Goal: Task Accomplishment & Management: Complete application form

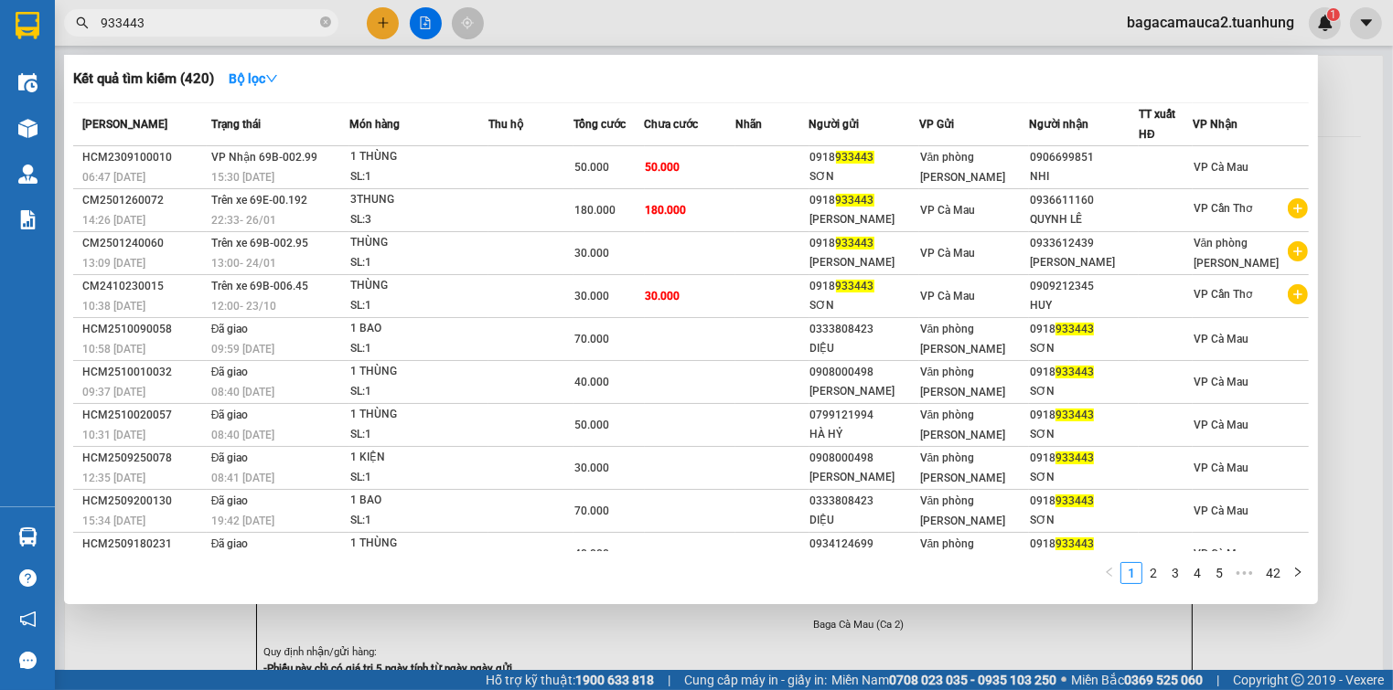
scroll to position [110, 0]
type input "933443"
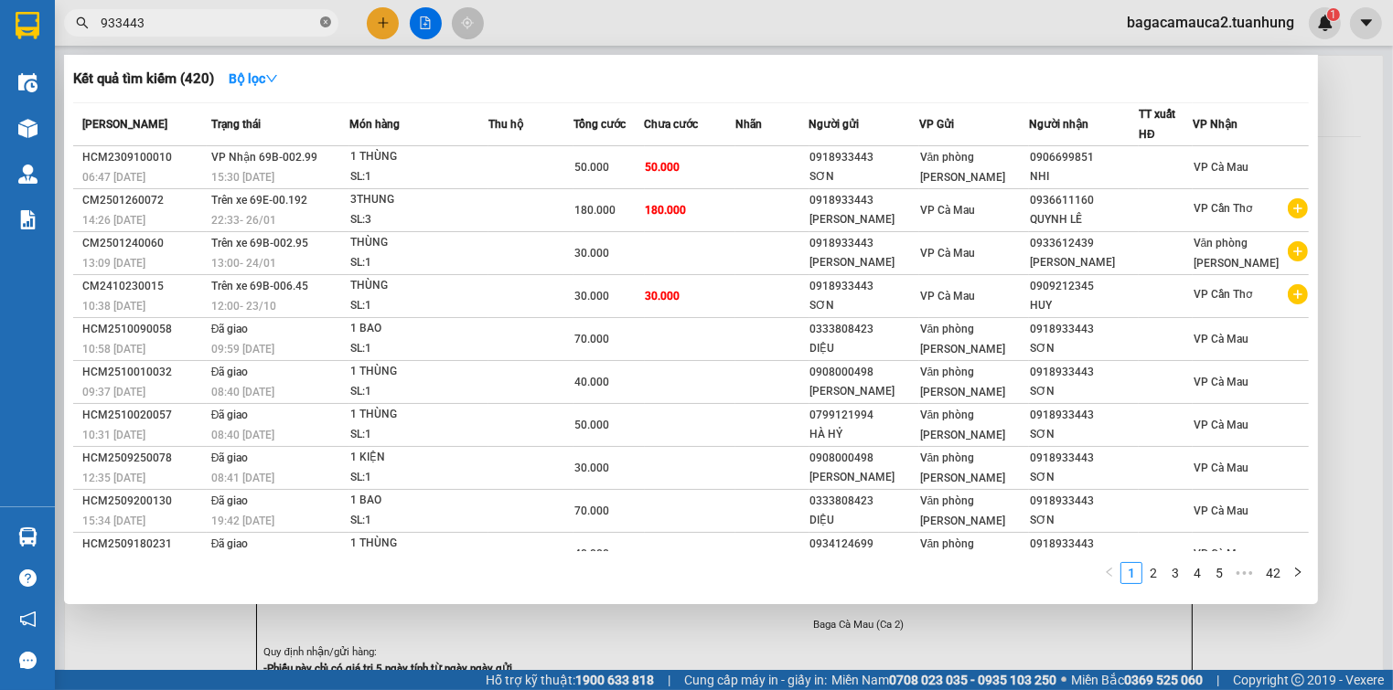
click at [322, 19] on icon "close-circle" at bounding box center [325, 21] width 11 height 11
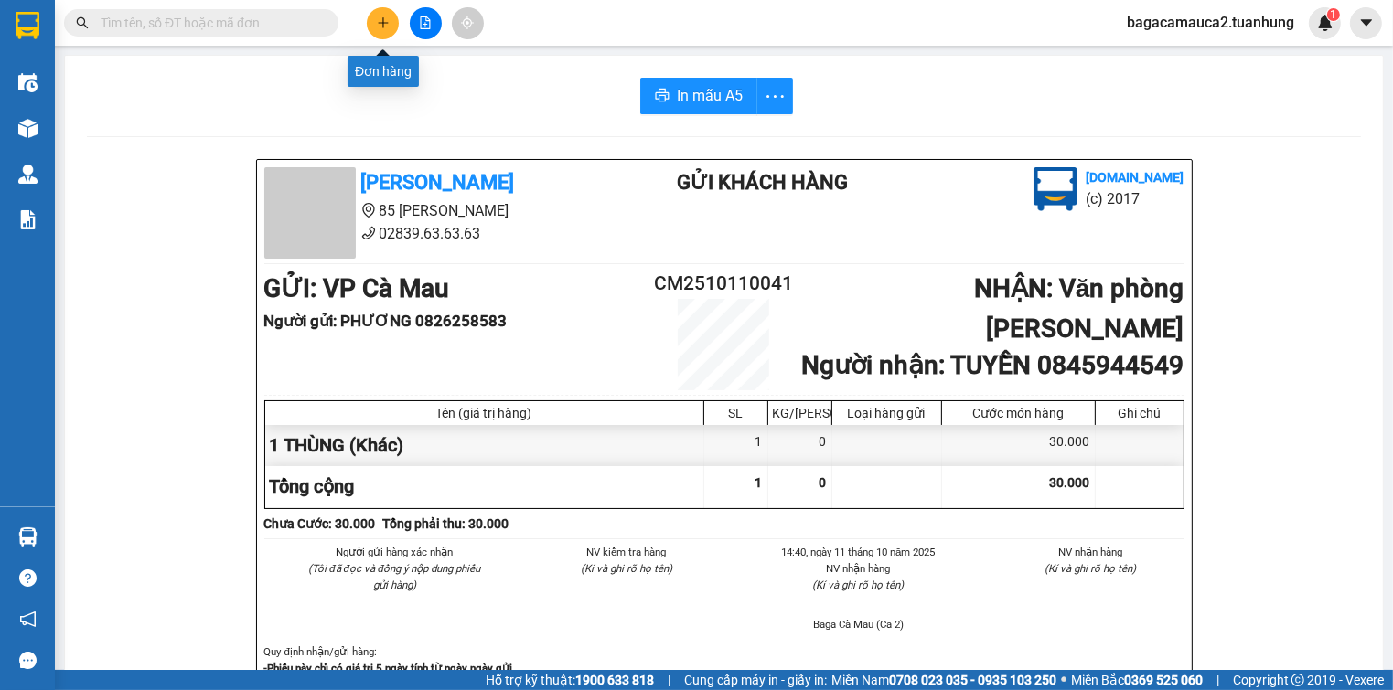
click at [379, 26] on icon "plus" at bounding box center [383, 22] width 13 height 13
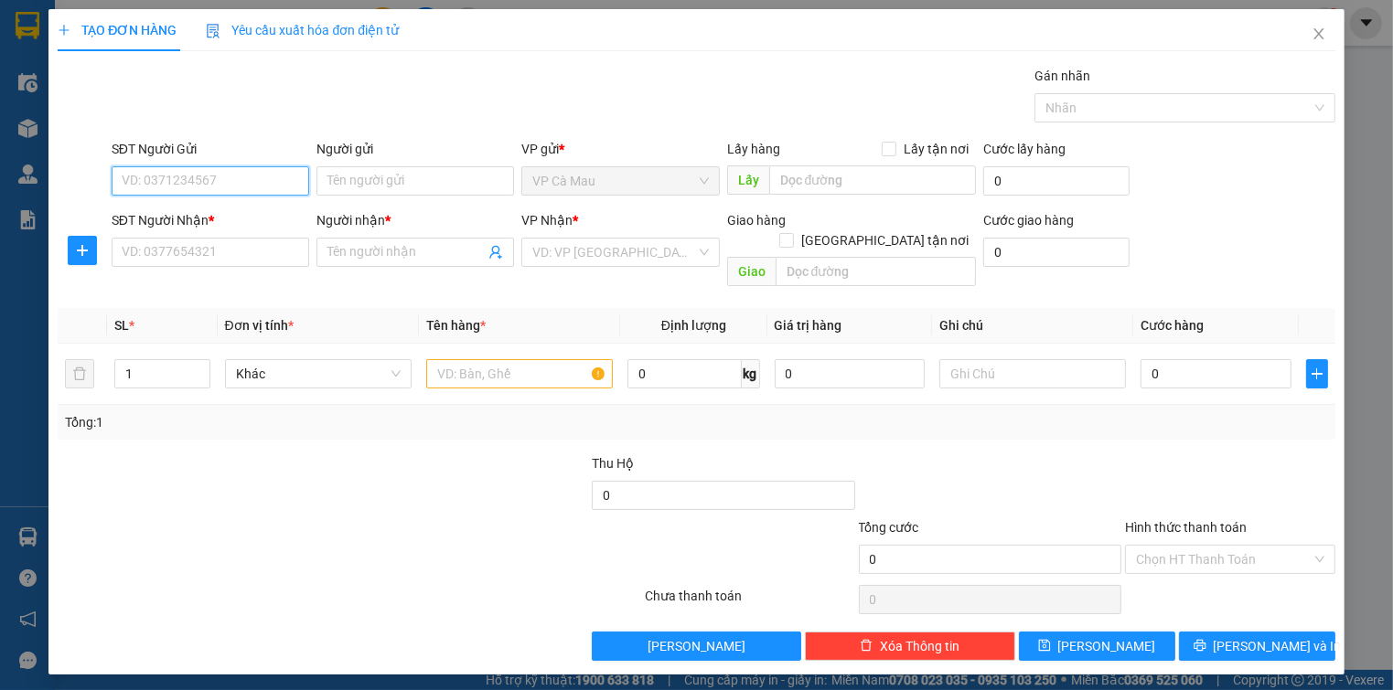
click at [202, 183] on input "SĐT Người Gửi" at bounding box center [211, 180] width 198 height 29
type input "0899530636"
click at [370, 176] on input "Người gửi" at bounding box center [415, 180] width 198 height 29
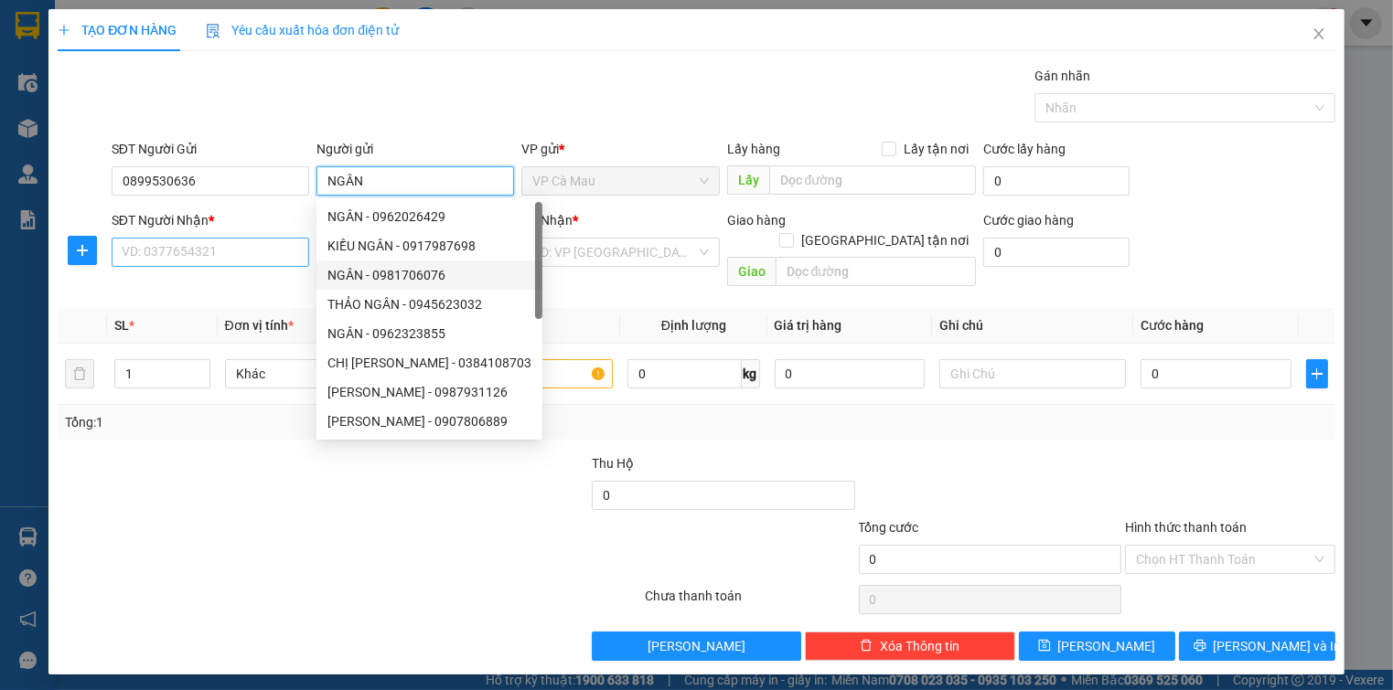
type input "NGÂN"
click at [205, 251] on input "SĐT Người Nhận *" at bounding box center [211, 252] width 198 height 29
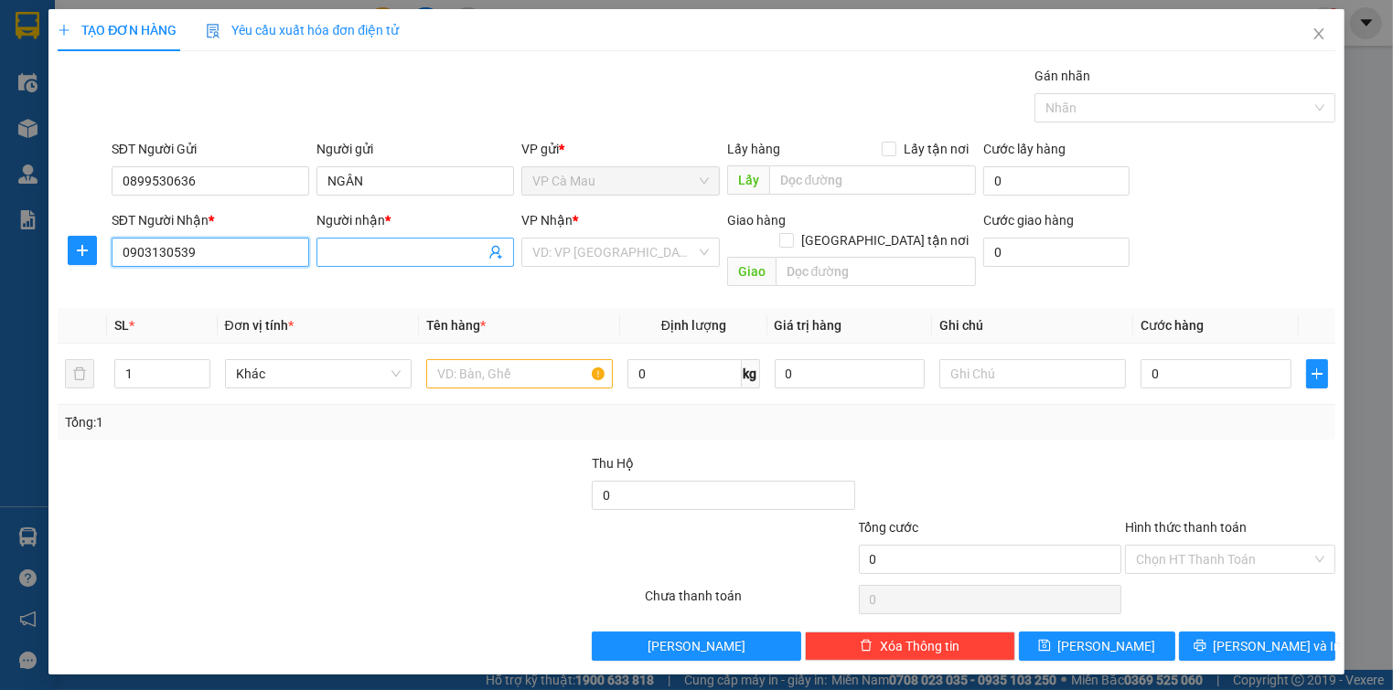
type input "0903130539"
click at [335, 250] on input "Người nhận *" at bounding box center [405, 252] width 157 height 20
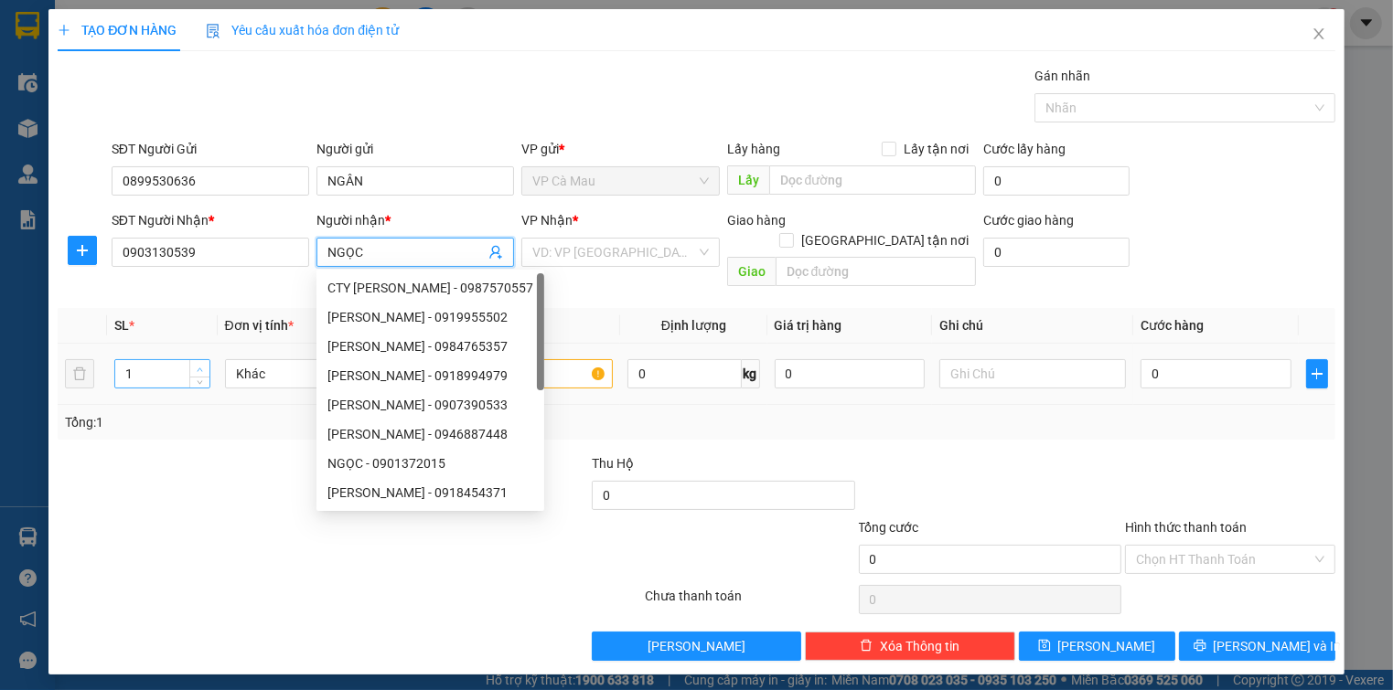
type input "NGỌC"
type input "2"
click at [201, 367] on icon "up" at bounding box center [200, 370] width 6 height 6
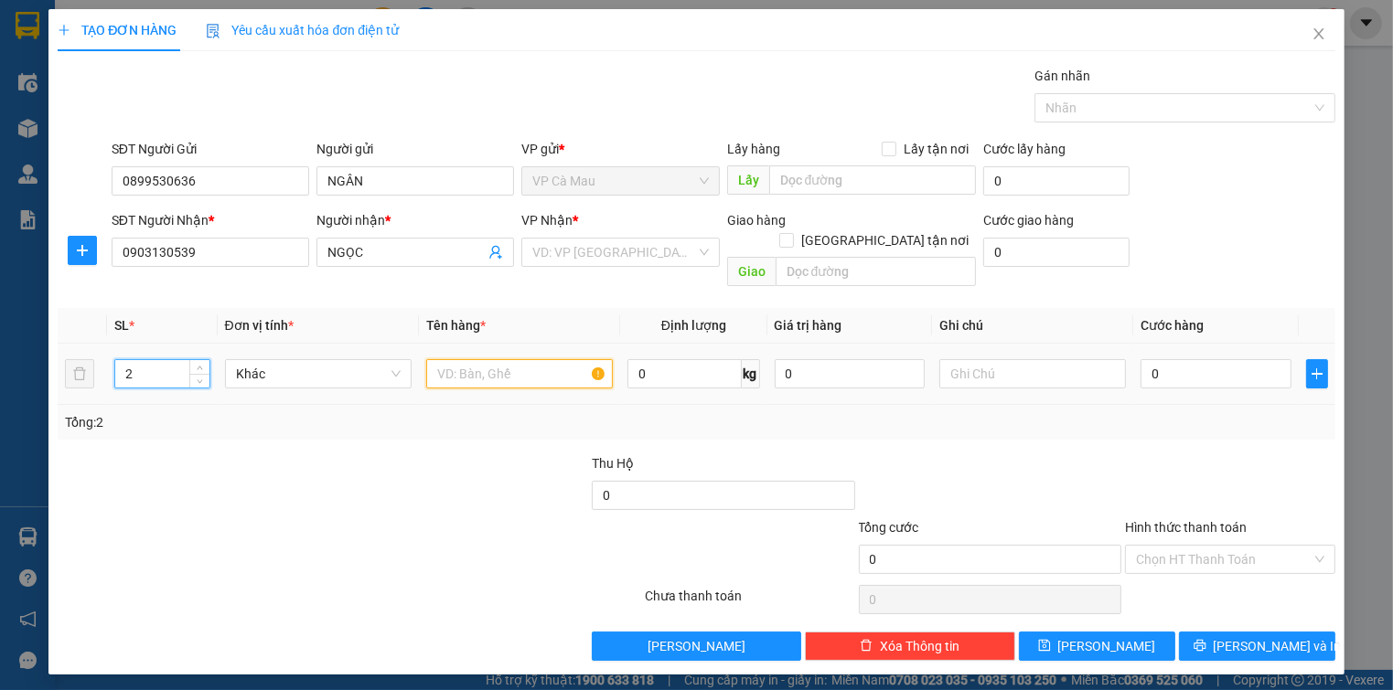
click at [467, 359] on input "text" at bounding box center [519, 373] width 187 height 29
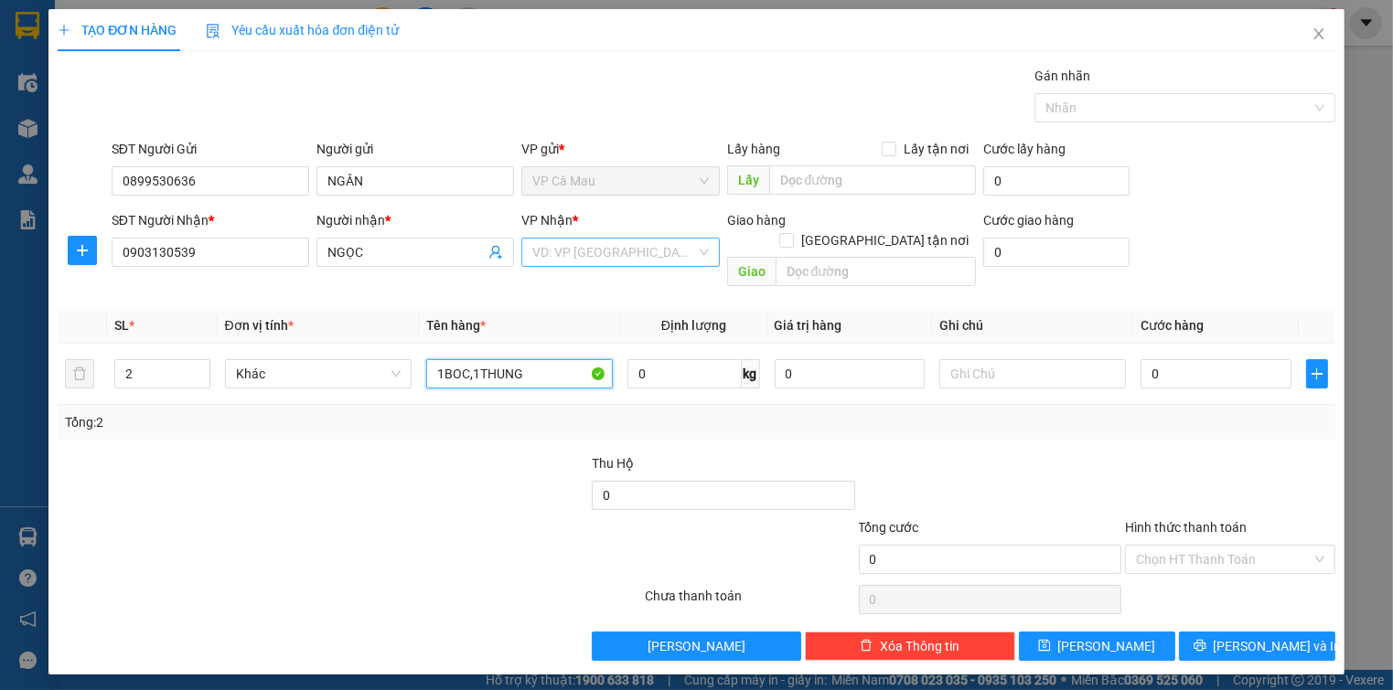
type input "1BOC,1THUNG"
click at [540, 252] on input "search" at bounding box center [613, 252] width 163 height 27
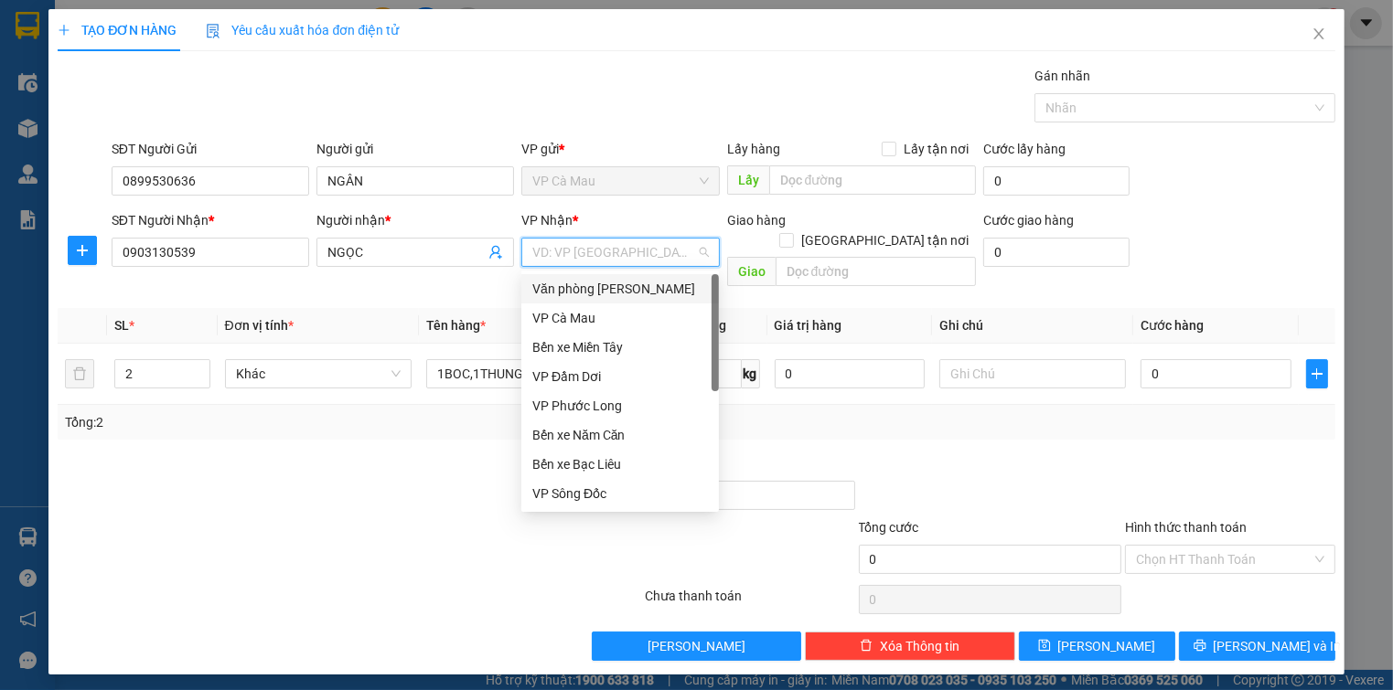
click at [625, 283] on div "Văn [PERSON_NAME] [PERSON_NAME]" at bounding box center [620, 289] width 176 height 20
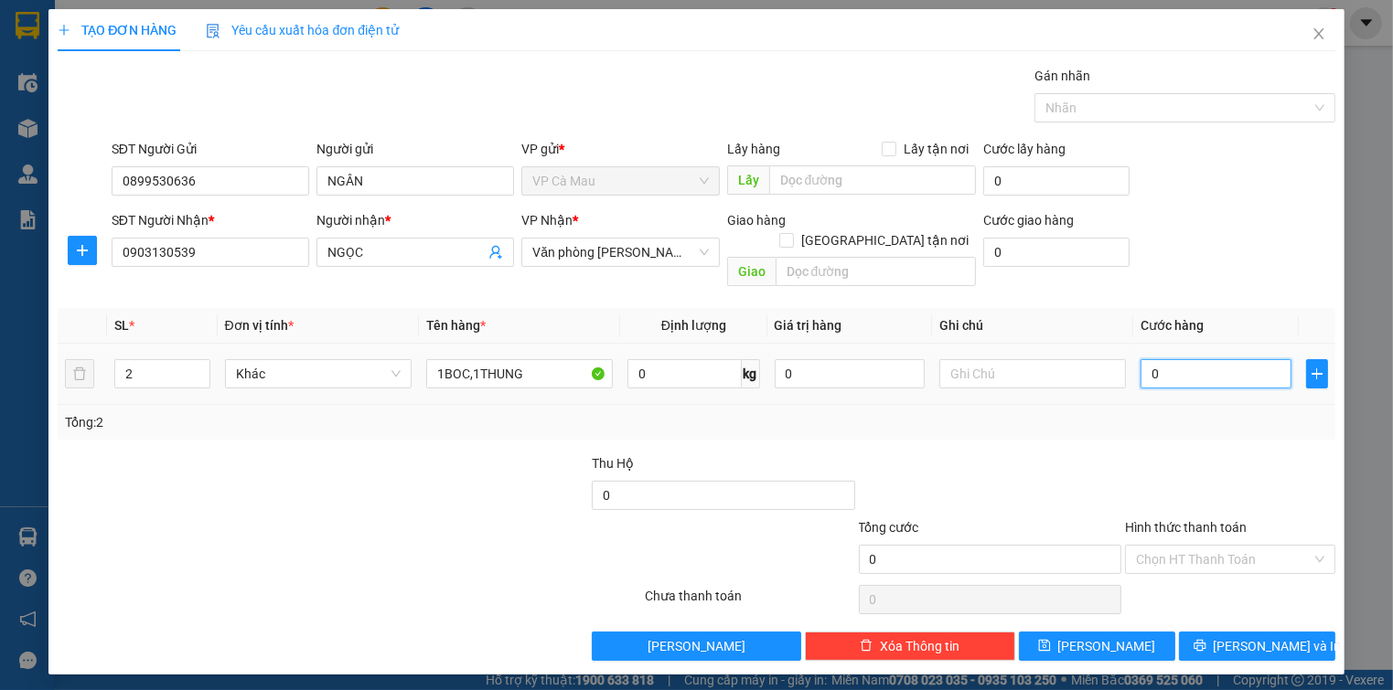
click at [1149, 359] on input "0" at bounding box center [1215, 373] width 150 height 29
type input "+6"
type input "6"
type input "+60"
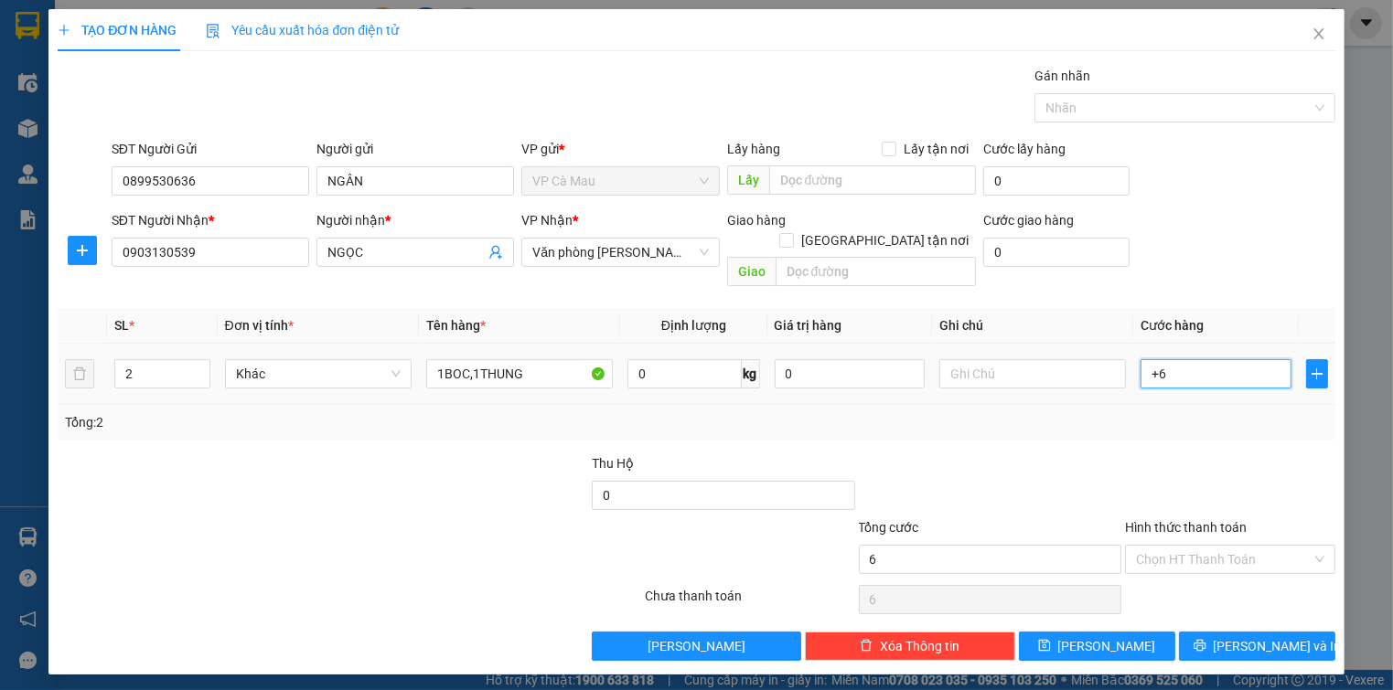
type input "60"
type input "60.000"
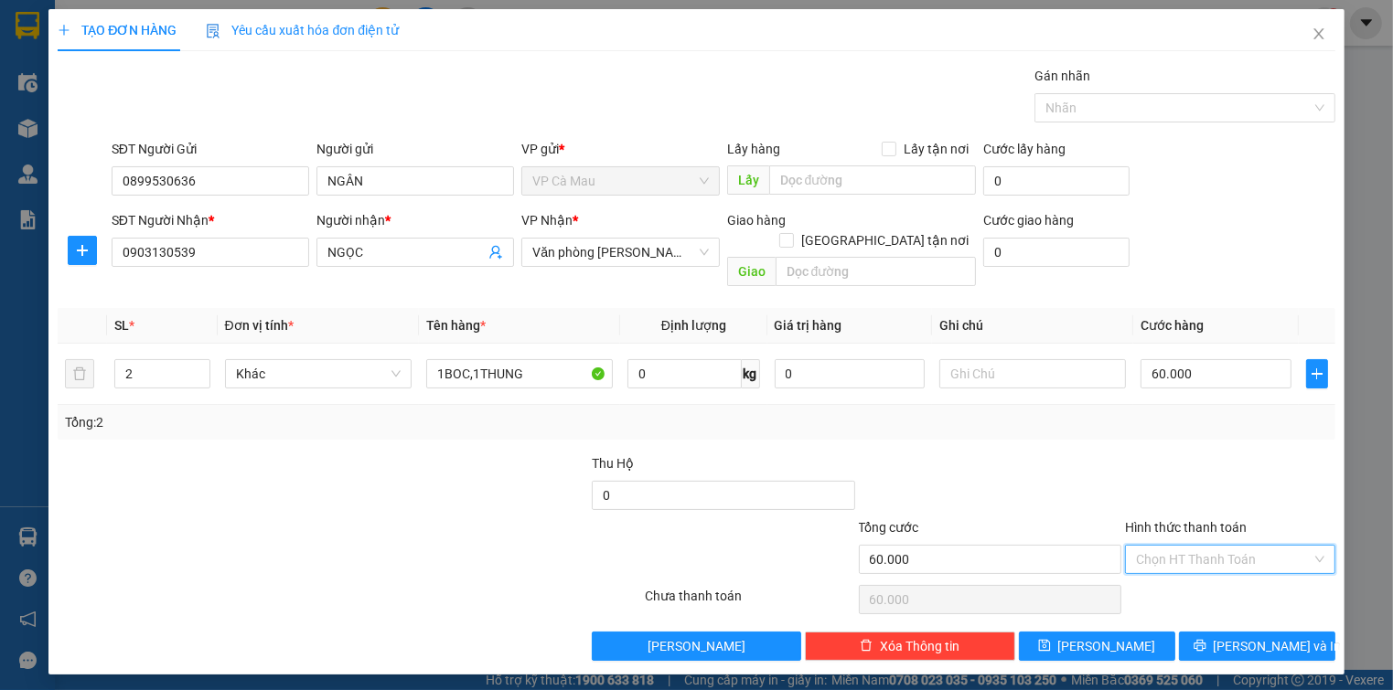
click at [1270, 546] on input "Hình thức thanh toán" at bounding box center [1223, 559] width 175 height 27
click at [1240, 574] on div "Tại văn phòng" at bounding box center [1229, 574] width 187 height 20
type input "0"
click at [1282, 636] on span "[PERSON_NAME] và In" at bounding box center [1277, 646] width 128 height 20
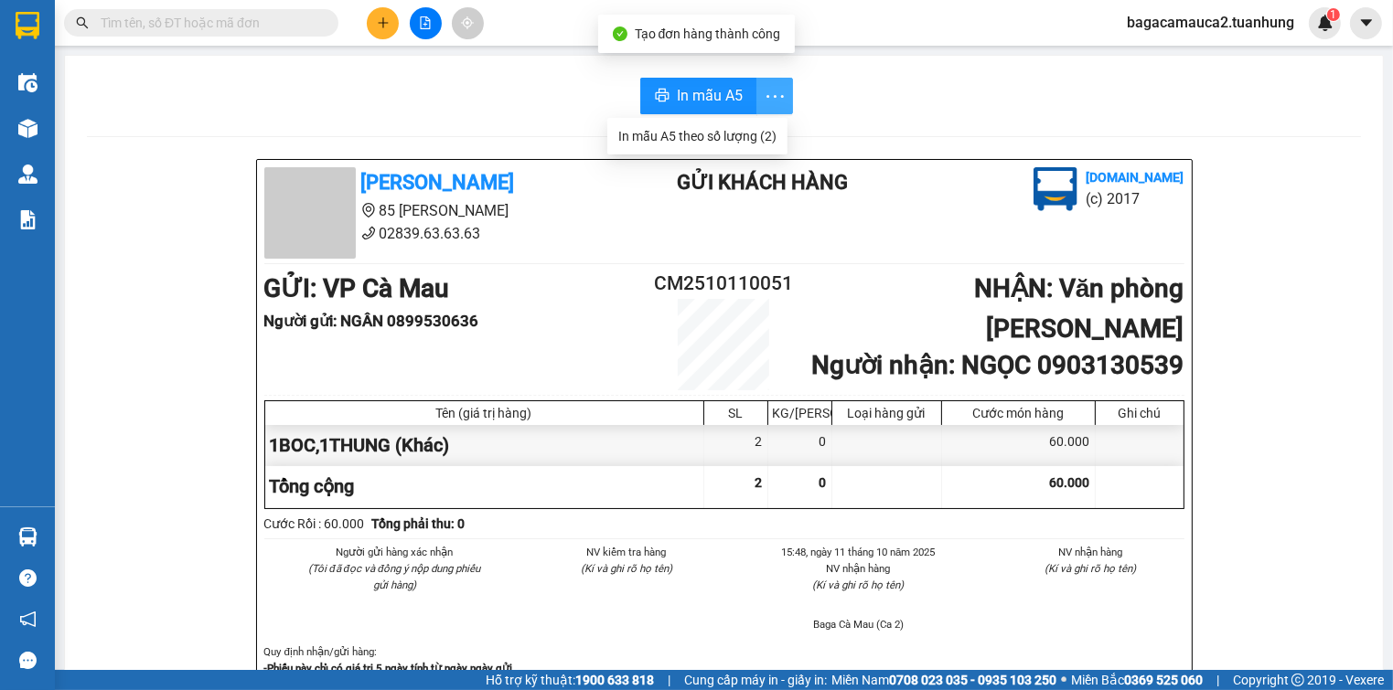
click at [770, 98] on icon "more" at bounding box center [775, 96] width 23 height 23
click at [721, 139] on div "In mẫu A5 theo số lượng (2)" at bounding box center [697, 136] width 158 height 20
click at [711, 102] on span "In mẫu A5" at bounding box center [710, 95] width 66 height 23
click at [315, 23] on input "text" at bounding box center [209, 23] width 216 height 20
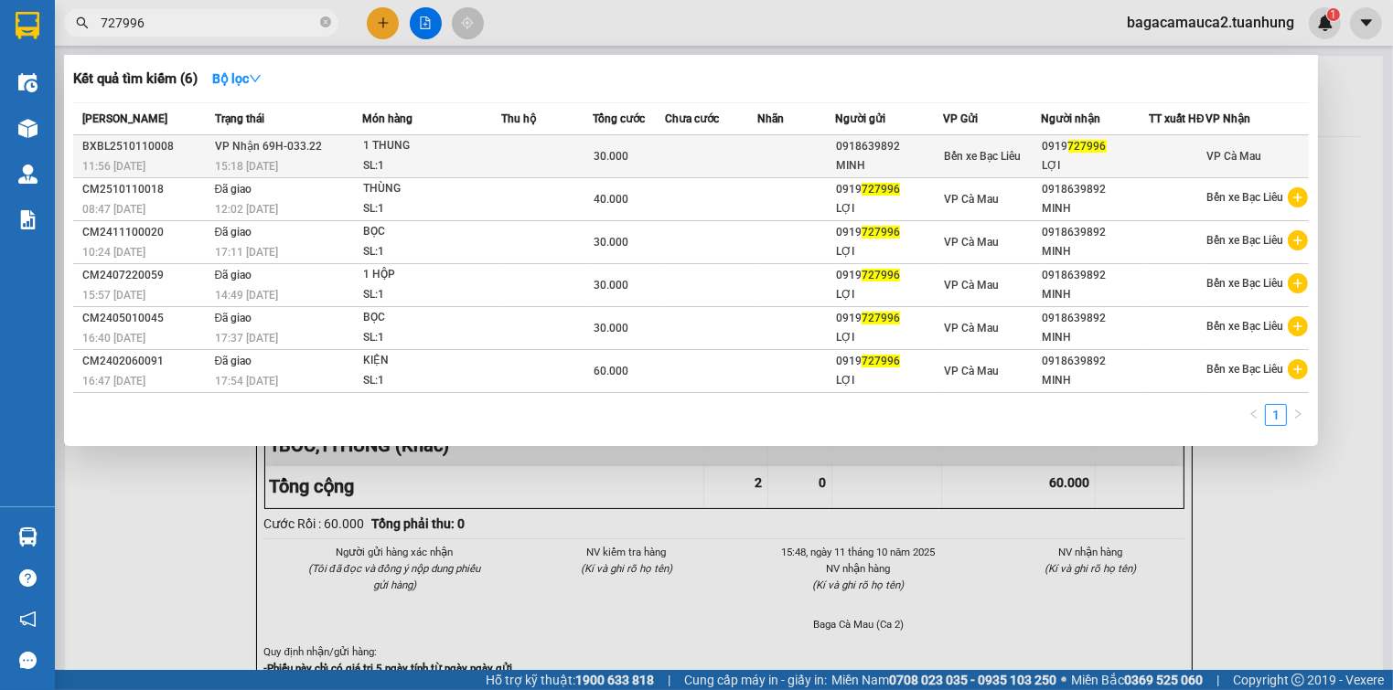
type input "727996"
click at [521, 173] on td at bounding box center [546, 156] width 91 height 43
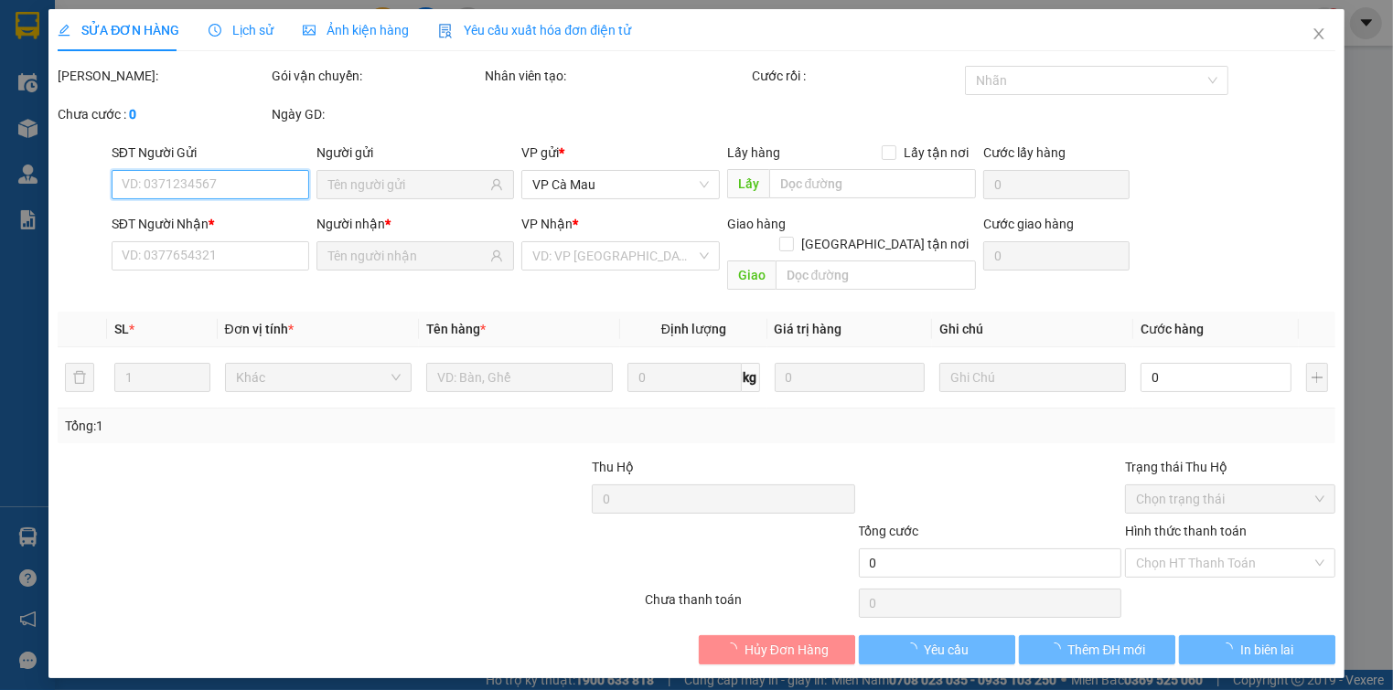
type input "0918639892"
type input "MINH"
type input "0919727996"
type input "LỢI"
type input "30.000"
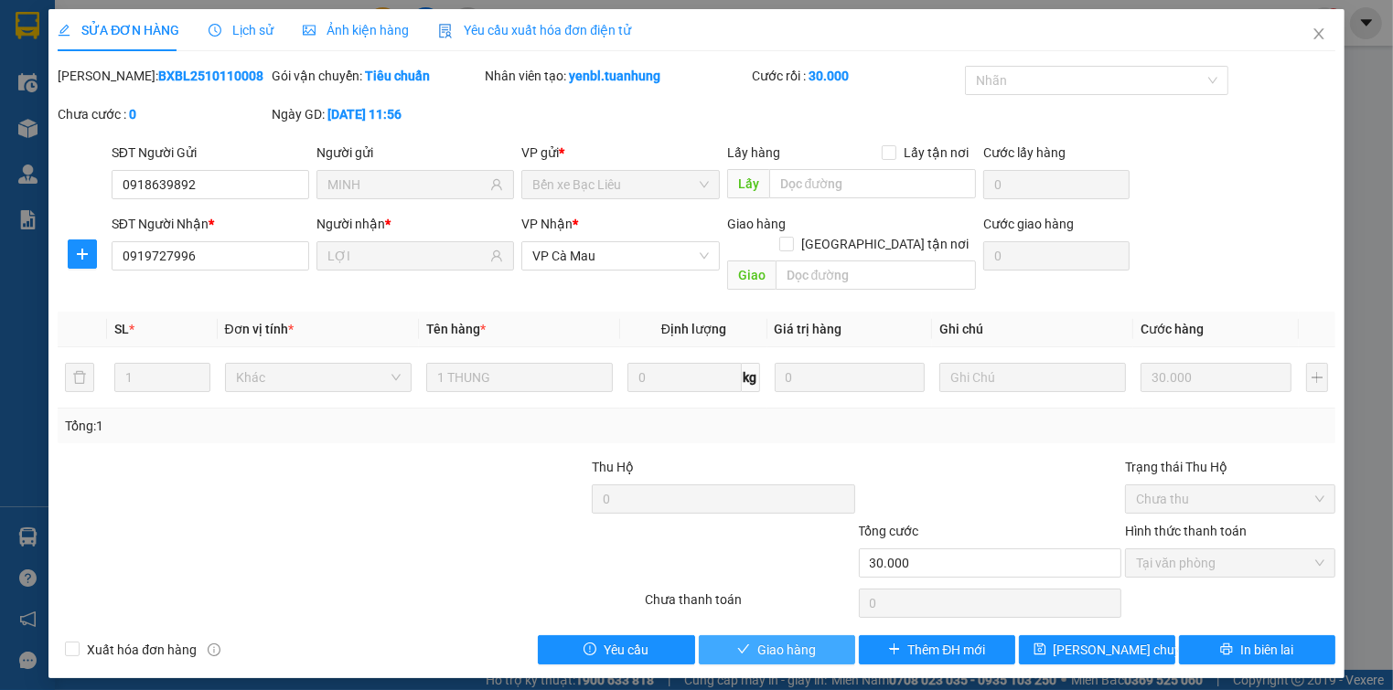
click at [825, 636] on button "Giao hàng" at bounding box center [777, 650] width 156 height 29
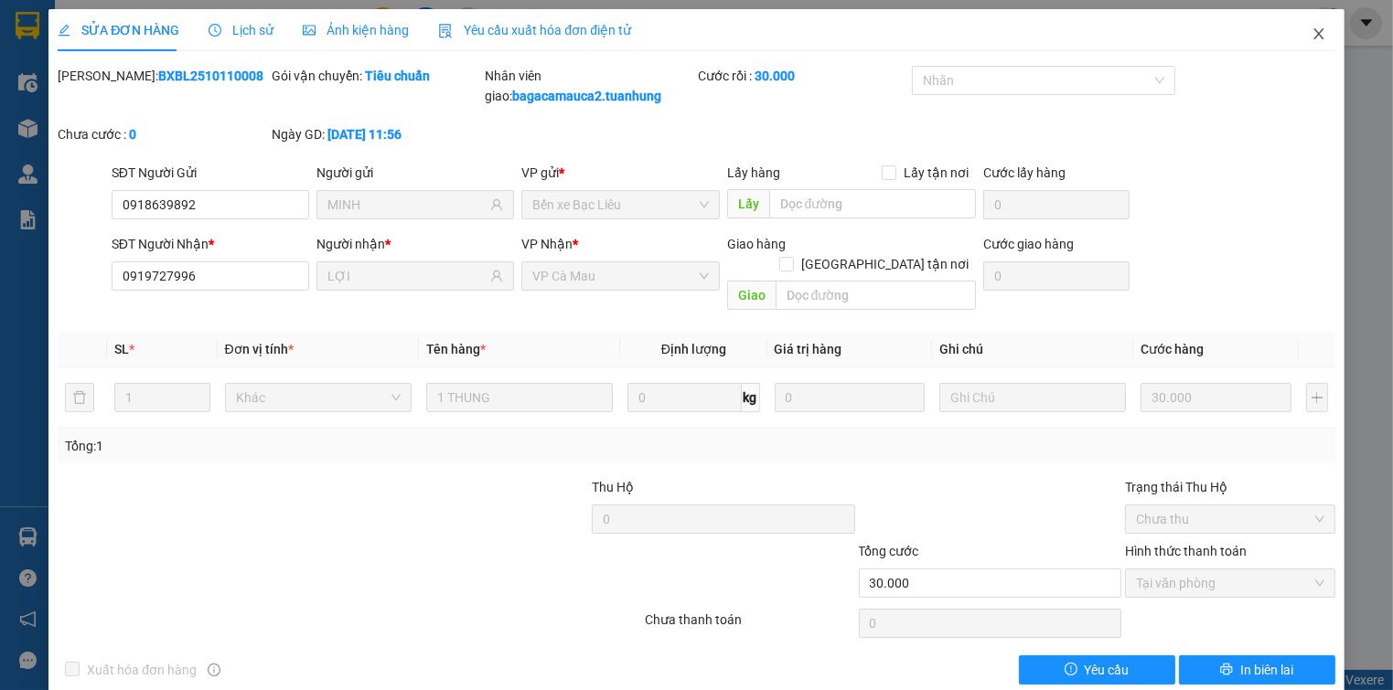
click at [1311, 34] on icon "close" at bounding box center [1318, 34] width 15 height 15
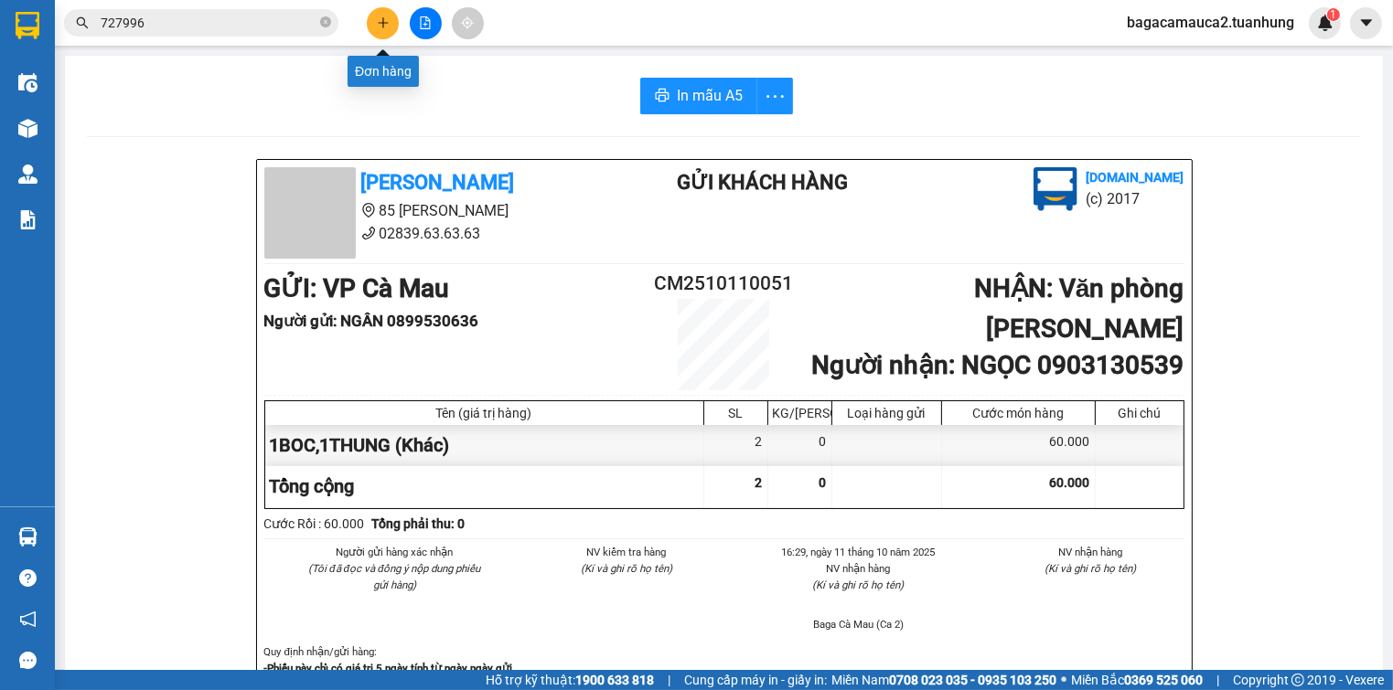
click at [380, 24] on icon "plus" at bounding box center [383, 22] width 13 height 13
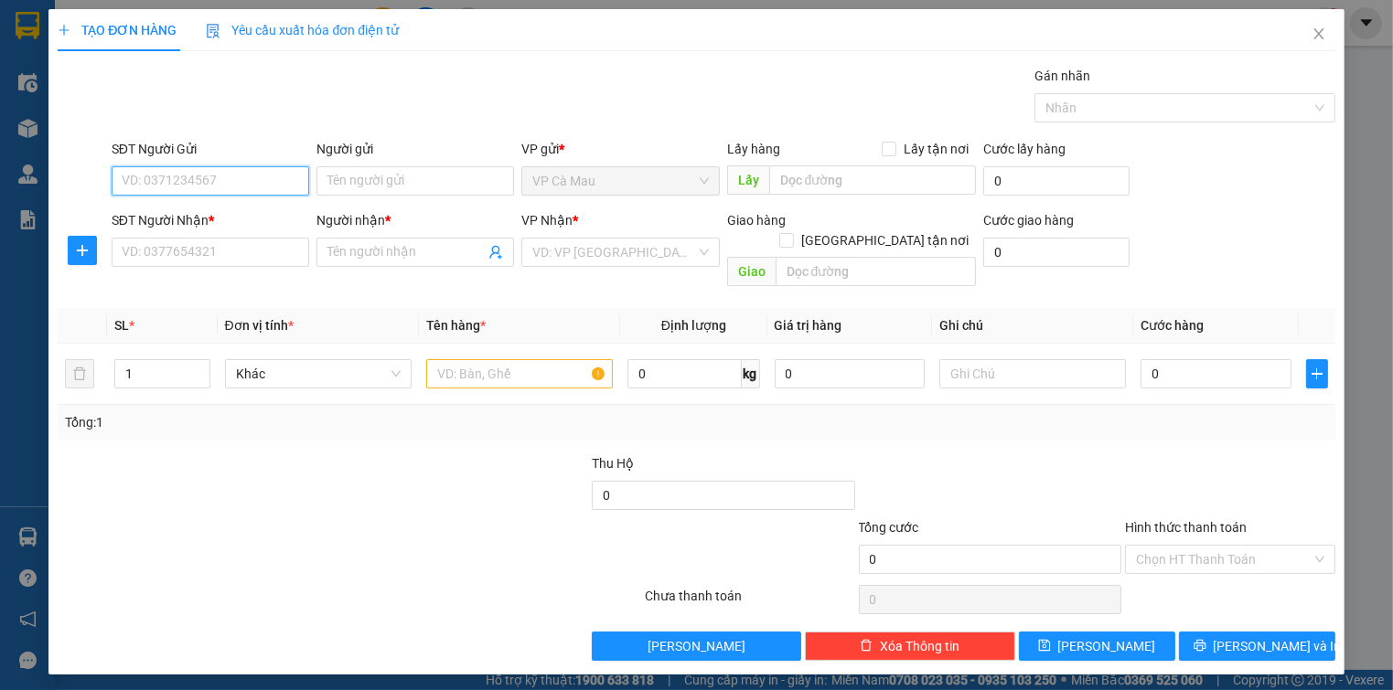
click at [187, 187] on input "SĐT Người Gửi" at bounding box center [211, 180] width 198 height 29
type input "0919023516"
click at [233, 219] on div "0919023516 - HUY" at bounding box center [211, 217] width 176 height 20
type input "HUY"
type input "0919023516"
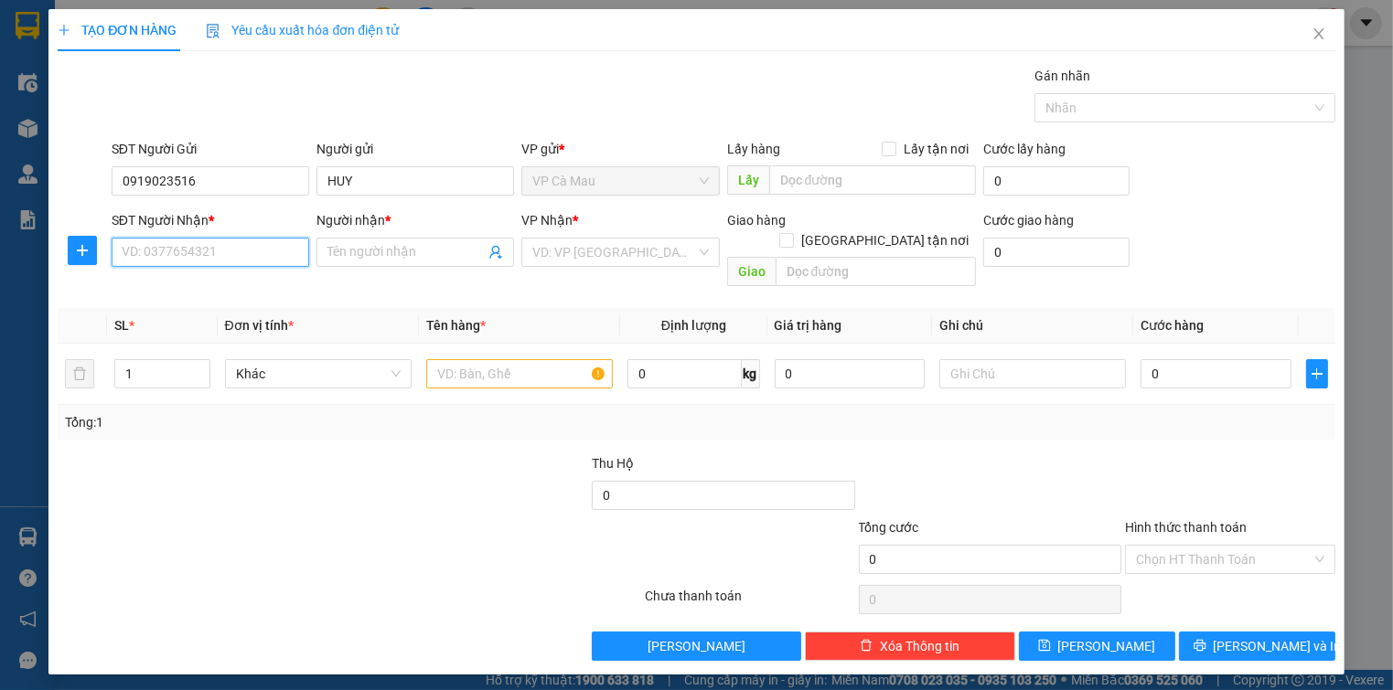
click at [236, 260] on input "SĐT Người Nhận *" at bounding box center [211, 252] width 198 height 29
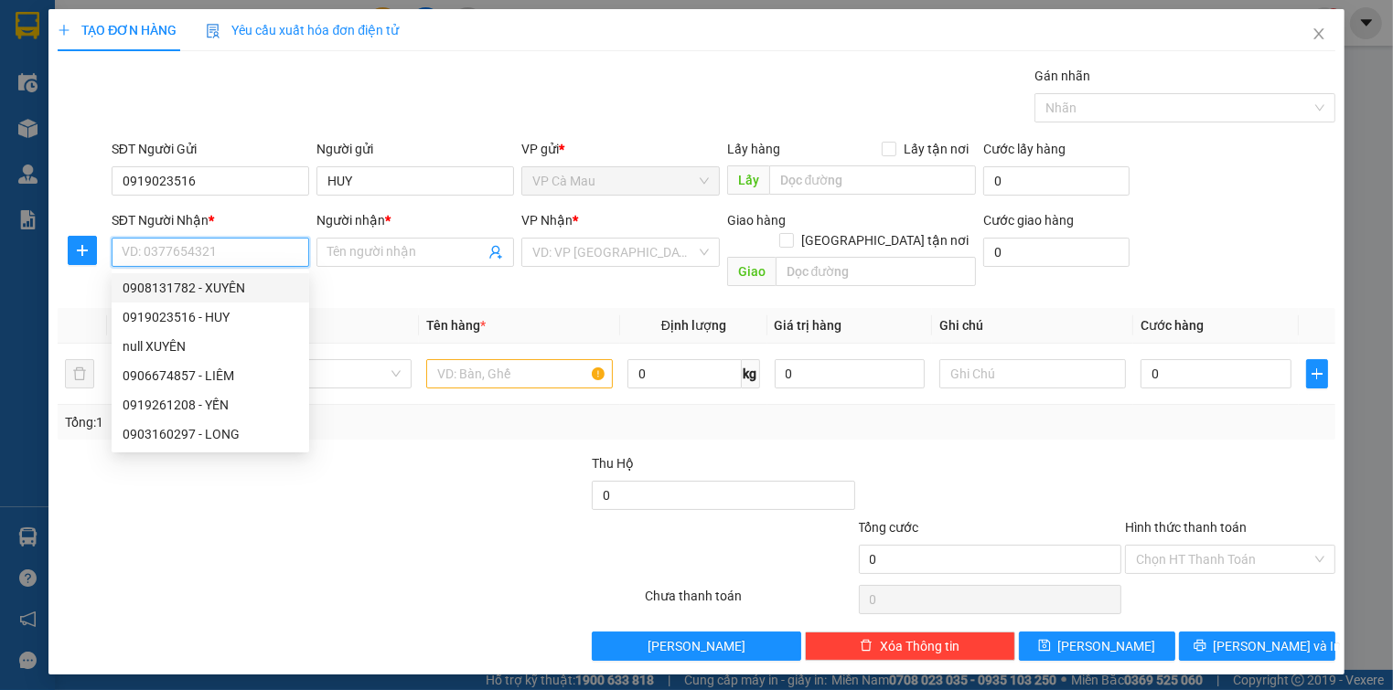
click at [214, 283] on div "0908131782 - XUYÊN" at bounding box center [211, 288] width 176 height 20
type input "0908131782"
type input "XUYÊN"
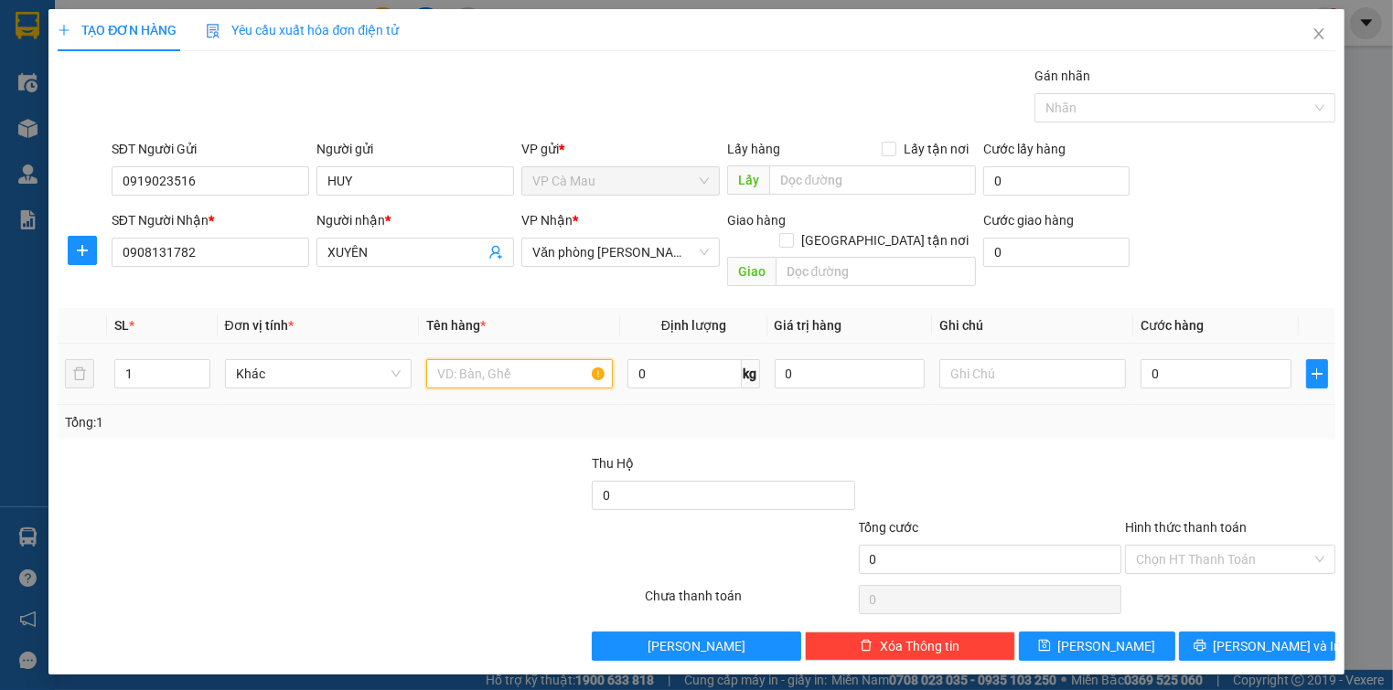
click at [487, 359] on input "text" at bounding box center [519, 373] width 187 height 29
type input "KIÊN"
click at [1145, 359] on input "0" at bounding box center [1215, 373] width 150 height 29
type input "+3"
type input "3"
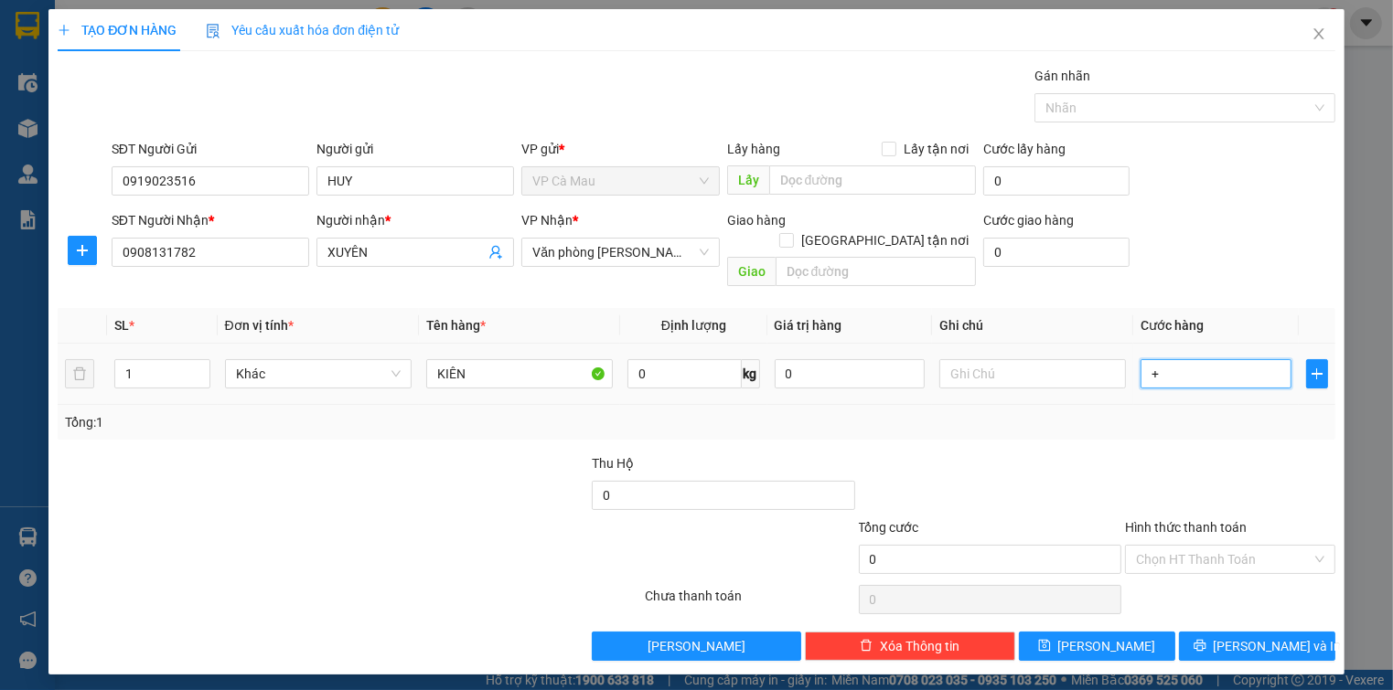
type input "3"
type input "+30"
type input "30"
type input "30.000"
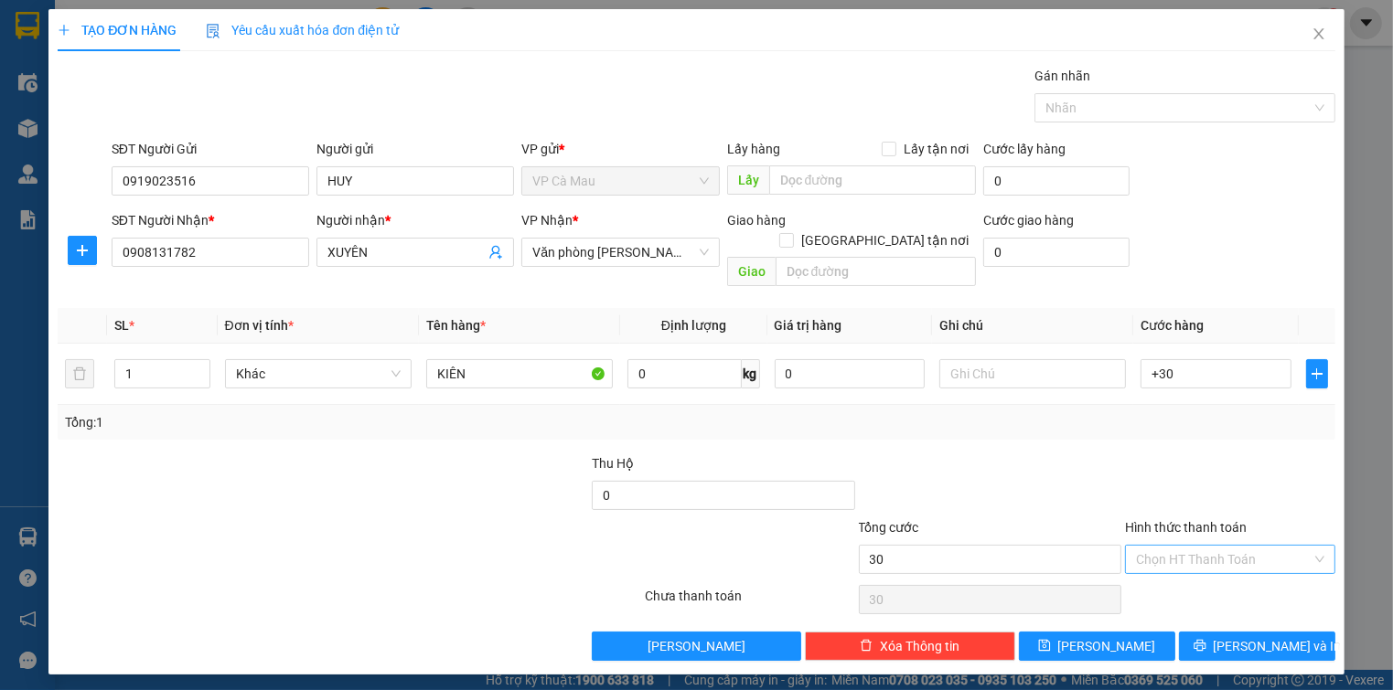
type input "30.000"
click at [1248, 547] on input "Hình thức thanh toán" at bounding box center [1223, 559] width 175 height 27
click at [1227, 576] on div "Tại văn phòng" at bounding box center [1229, 574] width 187 height 20
type input "0"
click at [1250, 636] on span "[PERSON_NAME] và In" at bounding box center [1277, 646] width 128 height 20
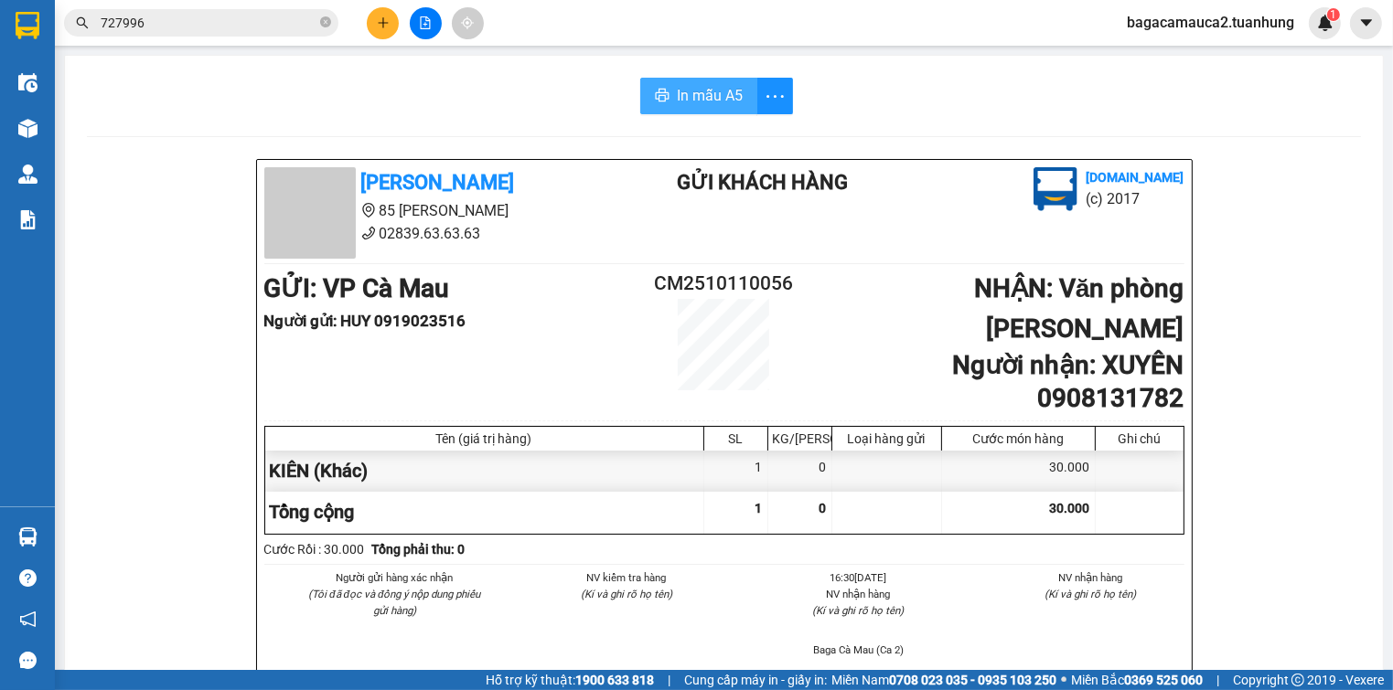
click at [677, 97] on span "In mẫu A5" at bounding box center [710, 95] width 66 height 23
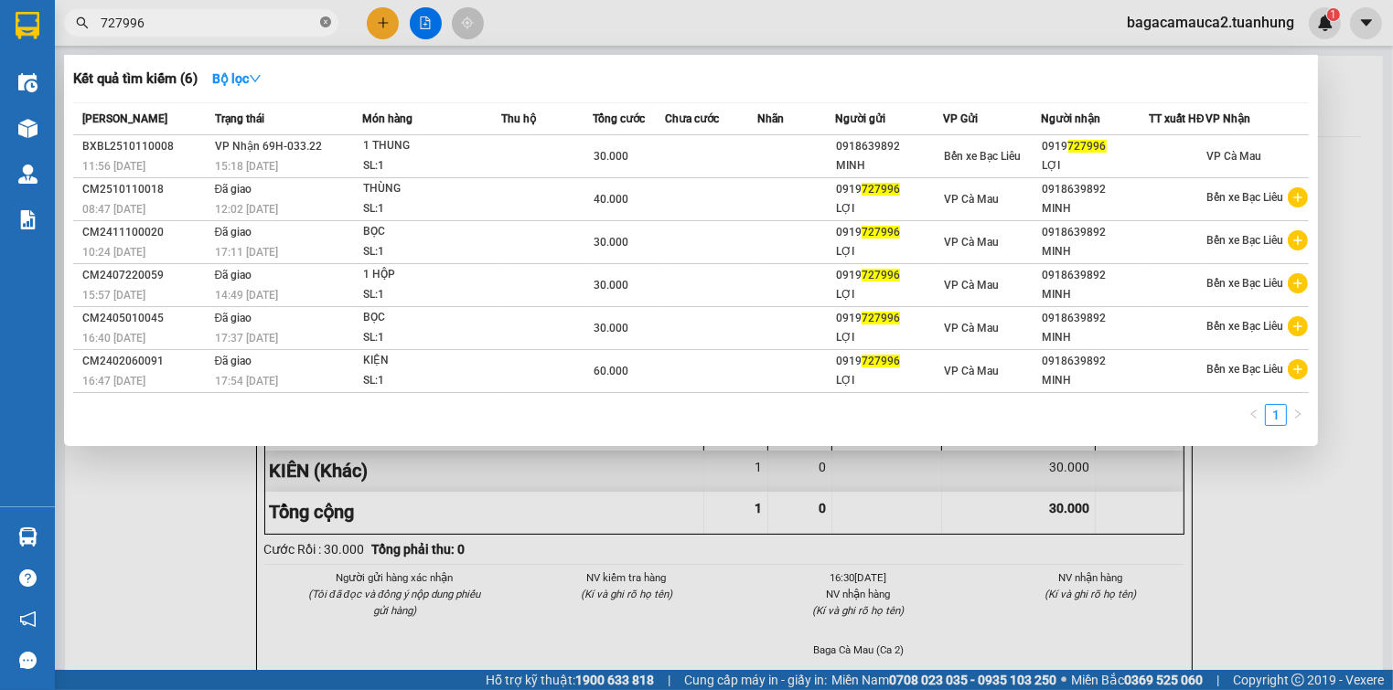
click at [327, 21] on icon "close-circle" at bounding box center [325, 21] width 11 height 11
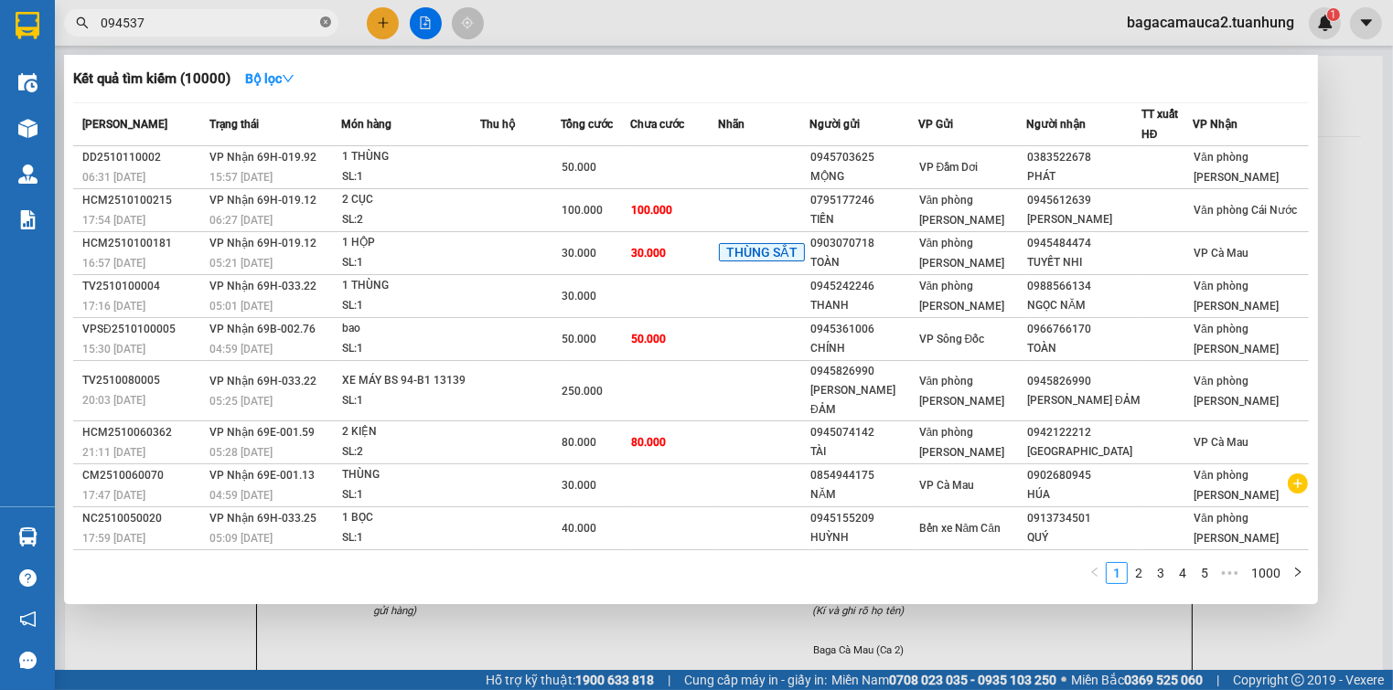
type input "0945375"
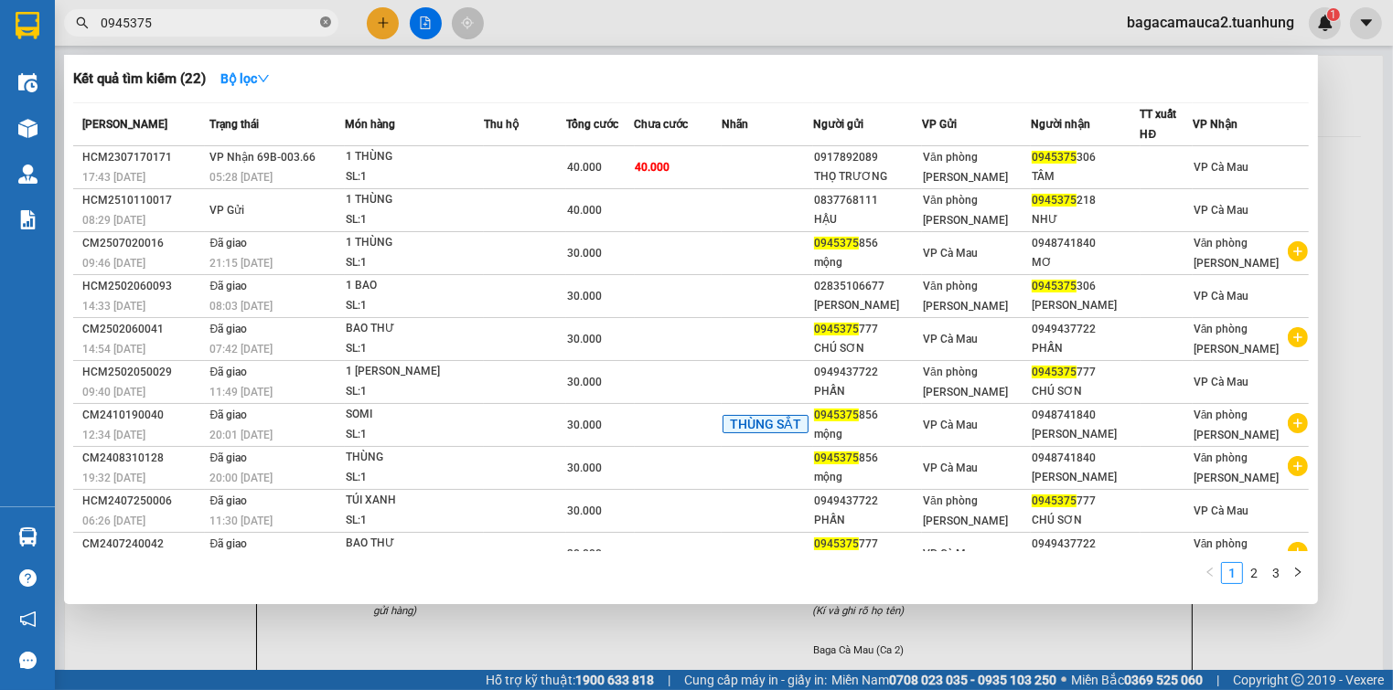
click at [320, 22] on icon "close-circle" at bounding box center [325, 21] width 11 height 11
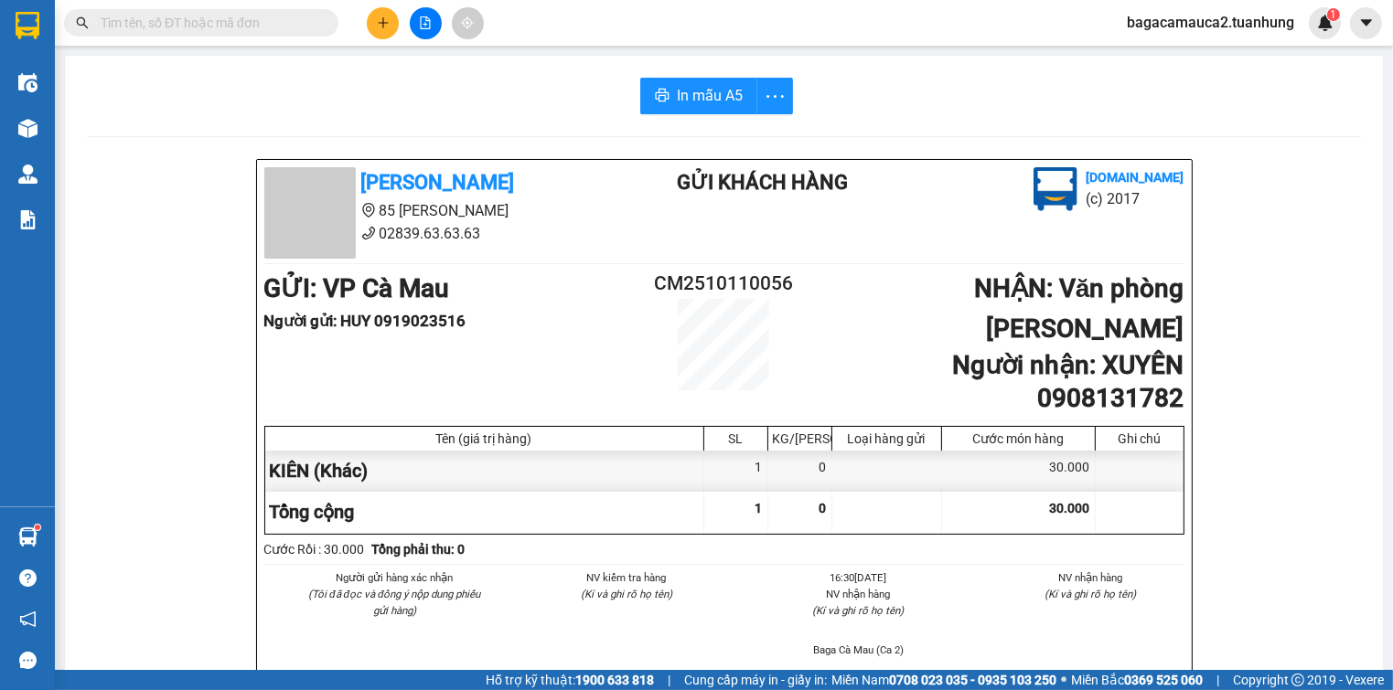
click at [253, 28] on input "text" at bounding box center [209, 23] width 216 height 20
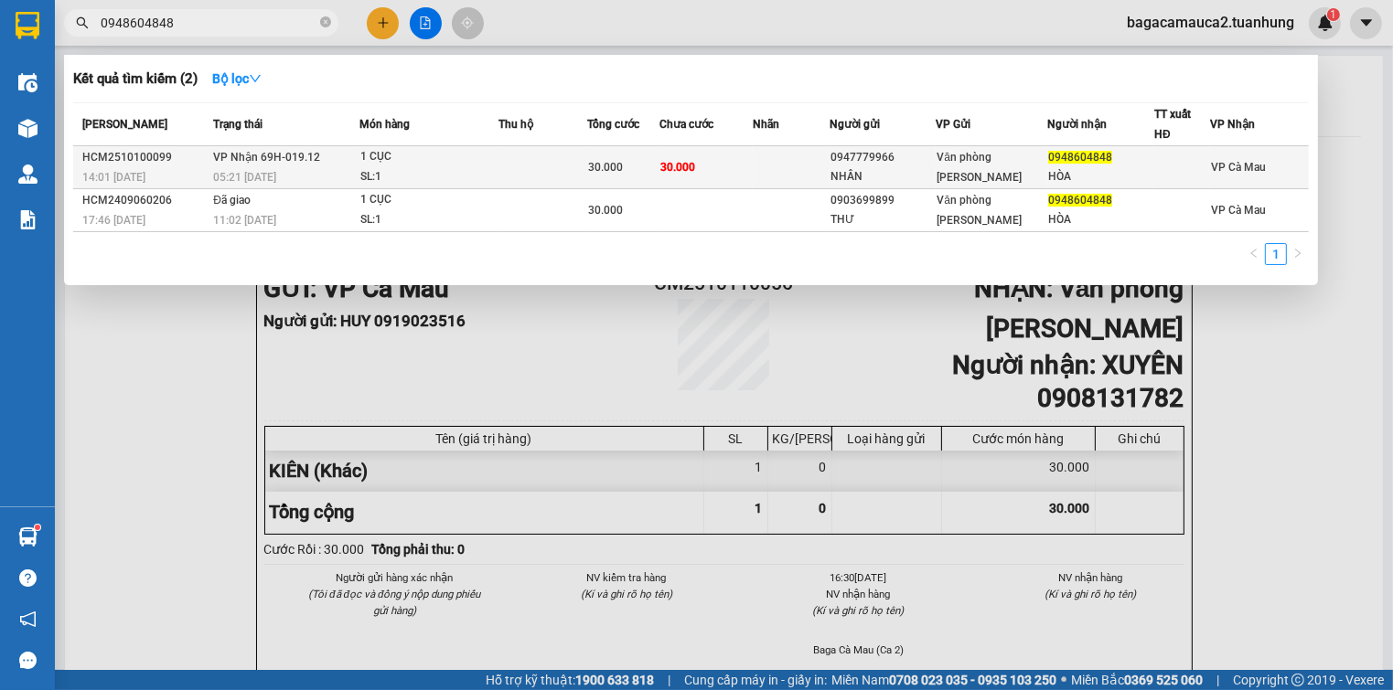
type input "0948604848"
click at [490, 161] on div "1 CỤC" at bounding box center [428, 157] width 137 height 20
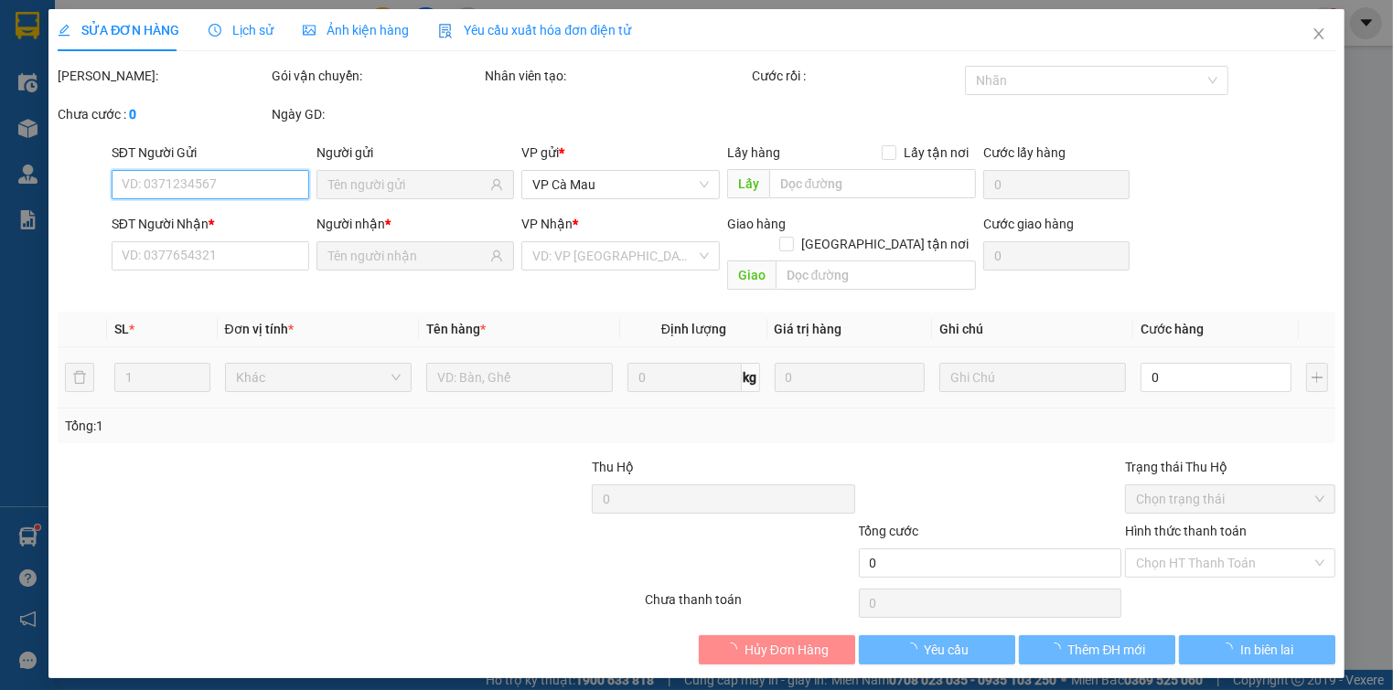
type input "0947779966"
type input "NHÂN"
type input "0948604848"
type input "HÒA"
type input "30.000"
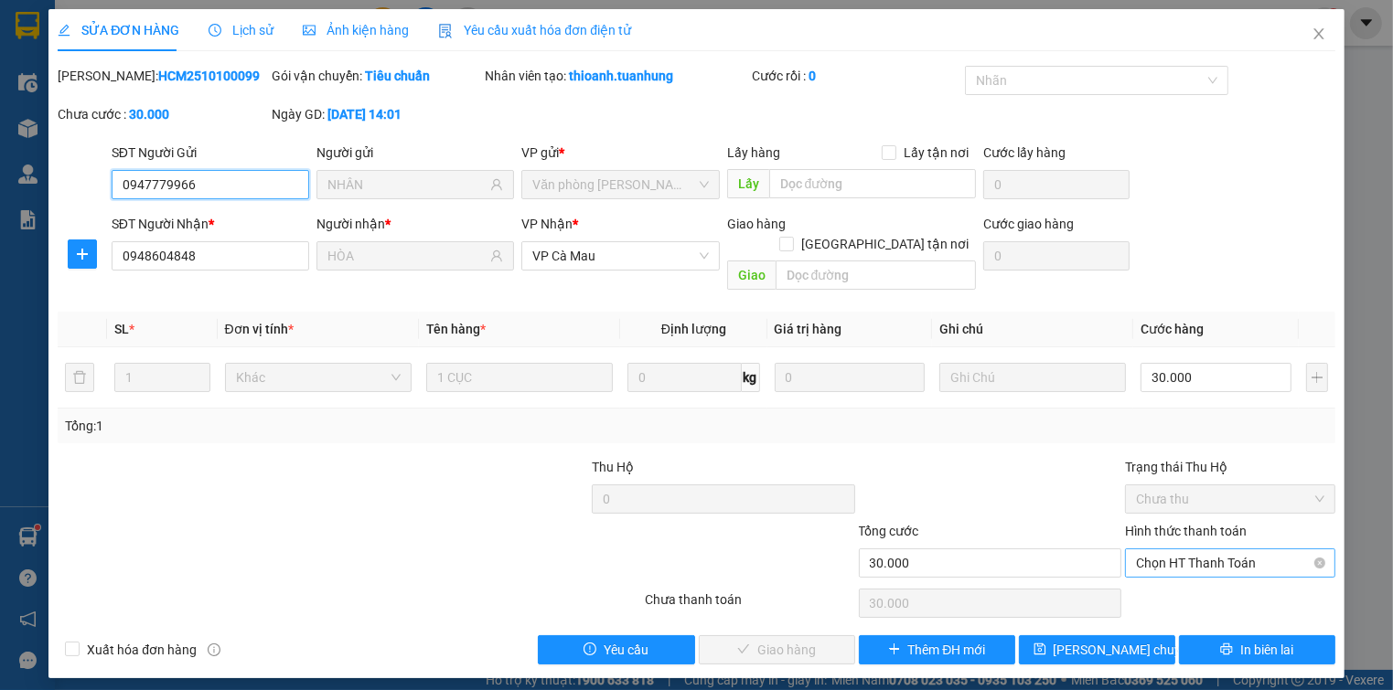
click at [1207, 550] on span "Chọn HT Thanh Toán" at bounding box center [1229, 563] width 187 height 27
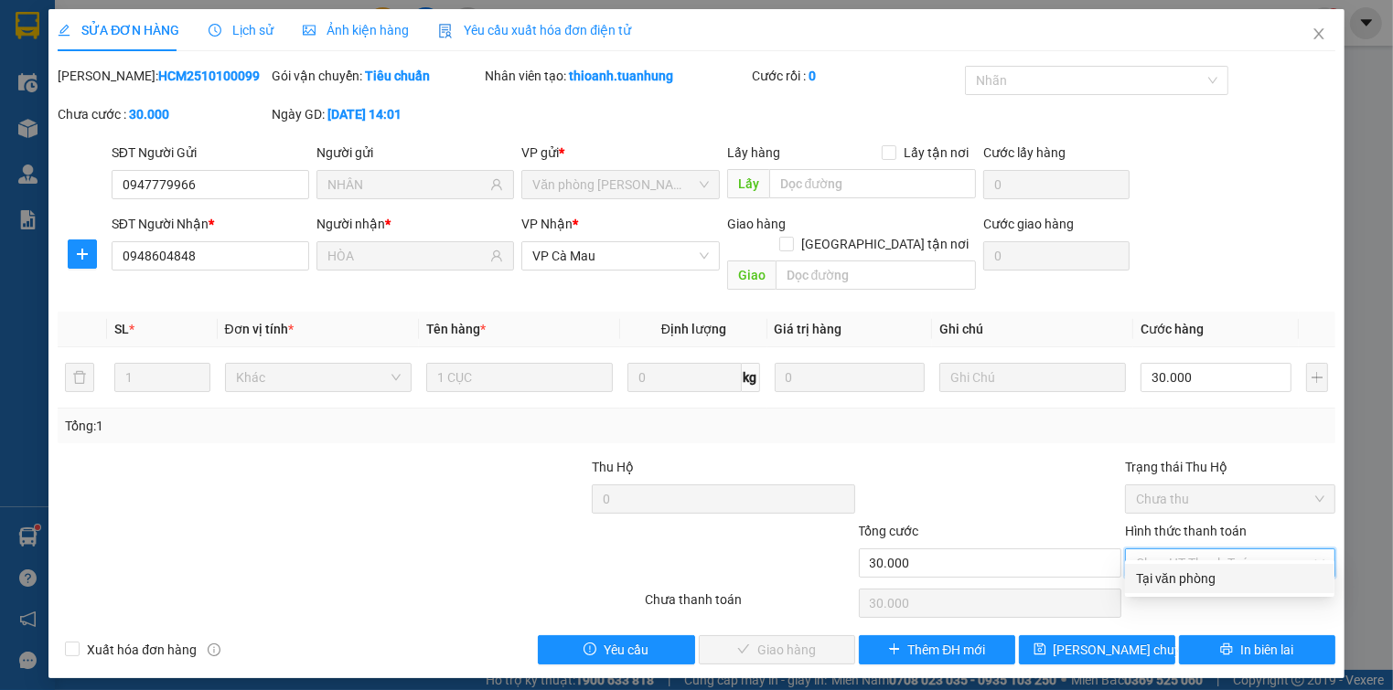
click at [1178, 585] on div "Tại văn phòng" at bounding box center [1229, 579] width 187 height 20
type input "0"
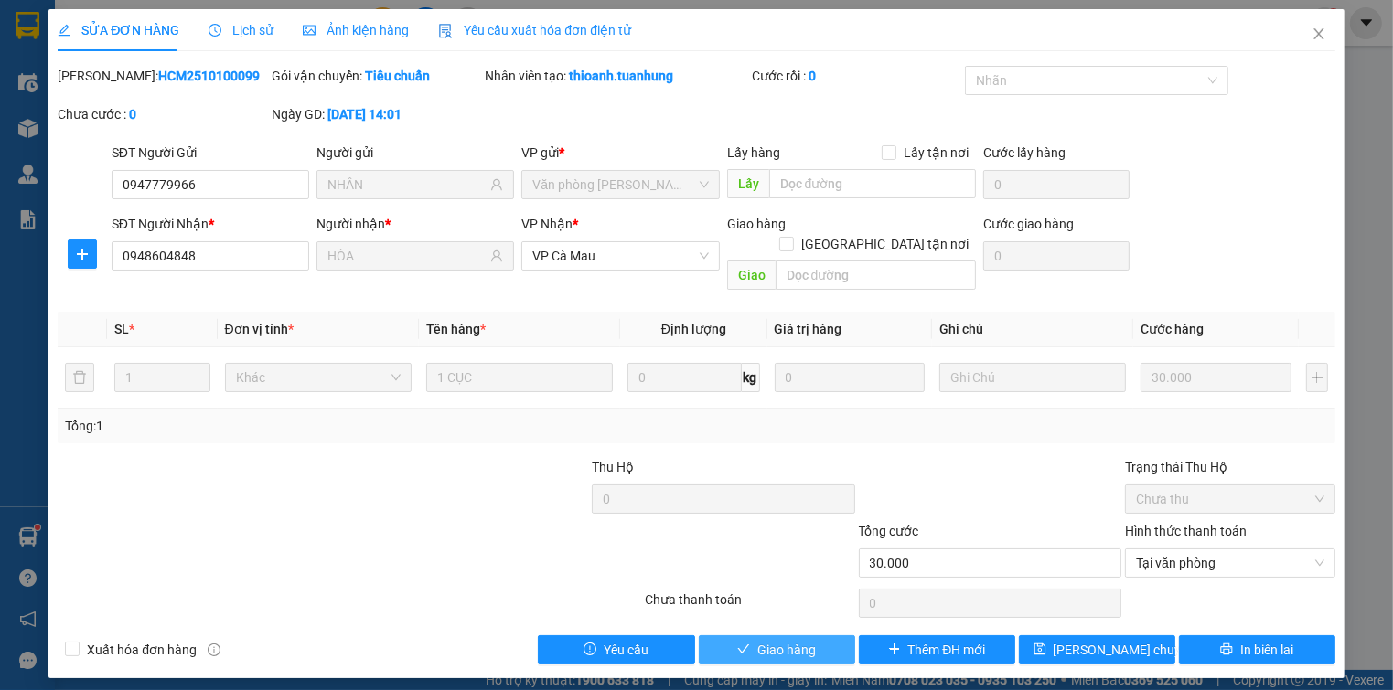
click at [814, 640] on span "Giao hàng" at bounding box center [786, 650] width 59 height 20
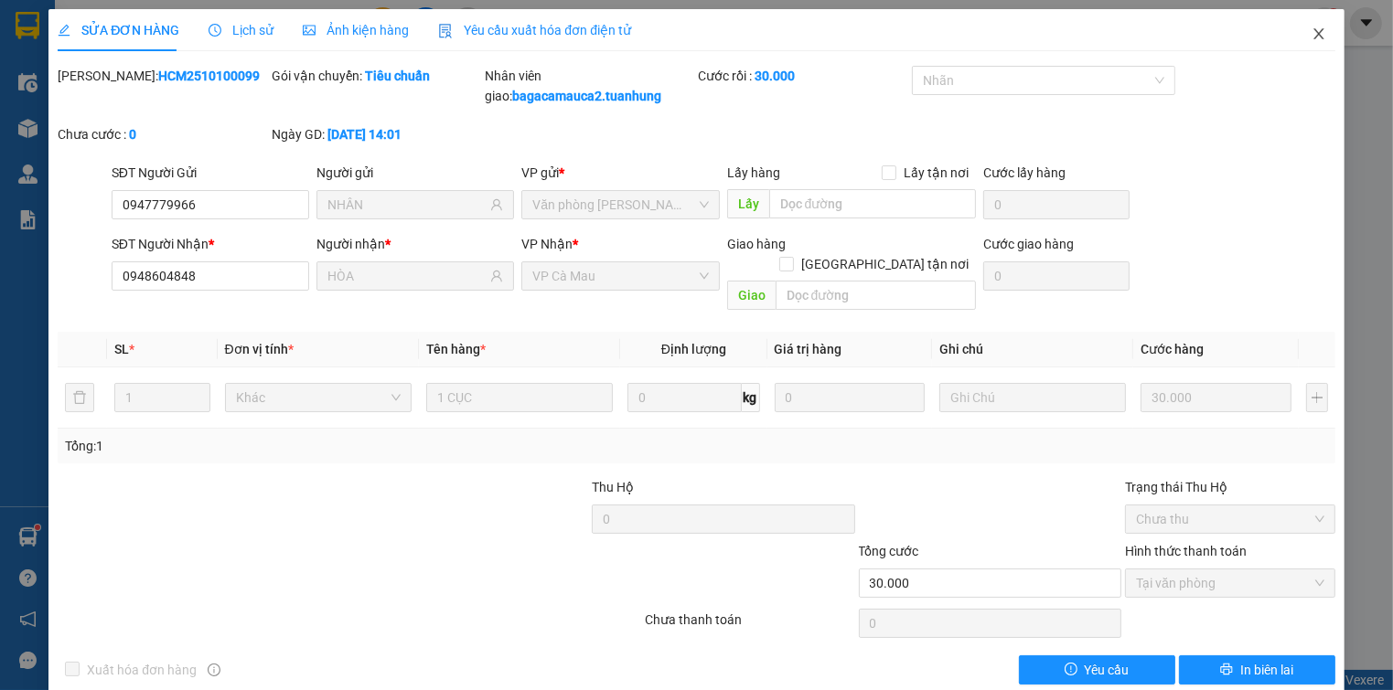
click at [1293, 33] on span "Close" at bounding box center [1318, 34] width 51 height 51
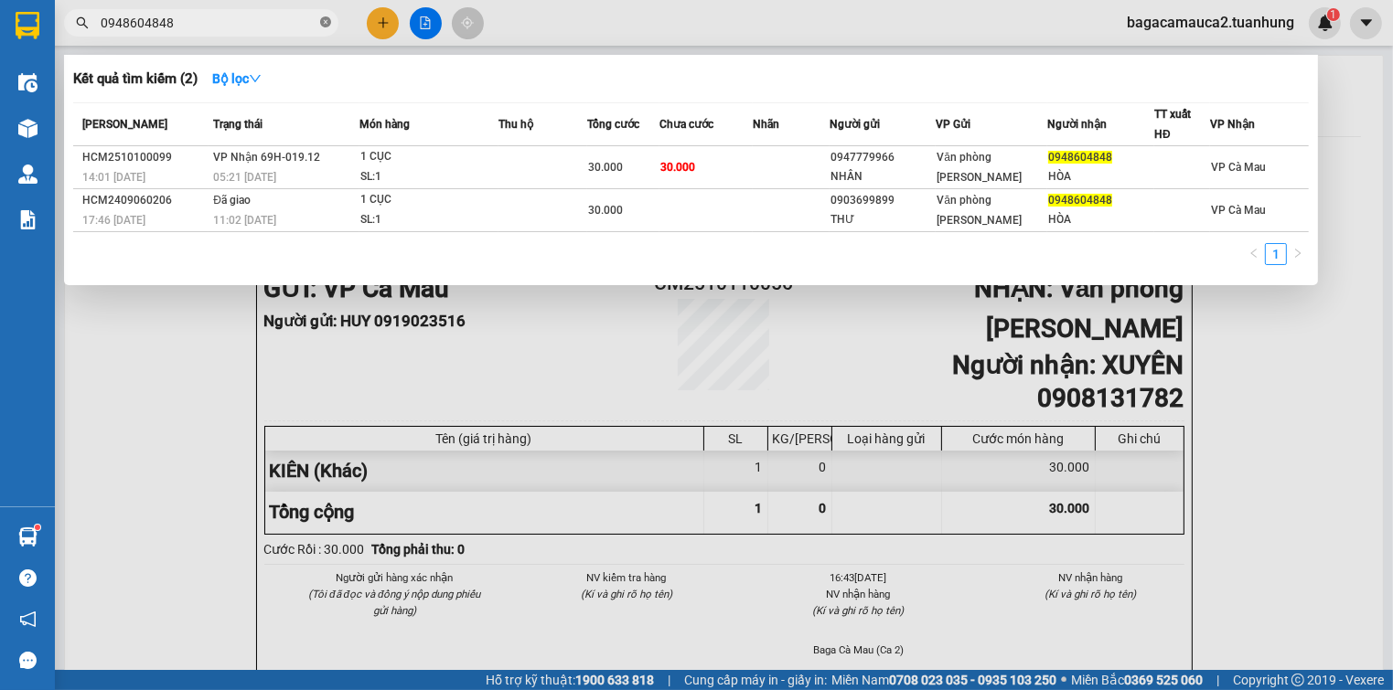
click at [326, 29] on span at bounding box center [325, 23] width 11 height 17
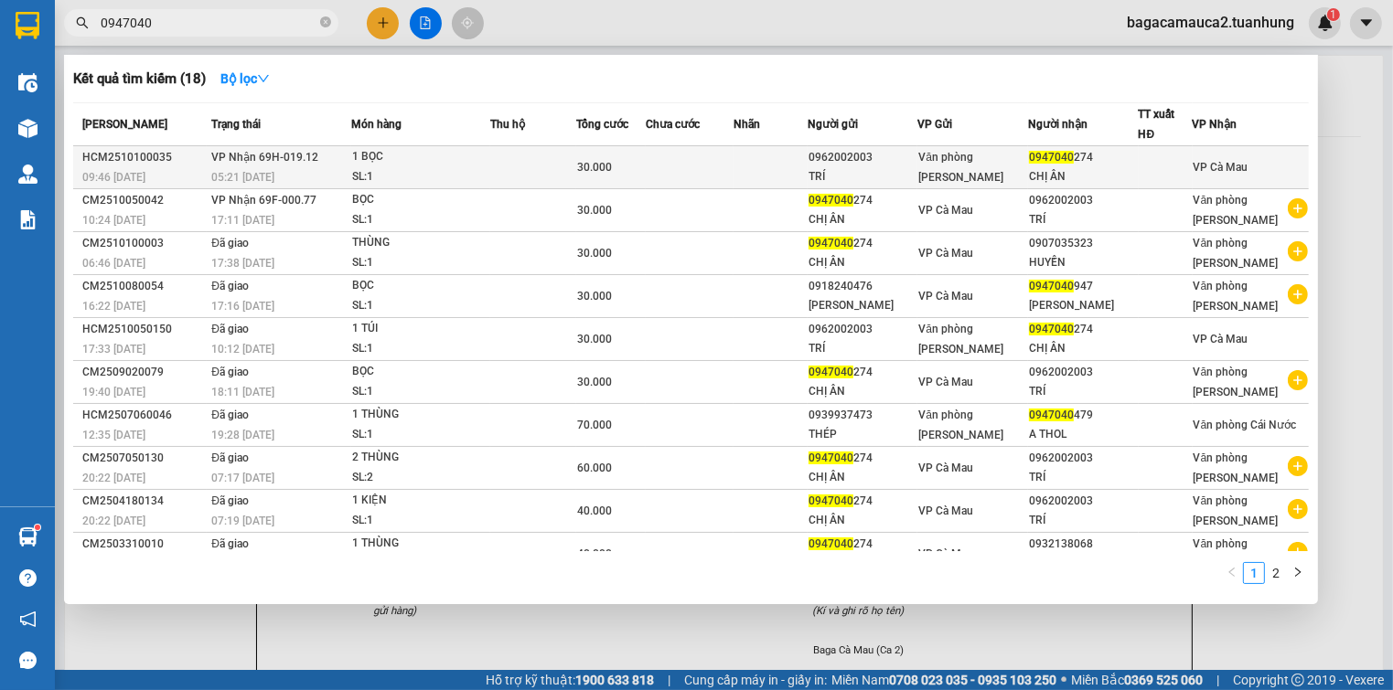
type input "0947040"
click at [751, 162] on td at bounding box center [770, 167] width 74 height 43
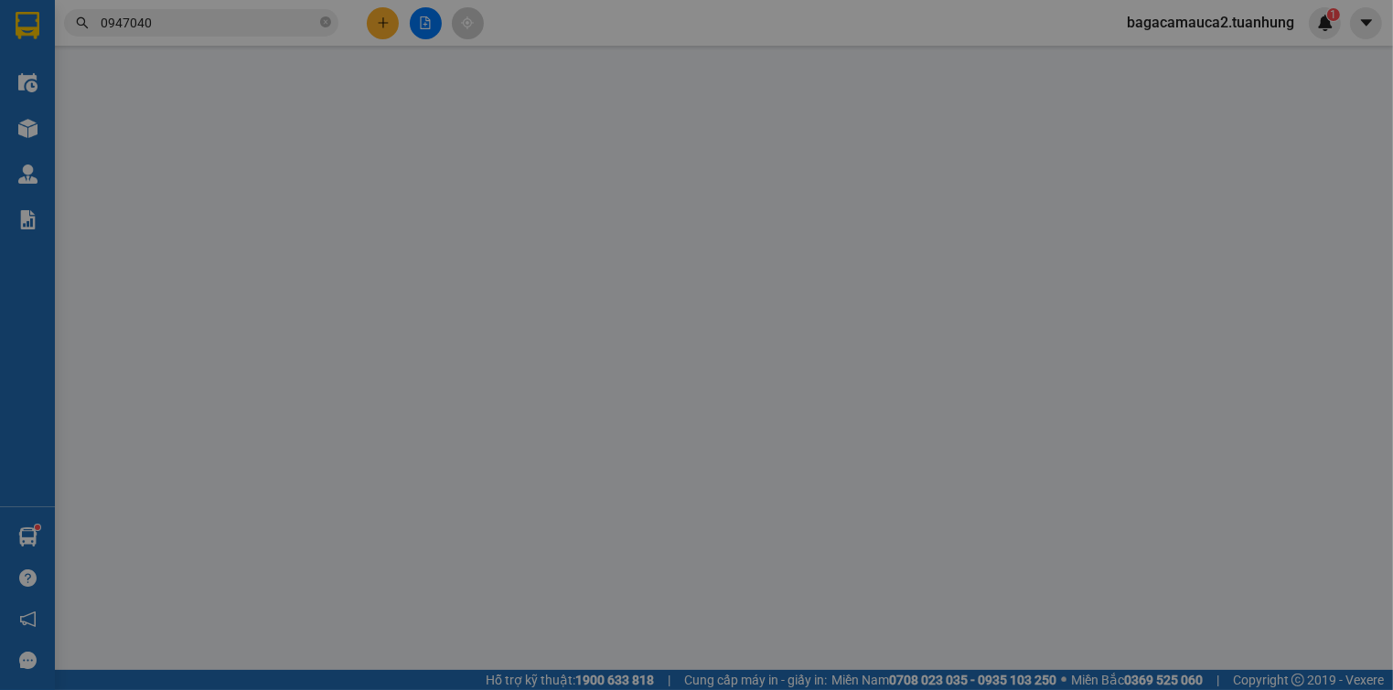
type input "0962002003"
type input "TRÍ"
type input "0947040274"
type input "CHỊ ÂN"
type input "30.000"
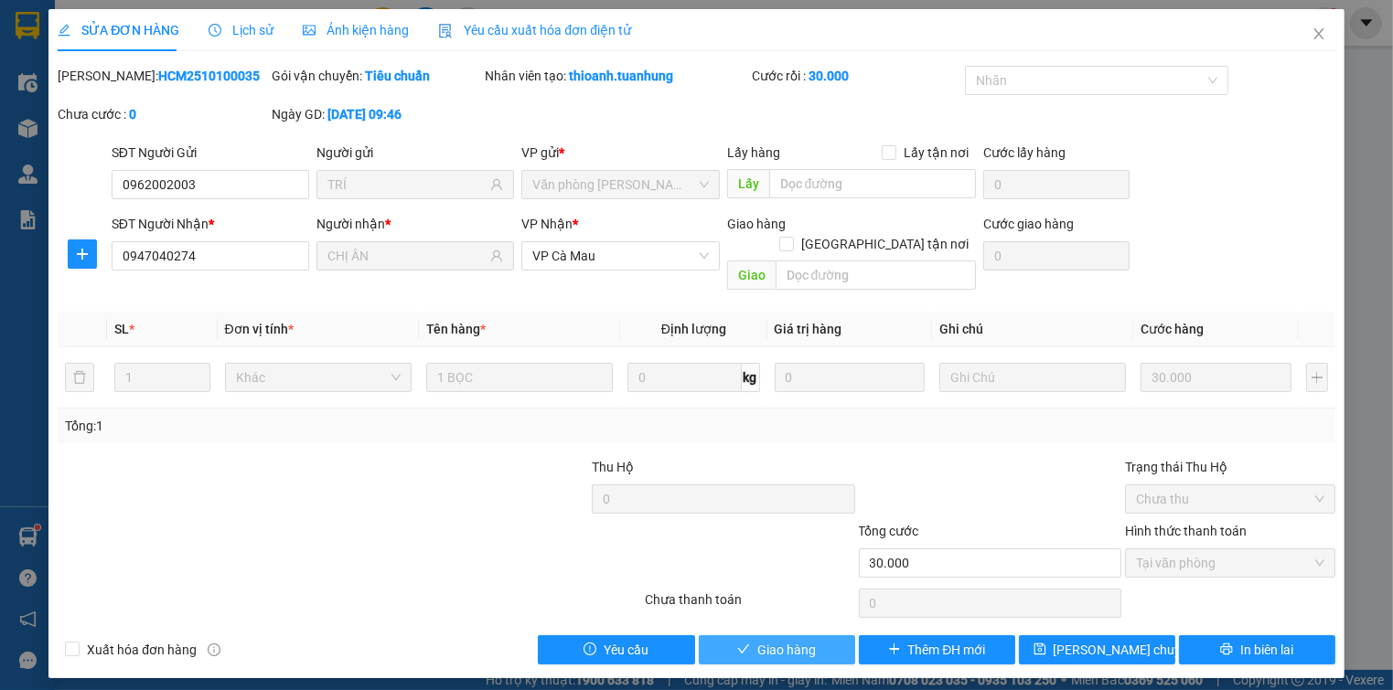
click at [803, 640] on span "Giao hàng" at bounding box center [786, 650] width 59 height 20
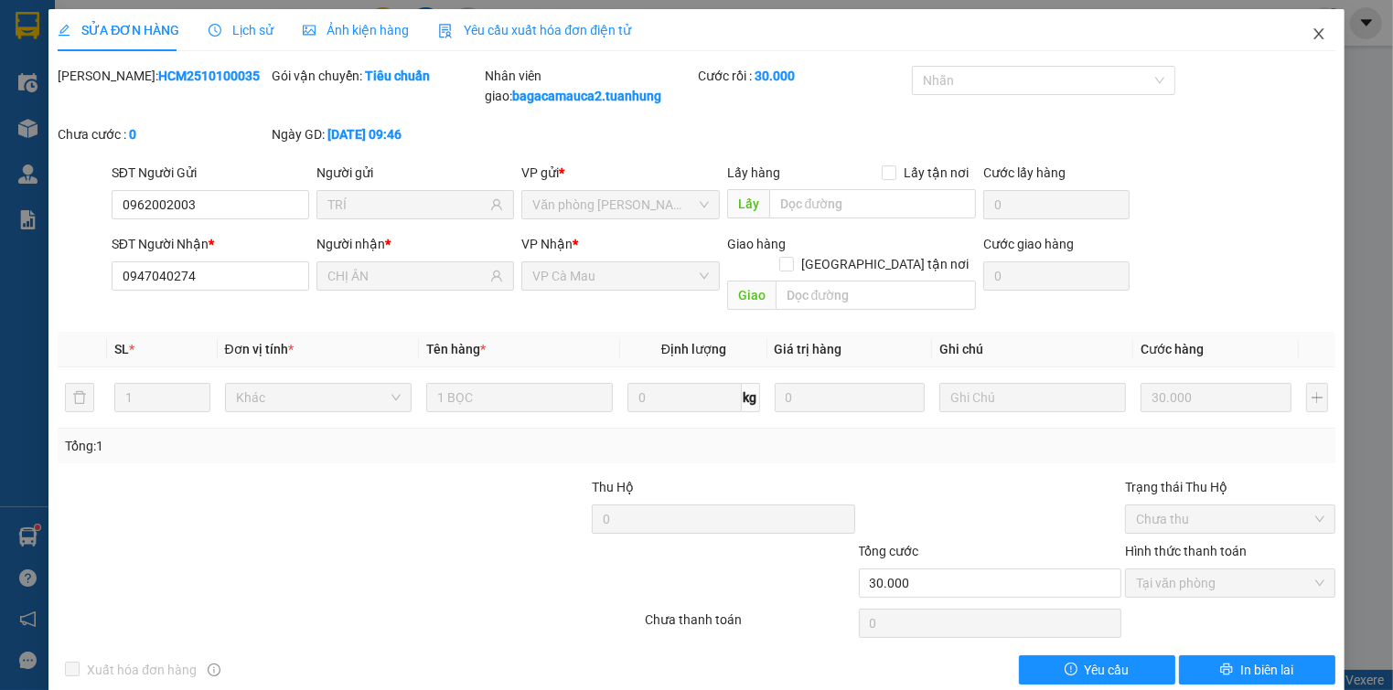
click at [1311, 31] on icon "close" at bounding box center [1318, 34] width 15 height 15
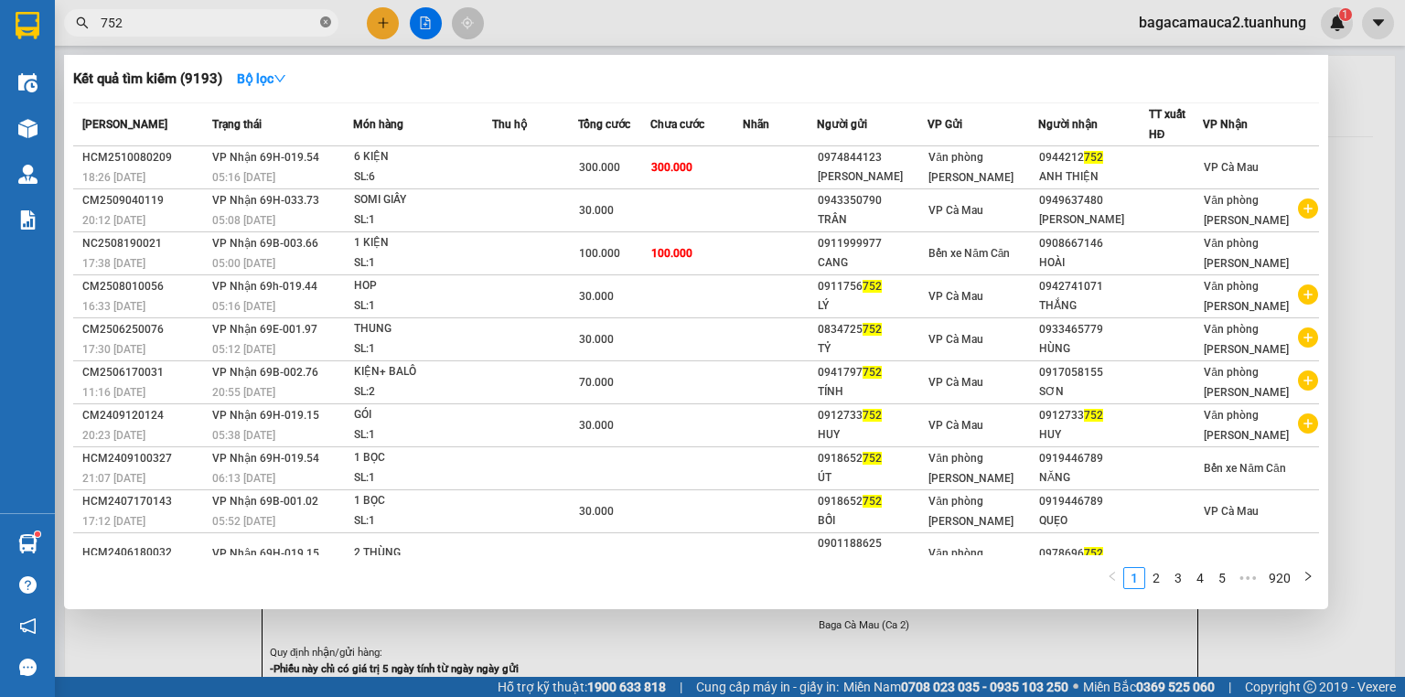
click at [329, 18] on icon "close-circle" at bounding box center [325, 21] width 11 height 11
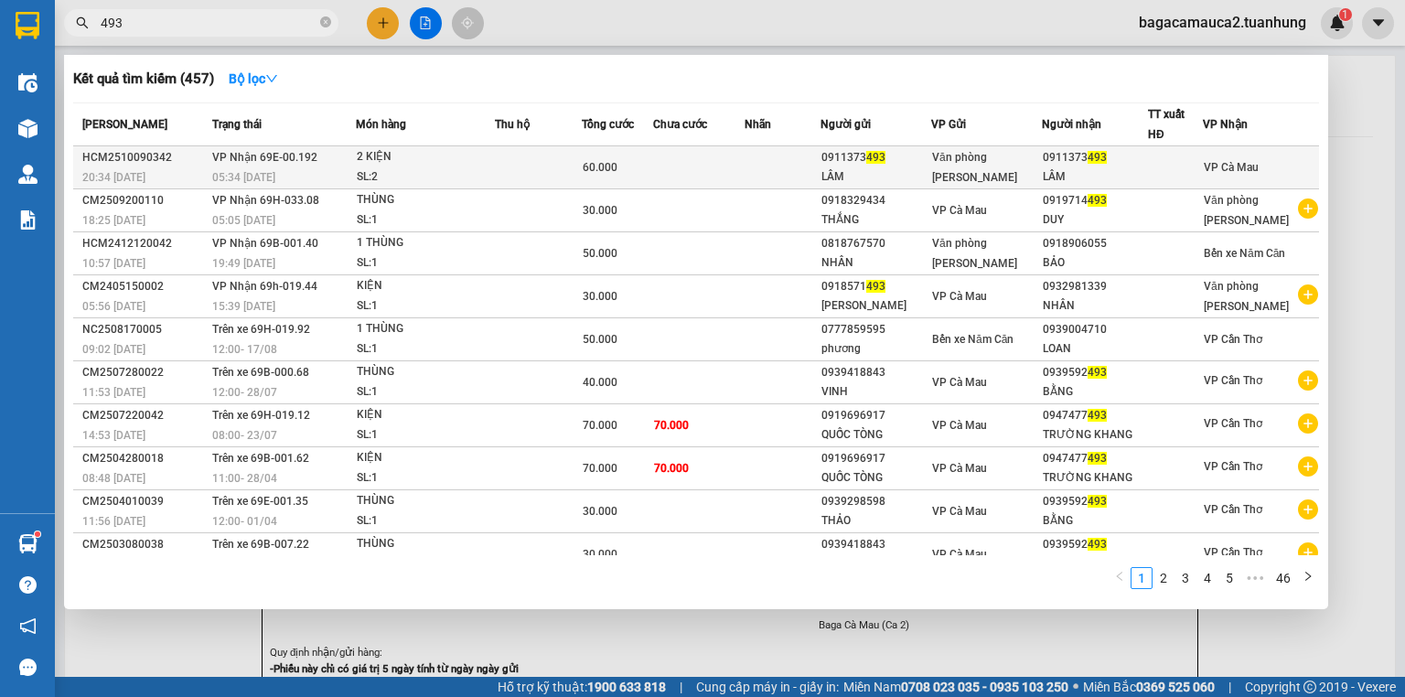
type input "493"
click at [534, 165] on td at bounding box center [539, 167] width 88 height 43
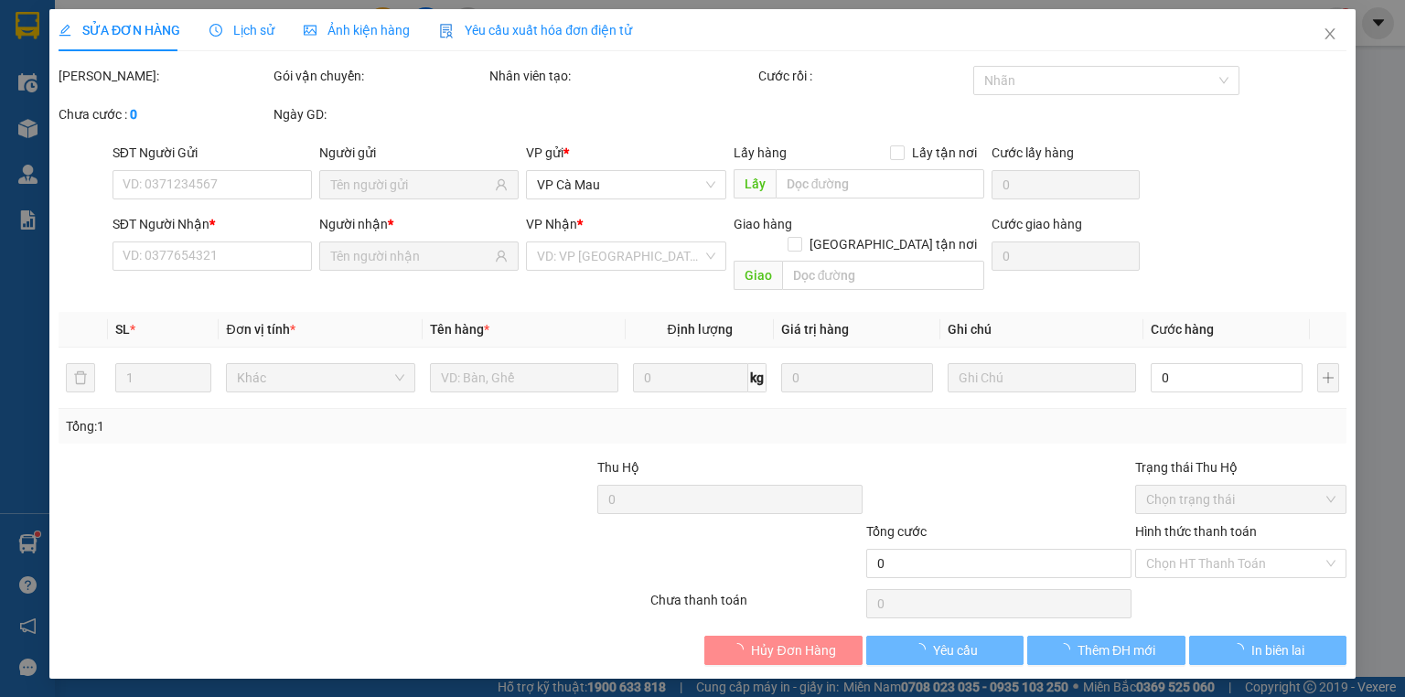
type input "0911373493"
type input "LÂM"
type input "0911373493"
type input "LÂM"
type input "60.000"
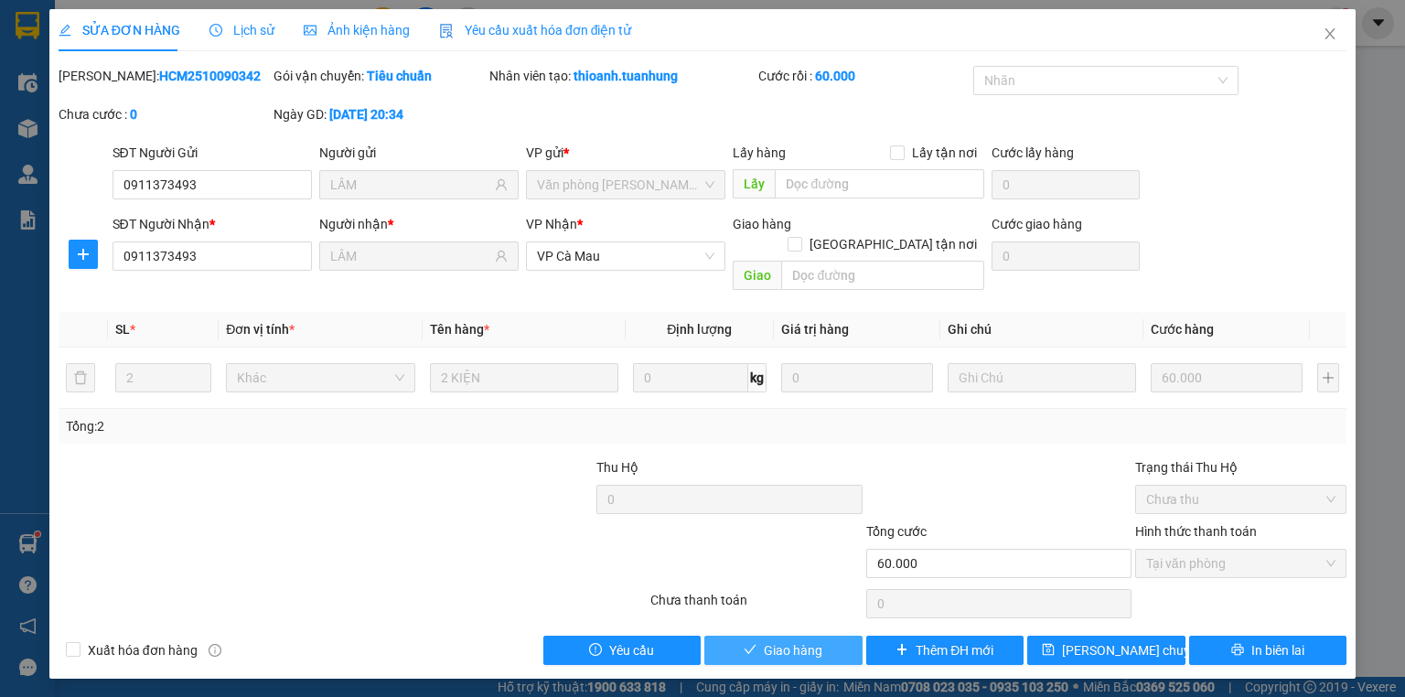
click at [838, 636] on button "Giao hàng" at bounding box center [783, 650] width 158 height 29
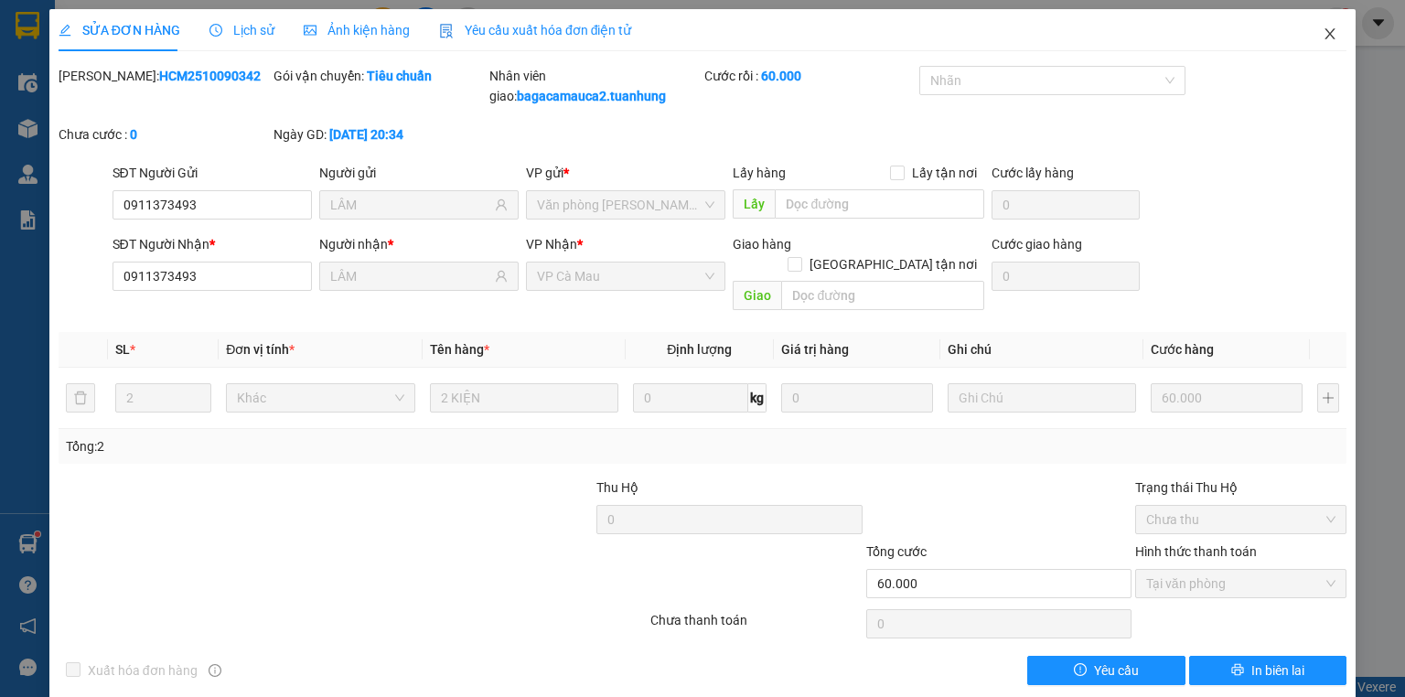
click at [1316, 25] on span "Close" at bounding box center [1329, 34] width 51 height 51
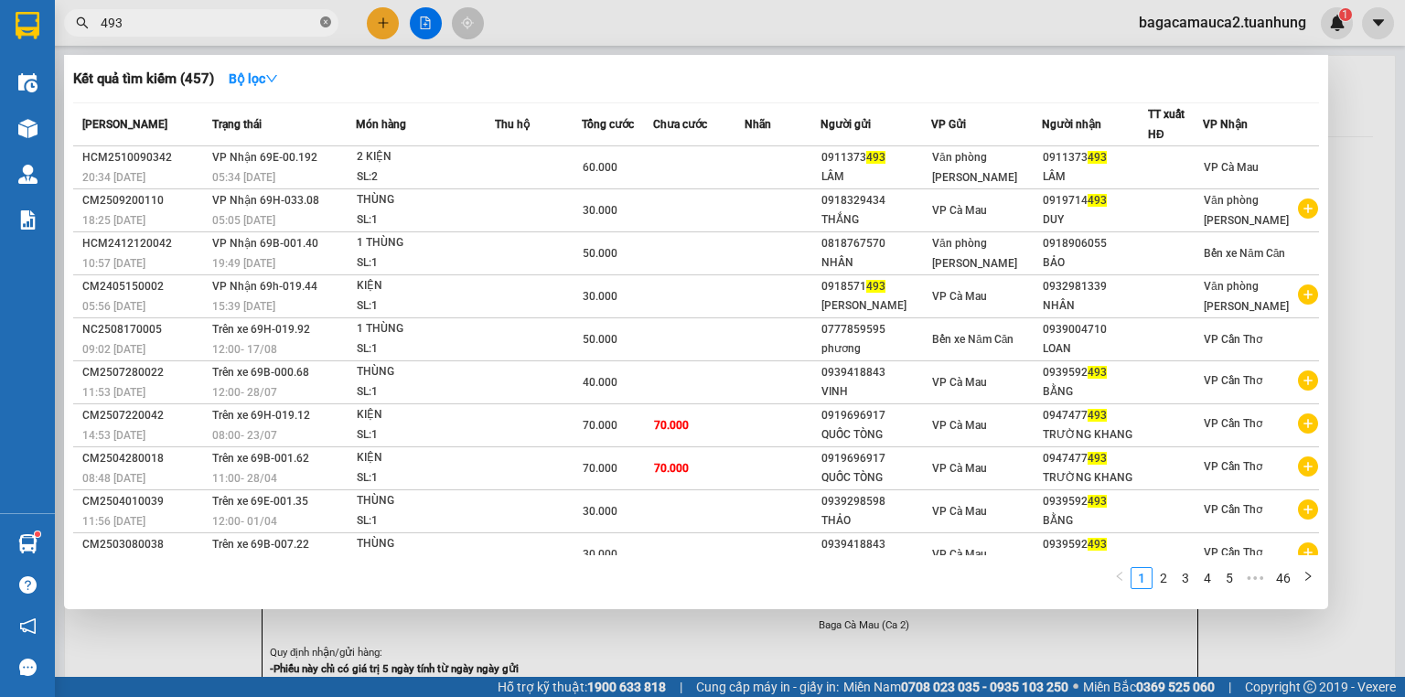
click at [326, 20] on icon "close-circle" at bounding box center [325, 21] width 11 height 11
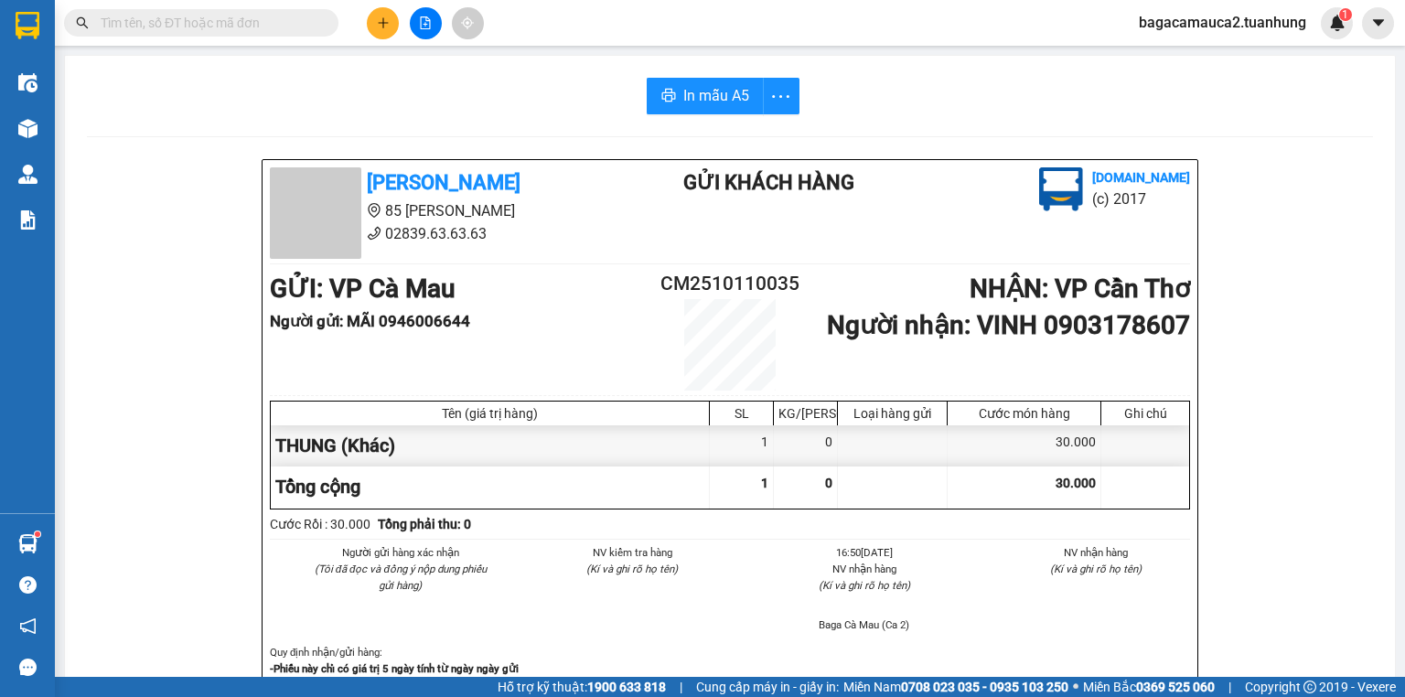
click at [249, 30] on input "text" at bounding box center [209, 23] width 216 height 20
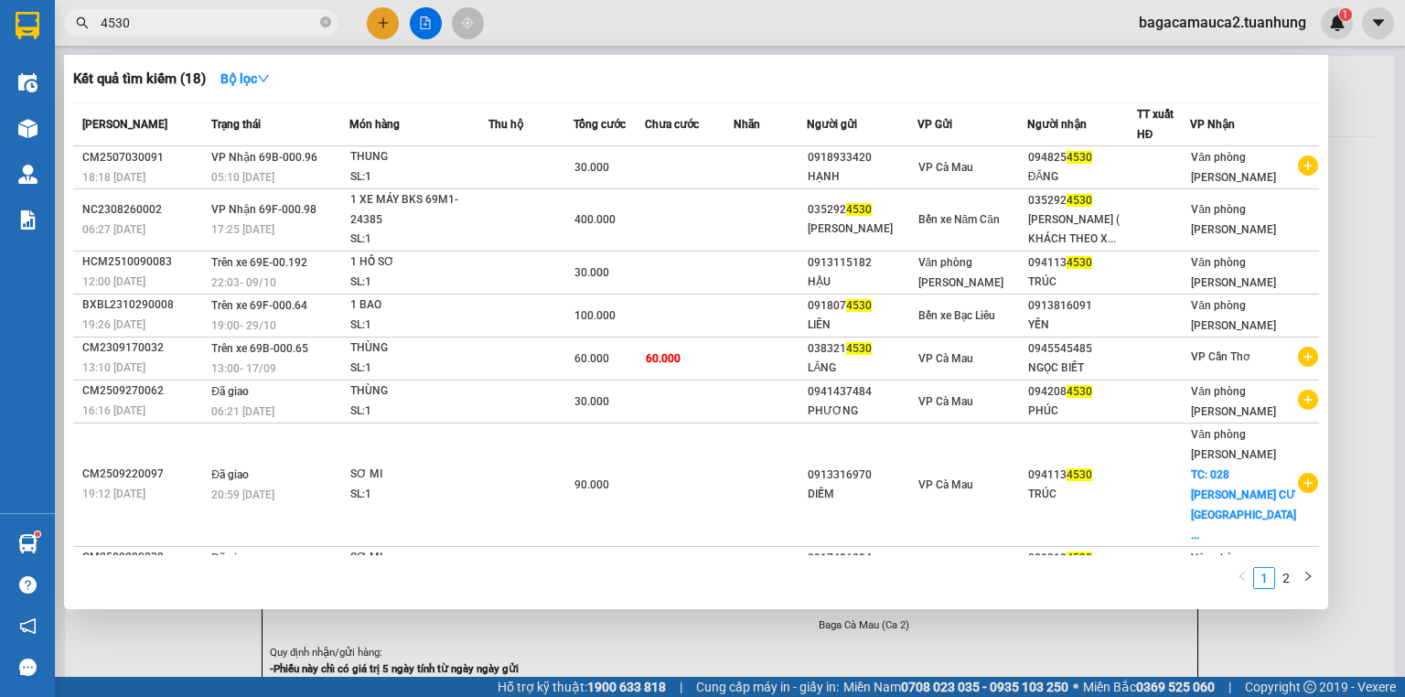
type input "4530"
click at [579, 4] on div at bounding box center [702, 348] width 1405 height 697
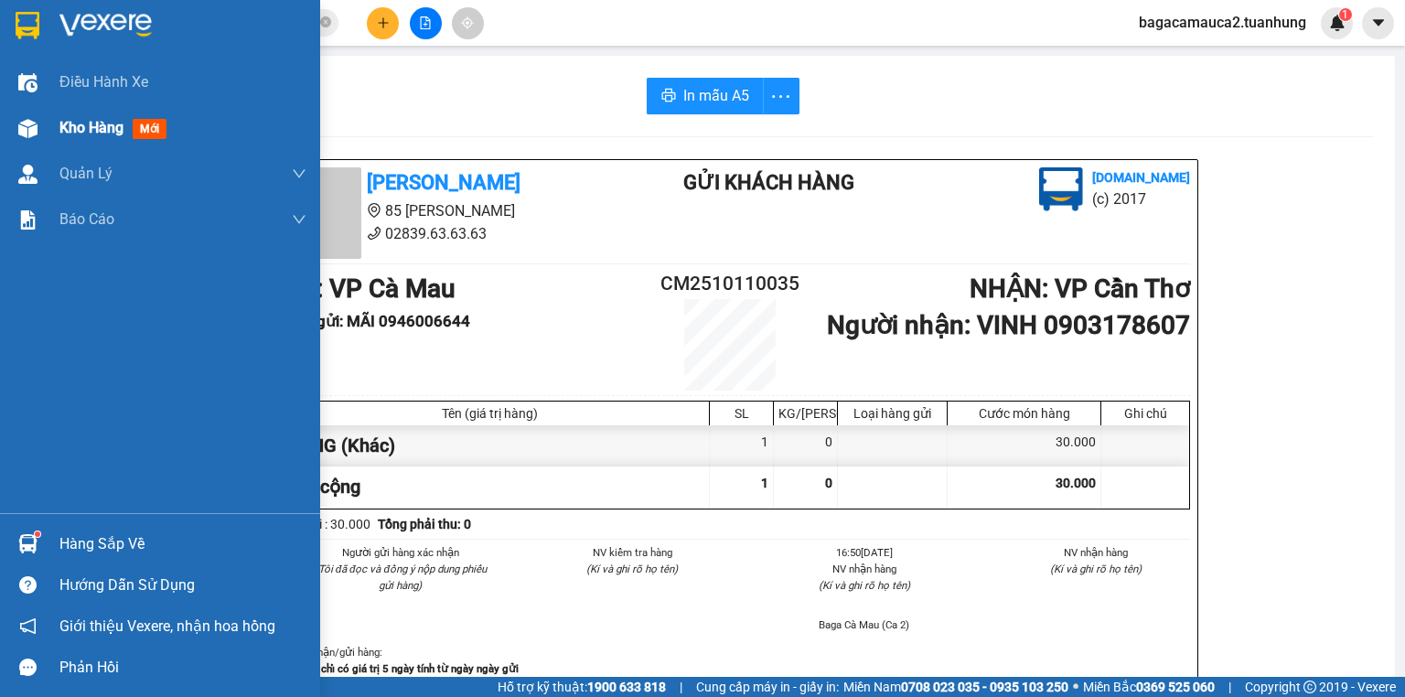
click at [25, 112] on div at bounding box center [28, 128] width 32 height 32
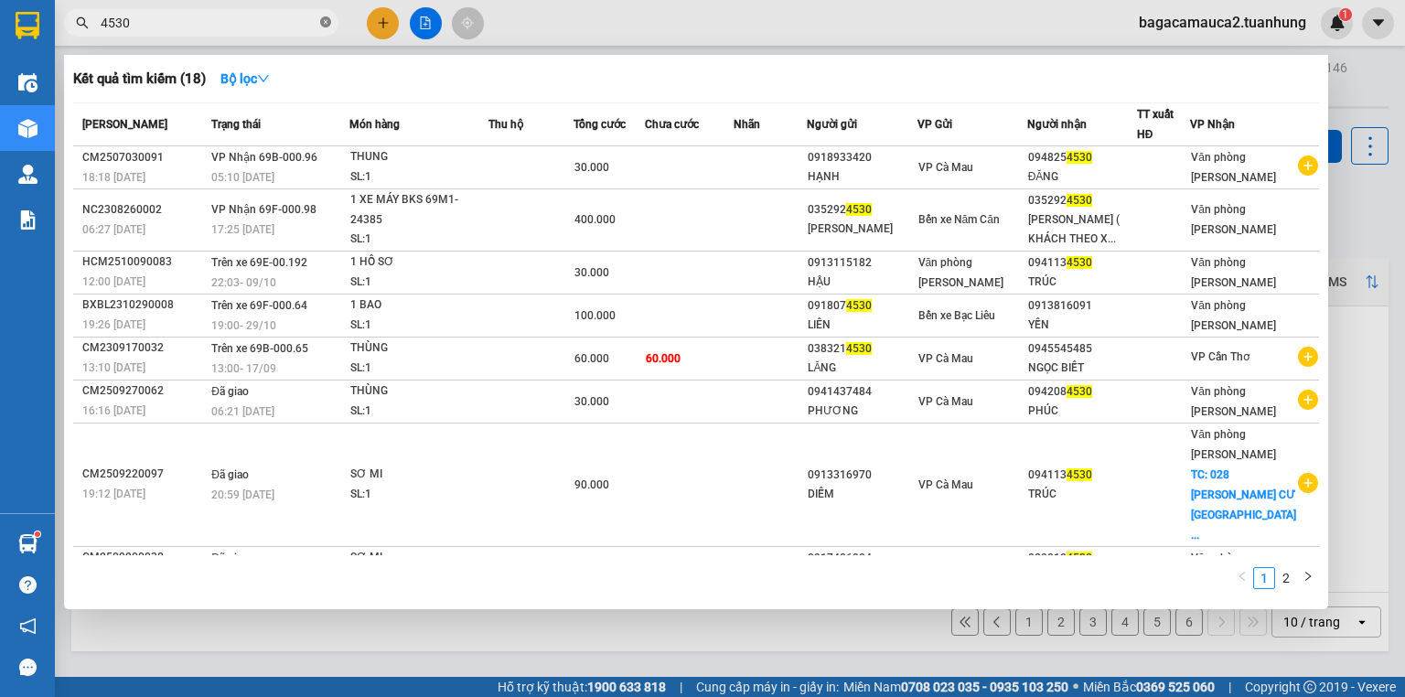
click at [323, 21] on icon "close-circle" at bounding box center [325, 21] width 11 height 11
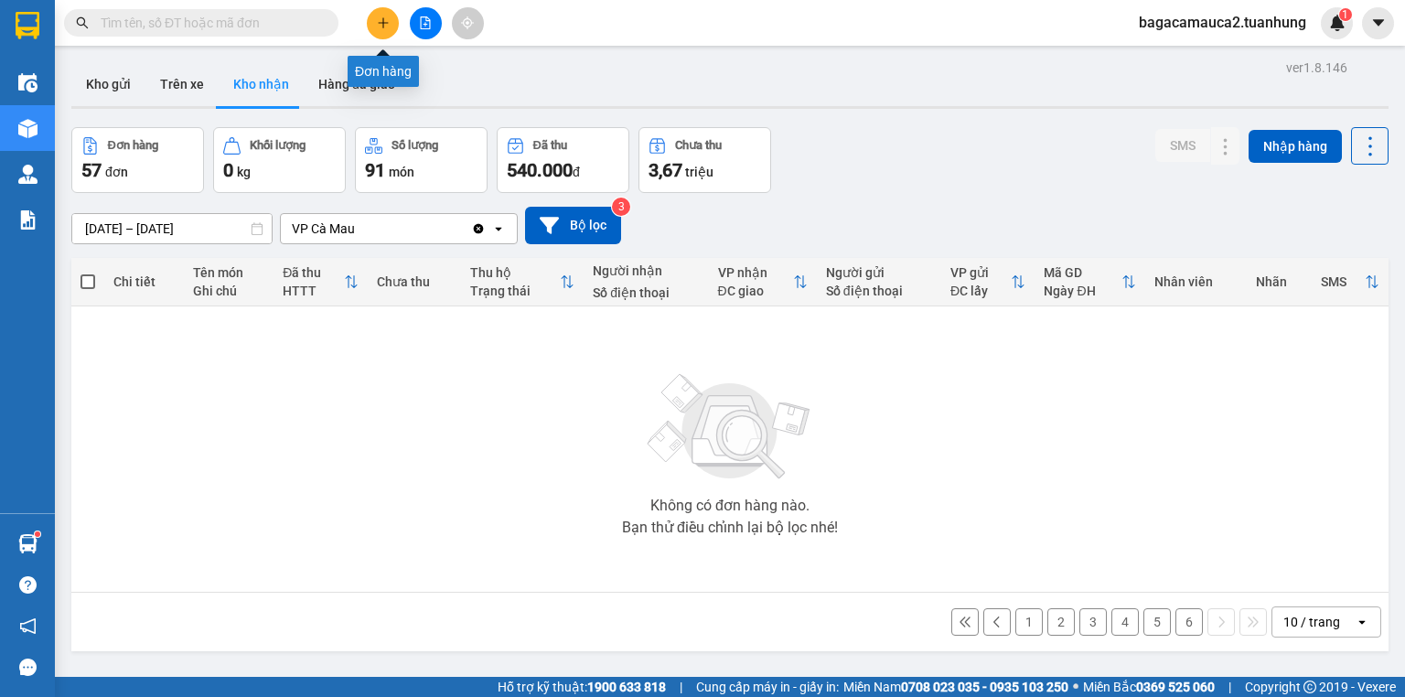
click at [379, 27] on icon "plus" at bounding box center [383, 22] width 13 height 13
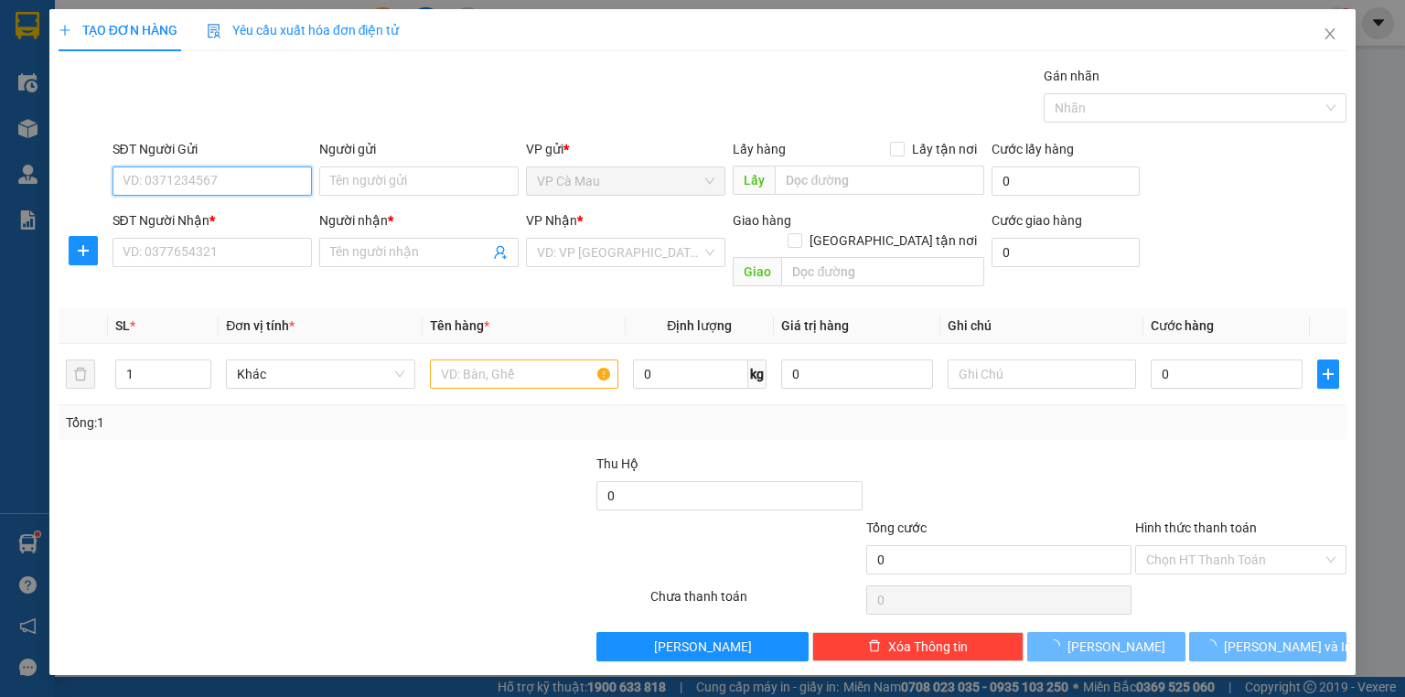
click at [168, 185] on input "SĐT Người Gửi" at bounding box center [211, 180] width 199 height 29
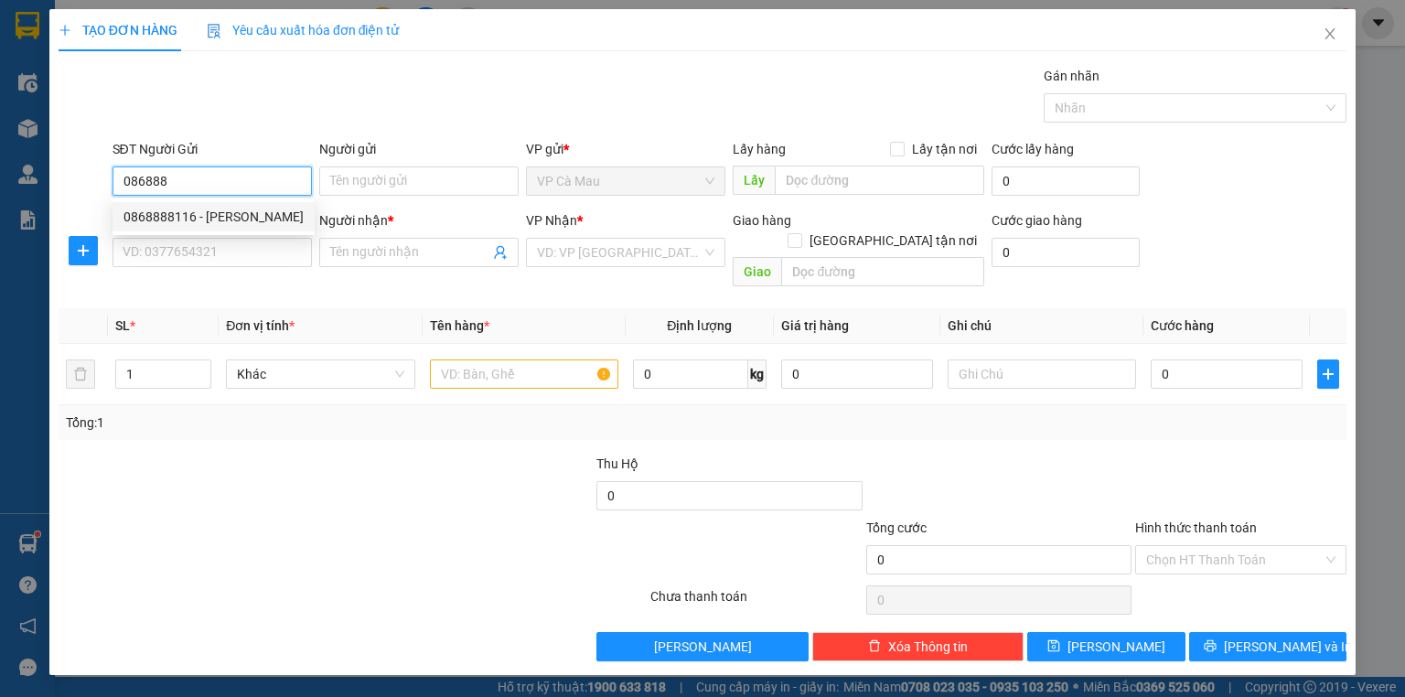
click at [170, 208] on div "0868888116 - DUY LINH" at bounding box center [213, 217] width 180 height 20
type input "0868888116"
type input "DUY LINH"
type input "0868888116"
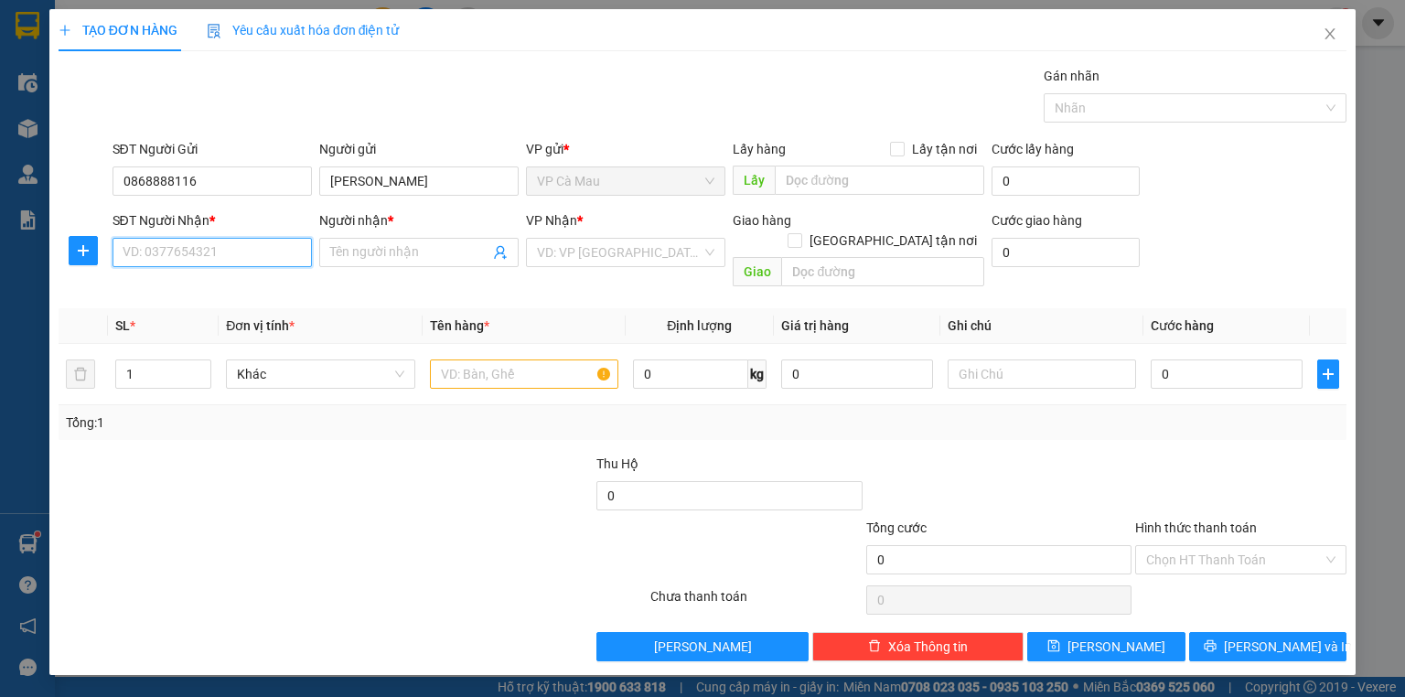
click at [184, 256] on input "SĐT Người Nhận *" at bounding box center [211, 252] width 199 height 29
click at [219, 288] on div "0918144468 - MIDENT" at bounding box center [213, 288] width 180 height 20
type input "0918144468"
type input "MIDENT"
click at [505, 359] on input "text" at bounding box center [524, 373] width 188 height 29
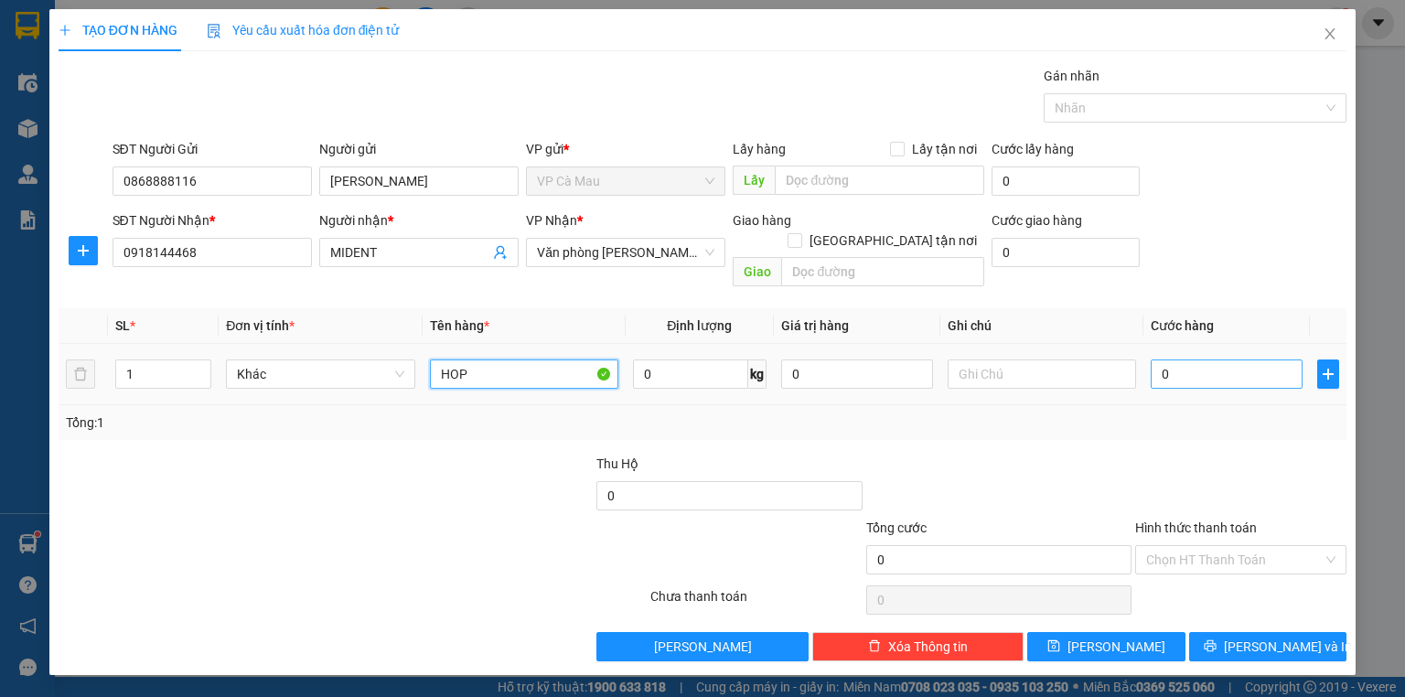
type input "HOP"
click at [1160, 359] on input "0" at bounding box center [1226, 373] width 152 height 29
type input "+3"
type input "3"
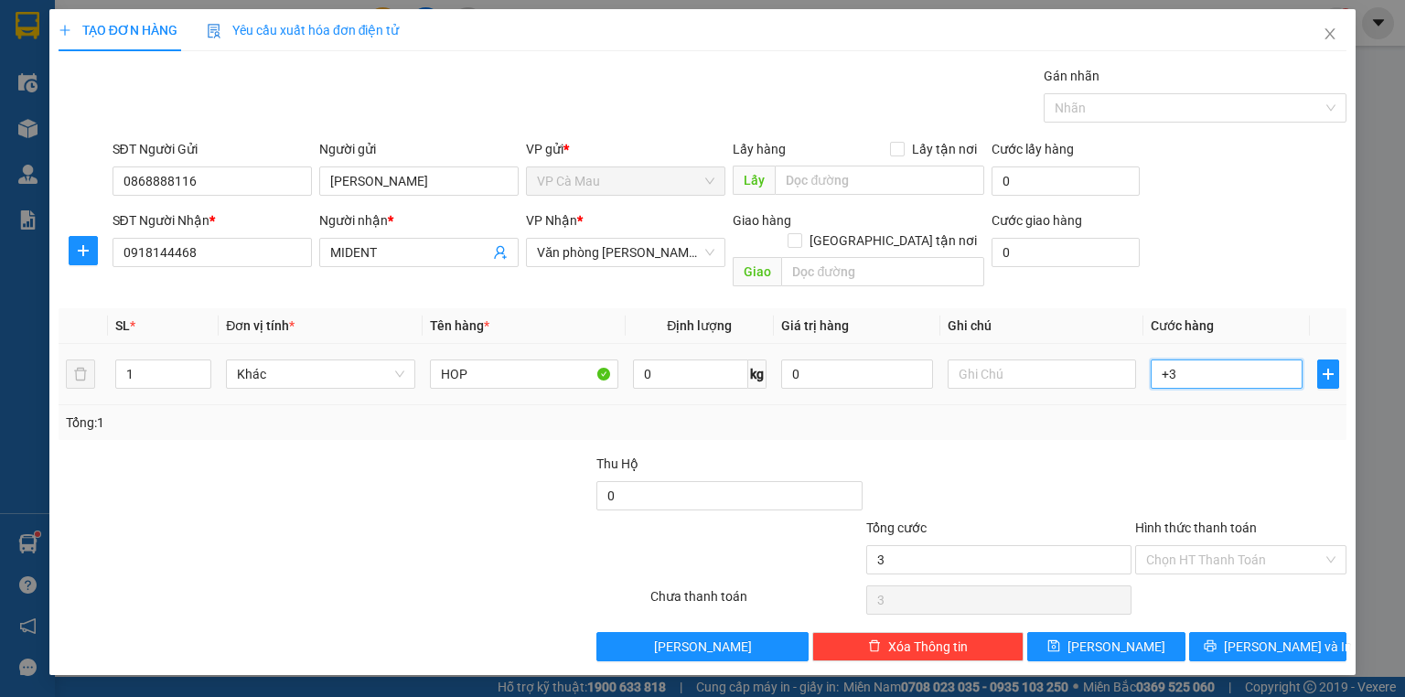
type input "+30"
type input "30"
type input "30.000"
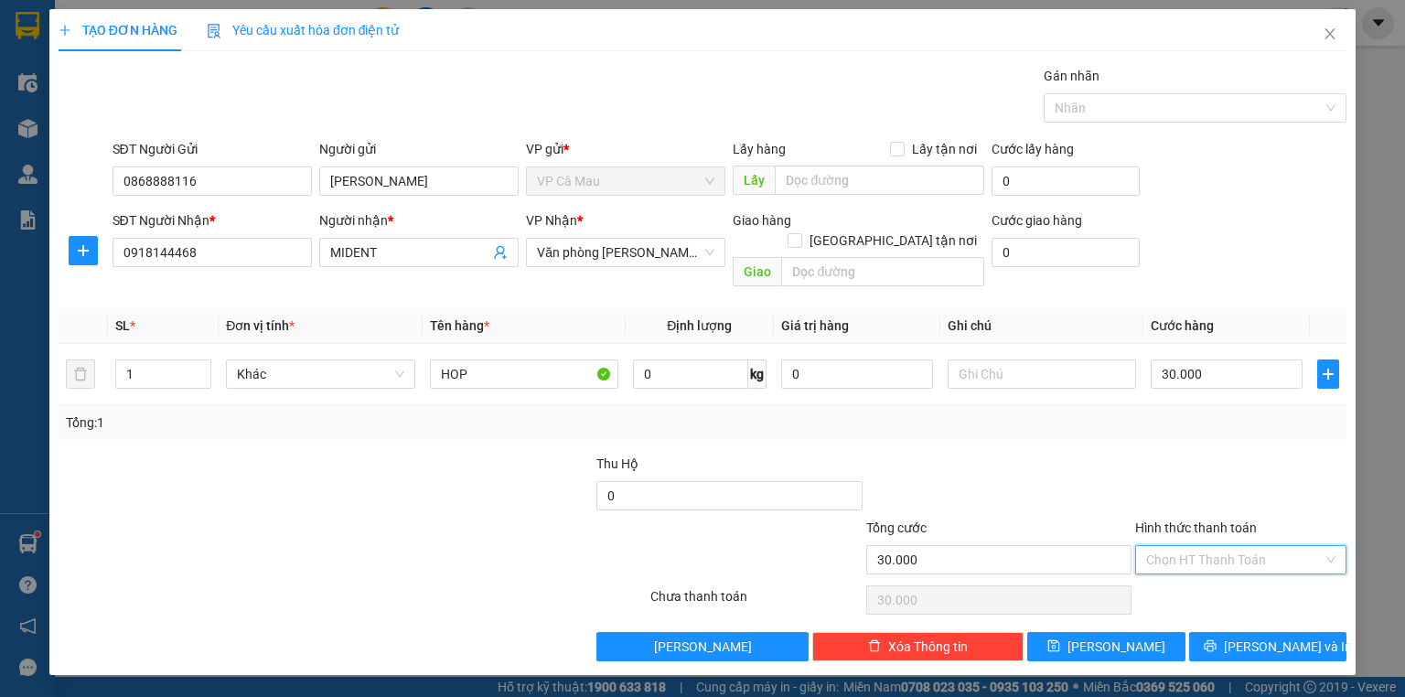
click at [1221, 546] on input "Hình thức thanh toán" at bounding box center [1234, 559] width 176 height 27
click at [1203, 571] on div "Tại văn phòng" at bounding box center [1240, 574] width 189 height 20
type input "0"
click at [1264, 636] on span "[PERSON_NAME] và In" at bounding box center [1288, 646] width 128 height 20
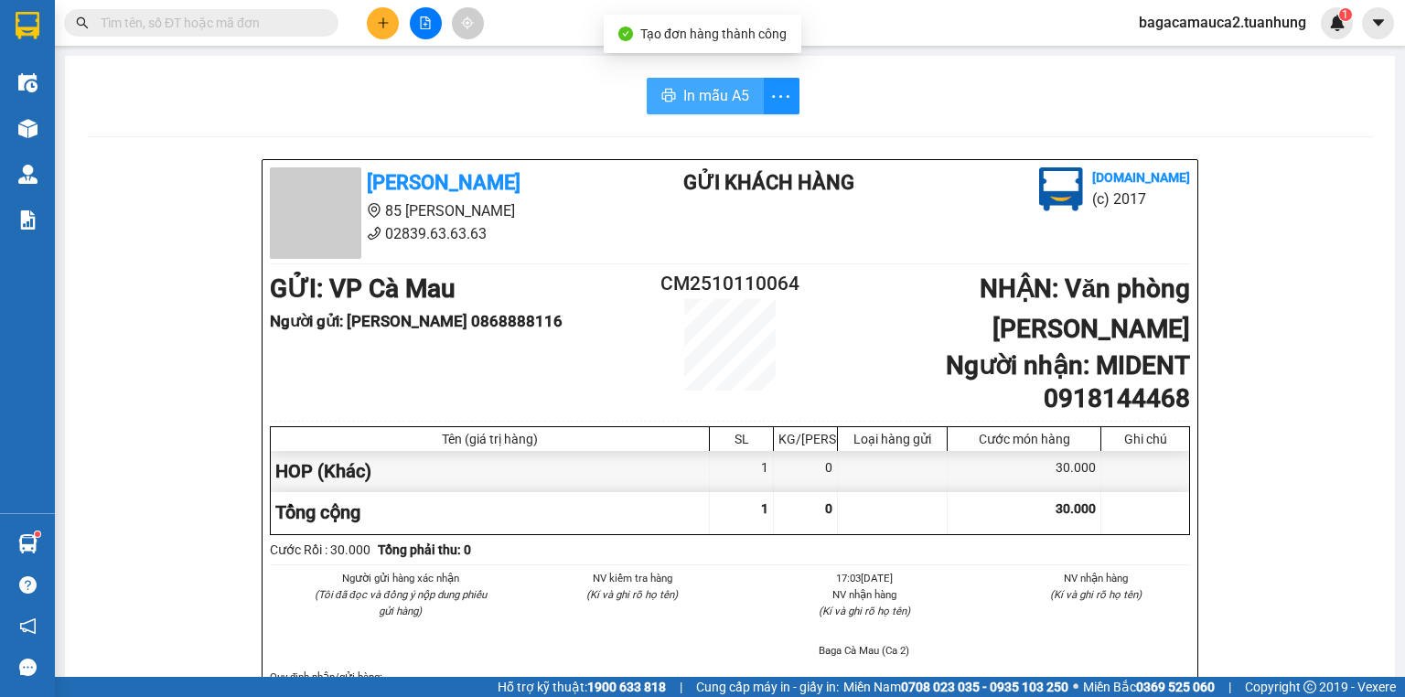
click at [728, 107] on button "In mẫu A5" at bounding box center [705, 96] width 117 height 37
click at [134, 25] on input "text" at bounding box center [209, 23] width 216 height 20
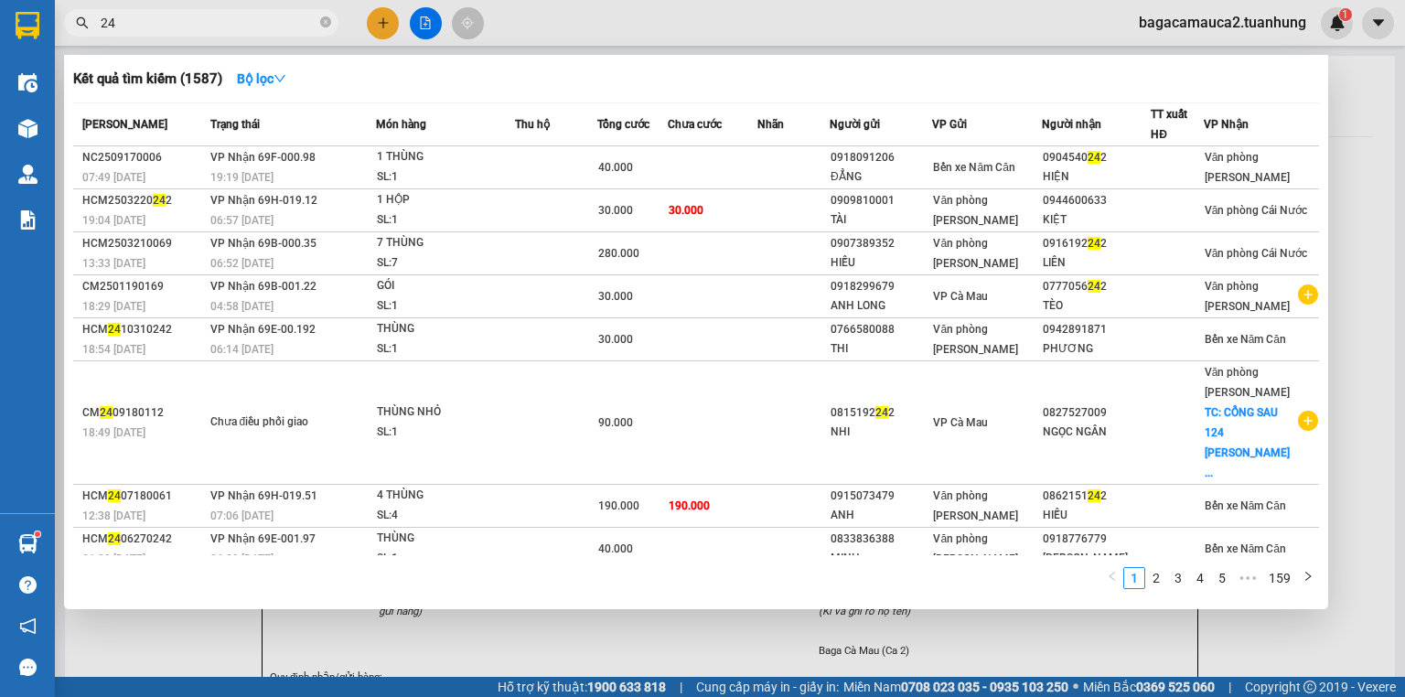
type input "2"
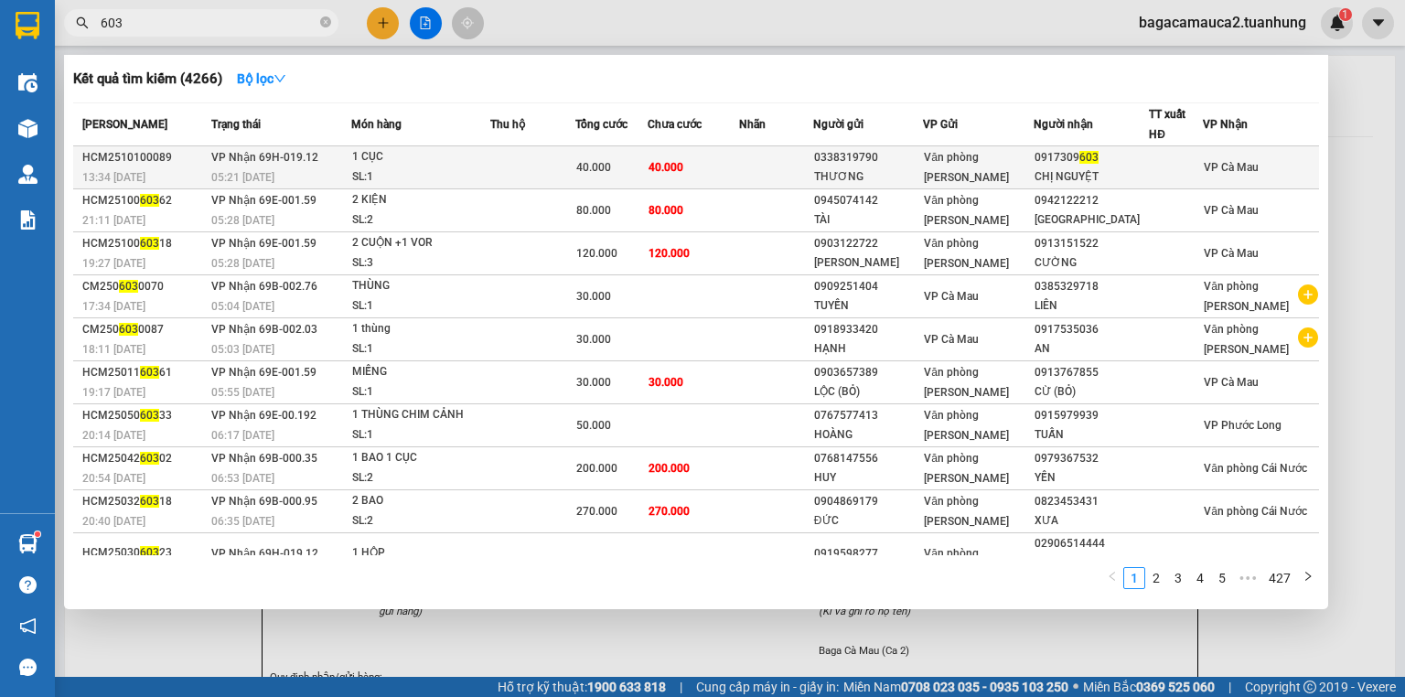
type input "603"
click at [739, 154] on td "40.000" at bounding box center [692, 167] width 91 height 43
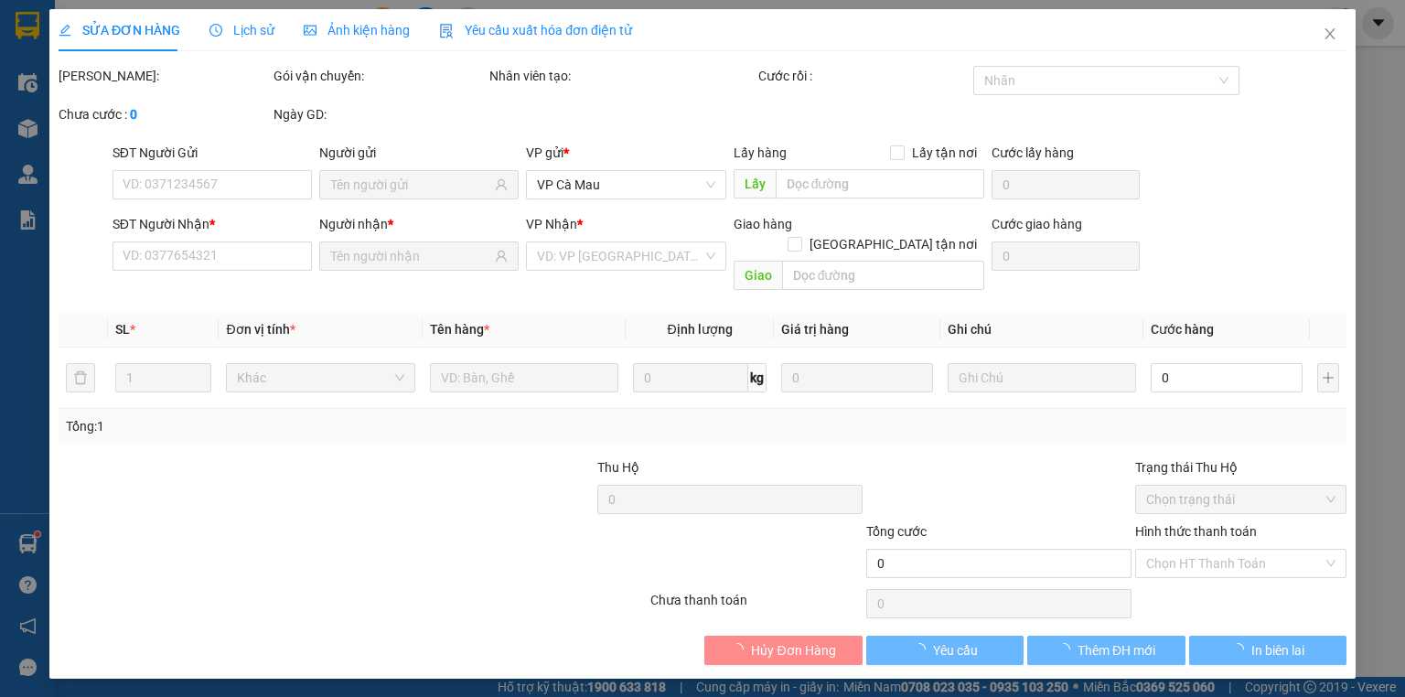
type input "0338319790"
type input "THƯƠNG"
type input "0917309603"
type input "CHỊ NGUYỆT"
type input "40.000"
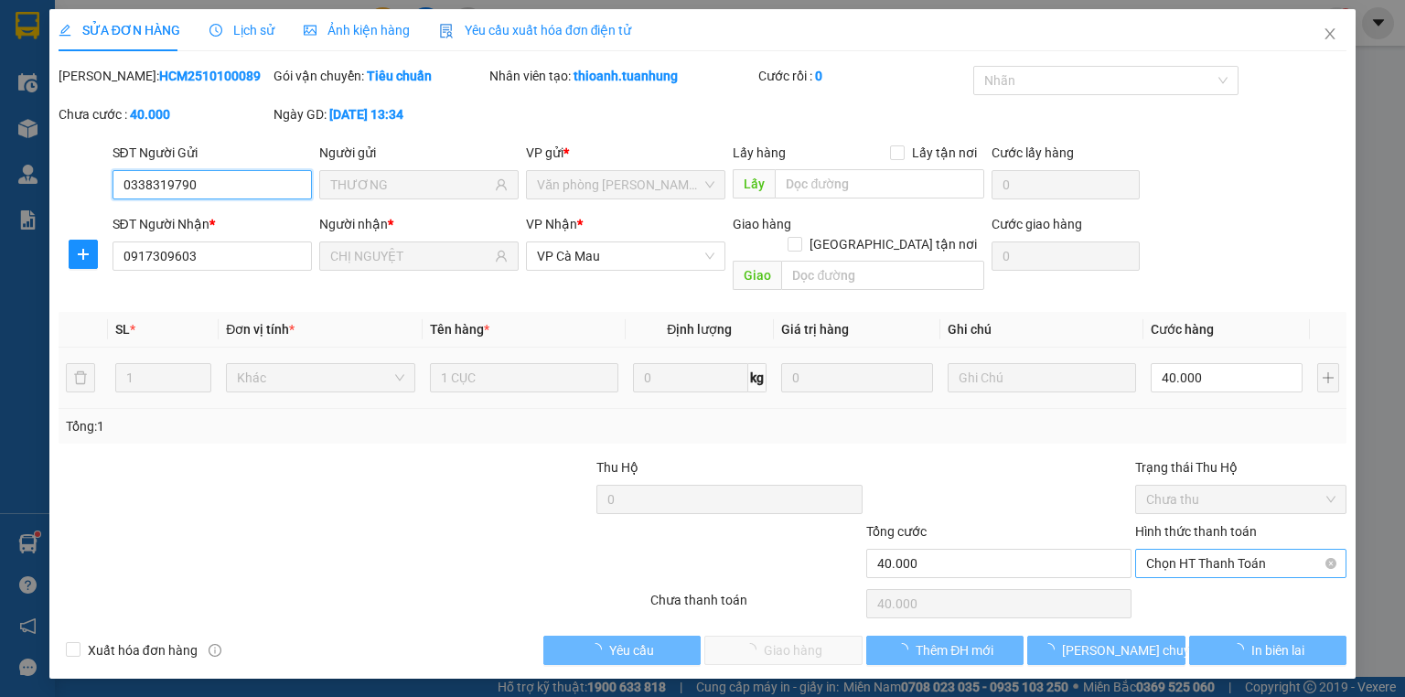
click at [1241, 550] on span "Chọn HT Thanh Toán" at bounding box center [1240, 563] width 189 height 27
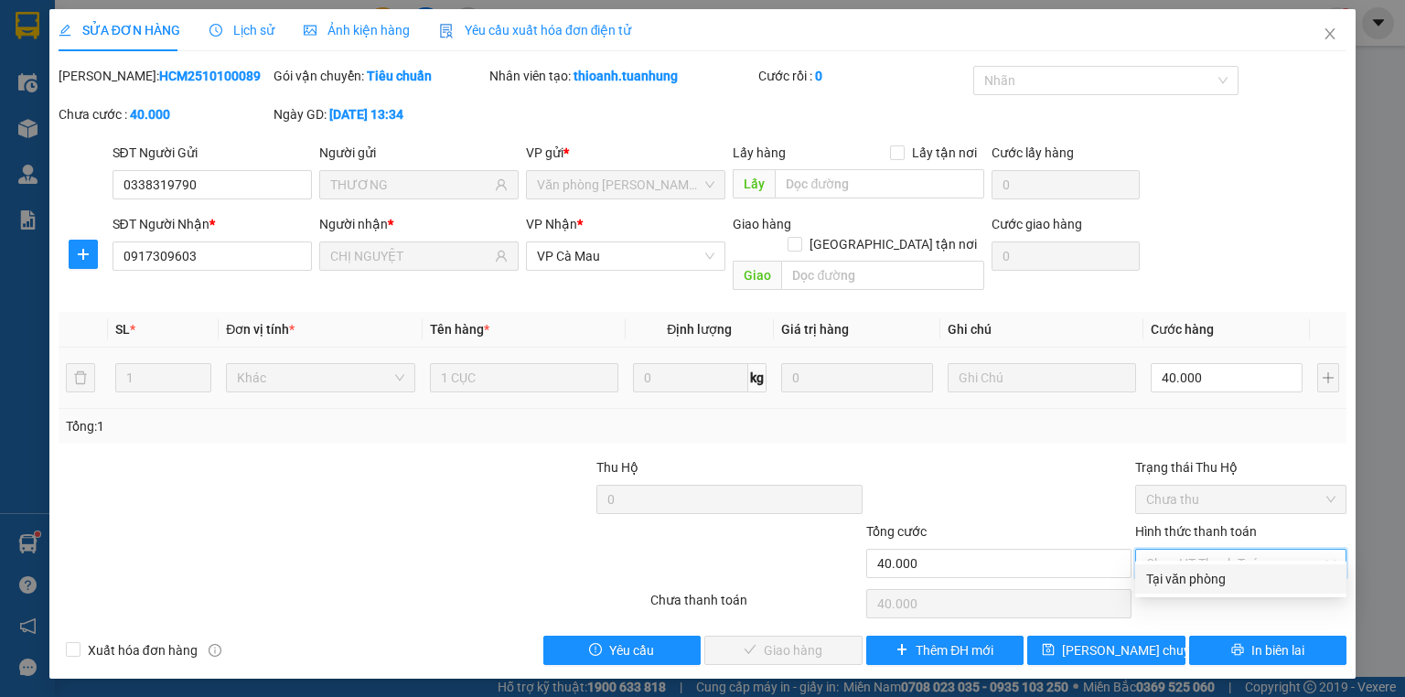
click at [1213, 576] on div "Tại văn phòng" at bounding box center [1240, 579] width 189 height 20
type input "0"
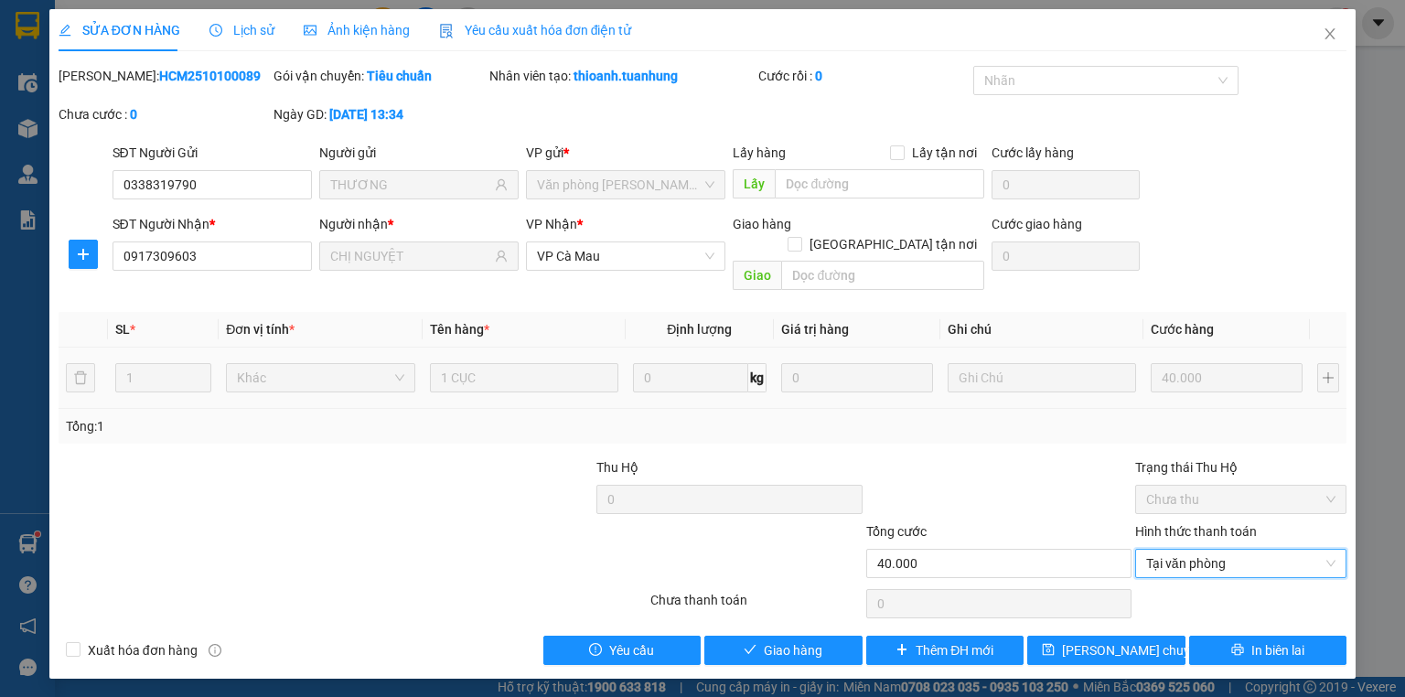
click at [748, 647] on div "SỬA ĐƠN HÀNG Lịch sử Ảnh kiện hàng Yêu cầu xuất hóa đơn điện tử Total Paid Fee …" at bounding box center [702, 343] width 1306 height 669
click at [751, 645] on div "SỬA ĐƠN HÀNG Lịch sử Ảnh kiện hàng Yêu cầu xuất hóa đơn điện tử Total Paid Fee …" at bounding box center [702, 343] width 1306 height 669
click at [762, 636] on button "Giao hàng" at bounding box center [783, 650] width 158 height 29
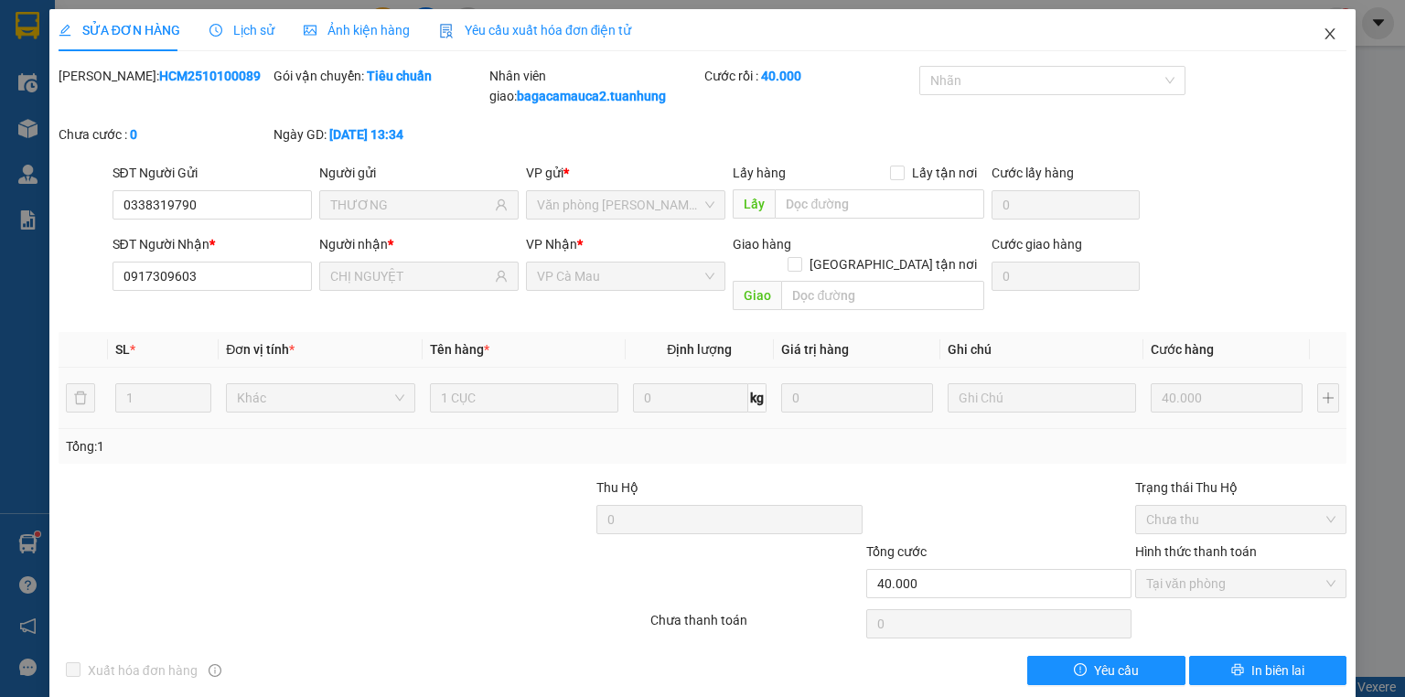
click at [1322, 37] on icon "close" at bounding box center [1329, 34] width 15 height 15
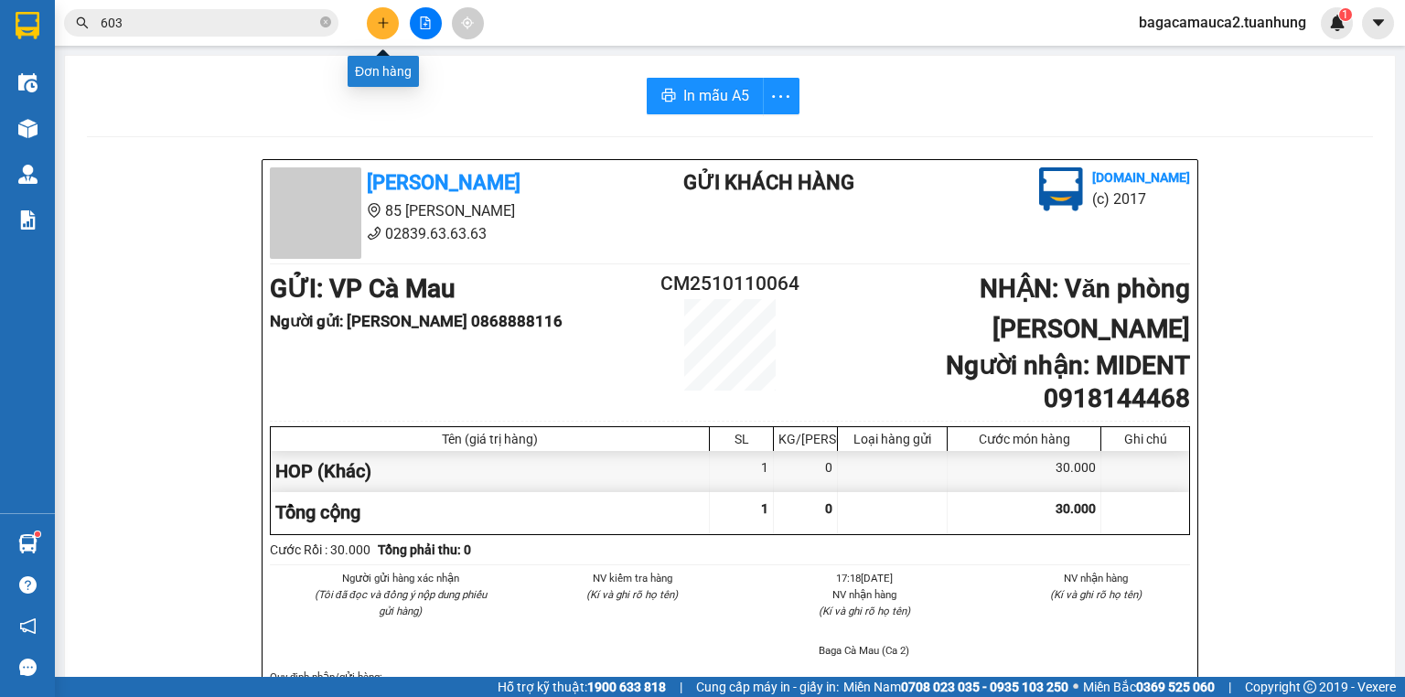
click at [372, 16] on button at bounding box center [383, 23] width 32 height 32
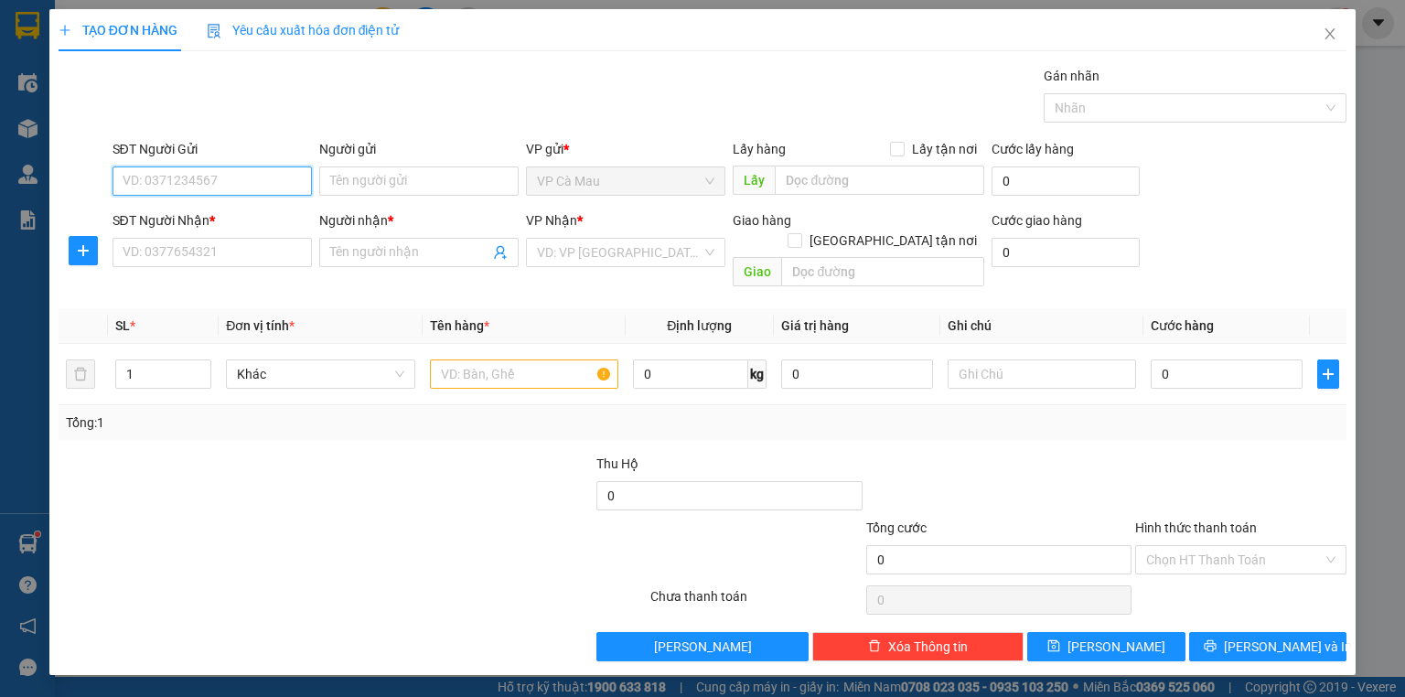
click at [215, 183] on input "SĐT Người Gửi" at bounding box center [211, 180] width 199 height 29
type input "0822893976"
drag, startPoint x: 222, startPoint y: 204, endPoint x: 223, endPoint y: 220, distance: 16.5
click at [223, 220] on div "0822893976 - NHI" at bounding box center [211, 217] width 177 height 20
type input "NHI"
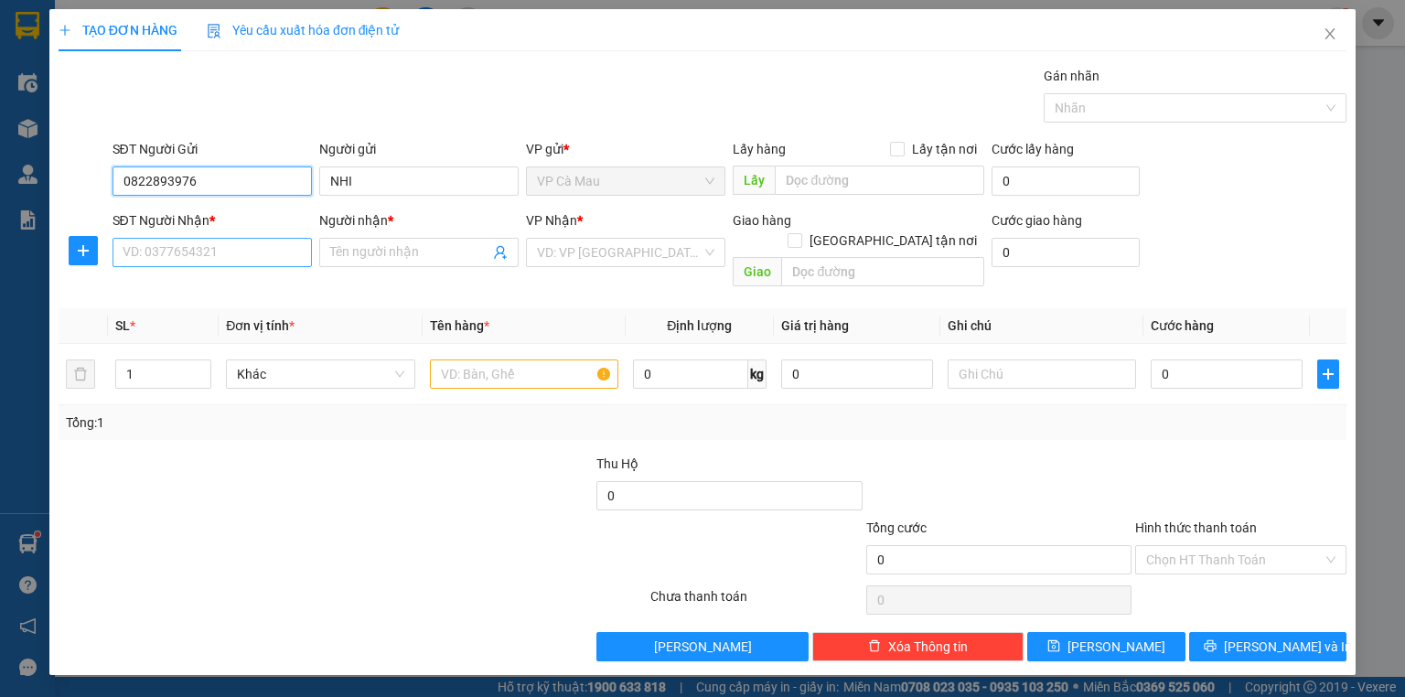
type input "0822893976"
click at [219, 256] on input "SĐT Người Nhận *" at bounding box center [211, 252] width 199 height 29
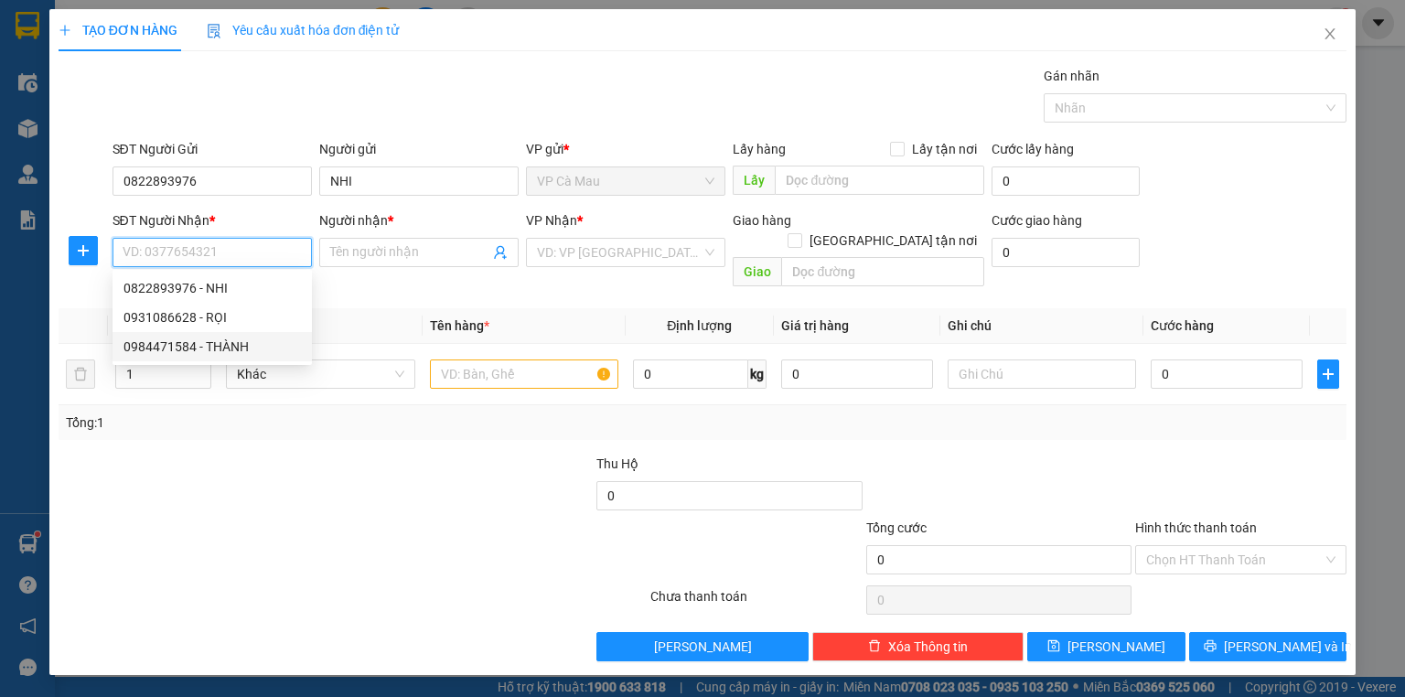
click at [219, 340] on div "0984471584 - THÀNH" at bounding box center [211, 347] width 177 height 20
type input "0984471584"
type input "THÀNH"
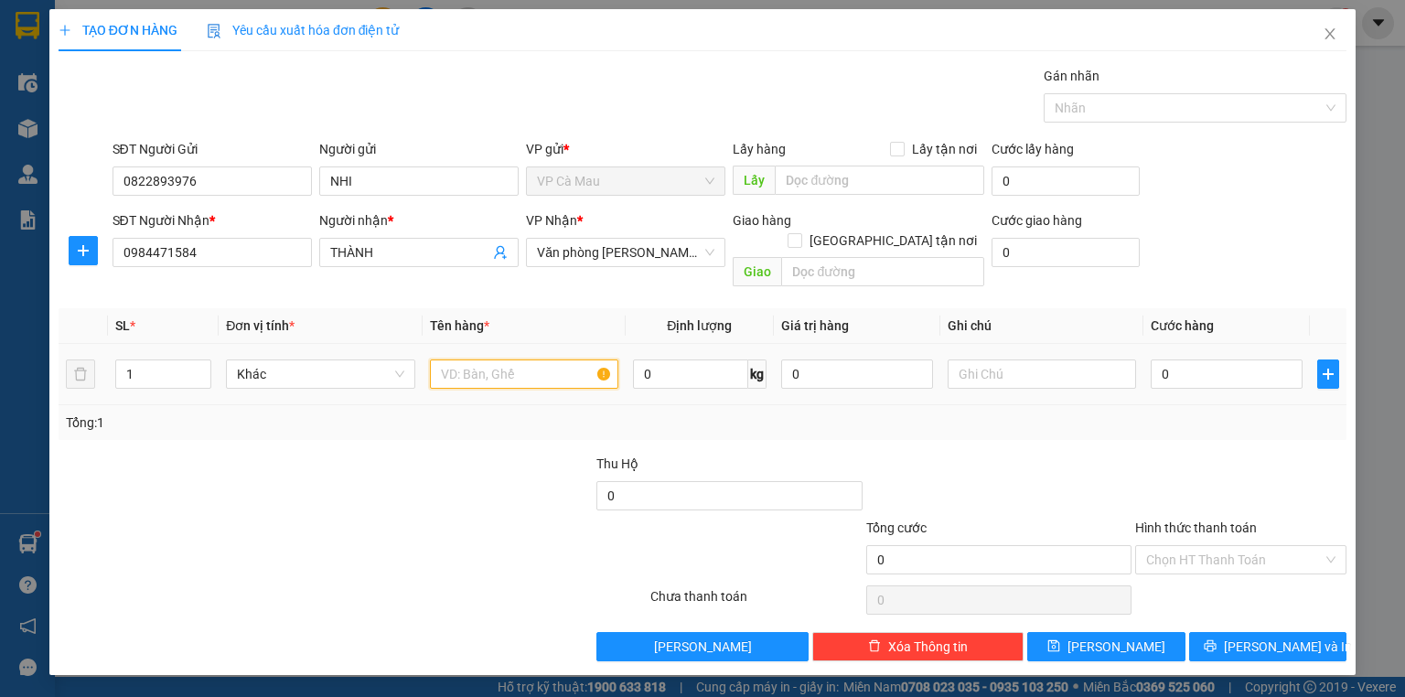
click at [438, 359] on input "text" at bounding box center [524, 373] width 188 height 29
type input "BAO"
click at [1155, 359] on input "0" at bounding box center [1226, 373] width 152 height 29
type input "+7"
type input "7"
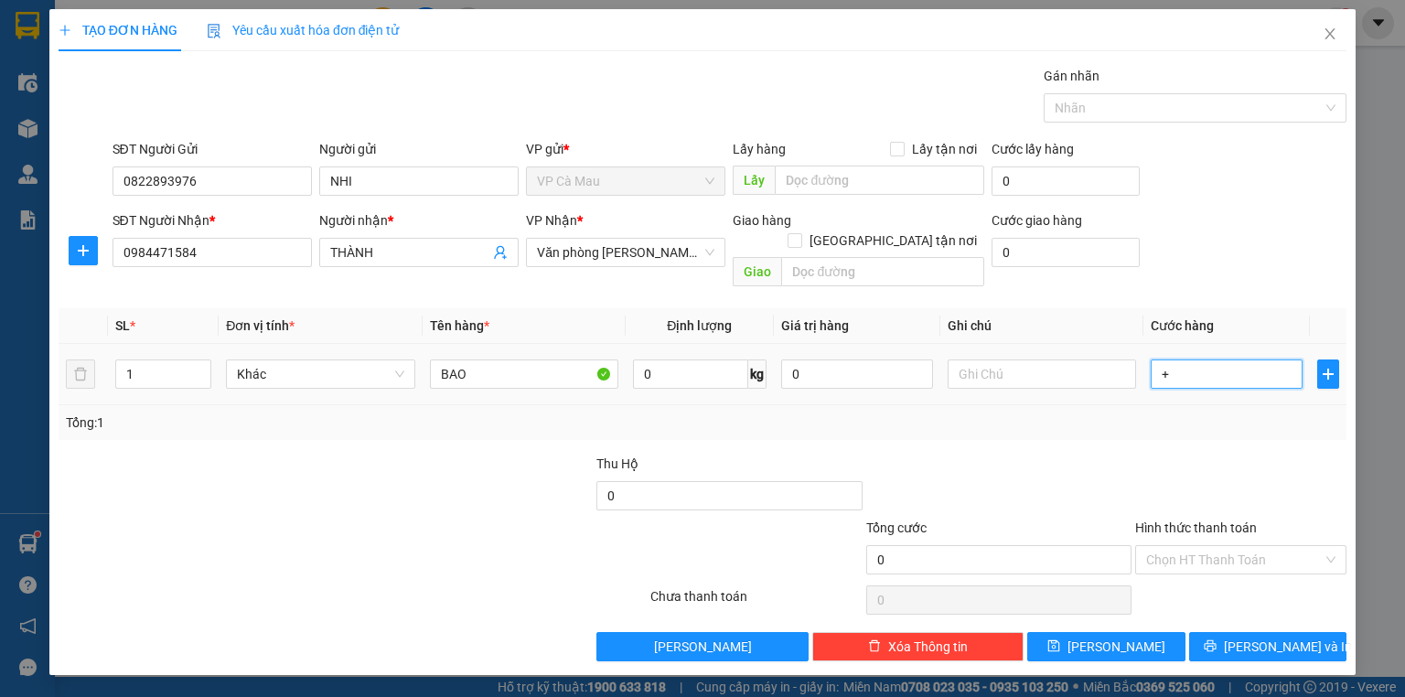
type input "7"
type input "+70"
type input "70"
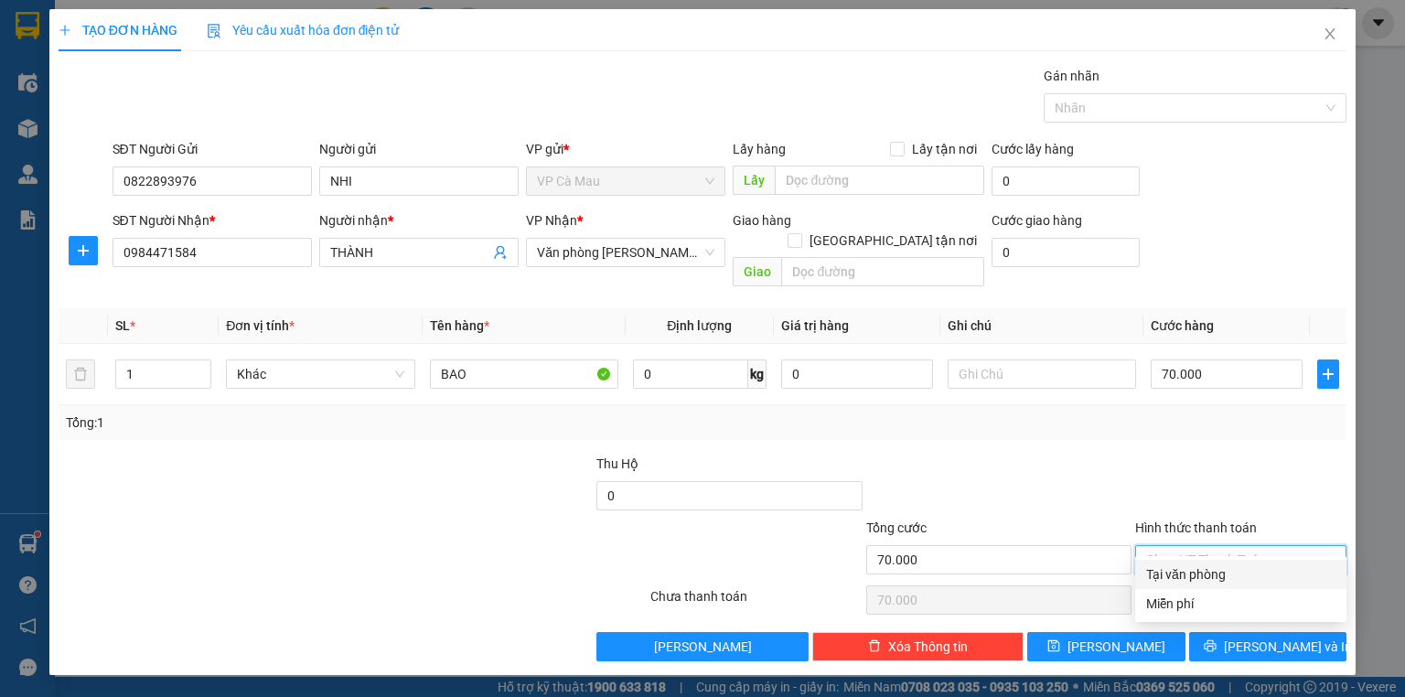
click at [1252, 546] on input "Hình thức thanh toán" at bounding box center [1234, 559] width 176 height 27
click at [1238, 582] on div "Tại văn phòng" at bounding box center [1240, 574] width 189 height 20
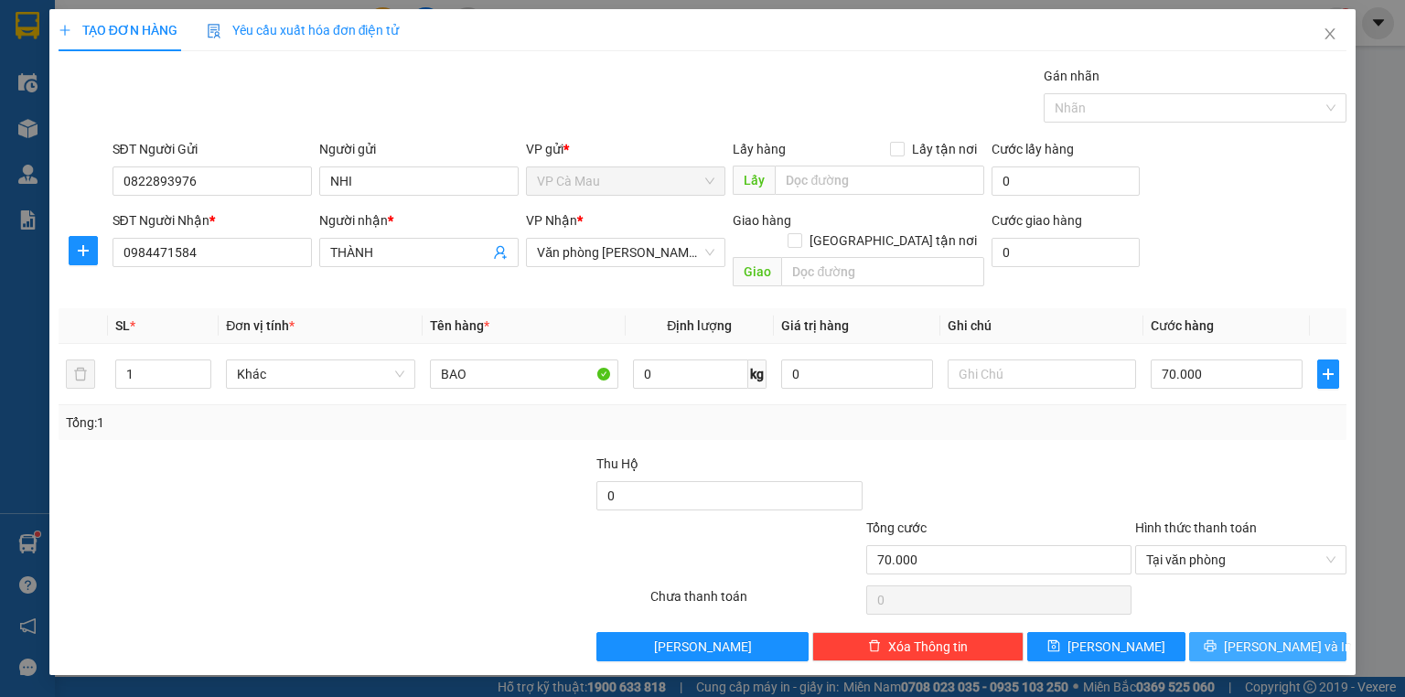
click at [1295, 636] on span "[PERSON_NAME] và In" at bounding box center [1288, 646] width 128 height 20
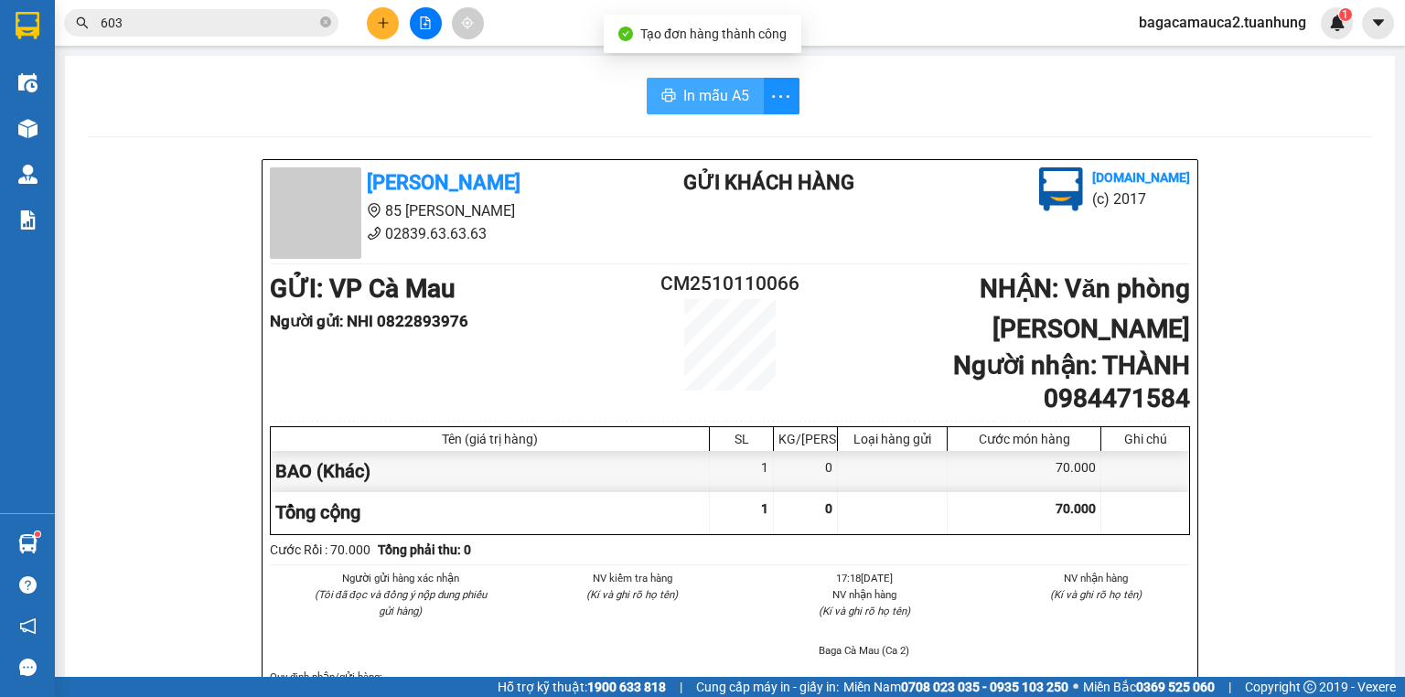
click at [695, 86] on span "In mẫu A5" at bounding box center [716, 95] width 66 height 23
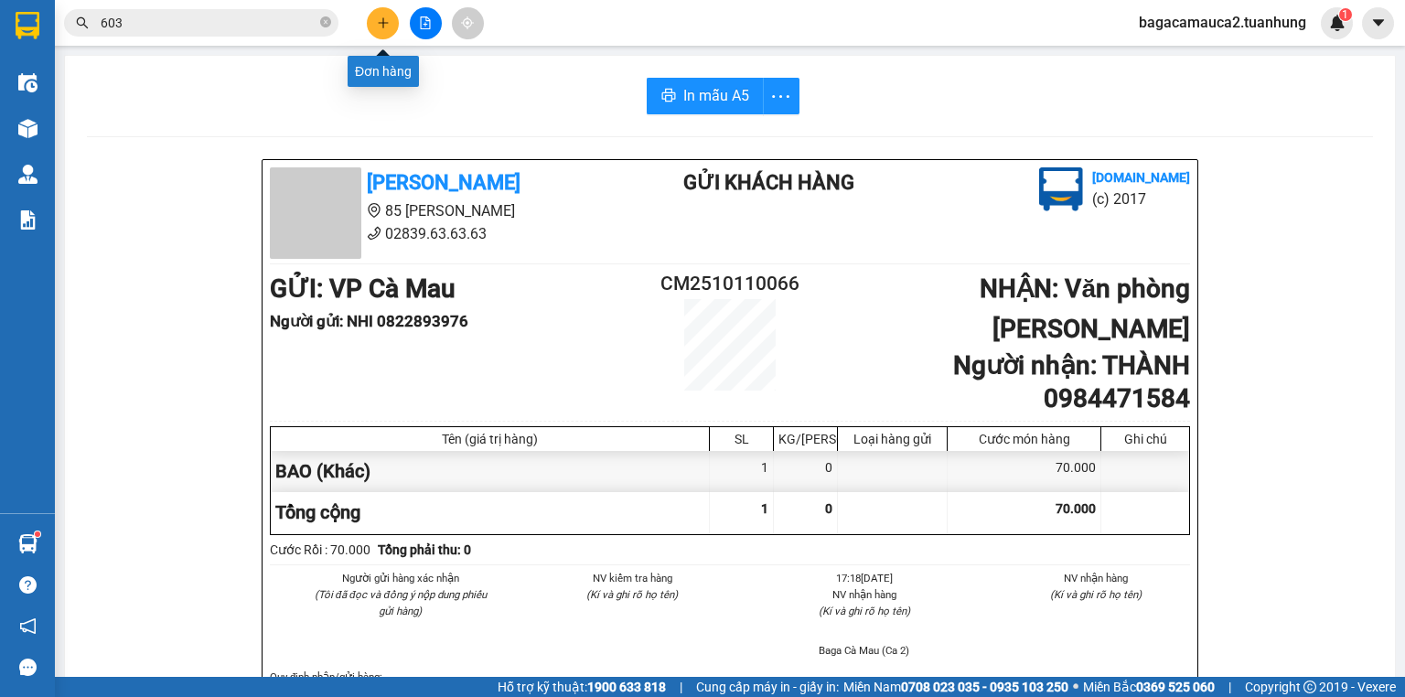
click at [378, 26] on icon "plus" at bounding box center [383, 22] width 13 height 13
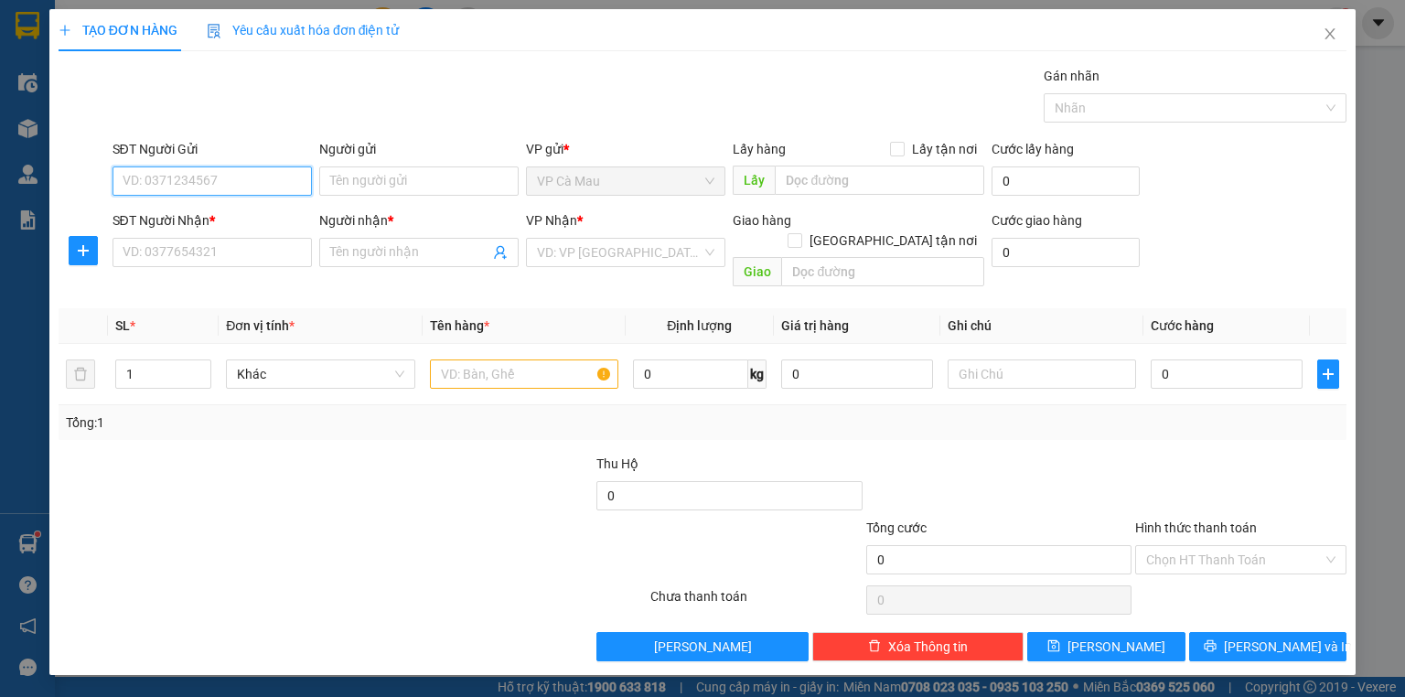
click at [235, 179] on input "SĐT Người Gửi" at bounding box center [211, 180] width 199 height 29
click at [244, 175] on input "0948813" at bounding box center [211, 180] width 199 height 29
type input "0948813007"
drag, startPoint x: 224, startPoint y: 211, endPoint x: 204, endPoint y: 234, distance: 30.5
click at [223, 212] on div "0948813007 - LONG" at bounding box center [211, 217] width 177 height 20
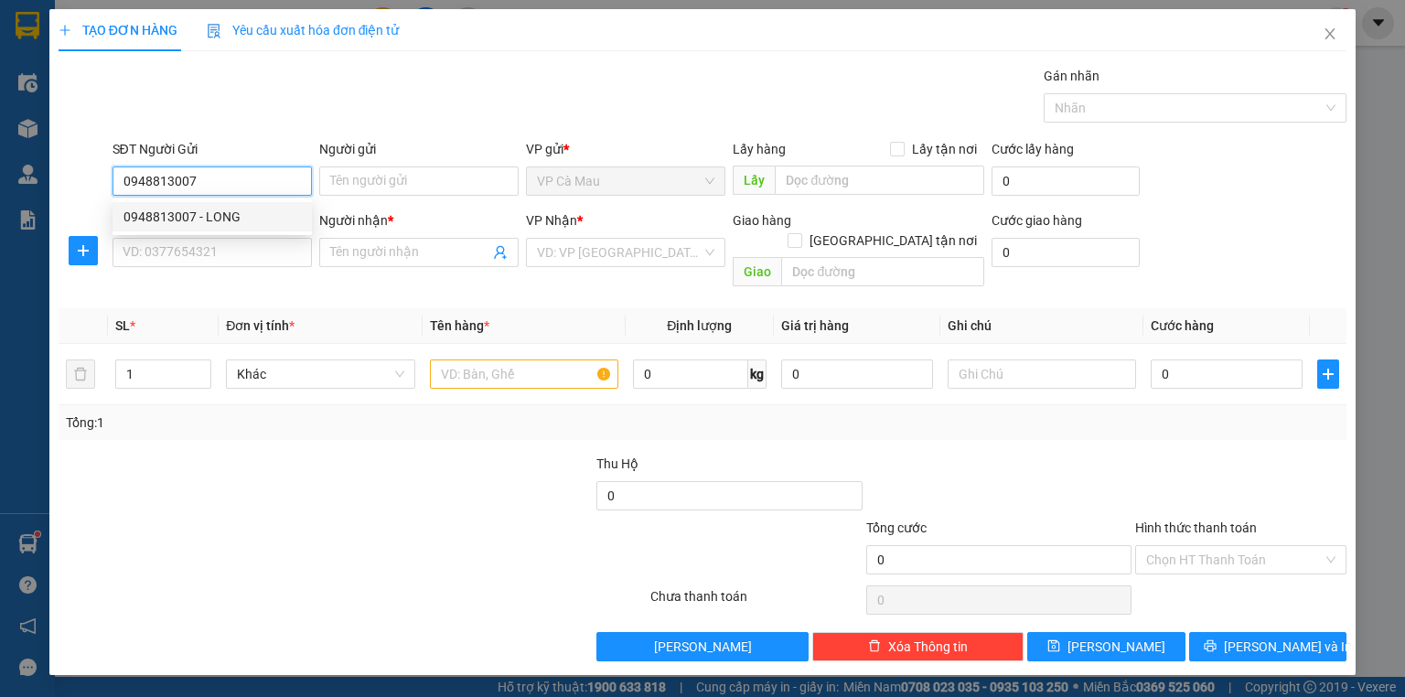
type input "LONG"
type input "0948813007"
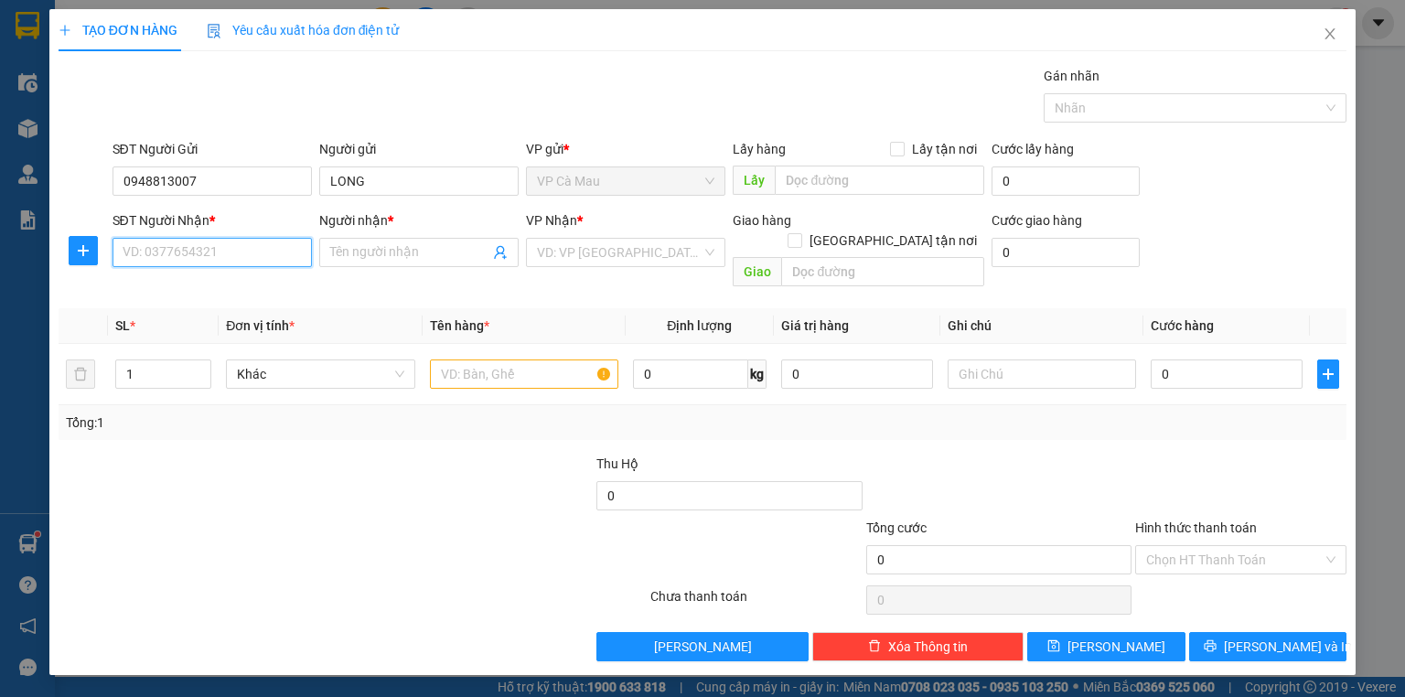
click at [191, 254] on input "SĐT Người Nhận *" at bounding box center [211, 252] width 199 height 29
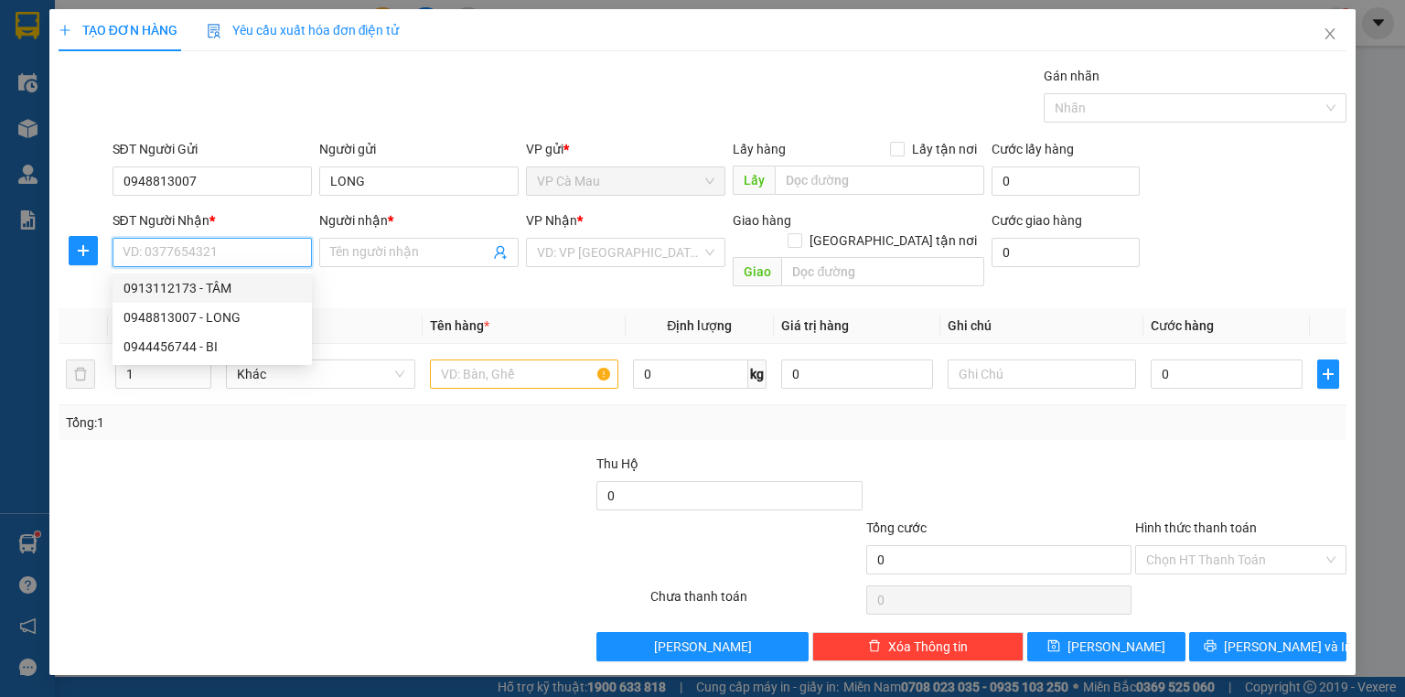
click at [198, 287] on div "0913112173 - TÂM" at bounding box center [211, 288] width 177 height 20
type input "0913112173"
type input "TÂM"
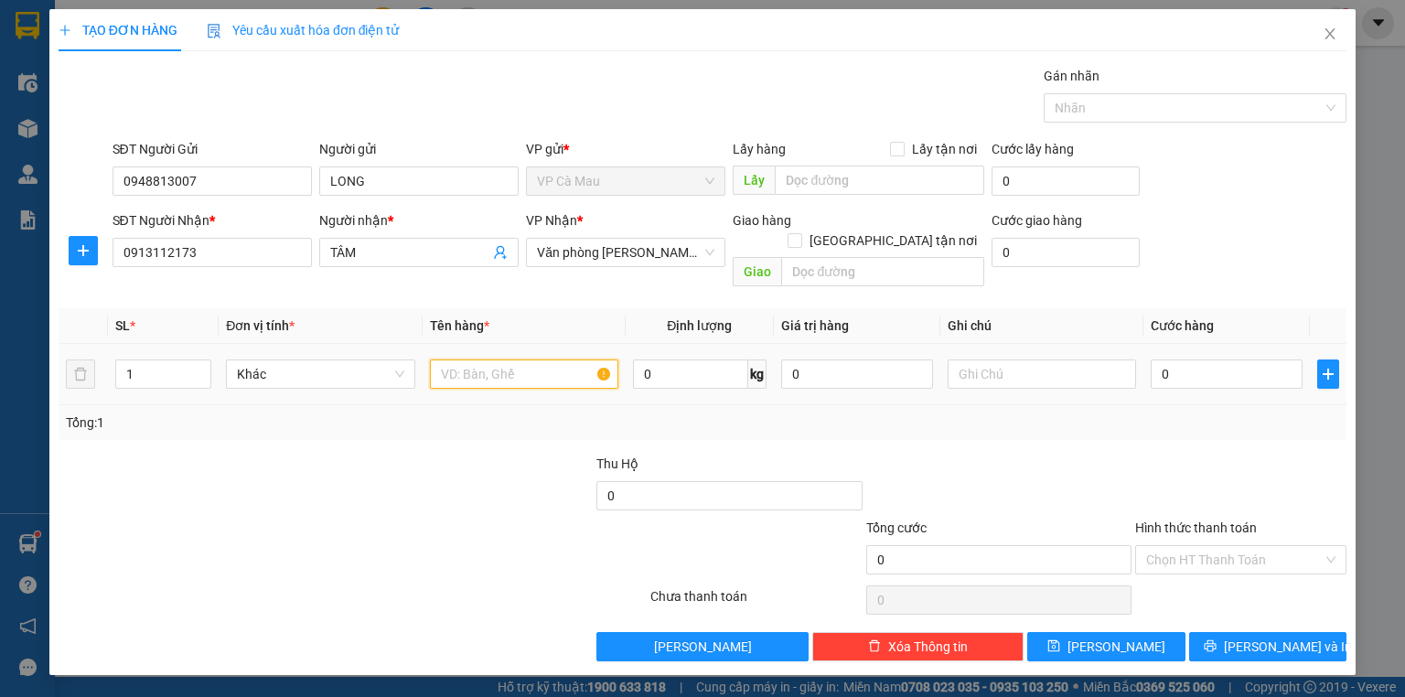
click at [479, 359] on input "text" at bounding box center [524, 373] width 188 height 29
type input "BOC"
click at [1153, 359] on input "0" at bounding box center [1226, 373] width 152 height 29
type input "+4"
type input "4"
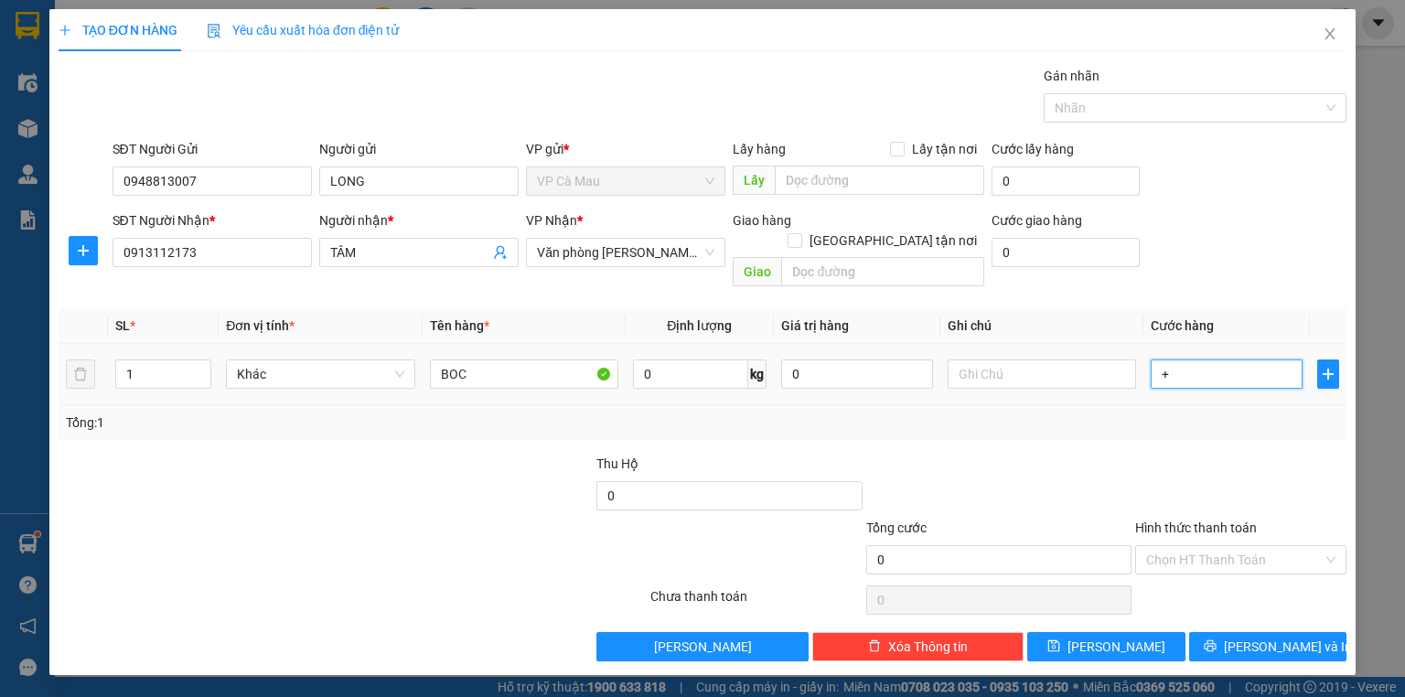
type input "4"
type input "+40"
type input "40"
click at [1288, 546] on input "Hình thức thanh toán" at bounding box center [1234, 559] width 176 height 27
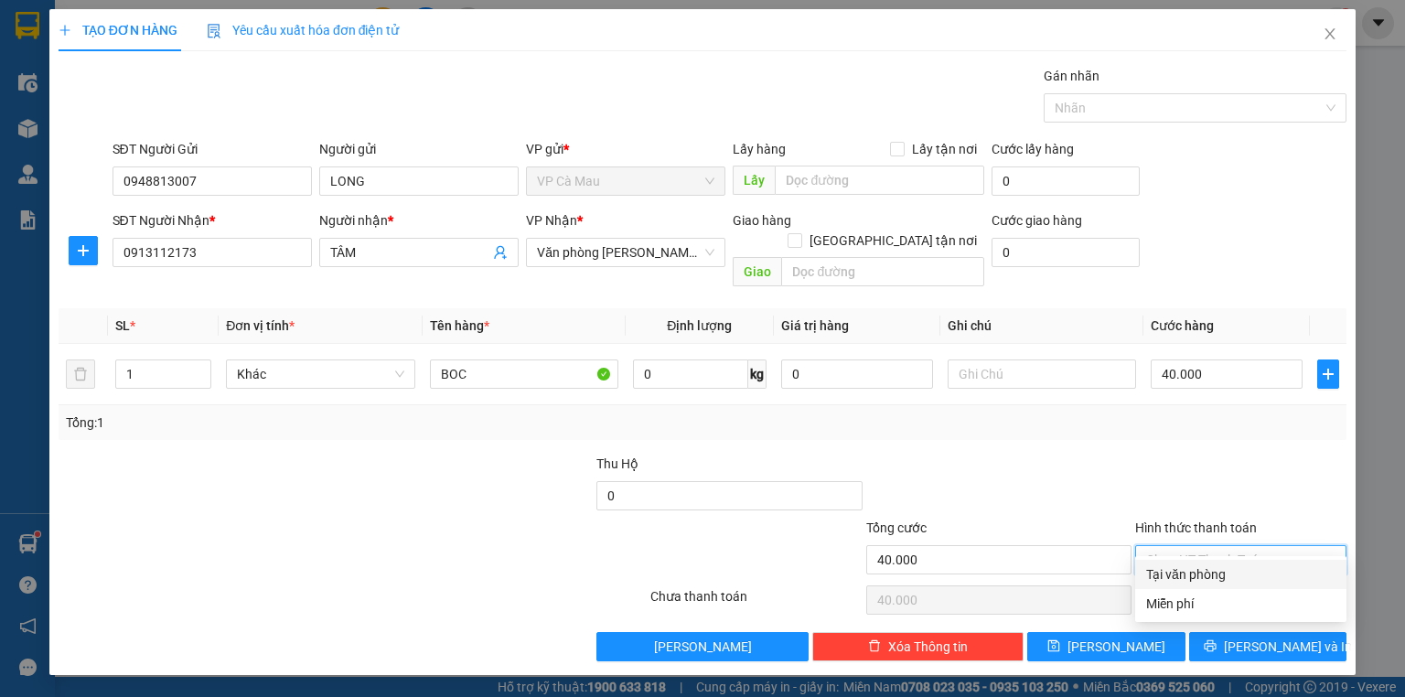
click at [1264, 572] on div "Tại văn phòng" at bounding box center [1240, 574] width 189 height 20
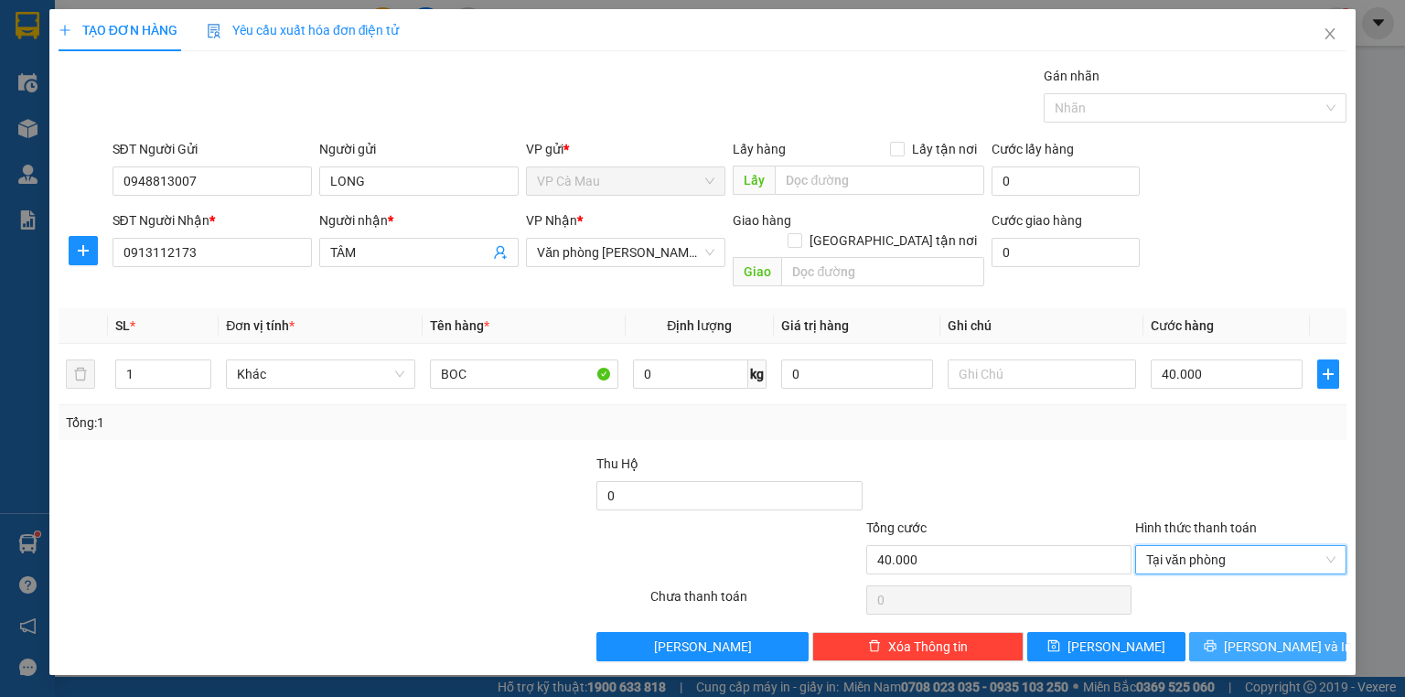
click at [1287, 632] on button "[PERSON_NAME] và In" at bounding box center [1268, 646] width 158 height 29
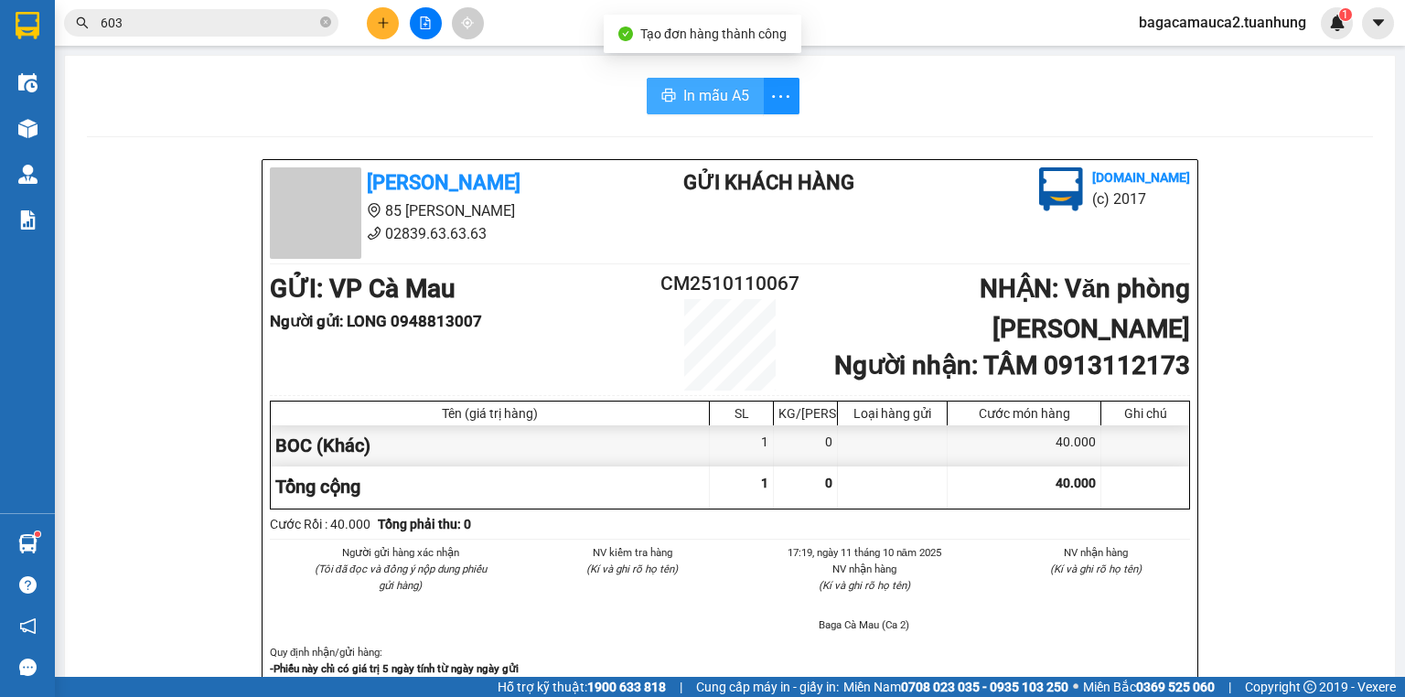
click at [690, 96] on span "In mẫu A5" at bounding box center [716, 95] width 66 height 23
click at [663, 93] on icon "printer" at bounding box center [668, 95] width 14 height 13
click at [390, 19] on button at bounding box center [383, 23] width 32 height 32
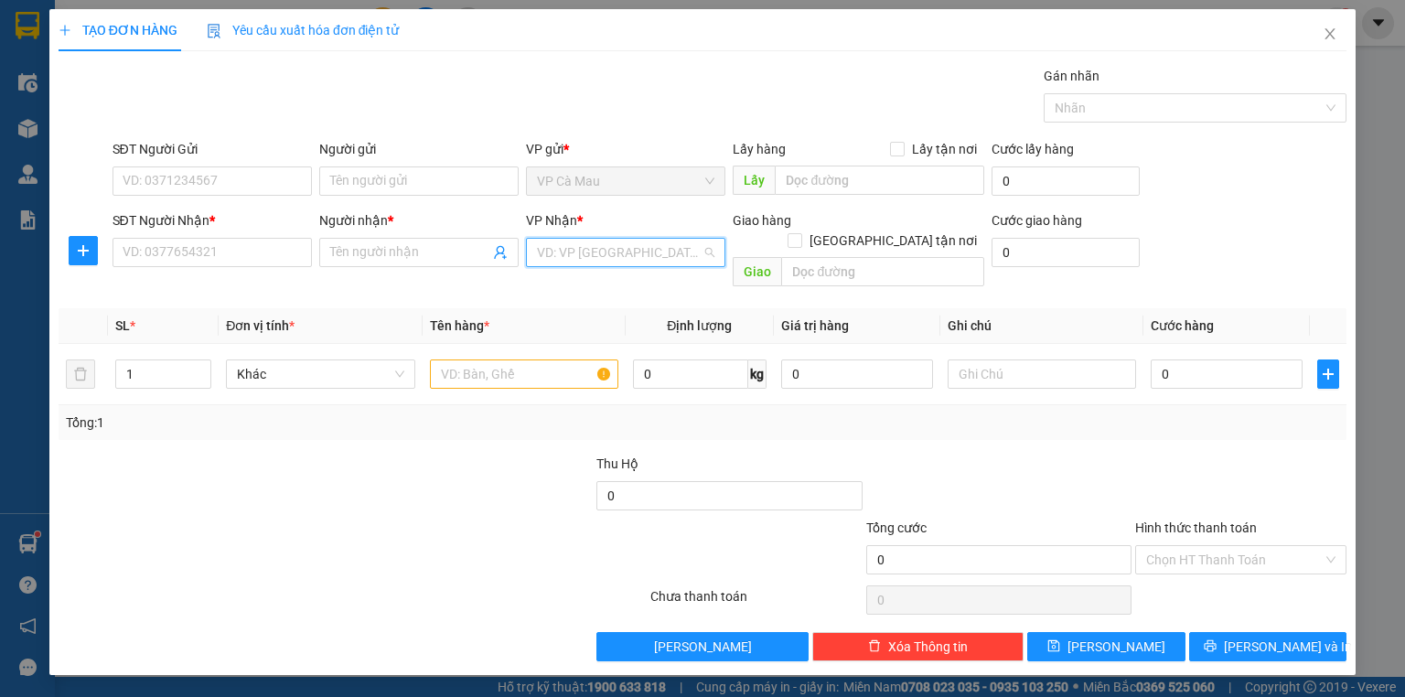
click at [555, 261] on input "search" at bounding box center [619, 252] width 165 height 27
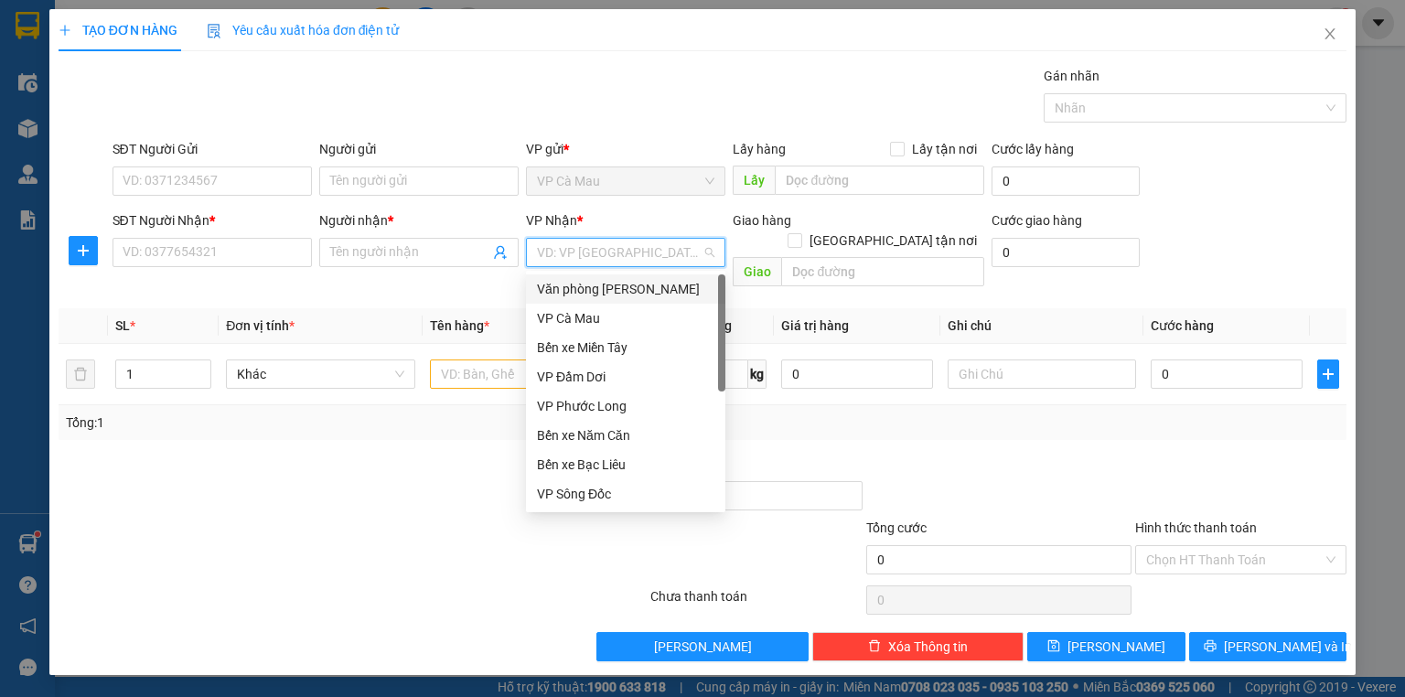
click at [571, 294] on div "Văn [PERSON_NAME] [PERSON_NAME]" at bounding box center [625, 289] width 177 height 20
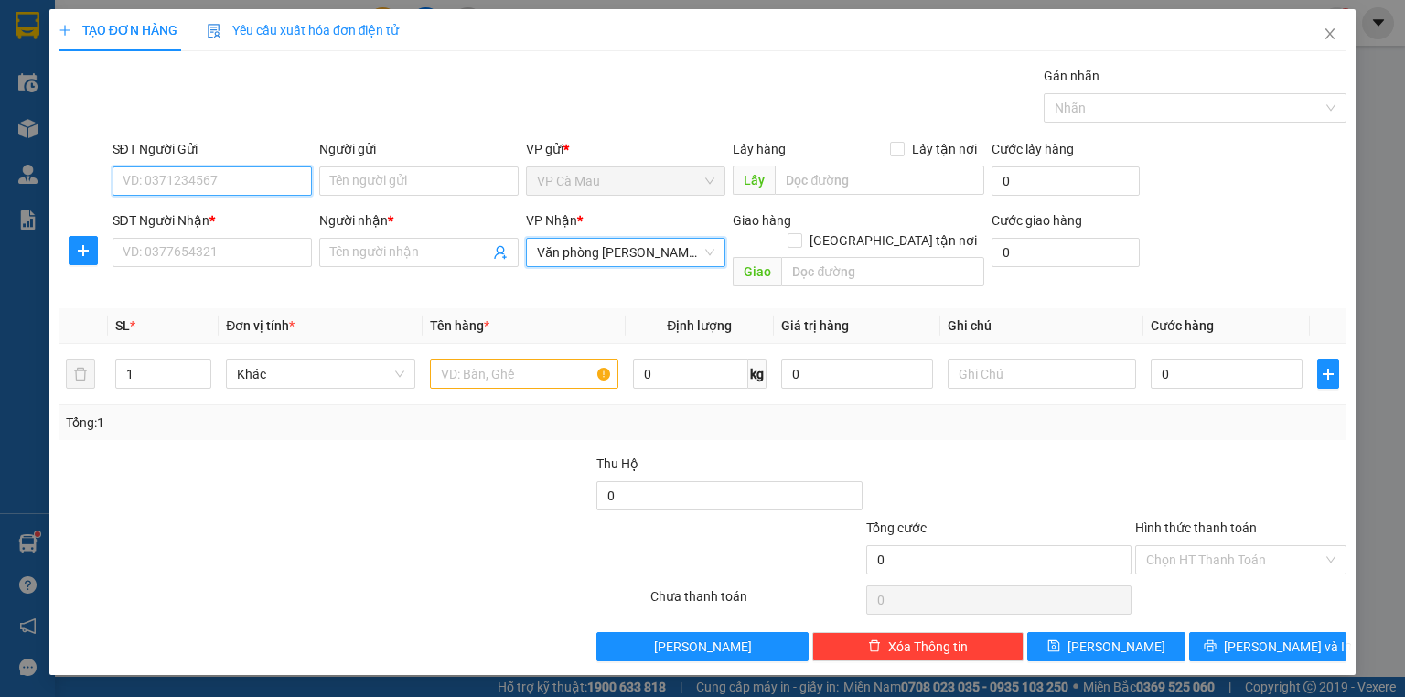
click at [193, 176] on input "SĐT Người Gửi" at bounding box center [211, 180] width 199 height 29
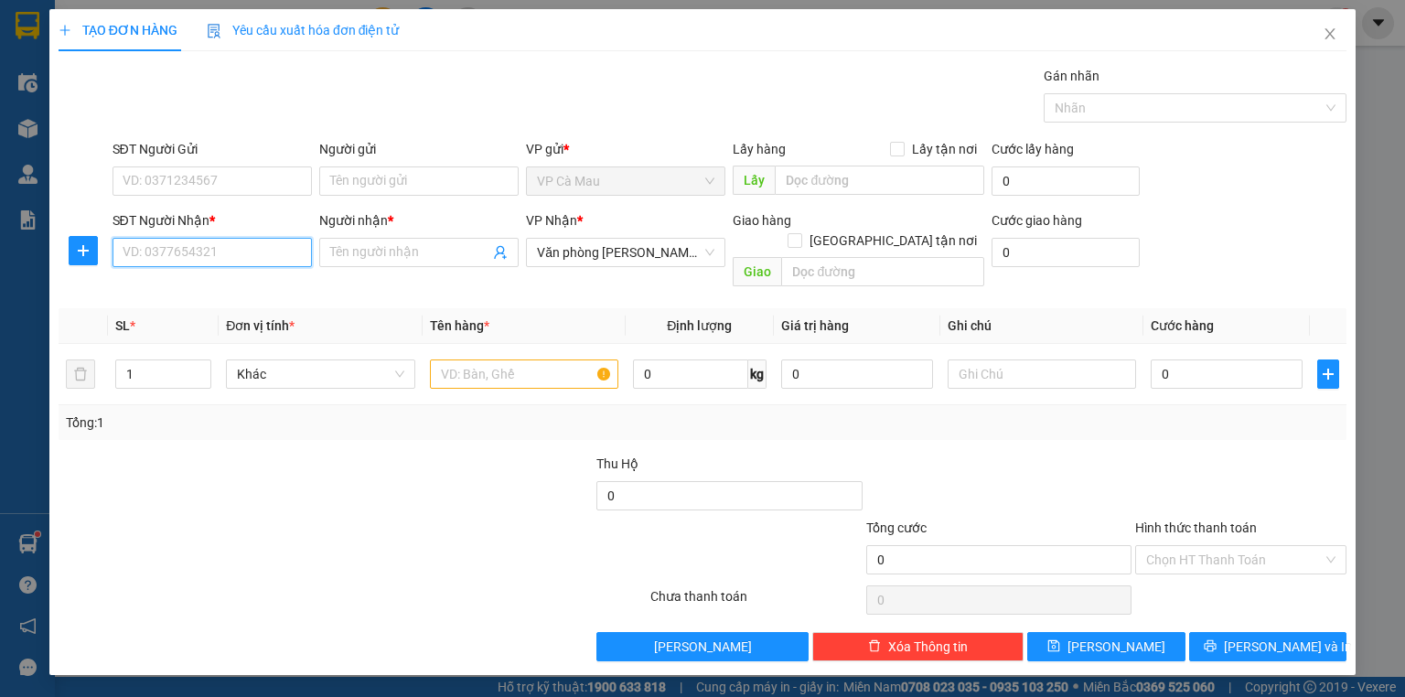
click at [166, 242] on input "SĐT Người Nhận *" at bounding box center [211, 252] width 199 height 29
click at [185, 275] on div "0915750968 - HIỀN" at bounding box center [211, 287] width 199 height 29
type input "0915750968"
type input "HIỀN"
type input "0915750968"
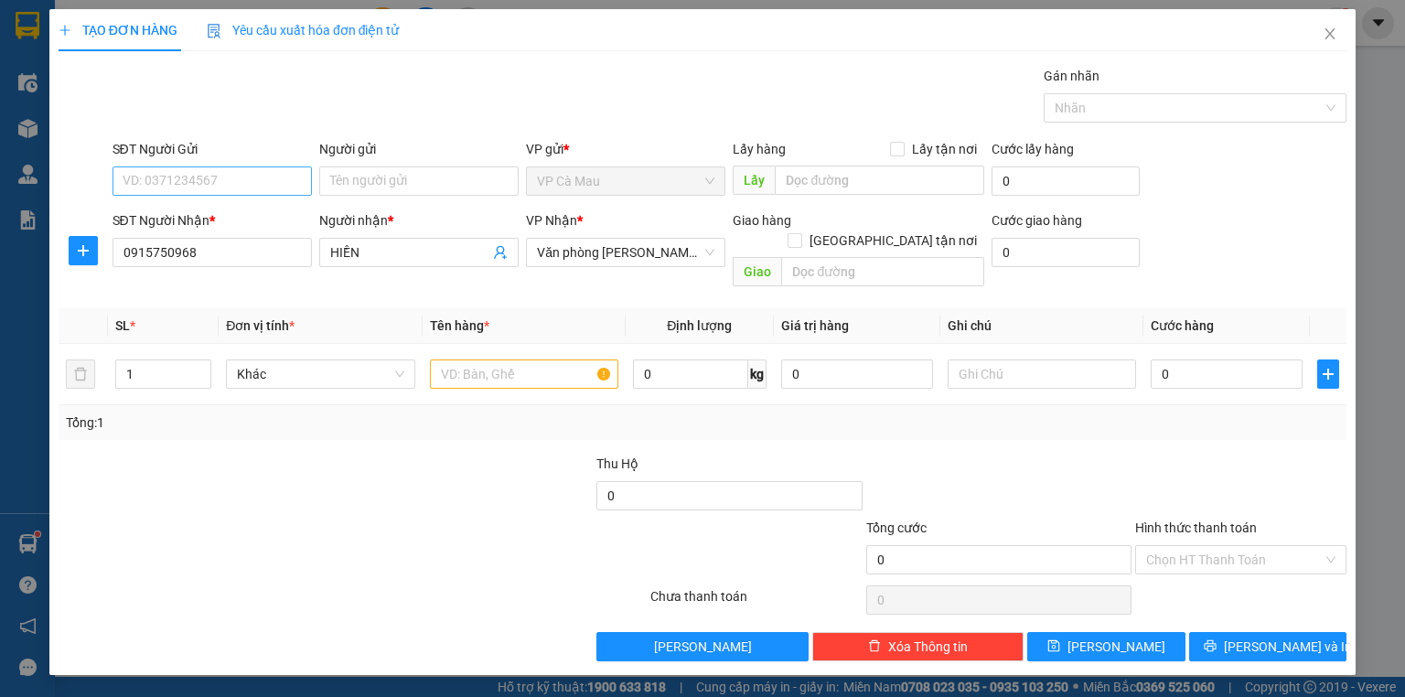
drag, startPoint x: 213, startPoint y: 155, endPoint x: 213, endPoint y: 176, distance: 21.9
click at [215, 161] on div "SĐT Người Gửi" at bounding box center [211, 152] width 199 height 27
click at [213, 176] on input "SĐT Người Gửi" at bounding box center [211, 180] width 199 height 29
click at [248, 281] on div "0835593377 - NẠI" at bounding box center [211, 275] width 177 height 20
type input "0835593377"
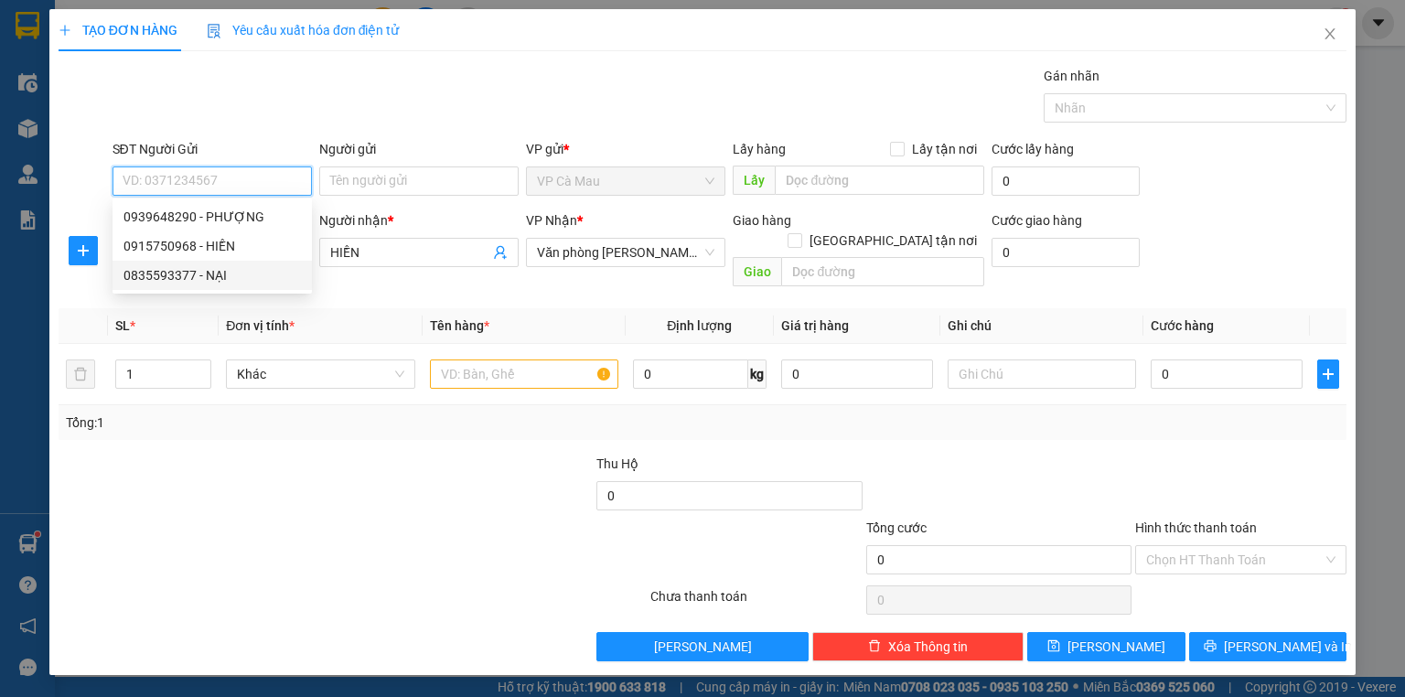
type input "NẠI"
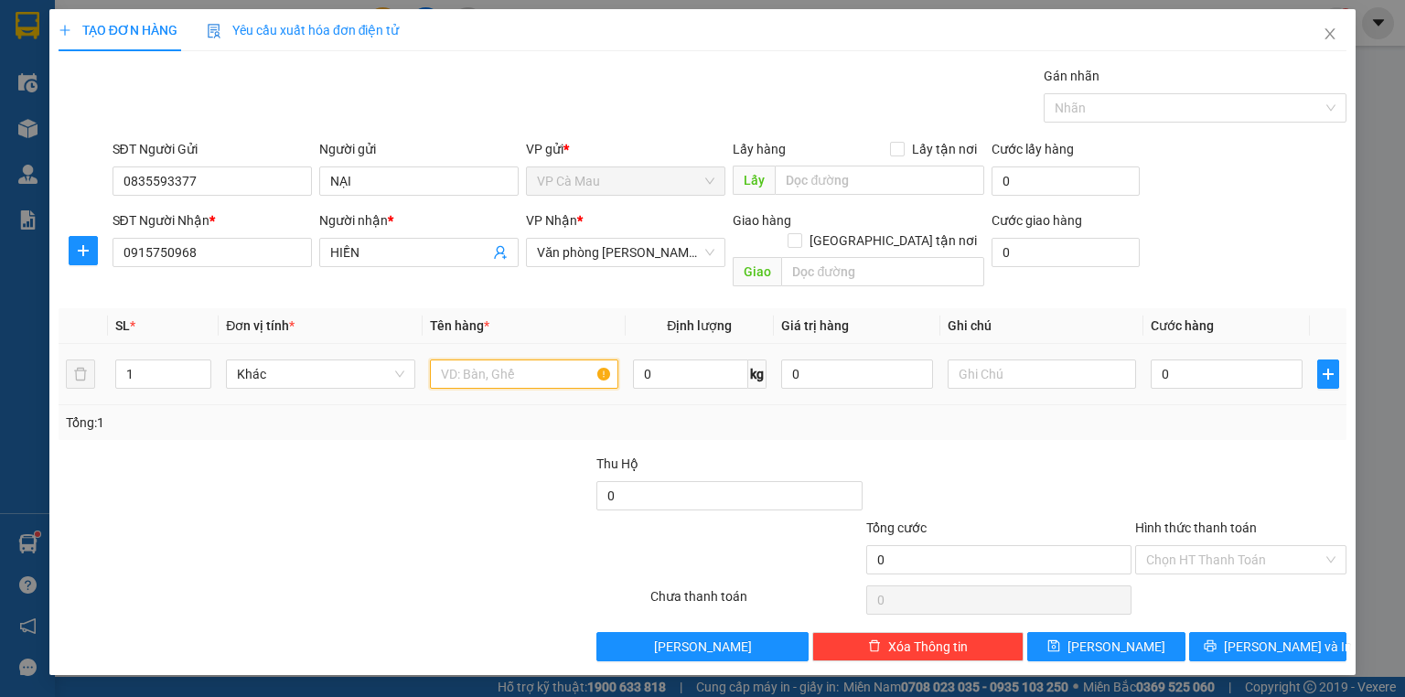
click at [500, 359] on input "text" at bounding box center [524, 373] width 188 height 29
type input "THÙNG"
click at [1181, 359] on input "0" at bounding box center [1226, 373] width 152 height 29
click at [1236, 546] on input "Hình thức thanh toán" at bounding box center [1234, 559] width 176 height 27
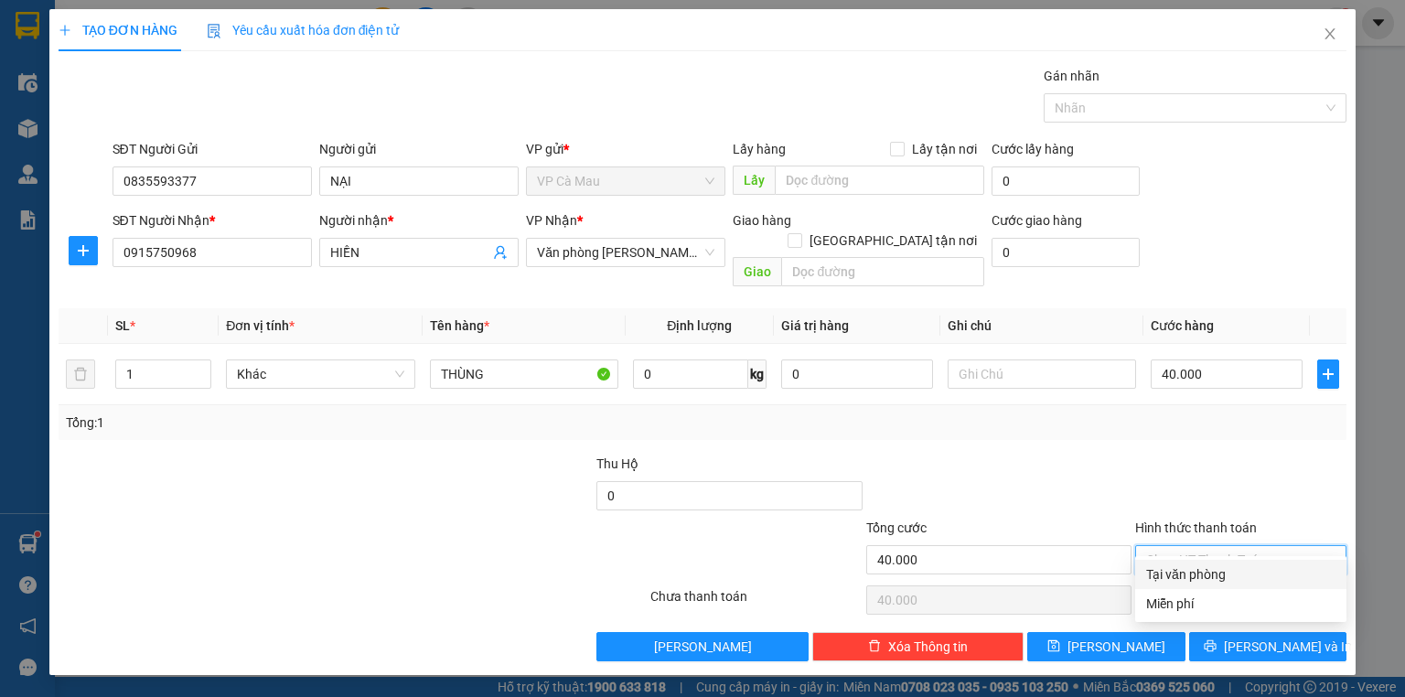
click at [1243, 565] on div "Tại văn phòng" at bounding box center [1240, 574] width 189 height 20
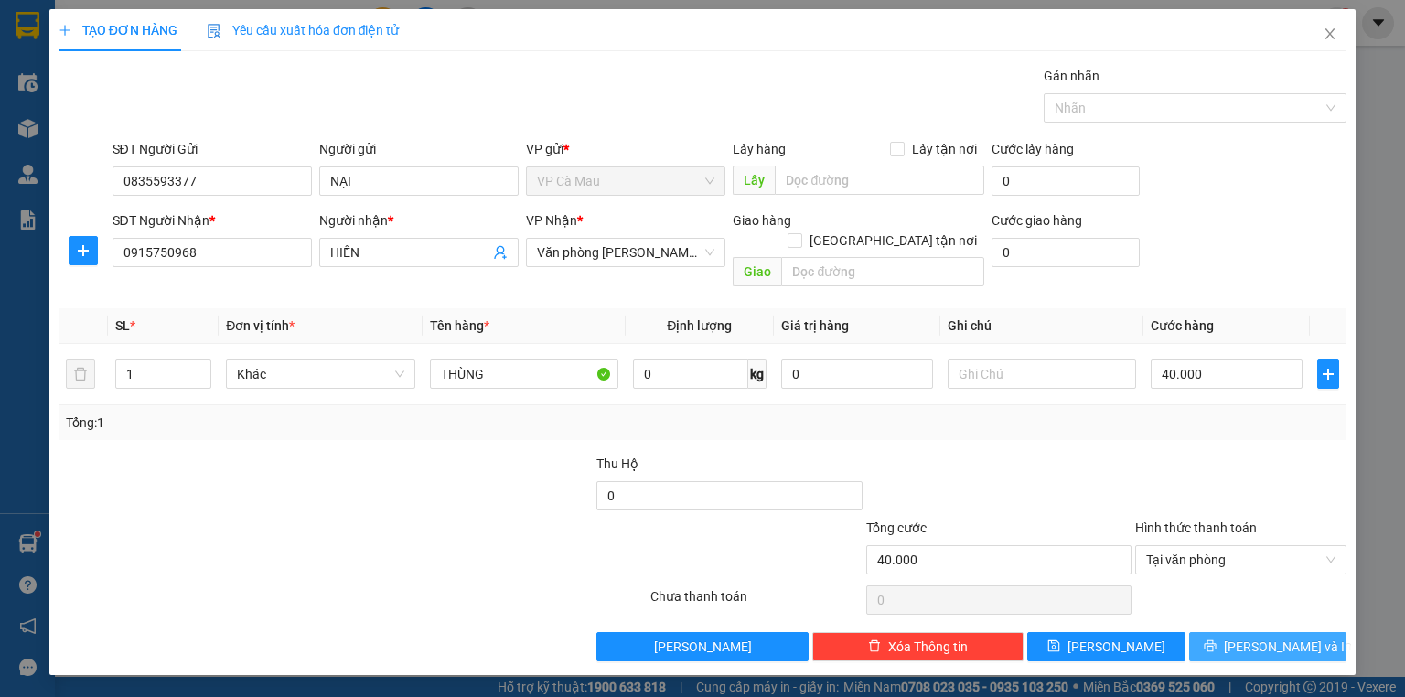
click at [1266, 636] on span "[PERSON_NAME] và In" at bounding box center [1288, 646] width 128 height 20
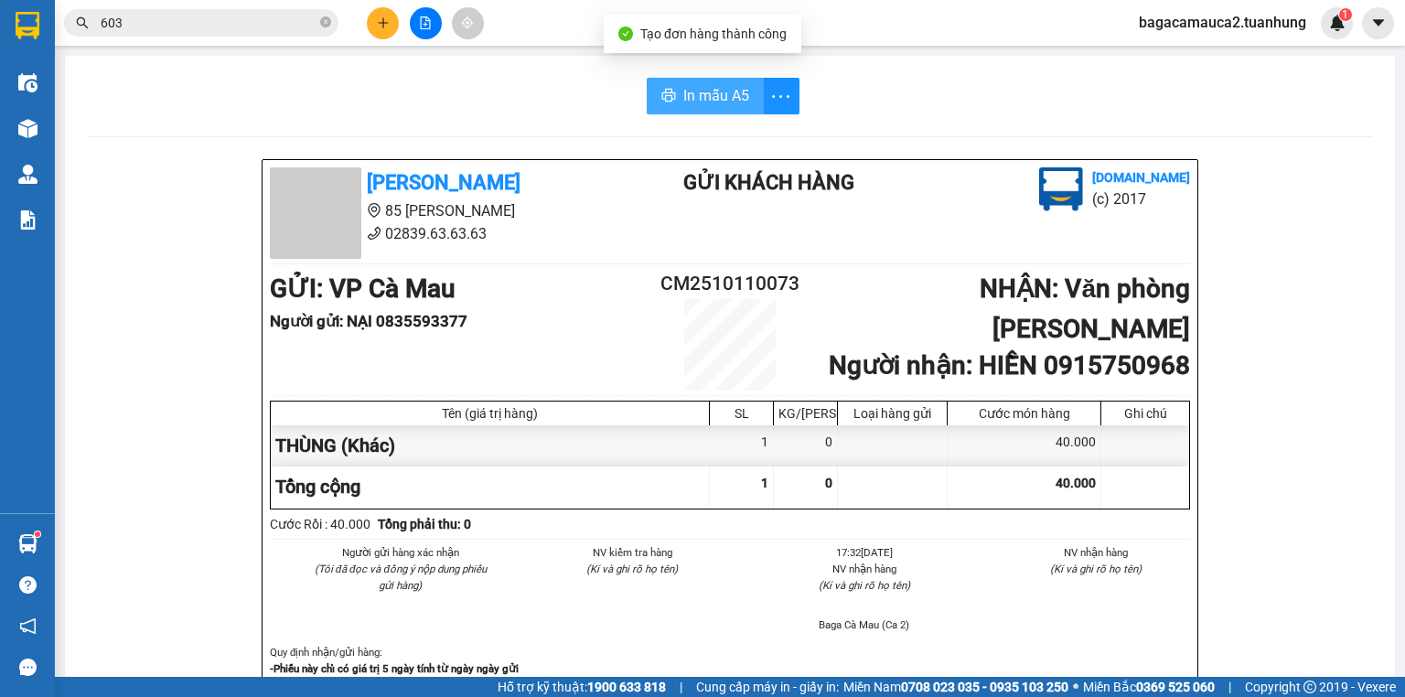
click at [706, 89] on span "In mẫu A5" at bounding box center [716, 95] width 66 height 23
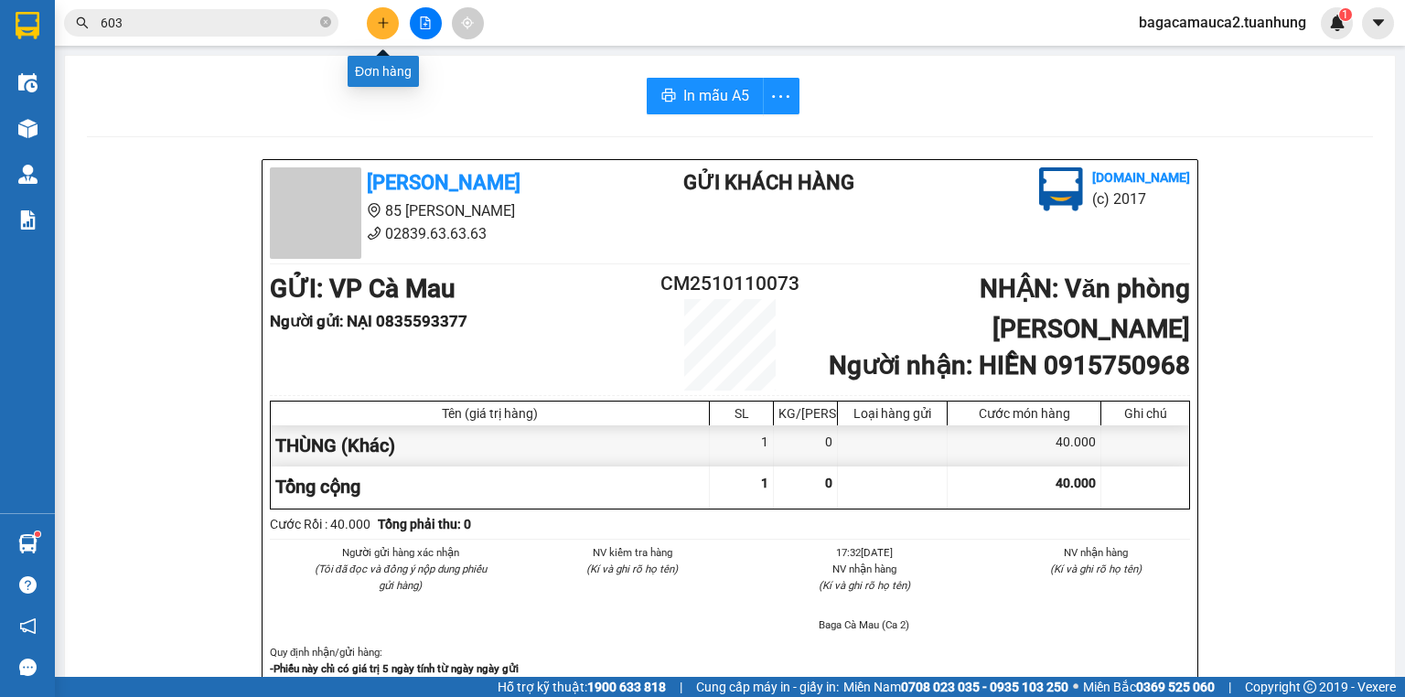
click at [377, 24] on icon "plus" at bounding box center [383, 22] width 13 height 13
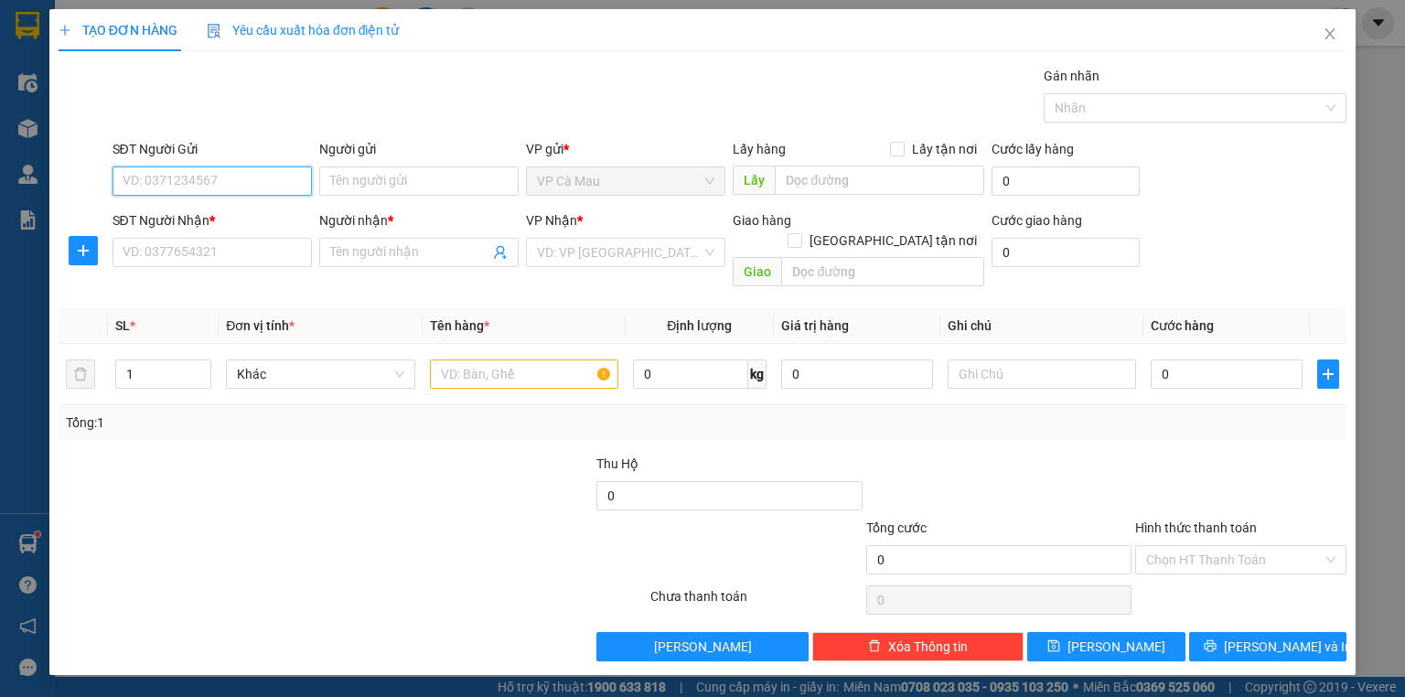
click at [199, 182] on input "SĐT Người Gửi" at bounding box center [211, 180] width 199 height 29
click at [200, 254] on input "SĐT Người Nhận *" at bounding box center [211, 252] width 199 height 29
type input "0"
type input "0931456645"
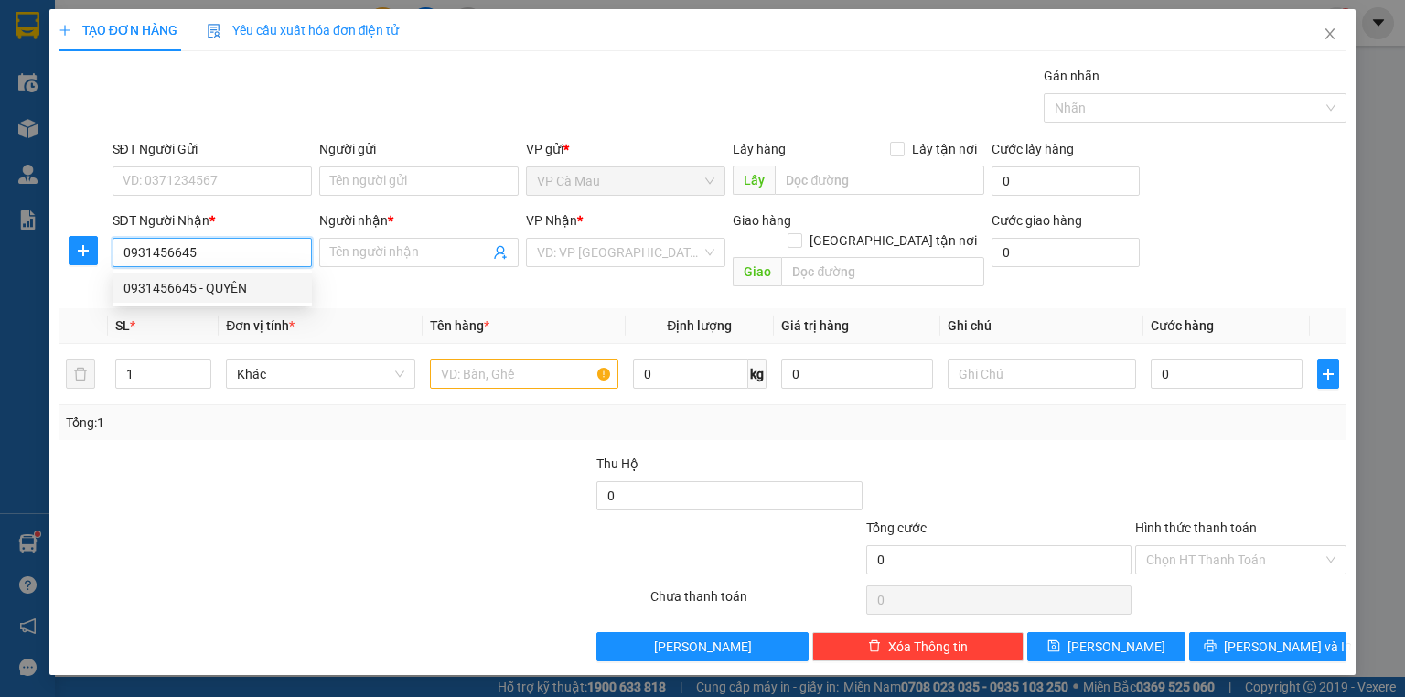
click at [211, 291] on div "0931456645 - QUYÊN" at bounding box center [211, 288] width 177 height 20
type input "QUYÊN"
type input "0931456645"
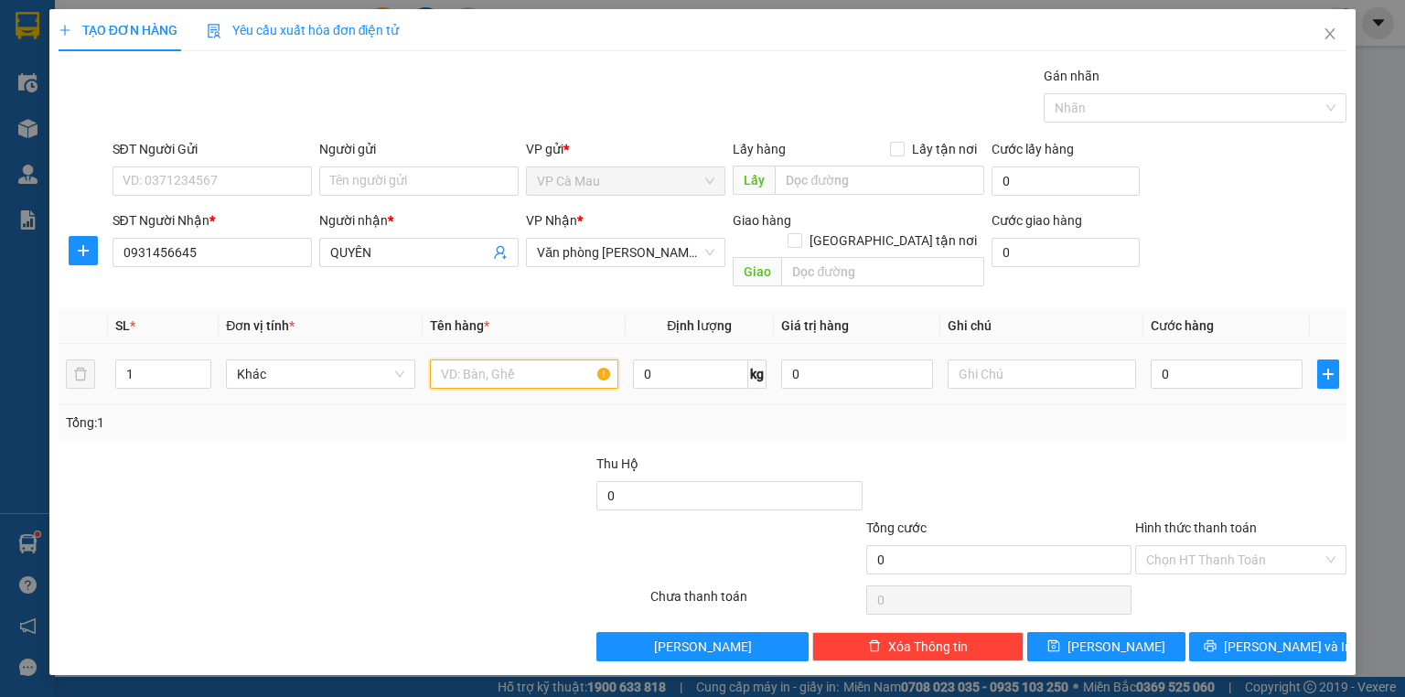
click at [476, 359] on input "text" at bounding box center [524, 373] width 188 height 29
type input "THUNG"
click at [1156, 359] on input "0" at bounding box center [1226, 373] width 152 height 29
type input "+6"
type input "6"
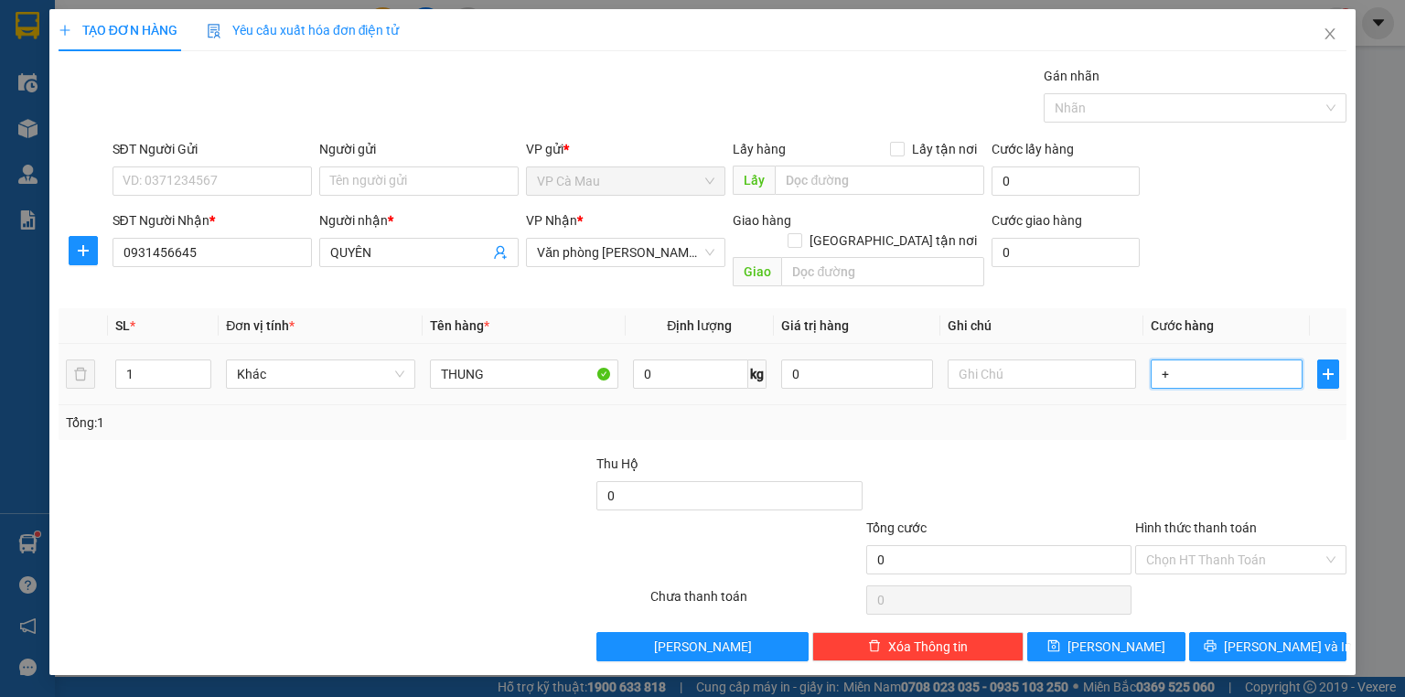
type input "6"
type input "+60"
type input "60"
type input "60.000"
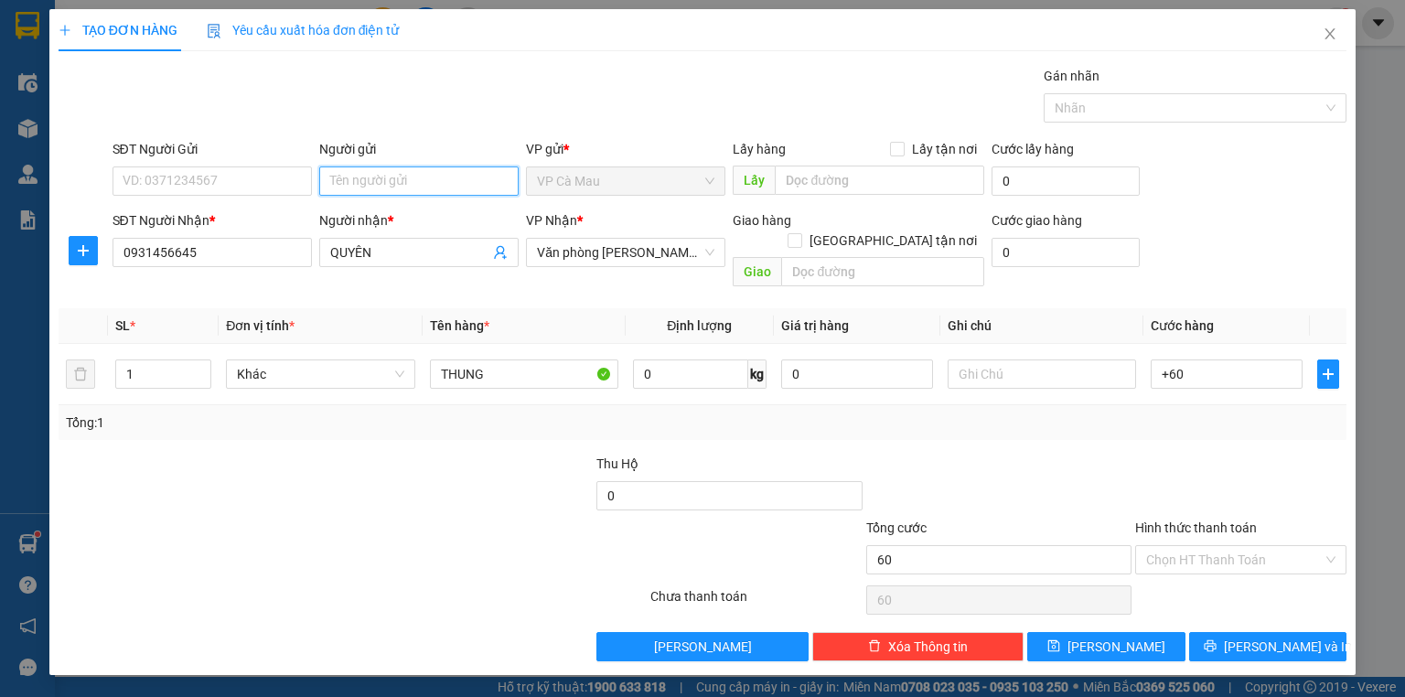
type input "60.000"
click at [358, 185] on input "Người gửi" at bounding box center [418, 180] width 199 height 29
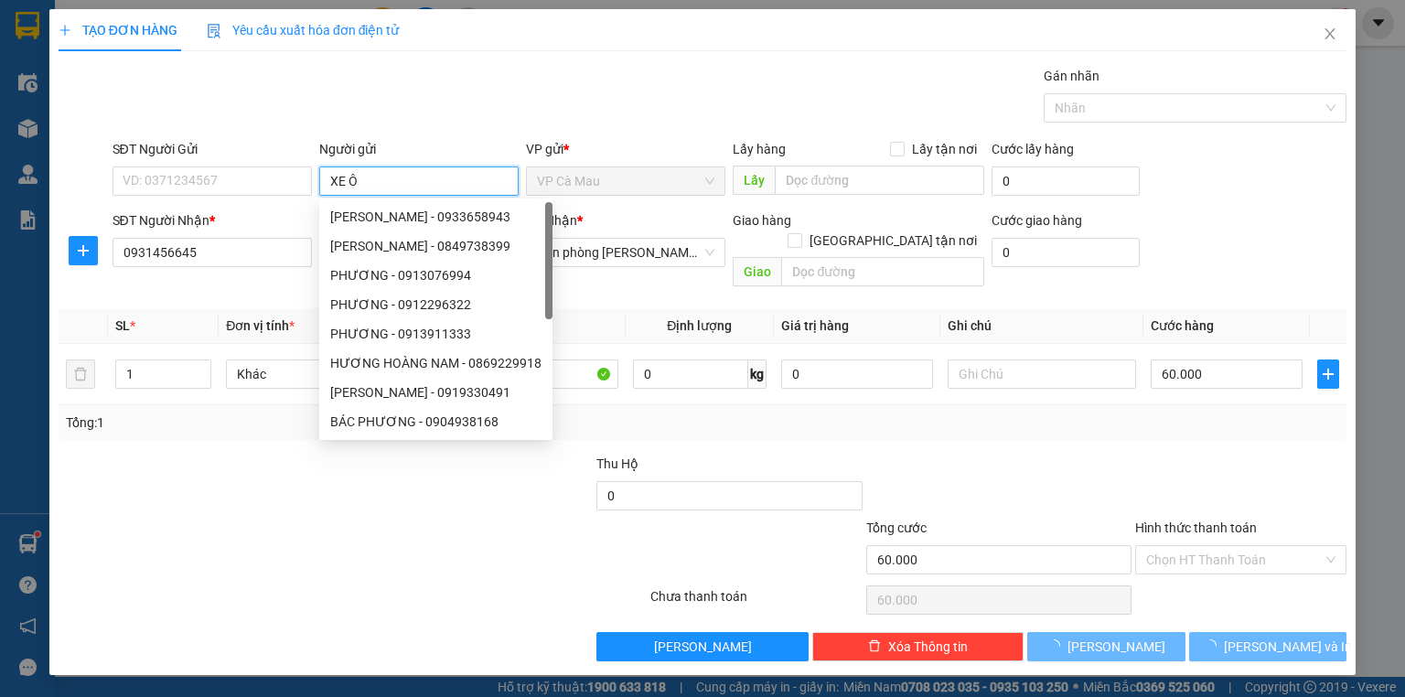
type input "XE ÔM"
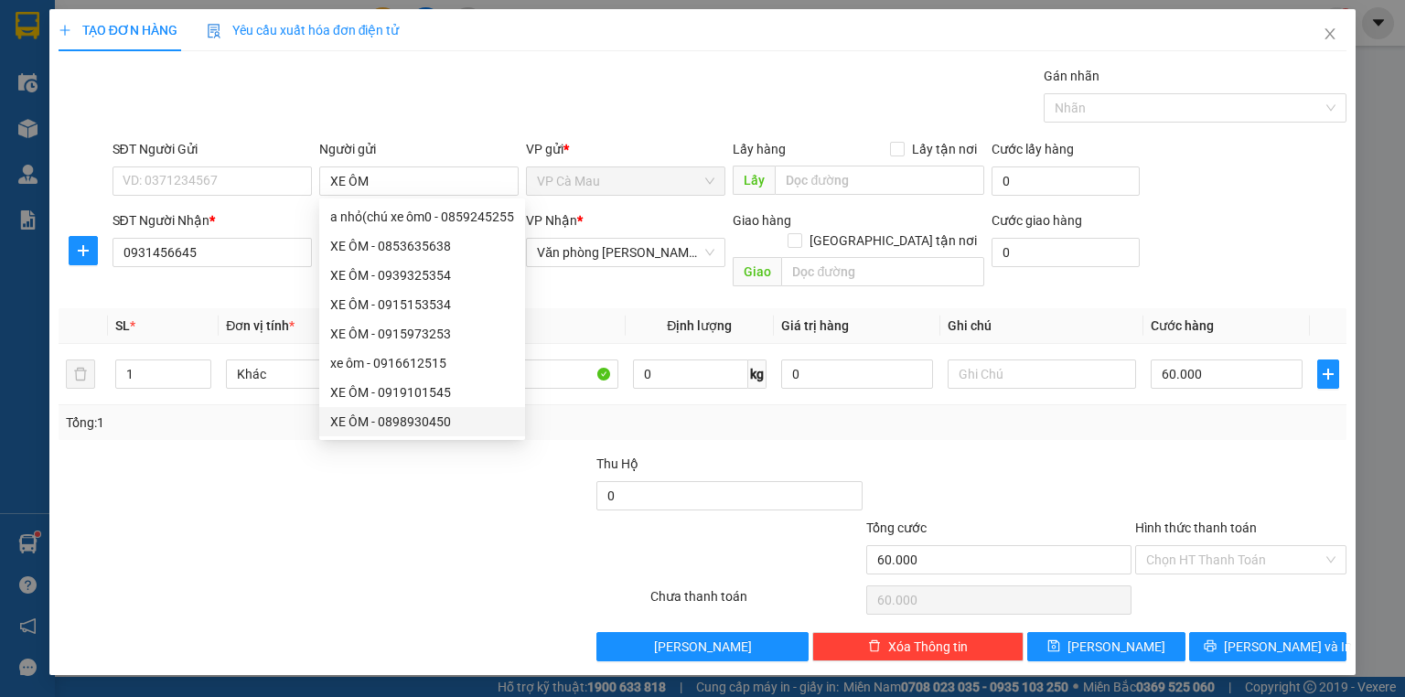
click at [421, 518] on div at bounding box center [245, 550] width 377 height 64
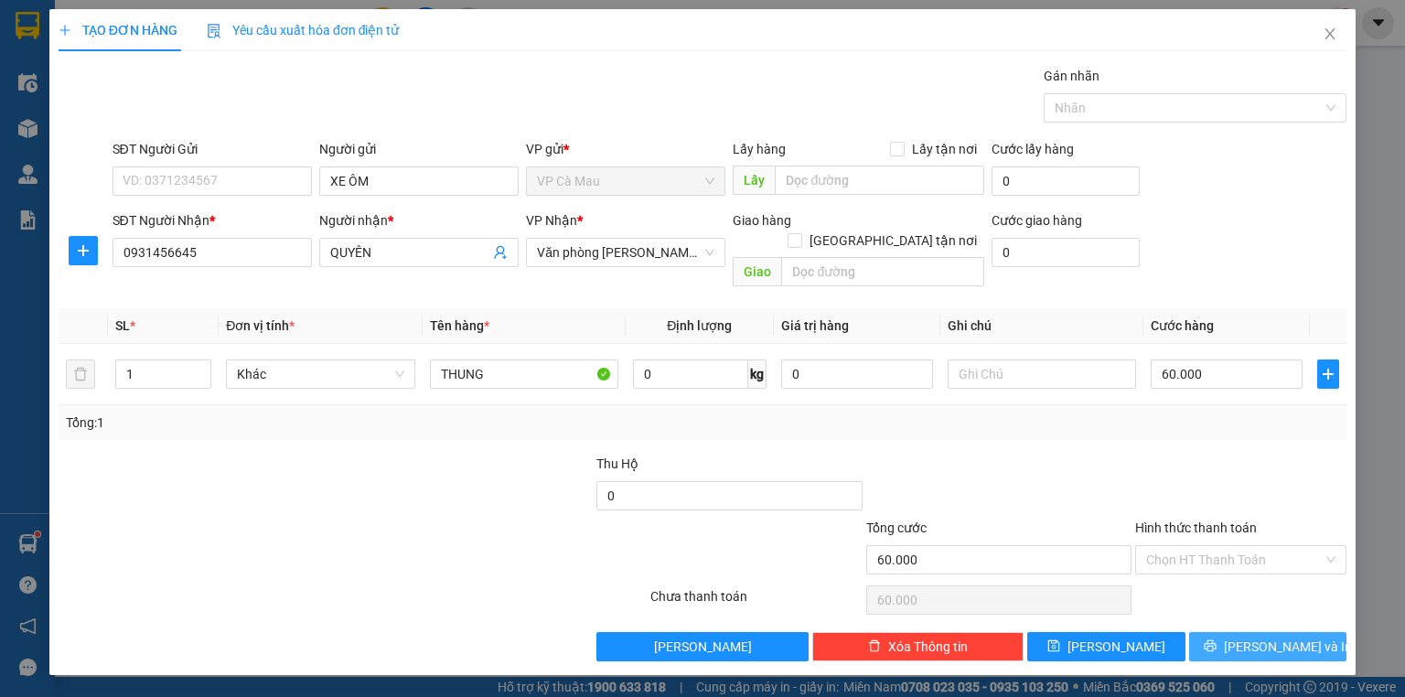
click at [1288, 636] on span "[PERSON_NAME] và In" at bounding box center [1288, 646] width 128 height 20
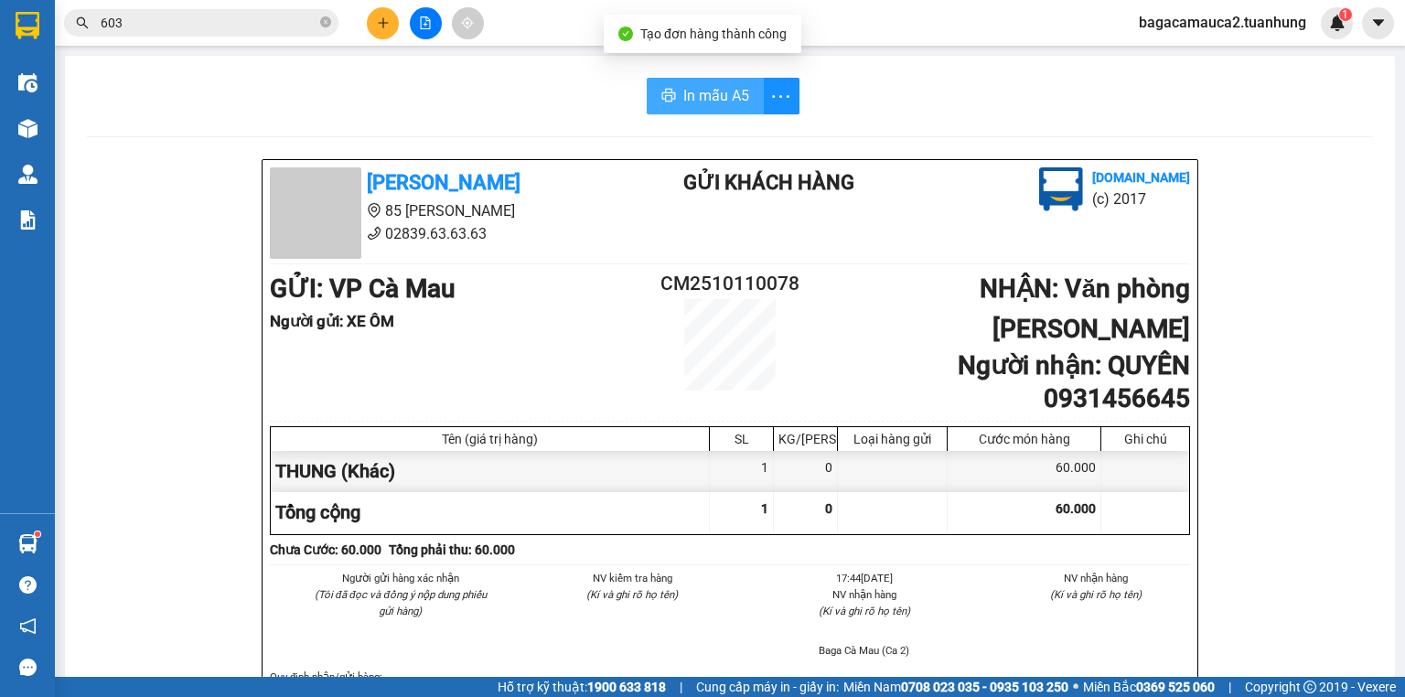
click at [702, 105] on span "In mẫu A5" at bounding box center [716, 95] width 66 height 23
click at [329, 26] on icon "close-circle" at bounding box center [325, 21] width 11 height 11
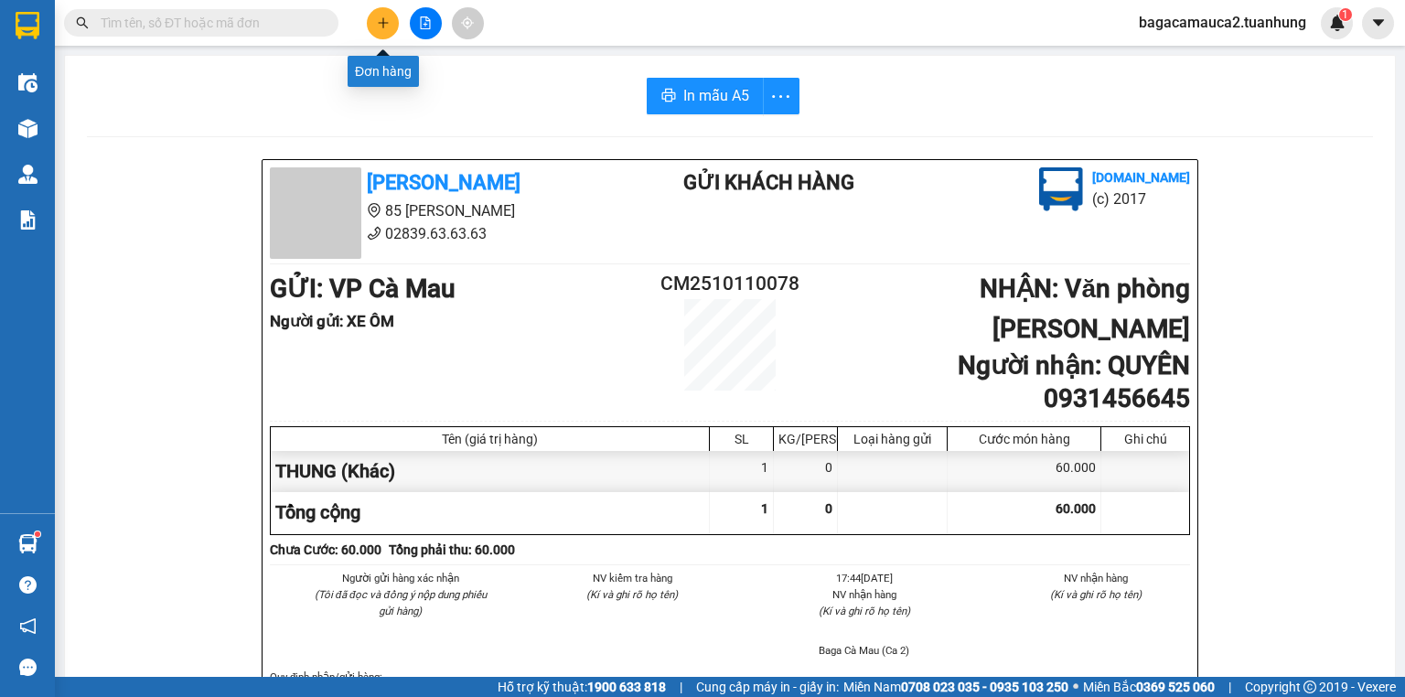
click at [388, 18] on icon "plus" at bounding box center [383, 22] width 13 height 13
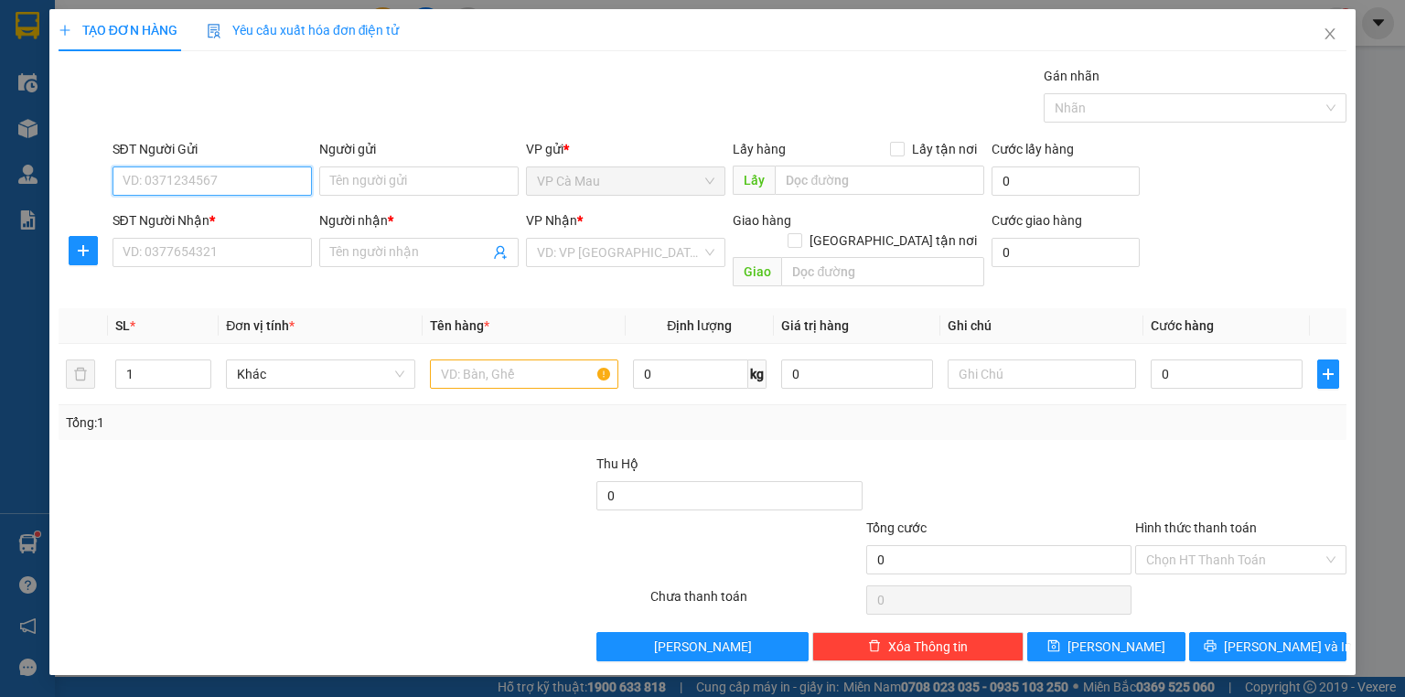
click at [205, 185] on input "SĐT Người Gửi" at bounding box center [211, 180] width 199 height 29
type input "0914161261"
click at [208, 207] on div "0914161261 - ĐEN" at bounding box center [211, 217] width 177 height 20
type input "ĐEN"
type input "0914161261"
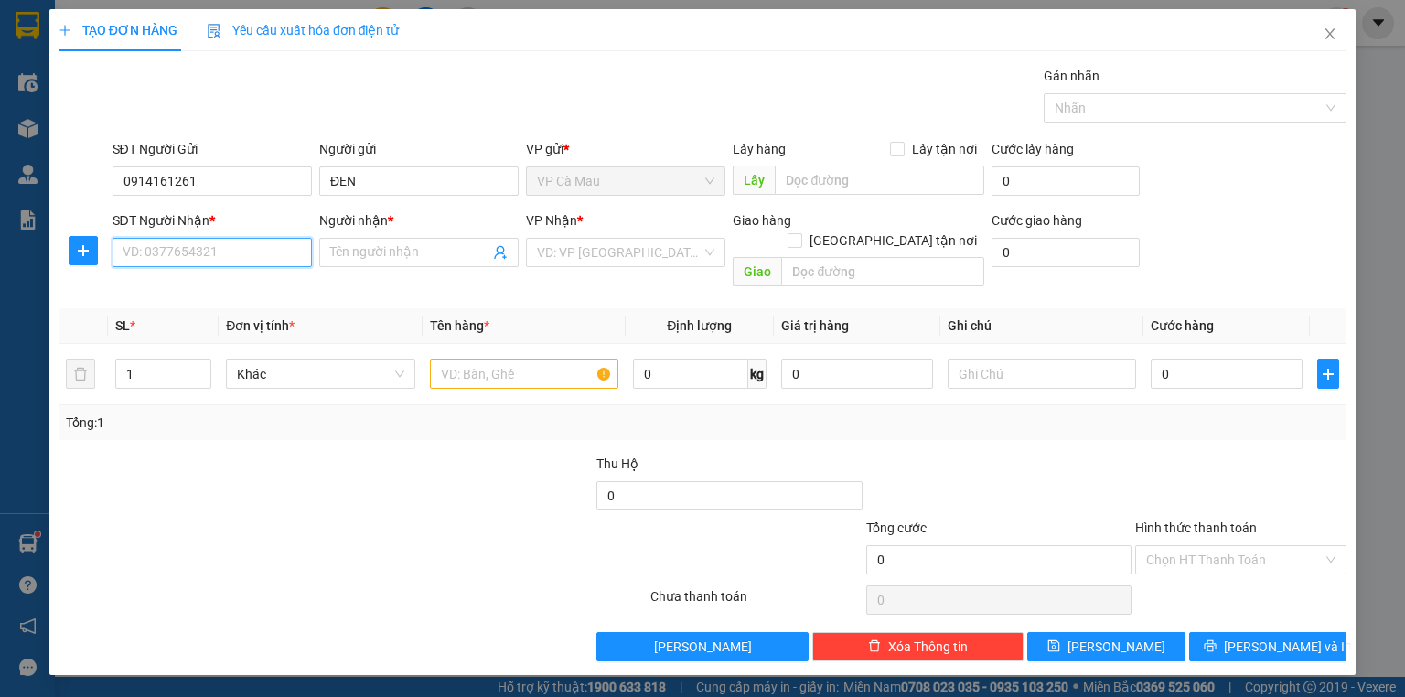
click at [205, 252] on input "SĐT Người Nhận *" at bounding box center [211, 252] width 199 height 29
click at [249, 291] on div "0914298333 - DUNG" at bounding box center [211, 288] width 177 height 20
type input "0914298333"
type input "DUNG"
type input "0914298333"
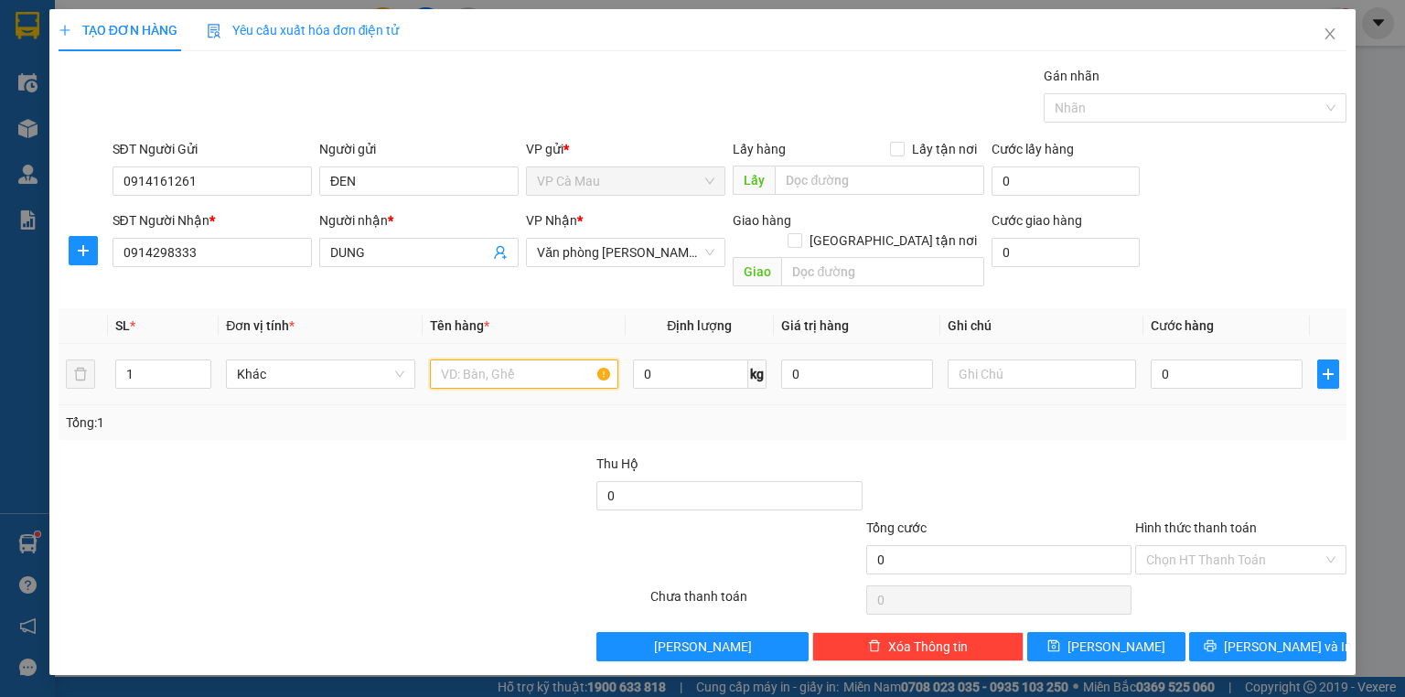
click at [481, 359] on input "text" at bounding box center [524, 373] width 188 height 29
type input "THUNG"
click at [1159, 359] on input "0" at bounding box center [1226, 373] width 152 height 29
type input "+74"
type input "74"
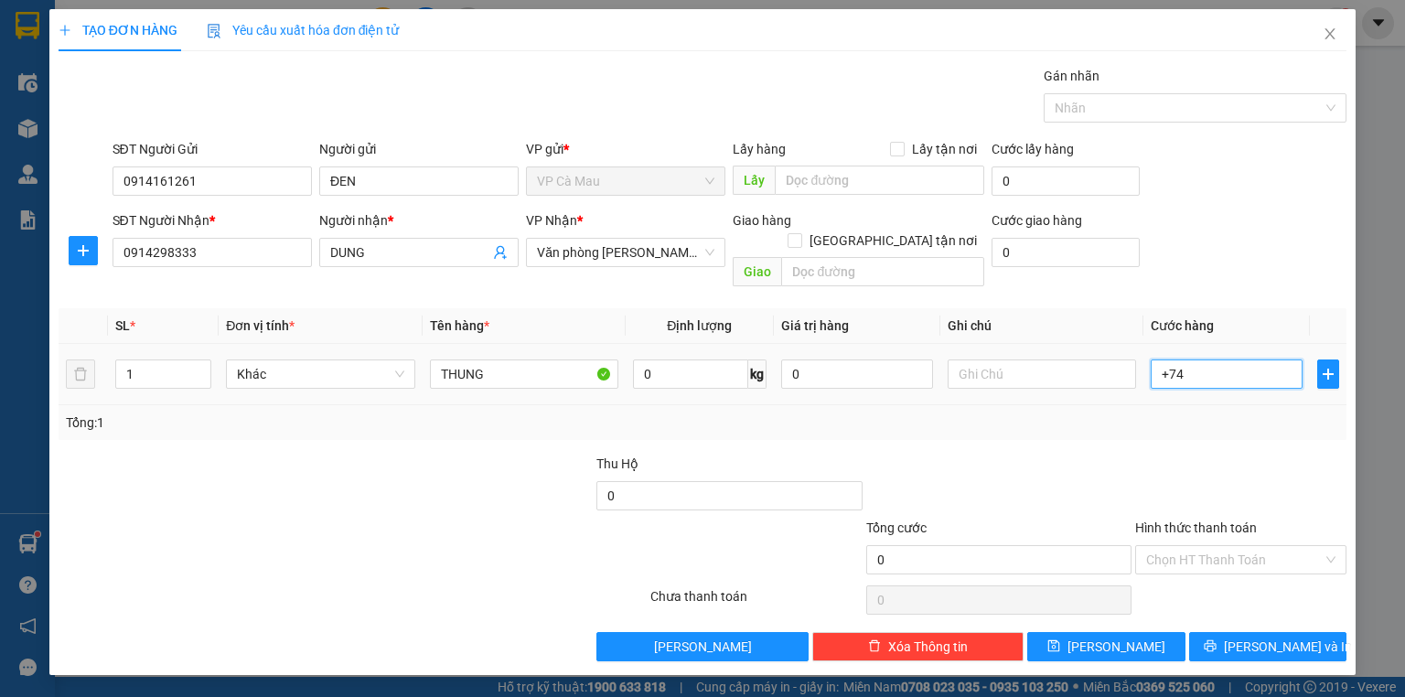
type input "74"
type input "+740"
type input "740"
type input "+74"
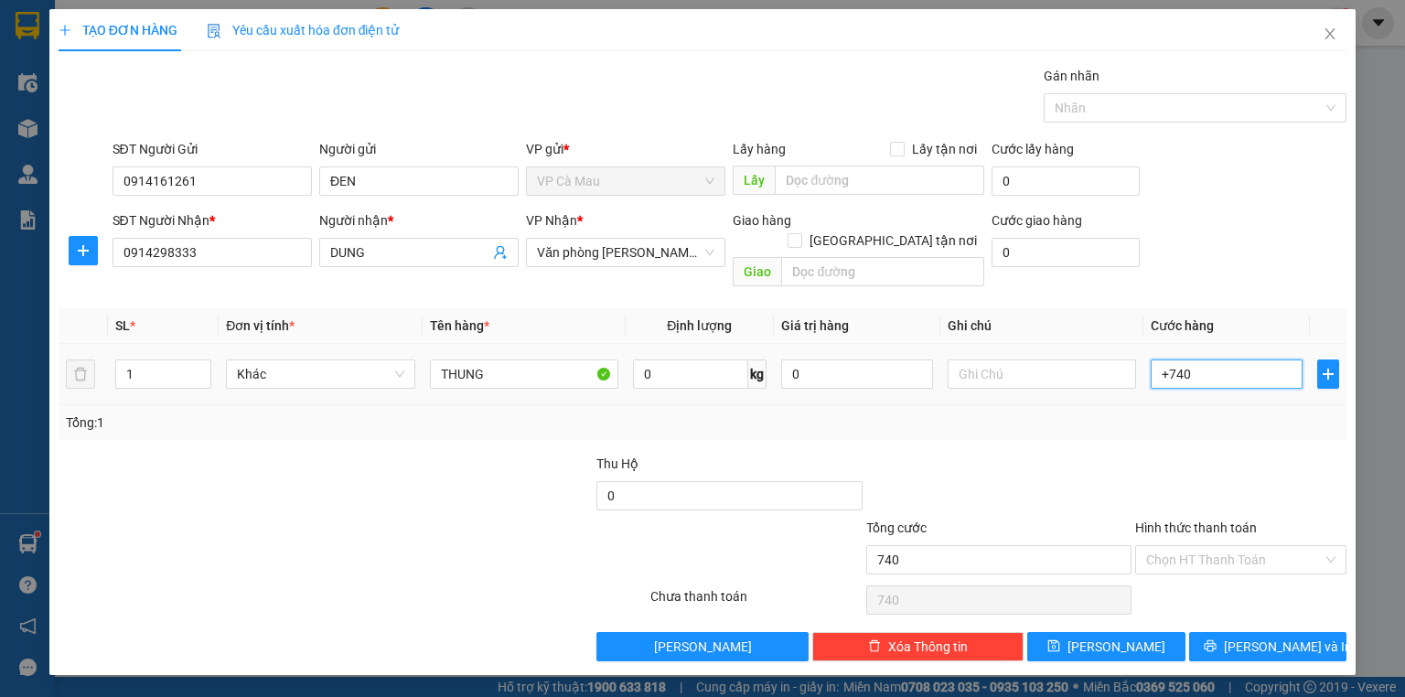
type input "74"
type input "+7"
type input "7"
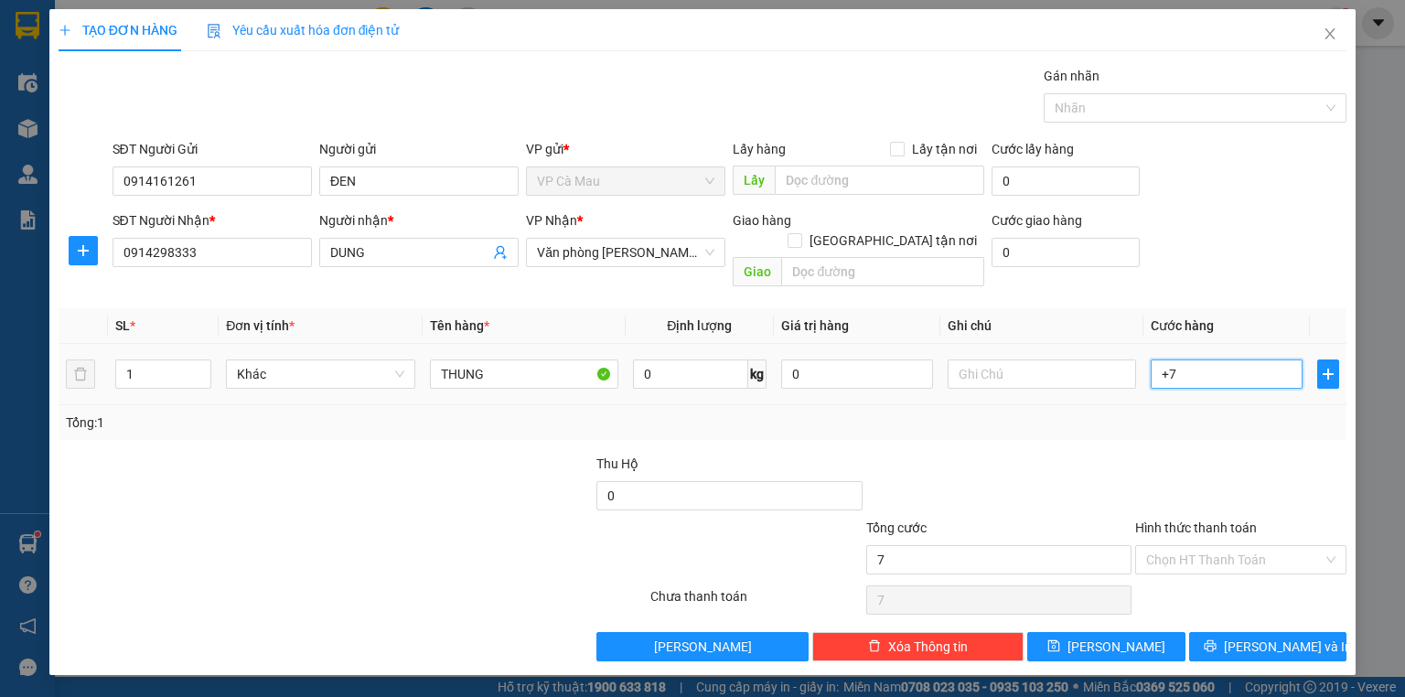
type input "+"
type input "0"
type input "+4"
type input "4"
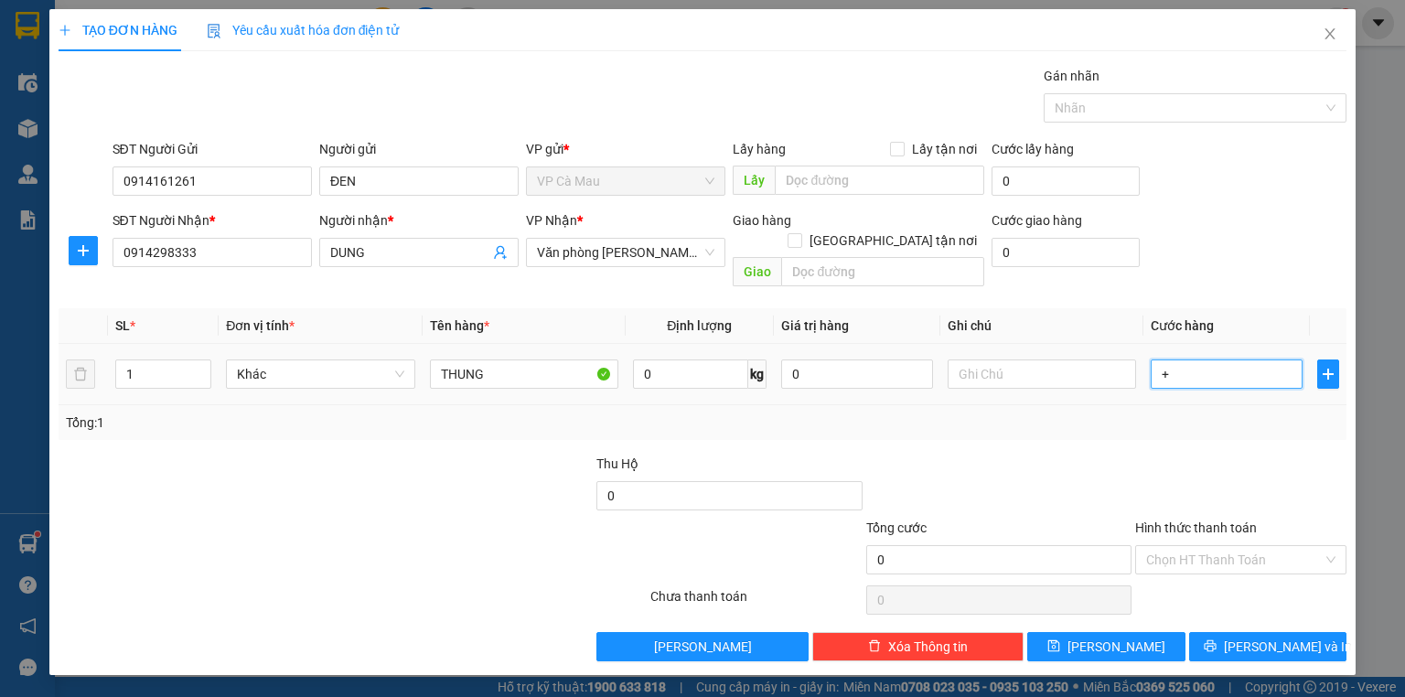
type input "4"
type input "+40"
type input "40"
click at [1306, 635] on button "[PERSON_NAME] và In" at bounding box center [1268, 646] width 158 height 29
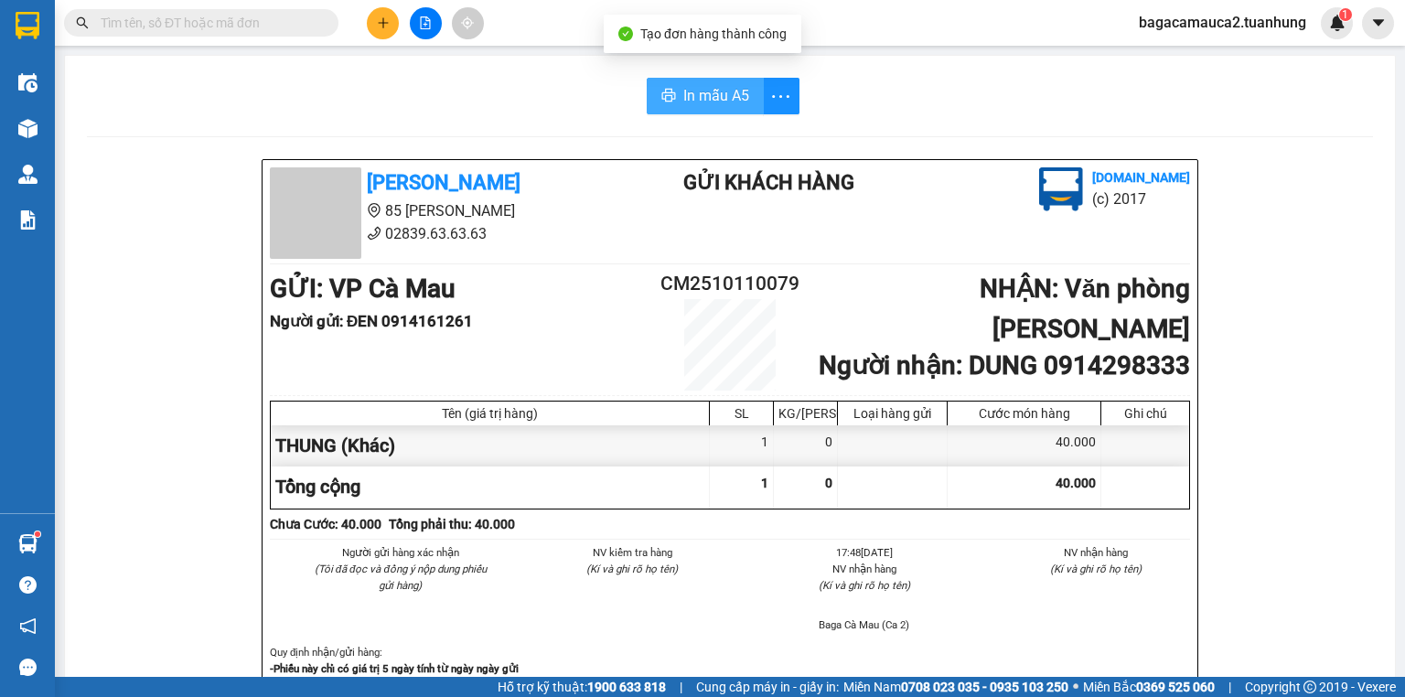
click at [696, 99] on span "In mẫu A5" at bounding box center [716, 95] width 66 height 23
click at [374, 21] on button at bounding box center [383, 23] width 32 height 32
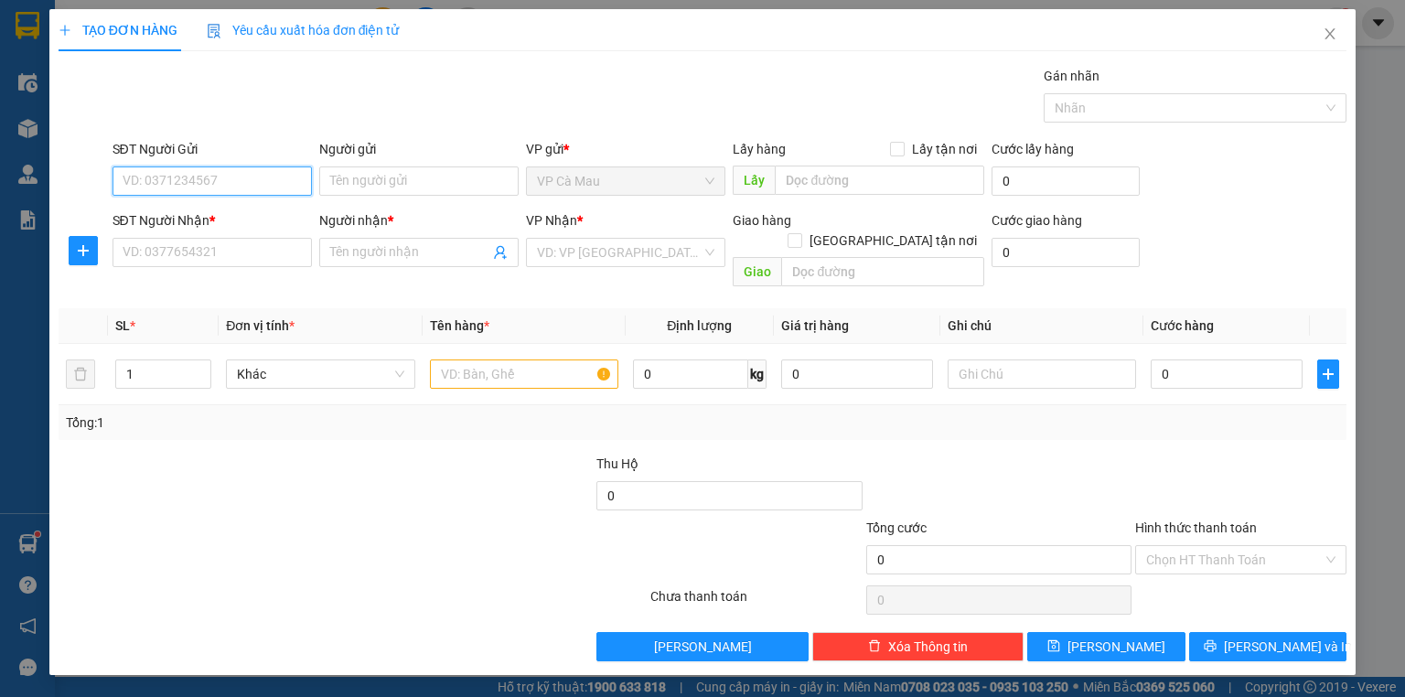
click at [239, 187] on input "SĐT Người Gửi" at bounding box center [211, 180] width 199 height 29
click at [225, 251] on input "SĐT Người Nhận *" at bounding box center [211, 252] width 199 height 29
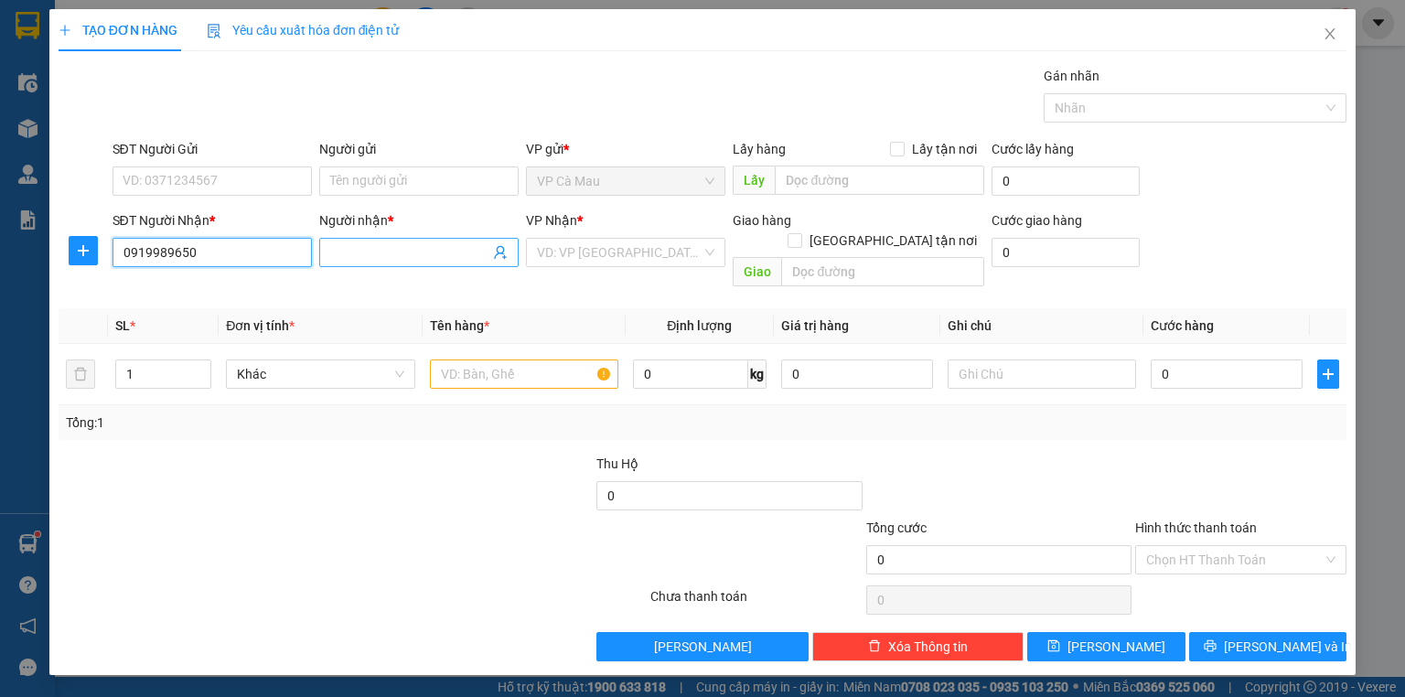
type input "0919989650"
click at [347, 246] on input "Người nhận *" at bounding box center [409, 252] width 159 height 20
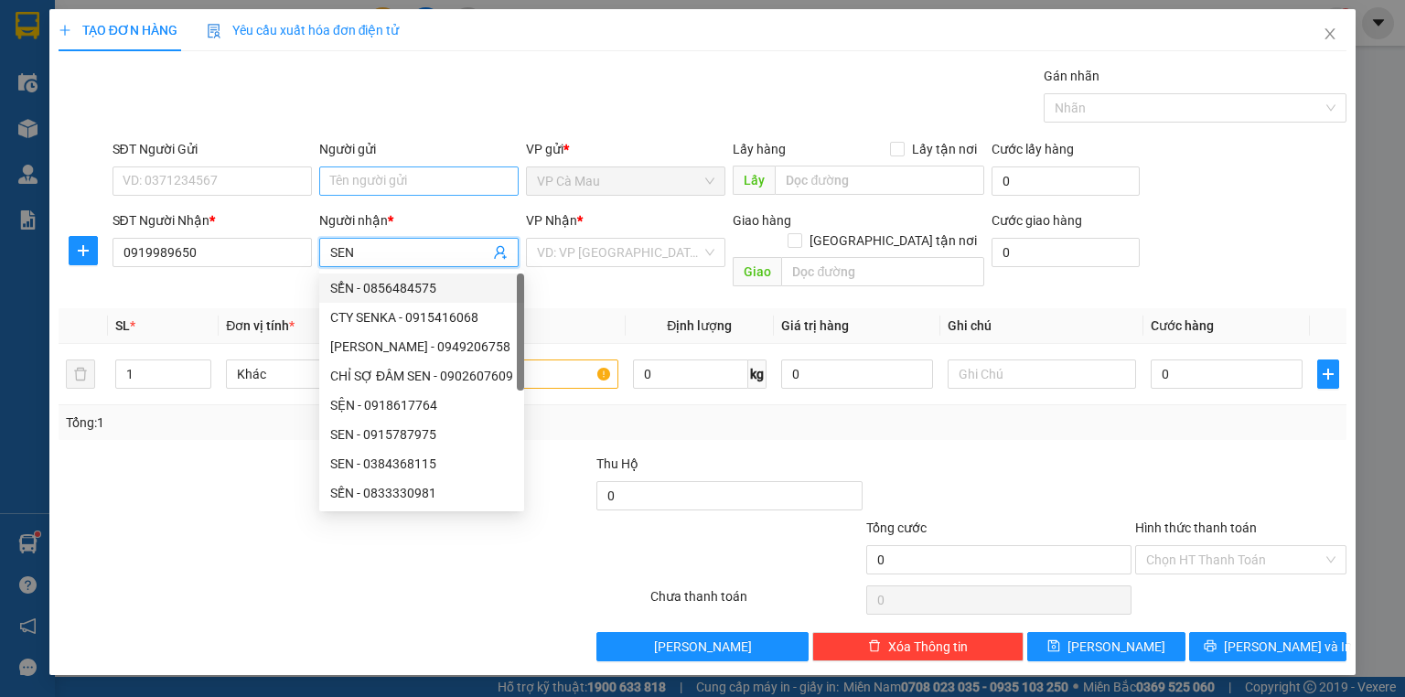
type input "SEN"
click at [362, 183] on input "Người gửi" at bounding box center [418, 180] width 199 height 29
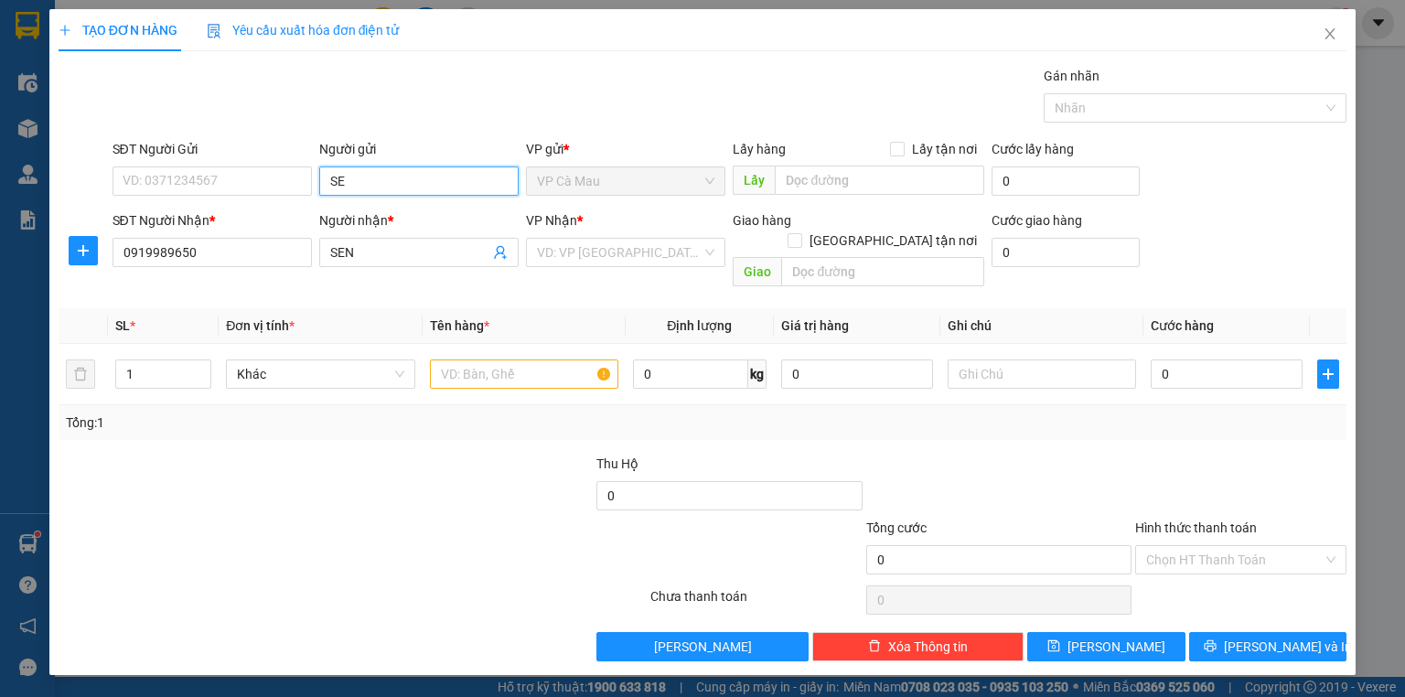
type input "S"
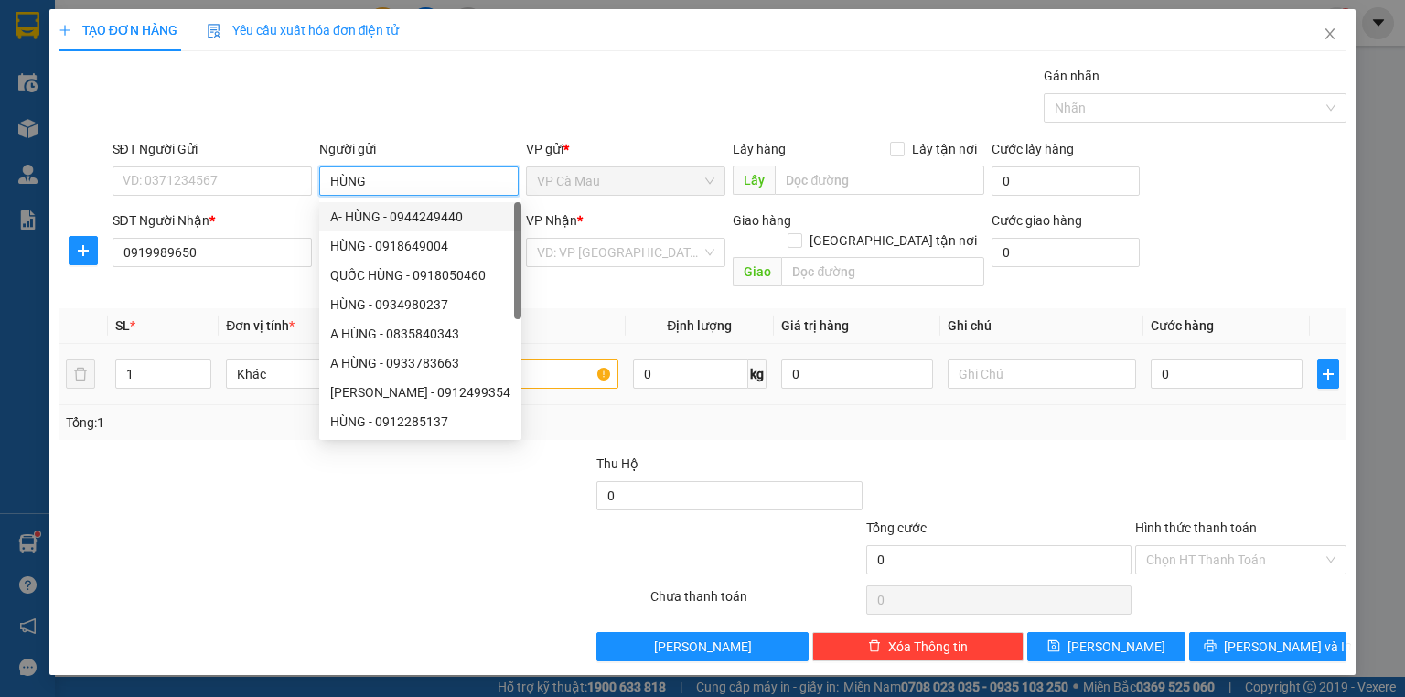
type input "HÙNG"
click at [583, 359] on input "text" at bounding box center [524, 373] width 188 height 29
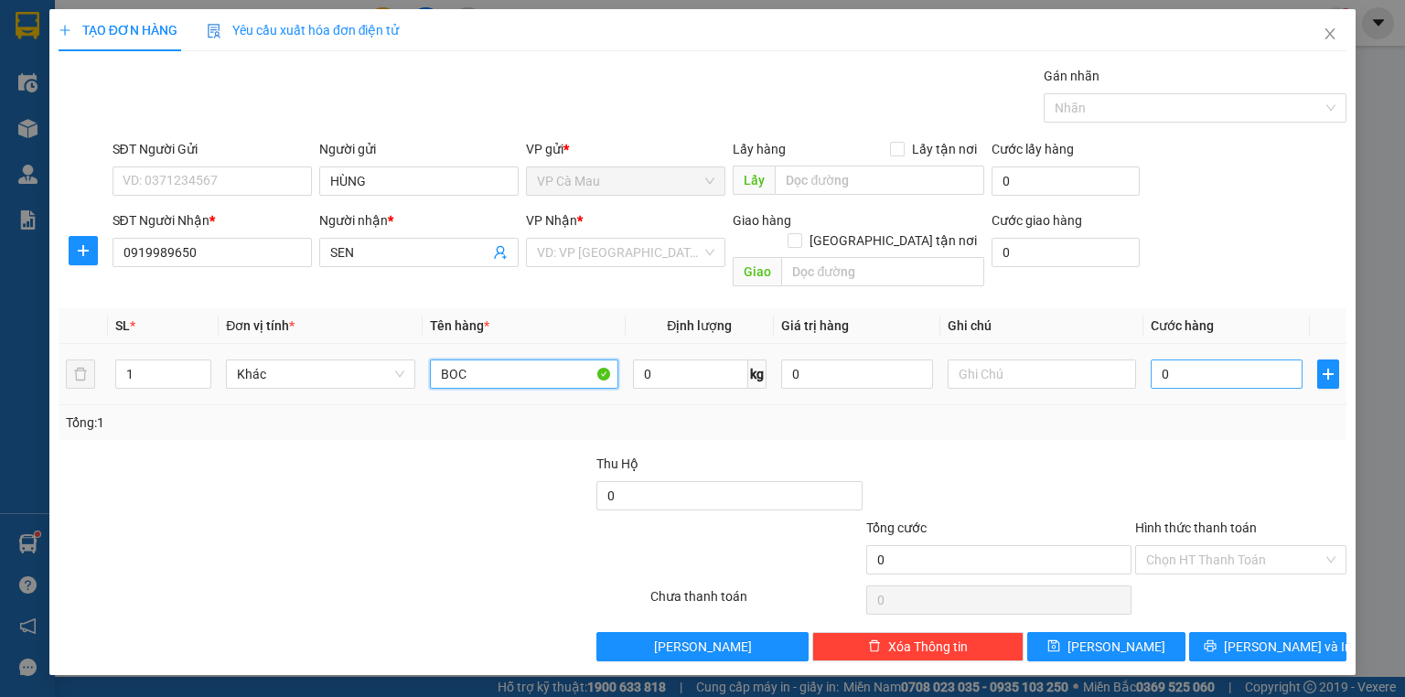
type input "BOC"
click at [1158, 359] on input "0" at bounding box center [1226, 373] width 152 height 29
type input "+3"
type input "3"
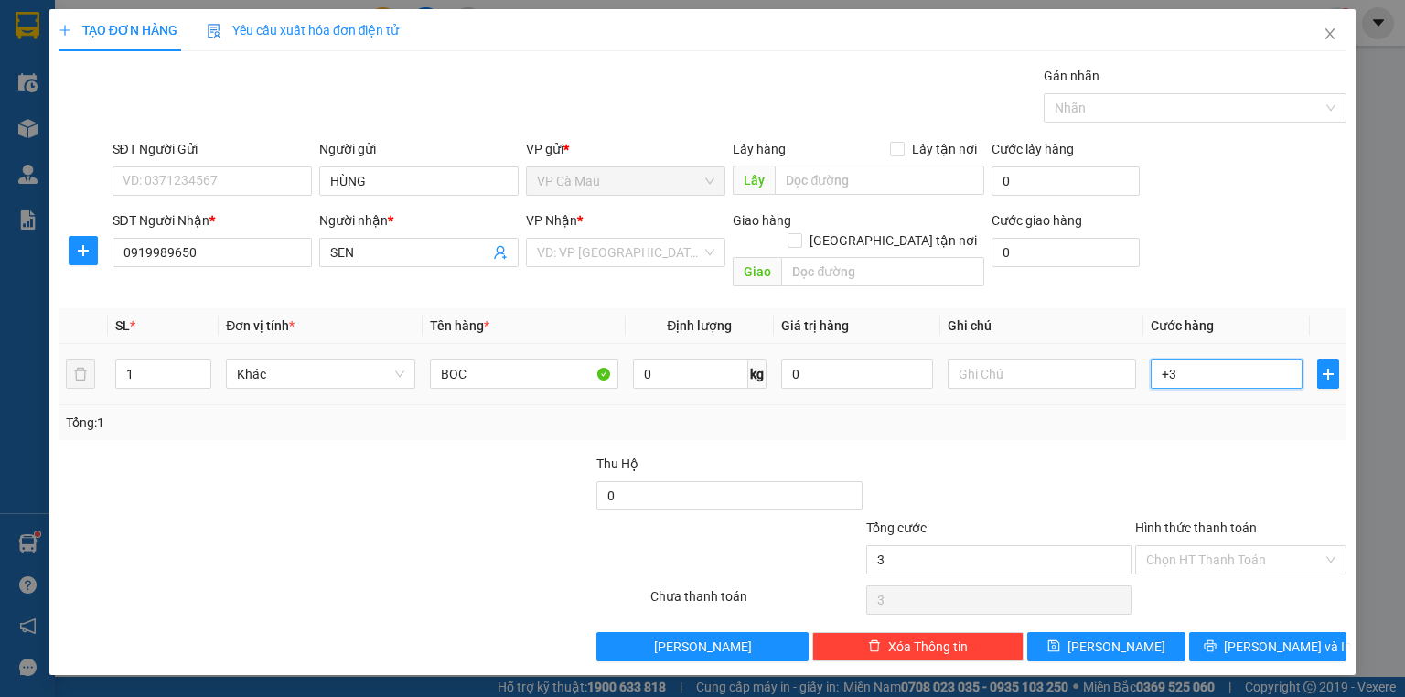
type input "+30"
type input "30"
type input "30.000"
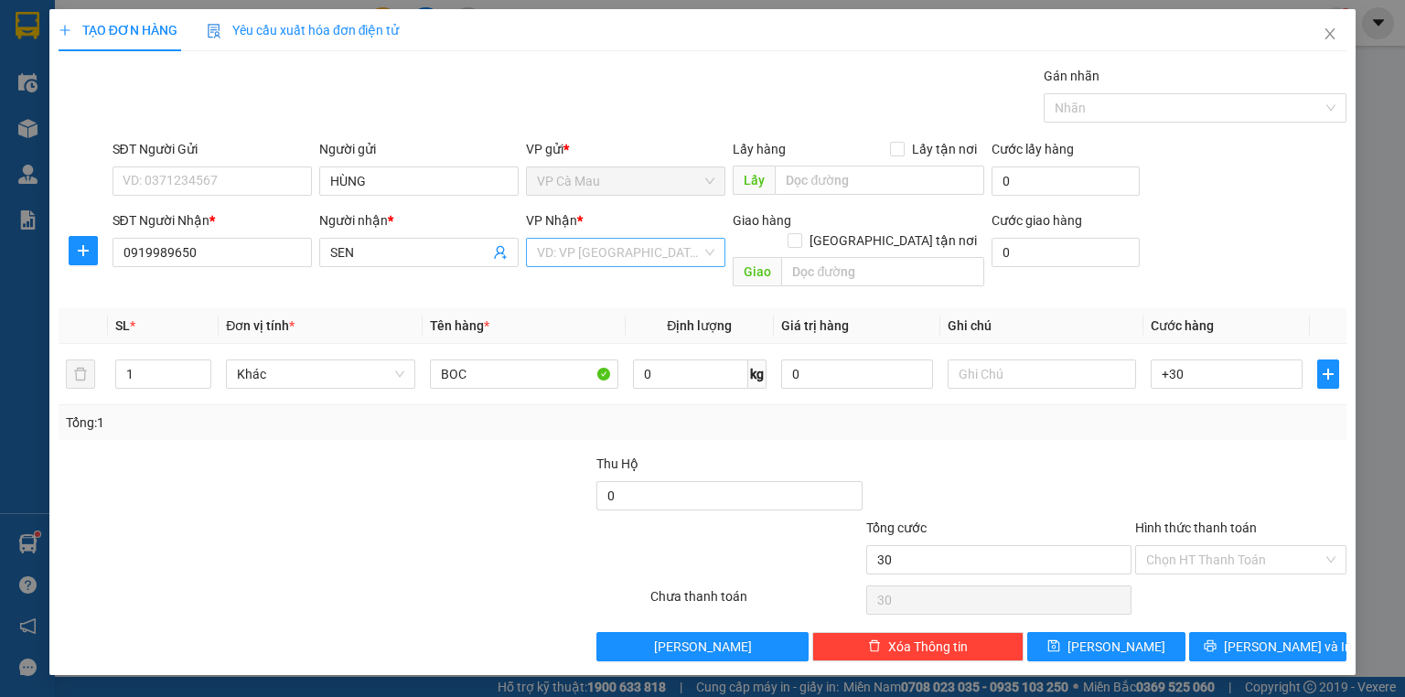
type input "30.000"
click at [578, 256] on input "search" at bounding box center [619, 252] width 165 height 27
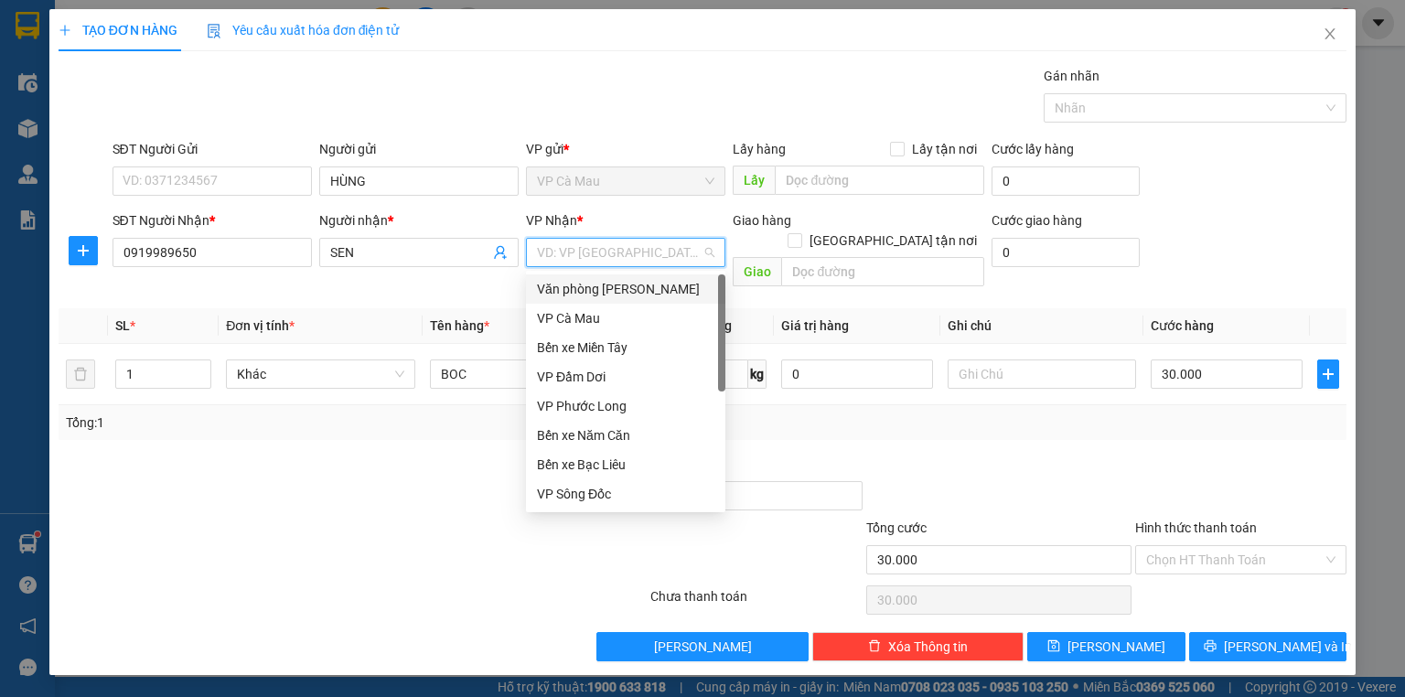
click at [625, 293] on div "Văn [PERSON_NAME] [PERSON_NAME]" at bounding box center [625, 289] width 177 height 20
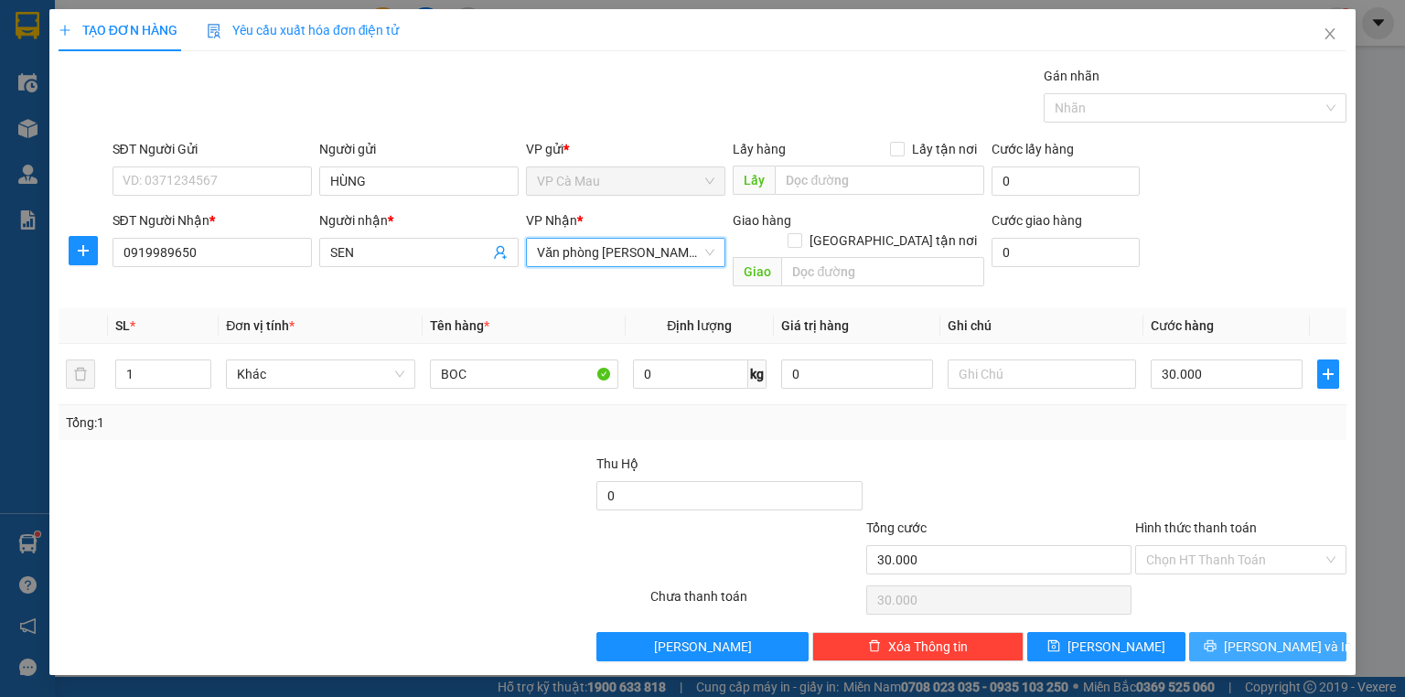
click at [1315, 632] on button "[PERSON_NAME] và In" at bounding box center [1268, 646] width 158 height 29
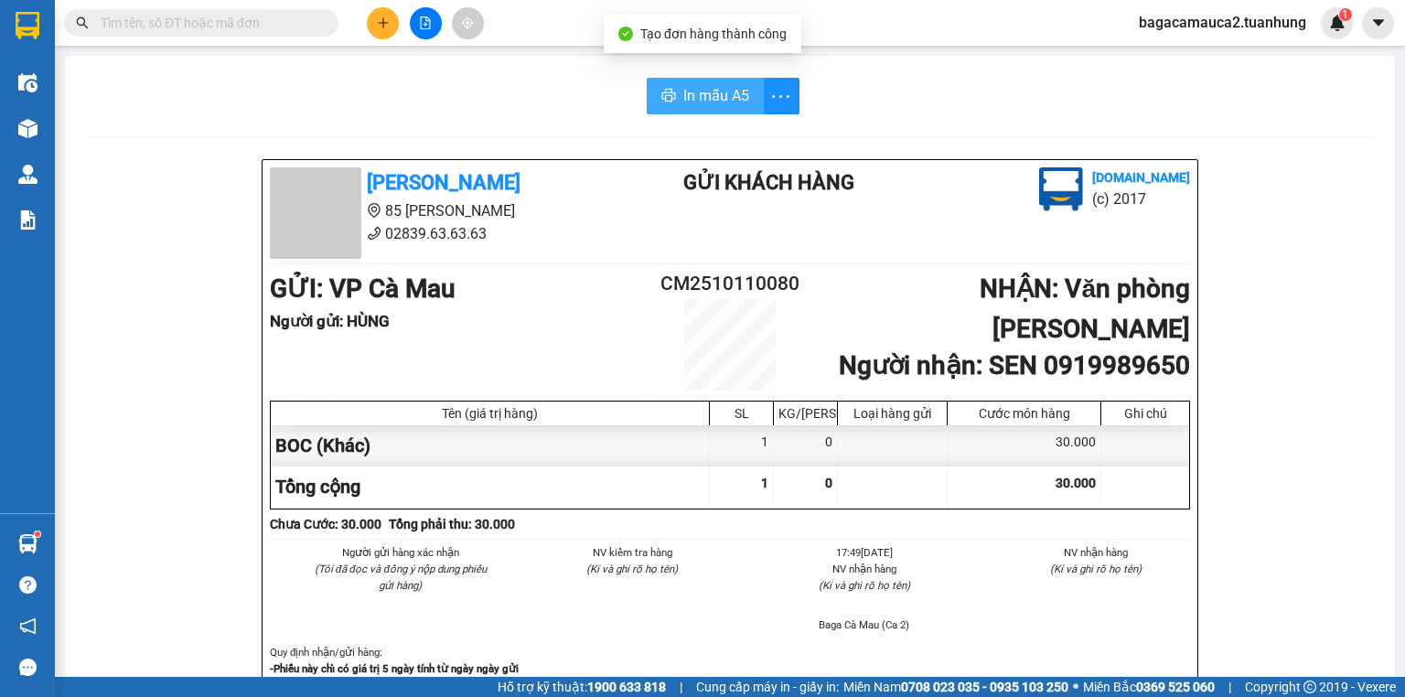
click at [697, 90] on span "In mẫu A5" at bounding box center [716, 95] width 66 height 23
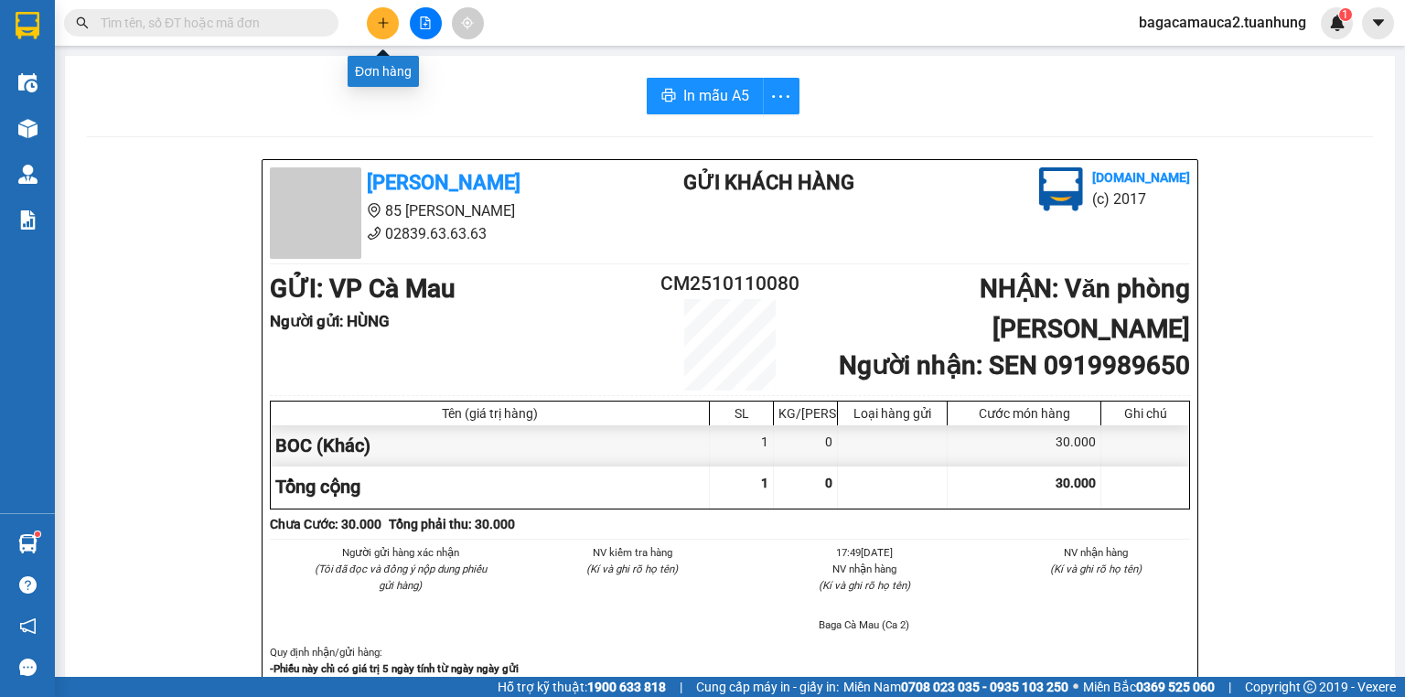
click at [379, 22] on icon "plus" at bounding box center [383, 22] width 13 height 13
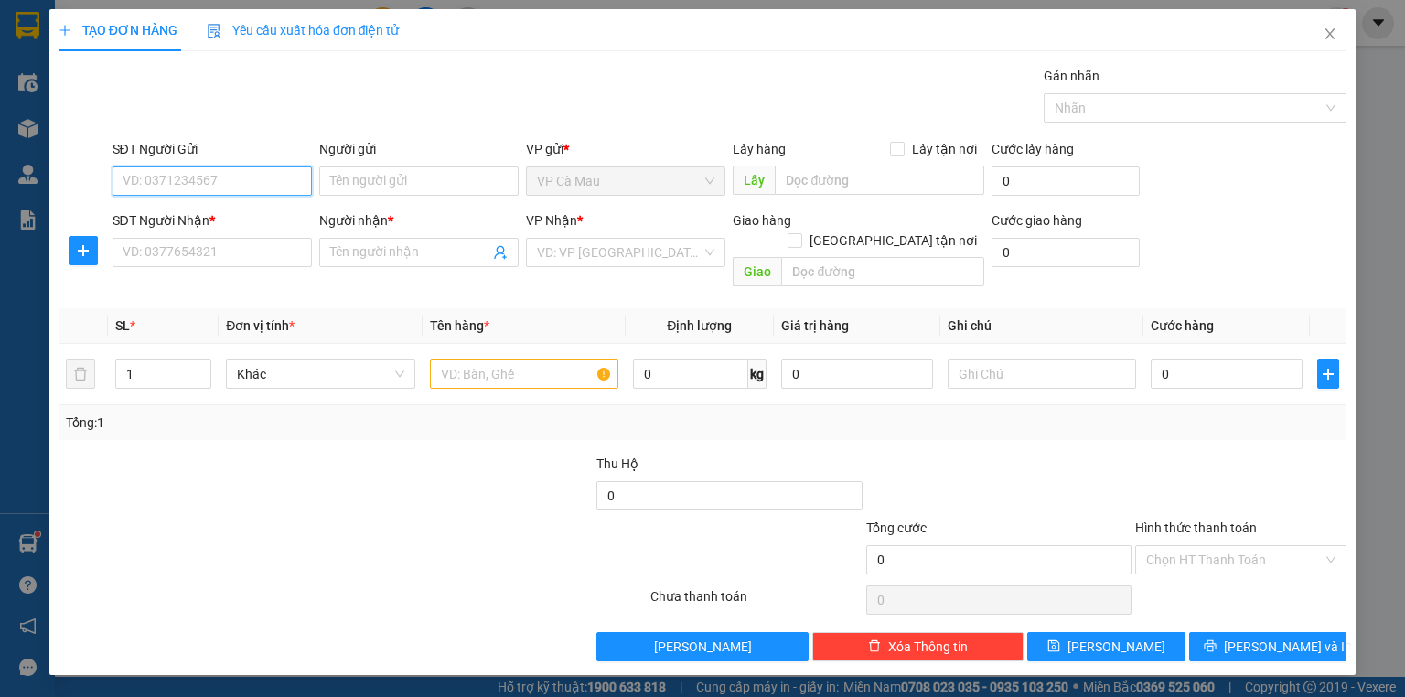
click at [204, 185] on input "SĐT Người Gửi" at bounding box center [211, 180] width 199 height 29
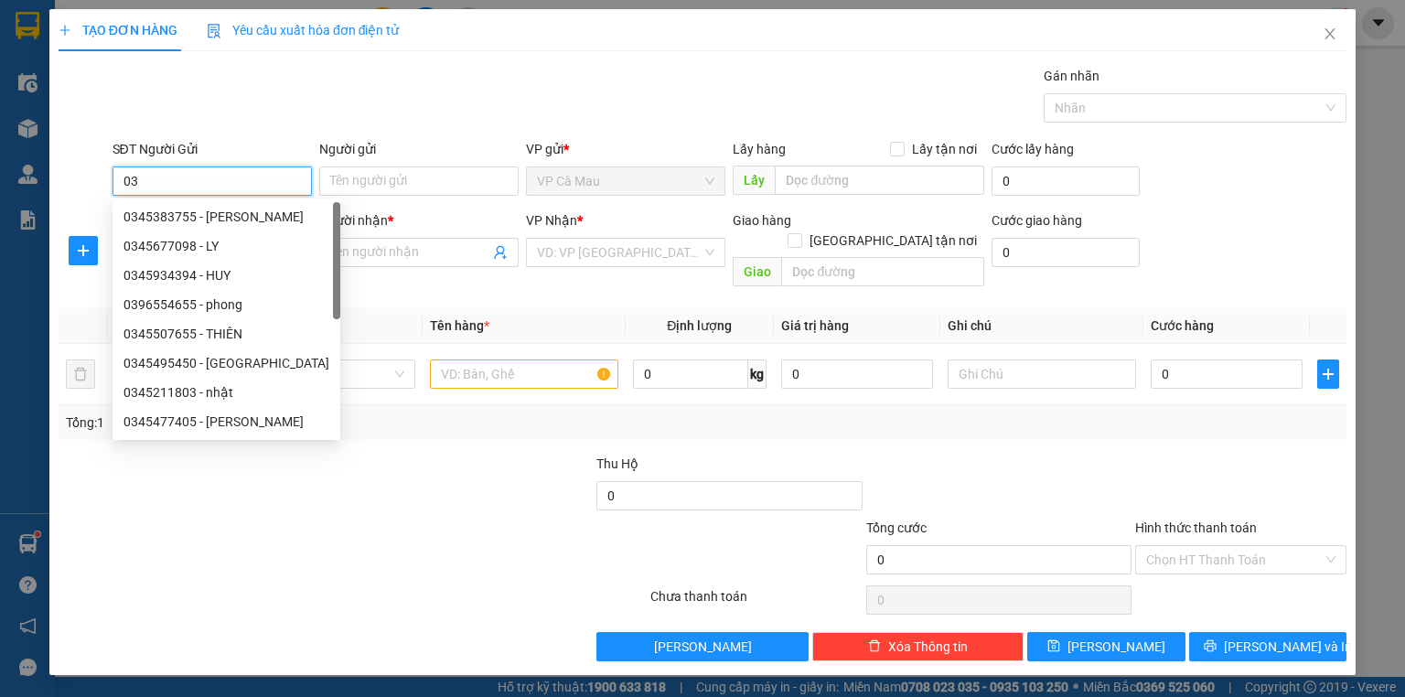
type input "0"
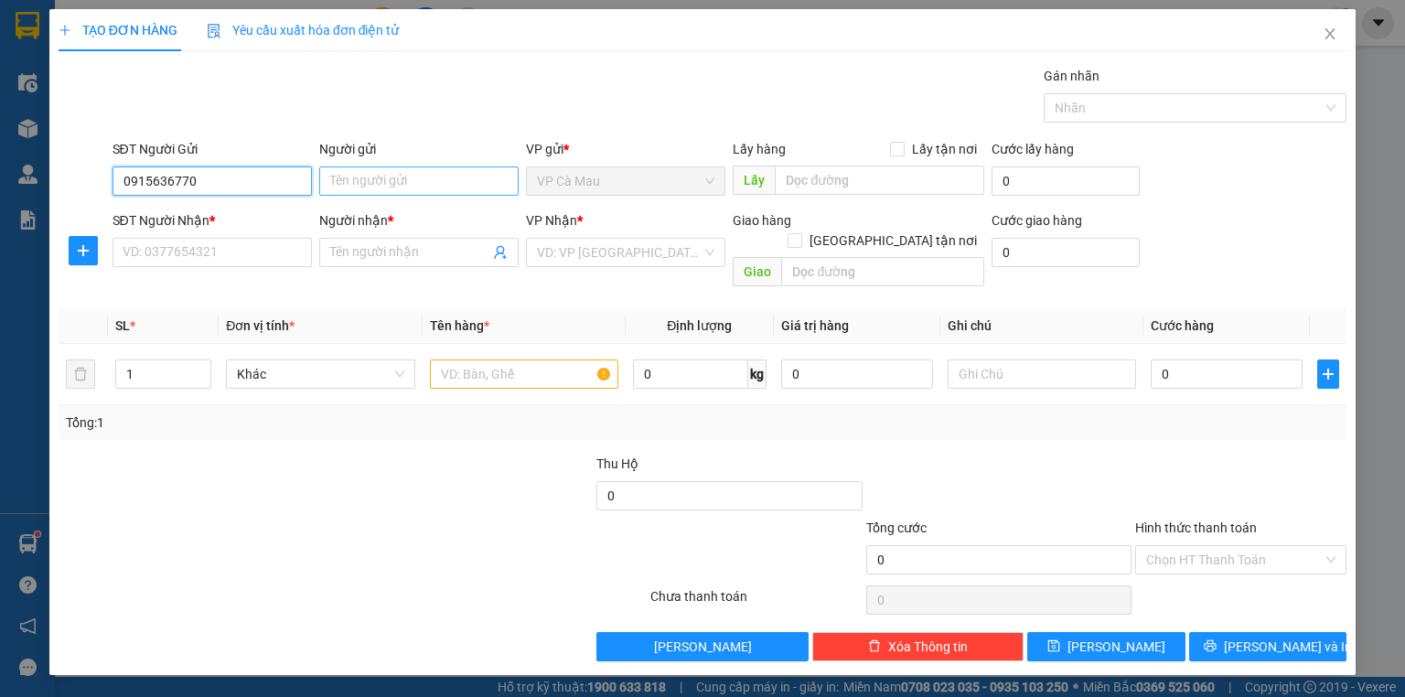
type input "0915636770"
click at [355, 186] on input "Người gửi" at bounding box center [418, 180] width 199 height 29
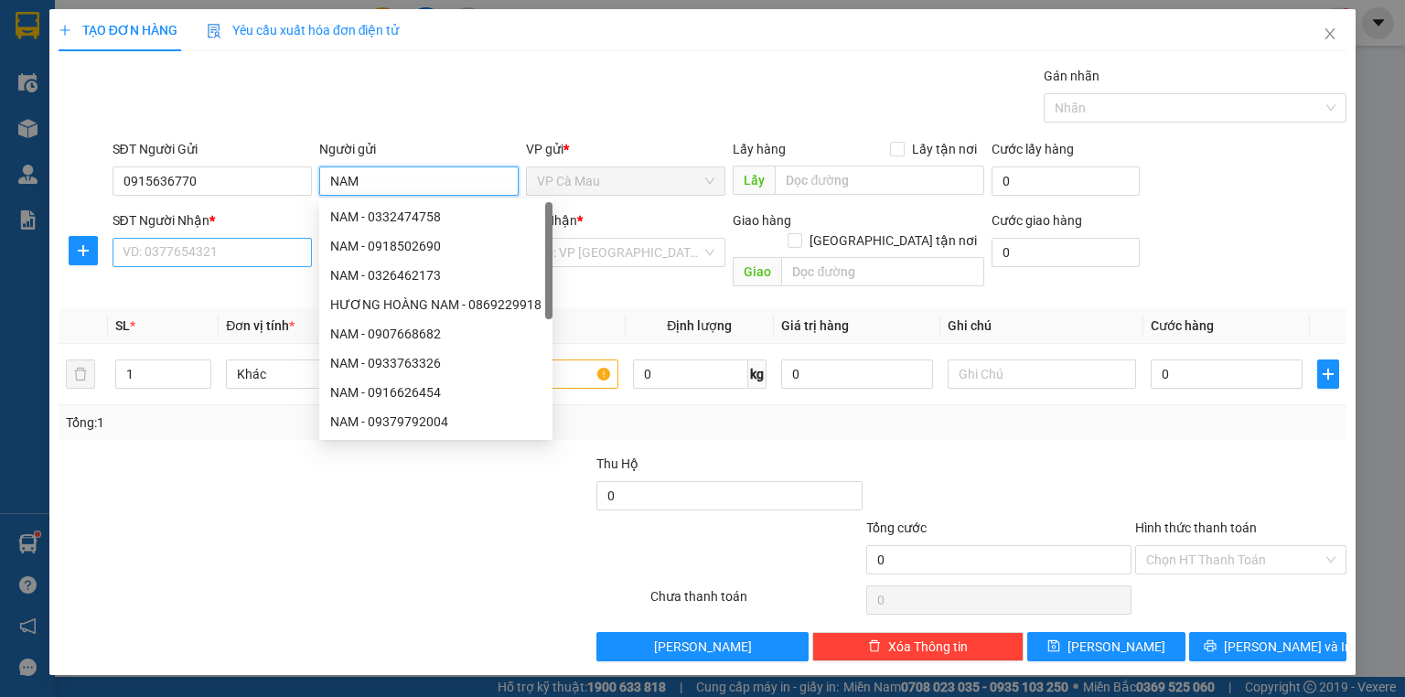
type input "NAM"
click at [208, 252] on input "SĐT Người Nhận *" at bounding box center [211, 252] width 199 height 29
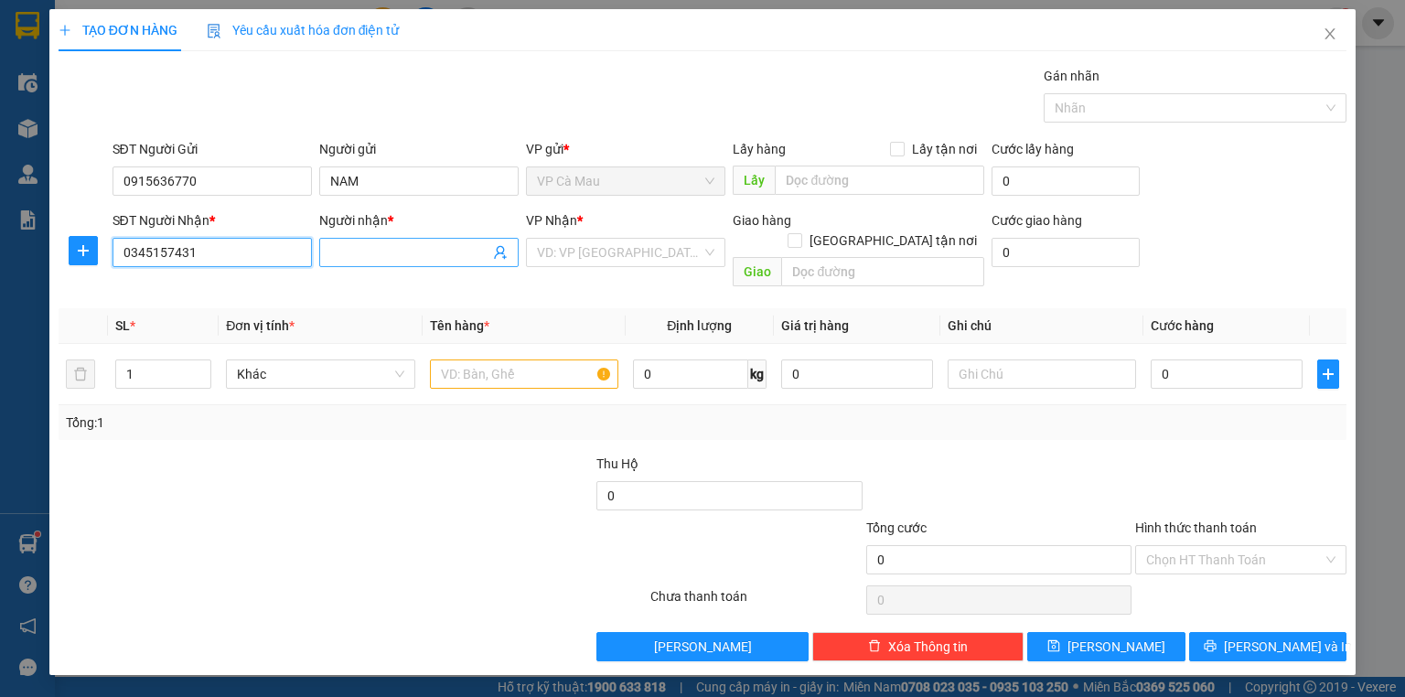
type input "0345157431"
click at [369, 257] on input "Người nhận *" at bounding box center [409, 252] width 159 height 20
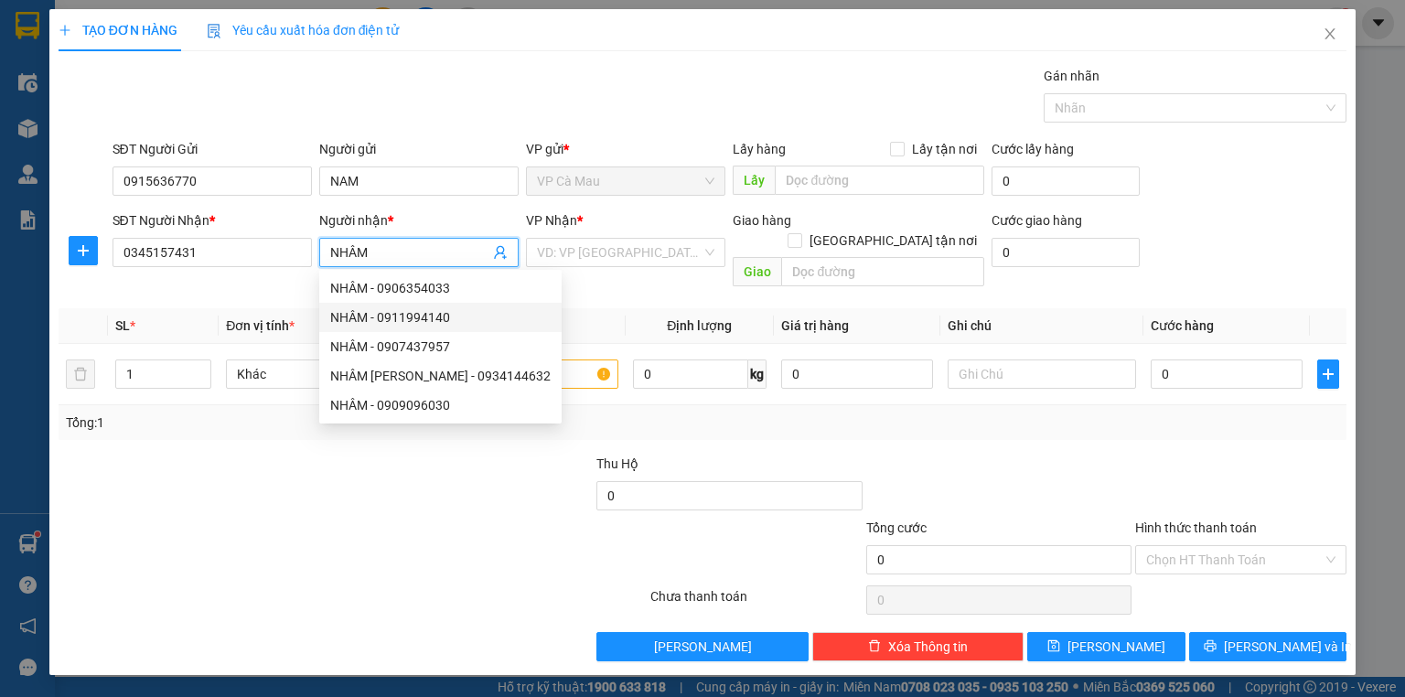
type input "NHÂM"
click at [176, 518] on div at bounding box center [245, 550] width 377 height 64
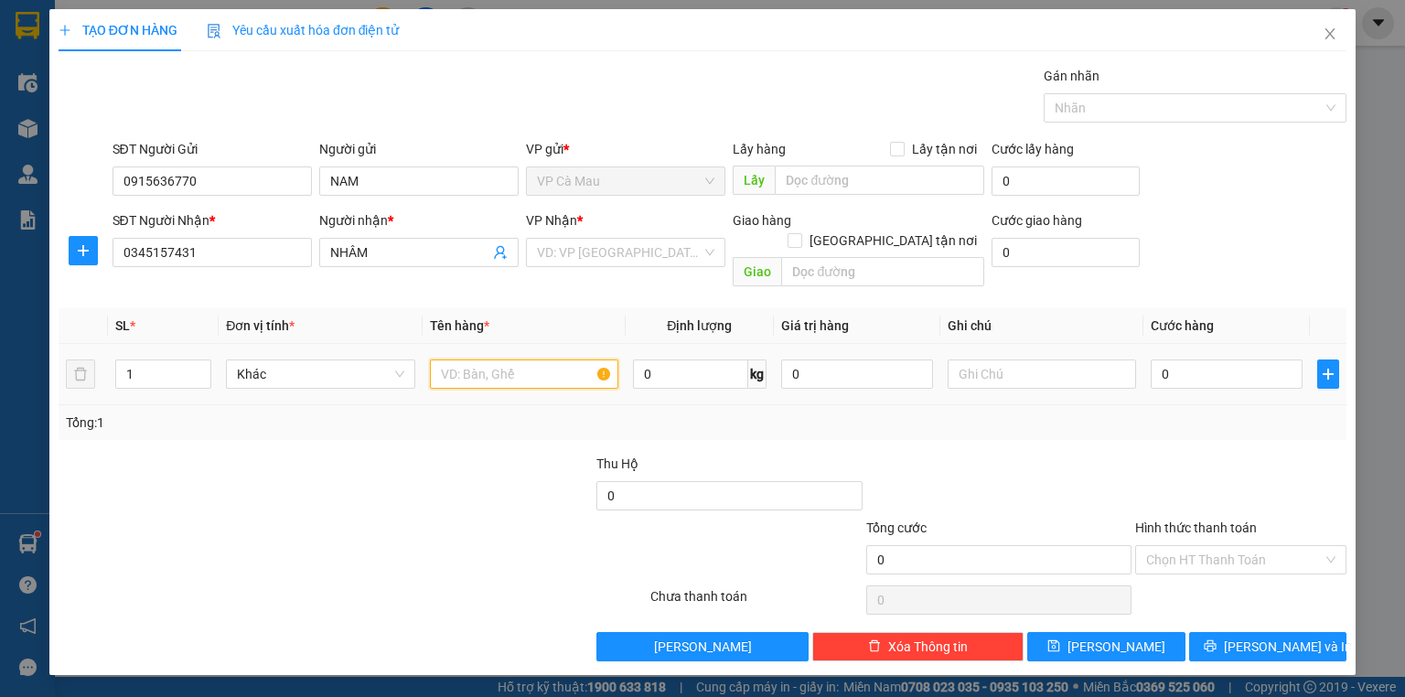
click at [454, 359] on input "text" at bounding box center [524, 373] width 188 height 29
type input "THUNG"
click at [594, 254] on input "search" at bounding box center [619, 252] width 165 height 27
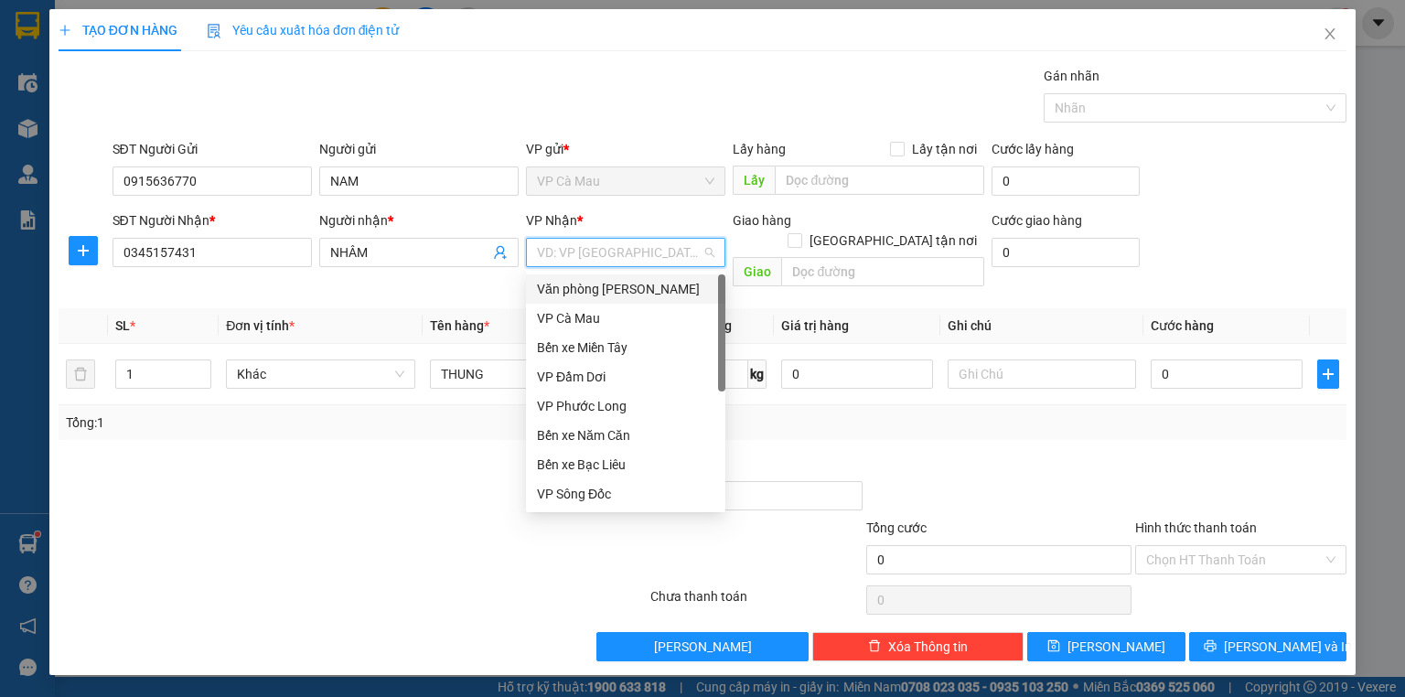
click at [614, 283] on div "Văn [PERSON_NAME] [PERSON_NAME]" at bounding box center [625, 289] width 177 height 20
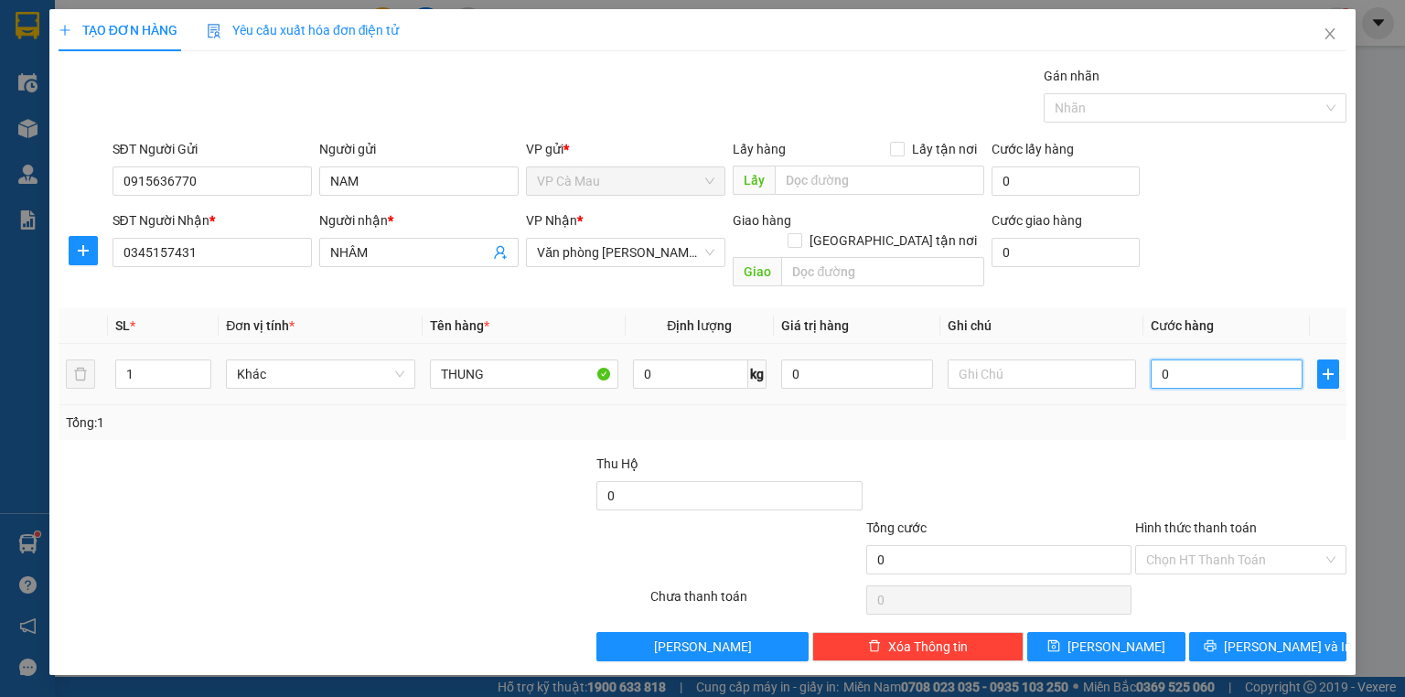
click at [1158, 359] on input "0" at bounding box center [1226, 373] width 152 height 29
click at [1302, 636] on span "[PERSON_NAME] và In" at bounding box center [1288, 646] width 128 height 20
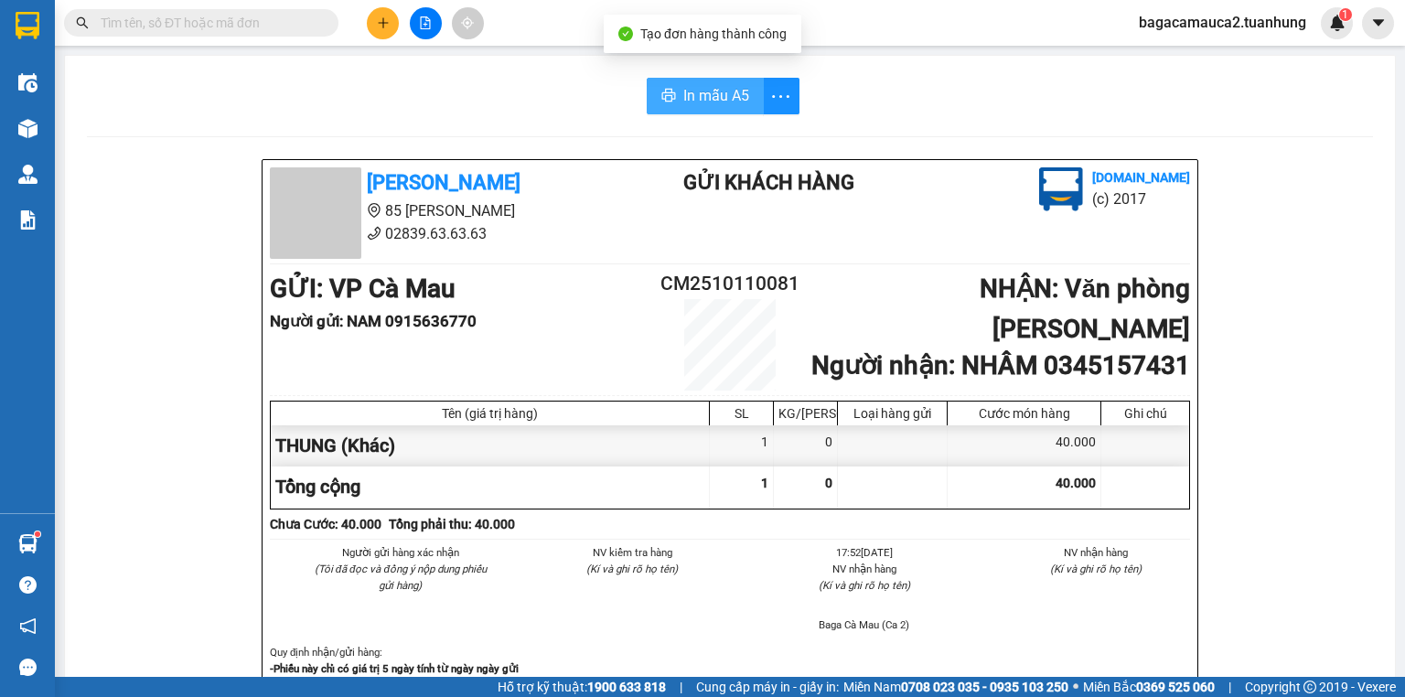
click at [730, 112] on button "In mẫu A5" at bounding box center [705, 96] width 117 height 37
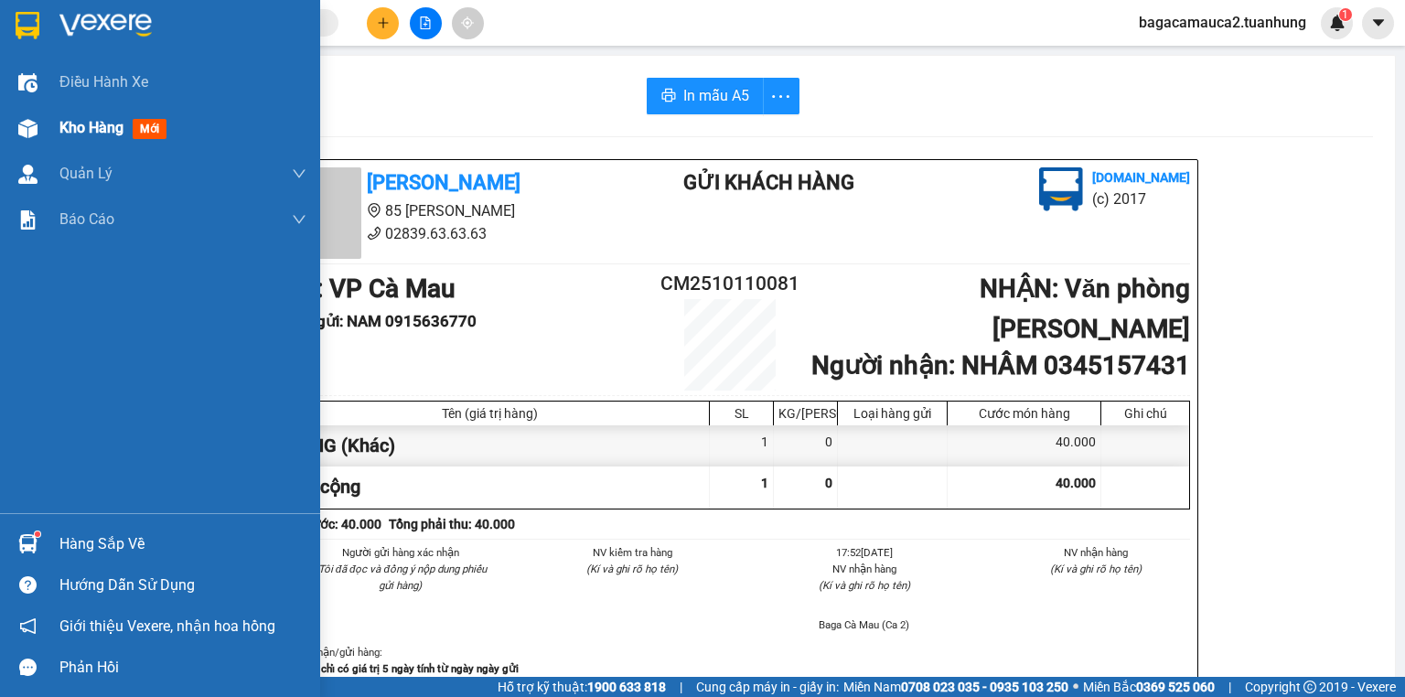
click at [96, 129] on span "Kho hàng" at bounding box center [91, 127] width 64 height 17
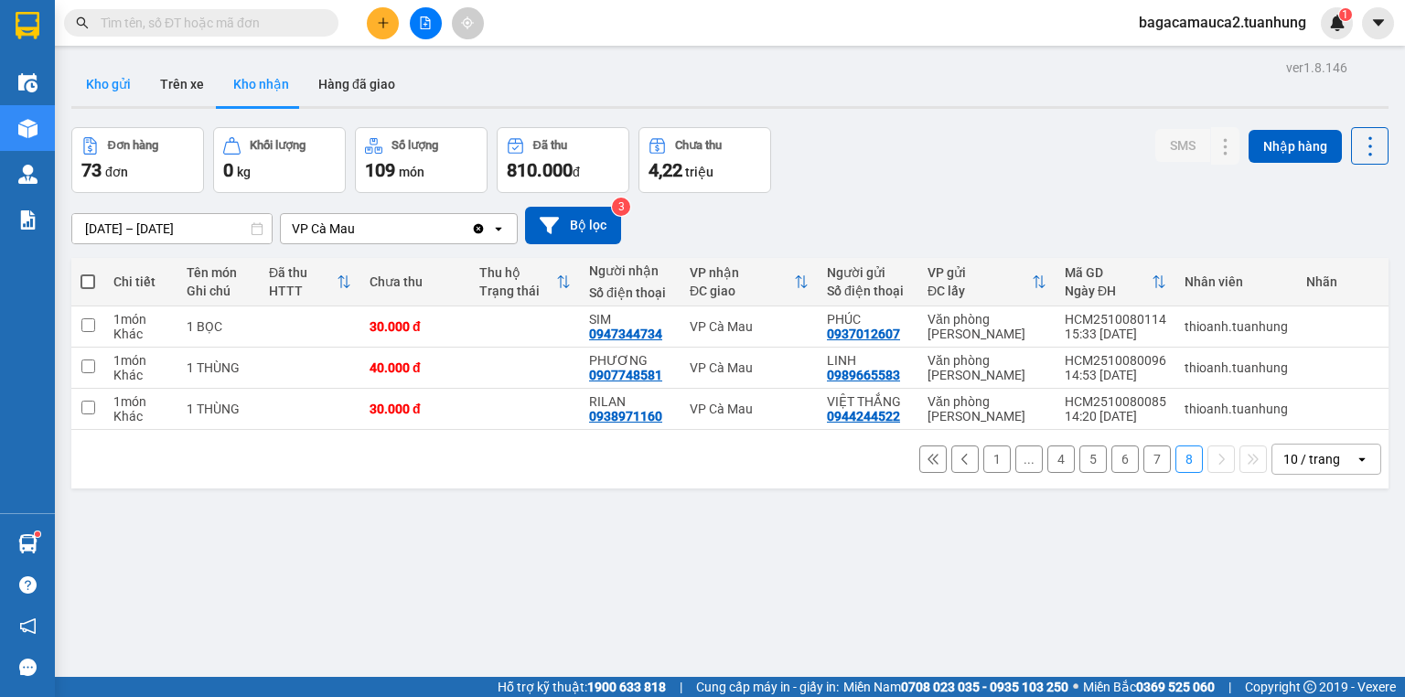
click at [91, 93] on button "Kho gửi" at bounding box center [108, 84] width 74 height 44
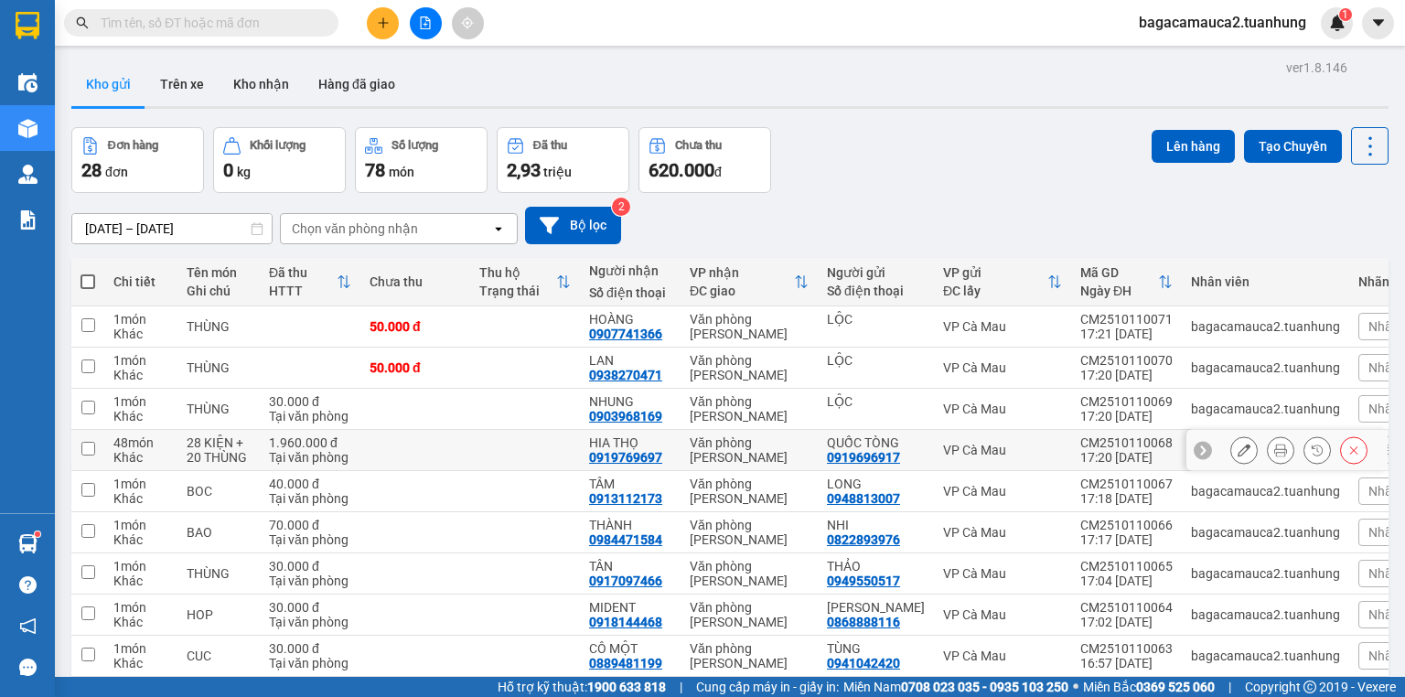
click at [1276, 434] on button at bounding box center [1280, 450] width 26 height 32
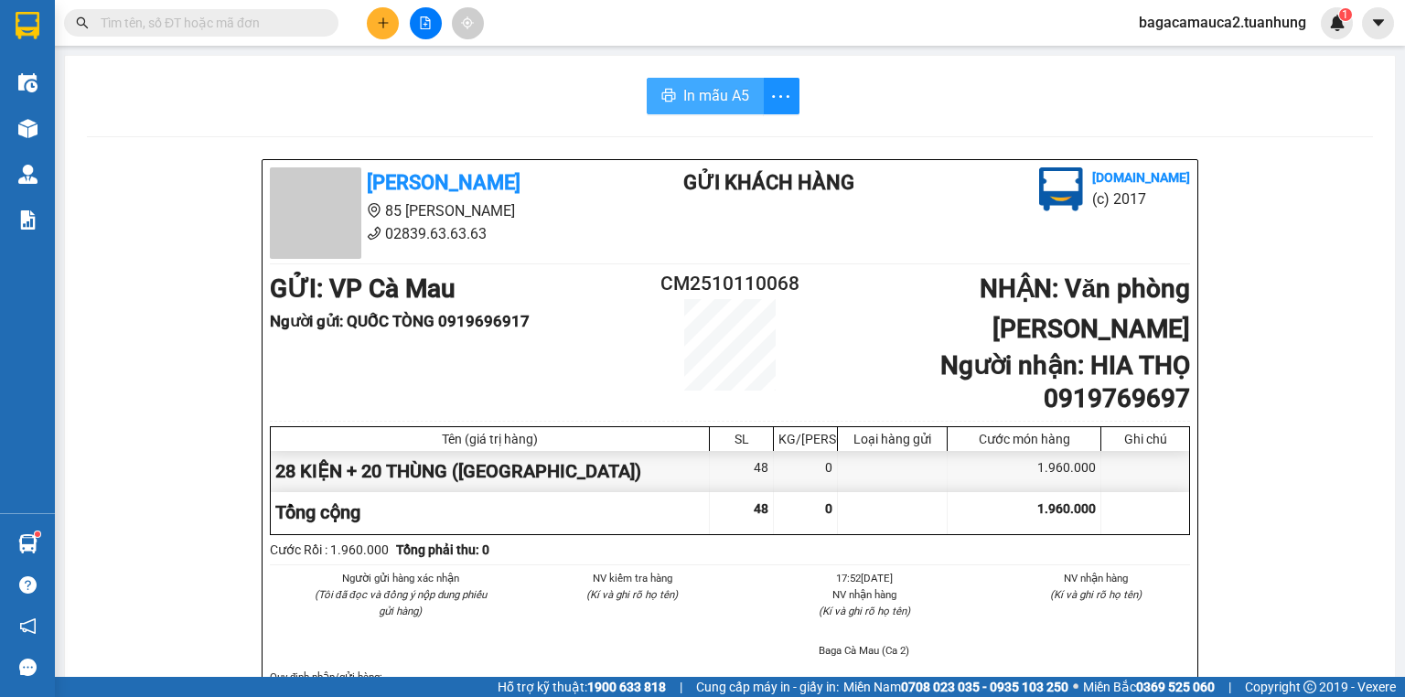
click at [692, 91] on span "In mẫu A5" at bounding box center [716, 95] width 66 height 23
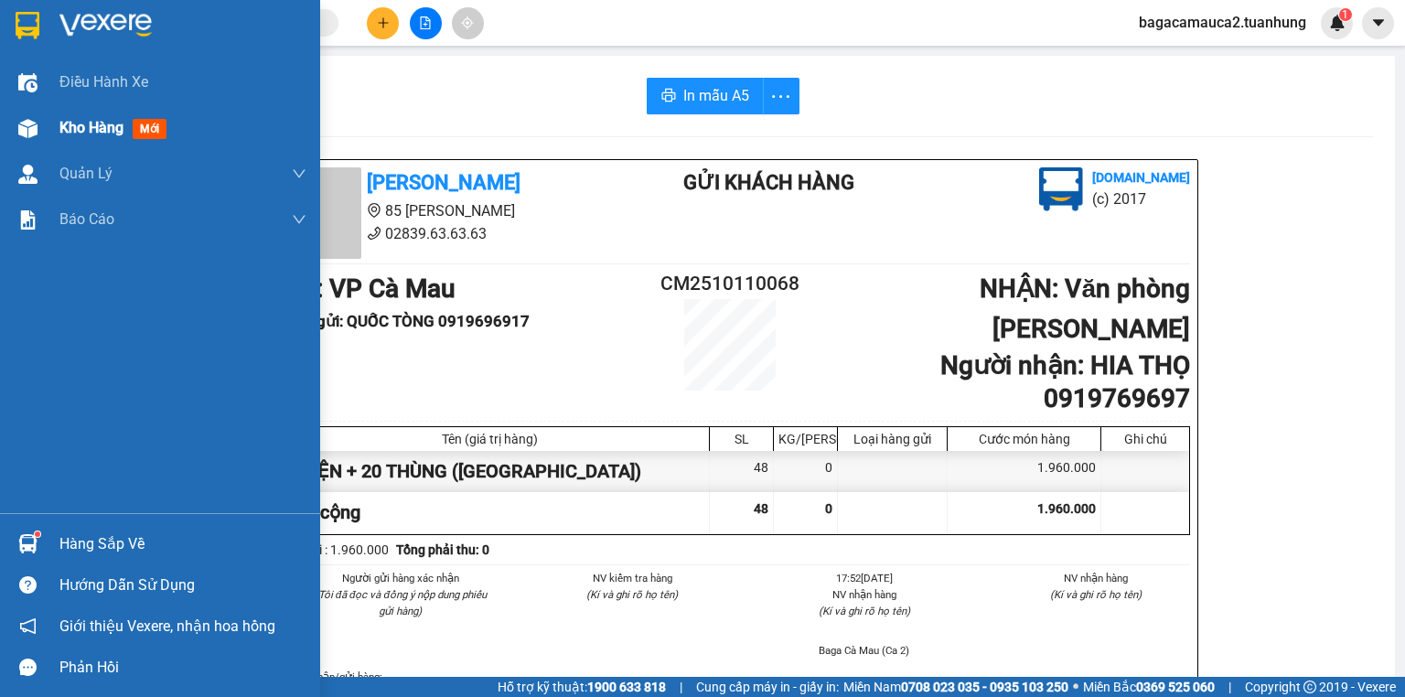
click at [59, 131] on span "Kho hàng" at bounding box center [91, 127] width 64 height 17
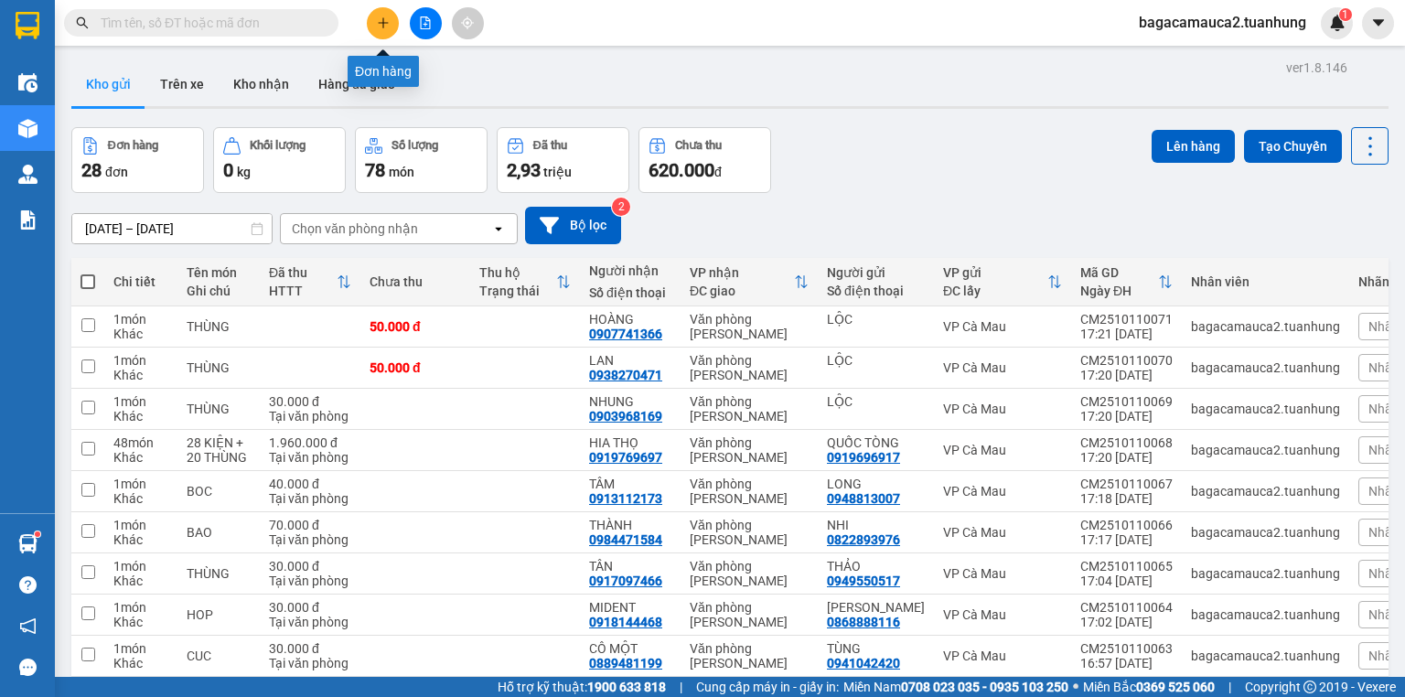
click at [373, 18] on button at bounding box center [383, 23] width 32 height 32
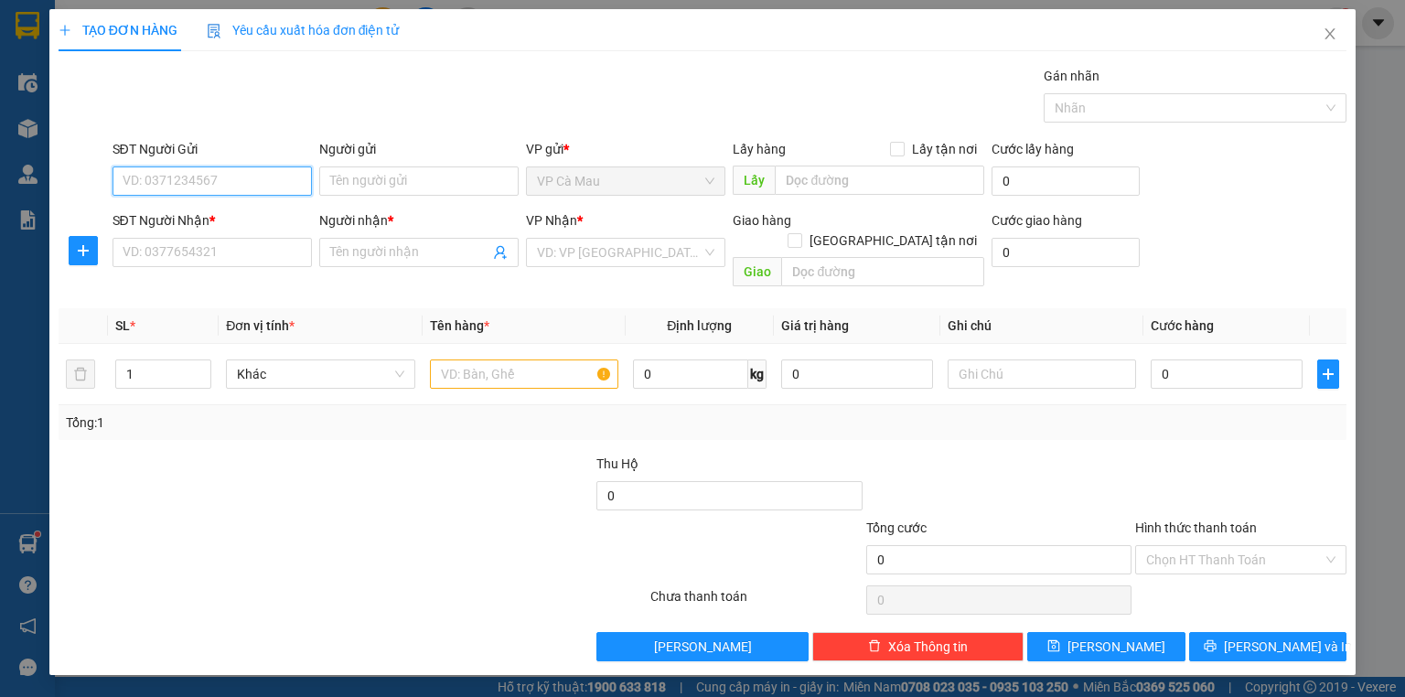
click at [179, 179] on input "SĐT Người Gửi" at bounding box center [211, 180] width 199 height 29
click at [190, 214] on div "0918874758 - LOAN" at bounding box center [211, 217] width 177 height 20
type input "0918874758"
type input "LOAN"
type input "0918874758"
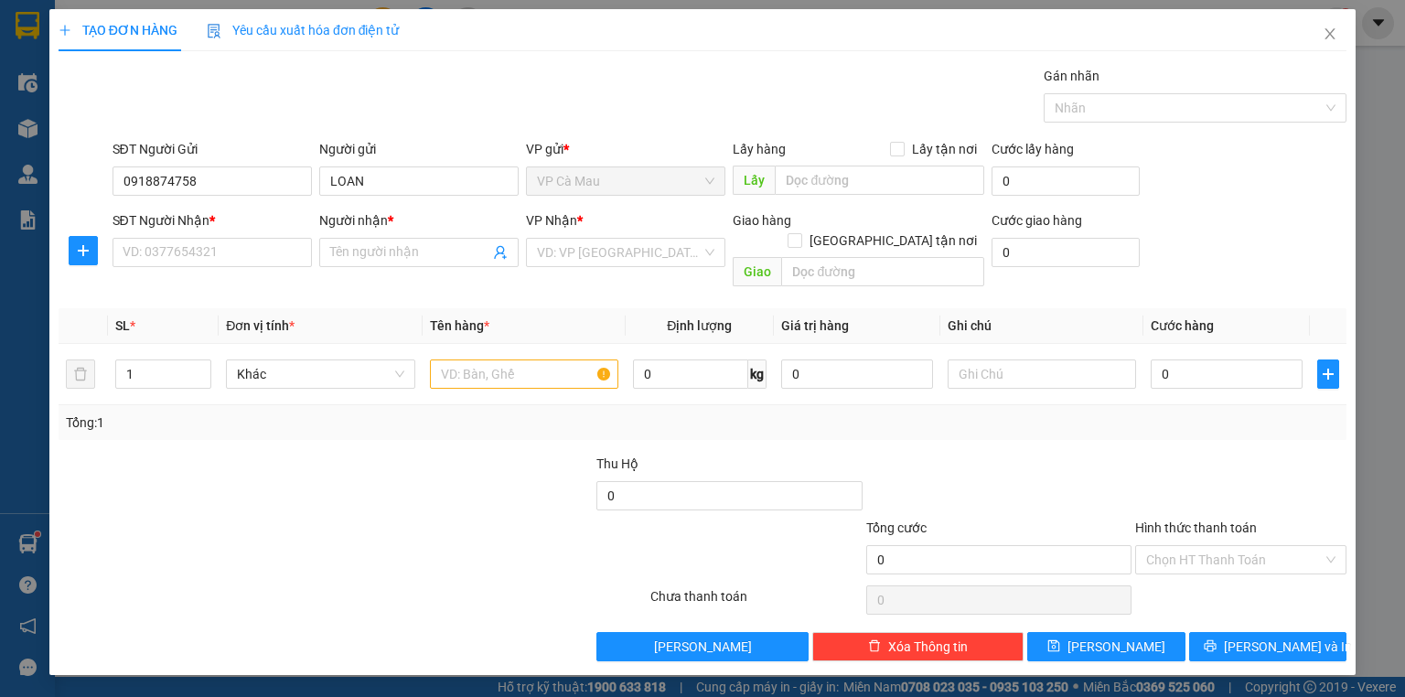
click at [205, 266] on div "SĐT Người Nhận * VD: 0377654321" at bounding box center [211, 242] width 199 height 64
click at [208, 260] on input "SĐT Người Nhận *" at bounding box center [211, 252] width 199 height 29
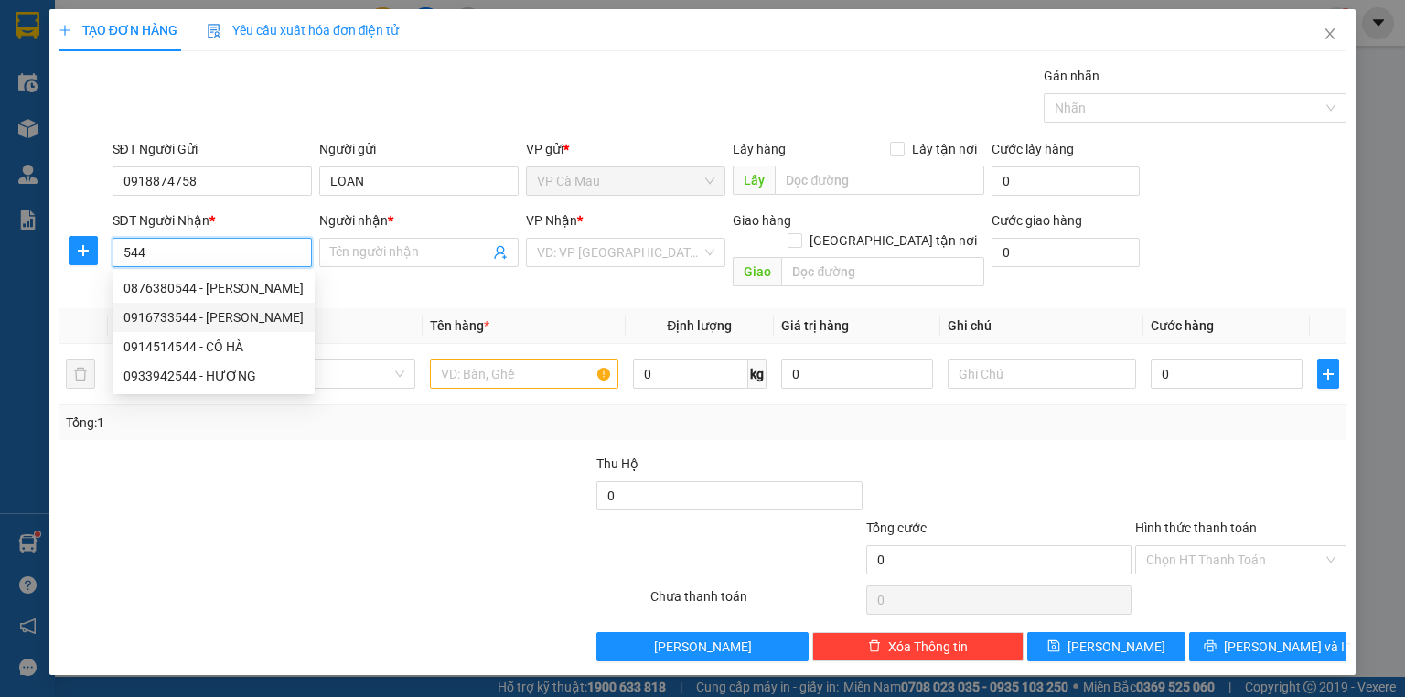
drag, startPoint x: 252, startPoint y: 333, endPoint x: 252, endPoint y: 317, distance: 15.5
click at [252, 317] on div "0876380544 - HOÀNG DUYÊN 0916733544 - HIA XIẾU 0914514544 - CÔ HÀ 0933942544 - …" at bounding box center [213, 331] width 202 height 117
click at [252, 317] on div "0916733544 - HIA XIẾU" at bounding box center [213, 317] width 180 height 20
type input "0916733544"
type input "HIA XIẾU"
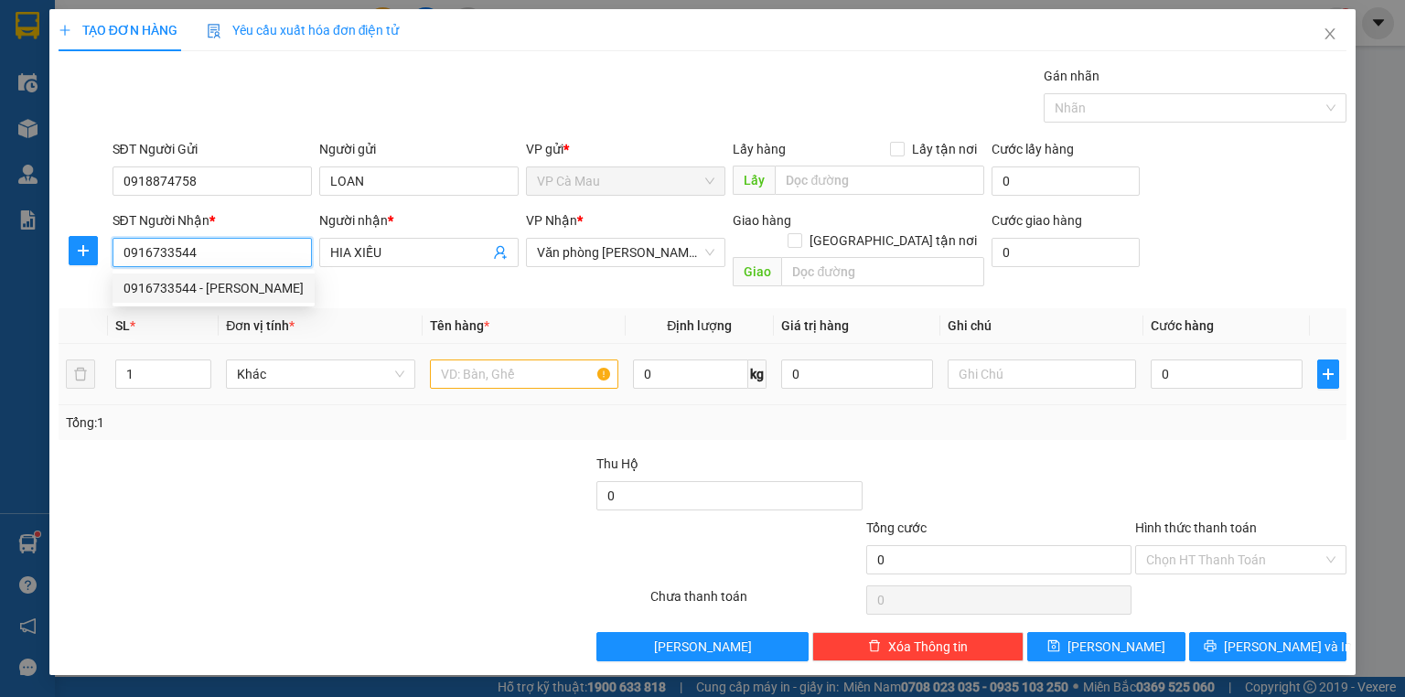
type input "0916733544"
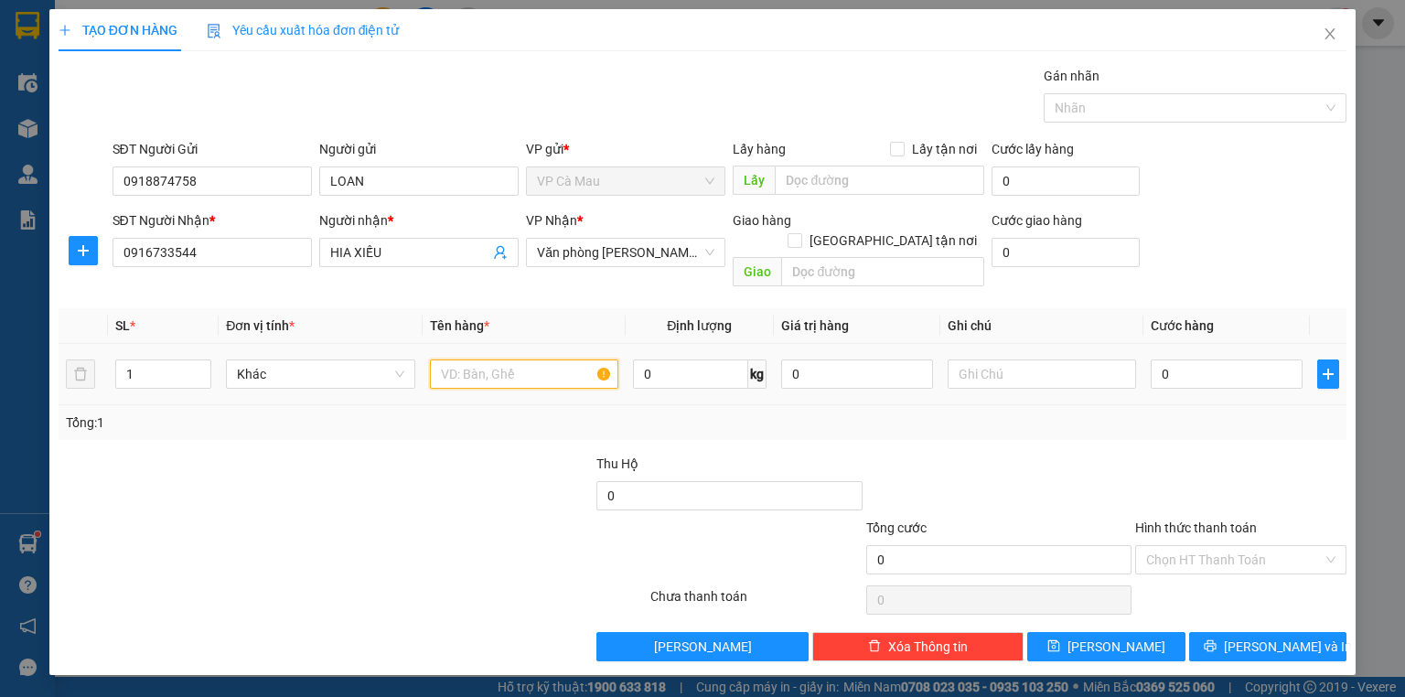
click at [529, 359] on input "text" at bounding box center [524, 373] width 188 height 29
click at [441, 359] on input "HÙNG" at bounding box center [524, 373] width 188 height 29
type input "THÙNG"
click at [1230, 359] on input "0" at bounding box center [1226, 373] width 152 height 29
type input "3"
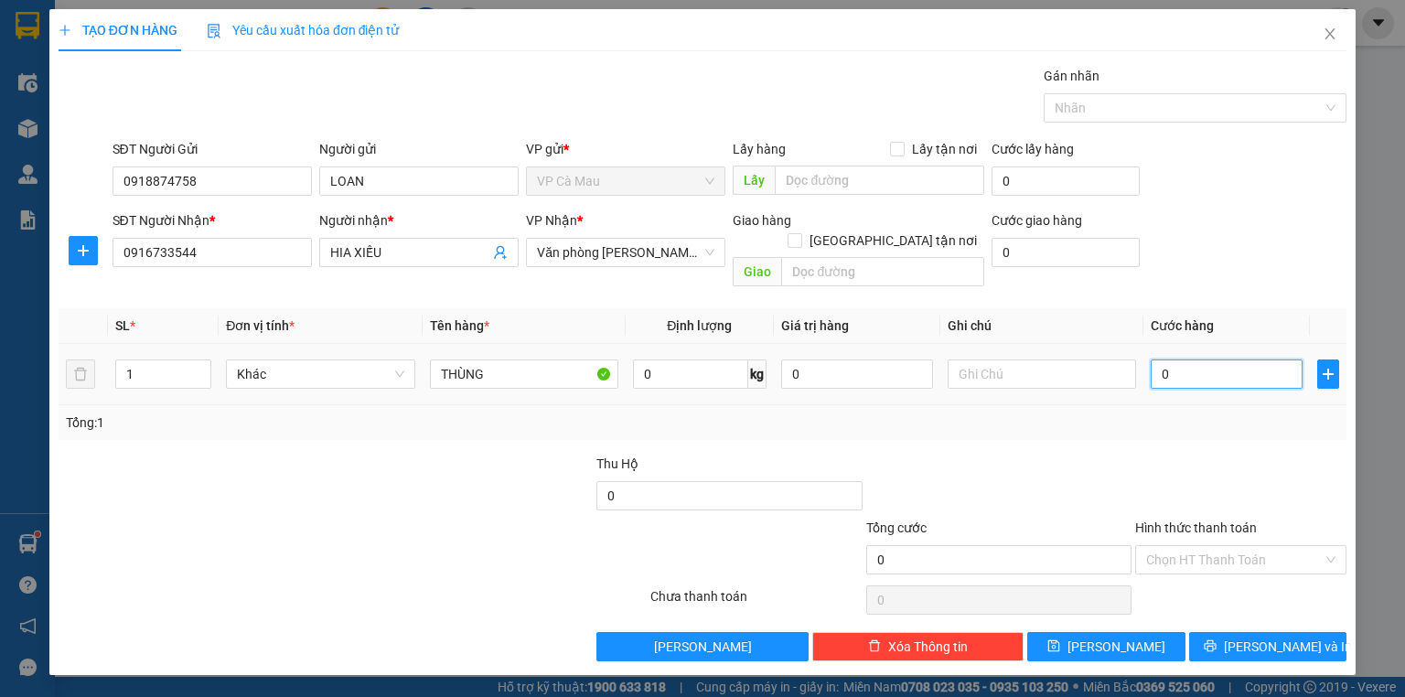
type input "3"
type input "30"
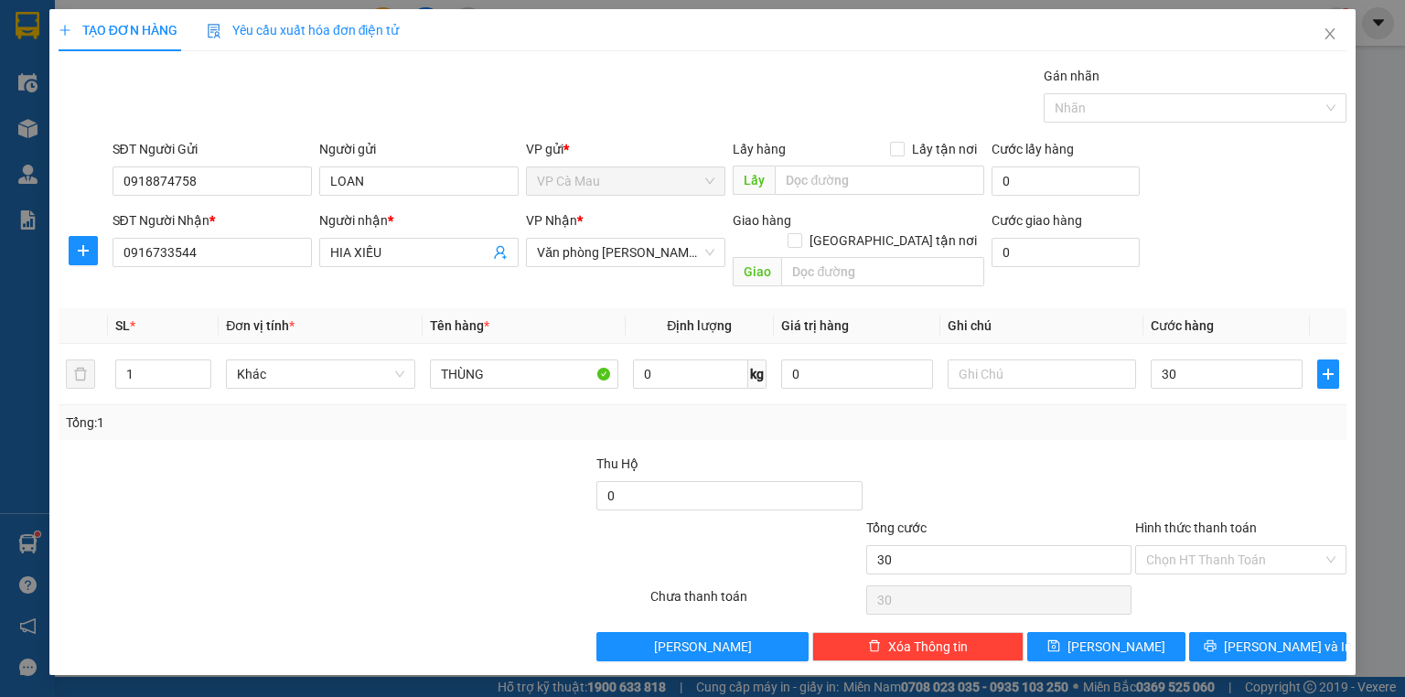
type input "30.000"
click at [1301, 651] on div "TẠO ĐƠN HÀNG Yêu cầu xuất hóa đơn điện tử Transit Pickup Surcharge Ids Transit …" at bounding box center [702, 342] width 1306 height 666
click at [1301, 647] on div "TẠO ĐƠN HÀNG Yêu cầu xuất hóa đơn điện tử Transit Pickup Surcharge Ids Transit …" at bounding box center [702, 342] width 1306 height 666
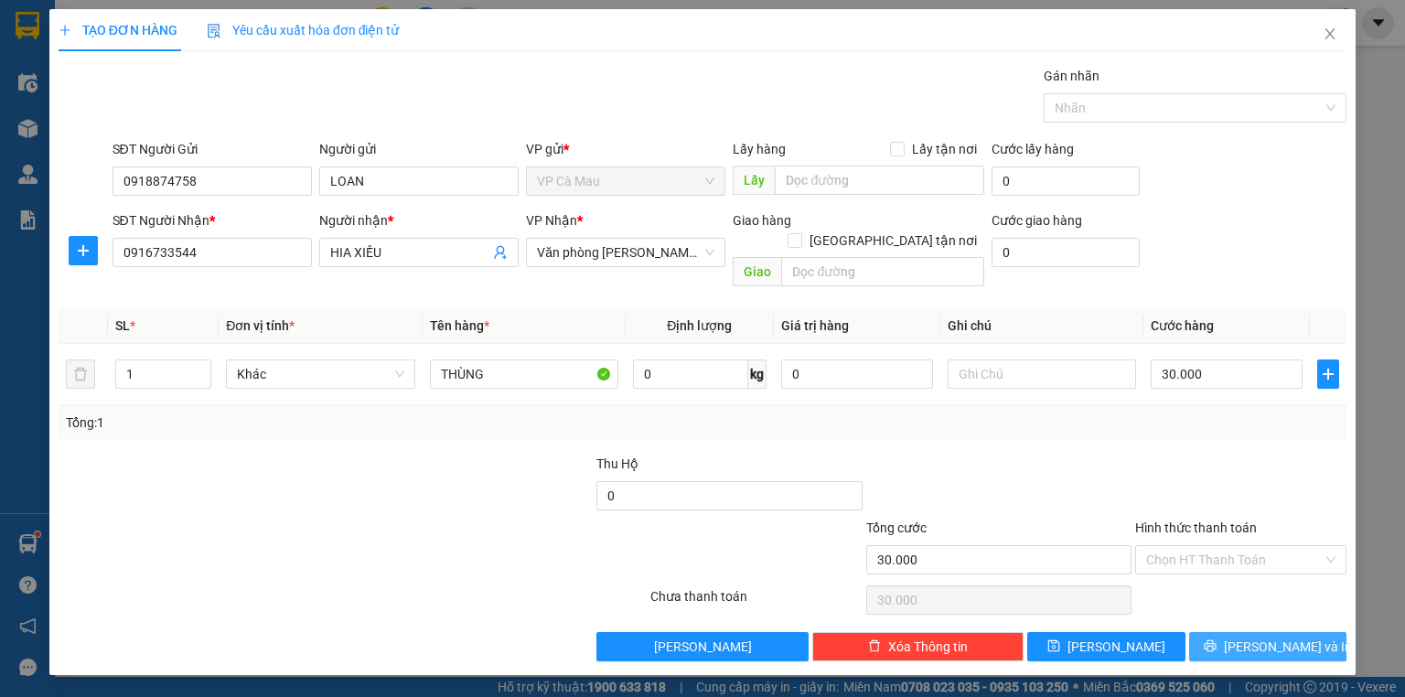
click at [1297, 636] on span "[PERSON_NAME] và In" at bounding box center [1288, 646] width 128 height 20
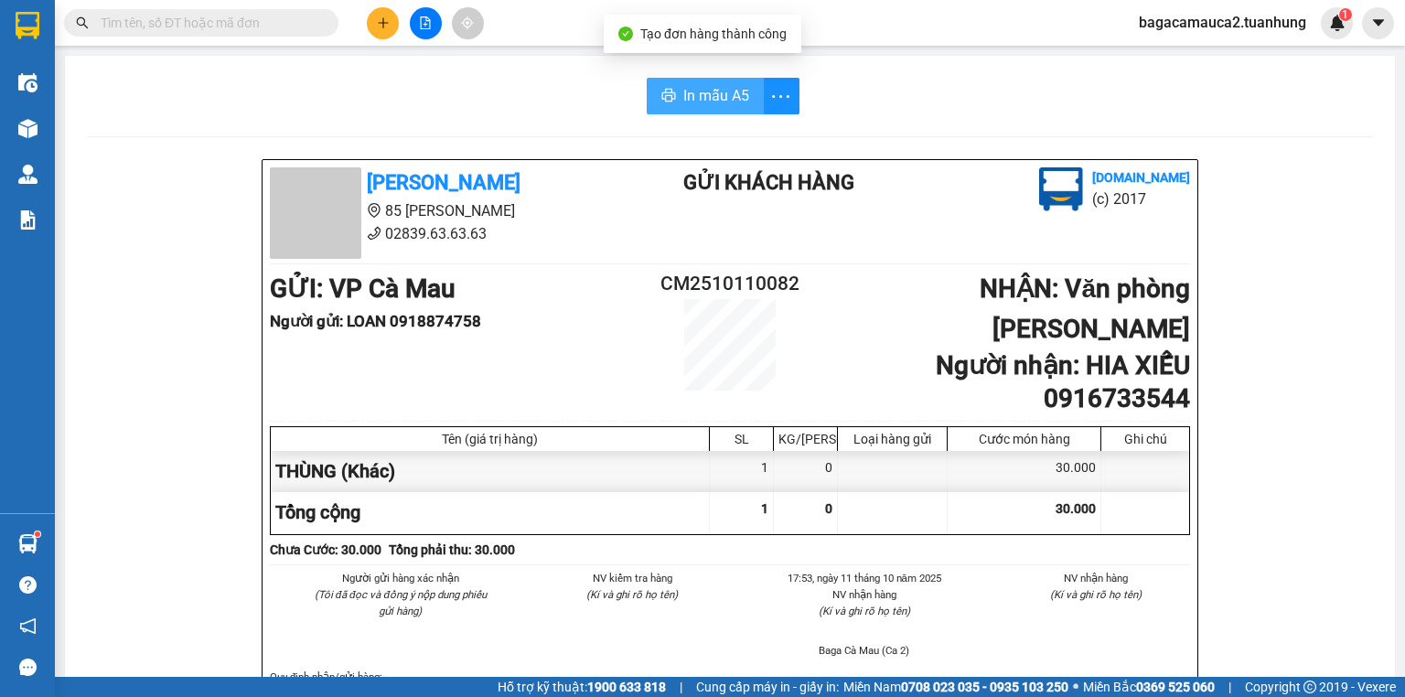
click at [692, 85] on span "In mẫu A5" at bounding box center [716, 95] width 66 height 23
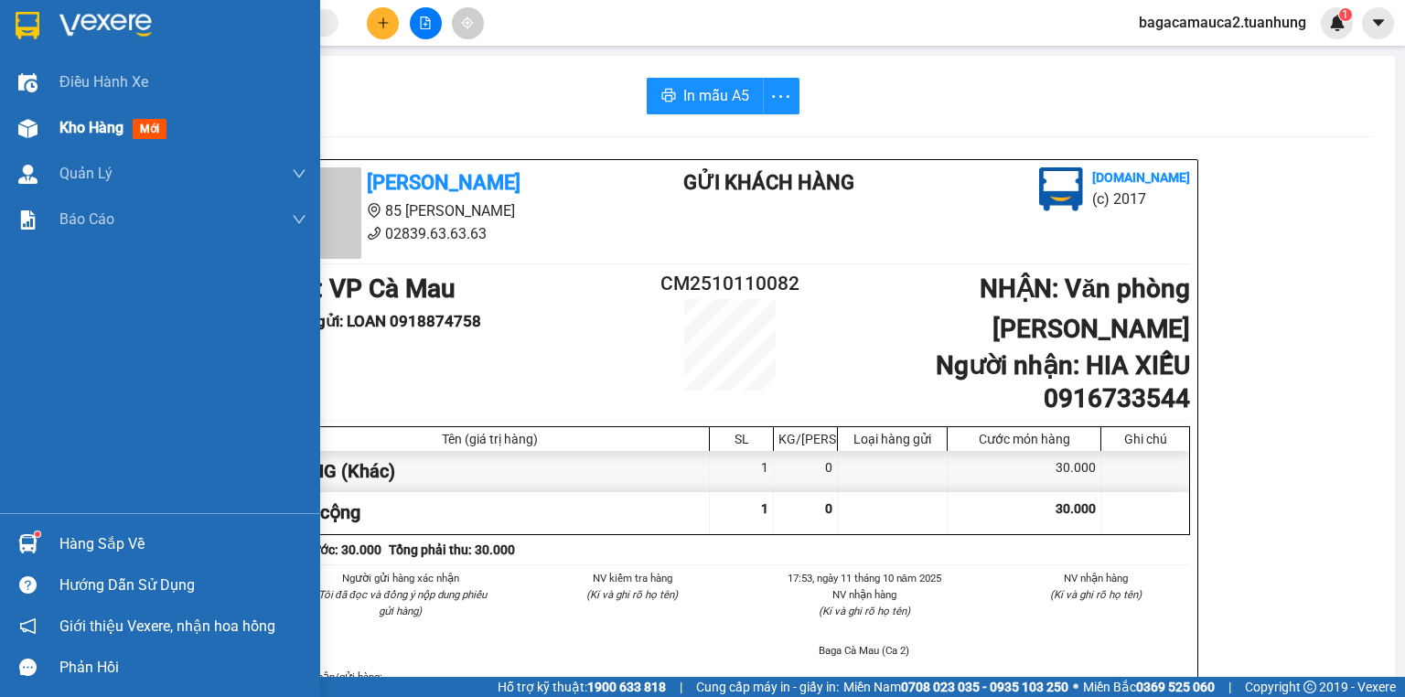
click at [60, 125] on span "Kho hàng" at bounding box center [91, 127] width 64 height 17
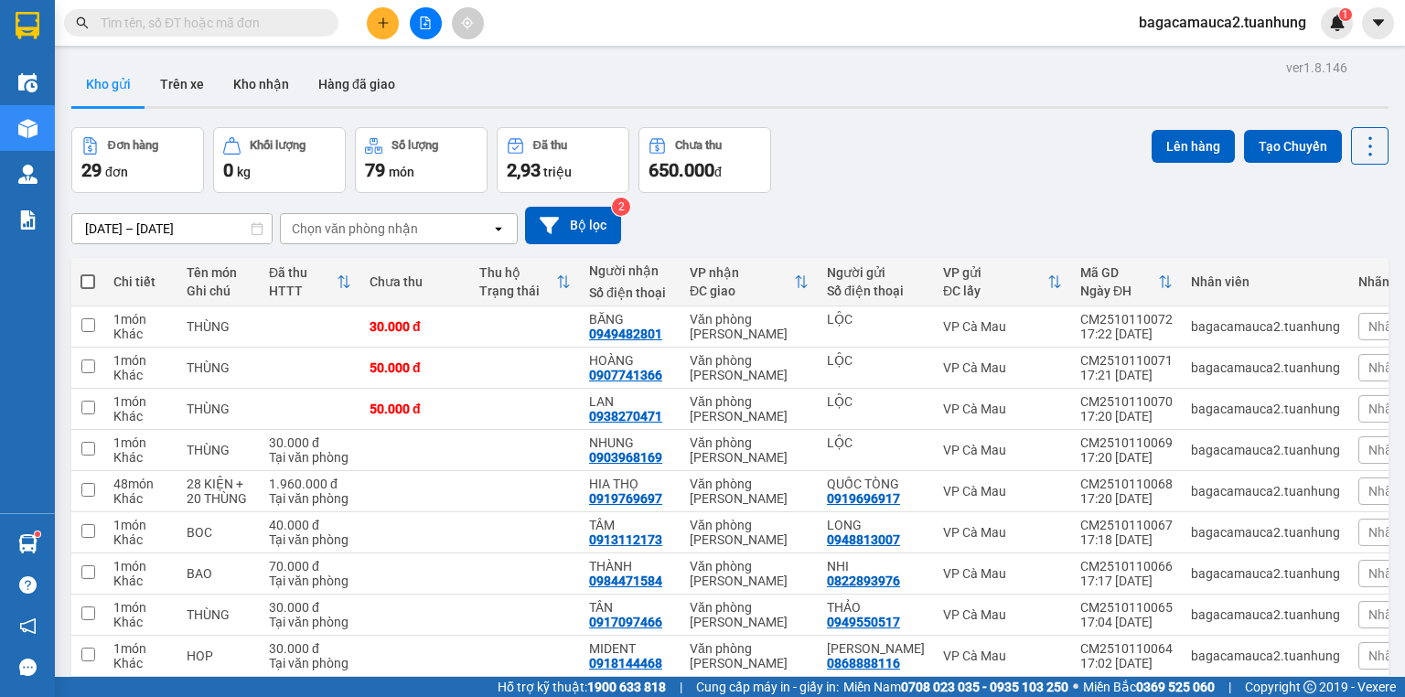
click at [1060, 627] on div "Chi tiết Tên món Ghi chú Đã thu HTTT Chưa thu Thu hộ Trạng thái Người nhận Số đ…" at bounding box center [729, 517] width 1317 height 518
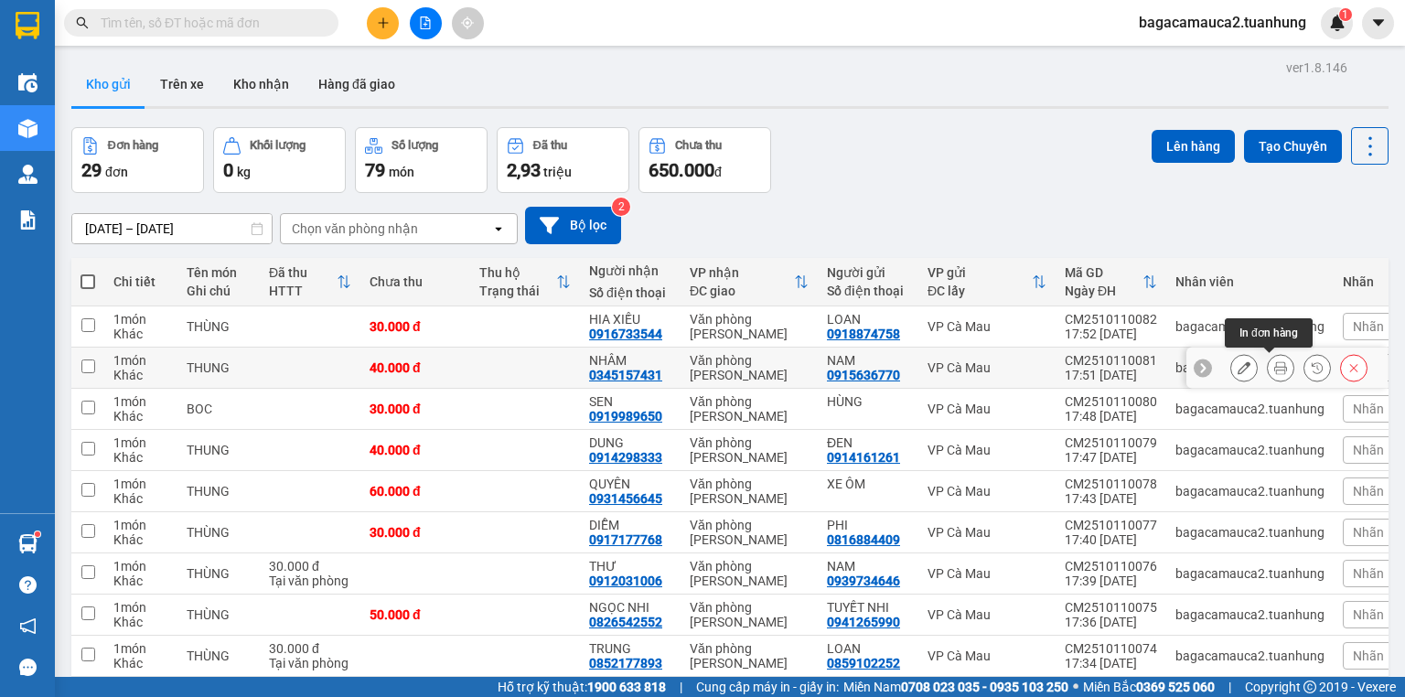
click at [1274, 361] on icon at bounding box center [1280, 367] width 13 height 13
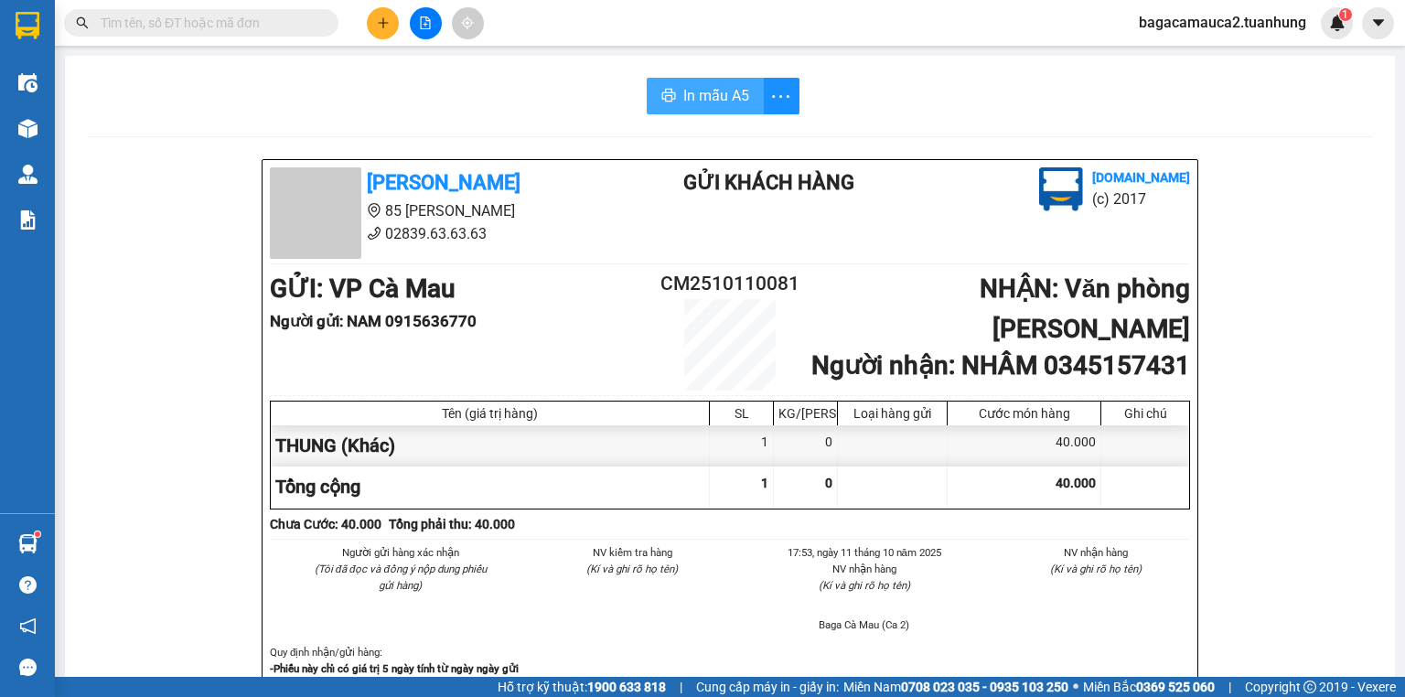
click at [739, 92] on span "In mẫu A5" at bounding box center [716, 95] width 66 height 23
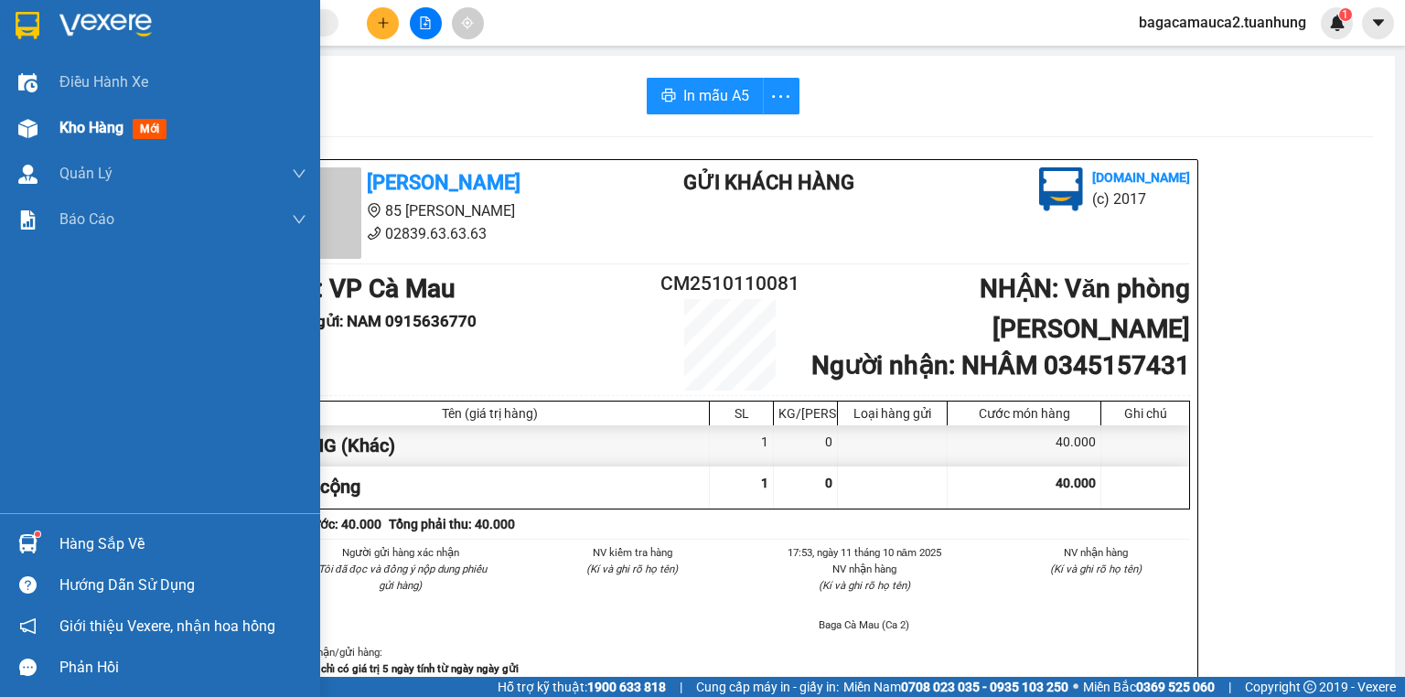
click at [102, 119] on span "Kho hàng" at bounding box center [91, 127] width 64 height 17
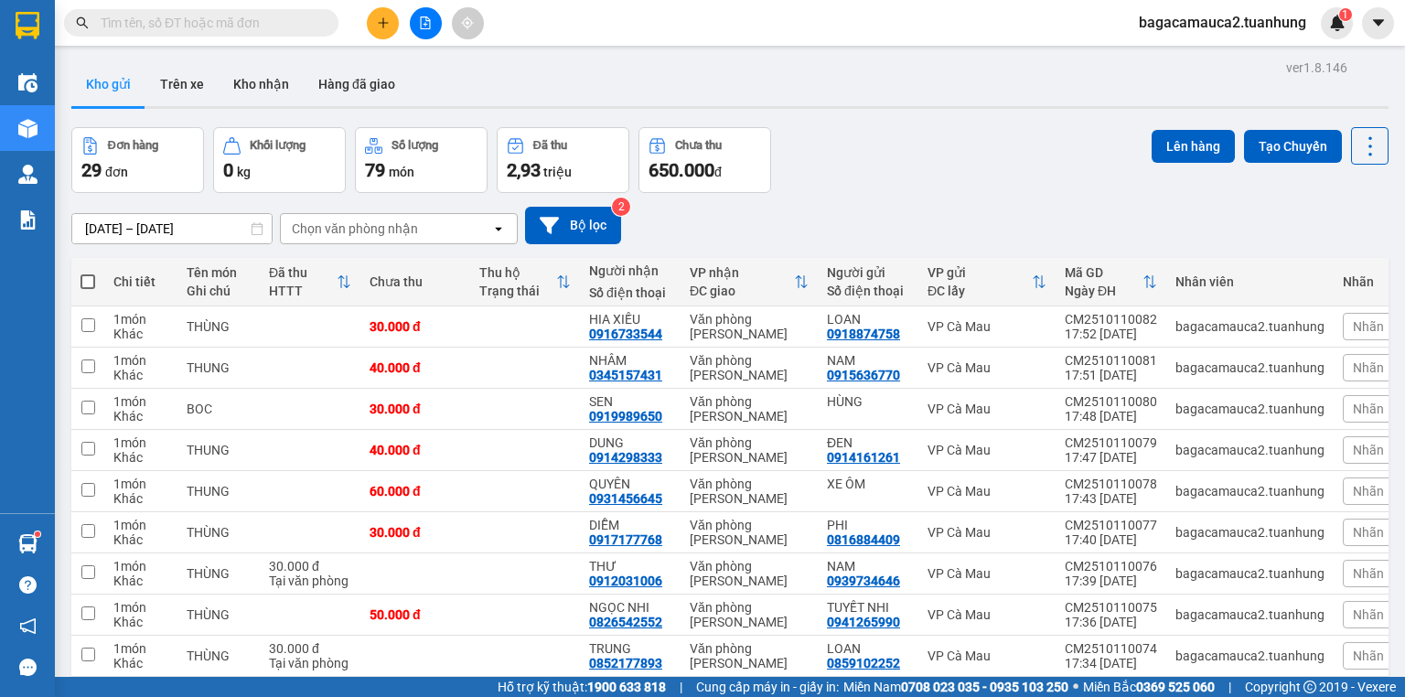
click at [80, 278] on th at bounding box center [87, 282] width 33 height 48
click at [91, 277] on span at bounding box center [87, 281] width 15 height 15
click at [88, 273] on input "checkbox" at bounding box center [88, 273] width 0 height 0
checkbox input "true"
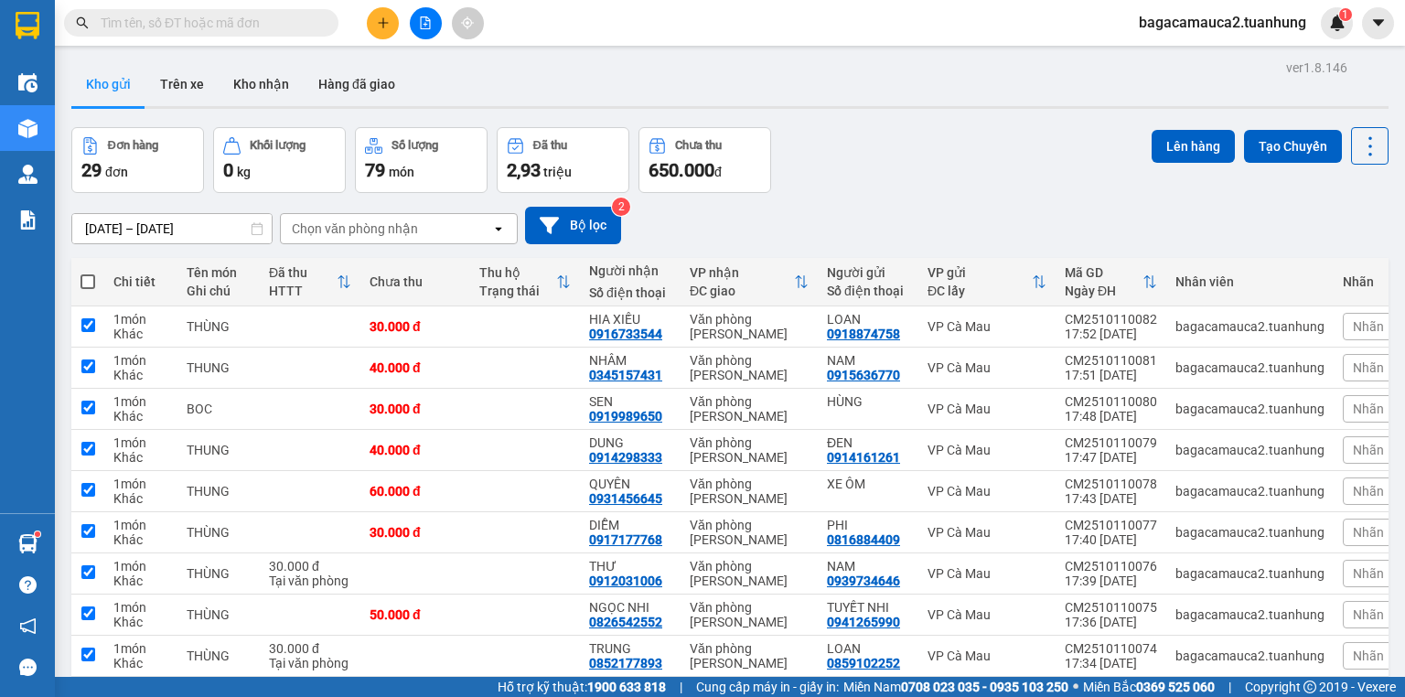
checkbox input "true"
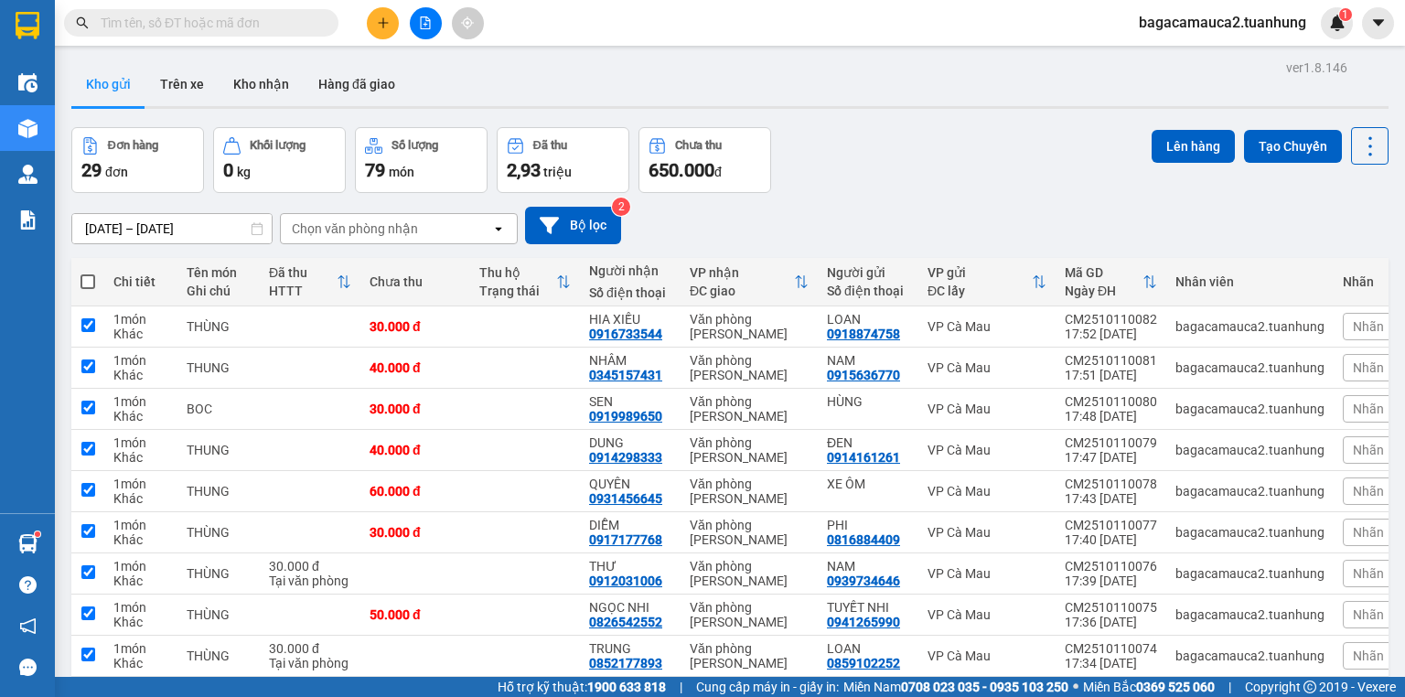
checkbox input "true"
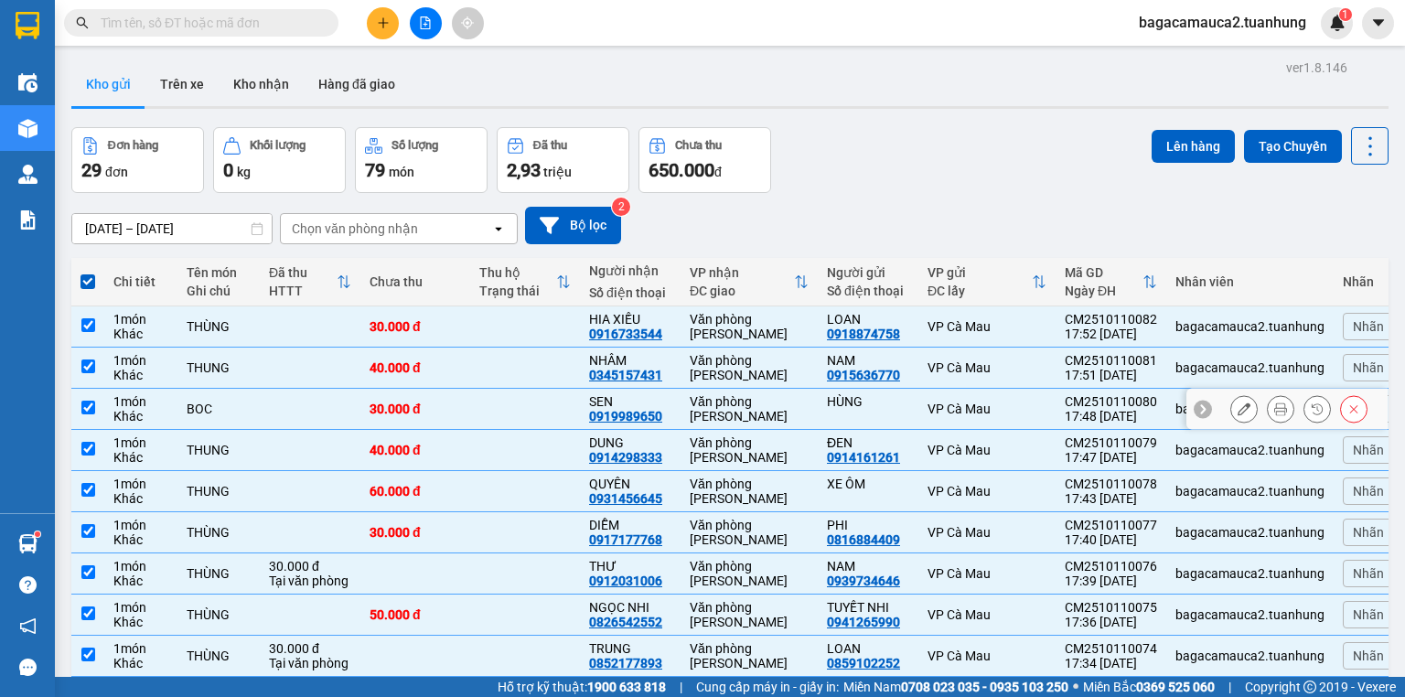
click at [344, 404] on td at bounding box center [310, 409] width 101 height 41
checkbox input "false"
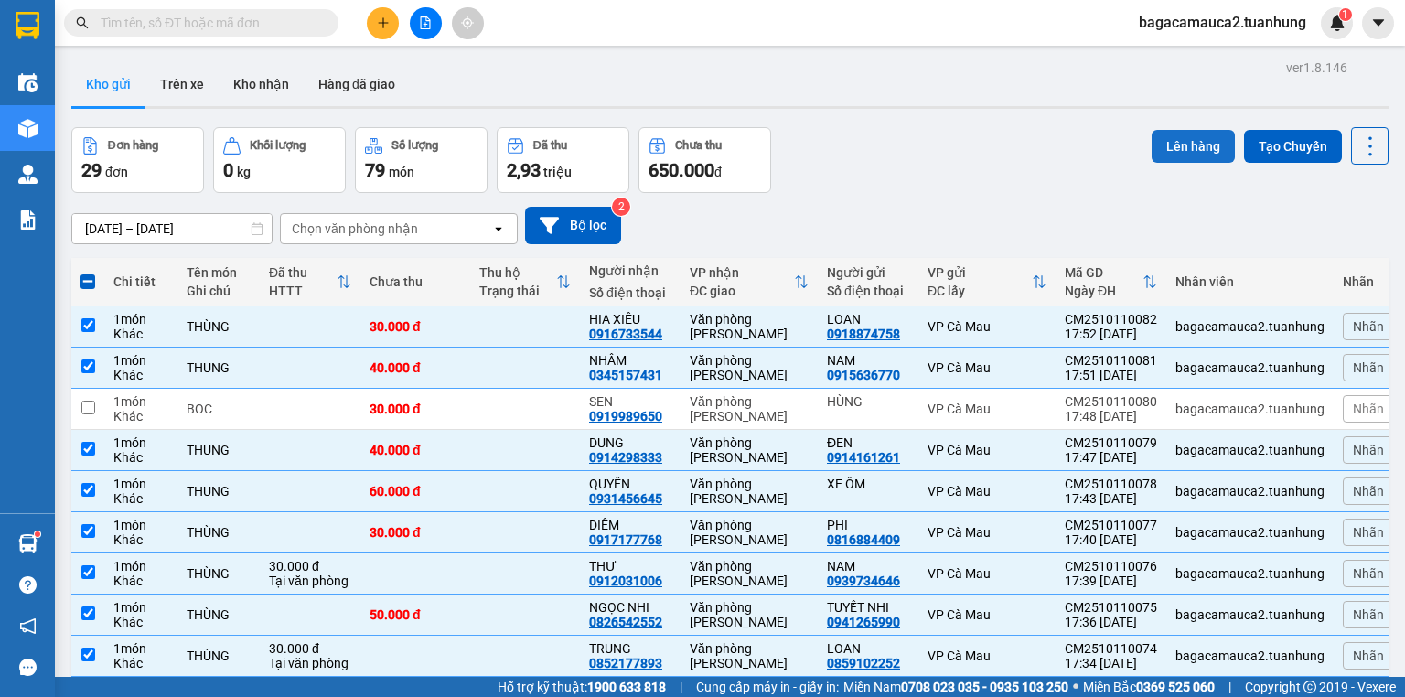
click at [1188, 143] on button "Lên hàng" at bounding box center [1192, 146] width 83 height 33
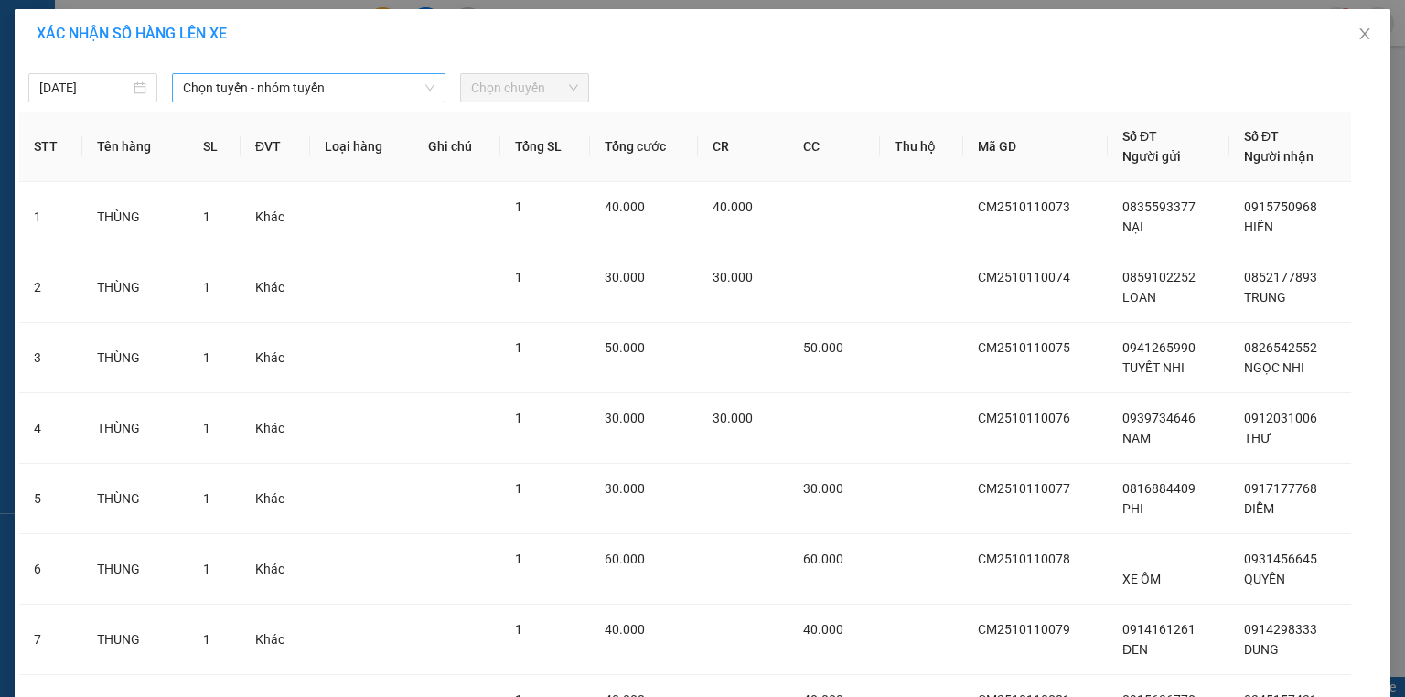
click at [255, 91] on span "Chọn tuyến - nhóm tuyến" at bounding box center [308, 87] width 251 height 27
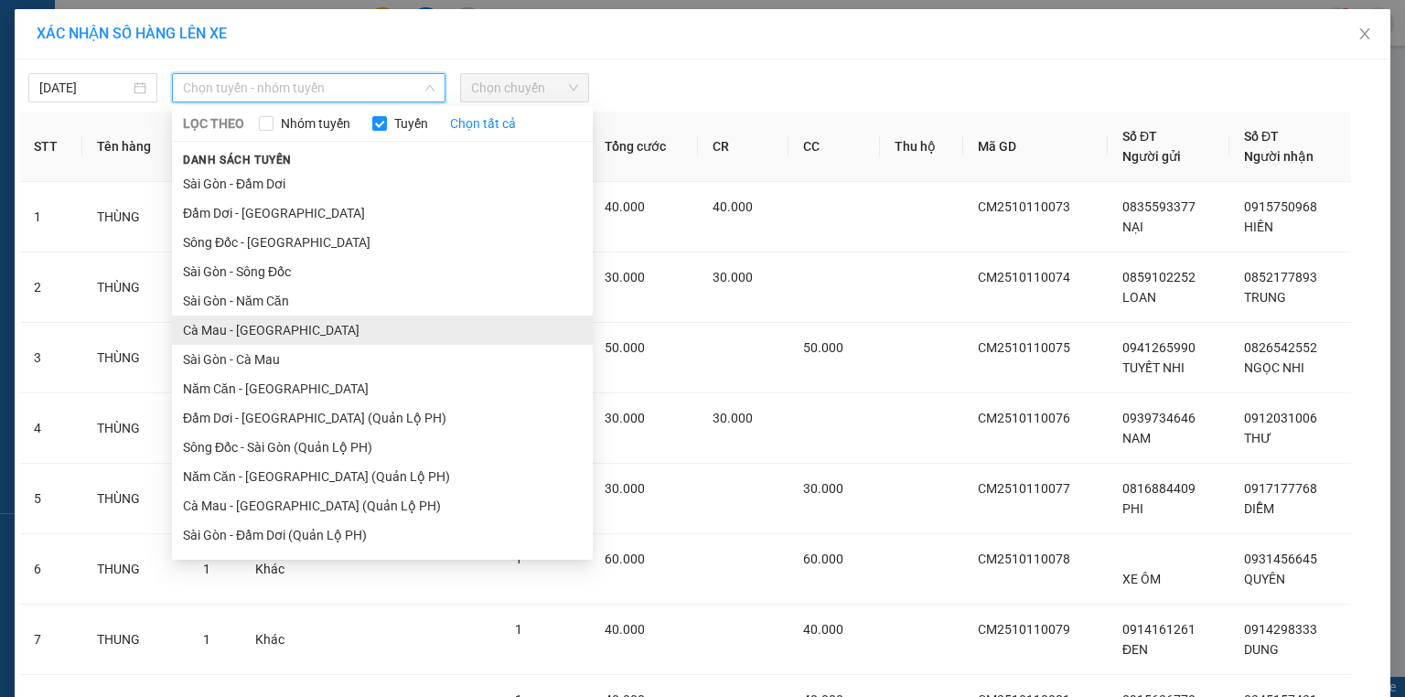
click at [205, 334] on li "Cà Mau - Sài Gòn" at bounding box center [382, 329] width 421 height 29
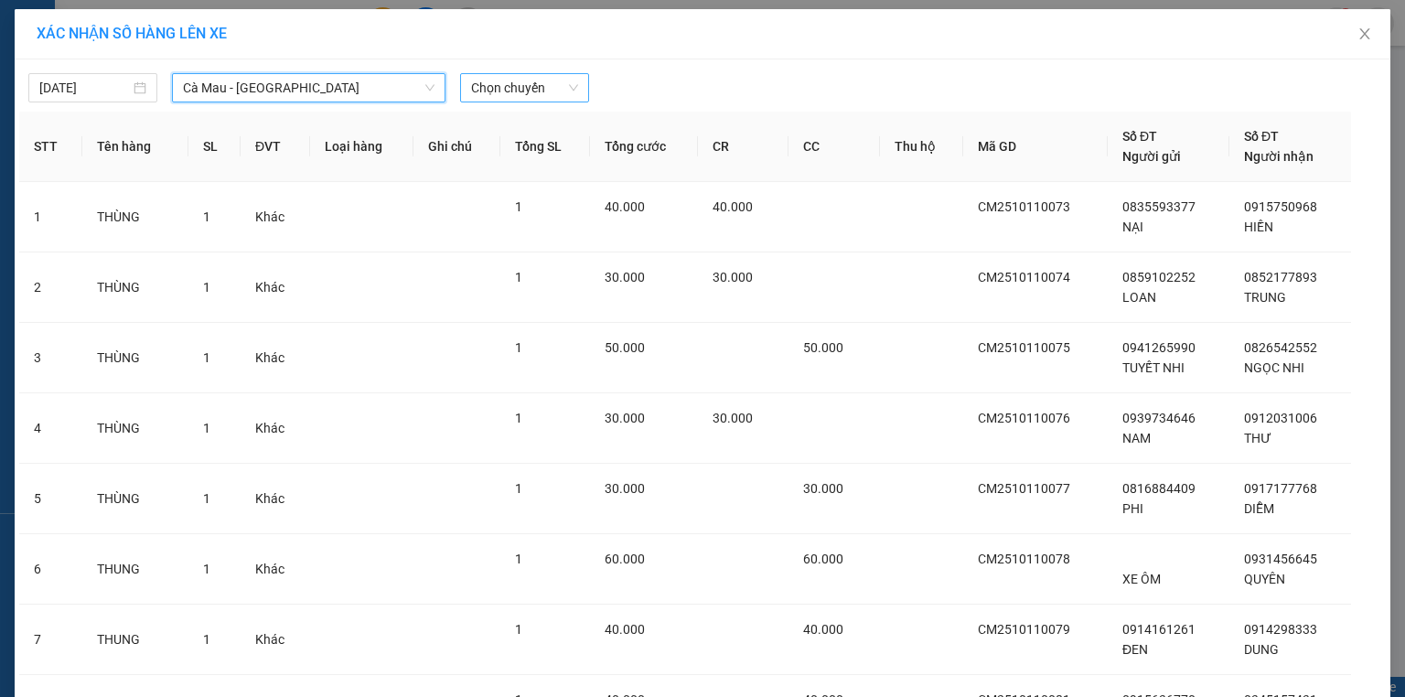
click at [512, 96] on span "Chọn chuyến" at bounding box center [524, 87] width 107 height 27
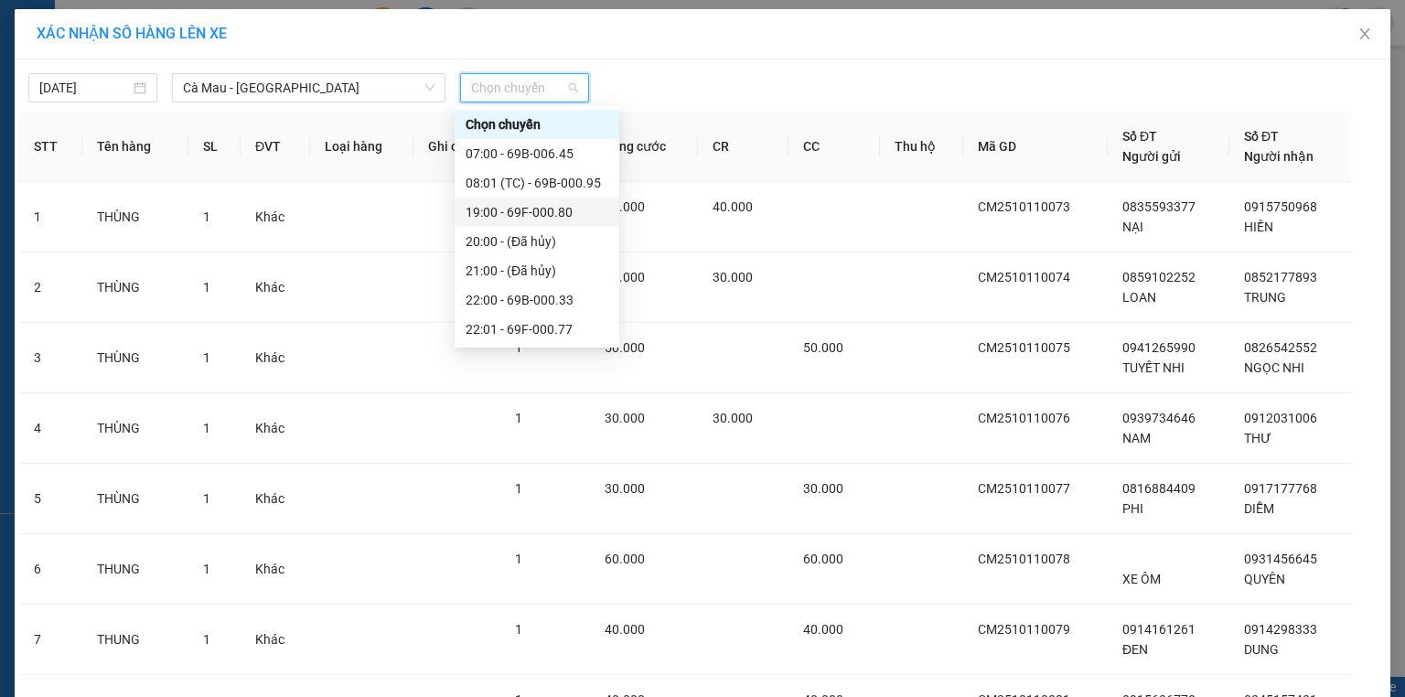
click at [490, 214] on div "19:00 - 69F-000.80" at bounding box center [536, 212] width 143 height 20
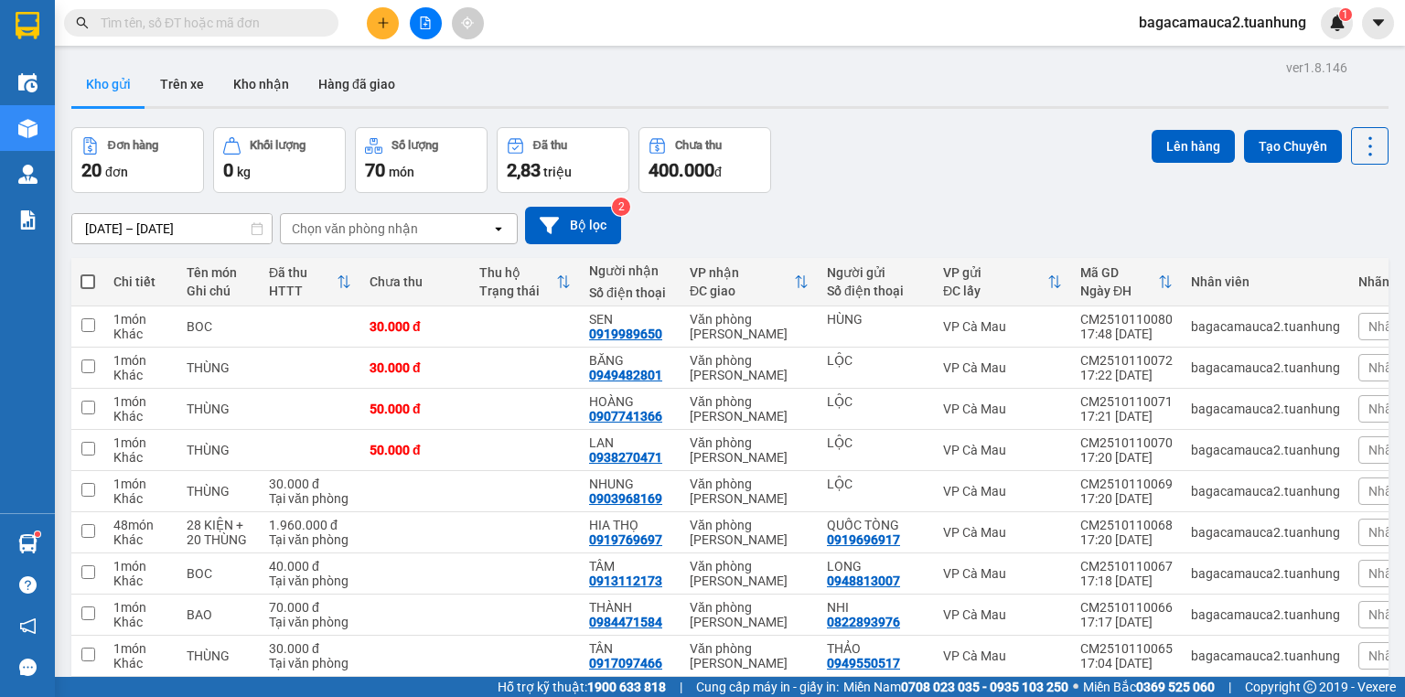
click at [82, 281] on span at bounding box center [87, 281] width 15 height 15
click at [88, 273] on input "checkbox" at bounding box center [88, 273] width 0 height 0
checkbox input "true"
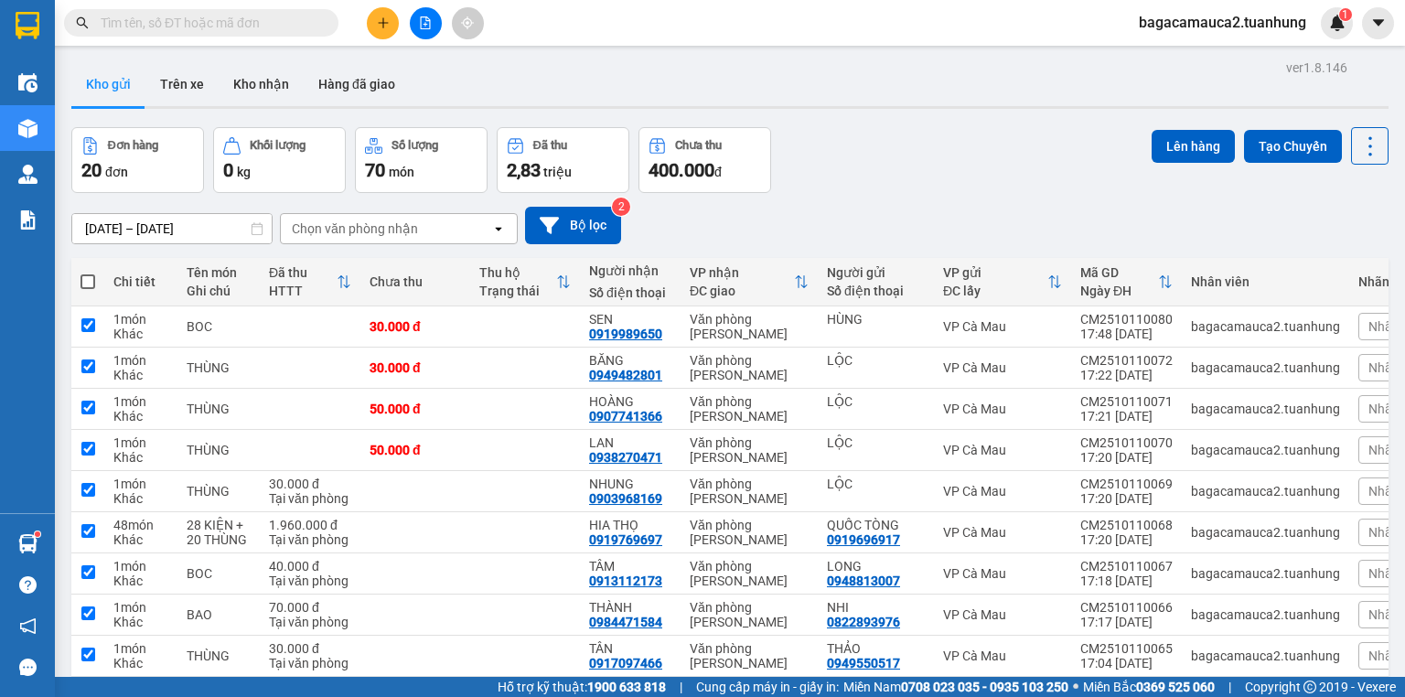
checkbox input "true"
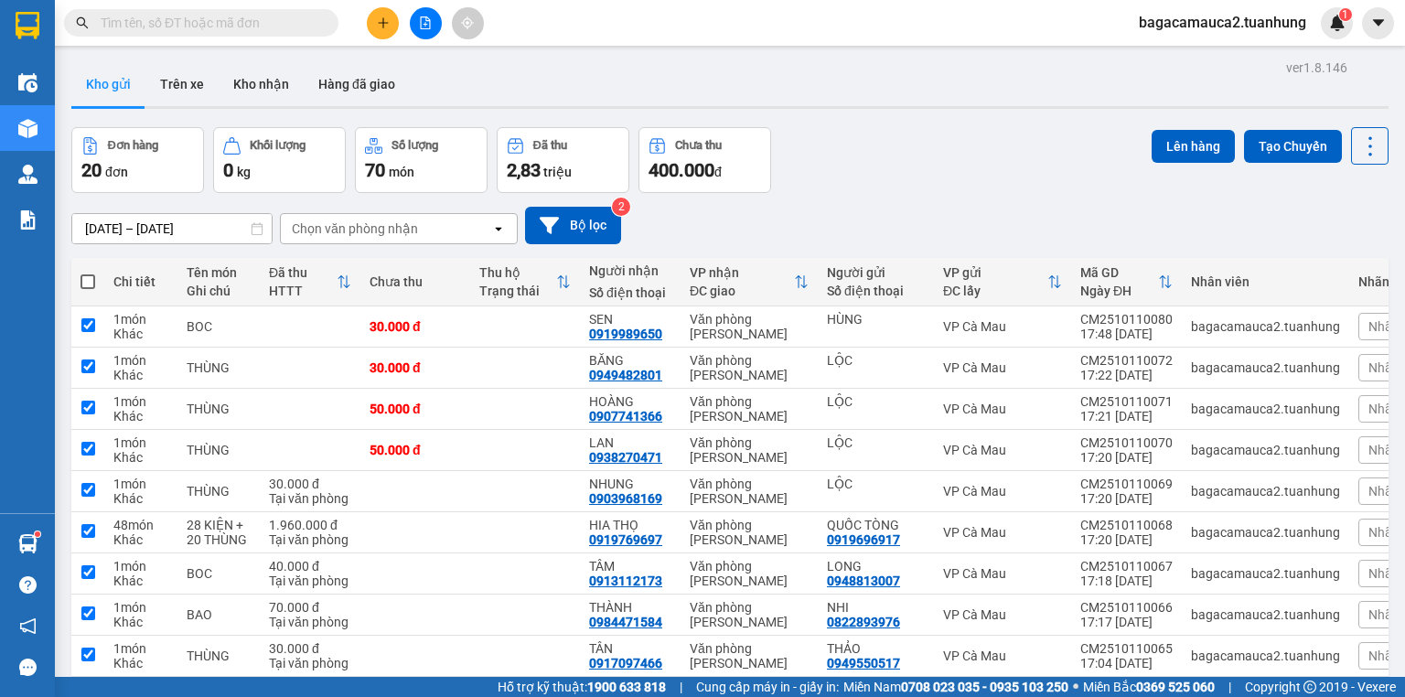
checkbox input "true"
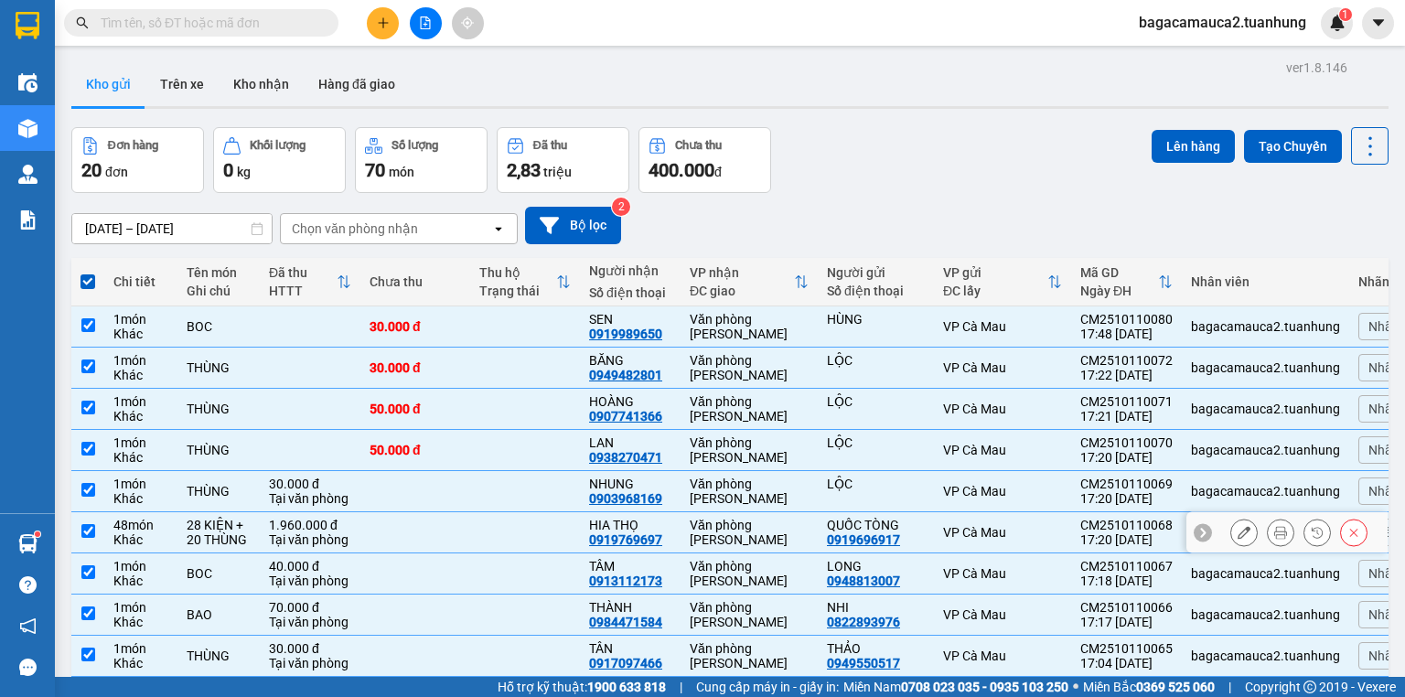
click at [348, 539] on div "Tại văn phòng" at bounding box center [310, 539] width 82 height 15
checkbox input "false"
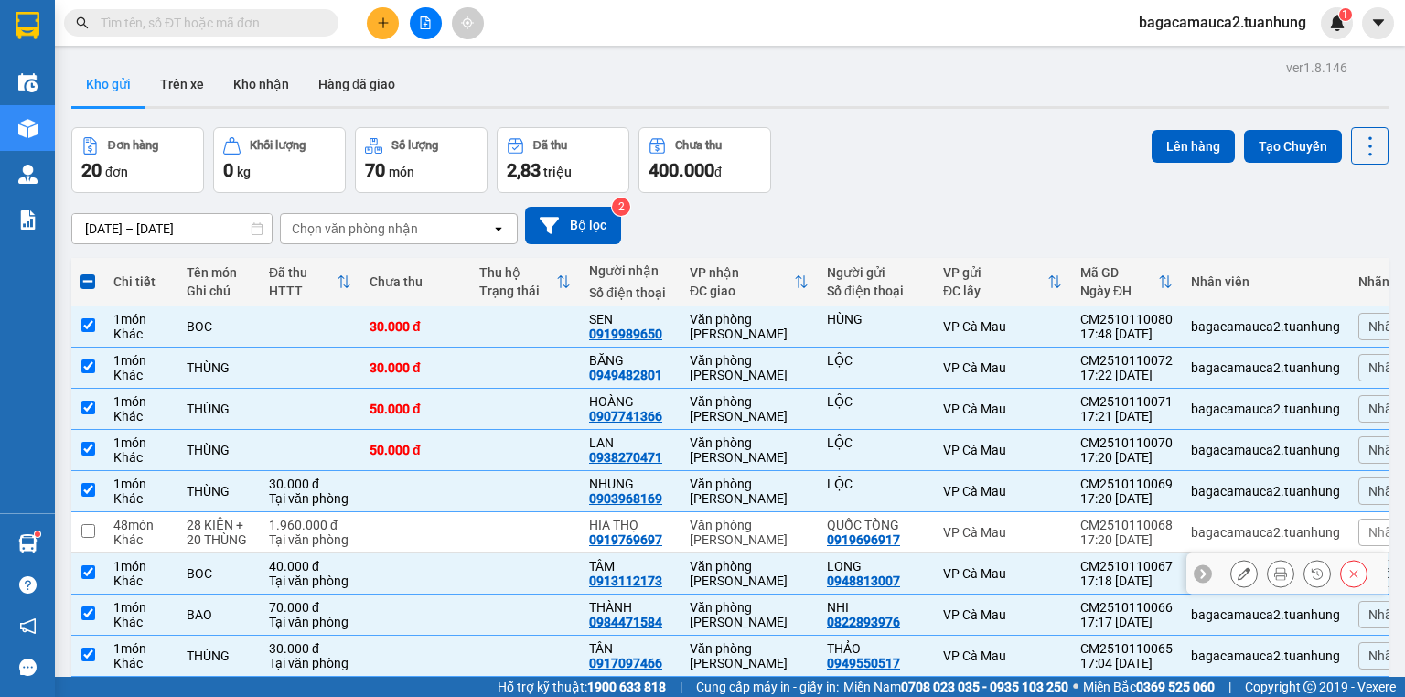
click at [365, 575] on td at bounding box center [415, 573] width 110 height 41
checkbox input "false"
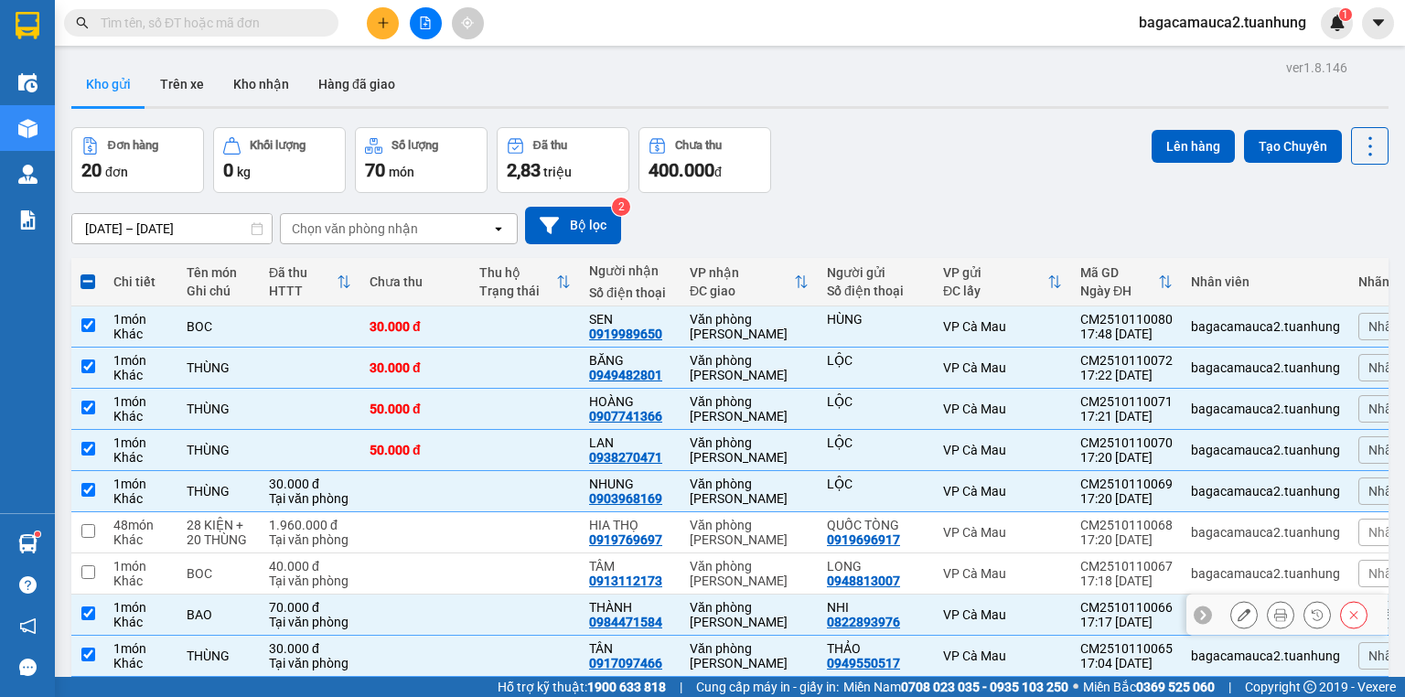
click at [390, 622] on td at bounding box center [415, 614] width 110 height 41
checkbox input "false"
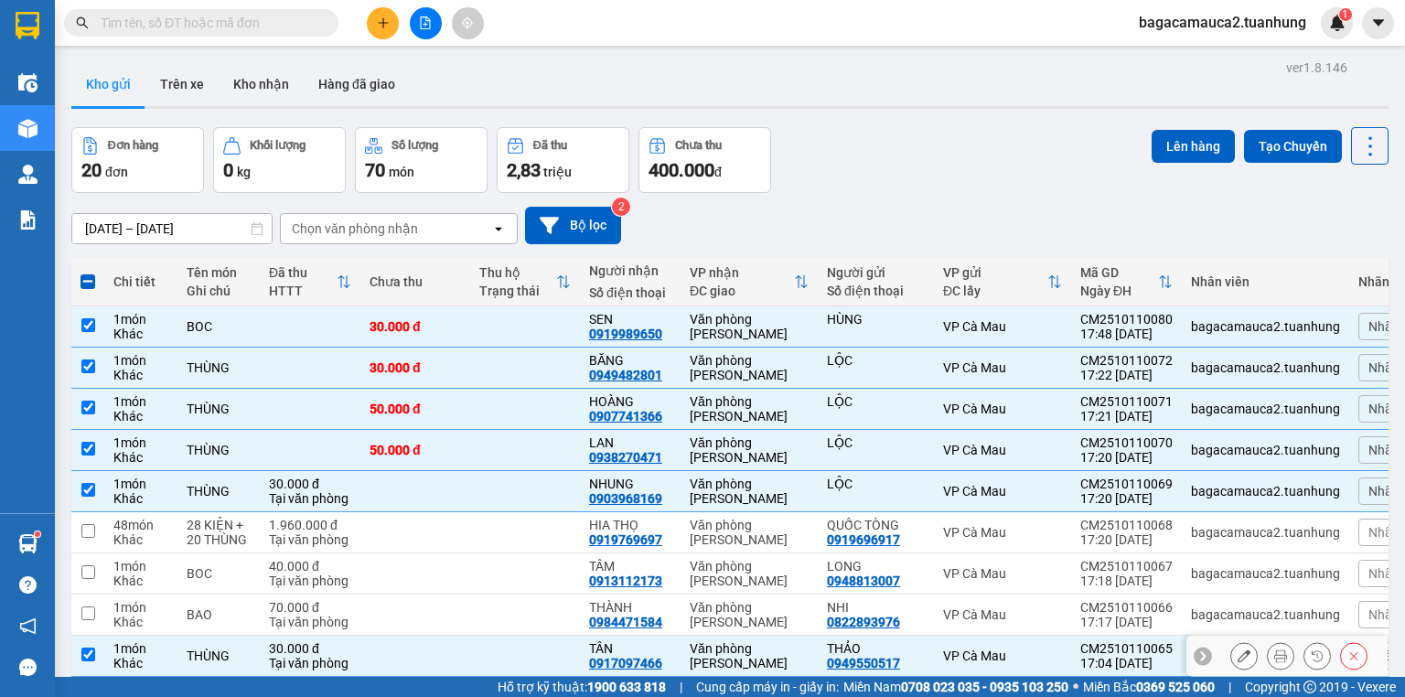
click at [392, 651] on td at bounding box center [415, 656] width 110 height 41
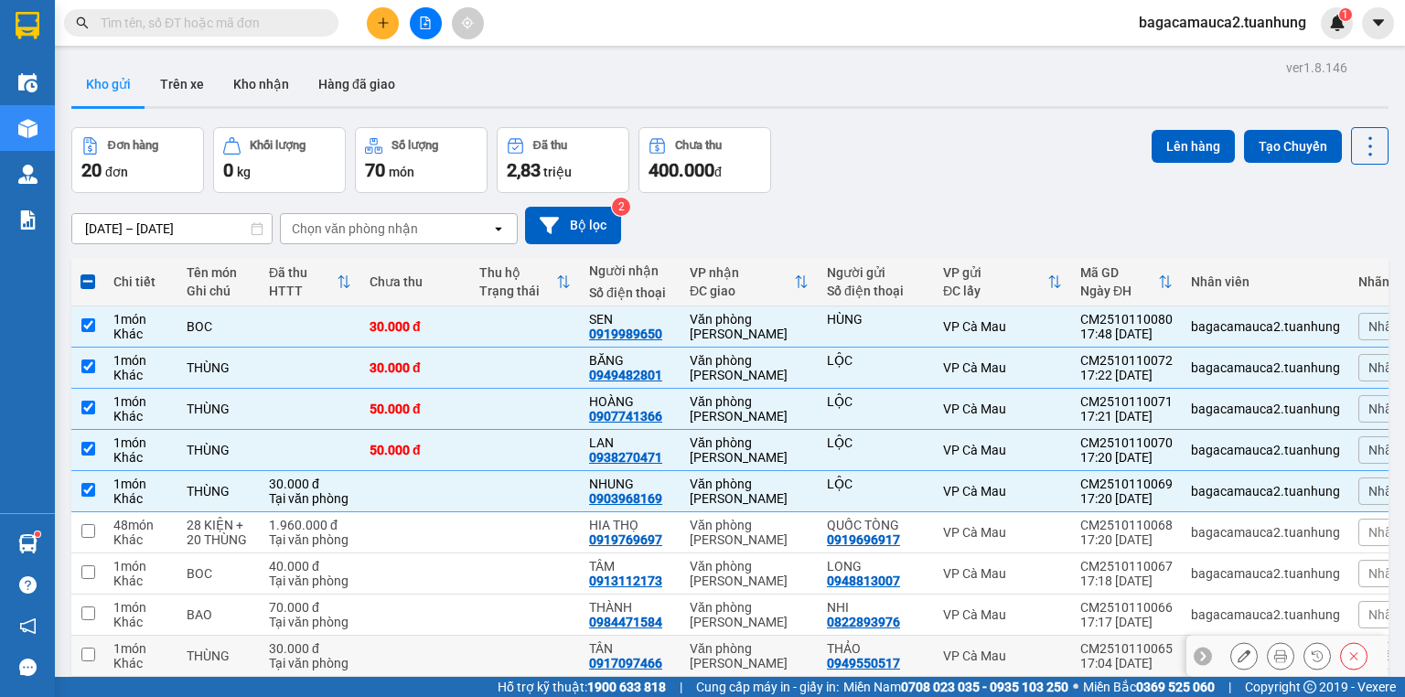
click at [491, 636] on td at bounding box center [525, 656] width 110 height 41
checkbox input "true"
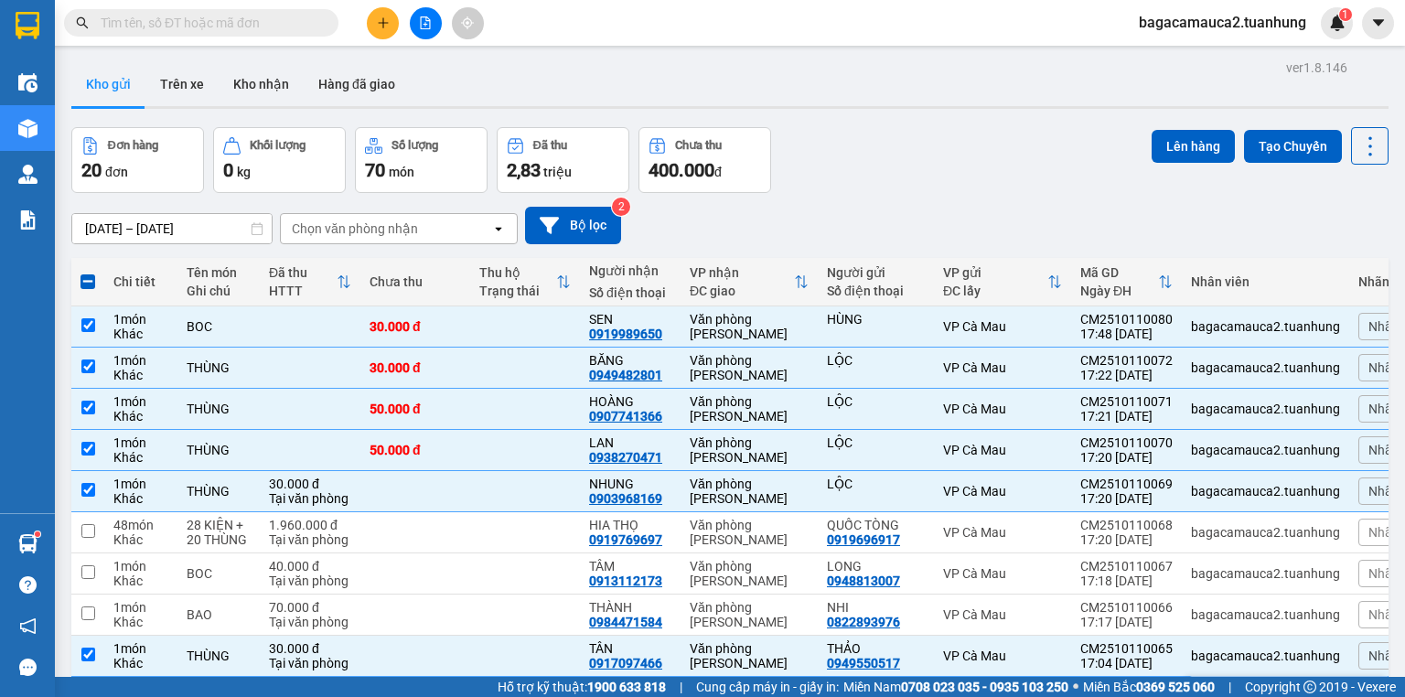
click at [496, 677] on td at bounding box center [525, 697] width 110 height 41
checkbox input "false"
click at [1193, 146] on button "Lên hàng" at bounding box center [1192, 146] width 83 height 33
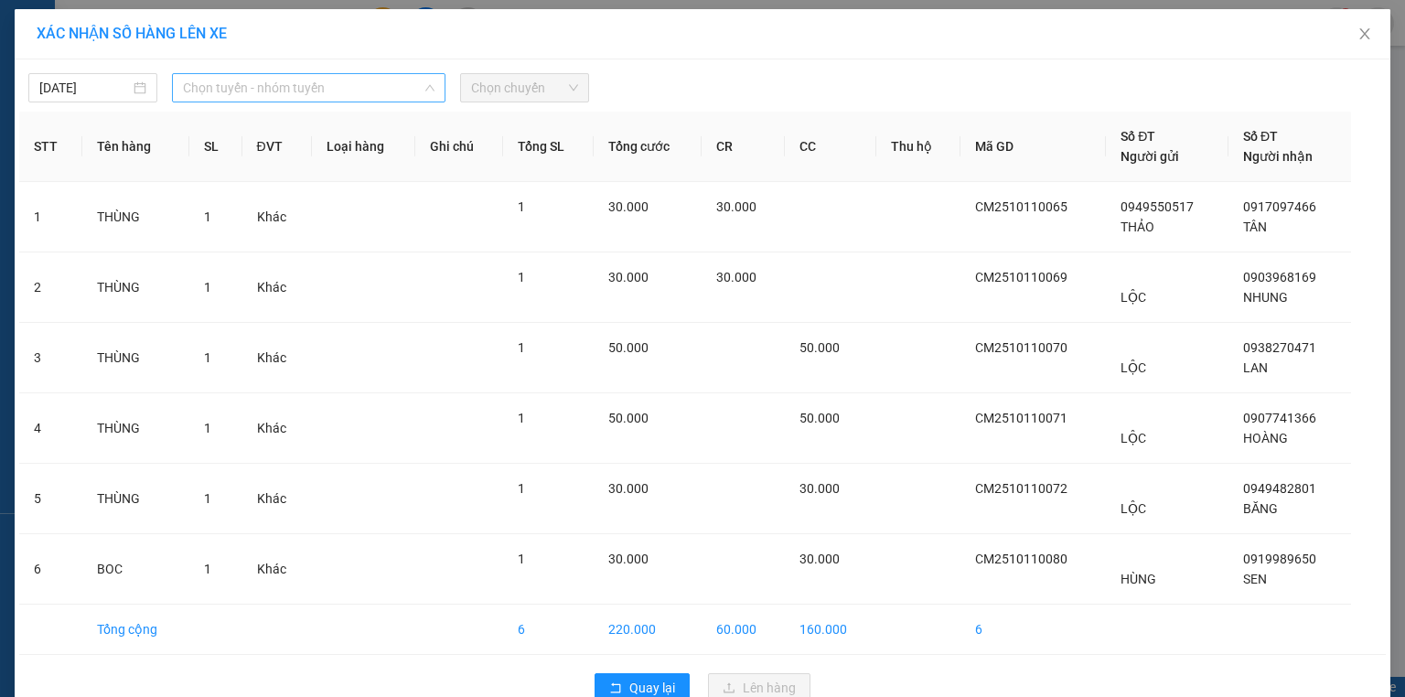
click at [217, 88] on span "Chọn tuyến - nhóm tuyến" at bounding box center [308, 87] width 251 height 27
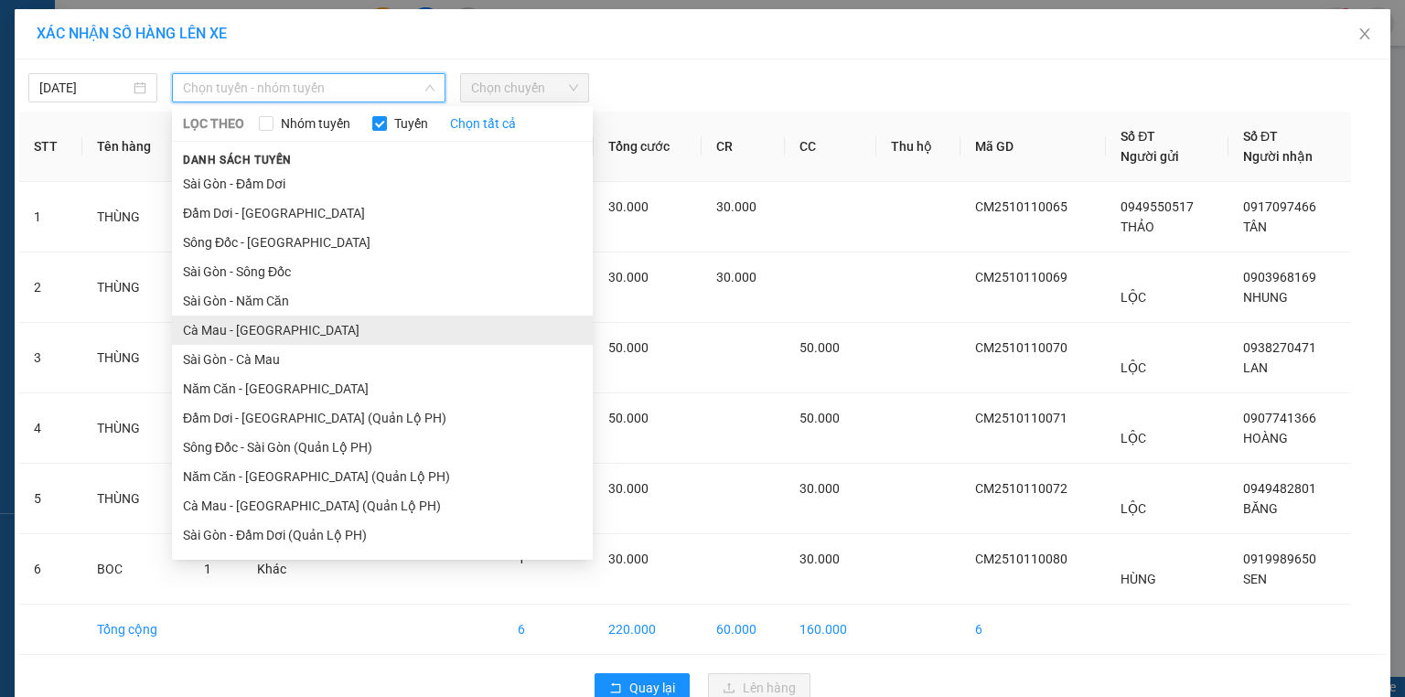
click at [222, 334] on li "Cà Mau - Sài Gòn" at bounding box center [382, 329] width 421 height 29
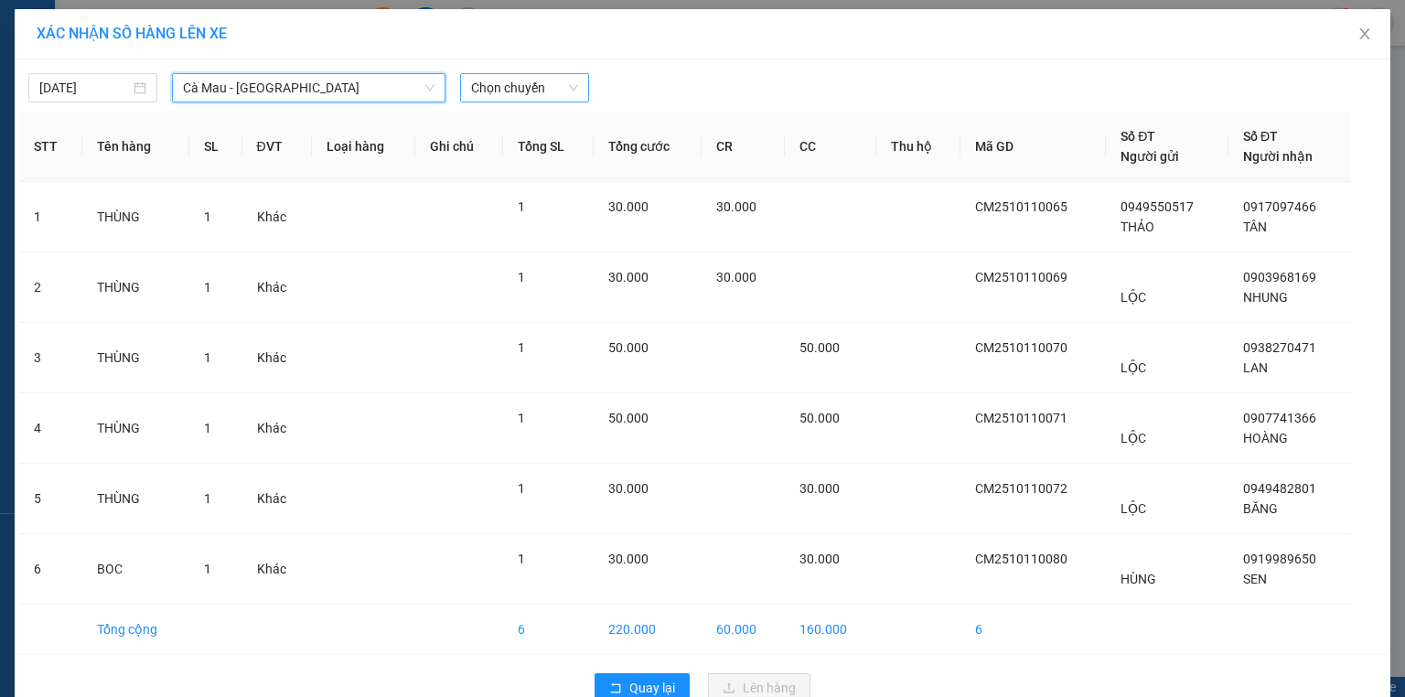
click at [545, 93] on span "Chọn chuyến" at bounding box center [524, 87] width 107 height 27
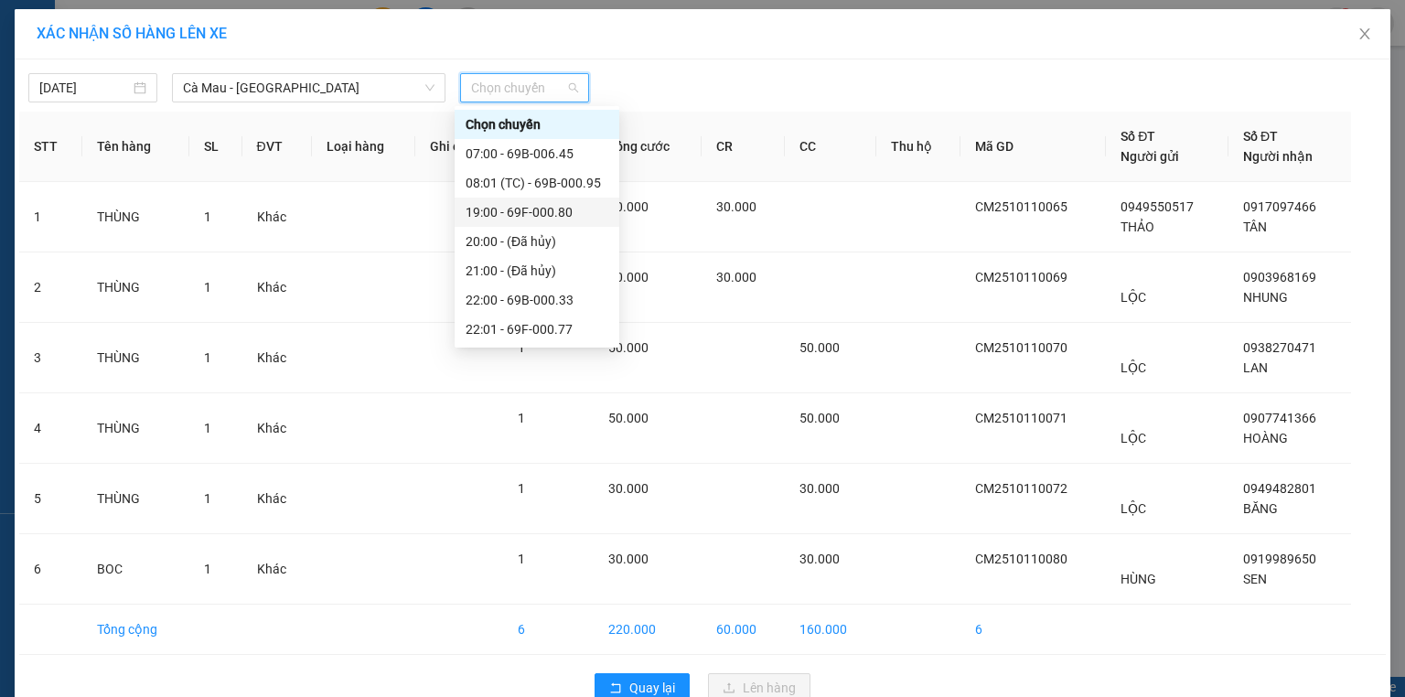
click at [496, 210] on div "19:00 - 69F-000.80" at bounding box center [536, 212] width 143 height 20
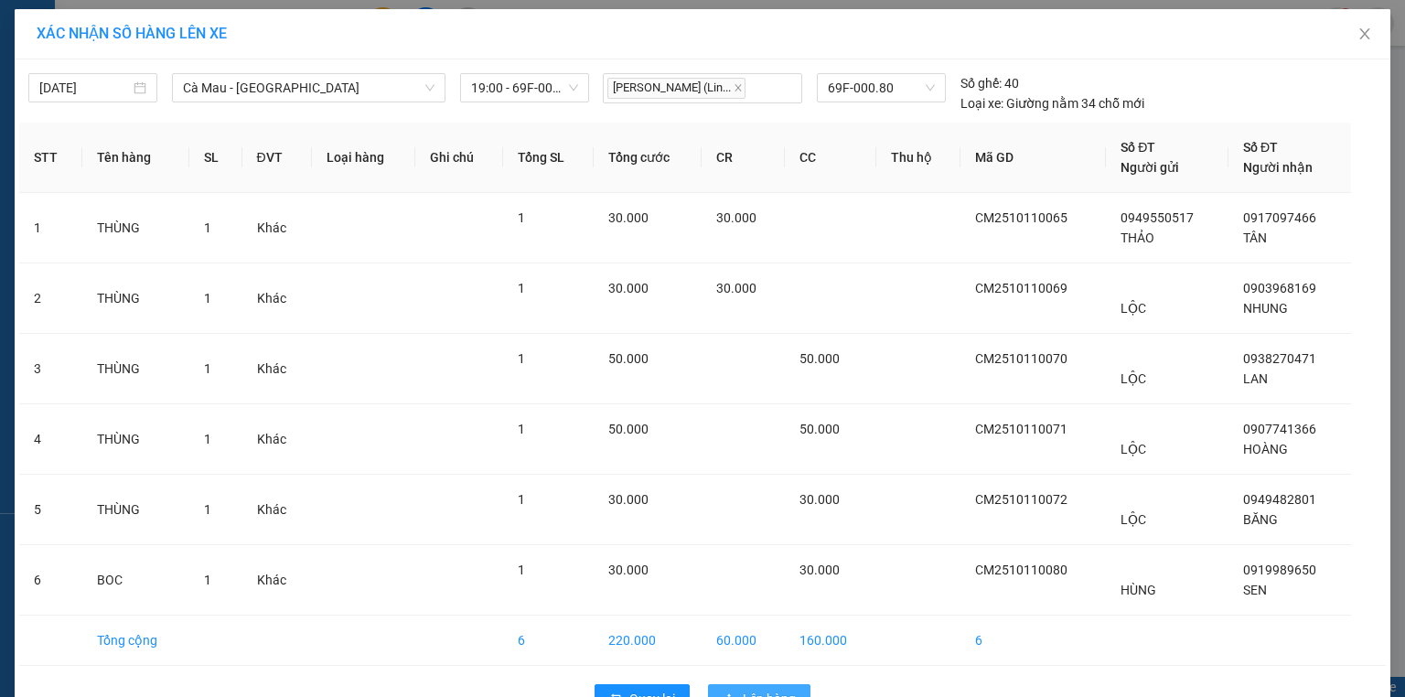
click at [773, 689] on span "Lên hàng" at bounding box center [769, 699] width 53 height 20
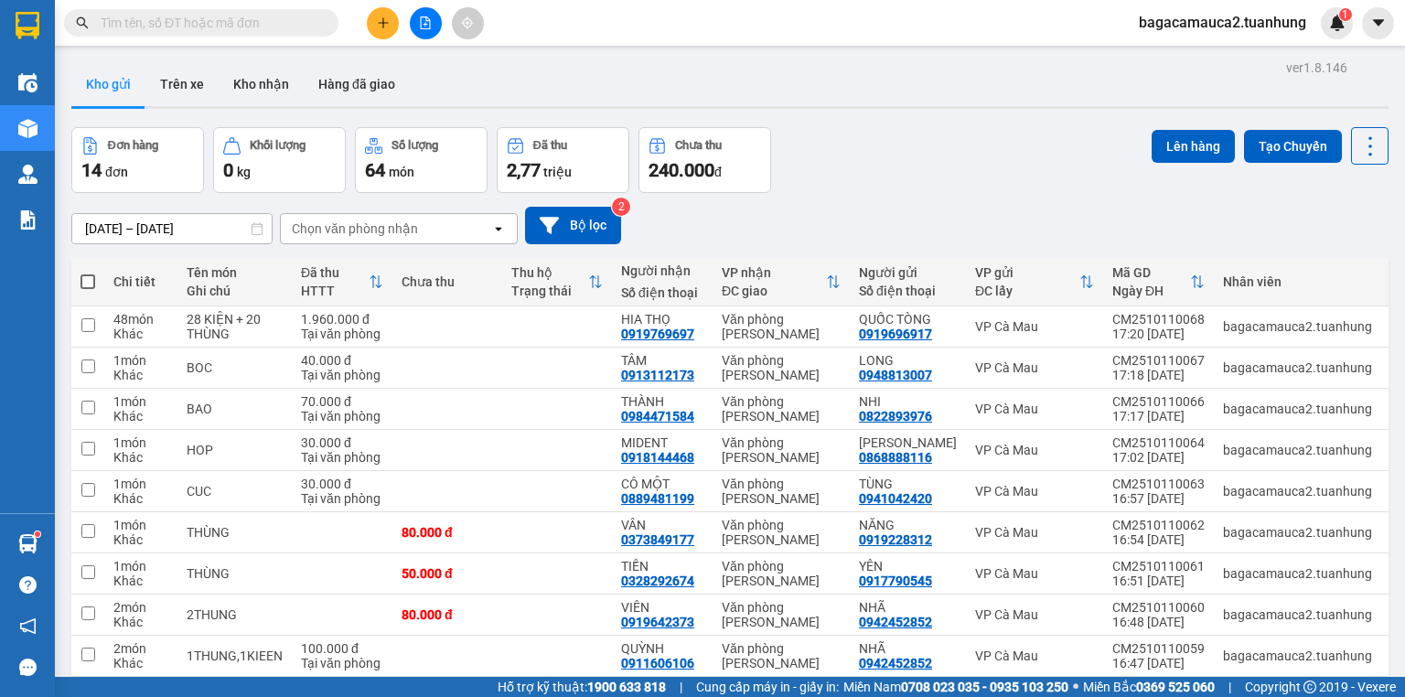
click at [291, 25] on input "text" at bounding box center [209, 23] width 216 height 20
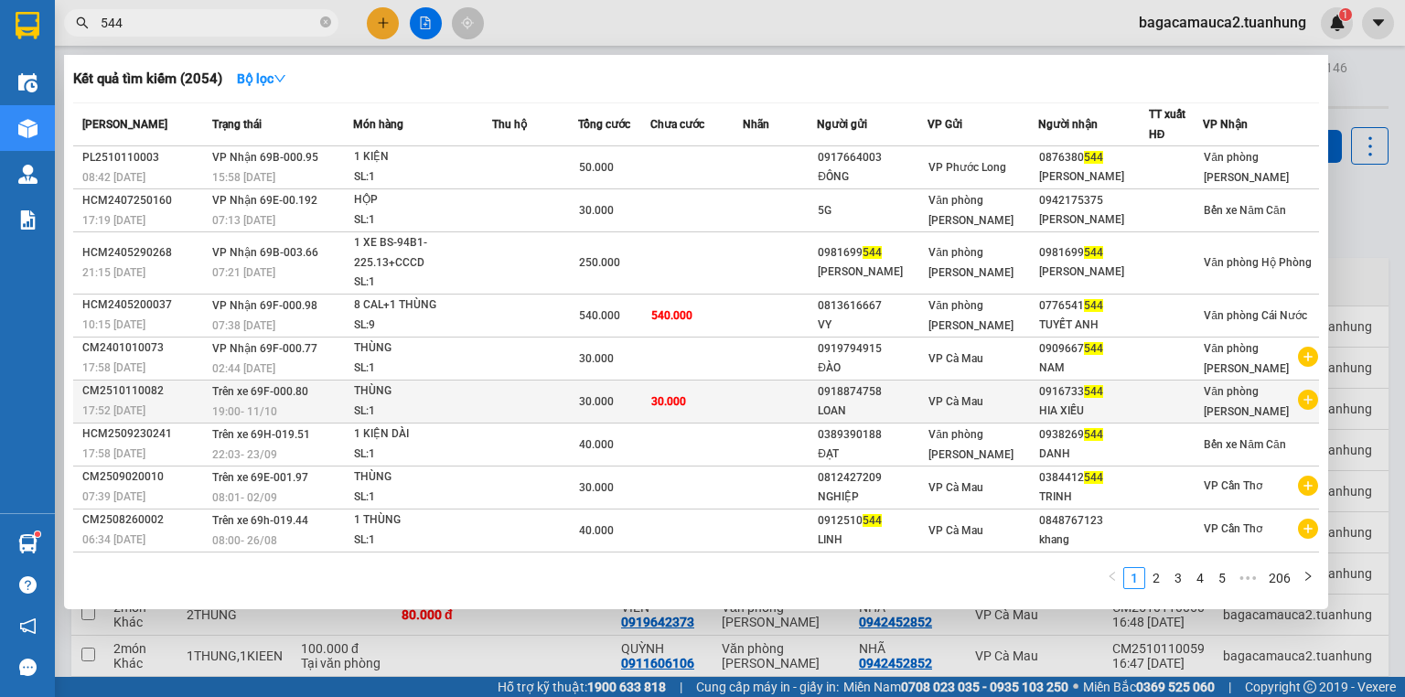
type input "544"
click at [644, 409] on div "30.000" at bounding box center [614, 401] width 70 height 20
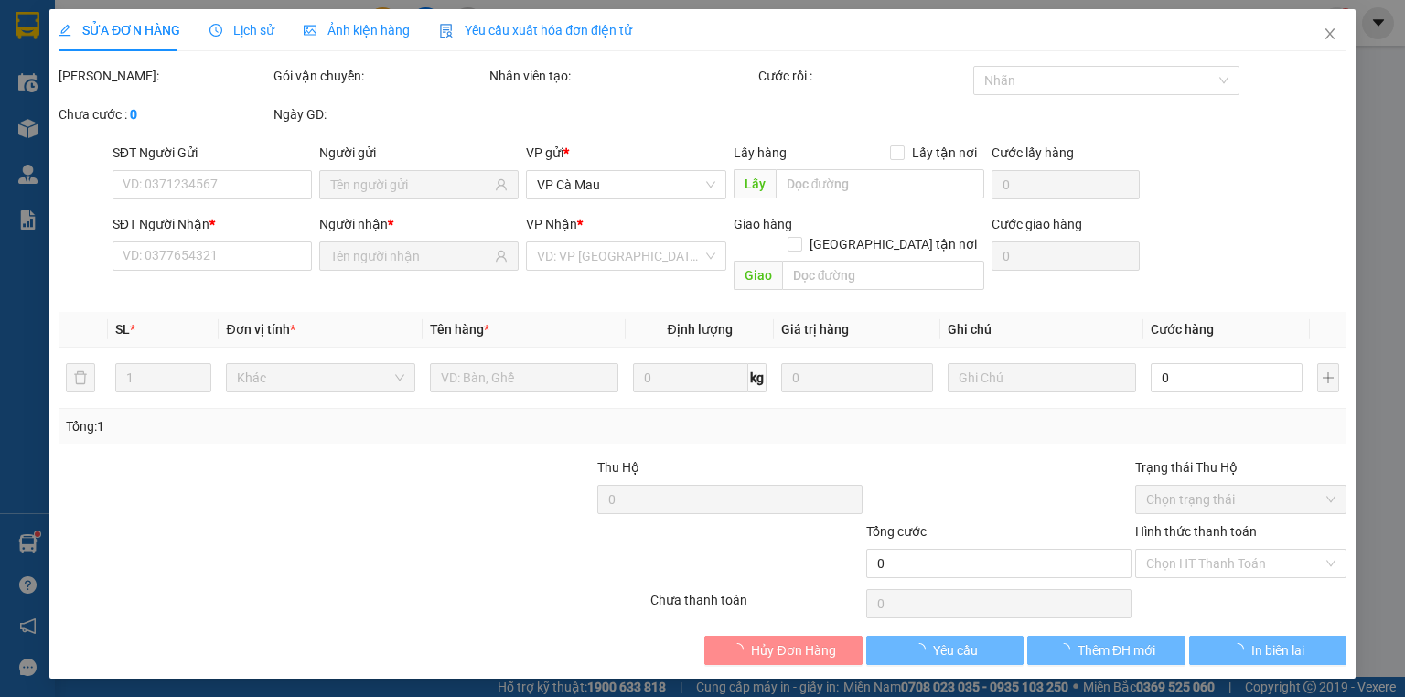
type input "0918874758"
type input "0916733544"
type input "30.000"
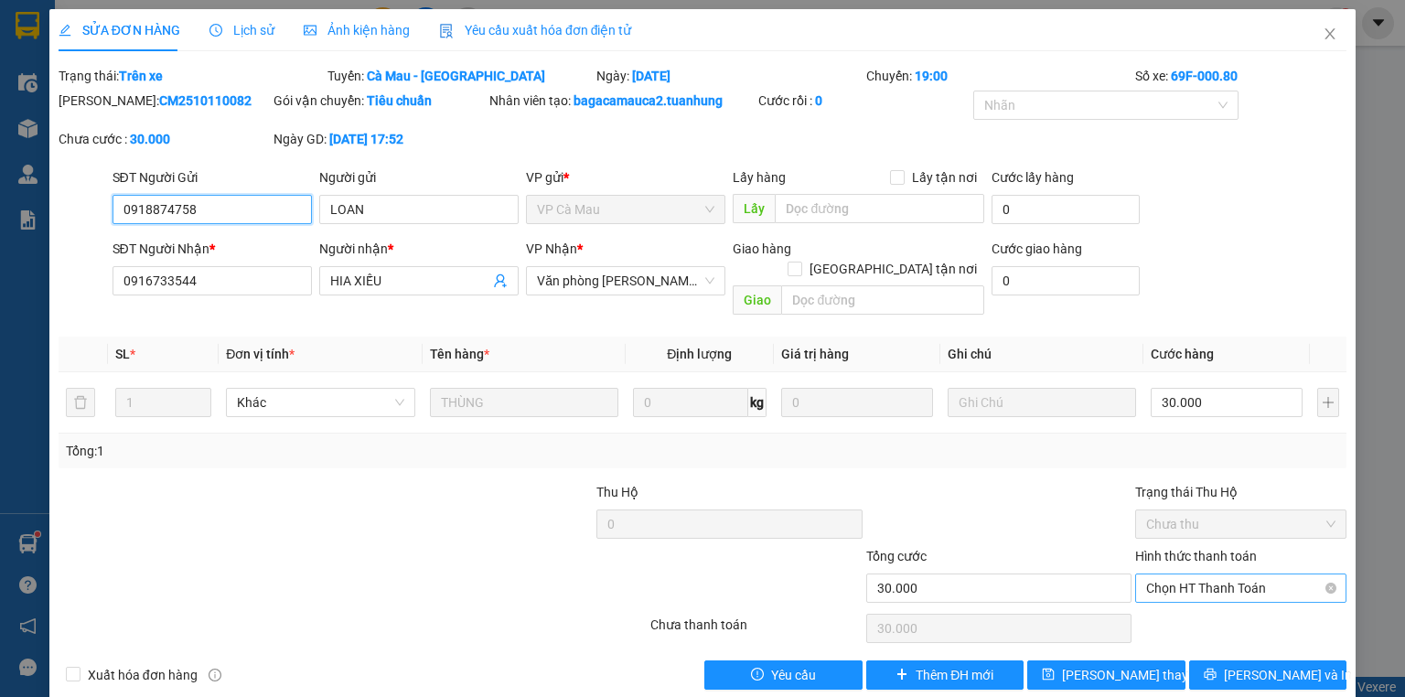
click at [1240, 574] on span "Chọn HT Thanh Toán" at bounding box center [1240, 587] width 189 height 27
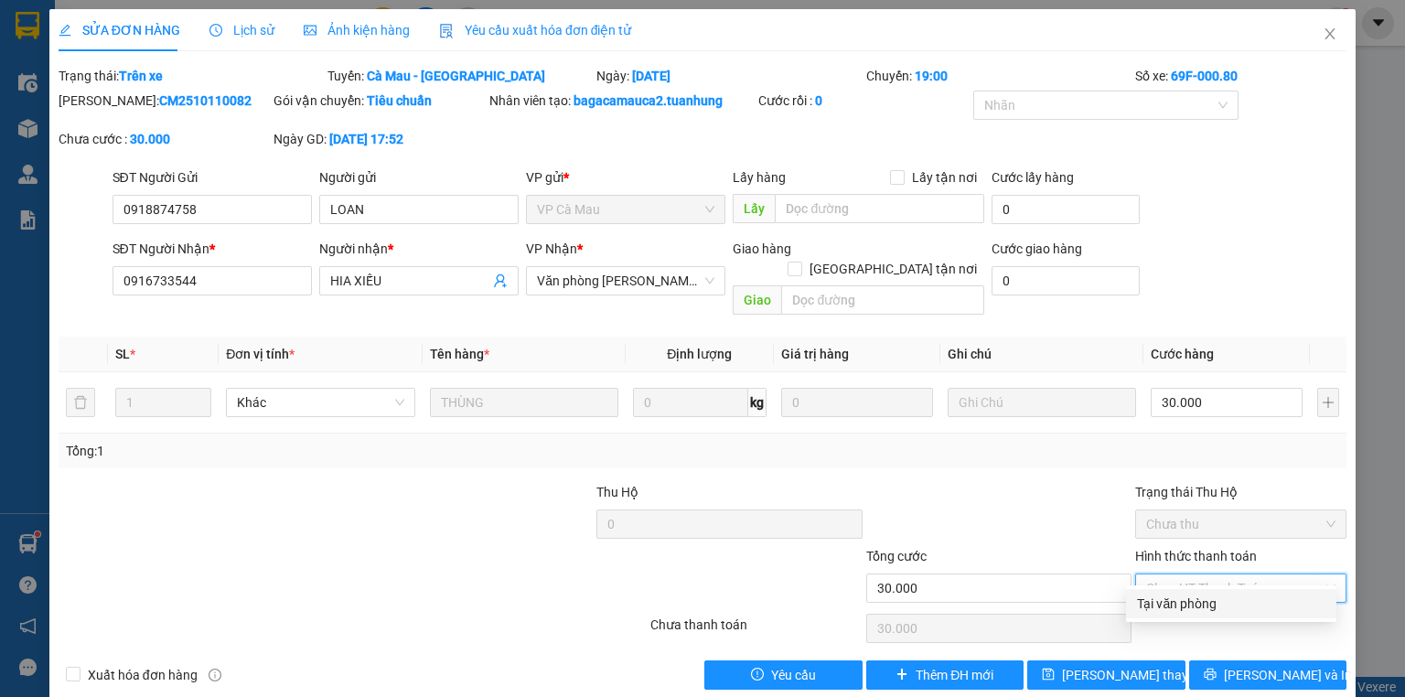
click at [1245, 599] on div "Tại văn phòng" at bounding box center [1231, 603] width 188 height 20
type input "0"
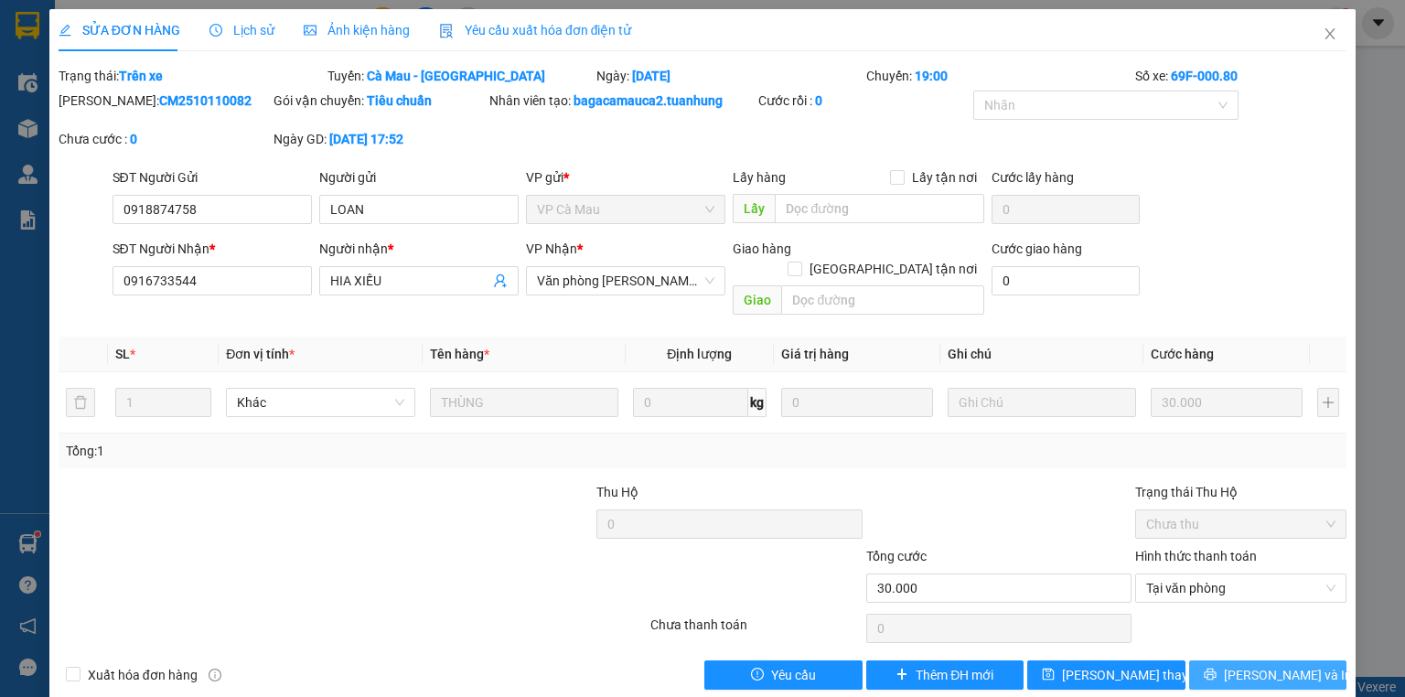
click at [1216, 668] on icon "printer" at bounding box center [1209, 674] width 13 height 13
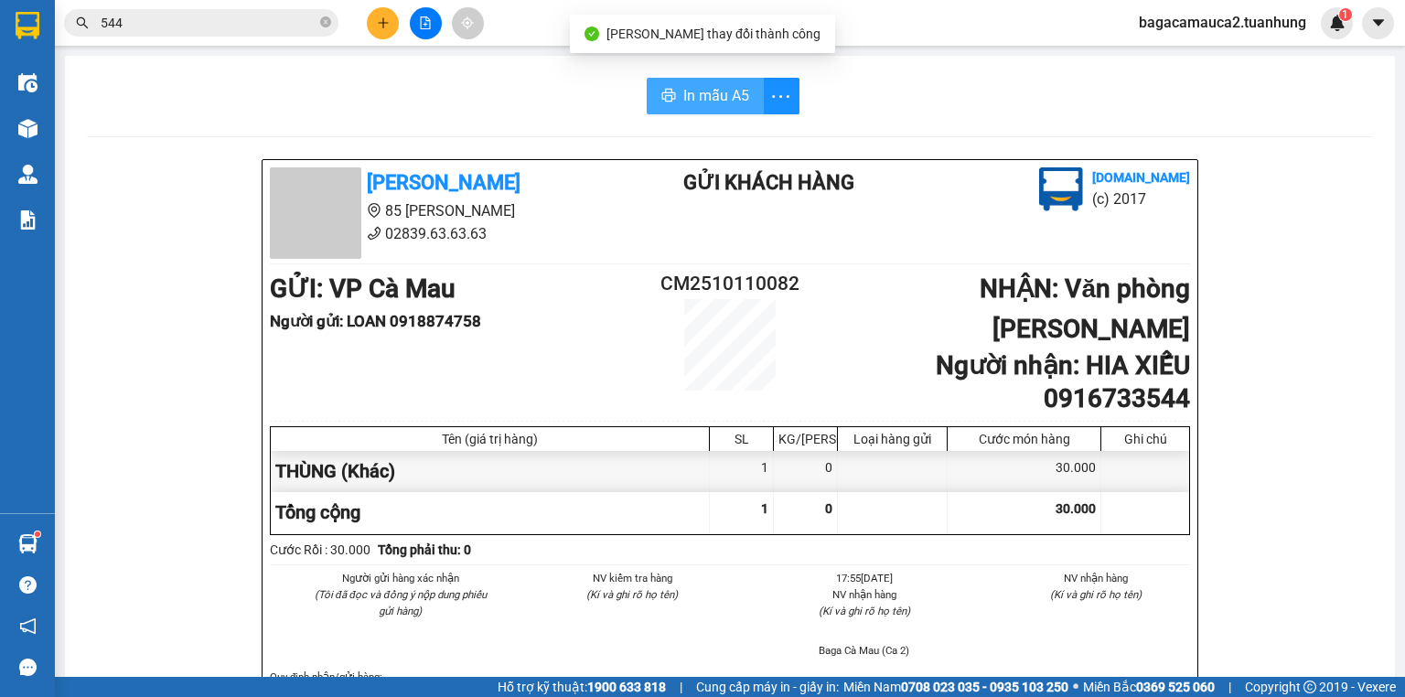
click at [680, 83] on button "In mẫu A5" at bounding box center [705, 96] width 117 height 37
click at [374, 16] on button at bounding box center [383, 23] width 32 height 32
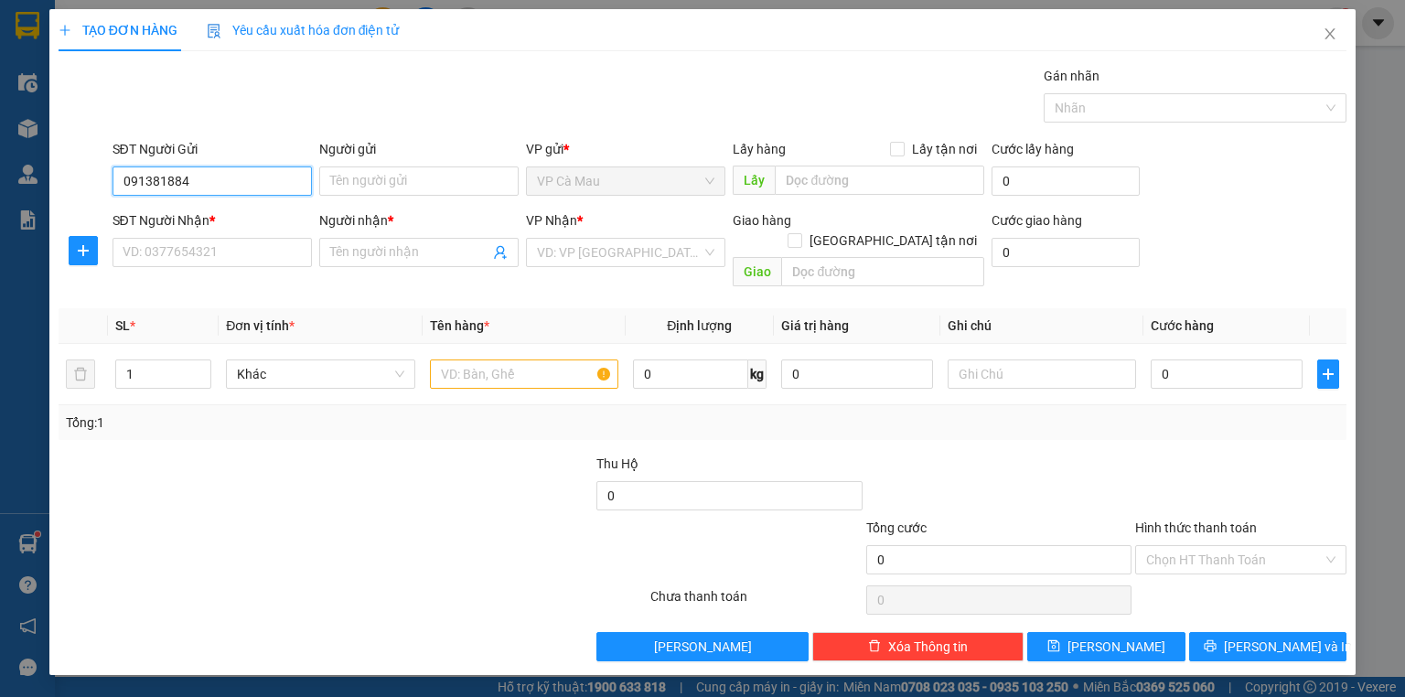
type input "0913818847"
click at [271, 221] on div "0913818847 - [PERSON_NAME]" at bounding box center [211, 217] width 177 height 20
type input "THUẨN"
type input "0913818847"
click at [243, 250] on input "SĐT Người Nhận *" at bounding box center [211, 252] width 199 height 29
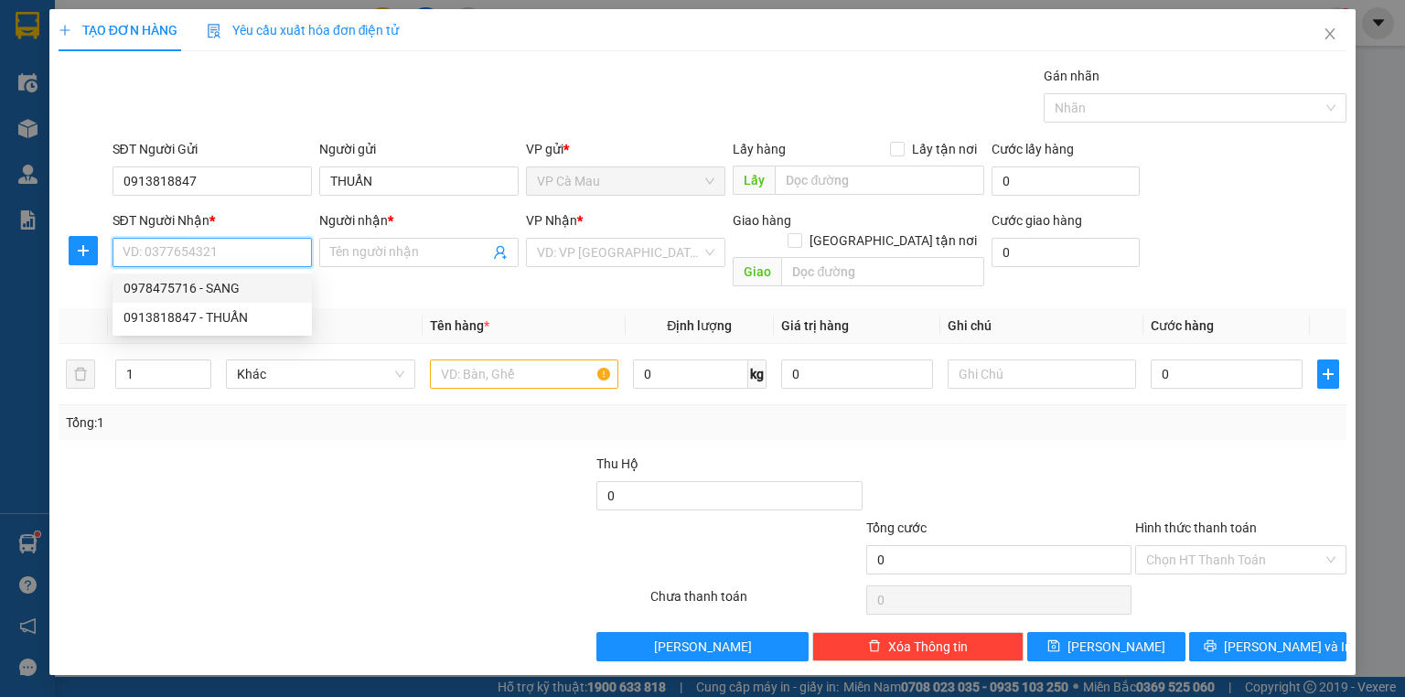
click at [234, 285] on div "0978475716 - SANG" at bounding box center [211, 288] width 177 height 20
type input "0978475716"
type input "SANG"
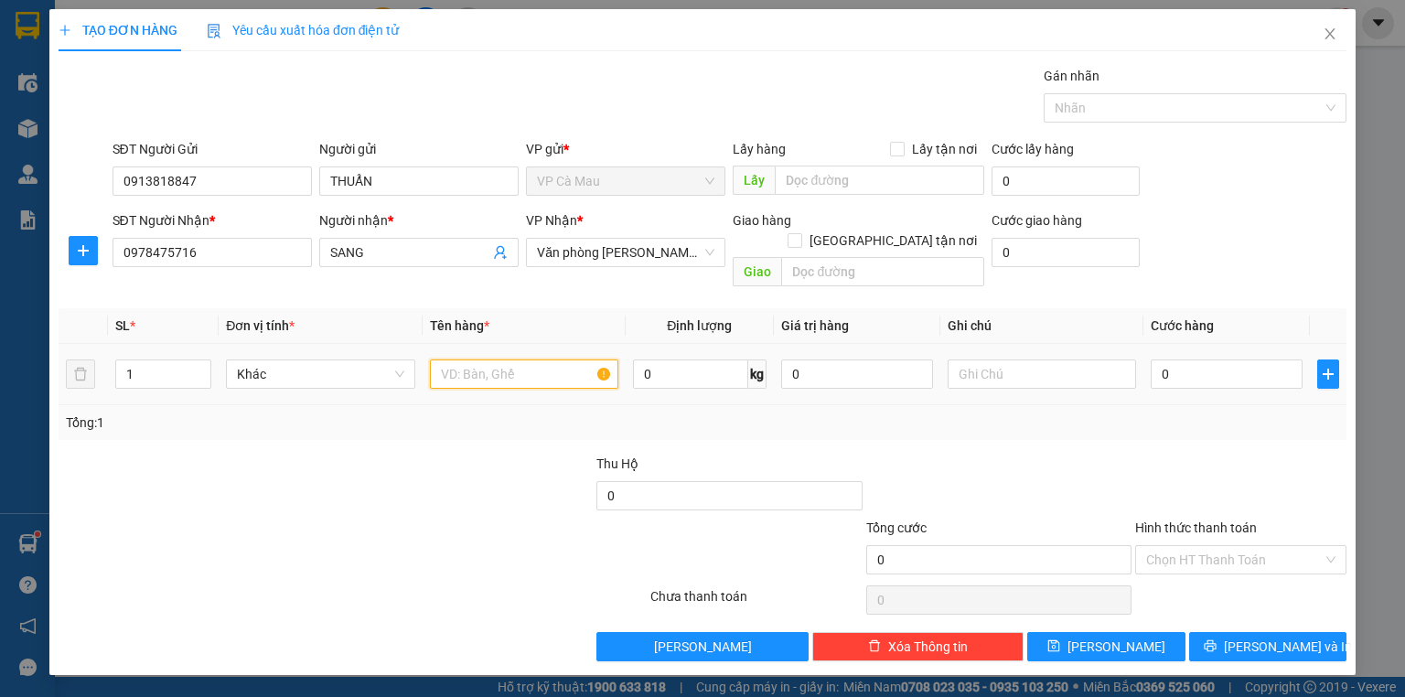
click at [468, 359] on input "text" at bounding box center [524, 373] width 188 height 29
type input "2 THUG"
drag, startPoint x: 166, startPoint y: 354, endPoint x: 83, endPoint y: 380, distance: 86.5
click at [84, 381] on tr "1 Khác 2 THUG 0 kg 0 0" at bounding box center [703, 374] width 1288 height 61
type input "2"
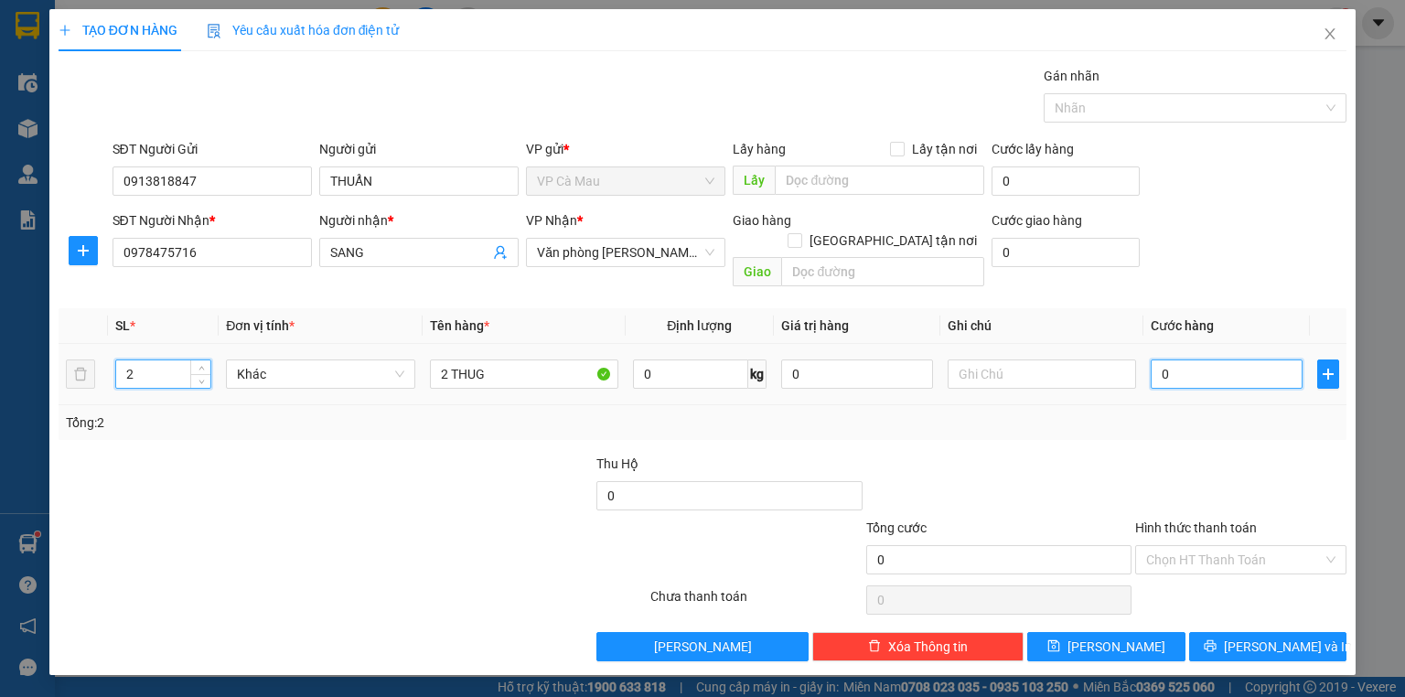
click at [1198, 359] on input "0" at bounding box center [1226, 373] width 152 height 29
type input "8"
type input "80"
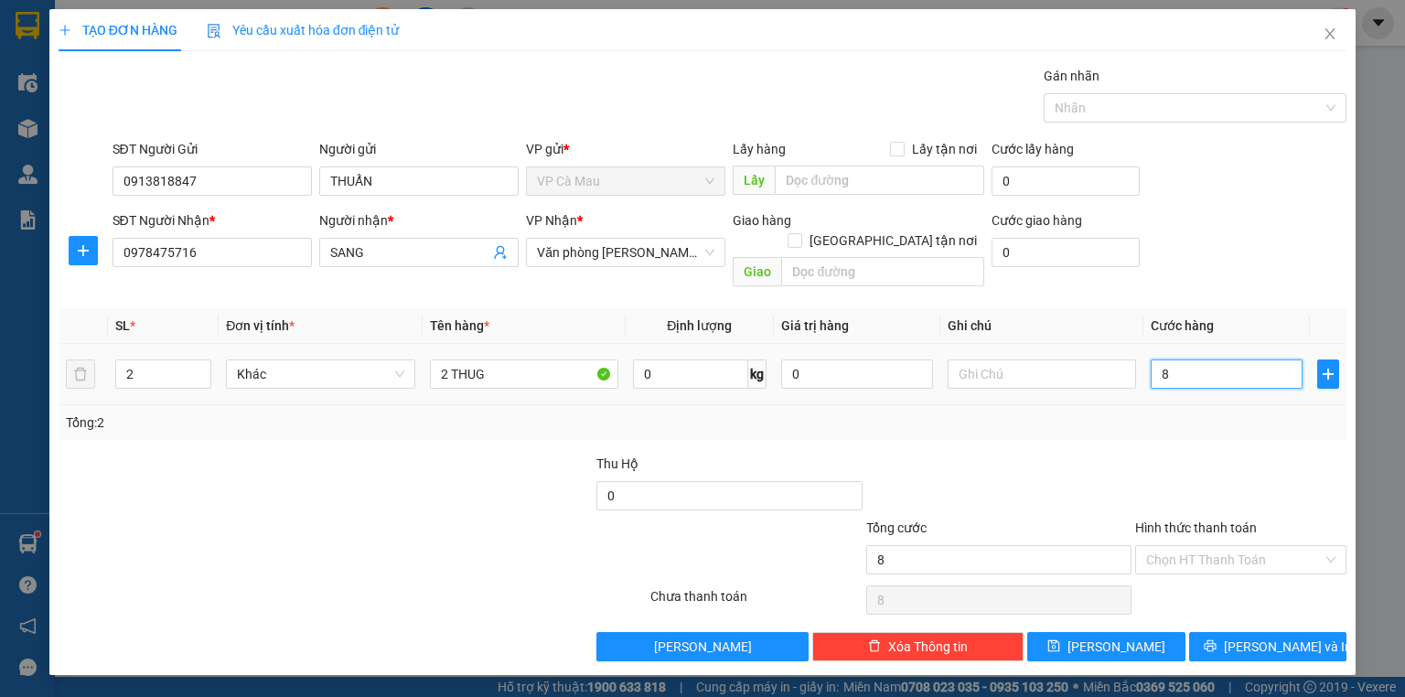
type input "80"
click at [1240, 636] on button "[PERSON_NAME] và In" at bounding box center [1268, 646] width 158 height 29
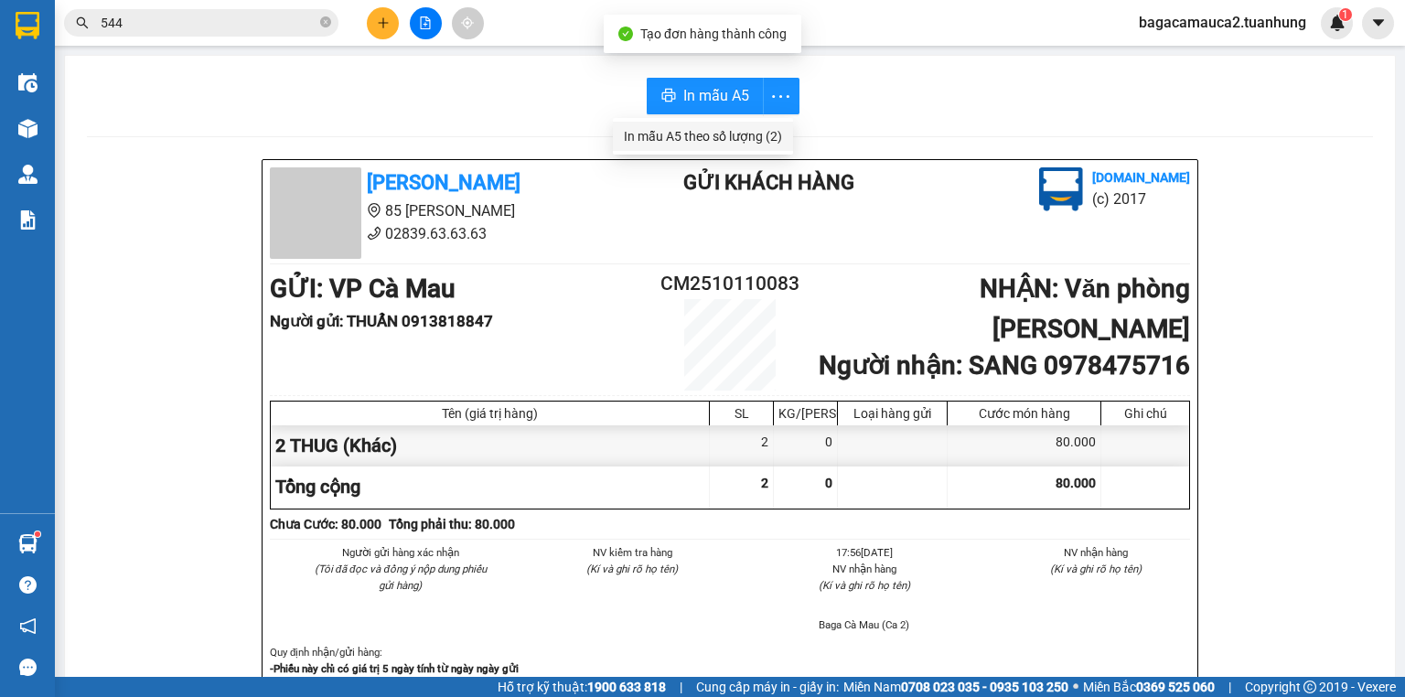
click at [750, 138] on div "In mẫu A5 theo số lượng (2)" at bounding box center [703, 136] width 158 height 20
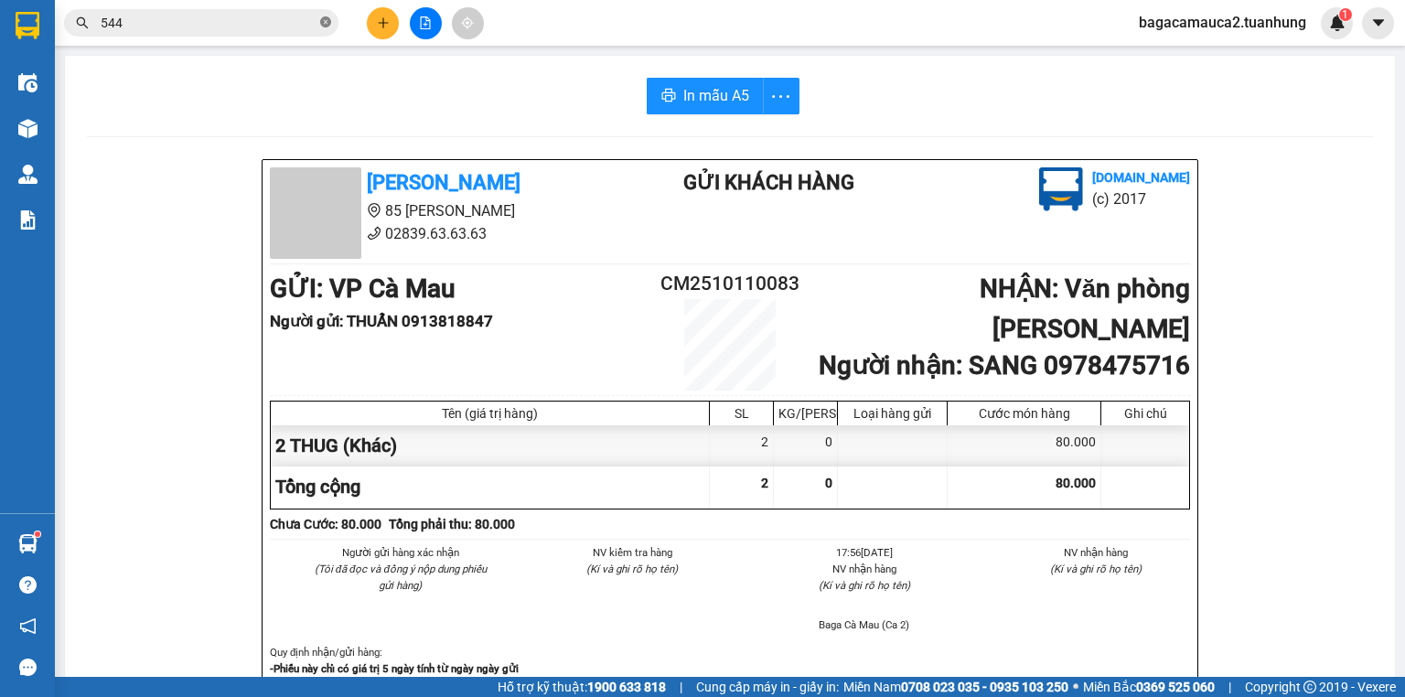
click at [329, 18] on icon "close-circle" at bounding box center [325, 21] width 11 height 11
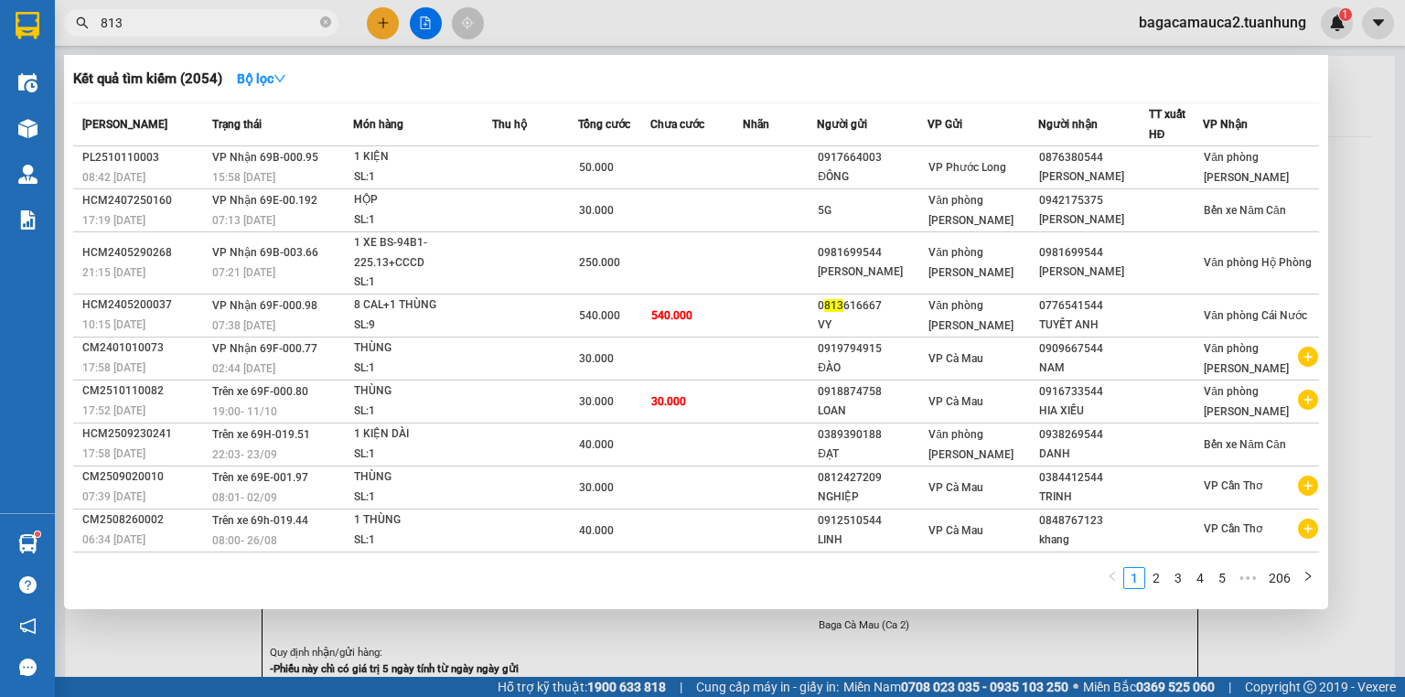
type input "8130"
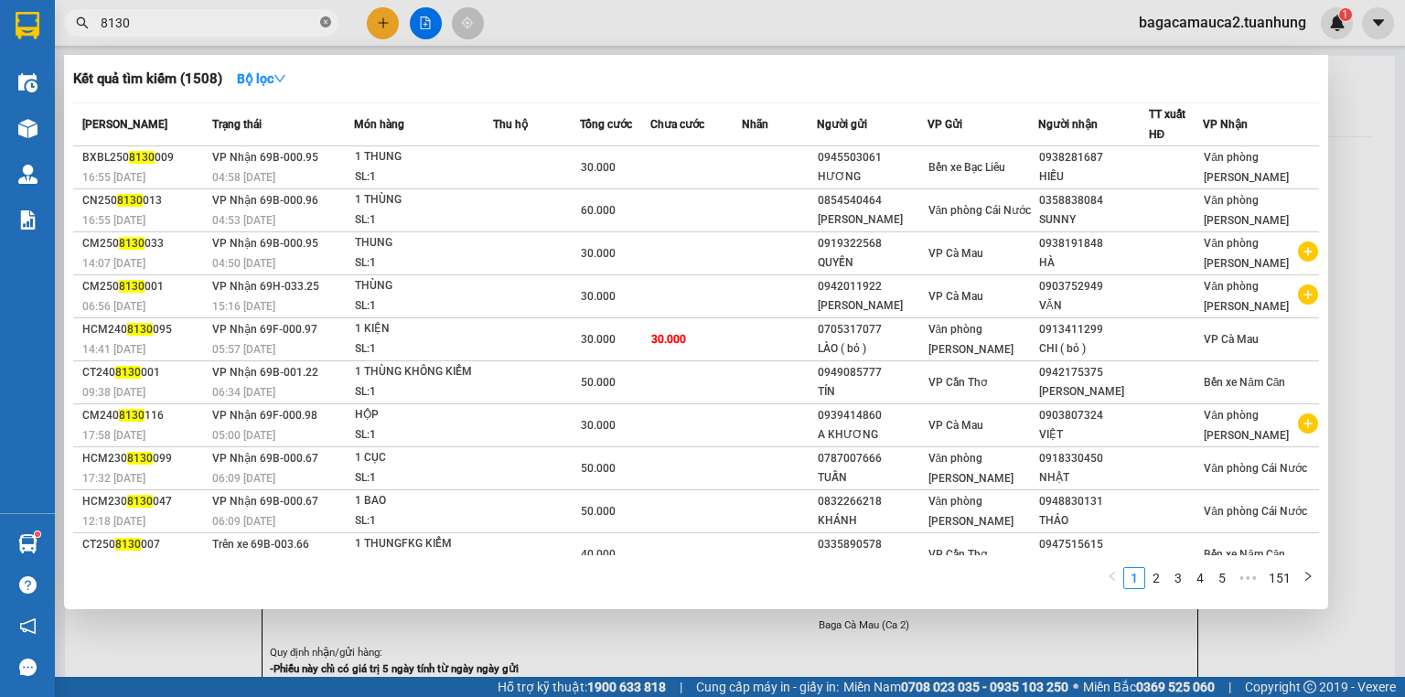
click at [328, 20] on icon "close-circle" at bounding box center [325, 21] width 11 height 11
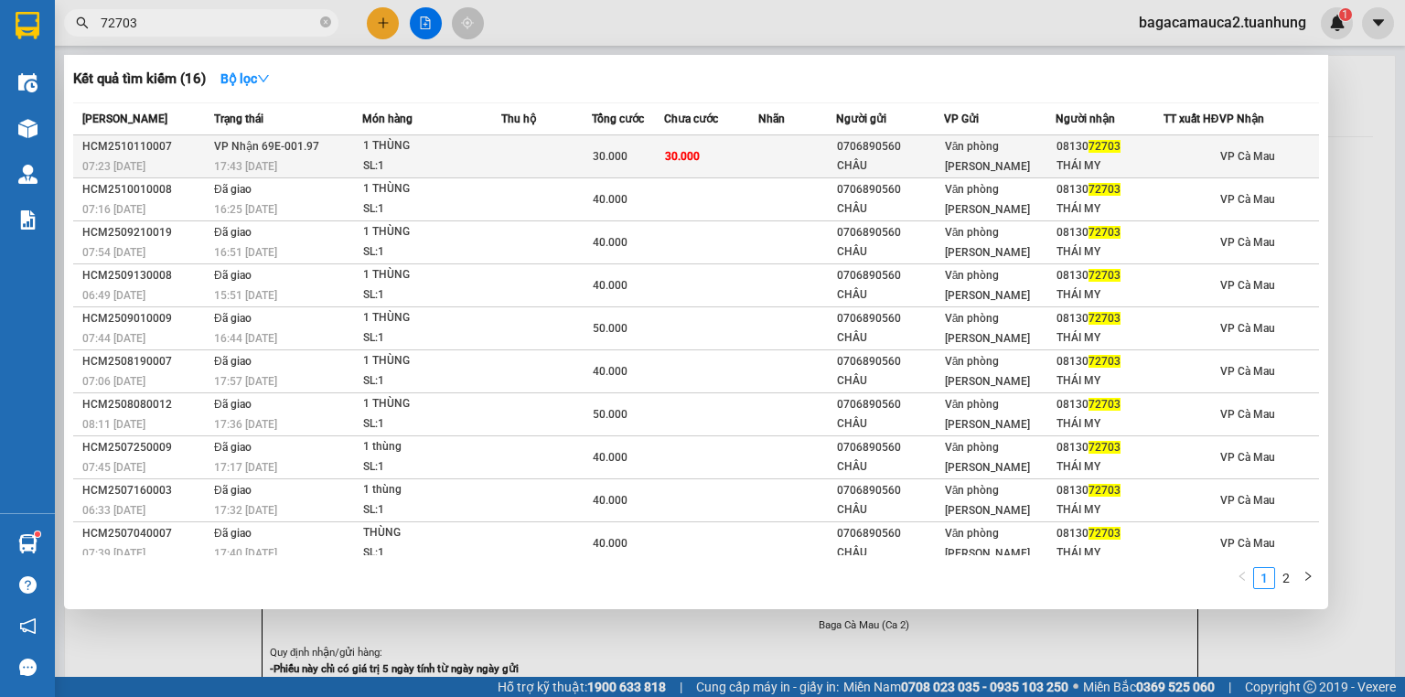
type input "72703"
click at [748, 168] on td "30.000" at bounding box center [711, 156] width 94 height 43
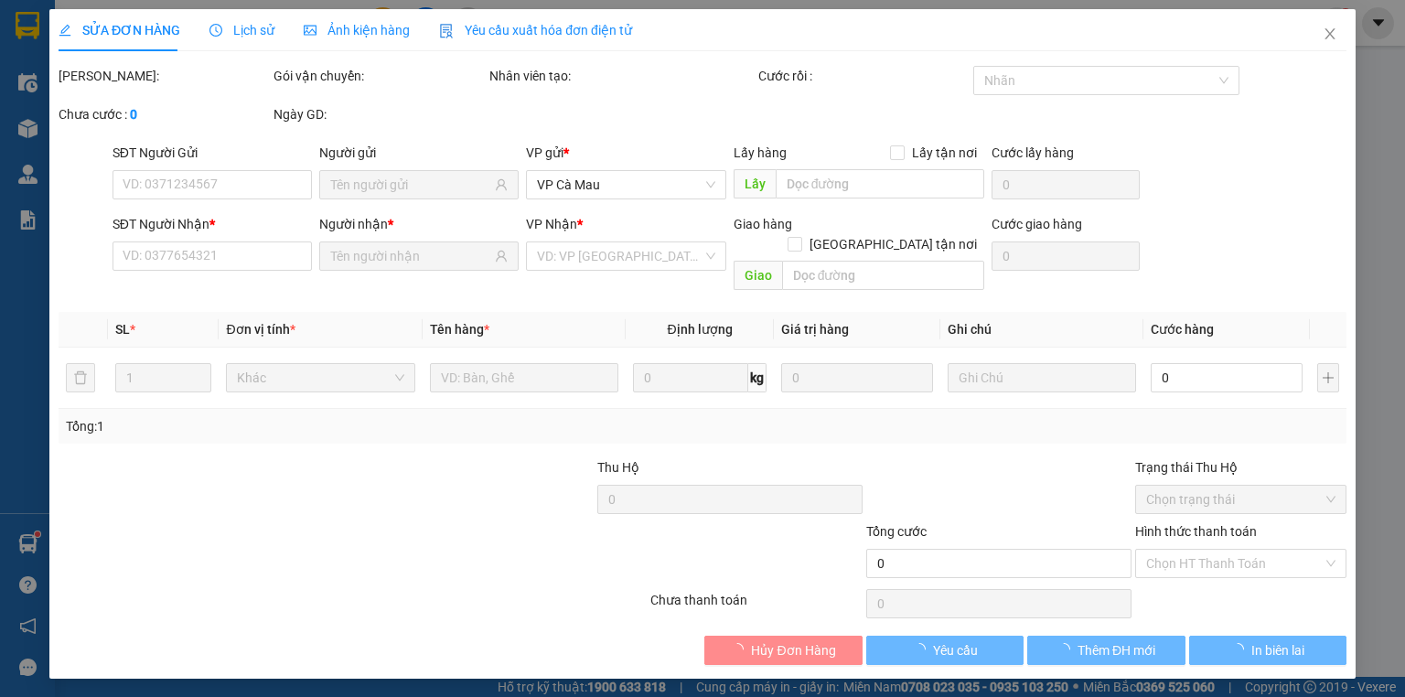
type input "0706890560"
type input "CHÂU"
type input "0813072703"
type input "THÁI MY"
type input "30.000"
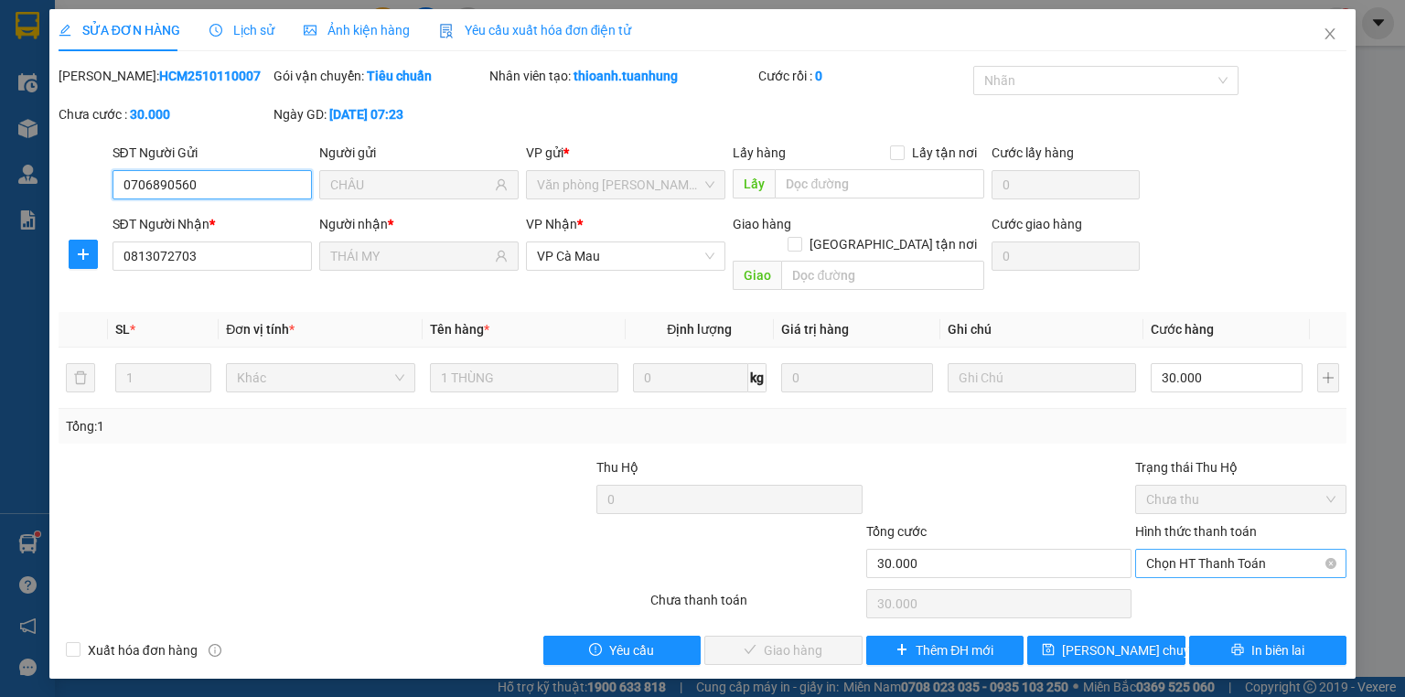
click at [1196, 550] on span "Chọn HT Thanh Toán" at bounding box center [1240, 563] width 189 height 27
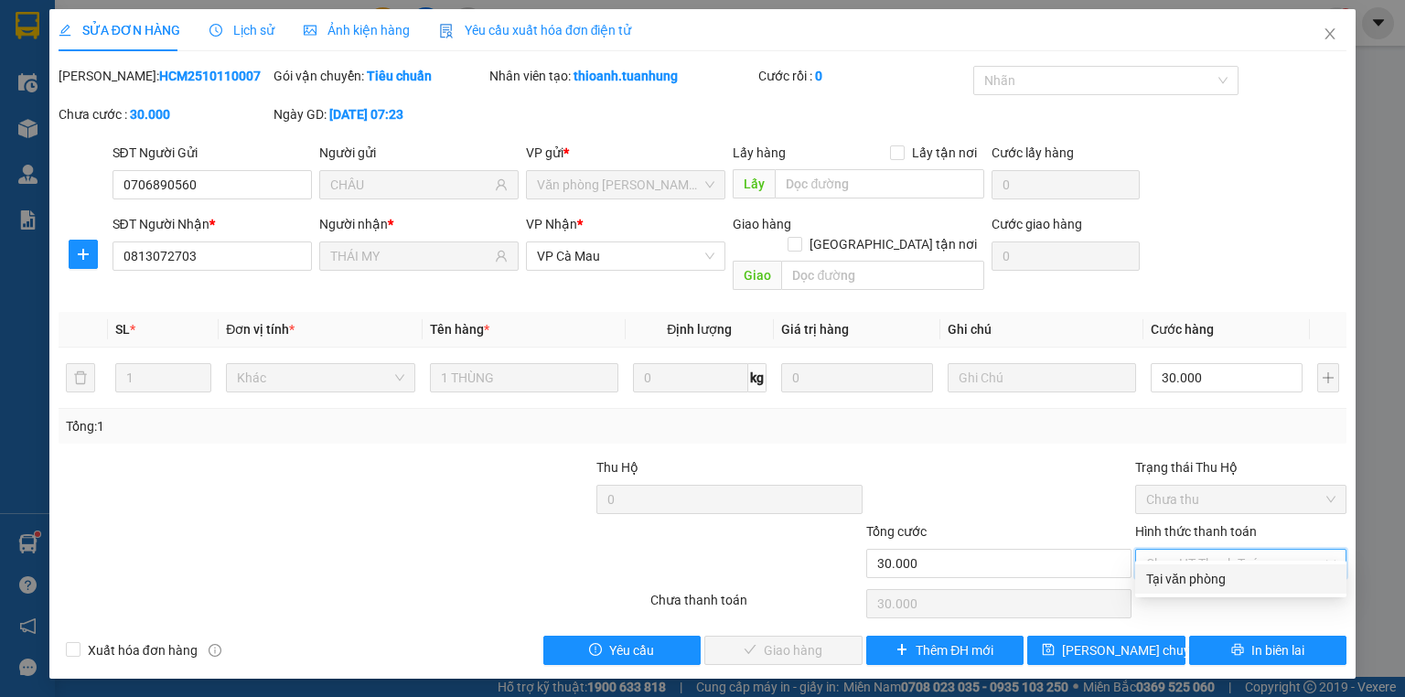
click at [1195, 579] on div "Tại văn phòng" at bounding box center [1240, 579] width 189 height 20
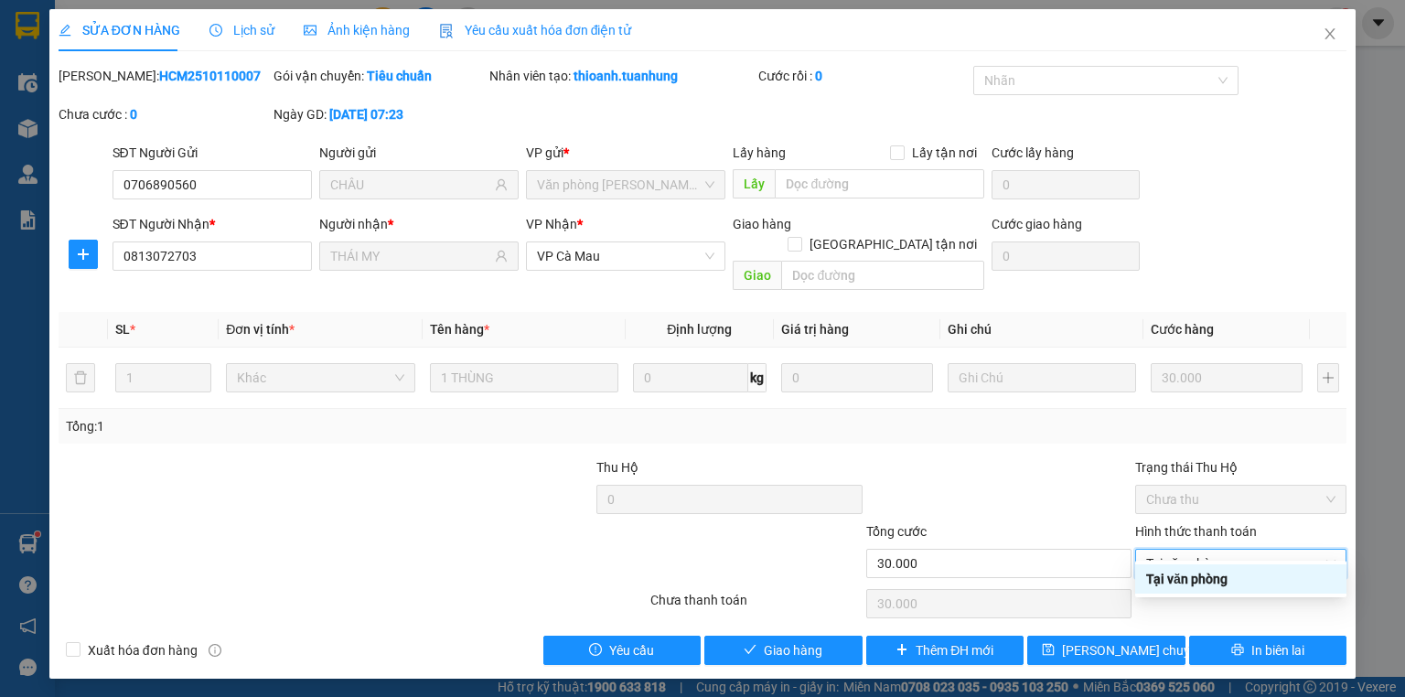
type input "0"
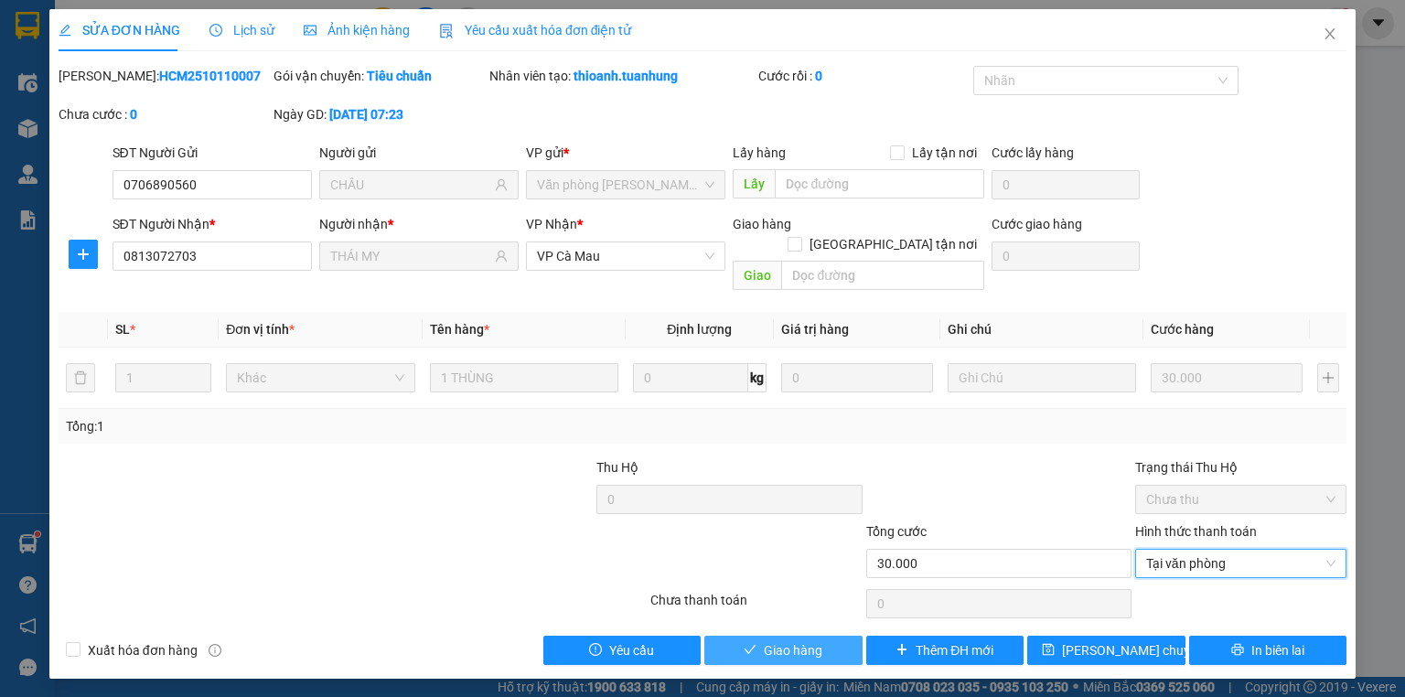
click at [824, 636] on button "Giao hàng" at bounding box center [783, 650] width 158 height 29
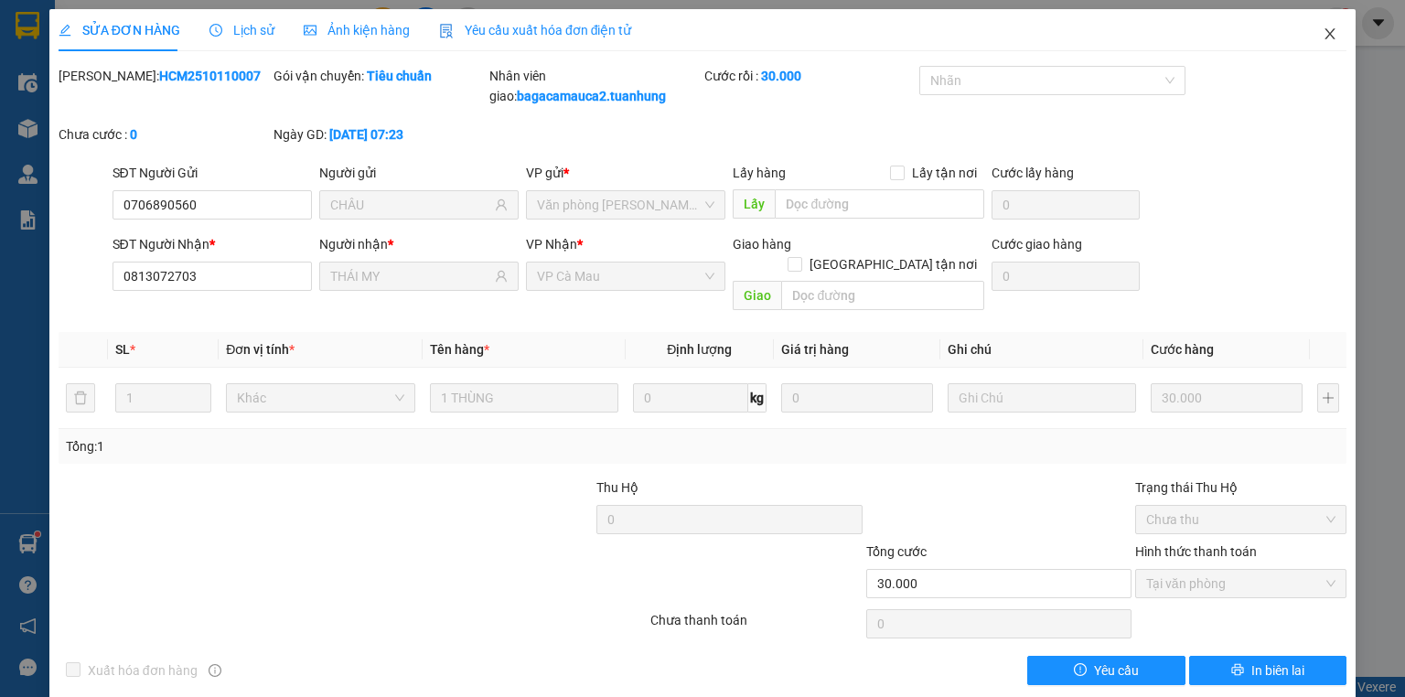
click at [1325, 42] on span "Close" at bounding box center [1329, 34] width 51 height 51
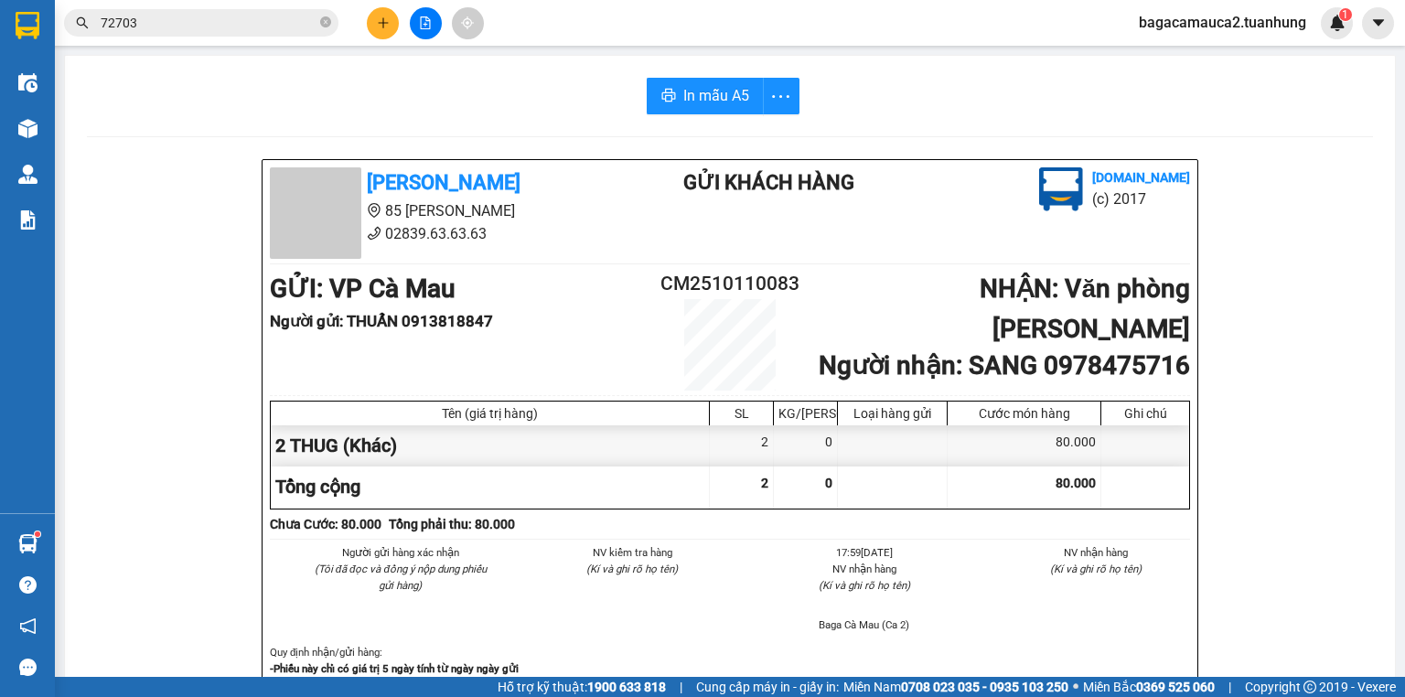
click at [1236, 40] on div "Kết quả tìm kiếm ( 16 ) Bộ lọc Mã ĐH Trạng thái Món hàng Thu hộ Tổng cước Chưa …" at bounding box center [702, 23] width 1405 height 46
click at [1236, 27] on span "bagacamauca2.tuanhung" at bounding box center [1222, 22] width 197 height 23
click at [1230, 59] on span "Đăng xuất" at bounding box center [1231, 57] width 156 height 20
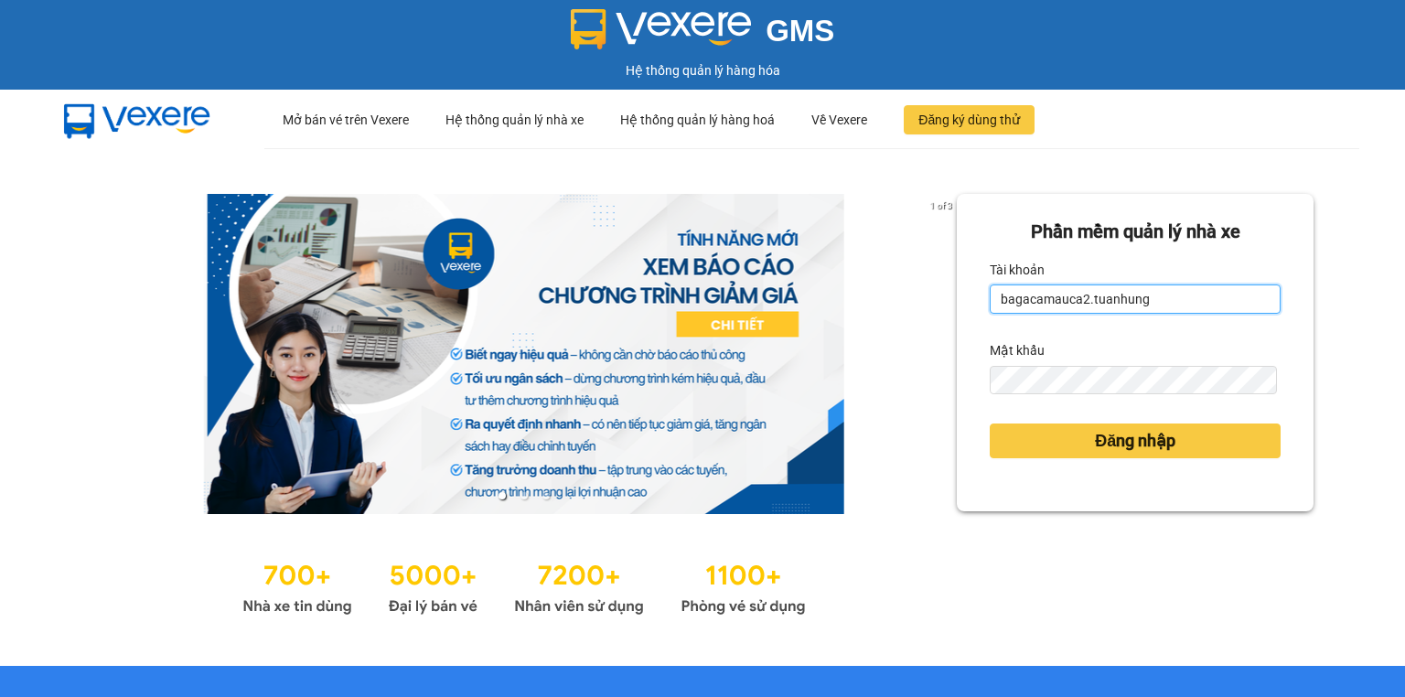
click at [1157, 307] on input "bagacamauca2.tuanhung" at bounding box center [1134, 298] width 291 height 29
type input "bagacamauca3.tuanhung"
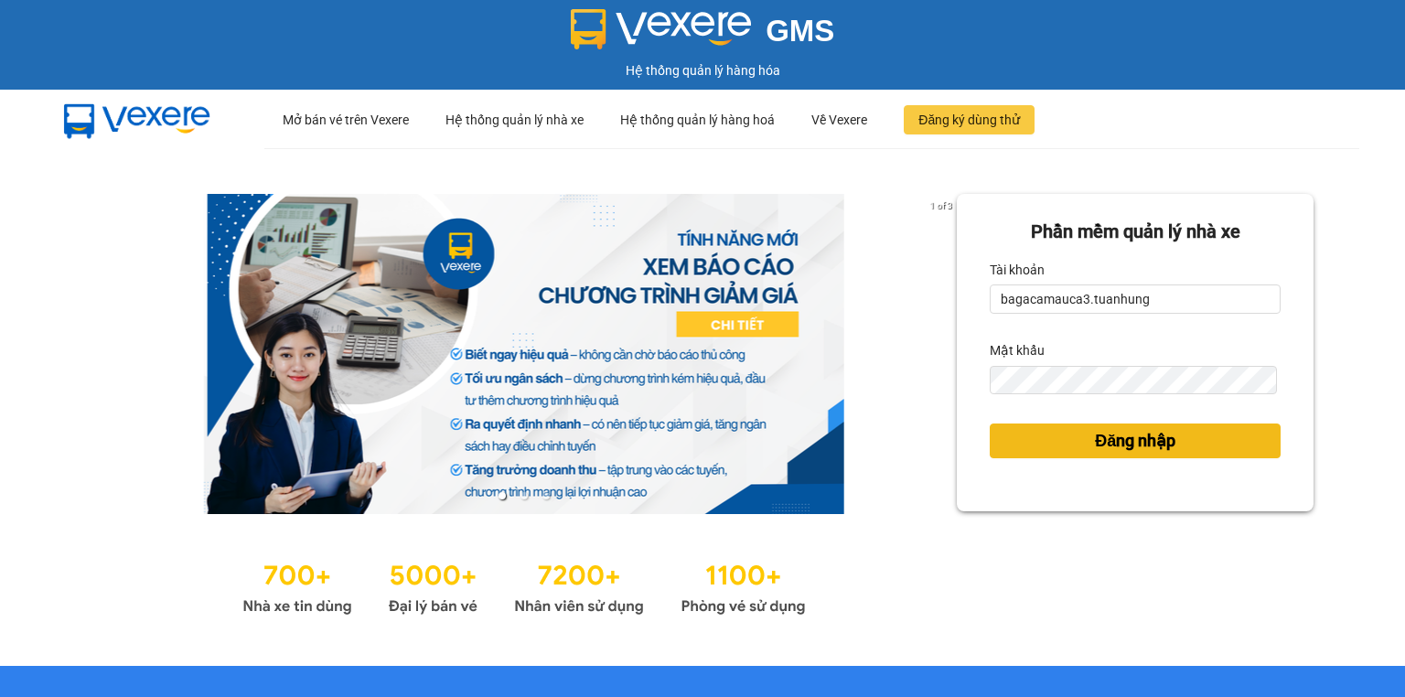
click at [1162, 433] on span "Đăng nhập" at bounding box center [1135, 441] width 80 height 26
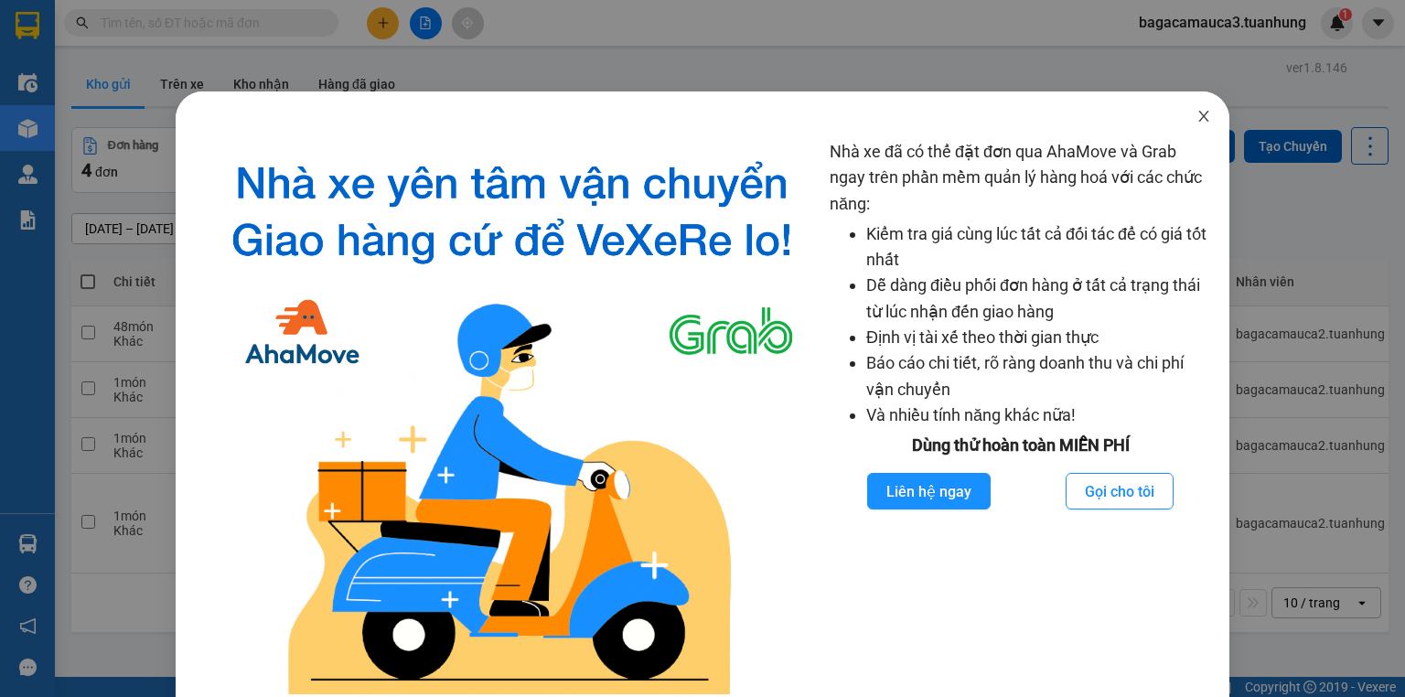
click at [1196, 121] on icon "close" at bounding box center [1203, 116] width 15 height 15
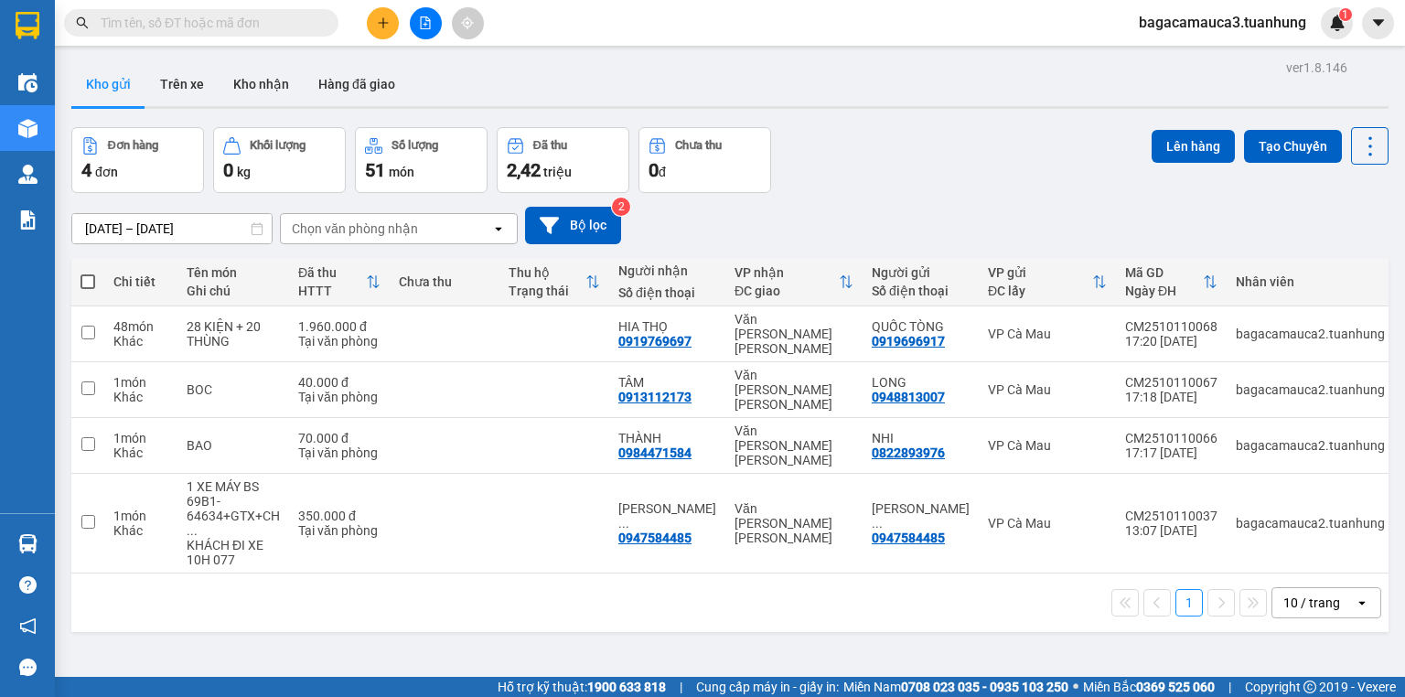
click at [201, 27] on input "text" at bounding box center [209, 23] width 216 height 20
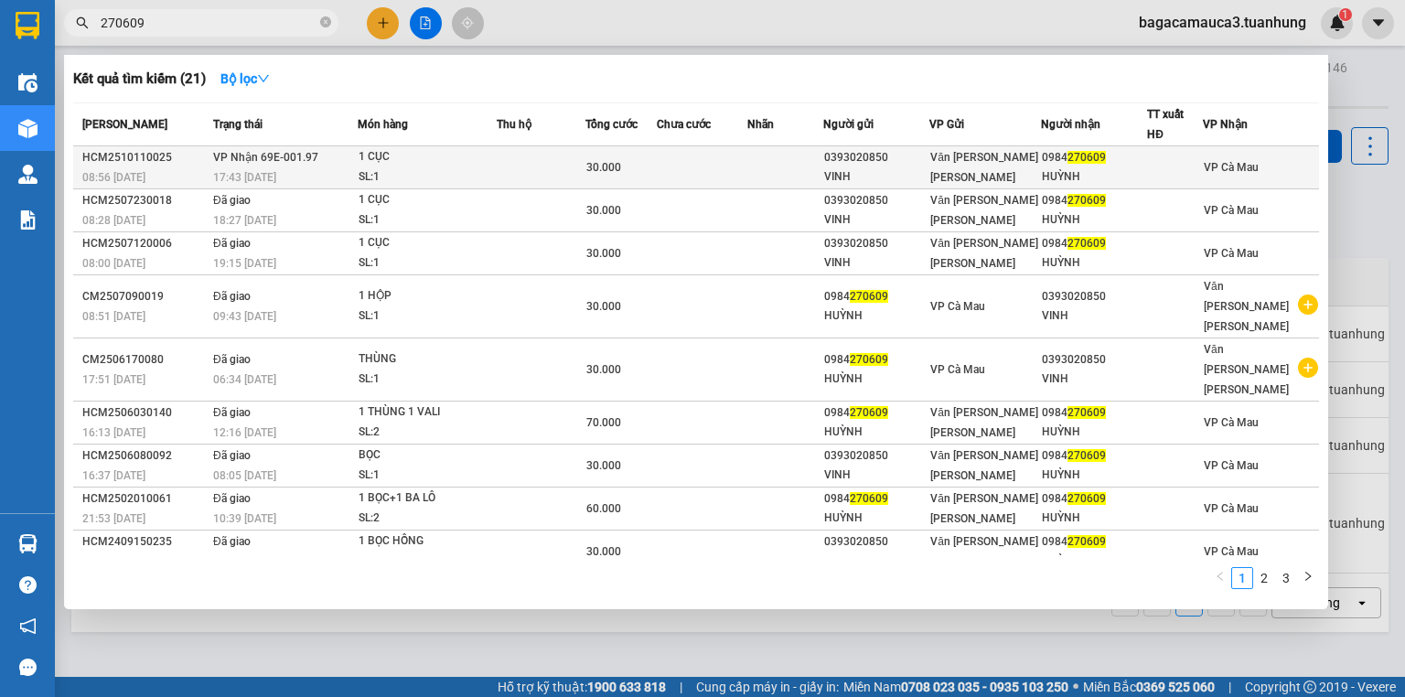
type input "270609"
click at [901, 165] on div "0393020850" at bounding box center [876, 157] width 104 height 19
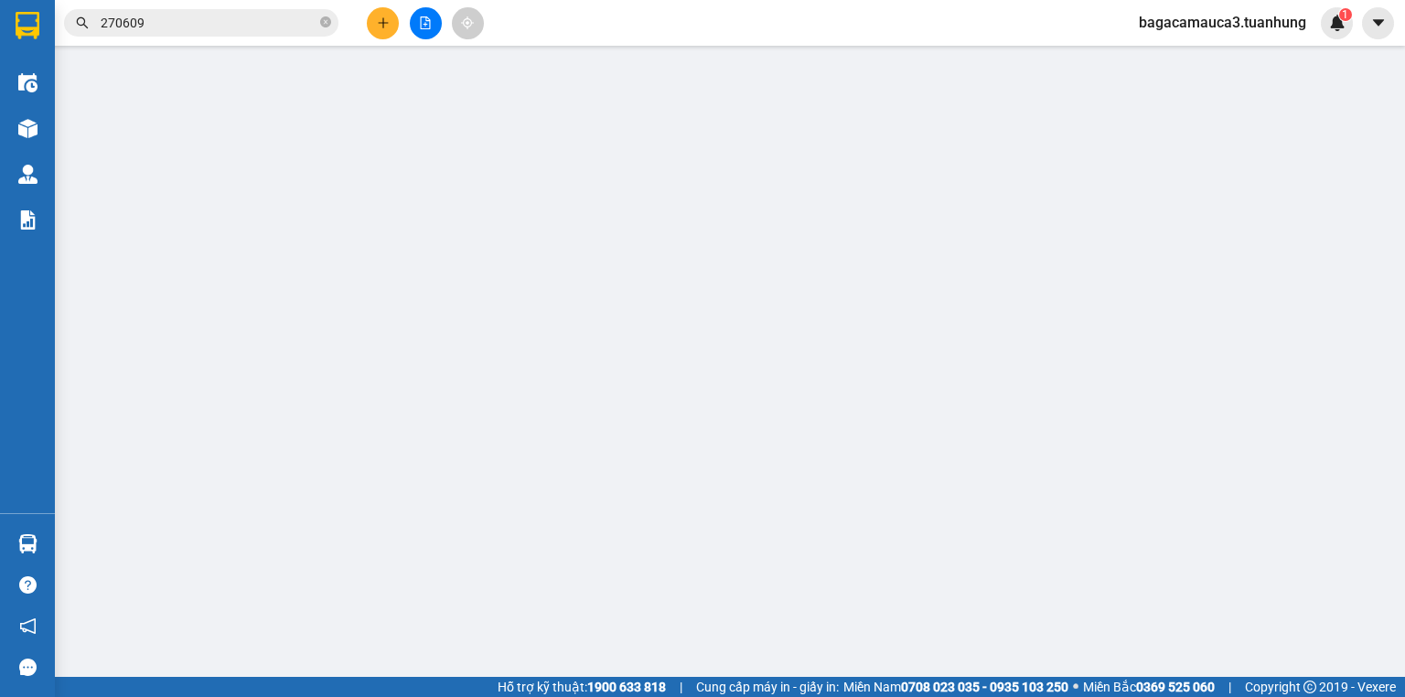
type input "0393020850"
type input "VINH"
type input "0984270609"
type input "HUỲNH"
type input "30.000"
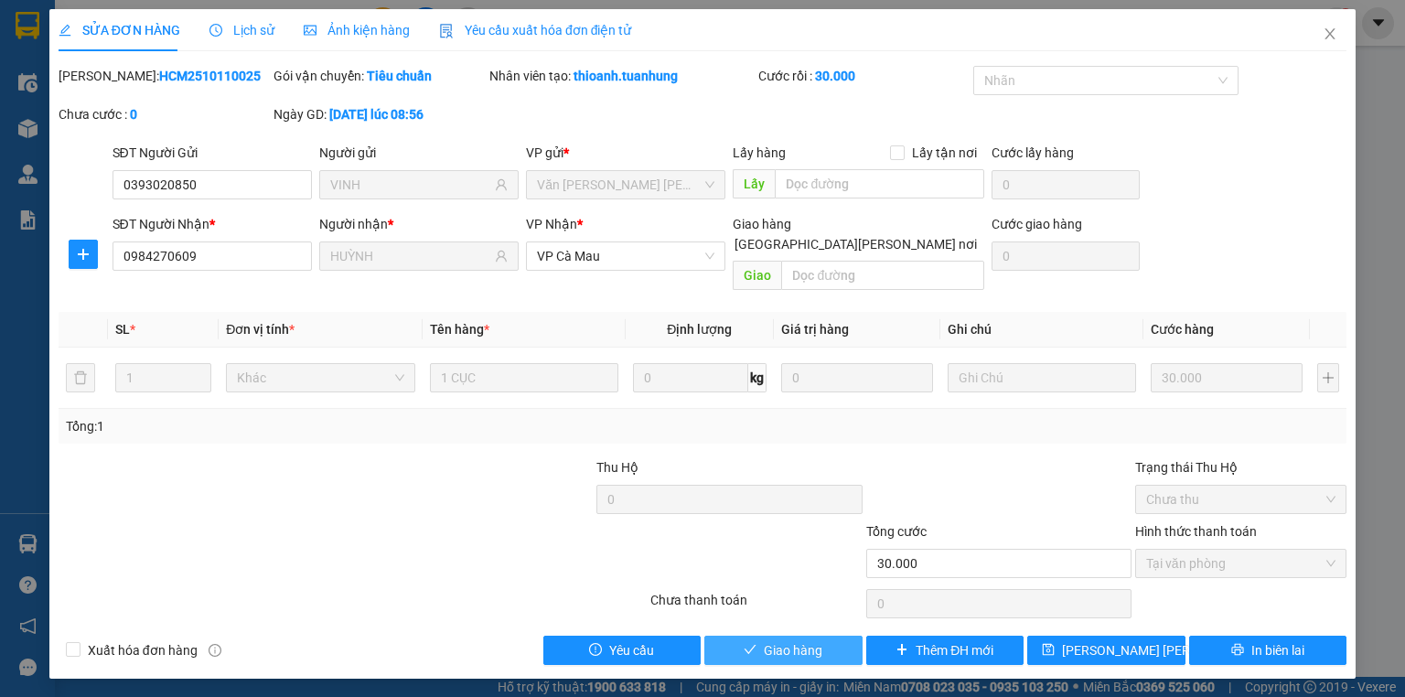
click at [779, 640] on span "Giao hàng" at bounding box center [793, 650] width 59 height 20
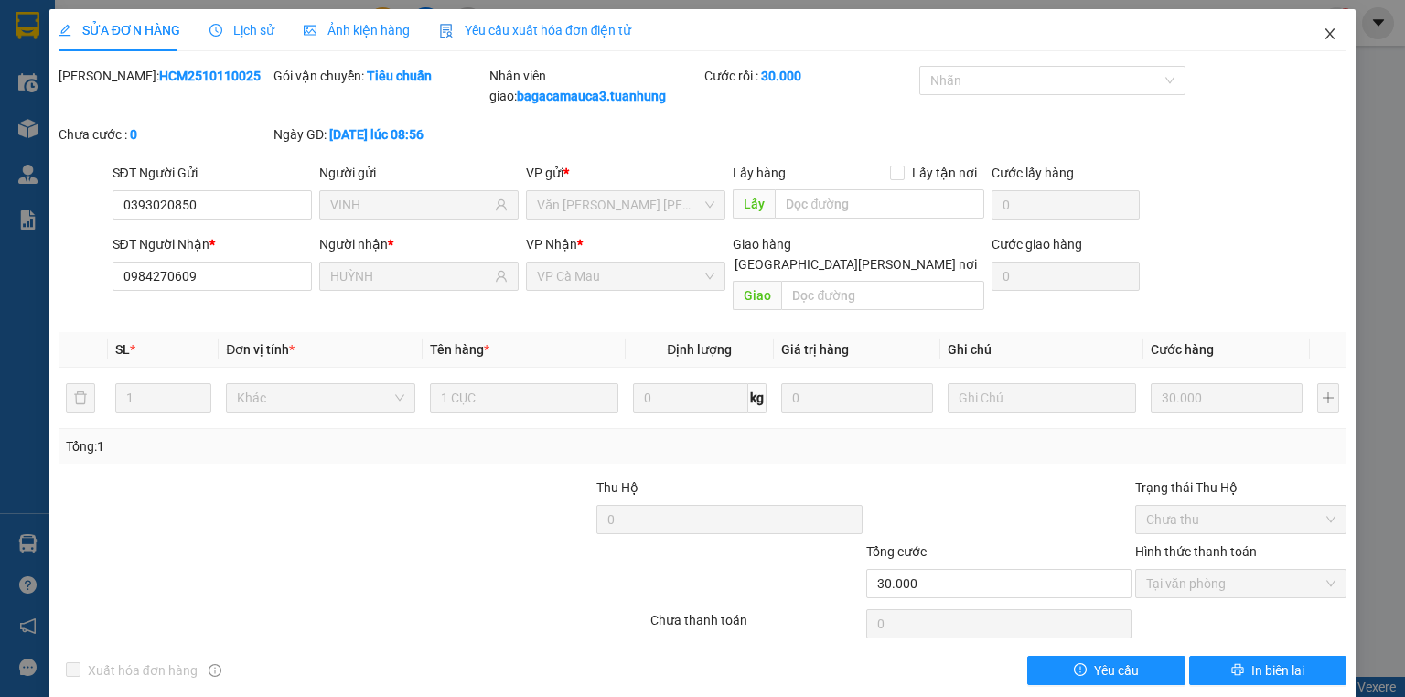
click at [1324, 31] on icon "close" at bounding box center [1329, 34] width 15 height 15
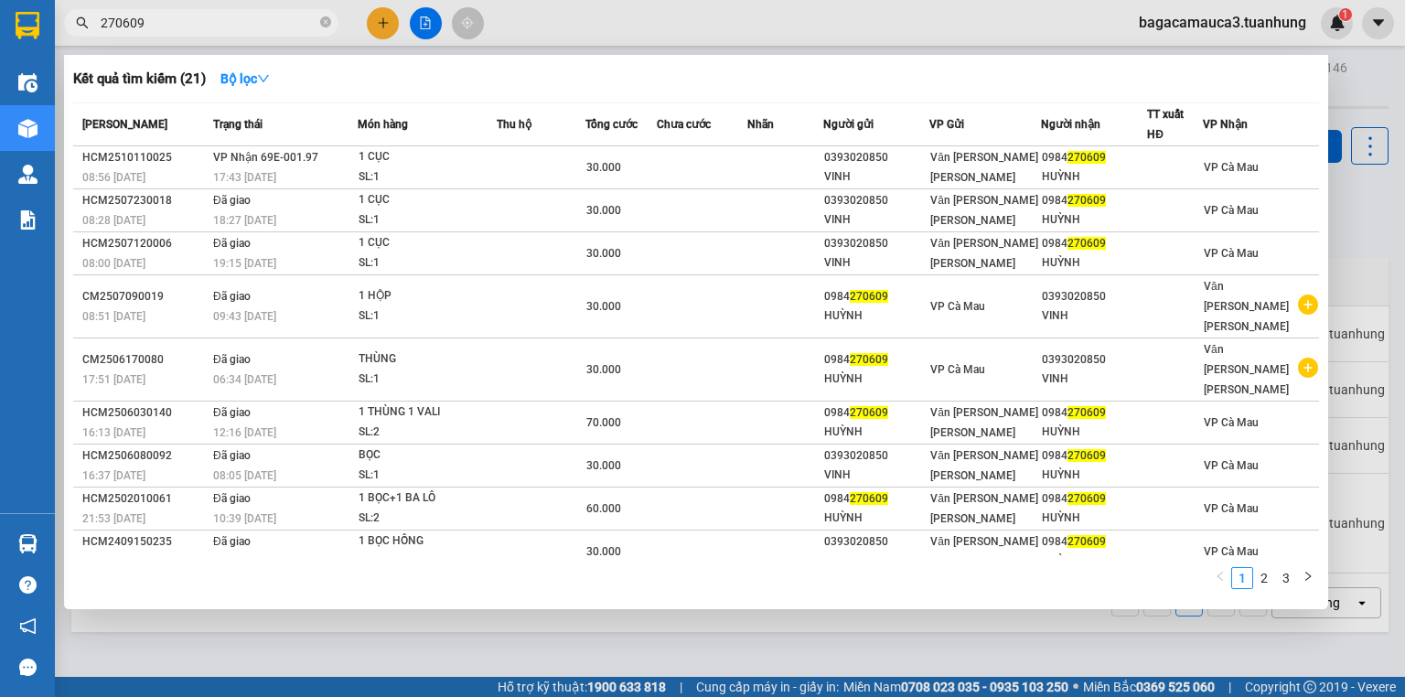
click at [216, 19] on input "270609" at bounding box center [209, 23] width 216 height 20
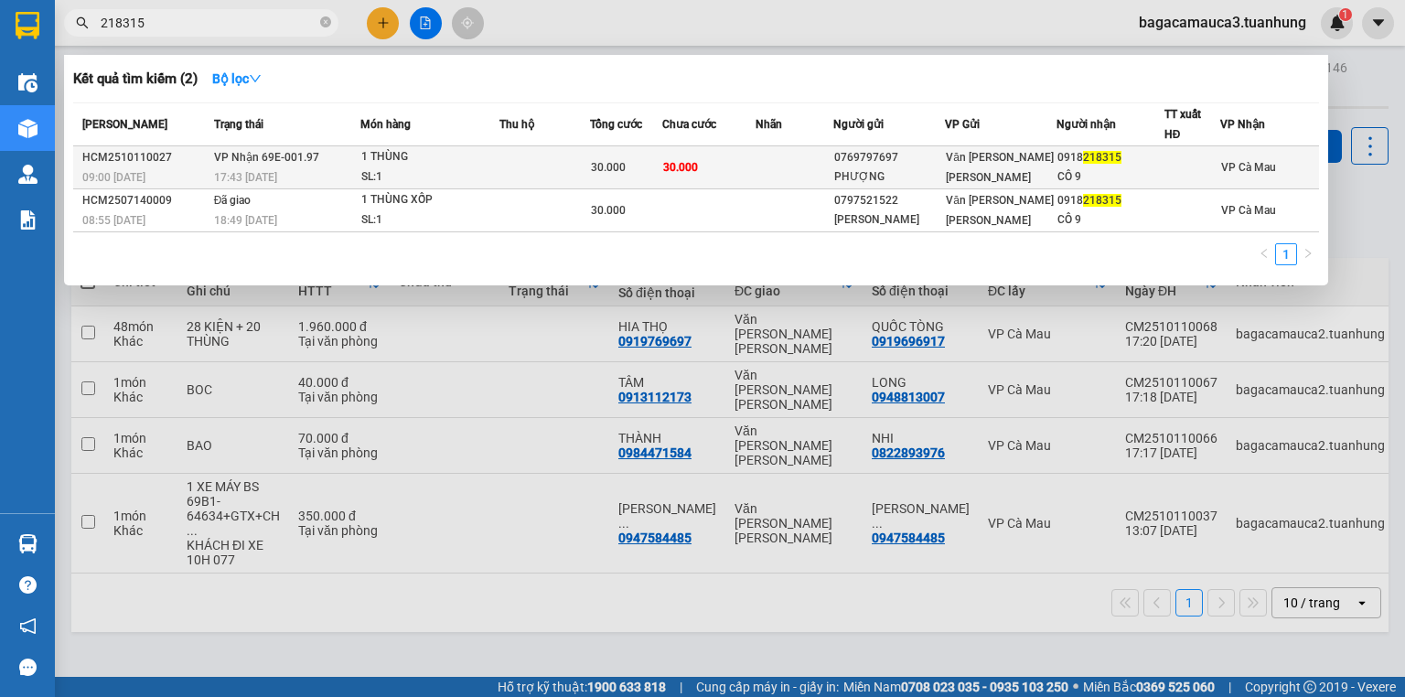
type input "218315"
click at [765, 166] on td at bounding box center [794, 167] width 78 height 43
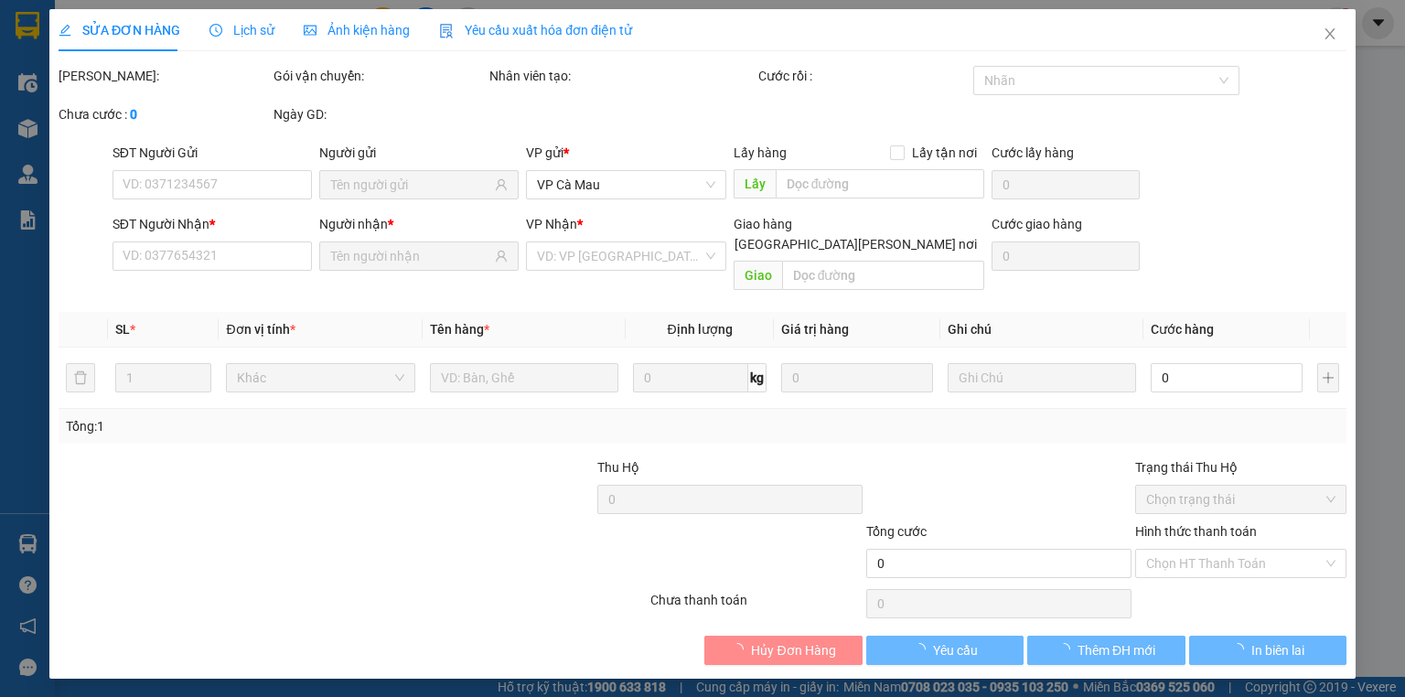
type input "0769797697"
type input "PHƯỢNG"
type input "0918218315"
type input "CÔ 9"
type input "30.000"
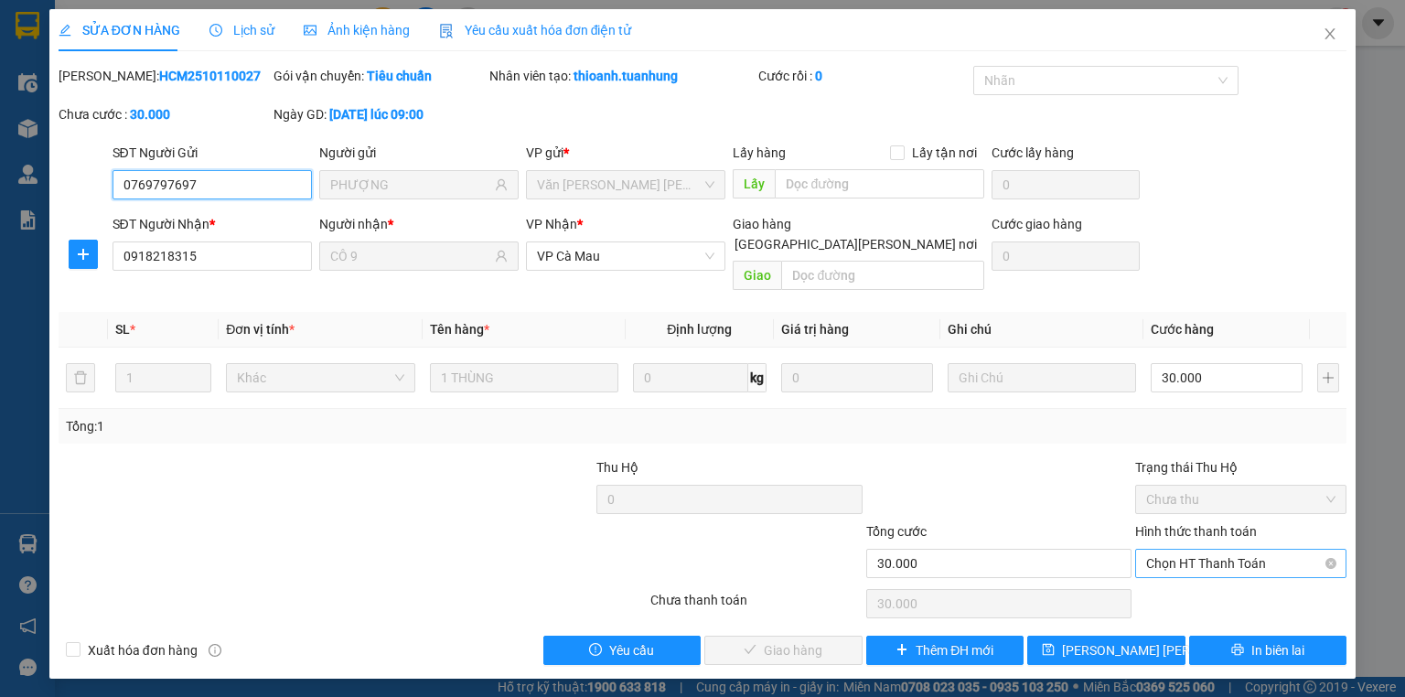
click at [1183, 550] on span "Chọn HT Thanh Toán" at bounding box center [1240, 563] width 189 height 27
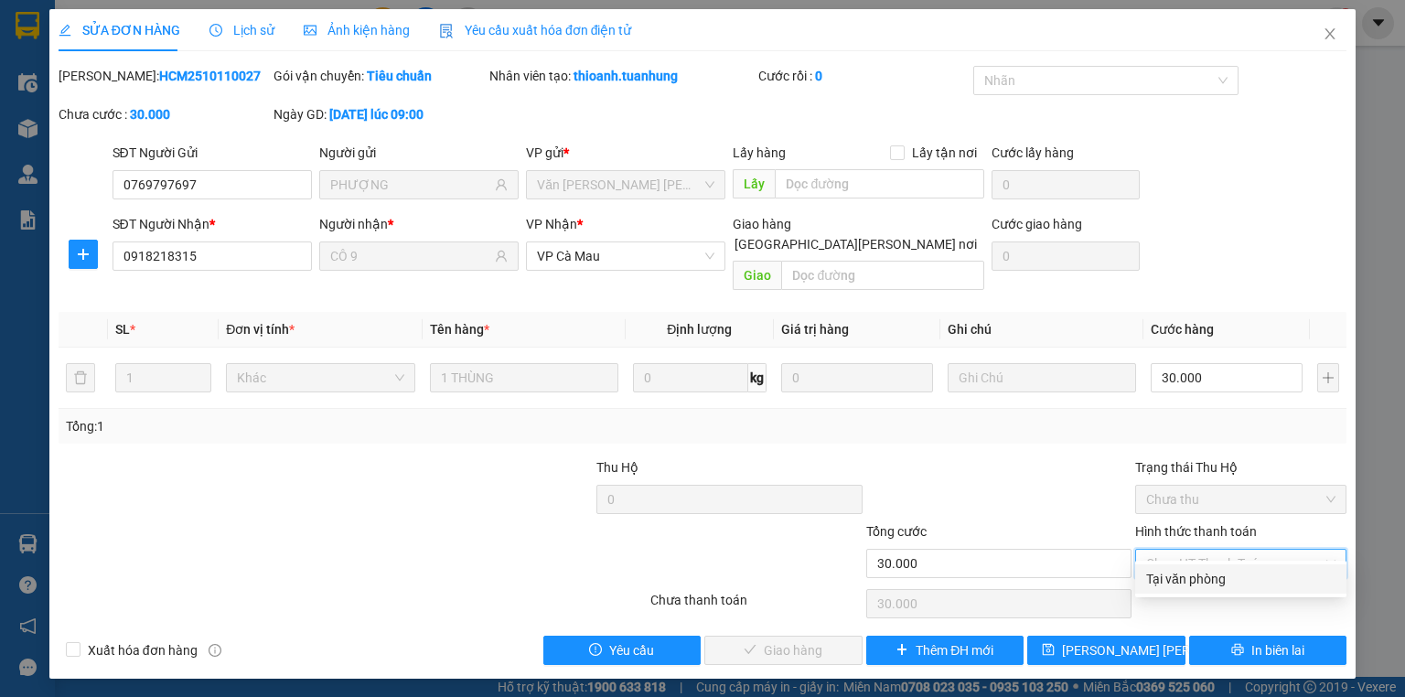
click at [1181, 582] on div "Tại văn phòng" at bounding box center [1240, 579] width 189 height 20
type input "0"
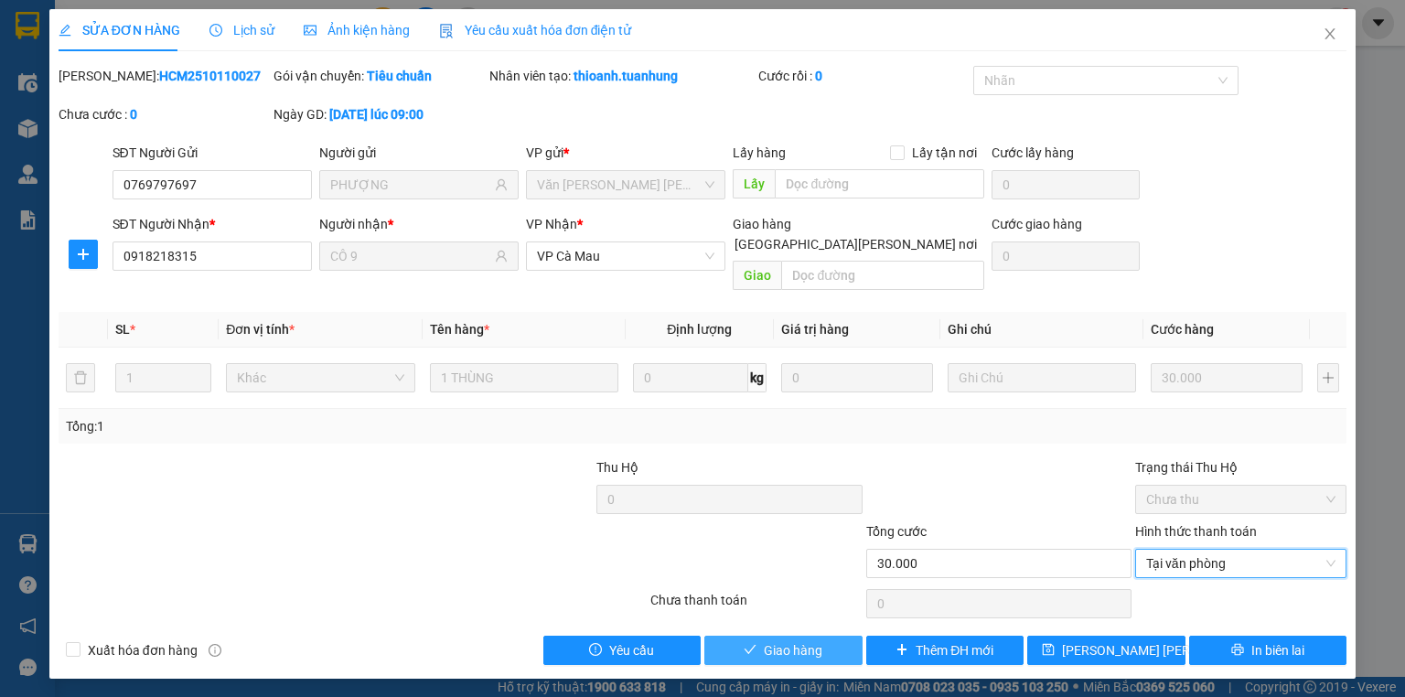
click at [777, 640] on span "Giao hàng" at bounding box center [793, 650] width 59 height 20
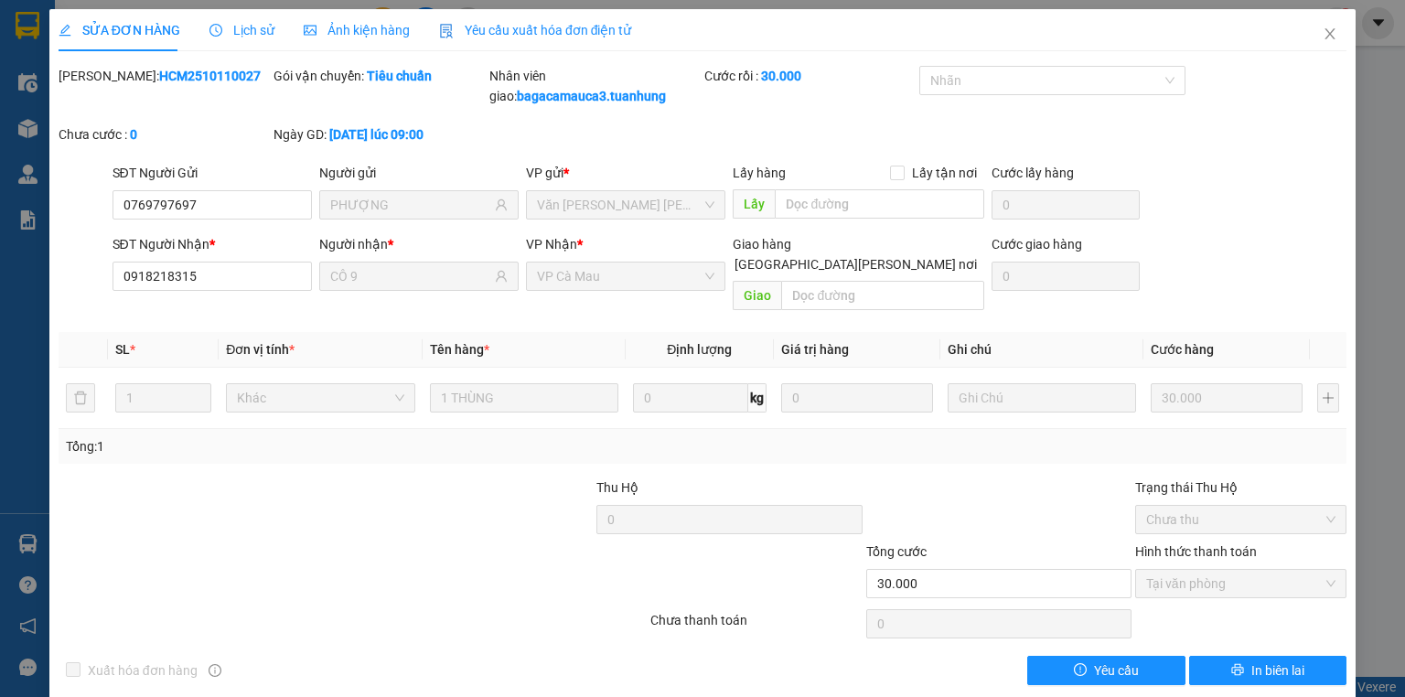
drag, startPoint x: 772, startPoint y: 443, endPoint x: 649, endPoint y: 7, distance: 452.2
click at [772, 318] on div "Total Paid Fee 30.000 Total UnPaid Fee 0 Cash Collection Total Fee Mã ĐH: HCM25…" at bounding box center [703, 375] width 1288 height 619
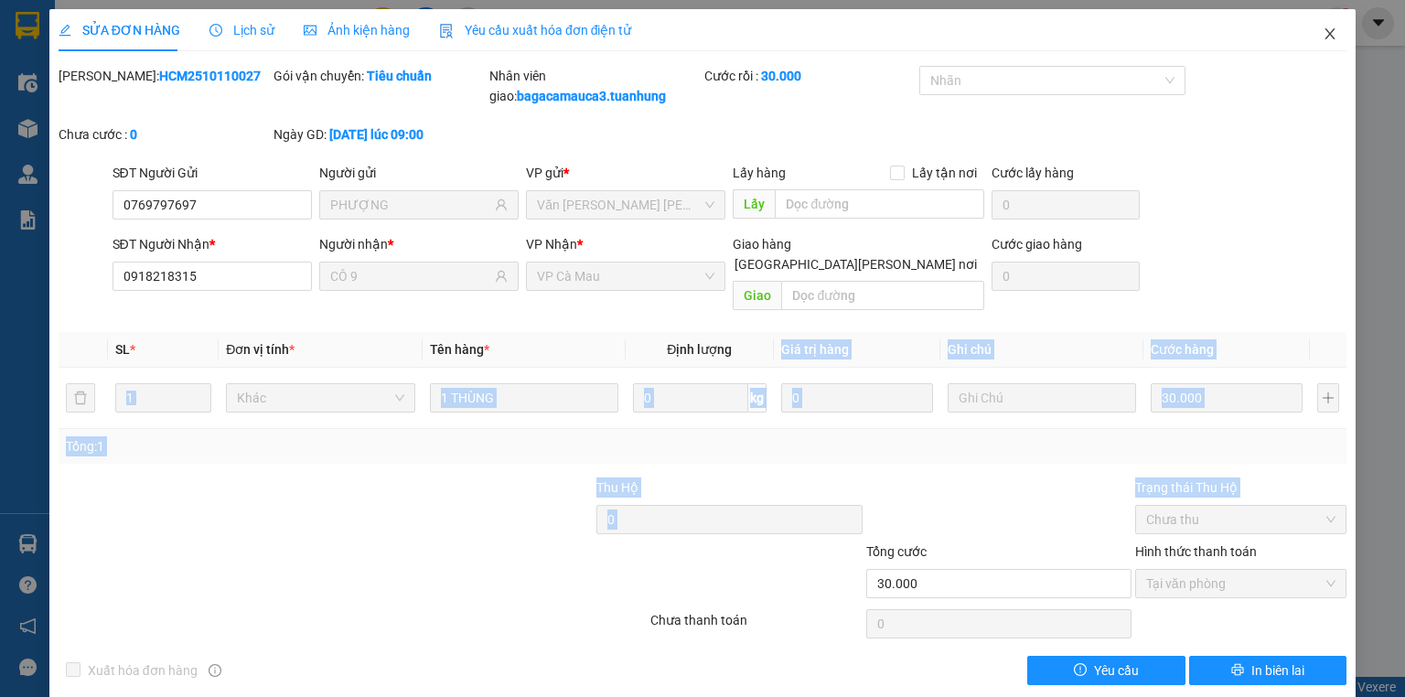
click at [1322, 37] on icon "close" at bounding box center [1329, 34] width 15 height 15
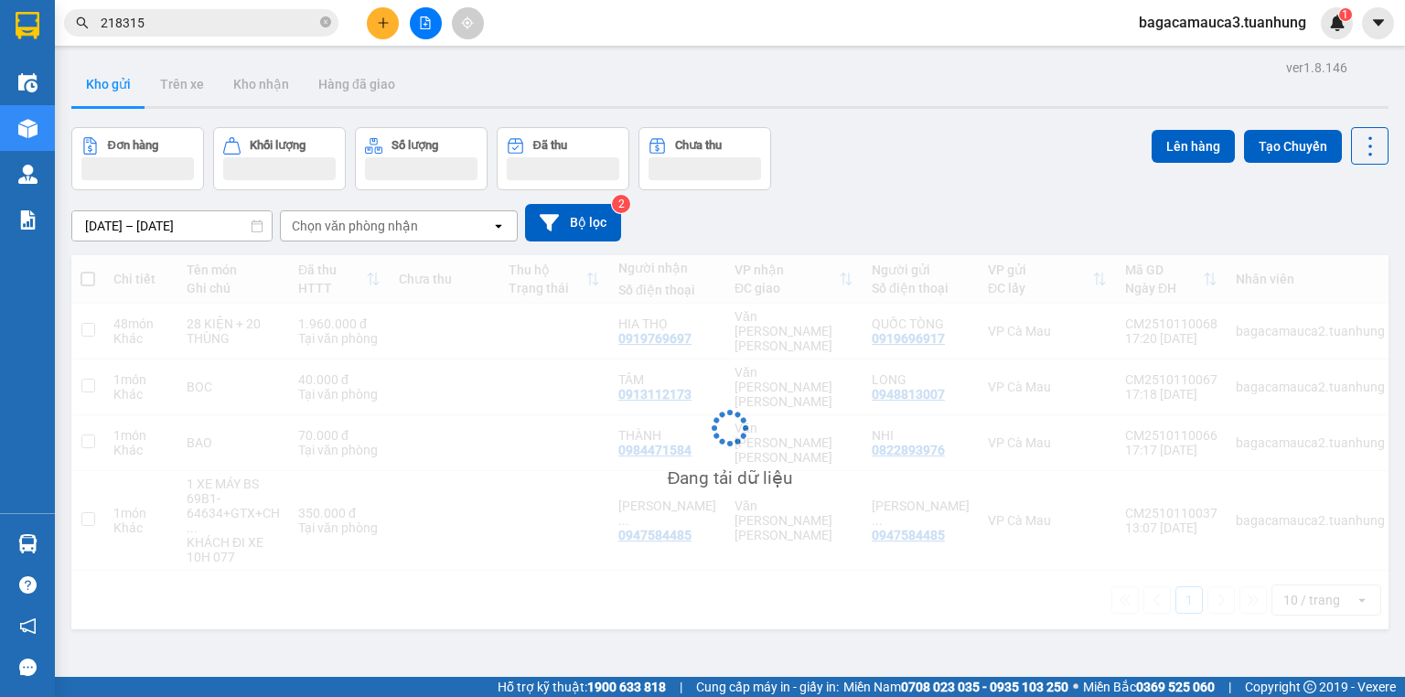
click at [227, 27] on input "218315" at bounding box center [209, 23] width 216 height 20
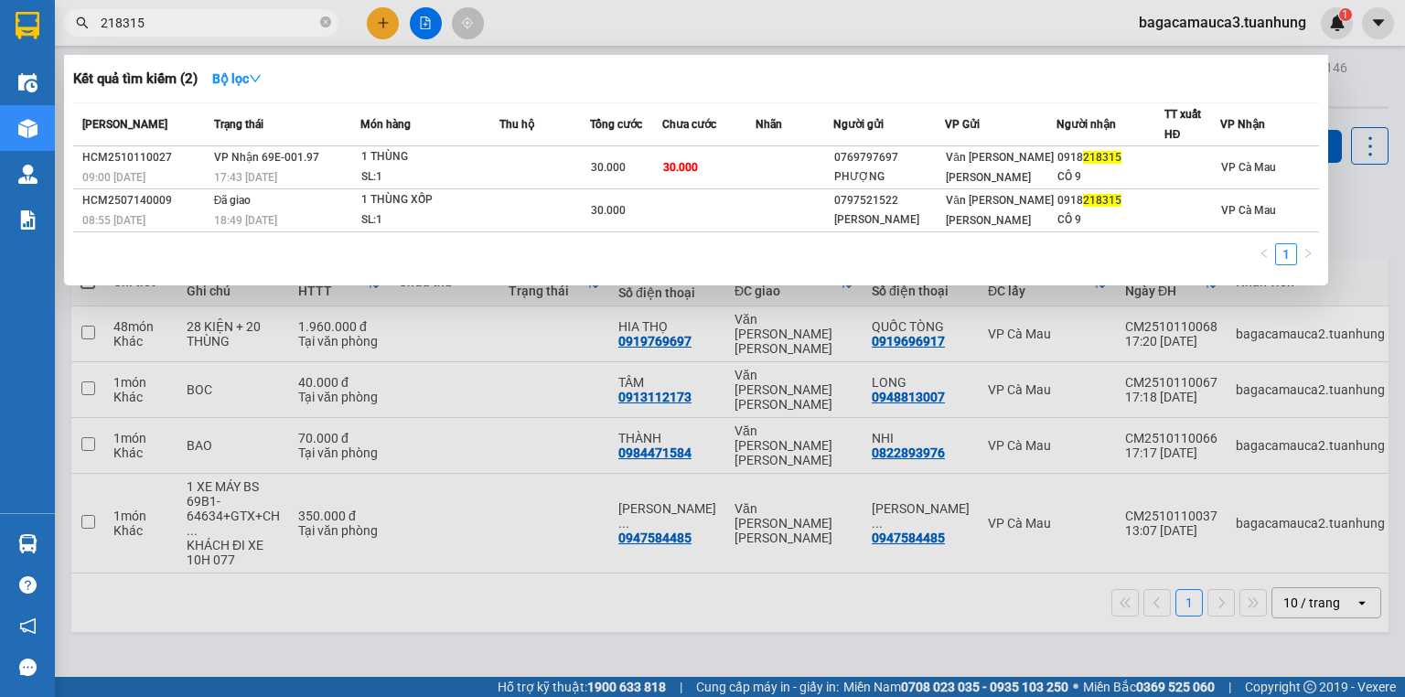
click at [227, 27] on input "218315" at bounding box center [209, 23] width 216 height 20
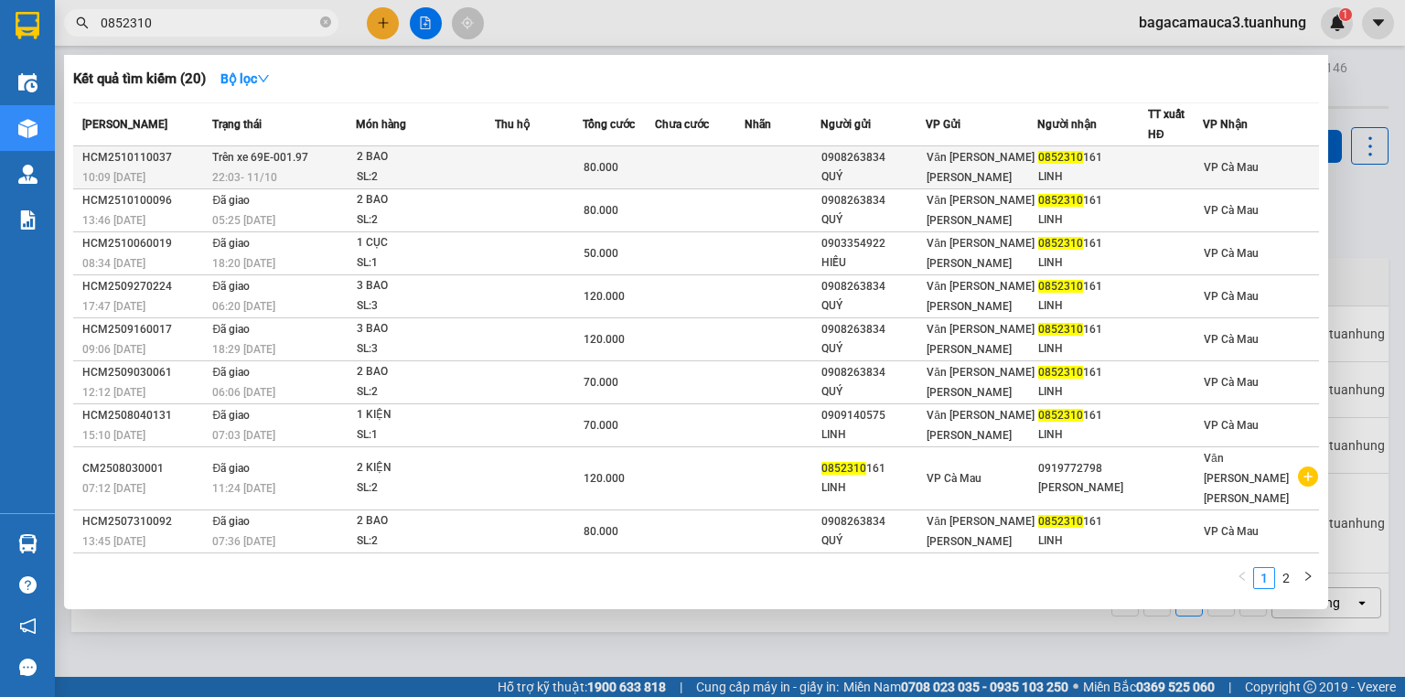
type input "0852310"
click at [273, 155] on span "Trên xe 69E-001.97" at bounding box center [260, 157] width 96 height 13
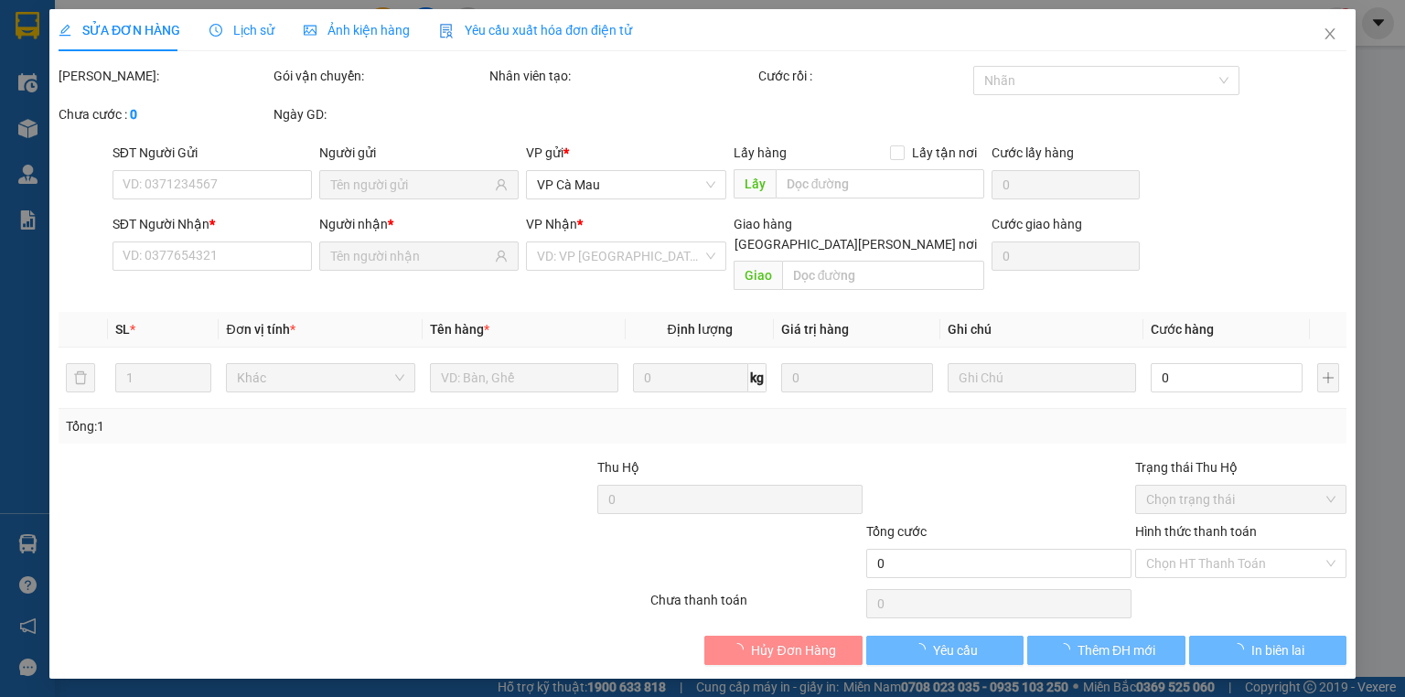
type input "0908263834"
type input "QUÝ"
type input "0852310161"
type input "LINH"
type input "80.000"
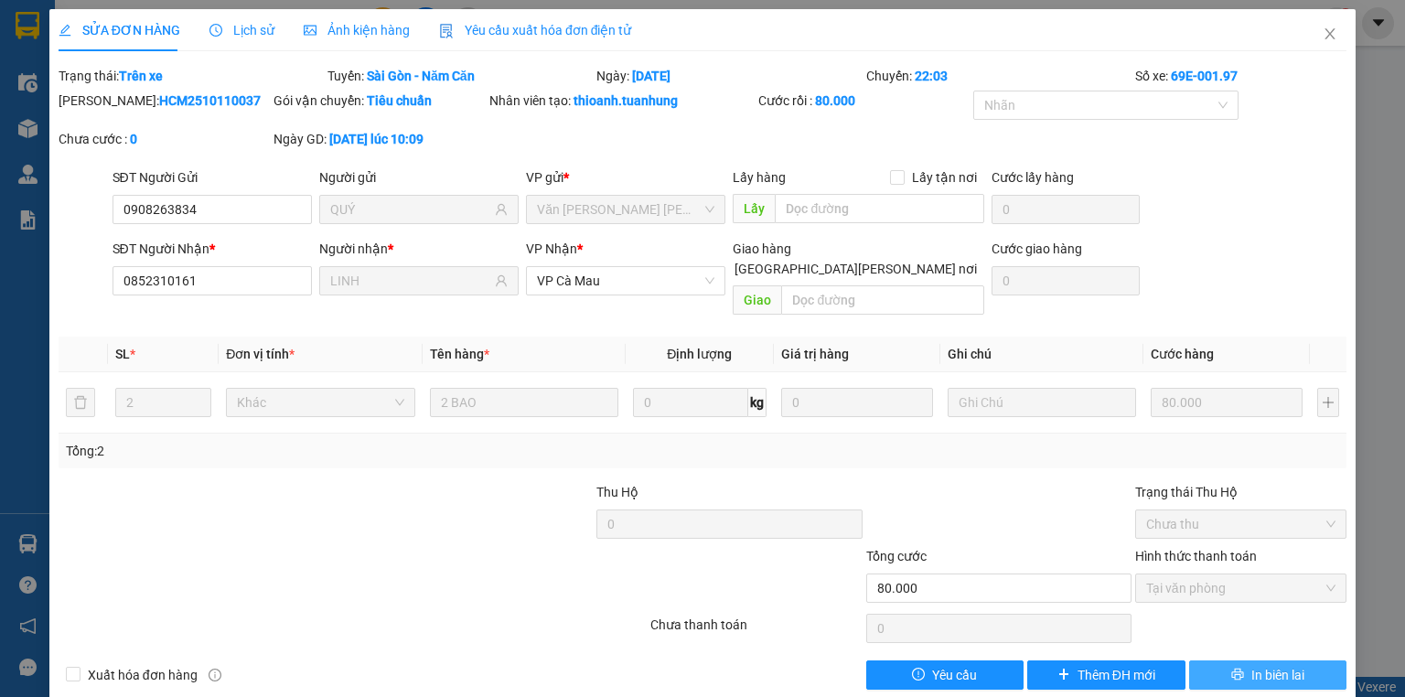
click at [1293, 665] on span "In biên lai" at bounding box center [1277, 675] width 53 height 20
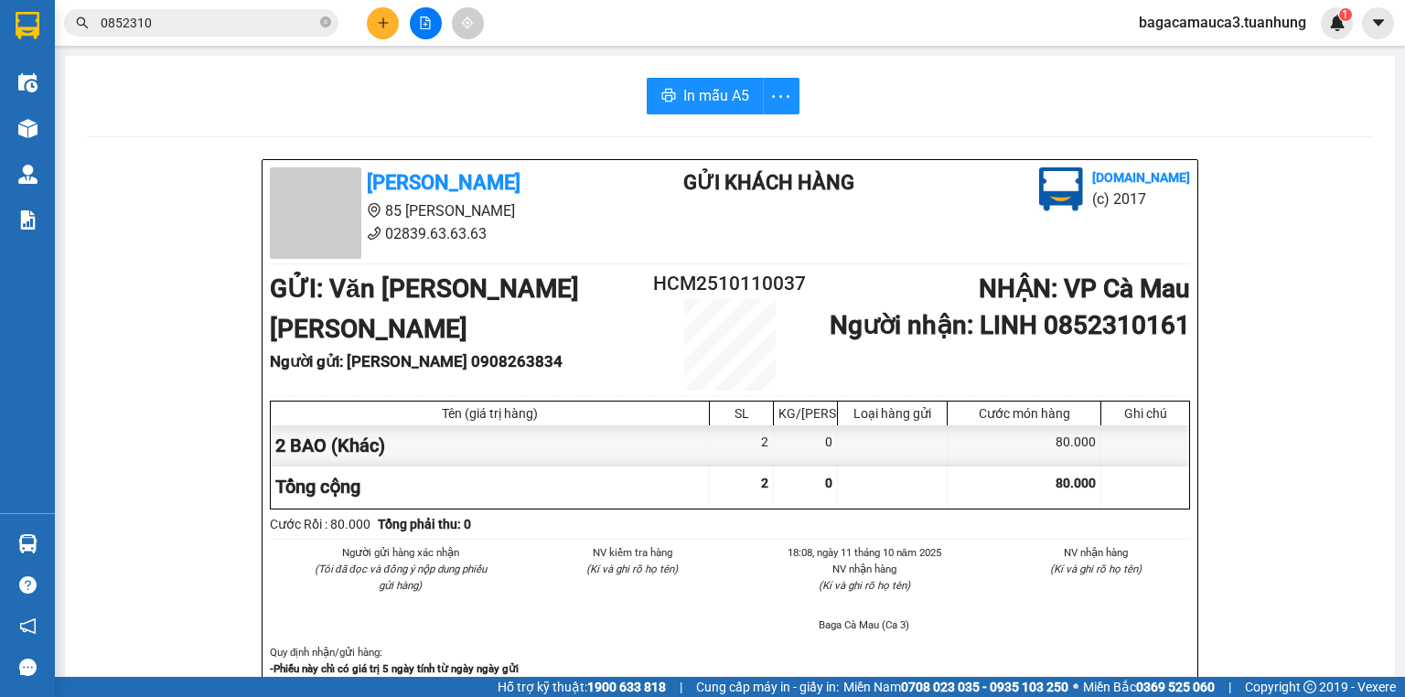
click at [173, 26] on input "0852310" at bounding box center [209, 23] width 216 height 20
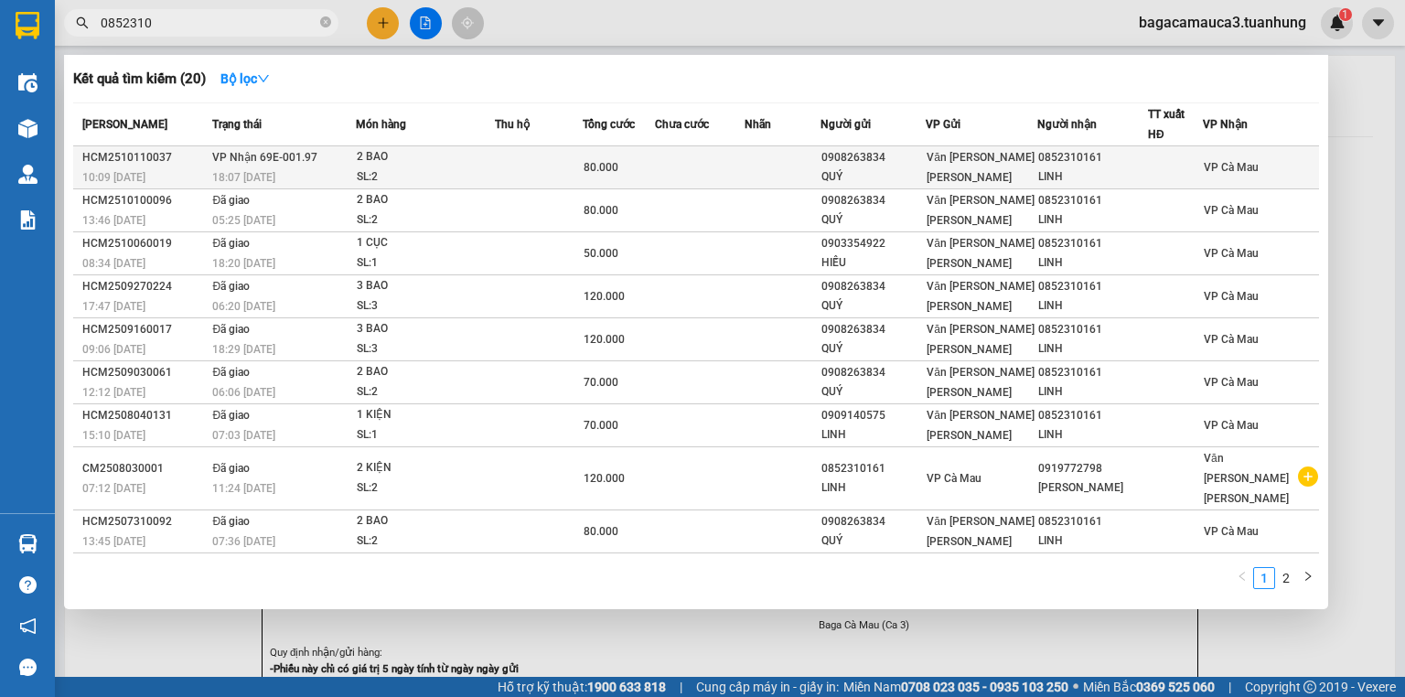
type input "0852310"
click at [743, 173] on td at bounding box center [700, 167] width 90 height 43
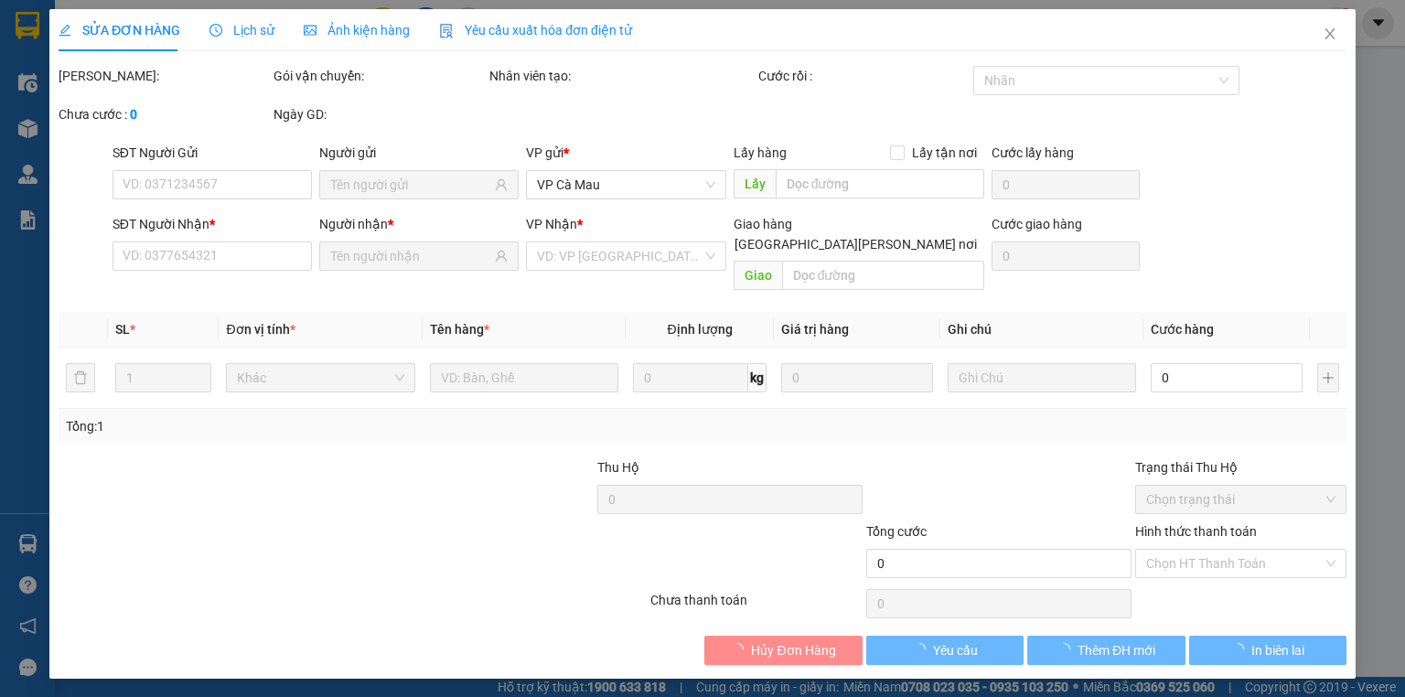
type input "0908263834"
type input "QUÝ"
type input "0852310161"
type input "LINH"
type input "80.000"
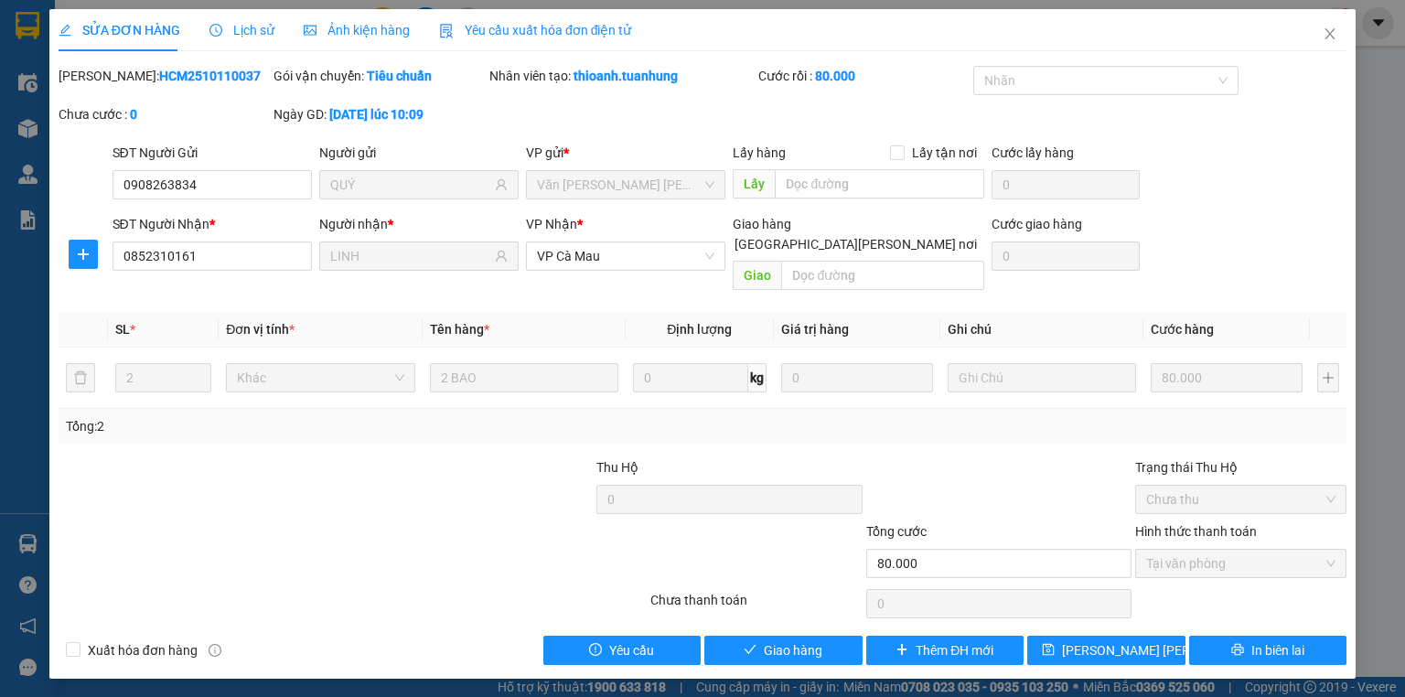
click at [823, 611] on div "Total Paid Fee 80.000 Total UnPaid Fee 0 Cash Collection Total Fee Mã ĐH: HCM25…" at bounding box center [703, 365] width 1288 height 599
click at [829, 636] on button "Giao hàng" at bounding box center [783, 650] width 158 height 29
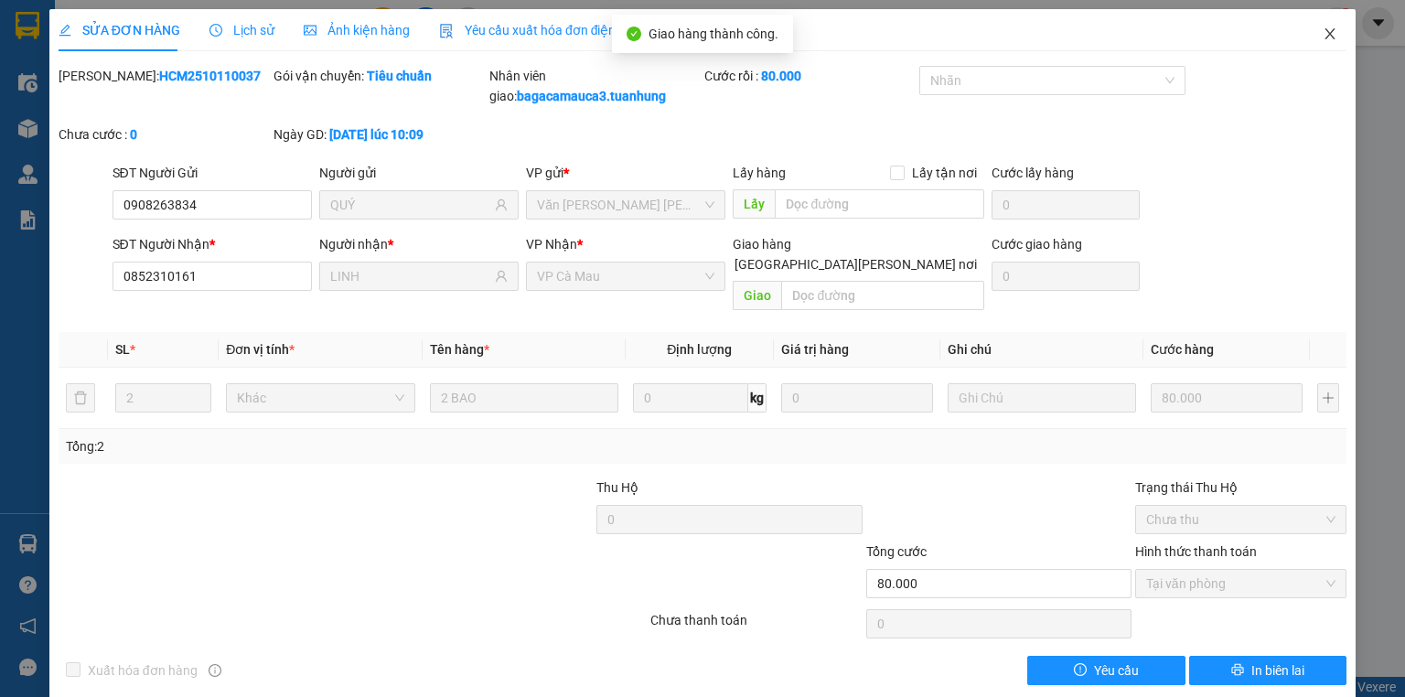
click at [1325, 37] on icon "close" at bounding box center [1329, 34] width 15 height 15
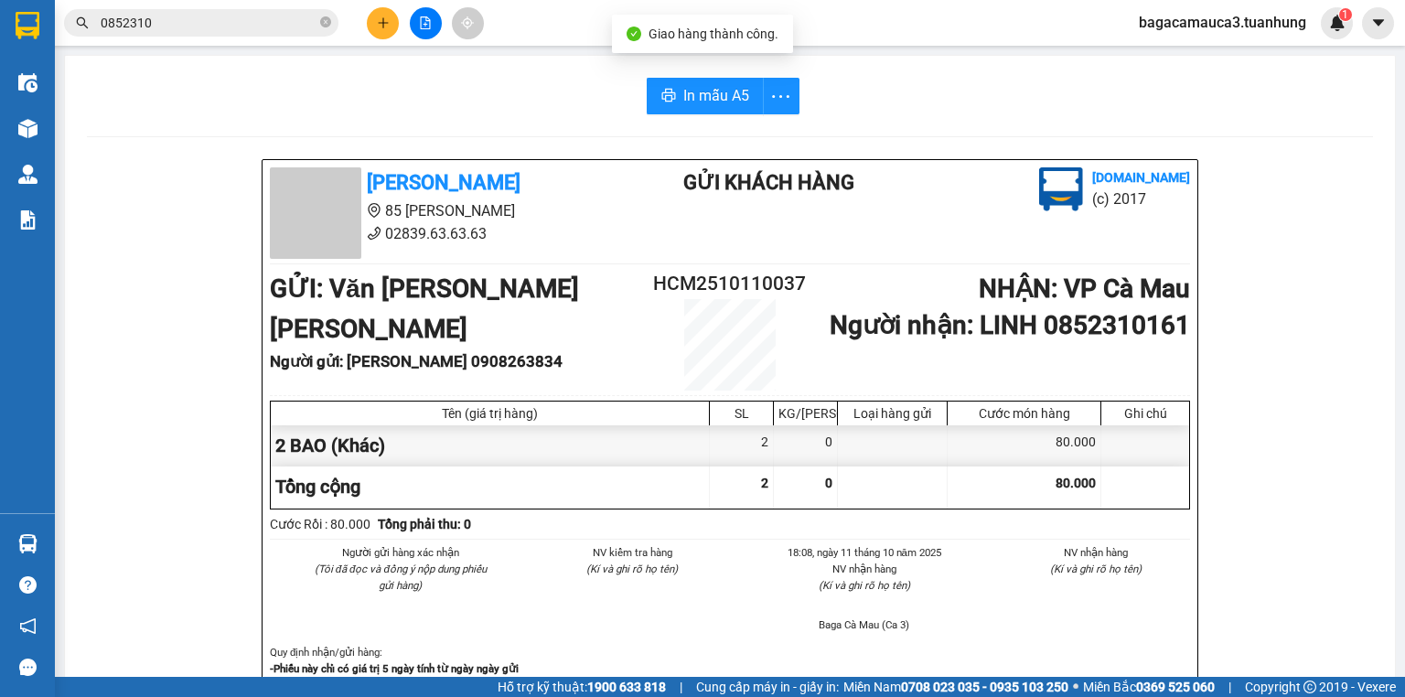
click at [380, 22] on icon "plus" at bounding box center [383, 22] width 13 height 13
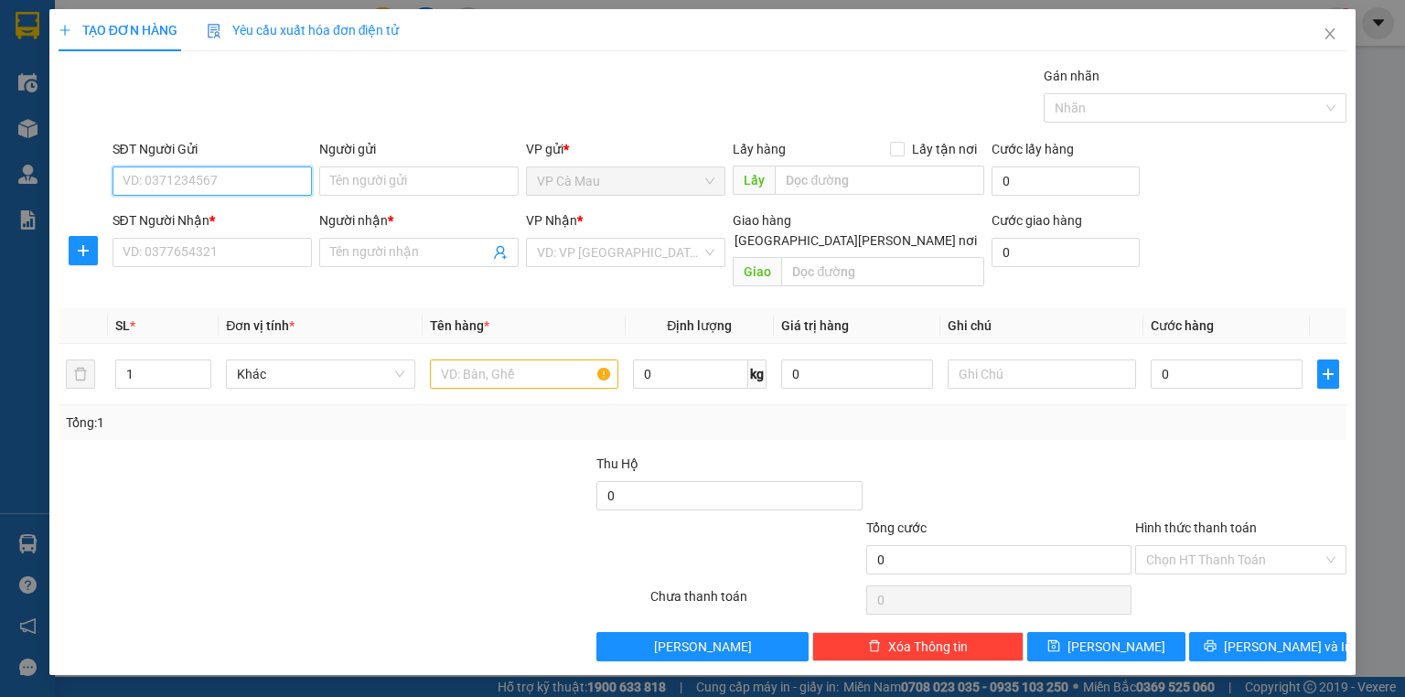
click at [251, 183] on input "SĐT Người Gửi" at bounding box center [211, 180] width 199 height 29
type input "0913149195"
click at [230, 216] on div "0913149195 - LAN" at bounding box center [211, 217] width 177 height 20
type input "LAN"
type input "0913149195"
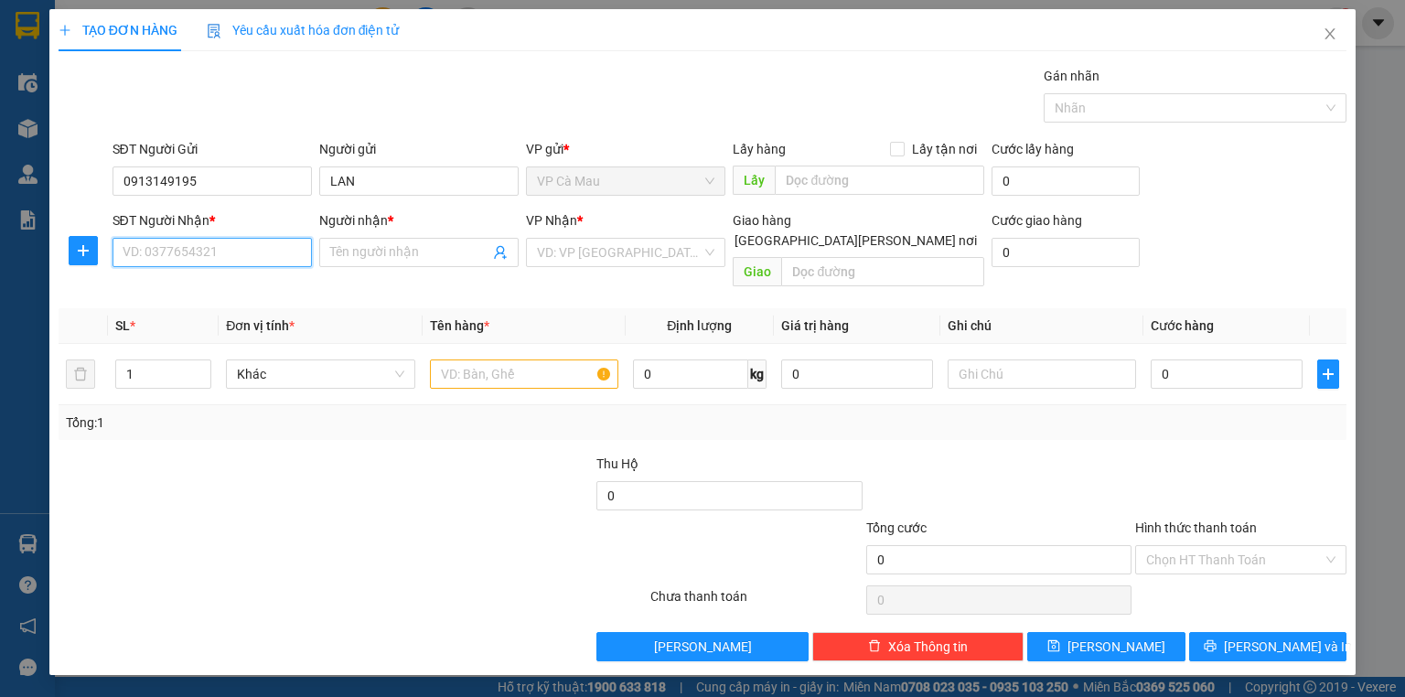
click at [227, 263] on input "SĐT Người Nhận *" at bounding box center [211, 252] width 199 height 29
type input "0931558585"
click at [210, 287] on div "0931558585 - CHIẾN" at bounding box center [211, 288] width 177 height 20
type input "CHIẾN"
type input "0931558585"
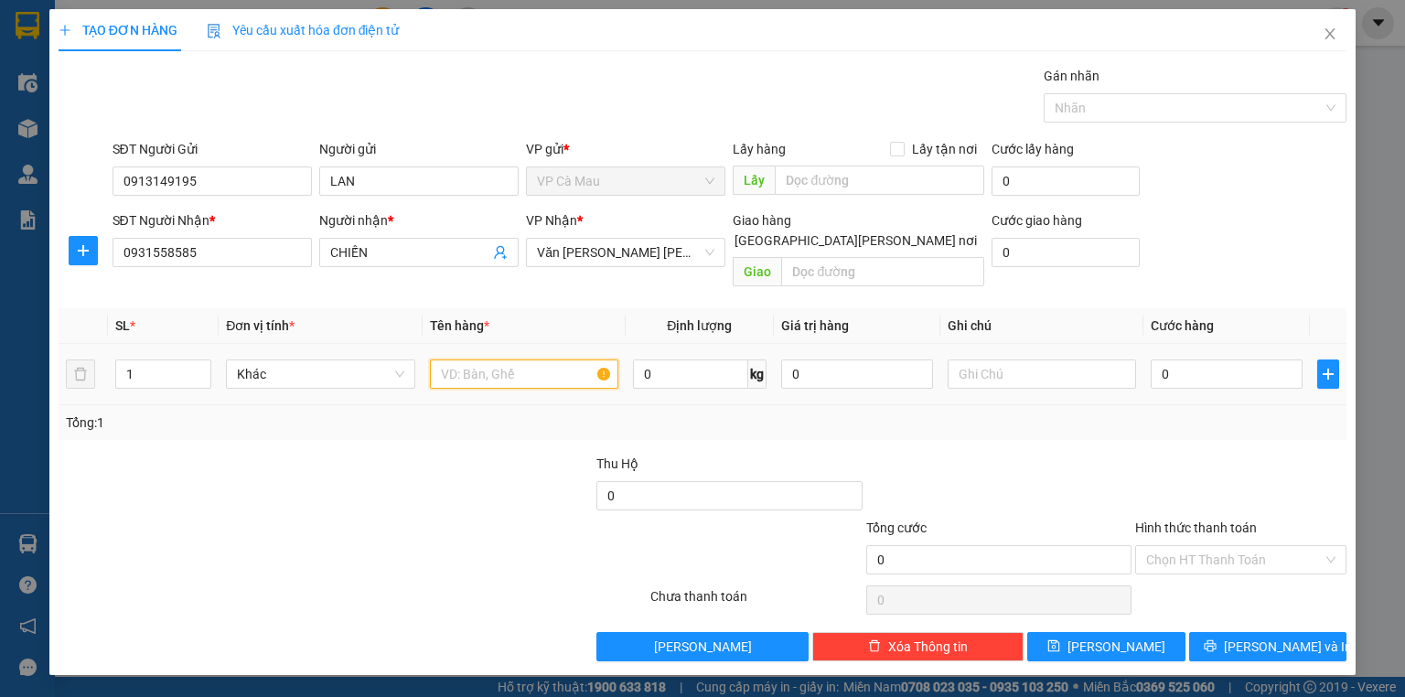
click at [481, 359] on input "text" at bounding box center [524, 373] width 188 height 29
type input "1 THÙNG"
click at [1194, 359] on input "0" at bounding box center [1226, 373] width 152 height 29
type input "3"
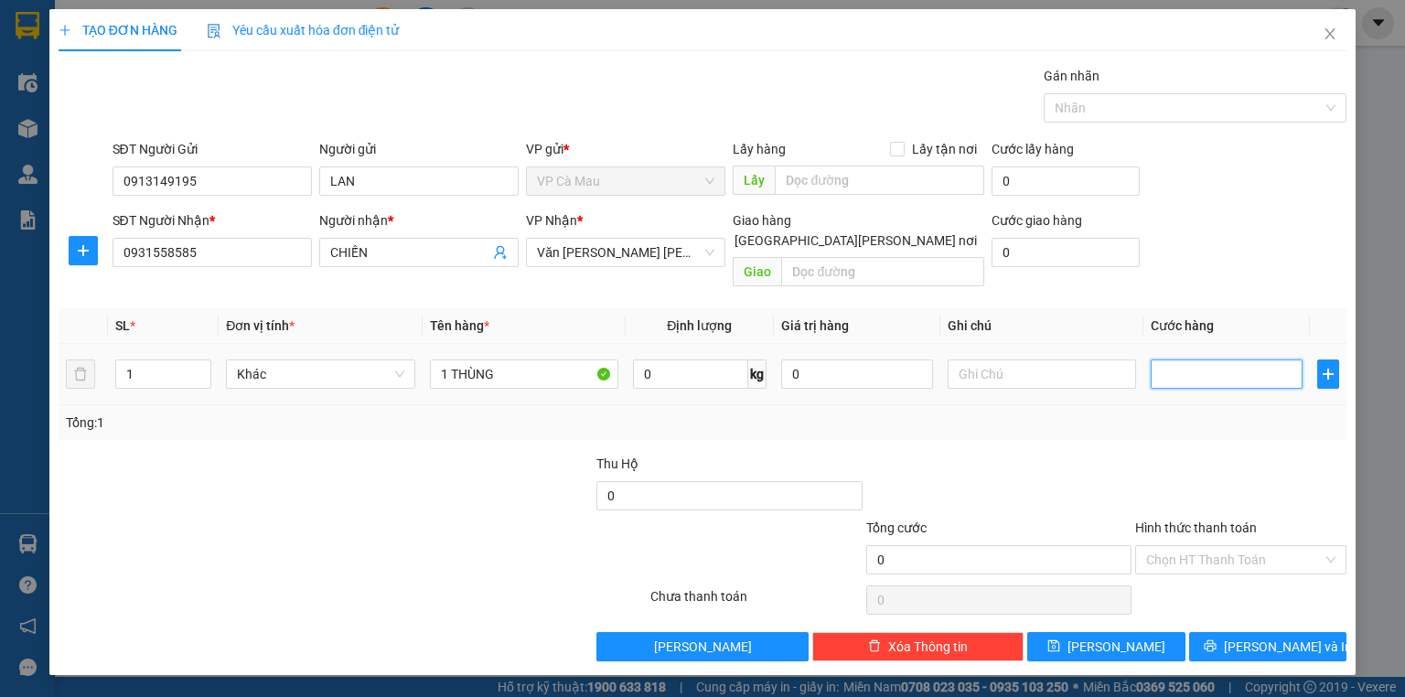
type input "3"
type input "30"
type input "30.000"
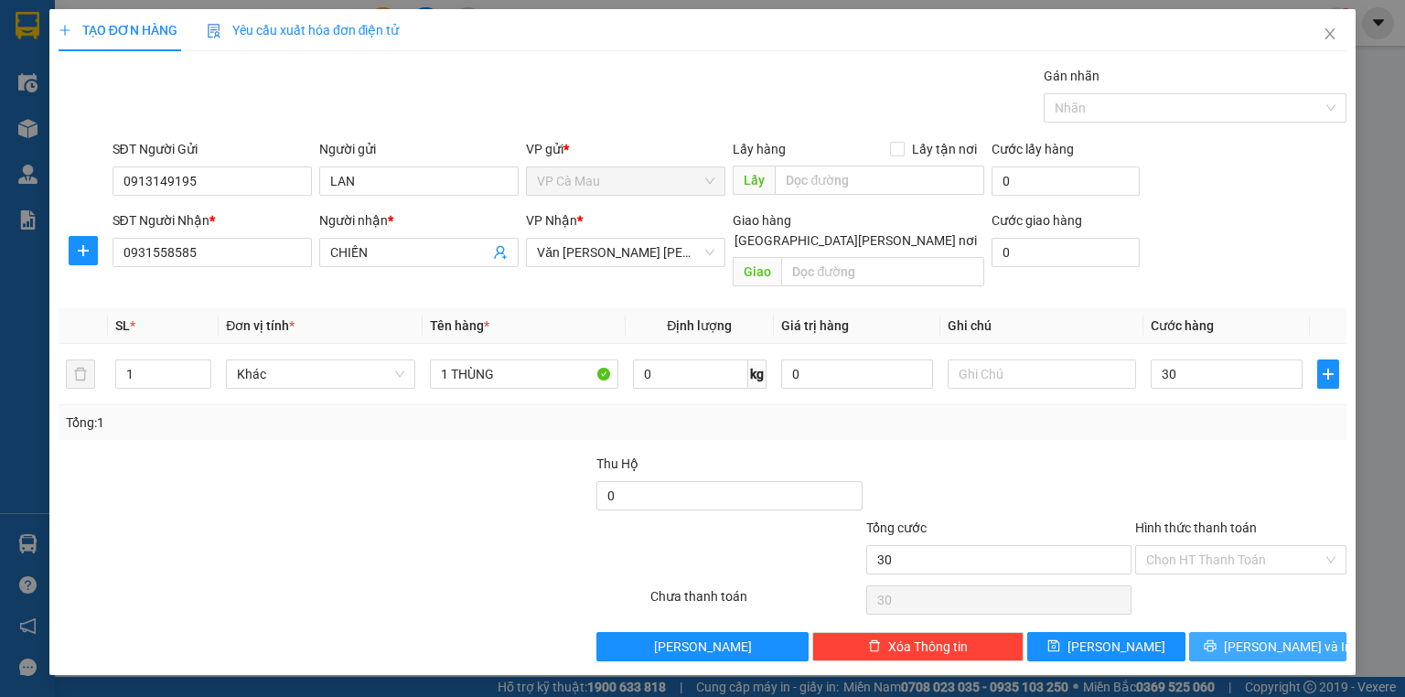
type input "30.000"
click at [1223, 632] on button "[PERSON_NAME] và In" at bounding box center [1268, 646] width 158 height 29
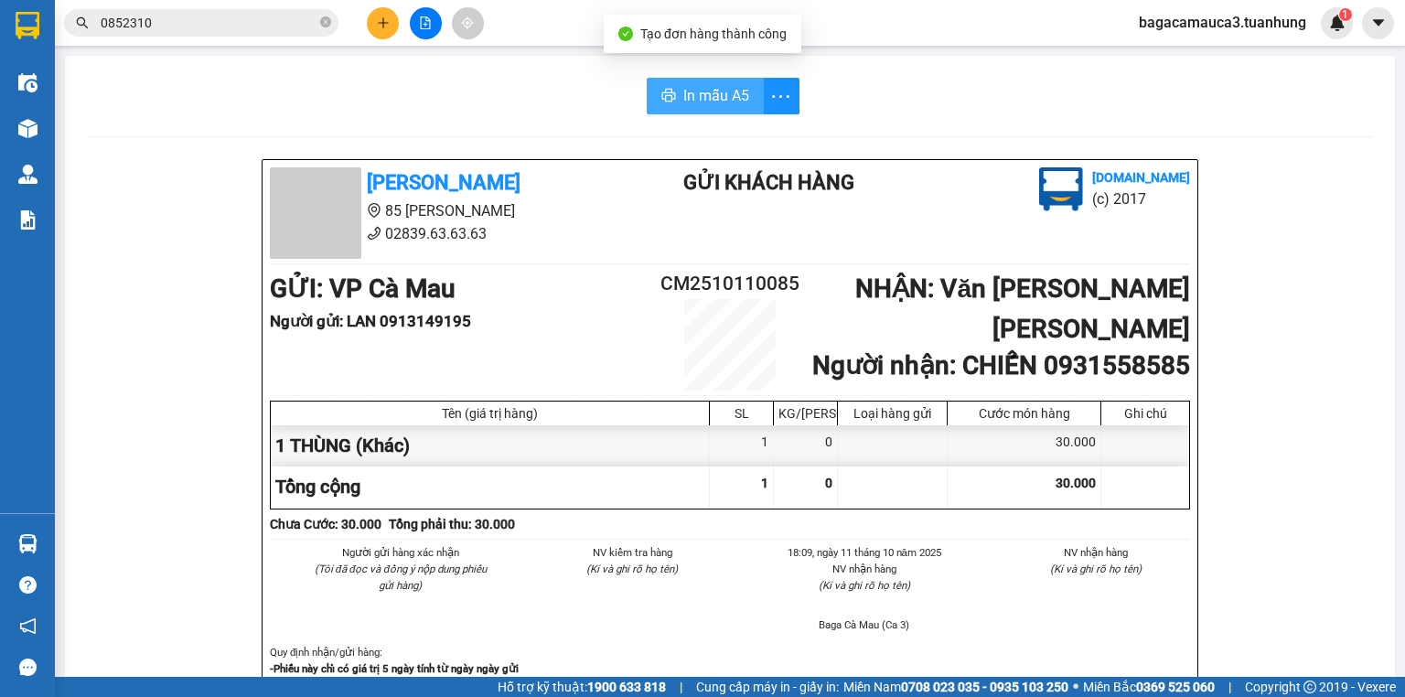
click at [683, 87] on span "In mẫu A5" at bounding box center [716, 95] width 66 height 23
click at [391, 27] on button at bounding box center [383, 23] width 32 height 32
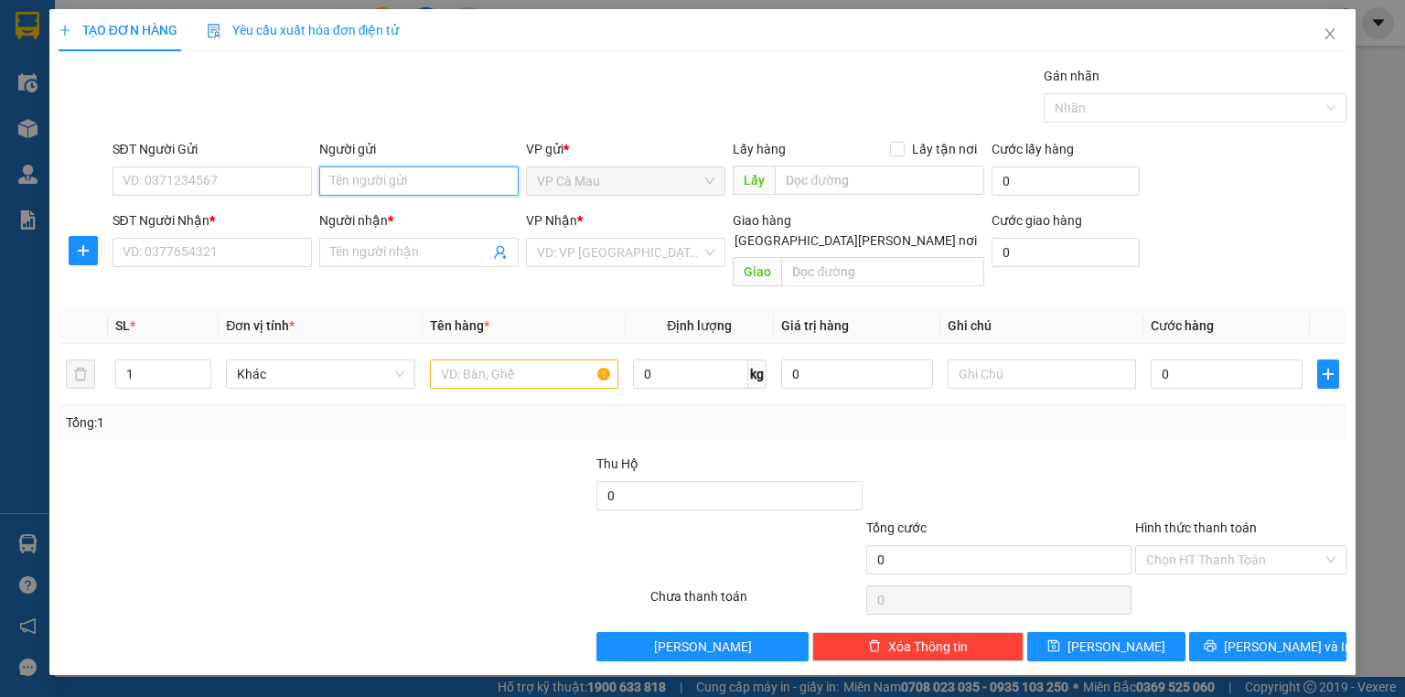
click at [358, 166] on input "Người gửi" at bounding box center [418, 180] width 199 height 29
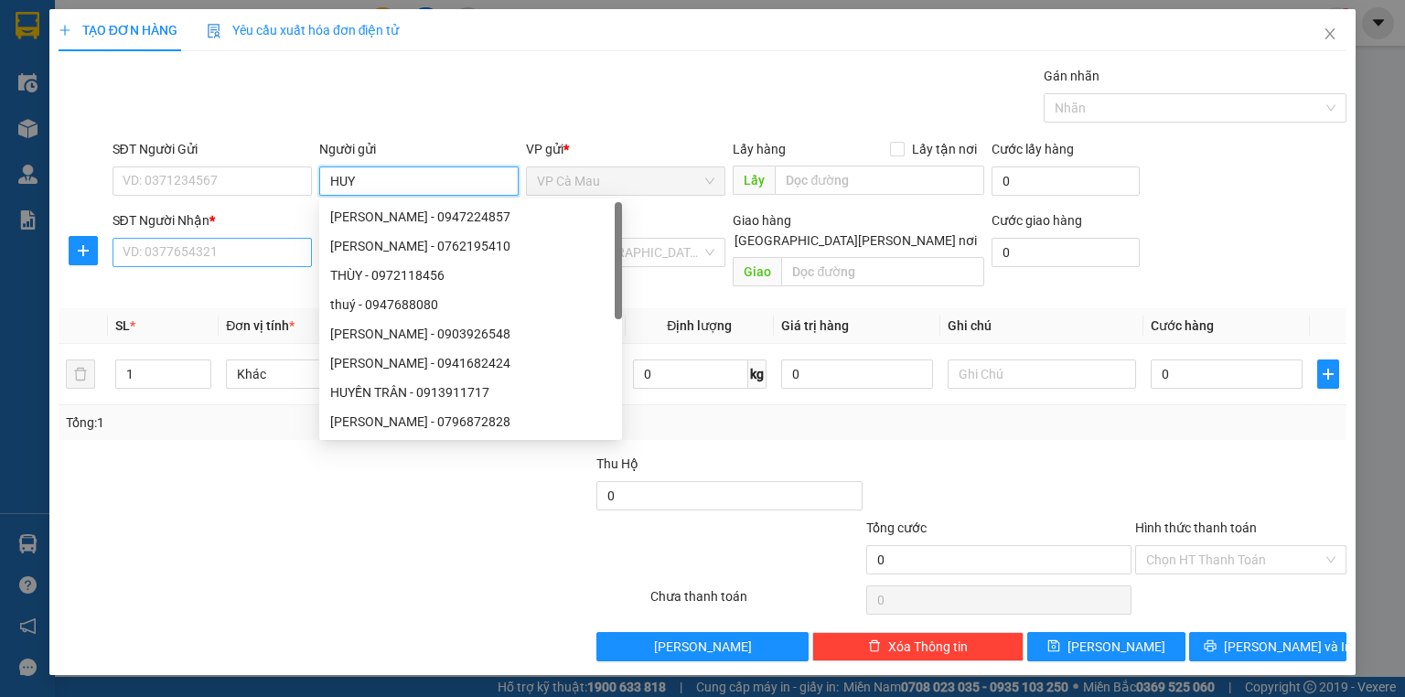
type input "HUY"
click at [213, 248] on input "SĐT Người Nhận *" at bounding box center [211, 252] width 199 height 29
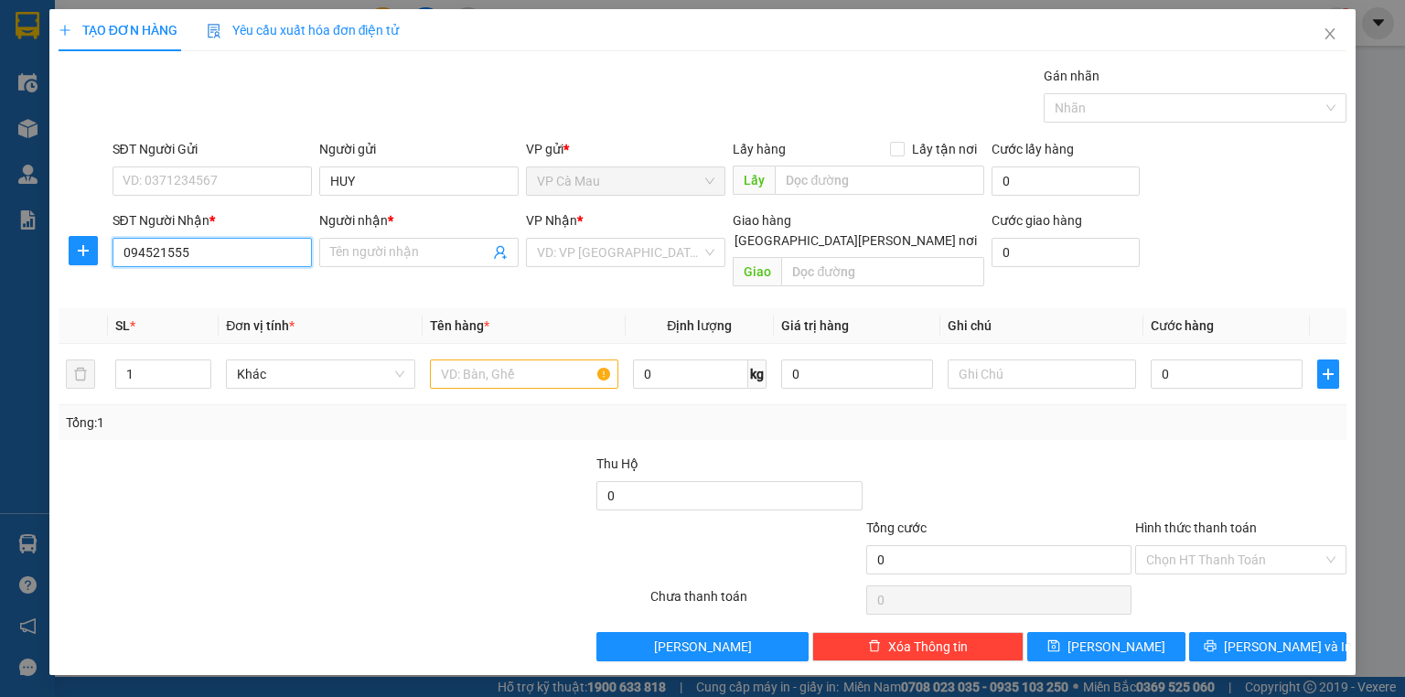
type input "0945215555"
click at [190, 286] on div "0945215555 - HUY" at bounding box center [211, 288] width 177 height 20
type input "HUY"
type input "0945215555"
click at [540, 359] on input "text" at bounding box center [524, 373] width 188 height 29
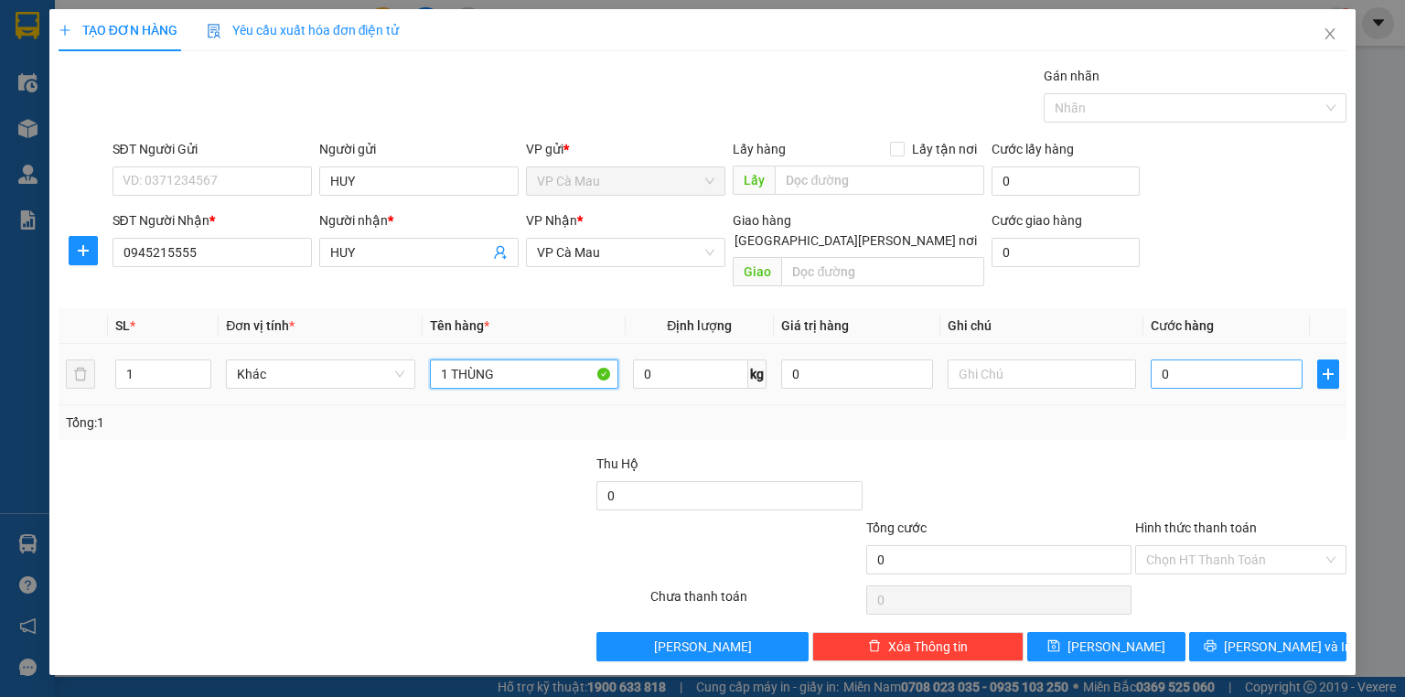
type input "1 THÙNG"
click at [1217, 359] on input "0" at bounding box center [1226, 373] width 152 height 29
type input "3"
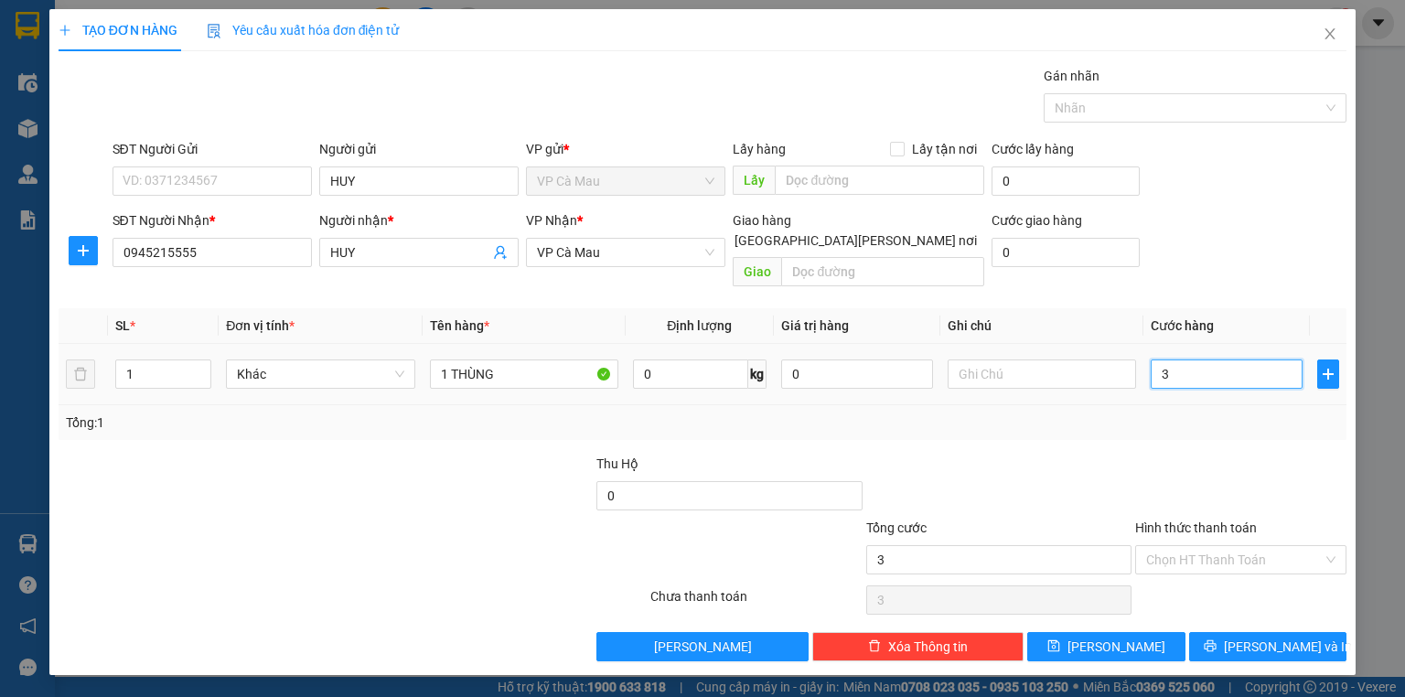
type input "30"
type input "30.000"
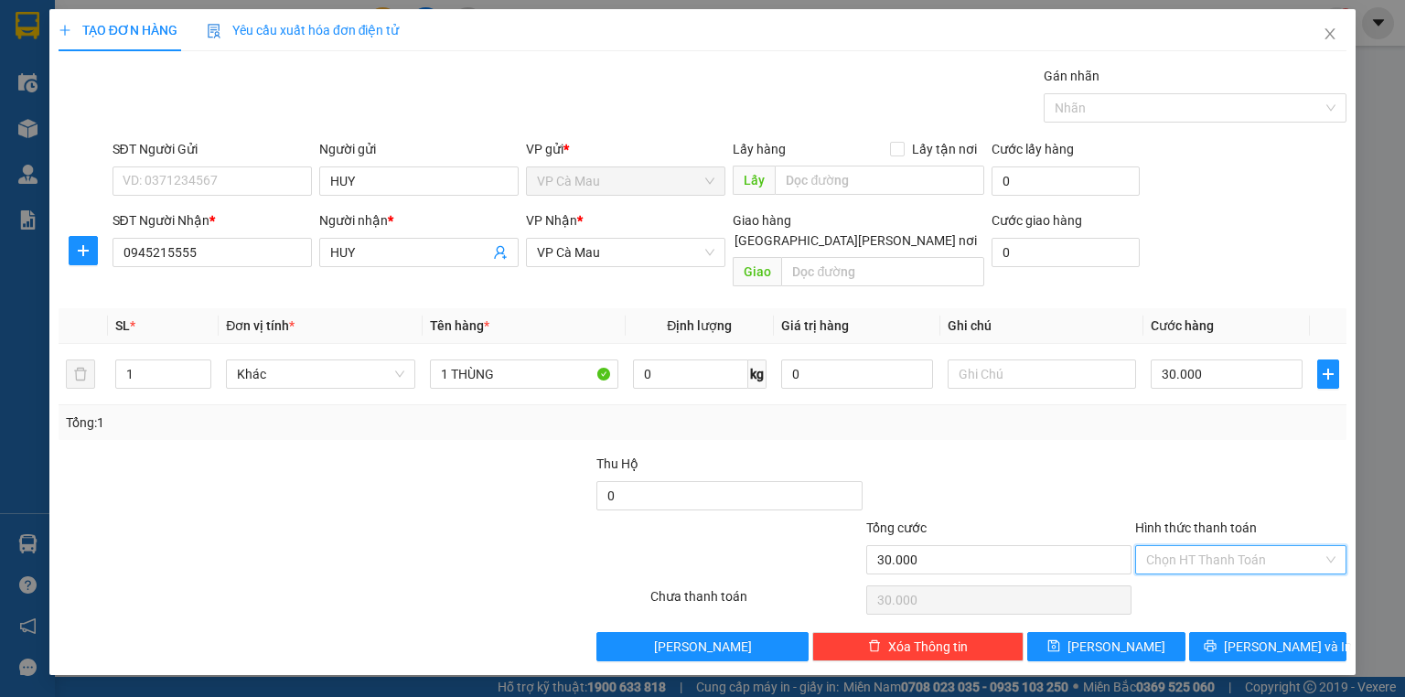
drag, startPoint x: 1166, startPoint y: 525, endPoint x: 1176, endPoint y: 539, distance: 17.0
click at [1170, 546] on input "Hình thức thanh toán" at bounding box center [1234, 559] width 176 height 27
click at [1168, 567] on div "Tại văn phòng" at bounding box center [1240, 574] width 189 height 20
type input "0"
click at [1213, 632] on button "[PERSON_NAME] và In" at bounding box center [1268, 646] width 158 height 29
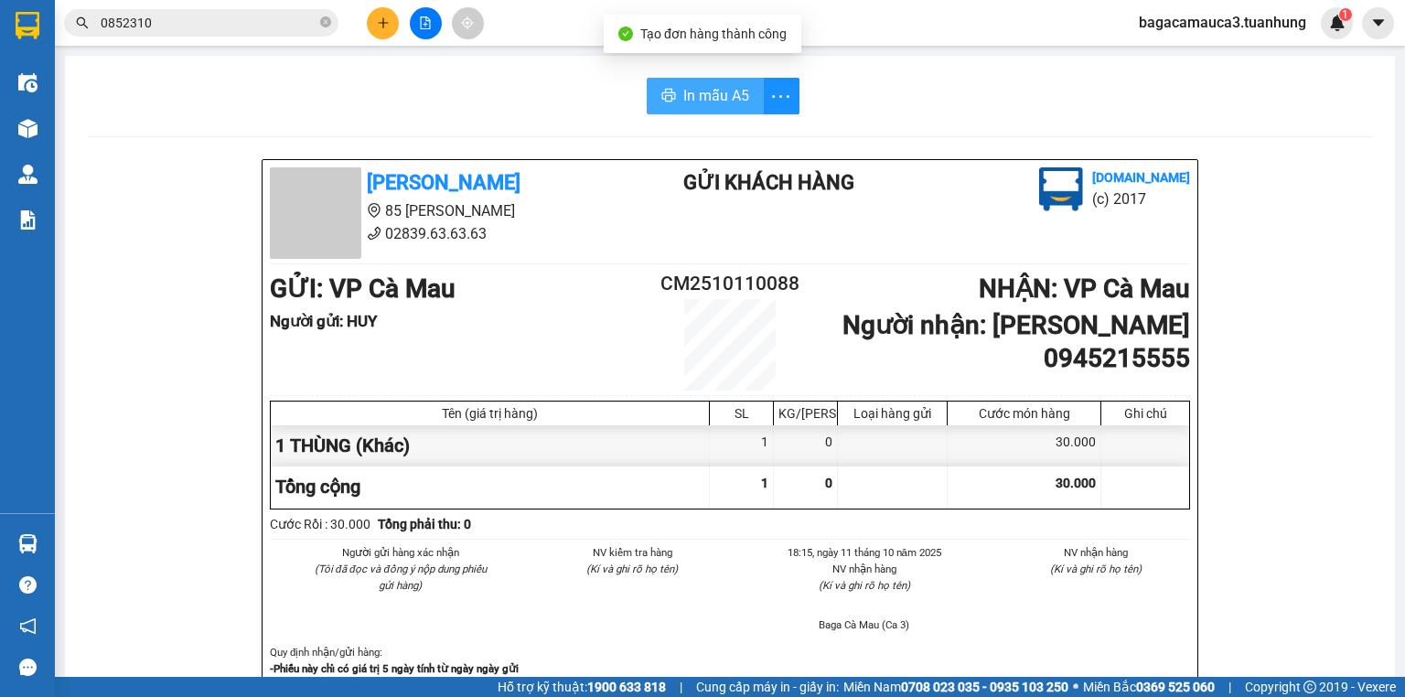
click at [691, 91] on span "In mẫu A5" at bounding box center [716, 95] width 66 height 23
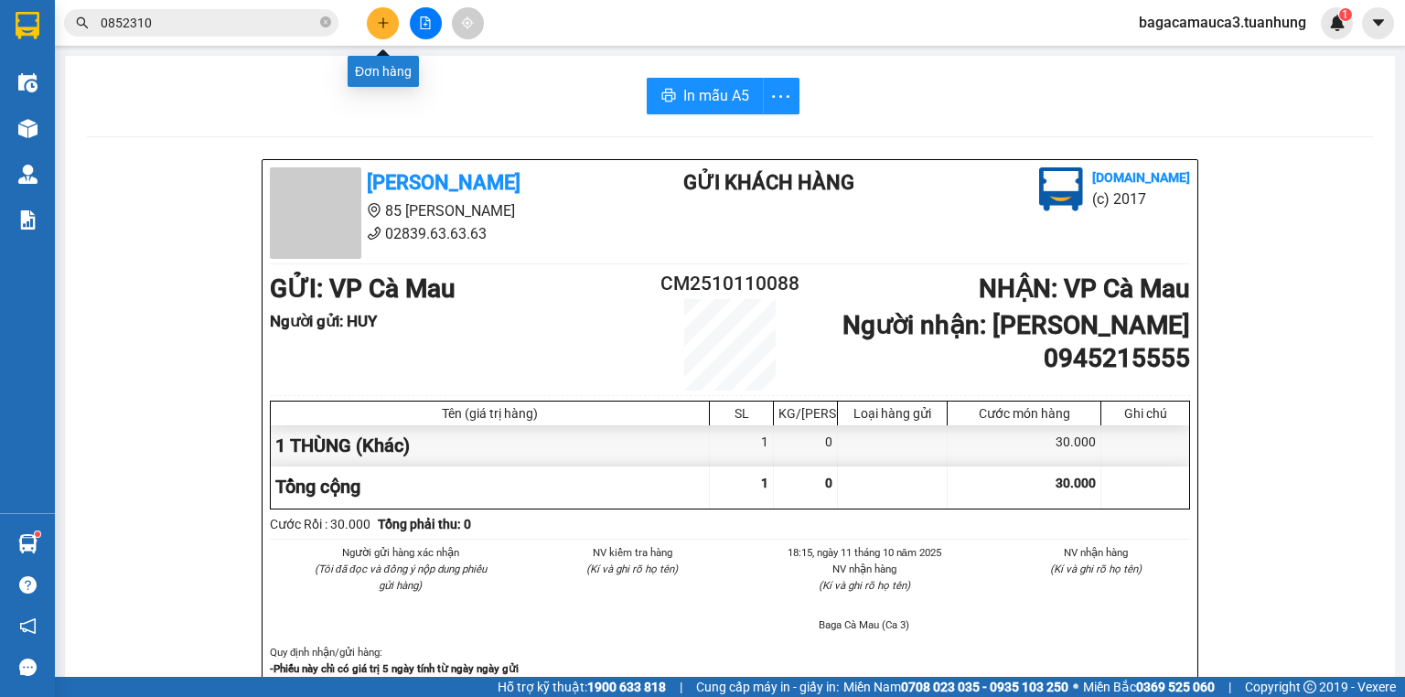
click at [383, 26] on icon "plus" at bounding box center [382, 22] width 1 height 10
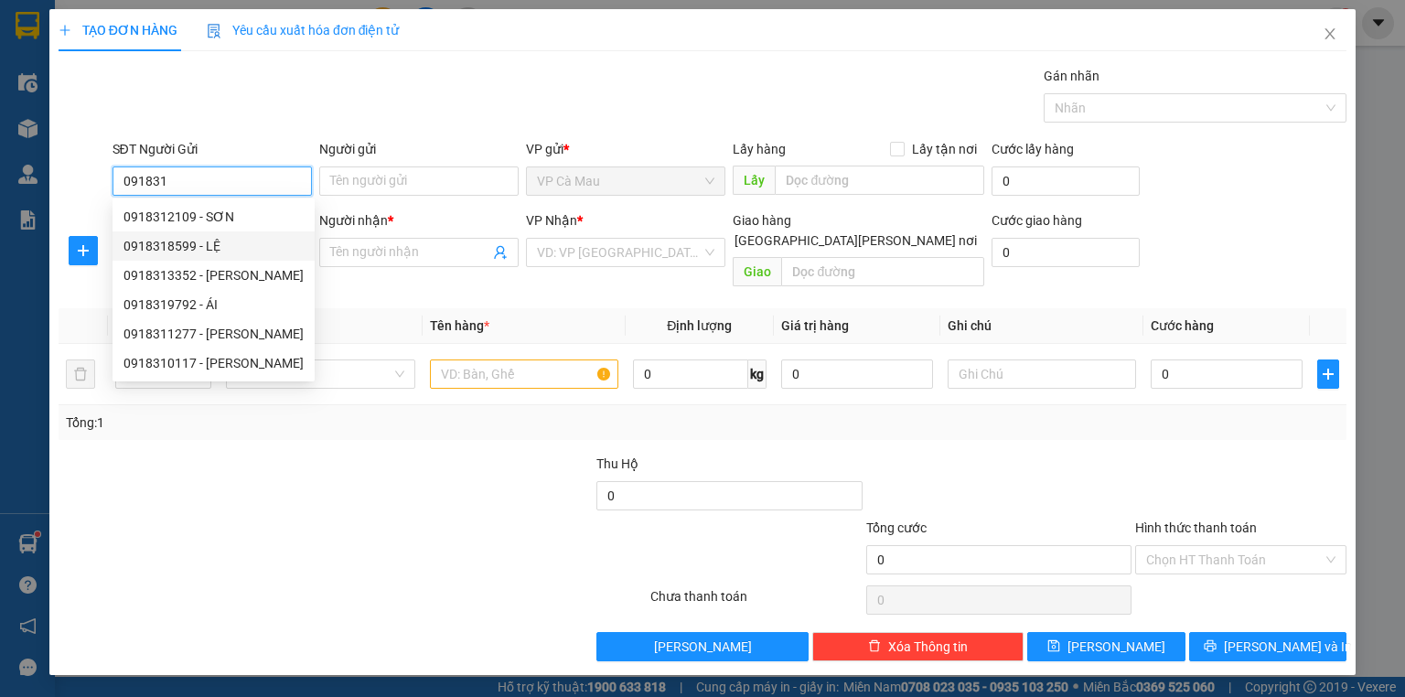
click at [216, 239] on div "0918318599 - LỆ" at bounding box center [213, 246] width 180 height 20
type input "0918318599"
type input "LỆ"
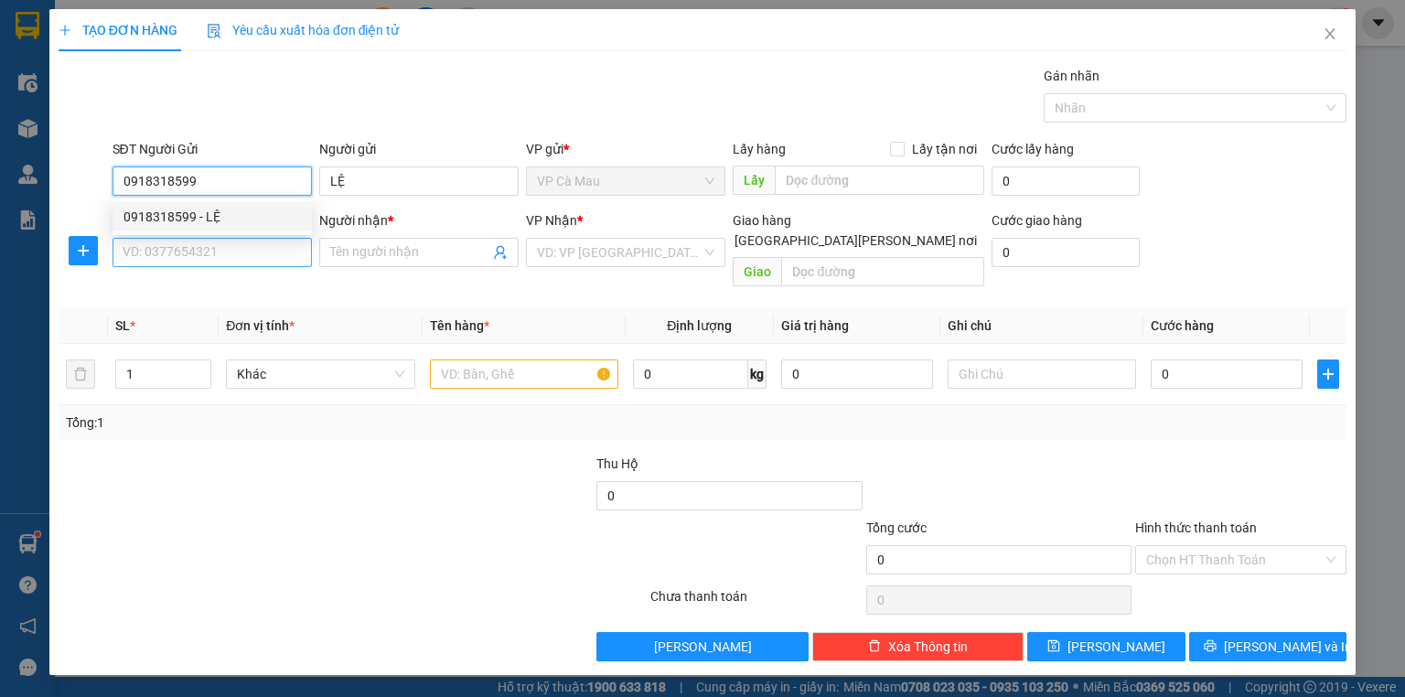
type input "0918318599"
click at [235, 244] on input "SĐT Người Nhận *" at bounding box center [211, 252] width 199 height 29
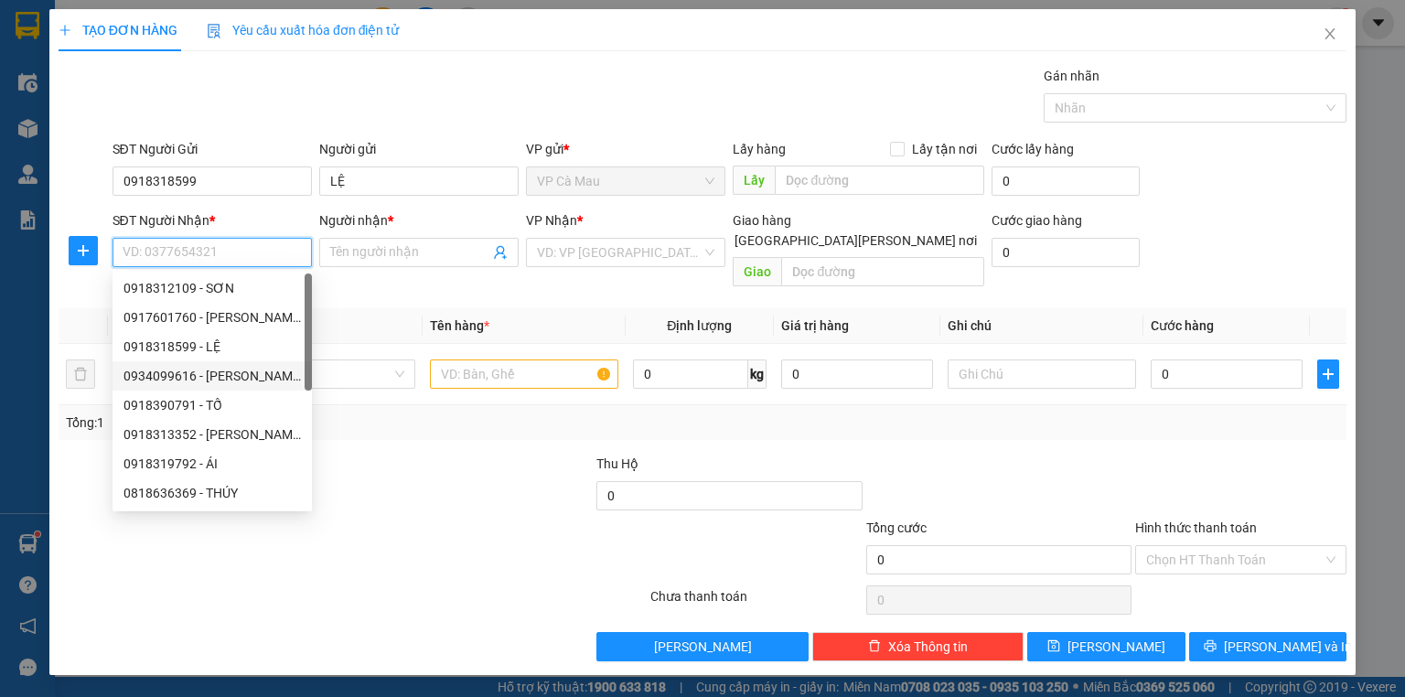
click at [241, 374] on div "0934099616 - [PERSON_NAME]" at bounding box center [211, 376] width 177 height 20
type input "0934099616"
type input "TRUNG"
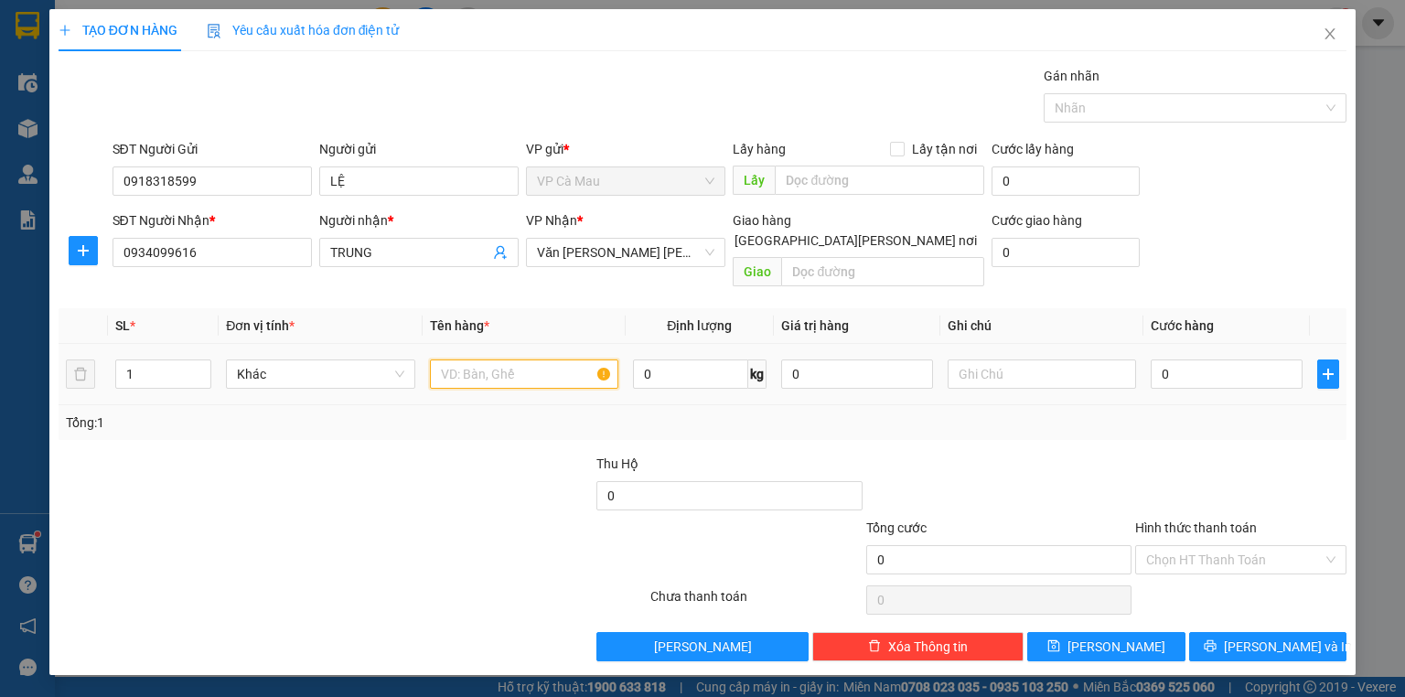
click at [495, 359] on input "text" at bounding box center [524, 373] width 188 height 29
type input "THÙNG"
click at [1220, 359] on input "0" at bounding box center [1226, 373] width 152 height 29
type input "3"
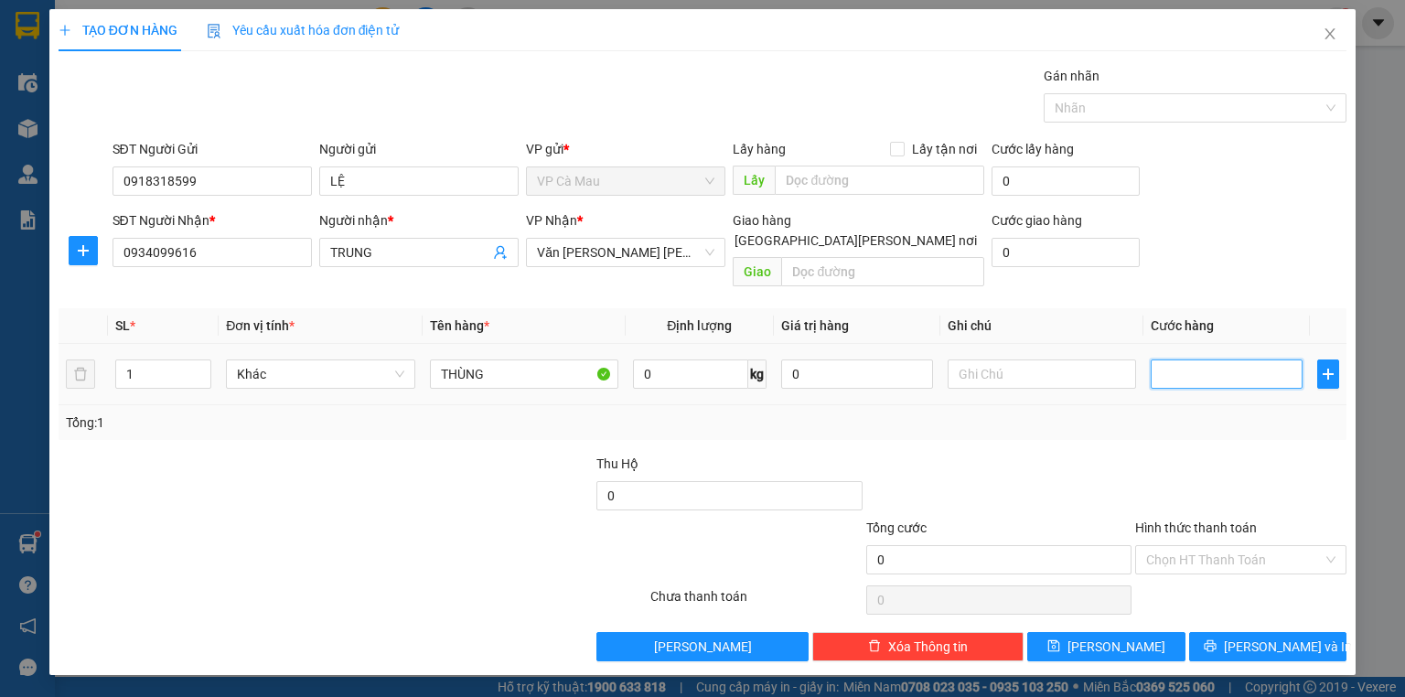
type input "3"
type input "30"
type input "30.000"
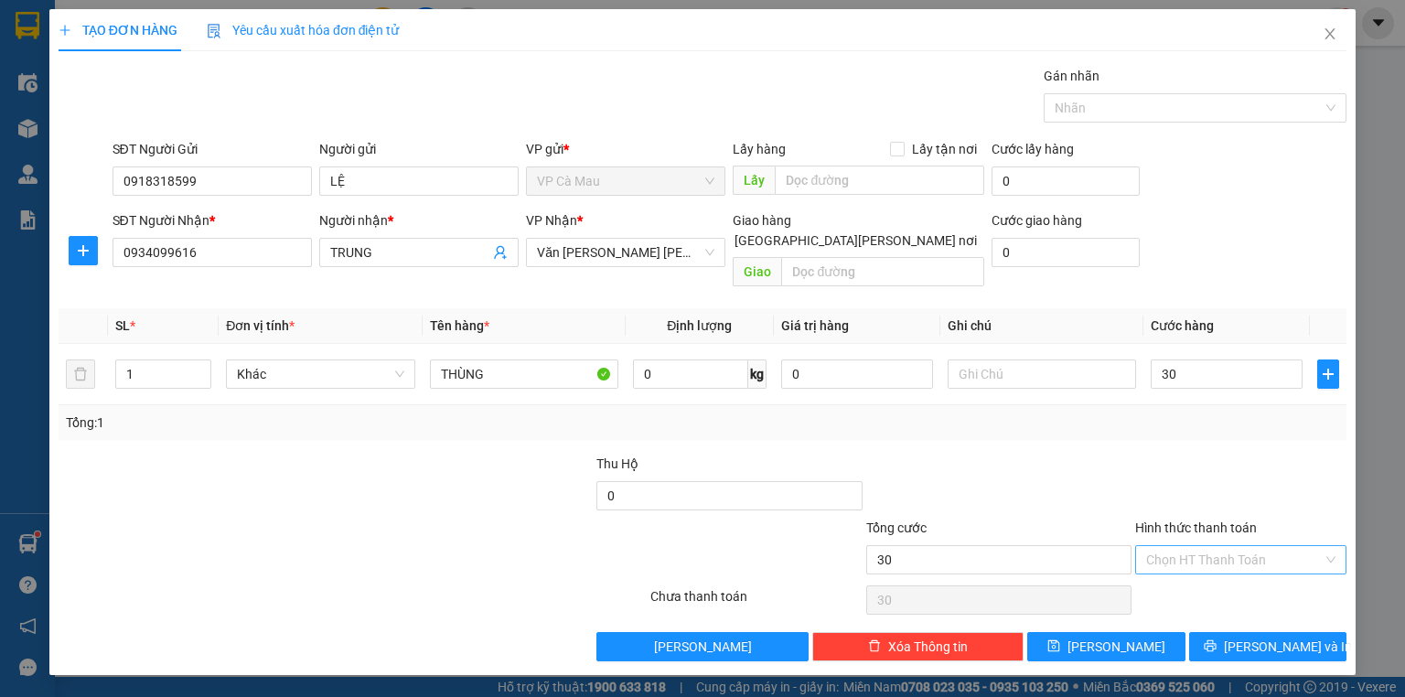
type input "30.000"
click at [1195, 546] on input "Hình thức thanh toán" at bounding box center [1234, 559] width 176 height 27
click at [1213, 572] on div "Tại văn phòng" at bounding box center [1240, 574] width 189 height 20
type input "0"
click at [1256, 609] on div "Transit Pickup Surcharge Ids Transit Deliver Surcharge Ids Transit Deliver Surc…" at bounding box center [703, 363] width 1288 height 595
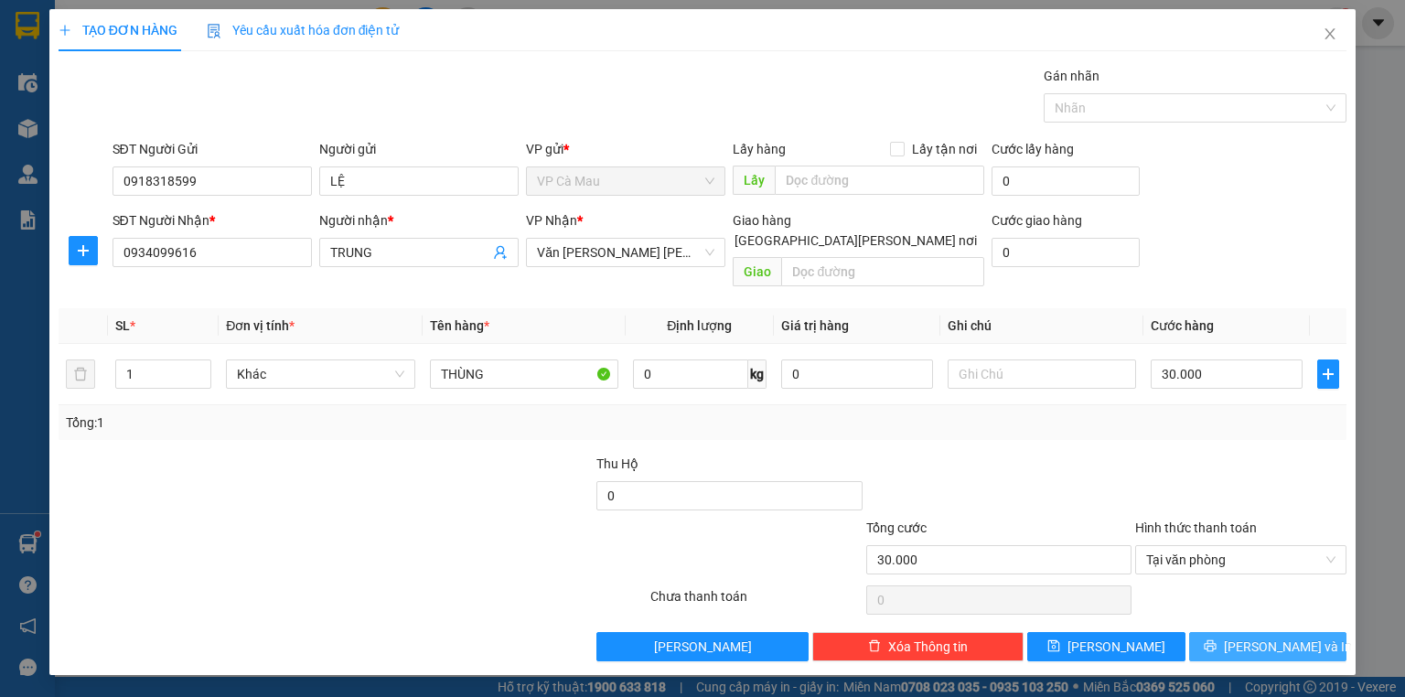
click at [1289, 636] on span "[PERSON_NAME] và In" at bounding box center [1288, 646] width 128 height 20
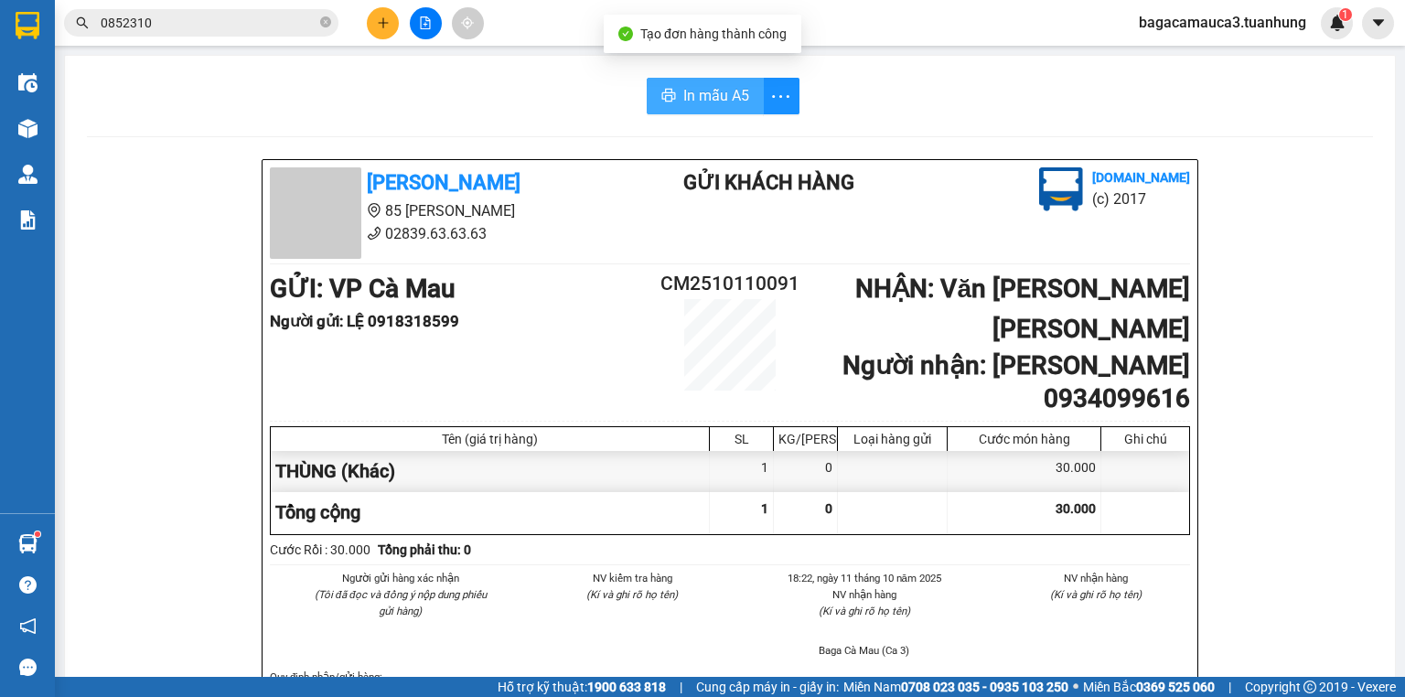
click at [703, 90] on span "In mẫu A5" at bounding box center [716, 95] width 66 height 23
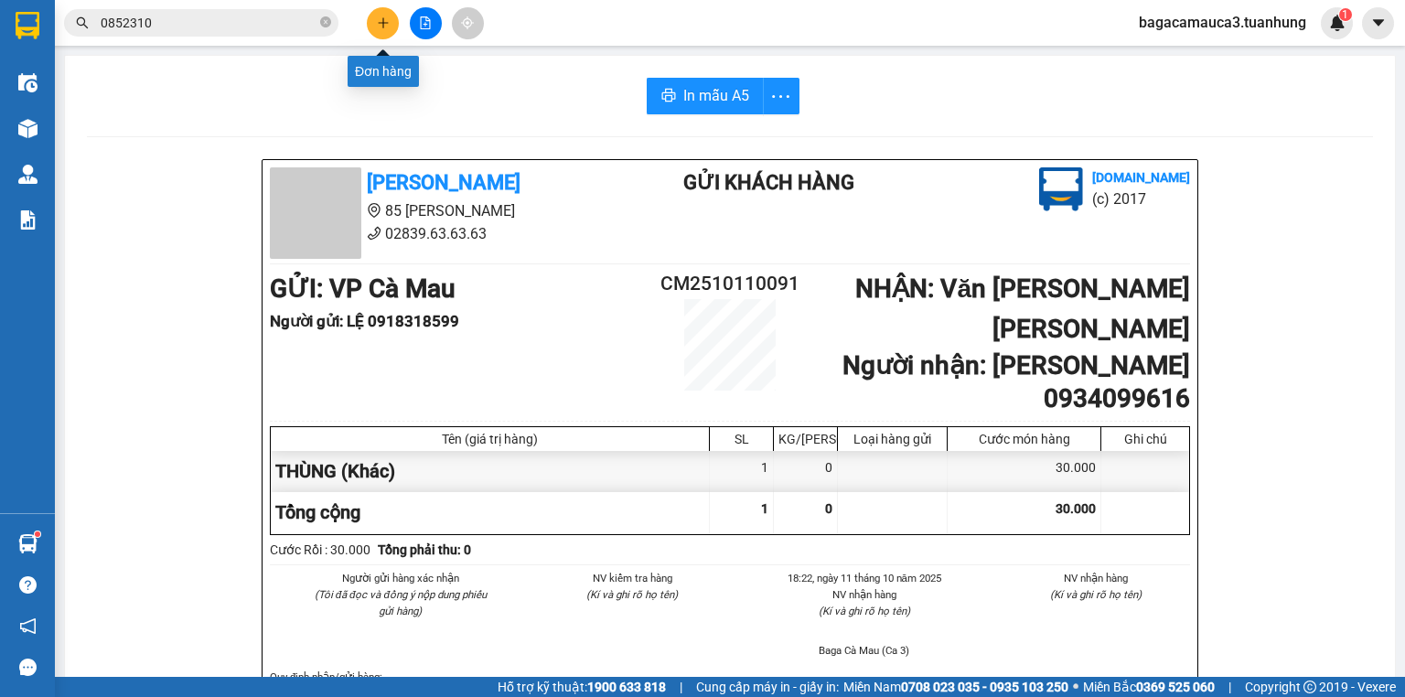
click at [377, 23] on icon "plus" at bounding box center [383, 22] width 13 height 13
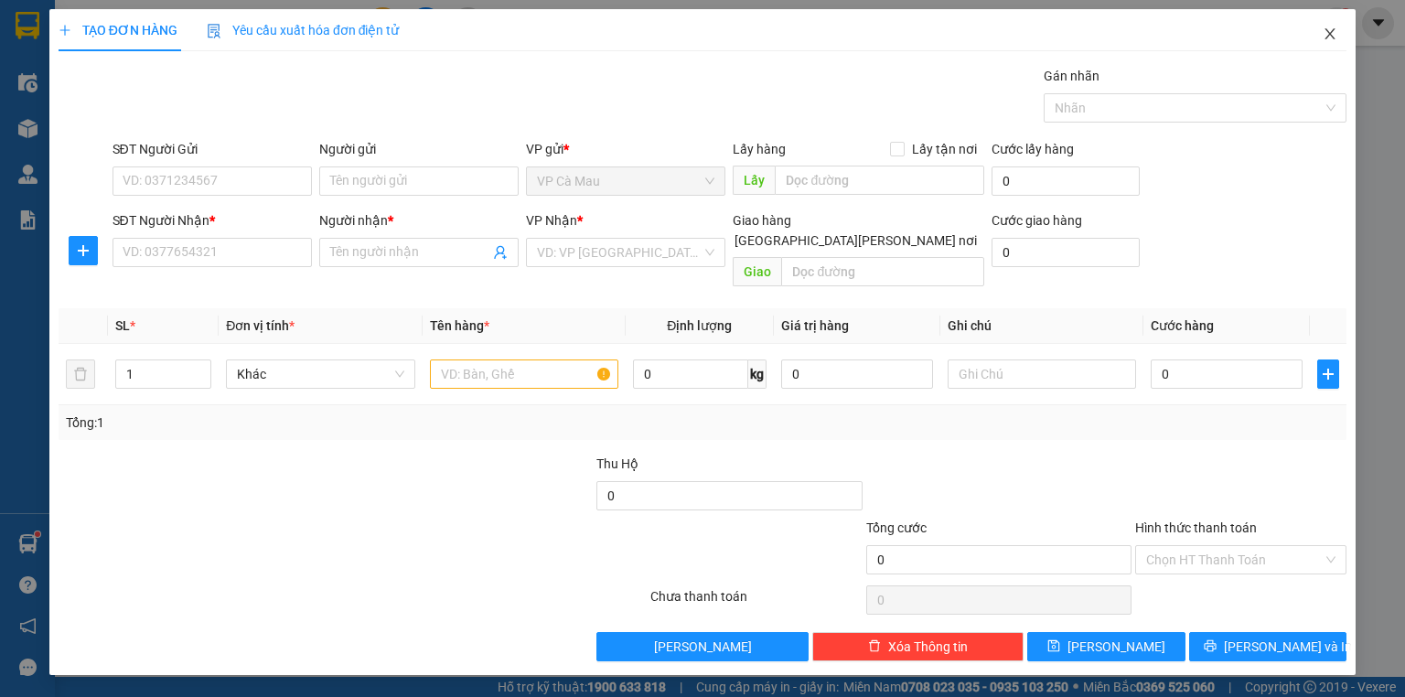
click at [1337, 30] on span "Close" at bounding box center [1329, 34] width 51 height 51
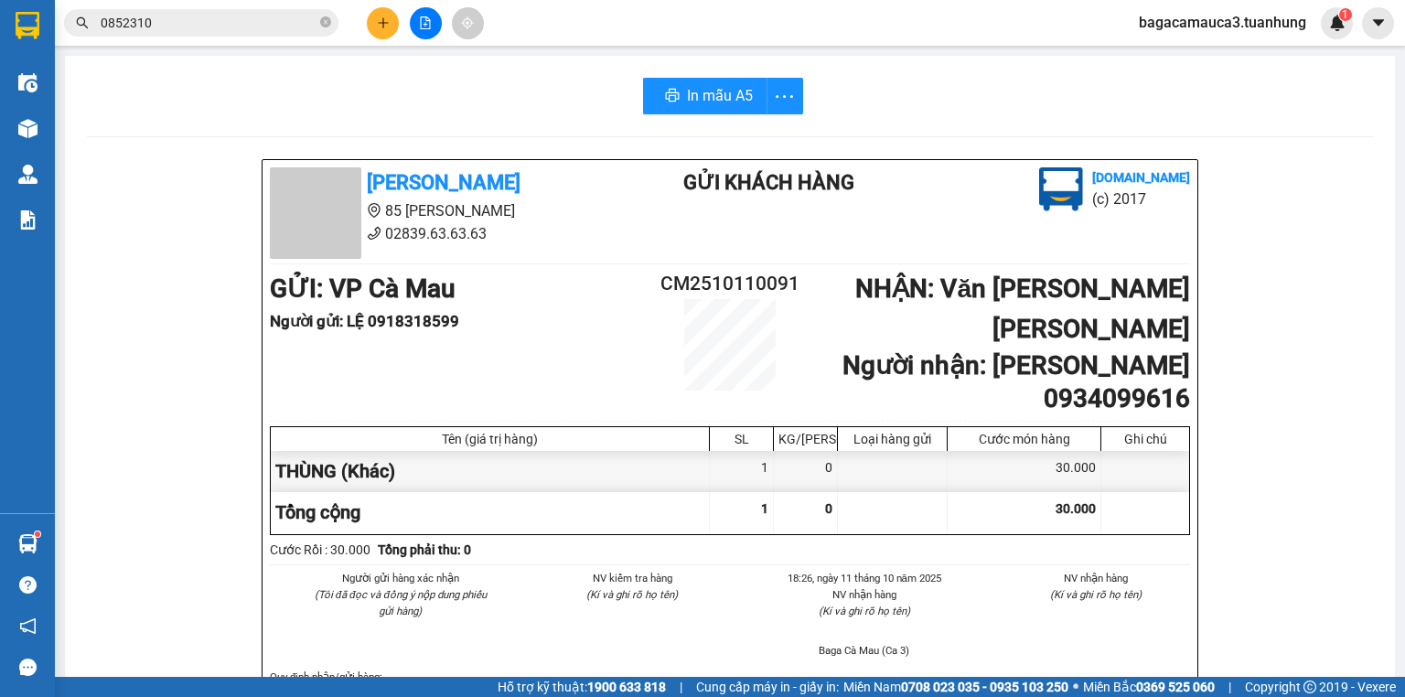
click at [283, 18] on input "0852310" at bounding box center [209, 23] width 216 height 20
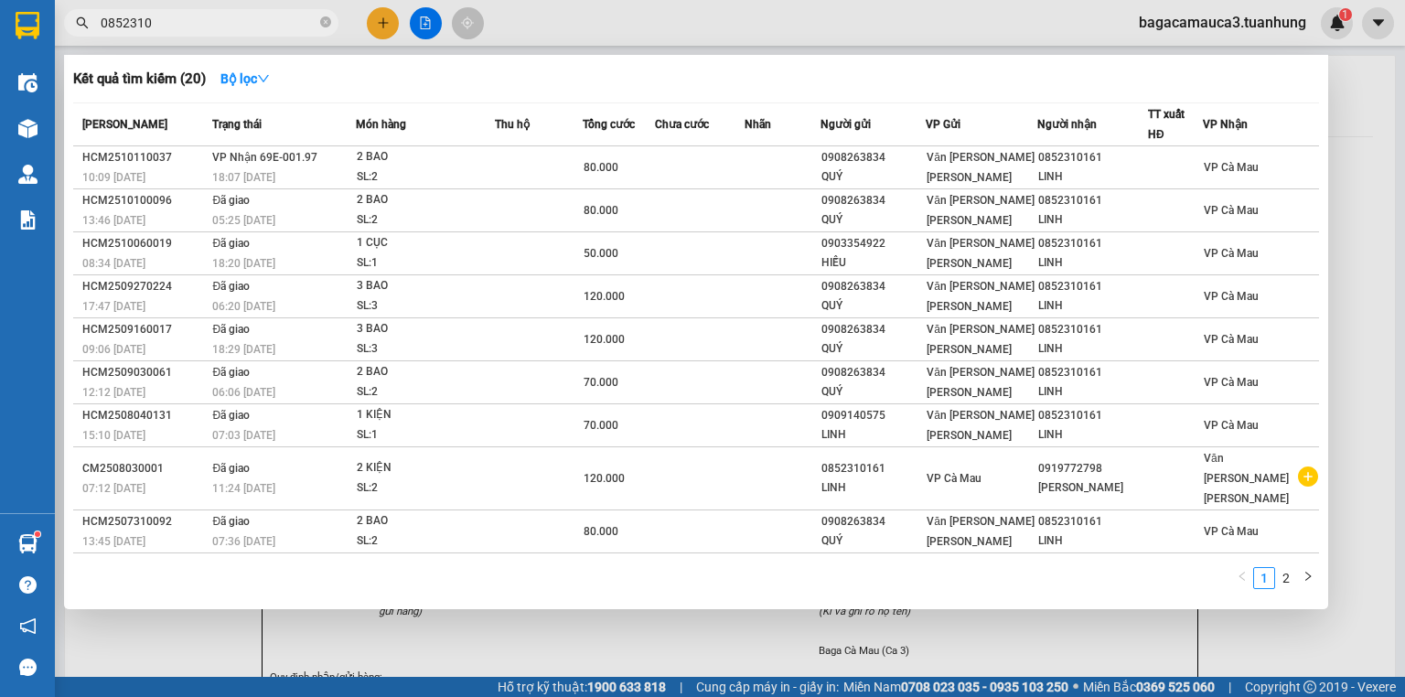
click at [283, 18] on input "0852310" at bounding box center [209, 23] width 216 height 20
type input "0"
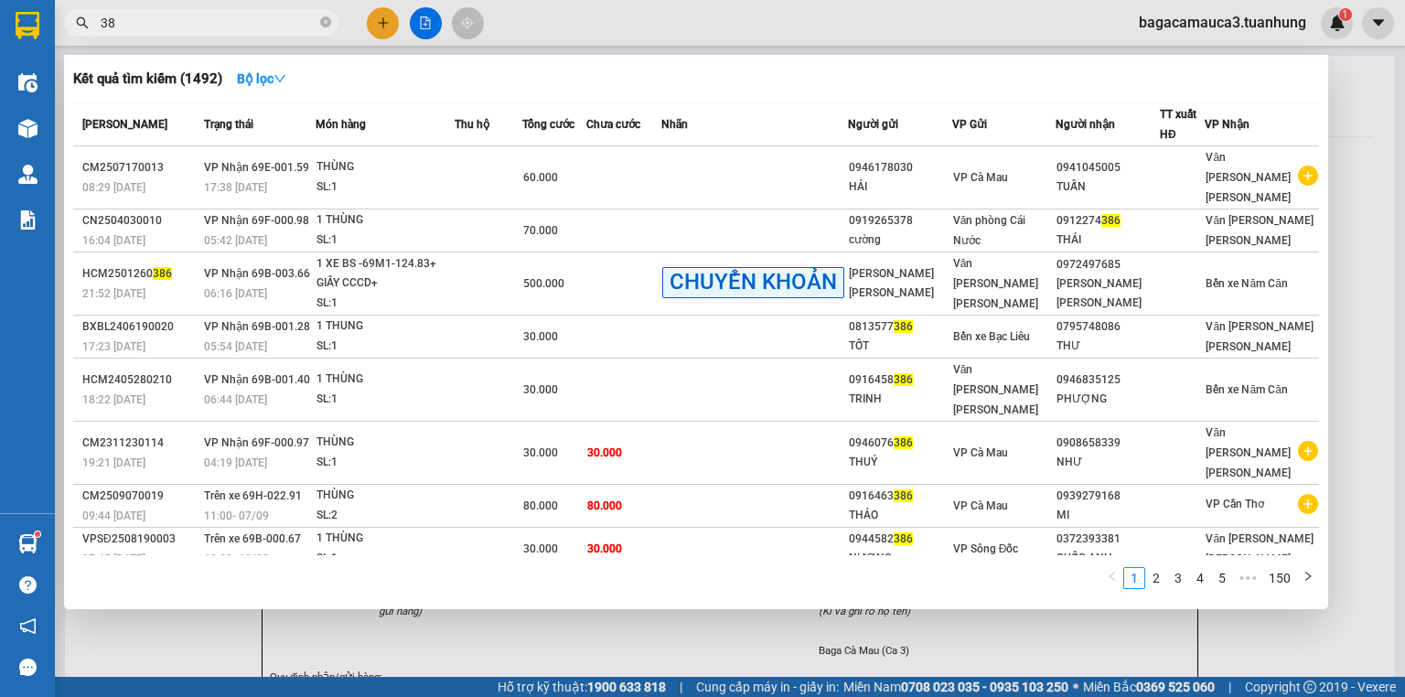
type input "3"
type input "THUẨN"
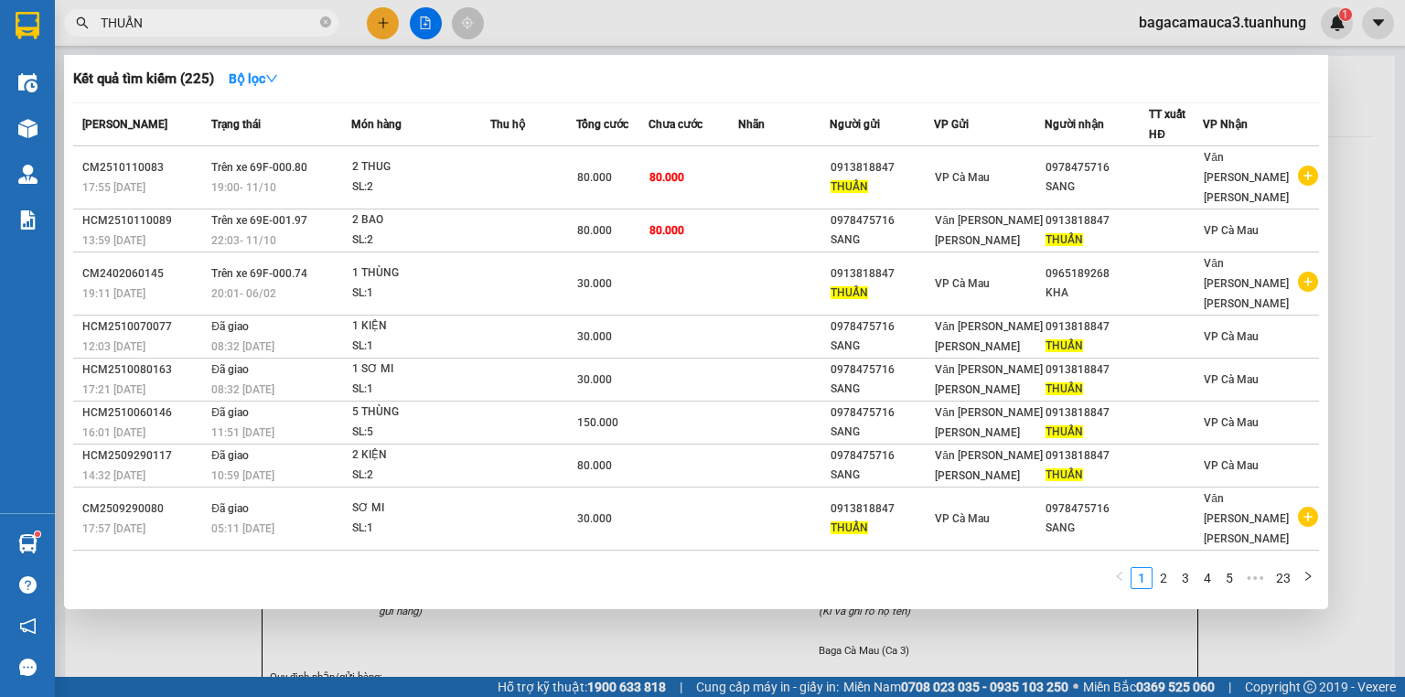
click at [228, 28] on input "THUẨN" at bounding box center [209, 23] width 216 height 20
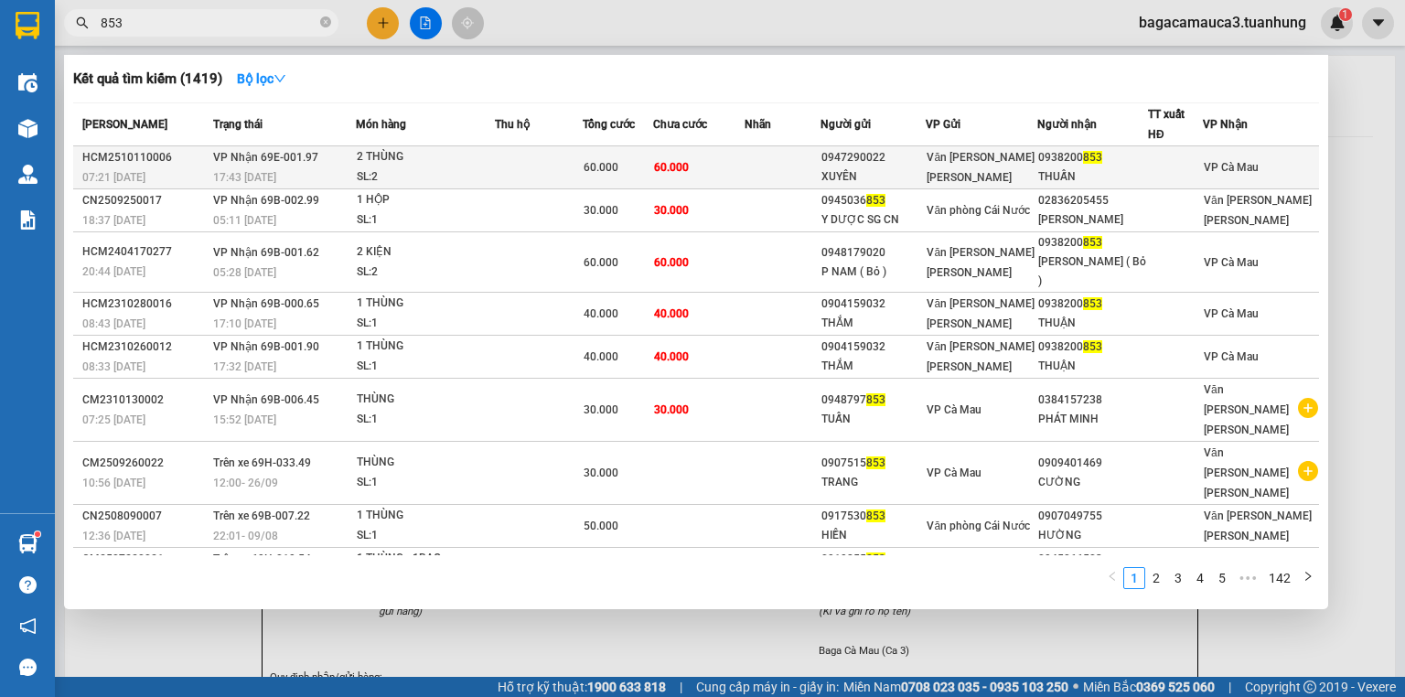
type input "853"
click at [938, 164] on td "Văn [PERSON_NAME] [PERSON_NAME]" at bounding box center [980, 167] width 111 height 43
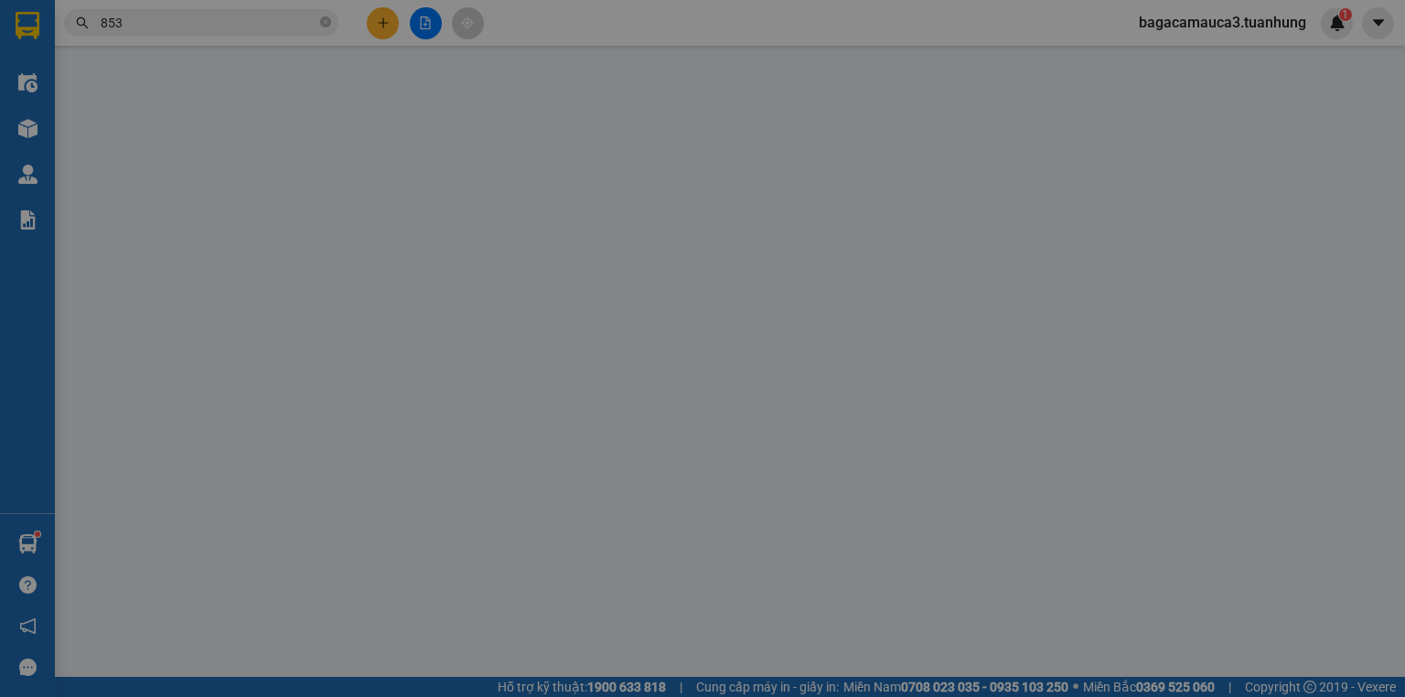
type input "0947290022"
type input "XUYÊN"
type input "0938200853"
type input "THUẤN"
type input "60.000"
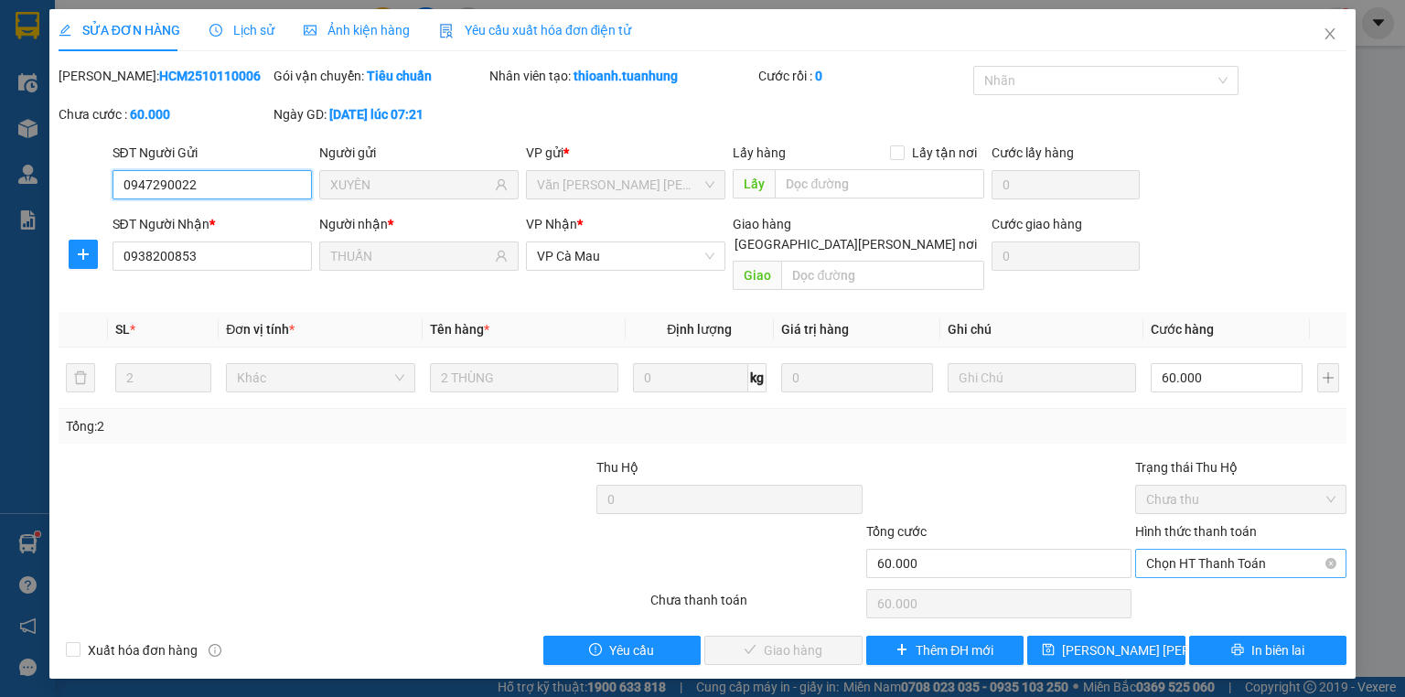
click at [1174, 550] on span "Chọn HT Thanh Toán" at bounding box center [1240, 563] width 189 height 27
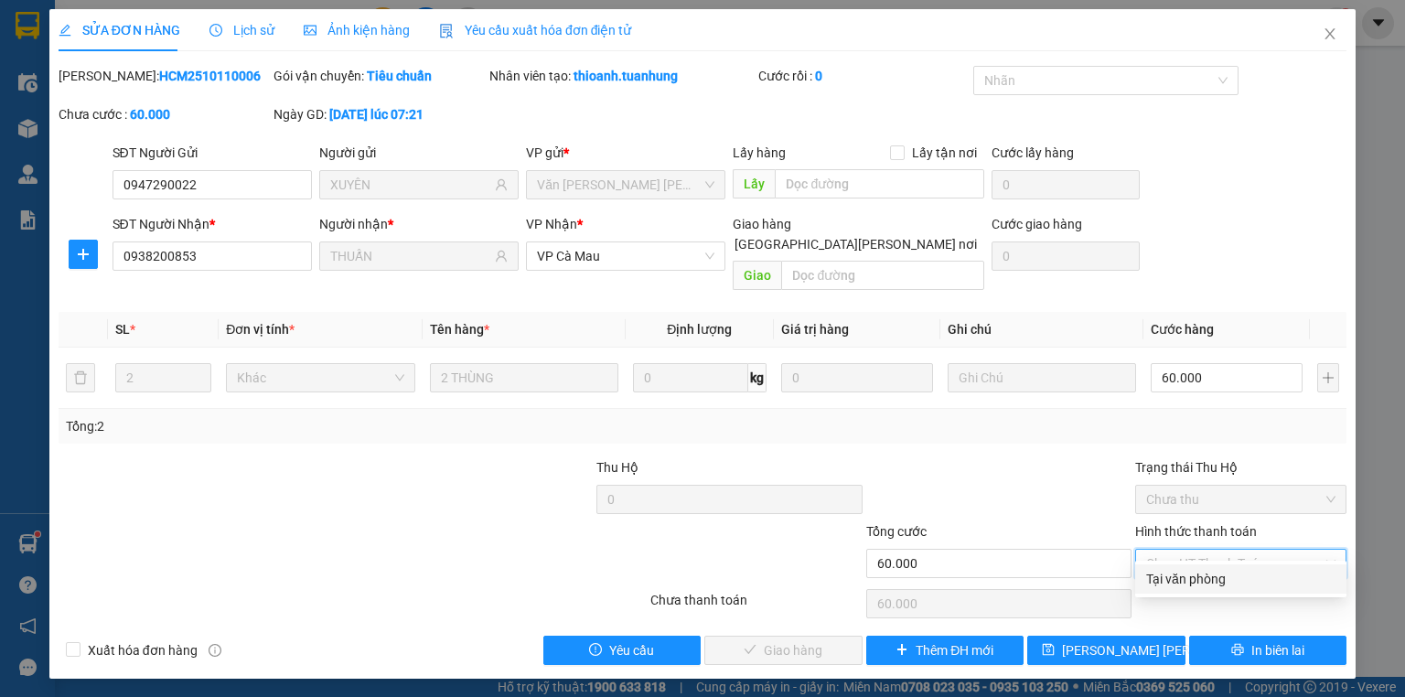
click at [1183, 578] on div "Tại văn phòng" at bounding box center [1240, 579] width 189 height 20
type input "0"
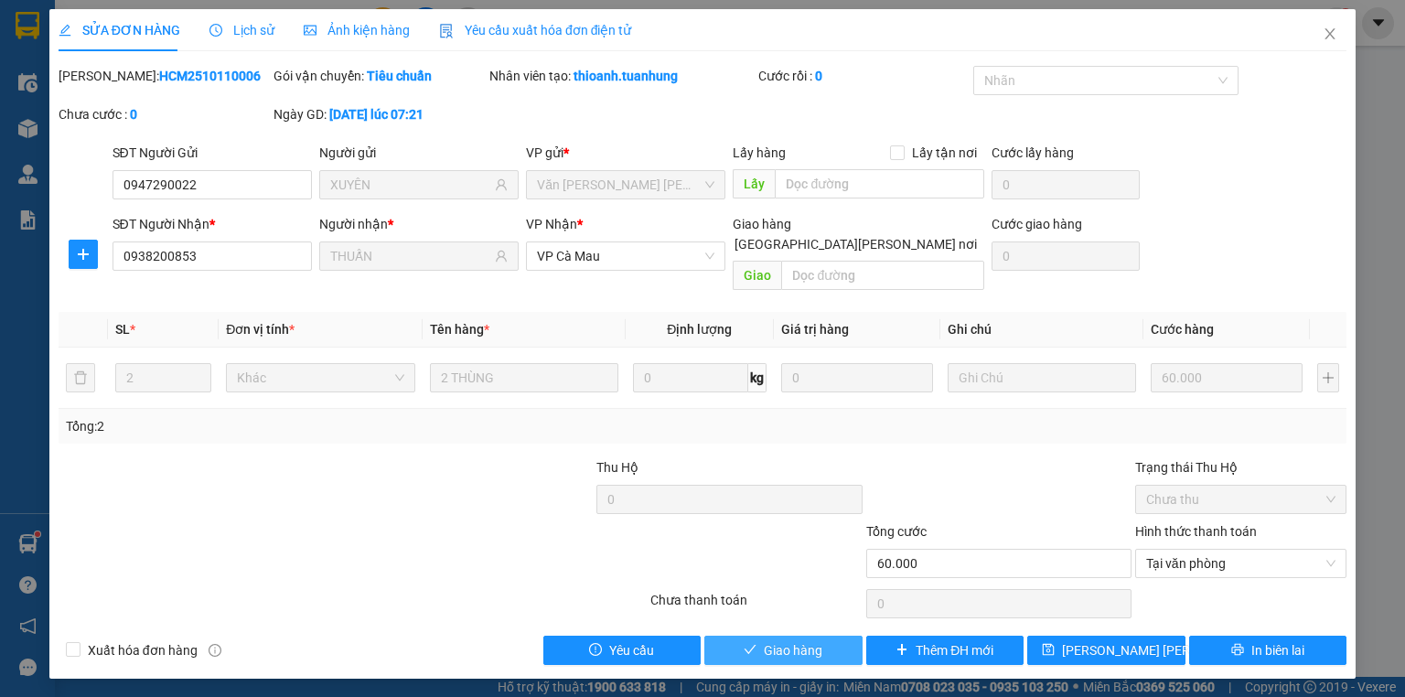
click at [781, 640] on span "Giao hàng" at bounding box center [793, 650] width 59 height 20
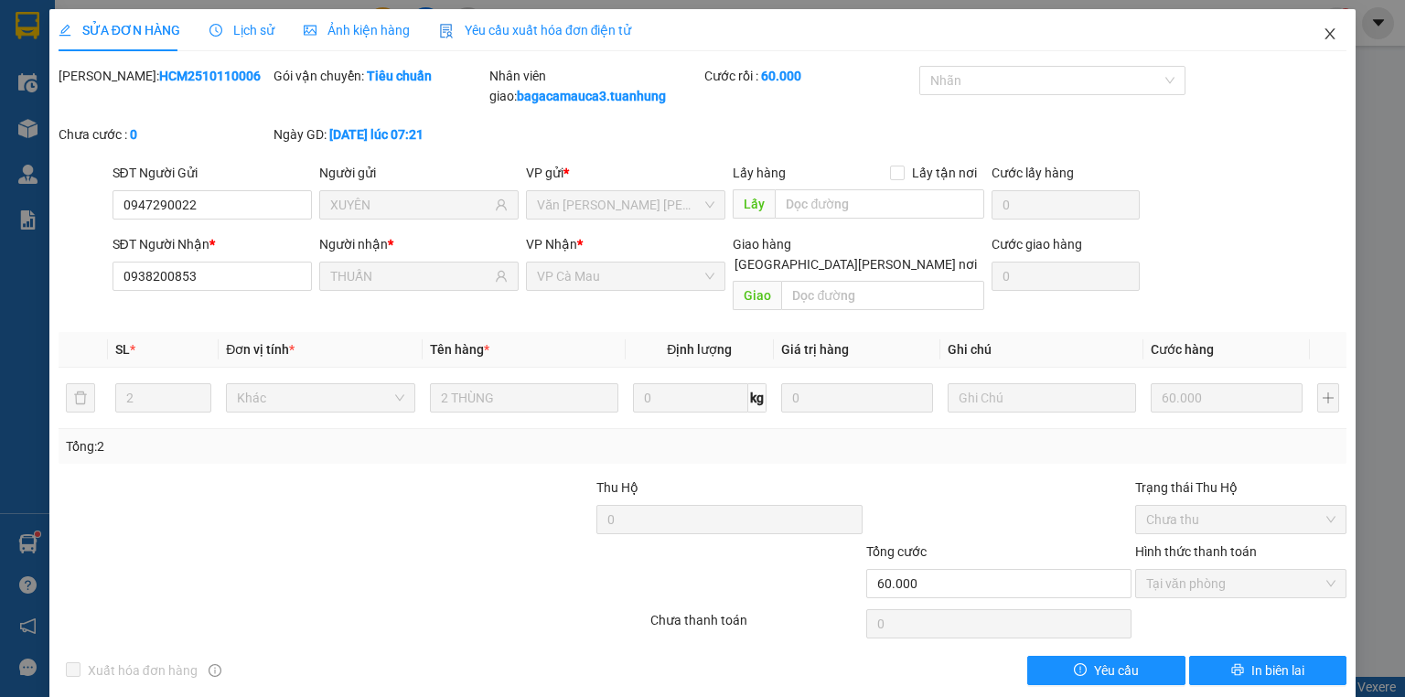
click at [1325, 33] on icon "close" at bounding box center [1330, 33] width 10 height 11
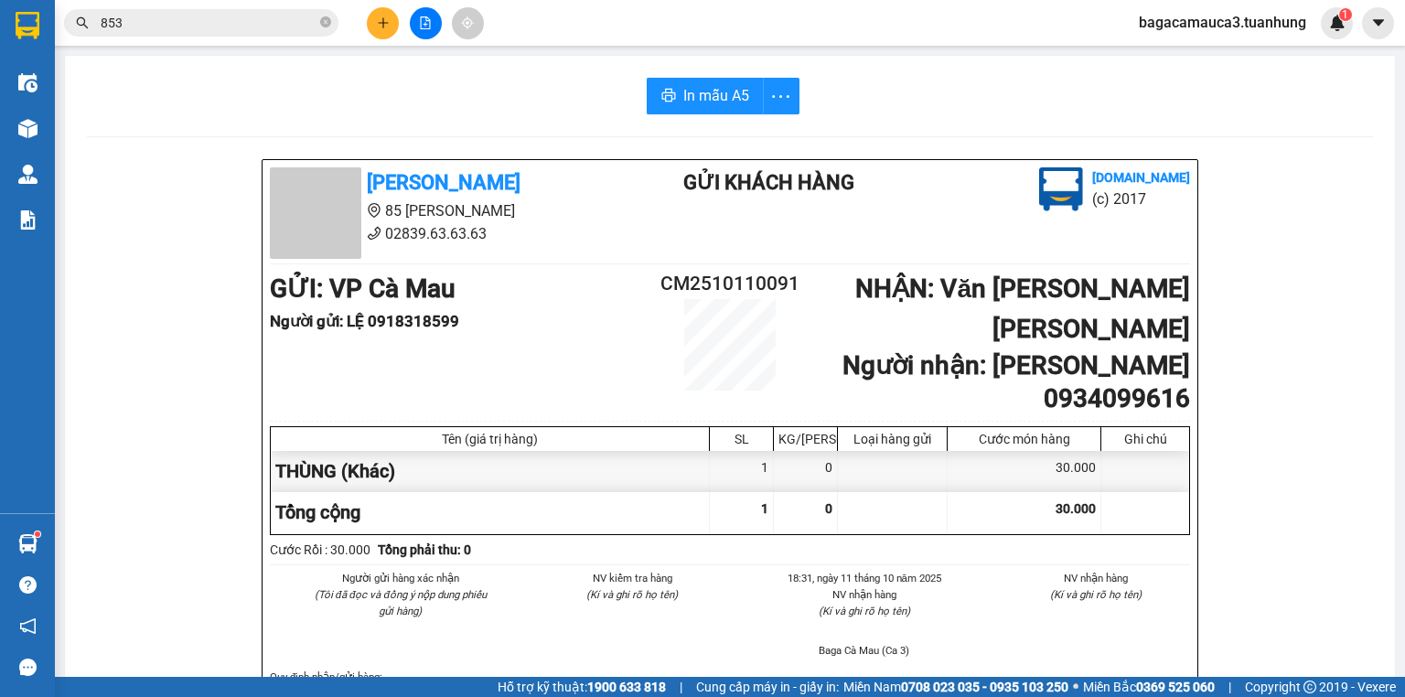
click at [373, 22] on button at bounding box center [383, 23] width 32 height 32
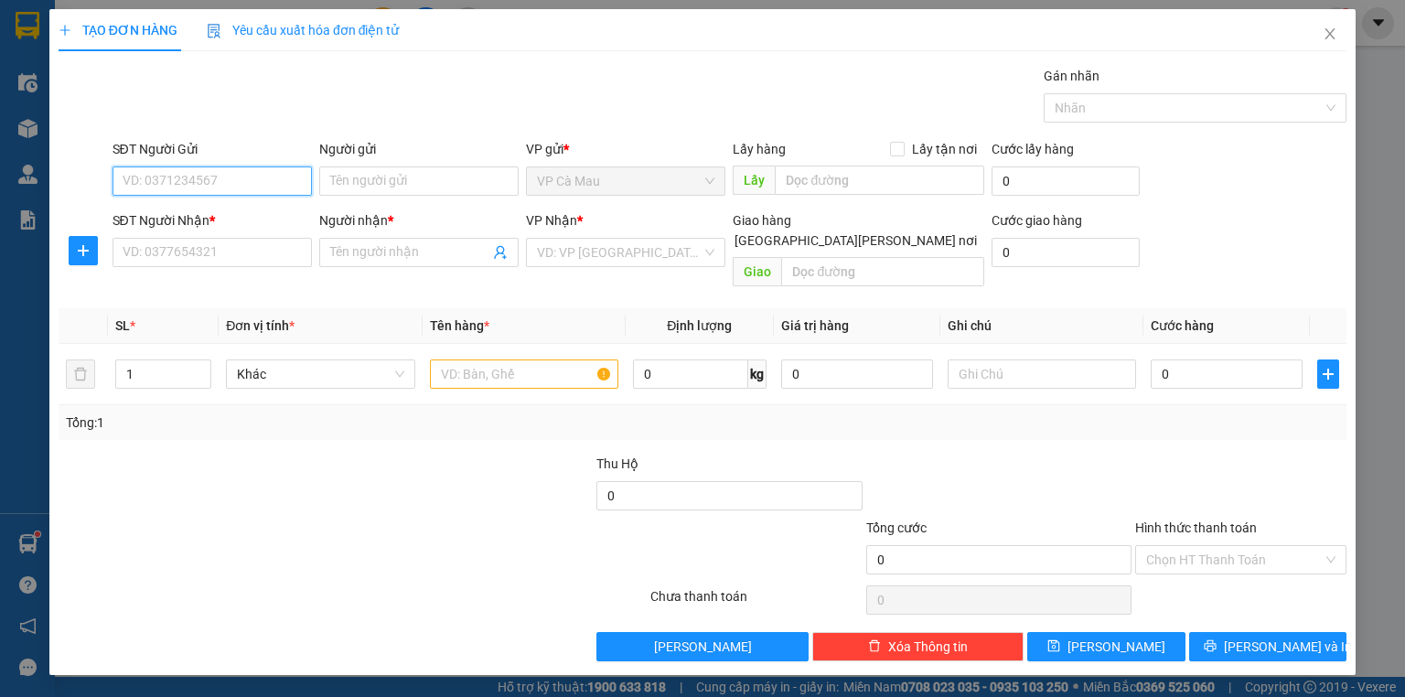
click at [153, 185] on input "SĐT Người Gửi" at bounding box center [211, 180] width 199 height 29
type input "683655"
drag, startPoint x: 229, startPoint y: 179, endPoint x: 0, endPoint y: 191, distance: 228.9
click at [0, 191] on div "TẠO ĐƠN HÀNG Yêu cầu xuất [PERSON_NAME] điện tử Transit Pickup Surcharge Ids Tr…" at bounding box center [702, 348] width 1405 height 697
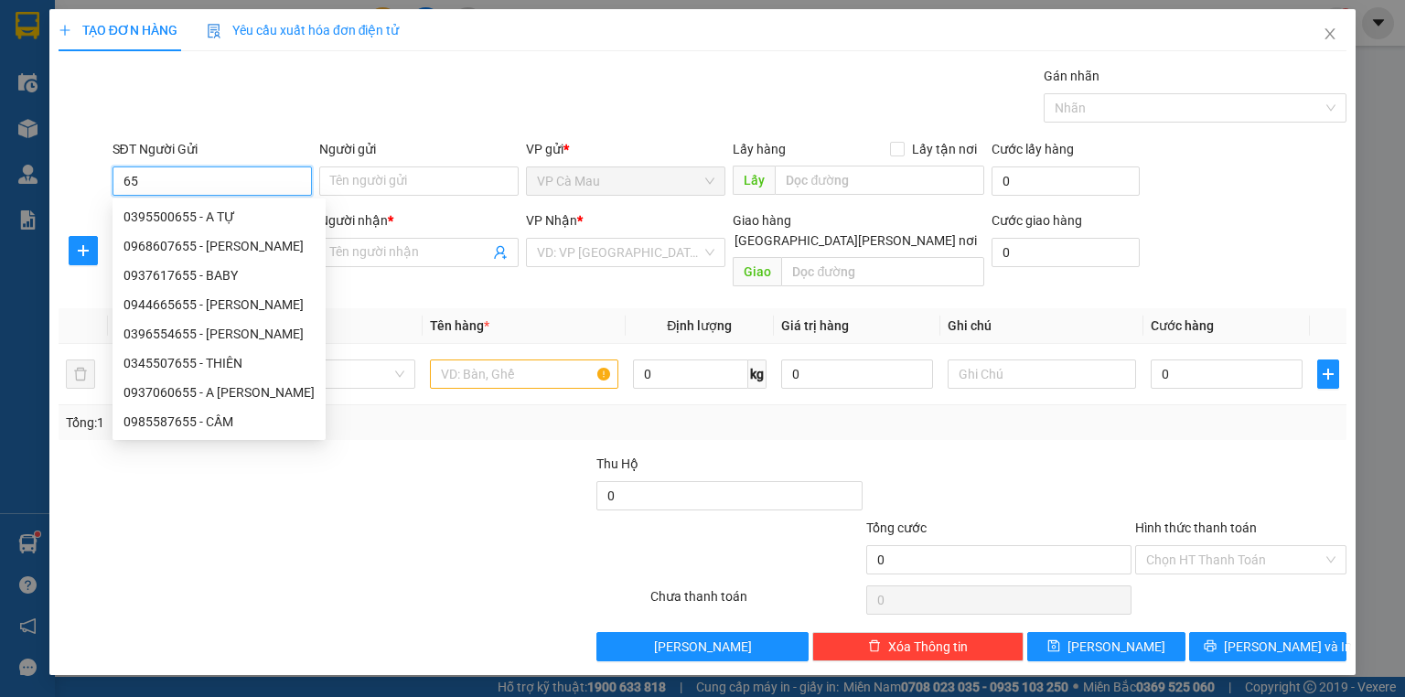
type input "6"
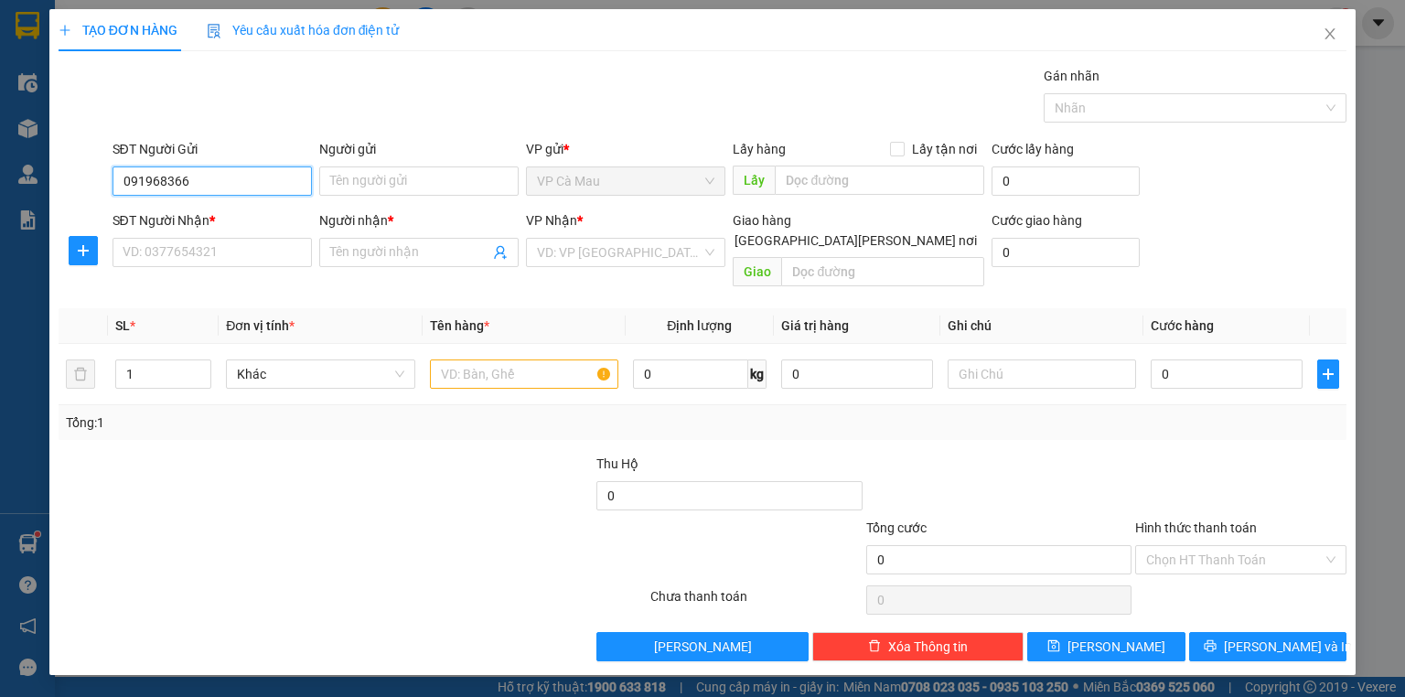
type input "0919683665"
click at [234, 209] on div "0919683665 - SỬ" at bounding box center [211, 217] width 177 height 20
type input "SỬ"
type input "0919683665"
click at [219, 252] on input "SĐT Người Nhận *" at bounding box center [211, 252] width 199 height 29
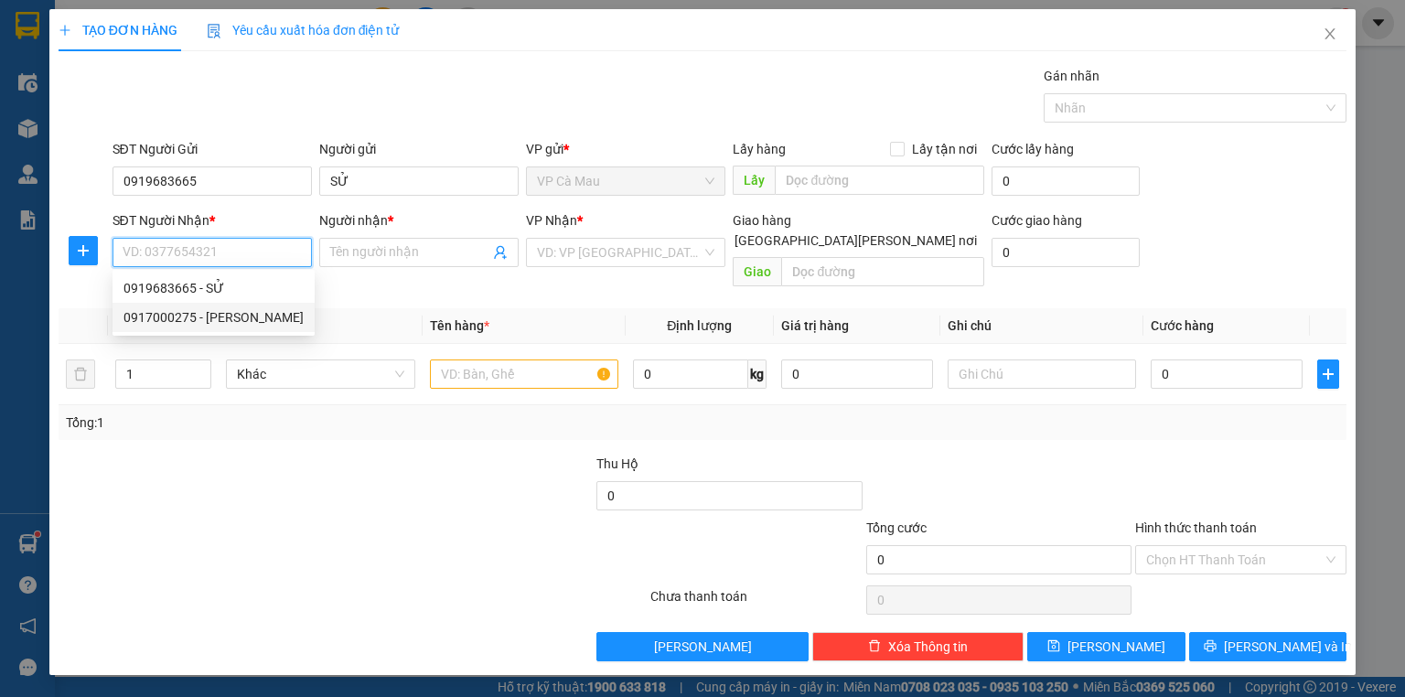
click at [176, 311] on div "0917000275 - [PERSON_NAME]" at bounding box center [213, 317] width 180 height 20
type input "0917000275"
type input "DŨNG"
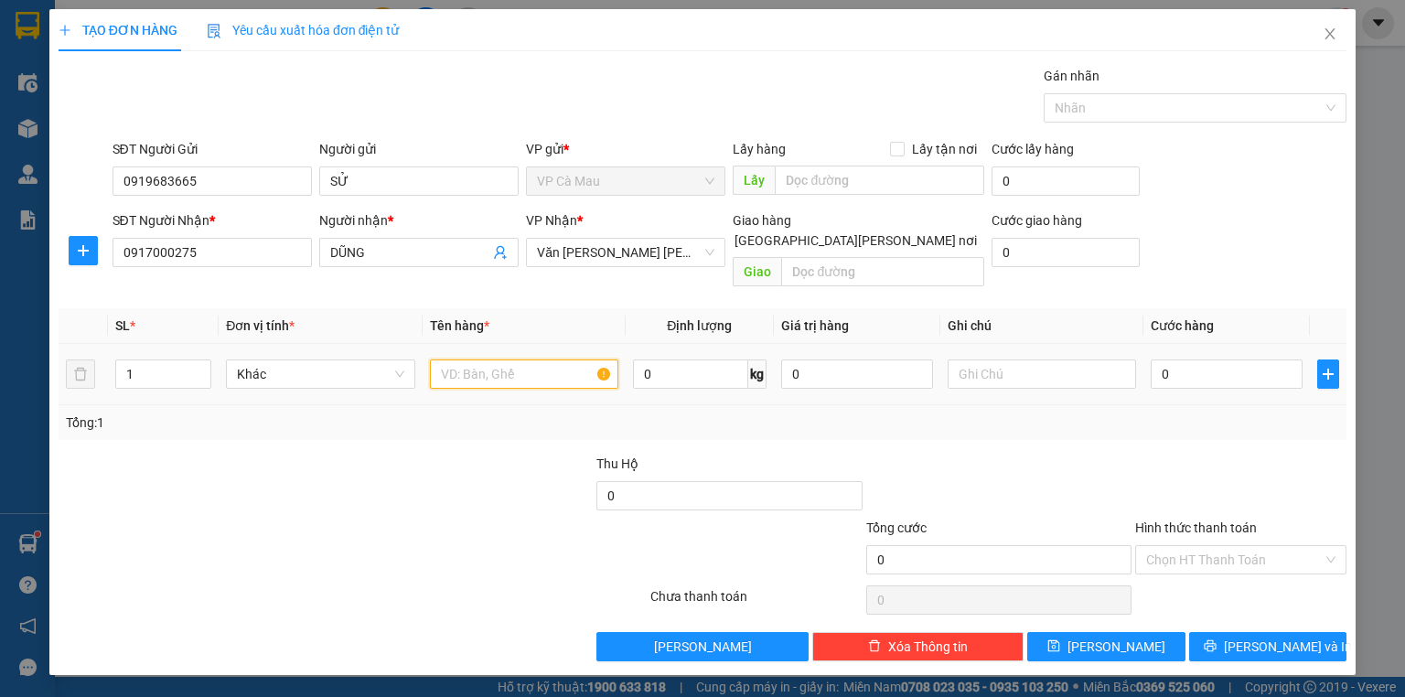
click at [454, 359] on input "text" at bounding box center [524, 373] width 188 height 29
type input "1 THÙNG"
click at [1232, 362] on input "0" at bounding box center [1226, 373] width 152 height 29
type input "3"
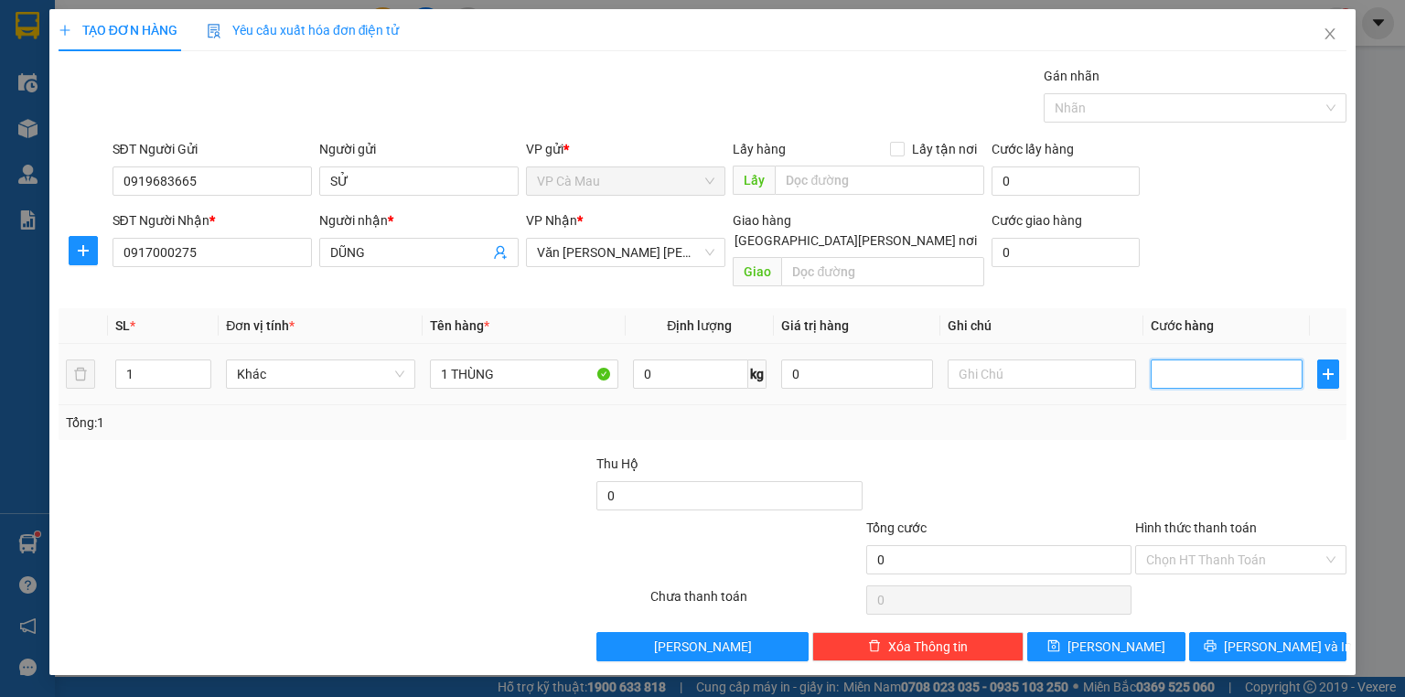
type input "3"
type input "30"
type input "30.000"
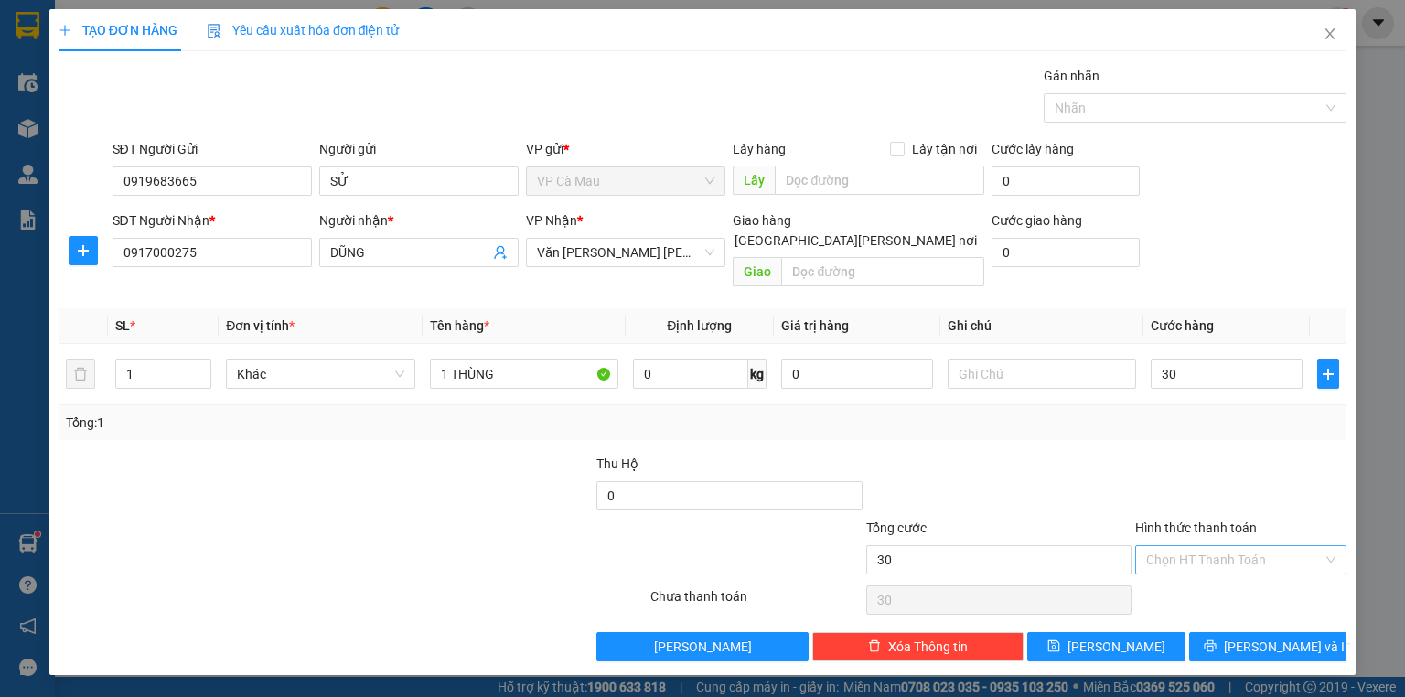
type input "30.000"
drag, startPoint x: 1233, startPoint y: 538, endPoint x: 1224, endPoint y: 582, distance: 45.6
click at [1233, 546] on input "Hình thức thanh toán" at bounding box center [1234, 559] width 176 height 27
click at [1222, 582] on div "Tại văn phòng" at bounding box center [1240, 574] width 189 height 20
type input "0"
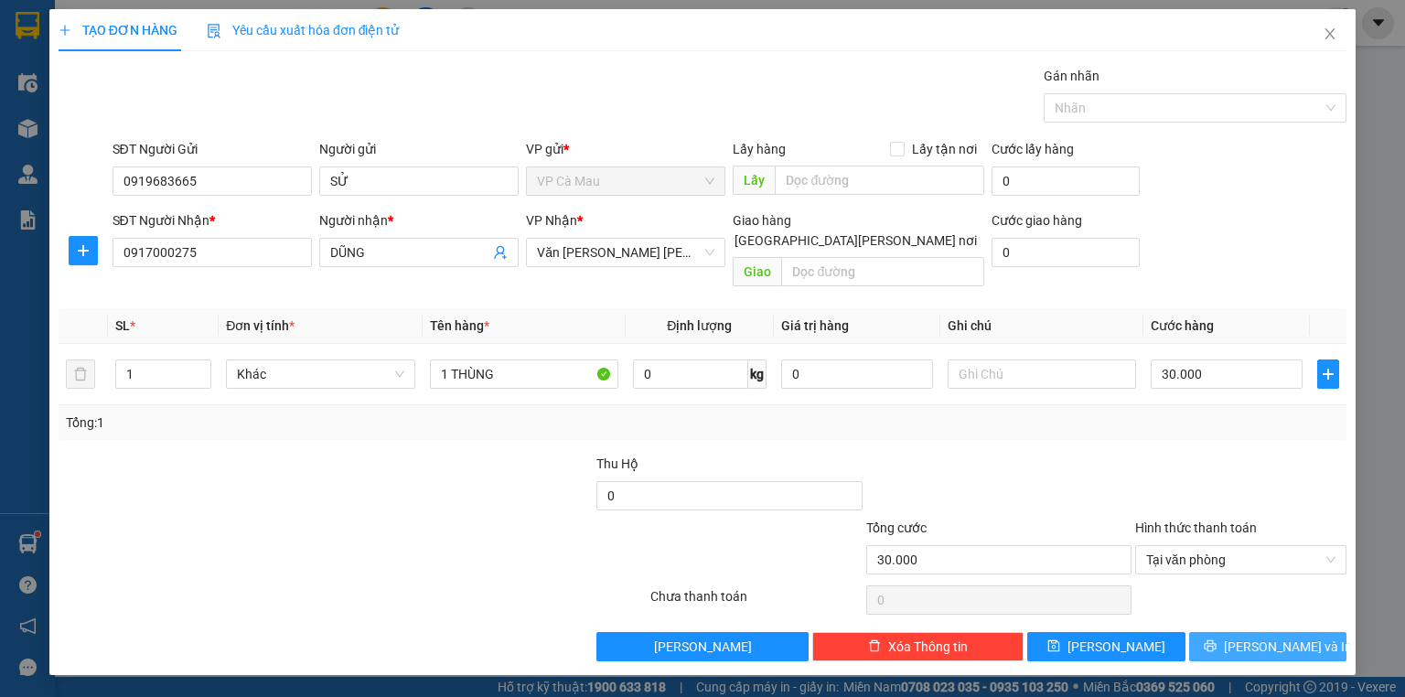
click at [1215, 640] on icon "printer" at bounding box center [1209, 646] width 12 height 12
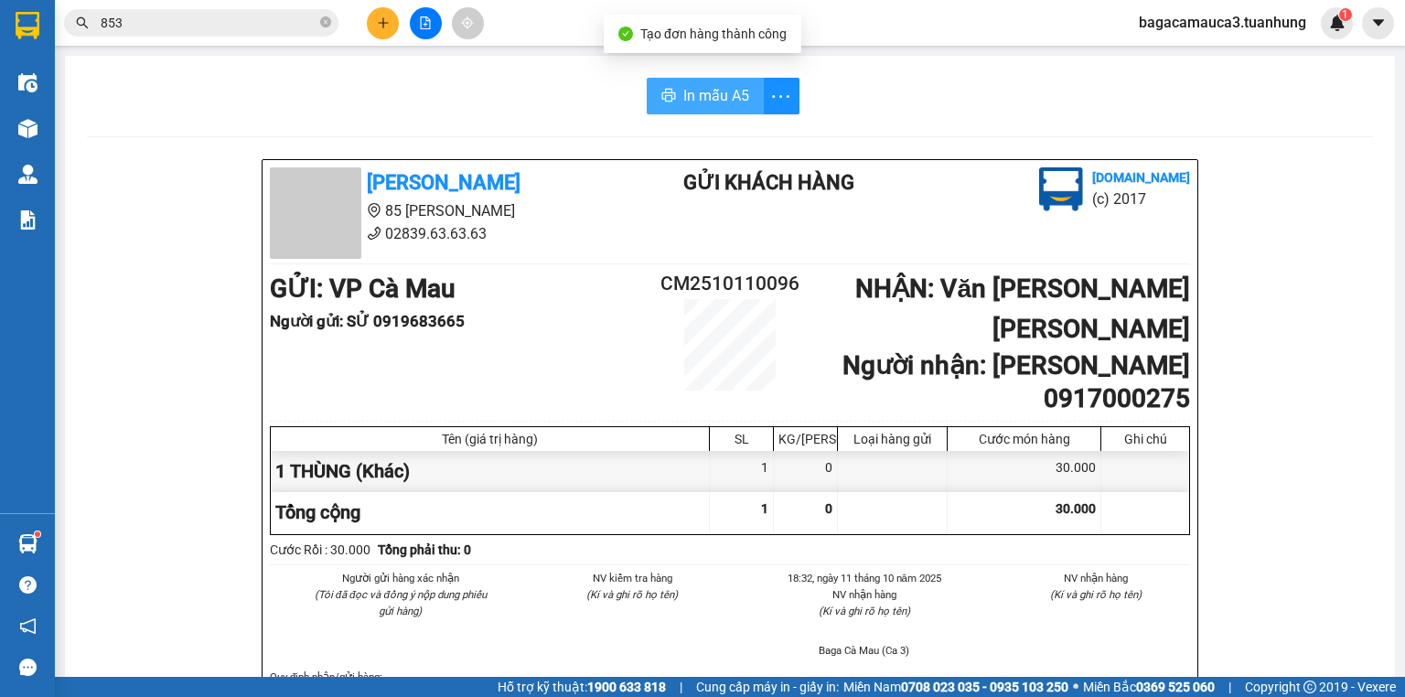
click at [717, 91] on span "In mẫu A5" at bounding box center [716, 95] width 66 height 23
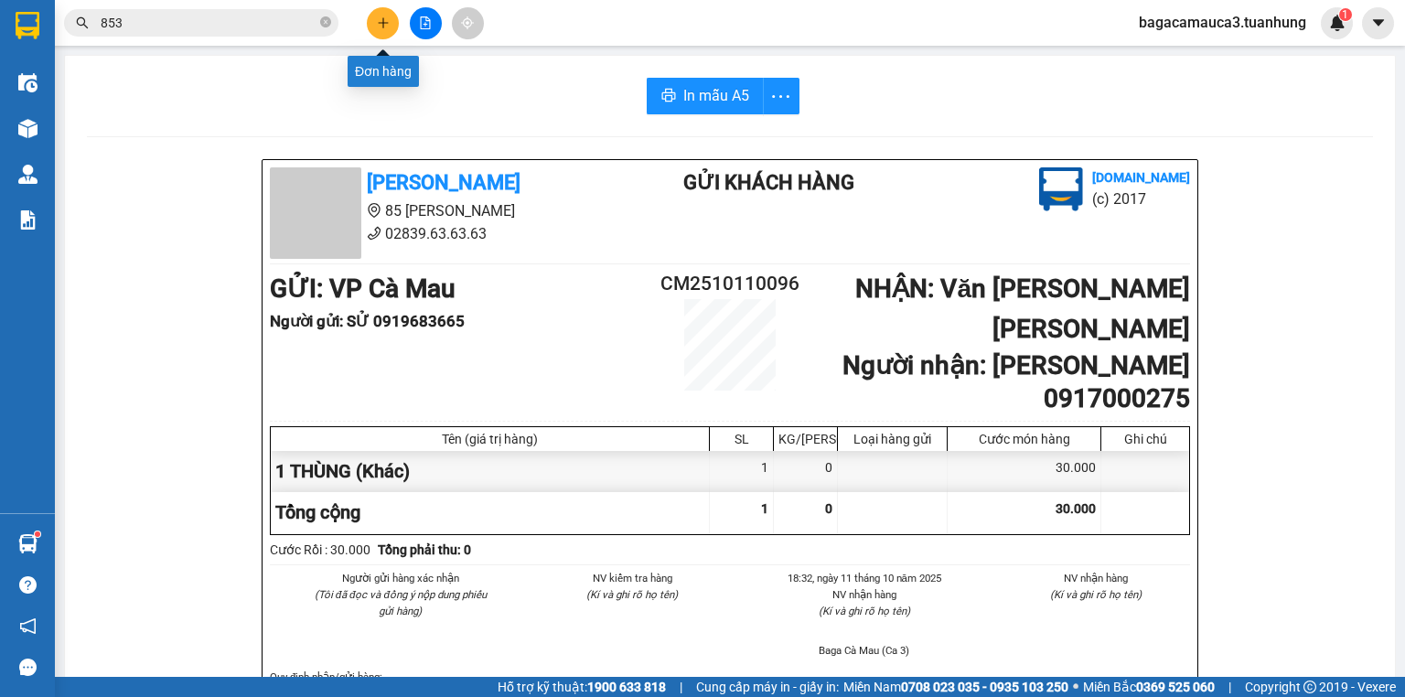
click at [380, 21] on icon "plus" at bounding box center [383, 22] width 13 height 13
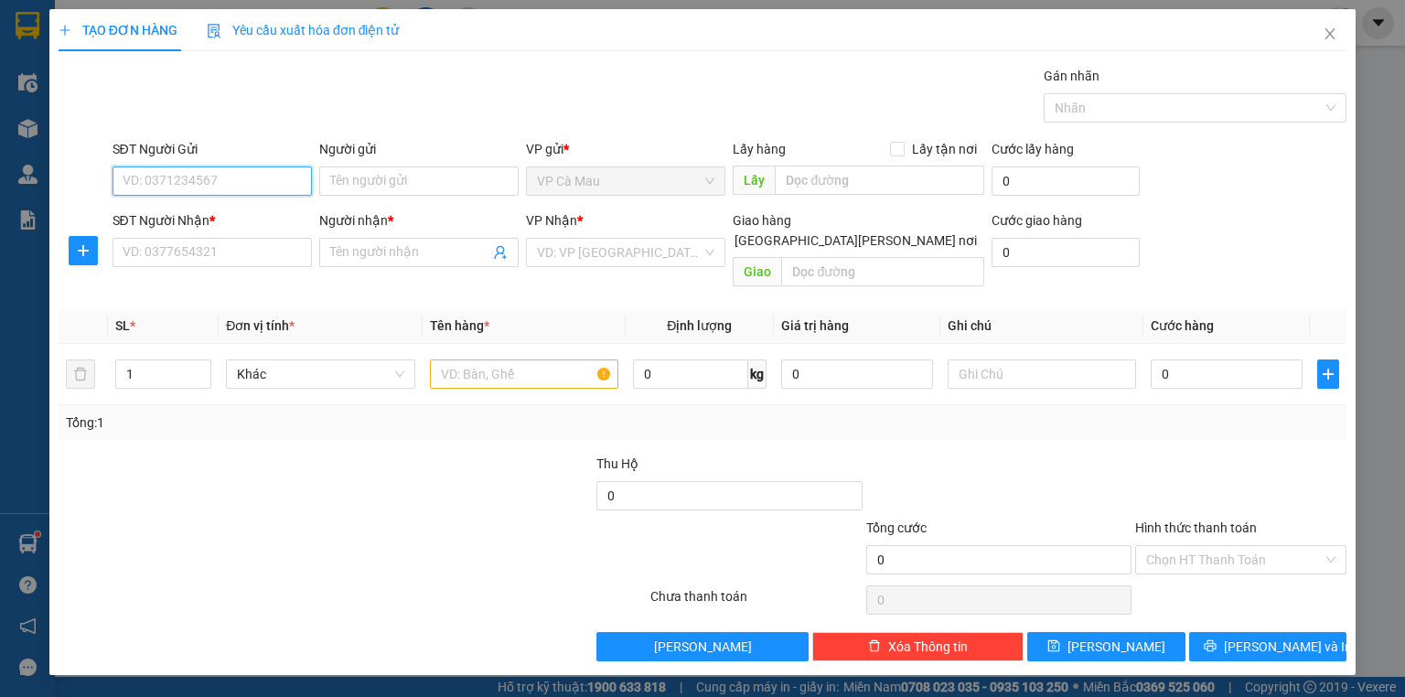
click at [195, 179] on input "SĐT Người Gửi" at bounding box center [211, 180] width 199 height 29
click at [214, 179] on input "0973014" at bounding box center [211, 180] width 199 height 29
click at [166, 214] on div "SĐT Người Nhận *" at bounding box center [211, 220] width 199 height 20
click at [166, 238] on input "SĐT Người Nhận *" at bounding box center [211, 252] width 199 height 29
click at [196, 176] on input "0973014" at bounding box center [211, 180] width 199 height 29
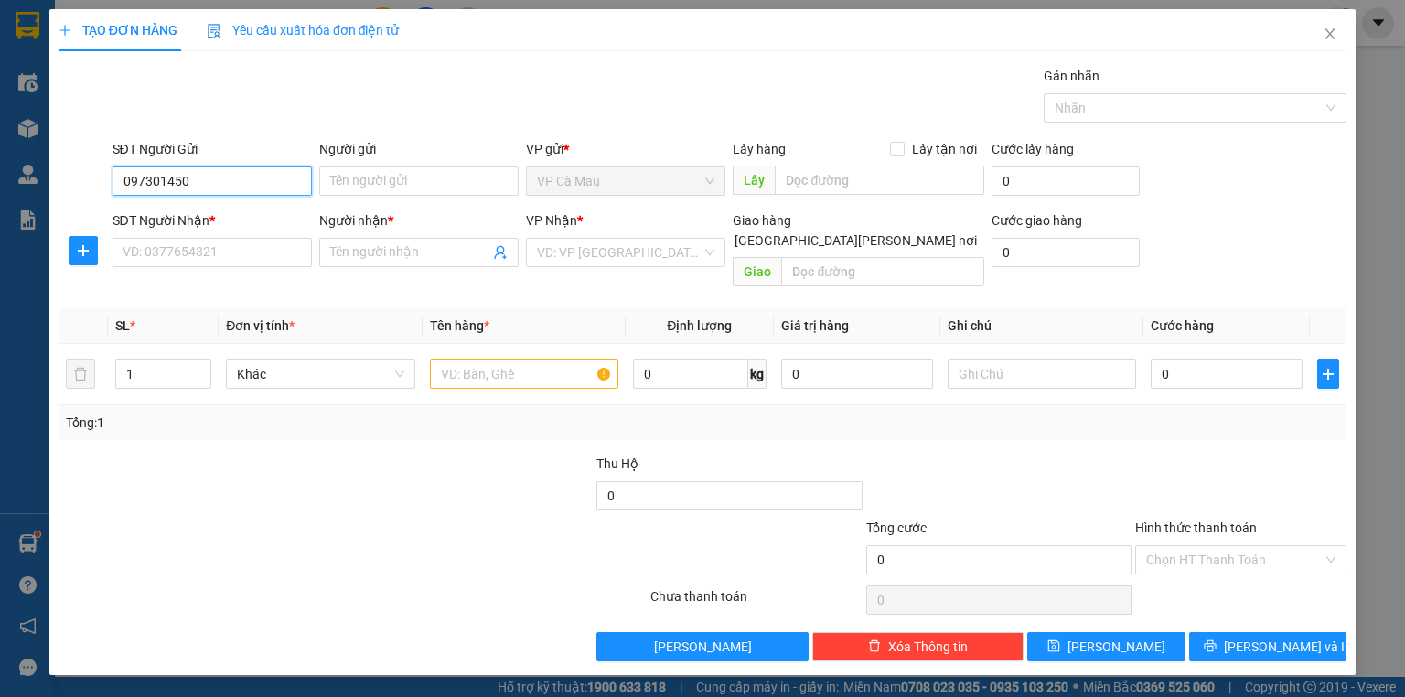
type input "0973014505"
click at [203, 228] on div "0973014505 - CHỨC" at bounding box center [211, 216] width 199 height 29
type input "CHỨC"
type input "0973014505"
click at [212, 267] on div "SĐT Người Nhận * VD: 0377654321" at bounding box center [211, 242] width 199 height 64
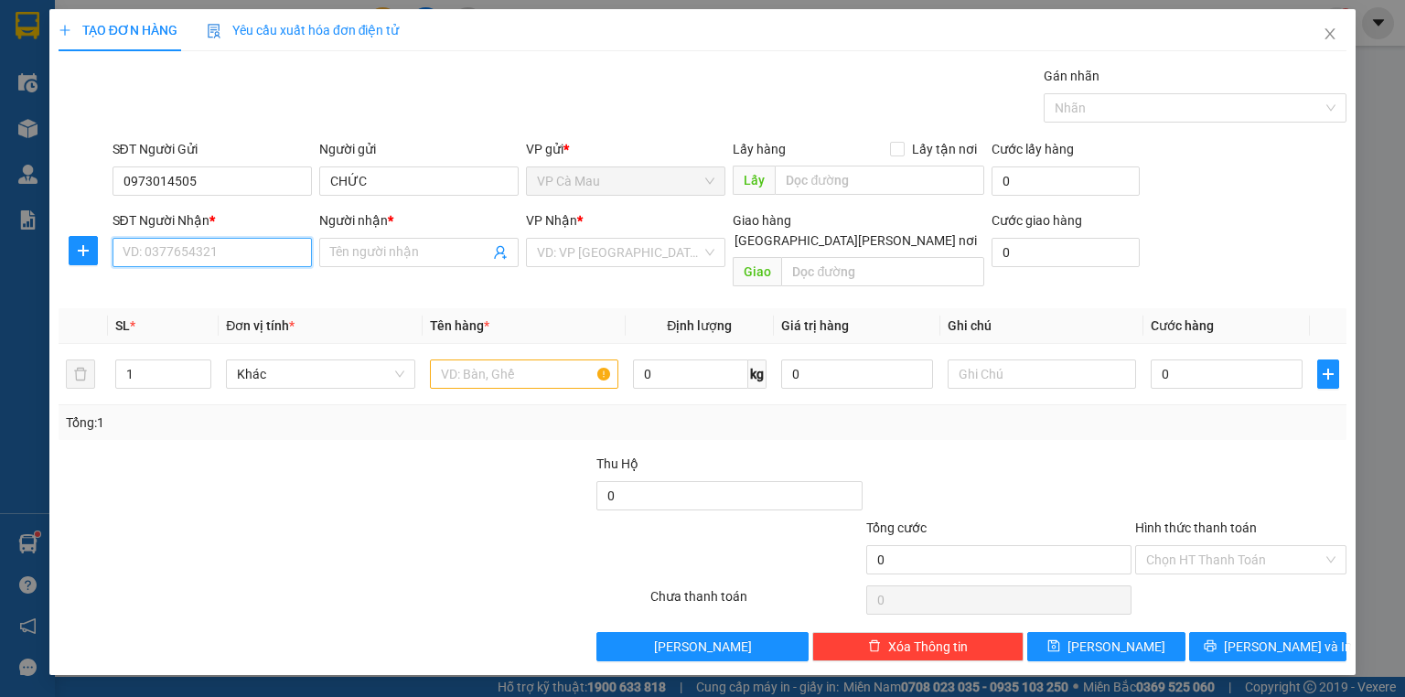
click at [212, 261] on input "SĐT Người Nhận *" at bounding box center [211, 252] width 199 height 29
click at [204, 313] on div "0949806474 - TUẤN" at bounding box center [211, 317] width 177 height 20
type input "0949806474"
type input "TUẤN"
click at [504, 365] on input "text" at bounding box center [524, 373] width 188 height 29
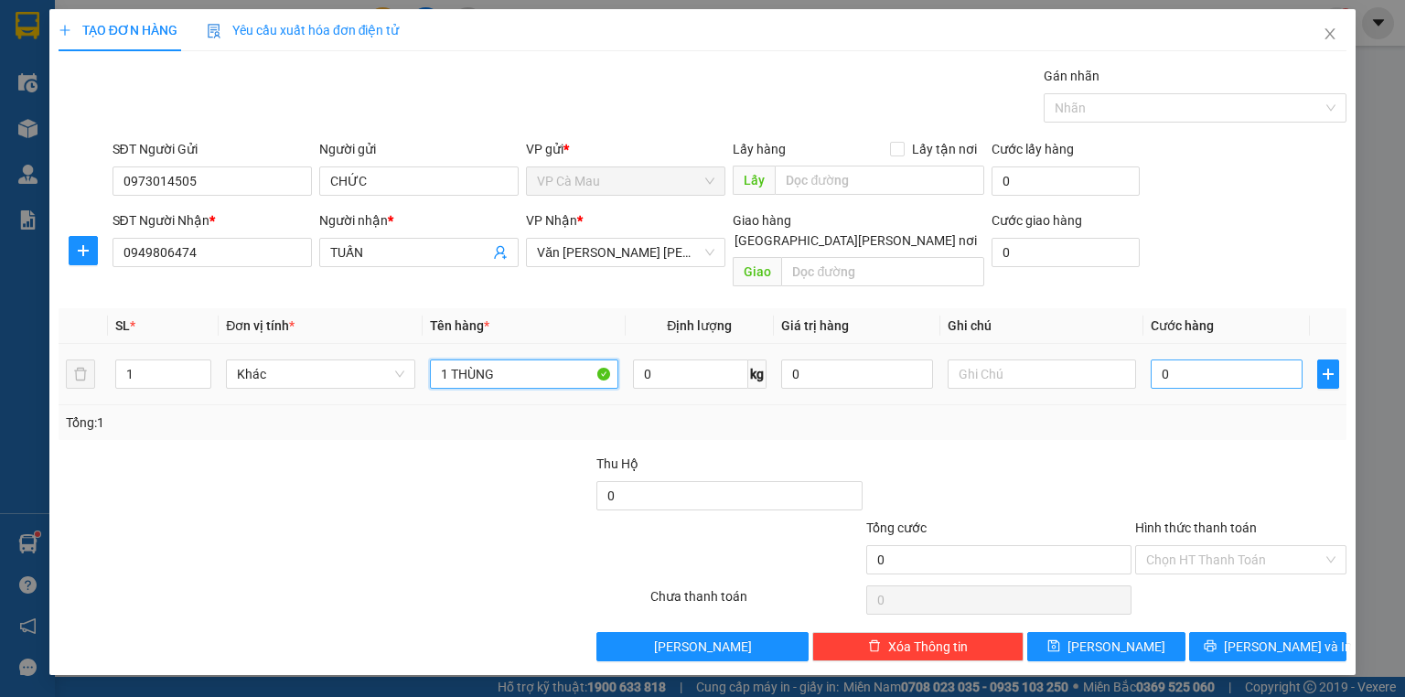
type input "1 THÙNG"
click at [1242, 359] on input "0" at bounding box center [1226, 373] width 152 height 29
type input "4"
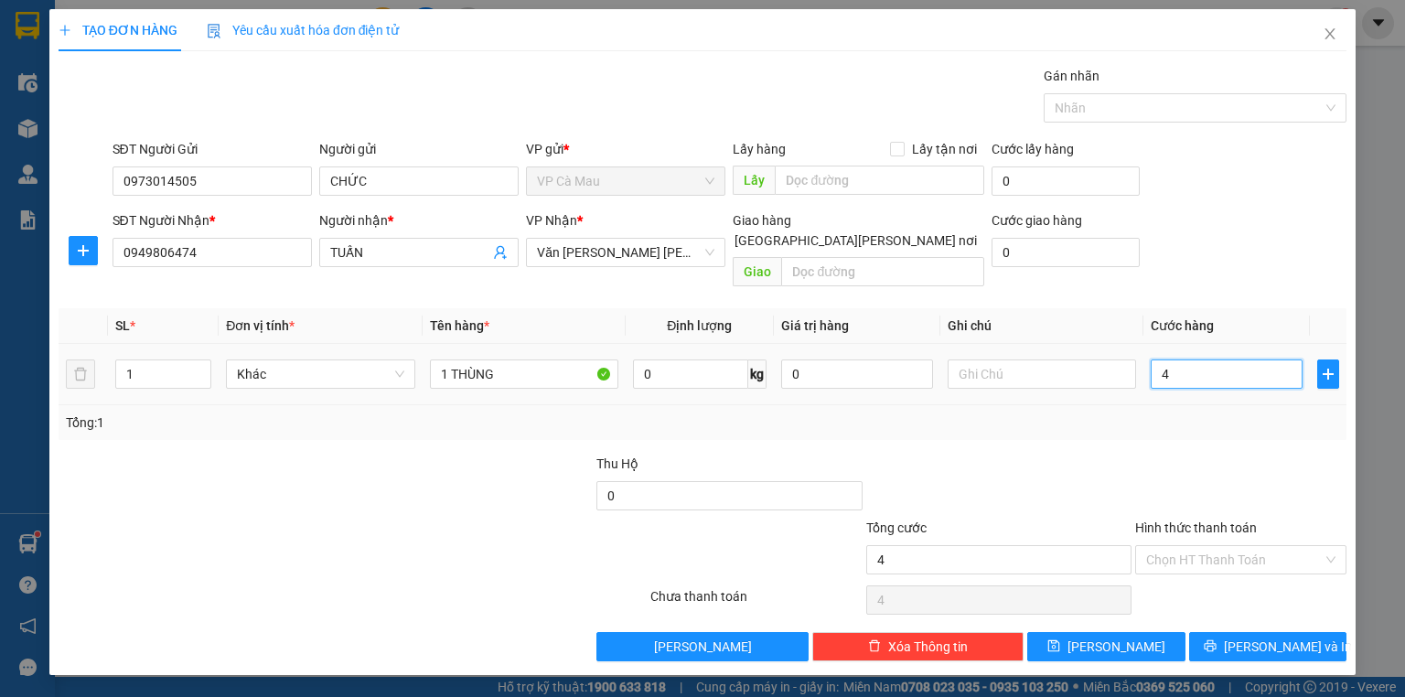
type input "40"
type input "40.000"
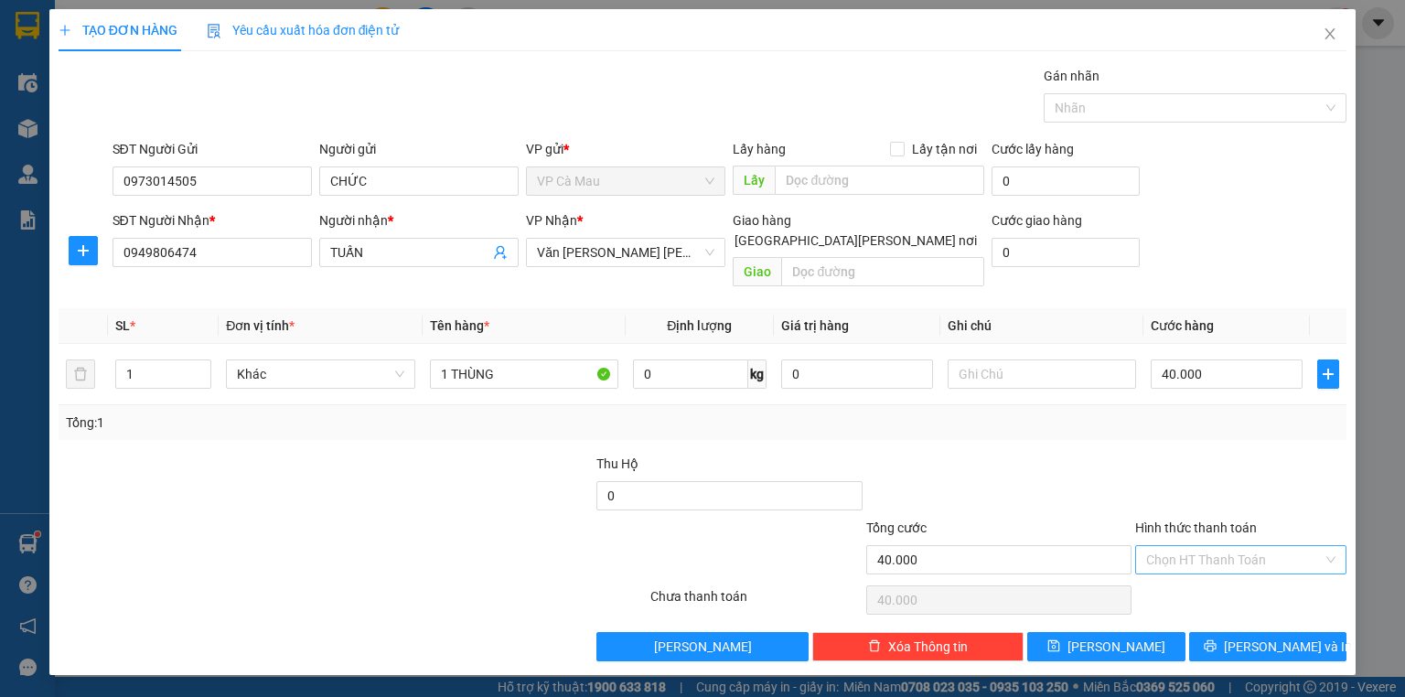
click at [1194, 546] on input "Hình thức thanh toán" at bounding box center [1234, 559] width 176 height 27
click at [1209, 574] on div "Tại văn phòng" at bounding box center [1240, 574] width 189 height 20
type input "0"
drag, startPoint x: 1235, startPoint y: 632, endPoint x: 1230, endPoint y: 603, distance: 29.8
click at [1216, 639] on span "printer" at bounding box center [1209, 646] width 13 height 15
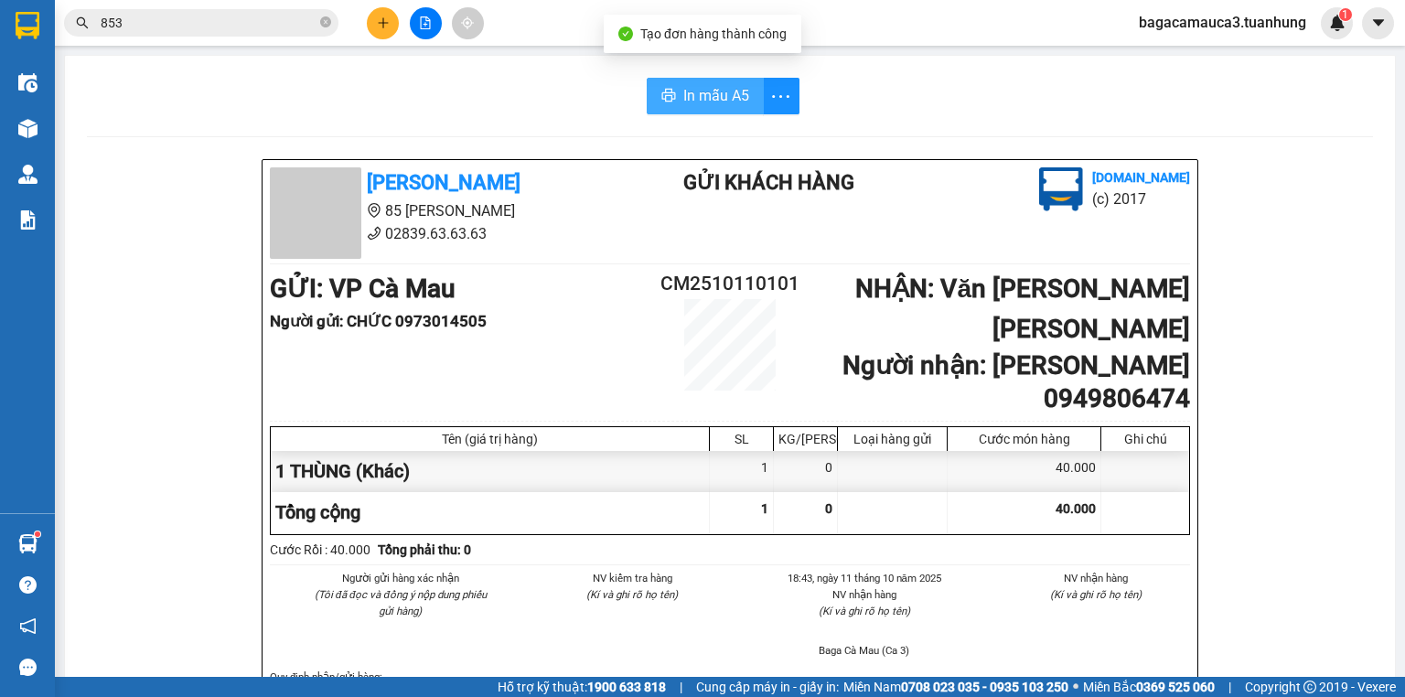
click at [720, 99] on span "In mẫu A5" at bounding box center [716, 95] width 66 height 23
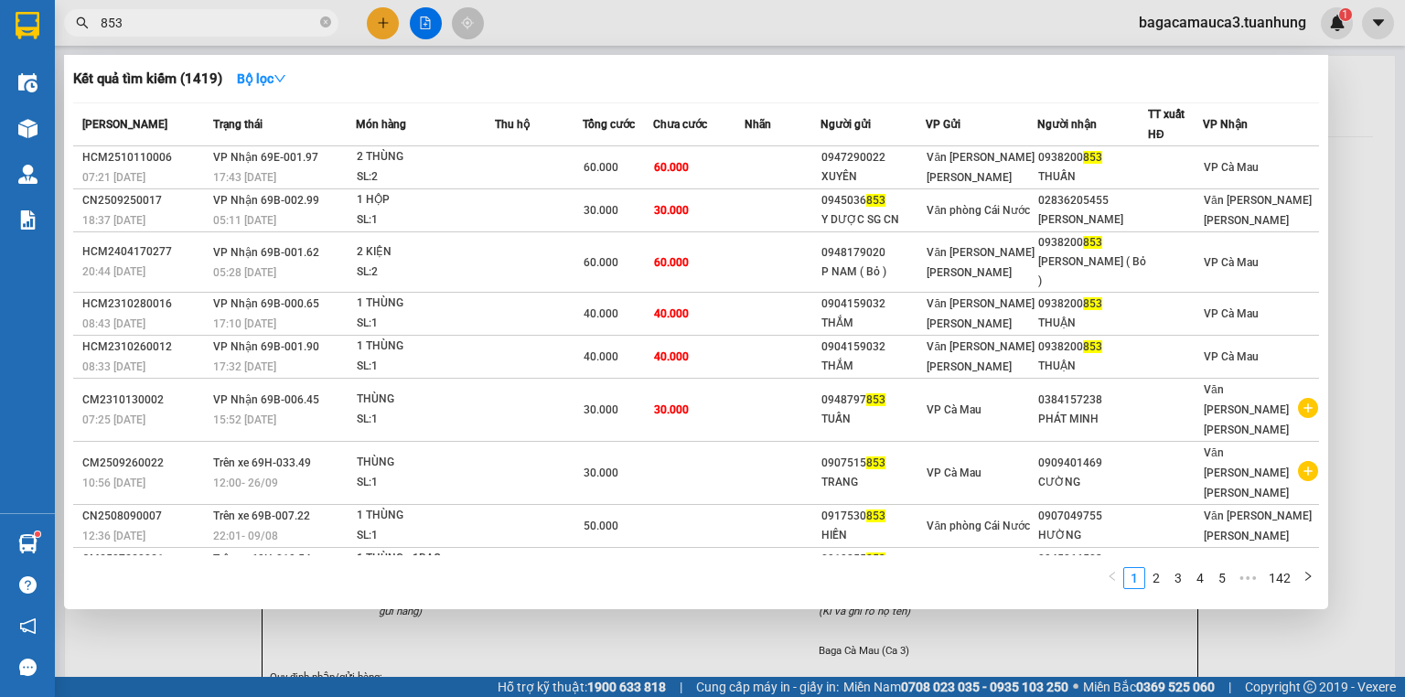
click at [183, 14] on input "853" at bounding box center [209, 23] width 216 height 20
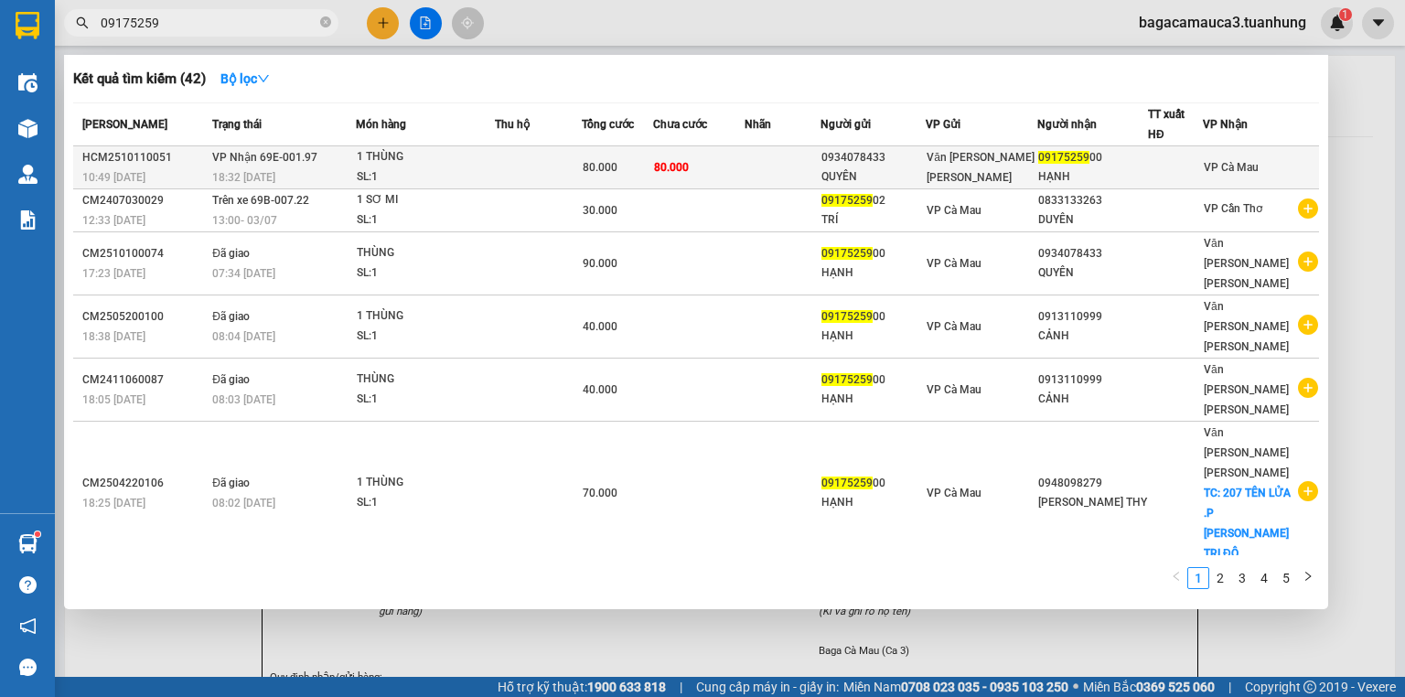
type input "09175259"
click at [443, 169] on div "SL: 1" at bounding box center [425, 177] width 137 height 20
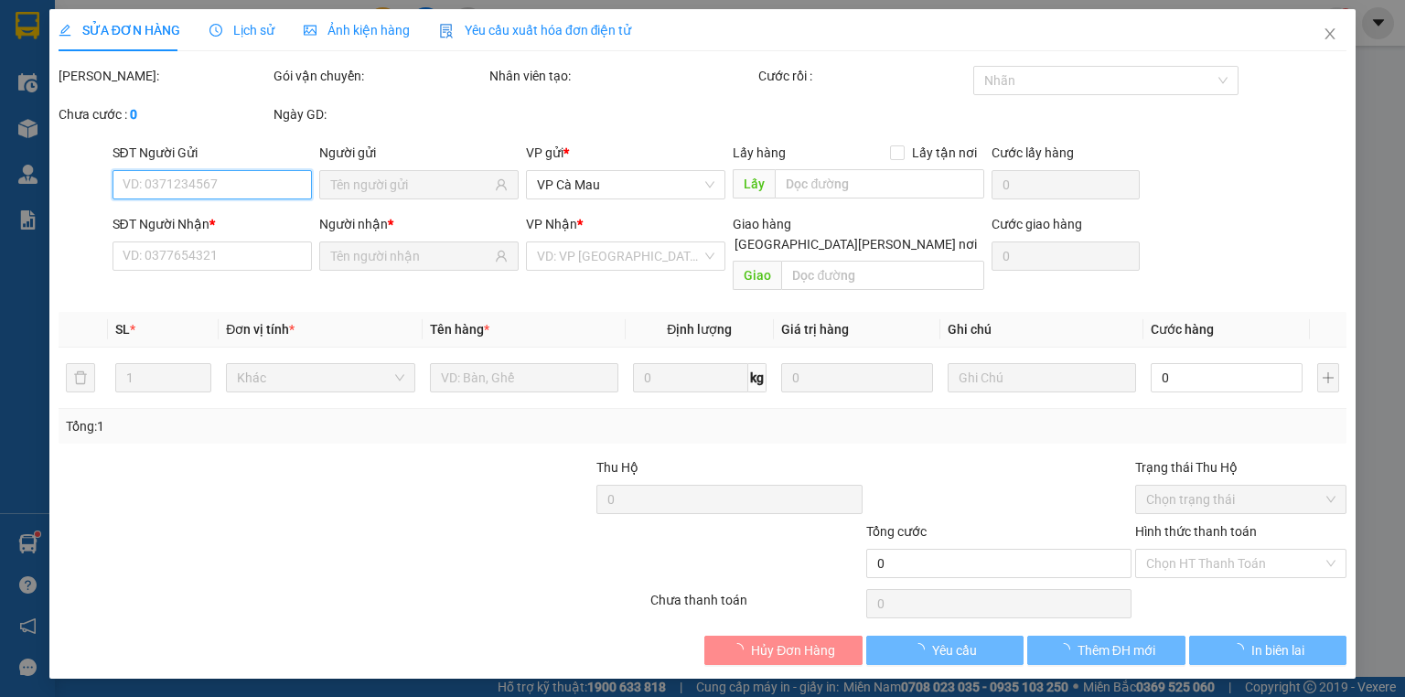
type input "0934078433"
type input "QUYÊN"
type input "0917525900"
type input "HẠNH"
type input "80.000"
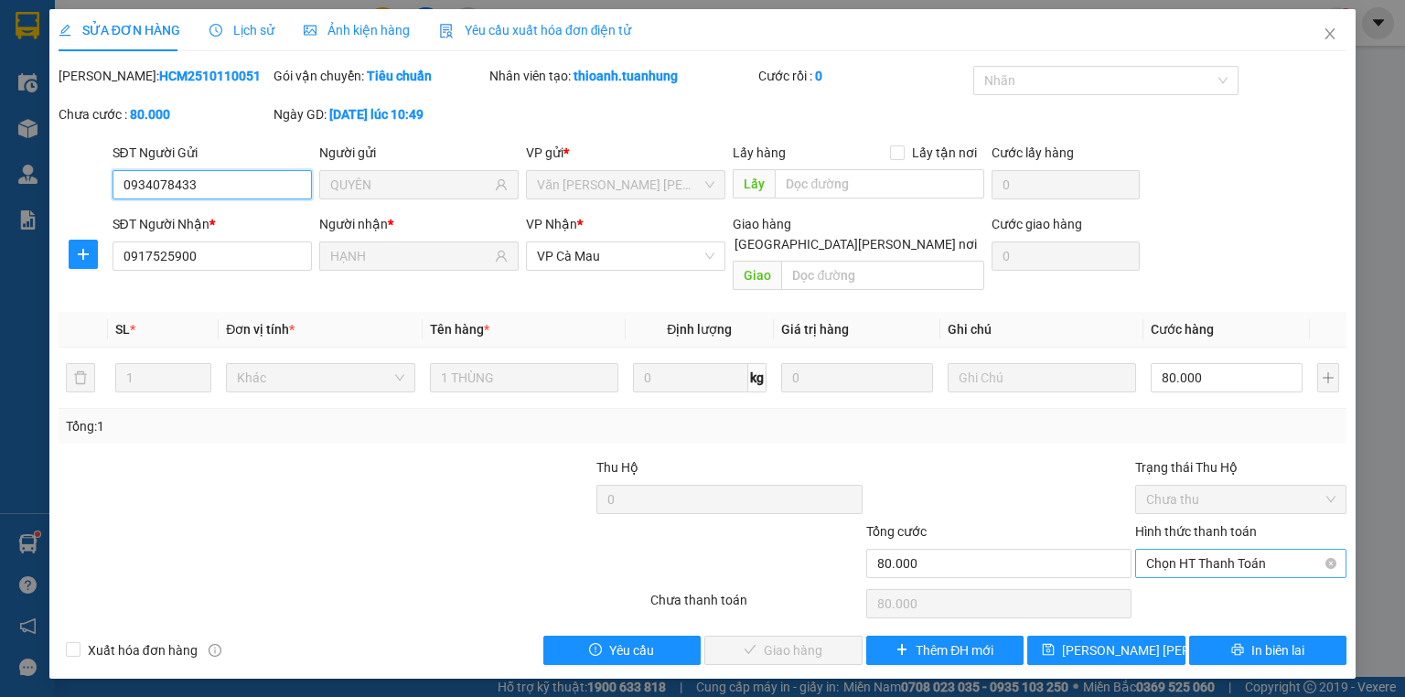
click at [1215, 550] on span "Chọn HT Thanh Toán" at bounding box center [1240, 563] width 189 height 27
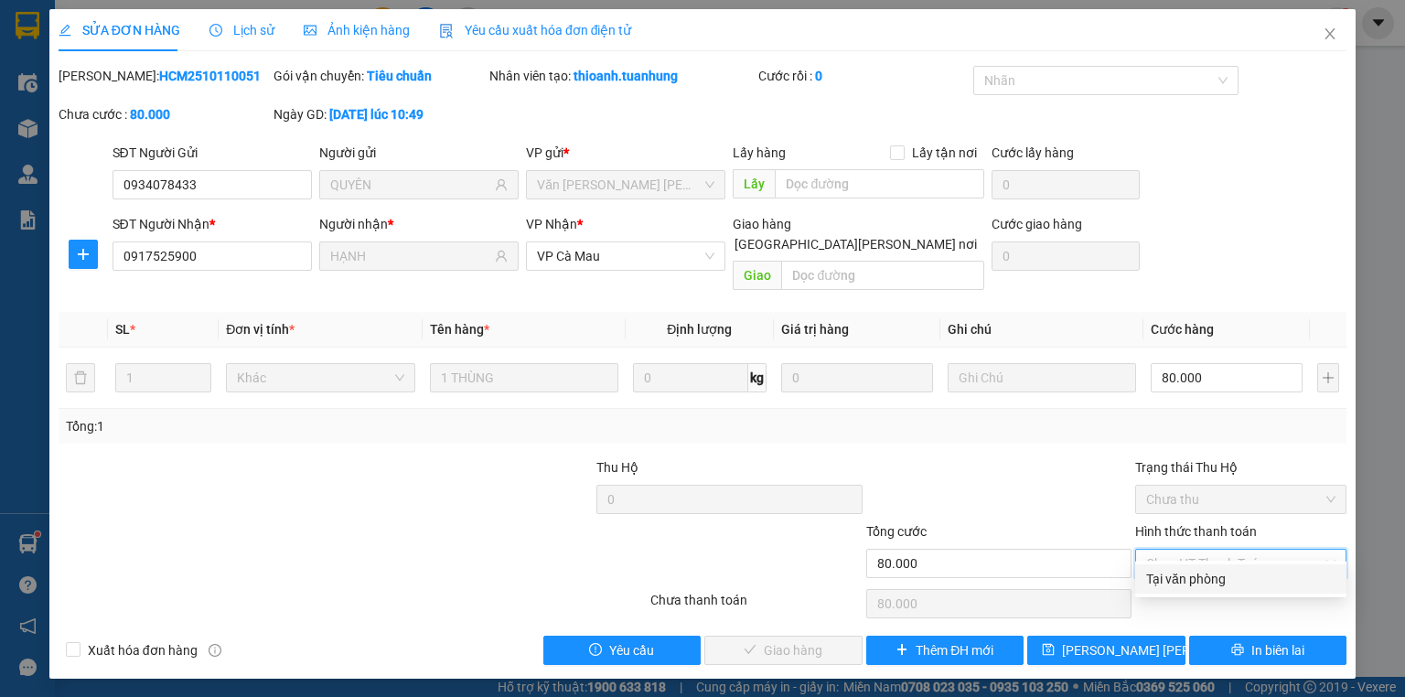
click at [1214, 583] on div "Tại văn phòng" at bounding box center [1240, 579] width 189 height 20
type input "0"
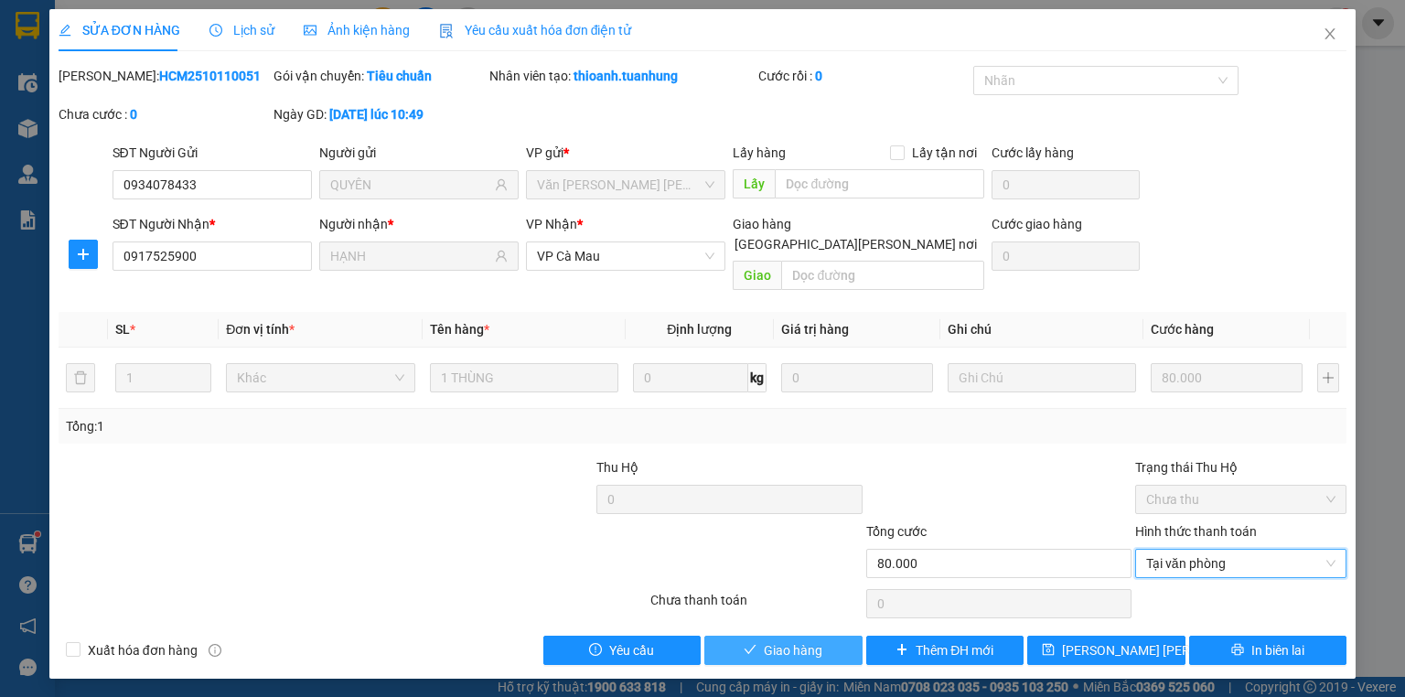
click at [757, 636] on button "Giao hàng" at bounding box center [783, 650] width 158 height 29
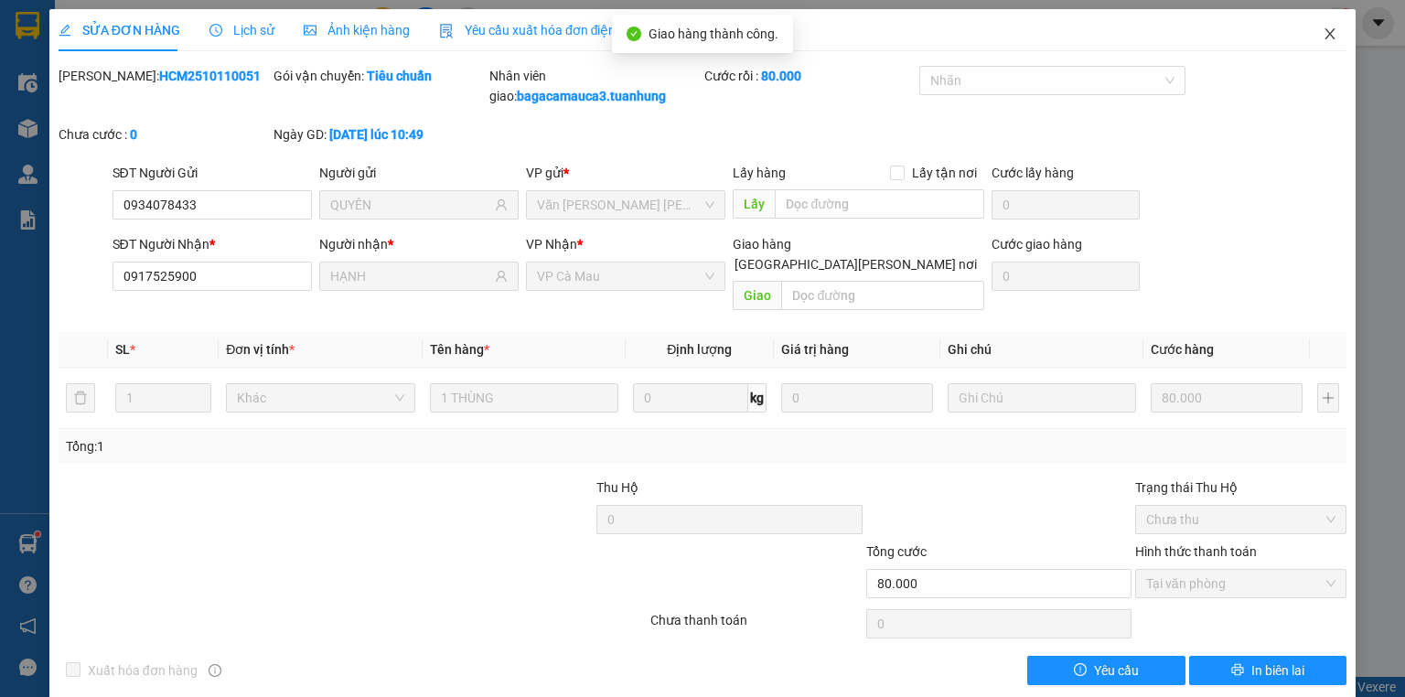
click at [1322, 32] on icon "close" at bounding box center [1329, 34] width 15 height 15
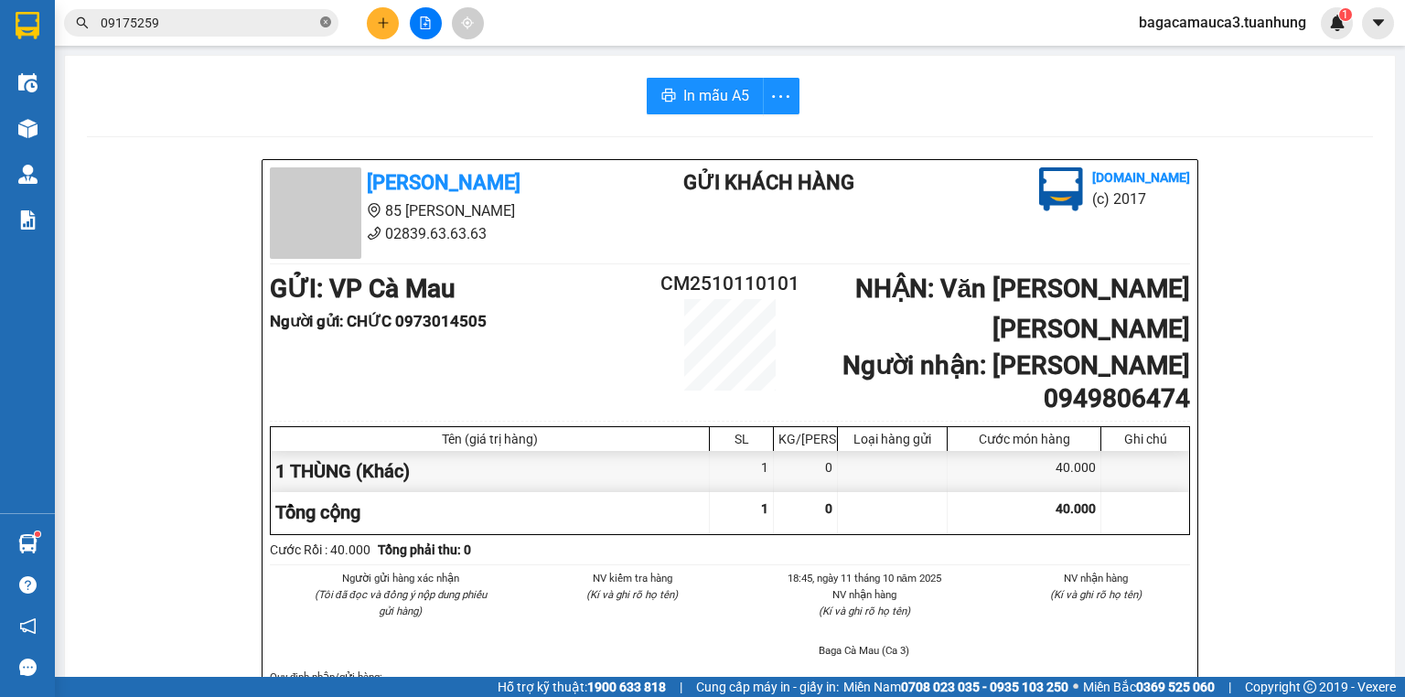
click at [326, 22] on icon "close-circle" at bounding box center [325, 21] width 11 height 11
click at [294, 16] on input "text" at bounding box center [209, 23] width 216 height 20
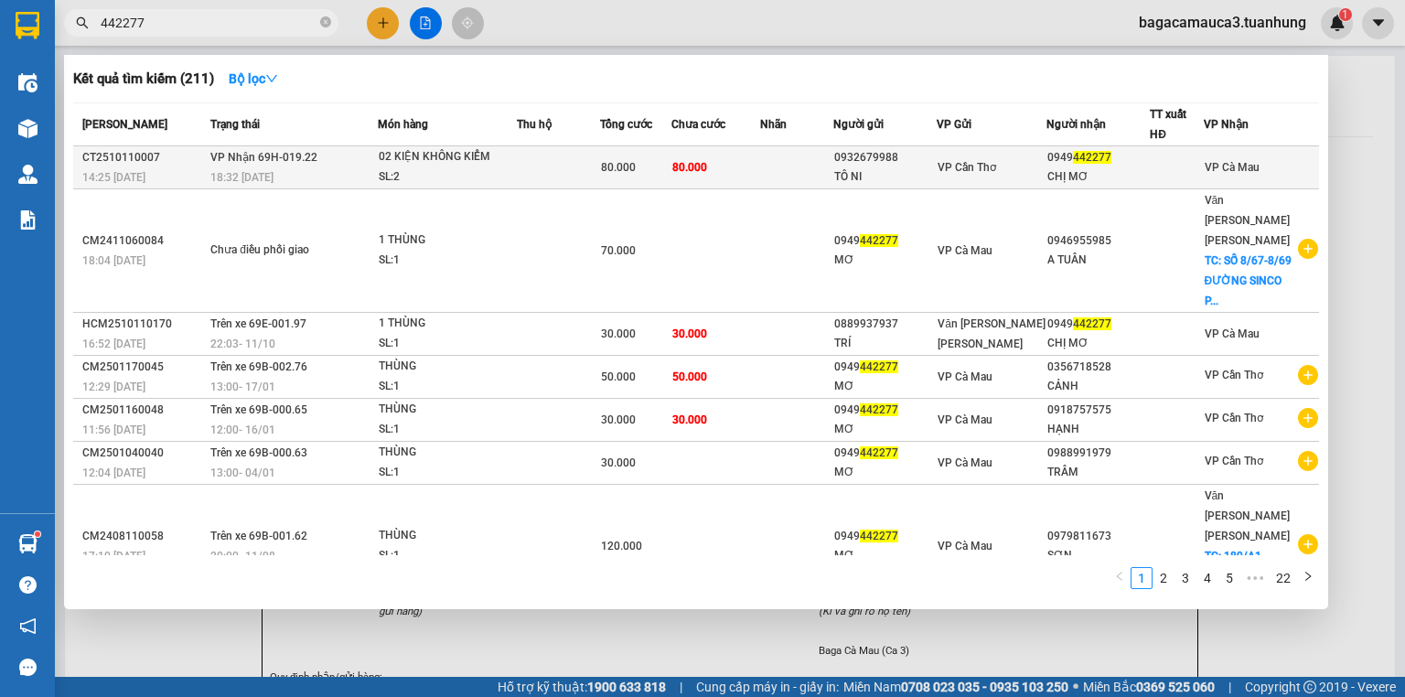
type input "442277"
click at [544, 168] on td at bounding box center [559, 167] width 84 height 43
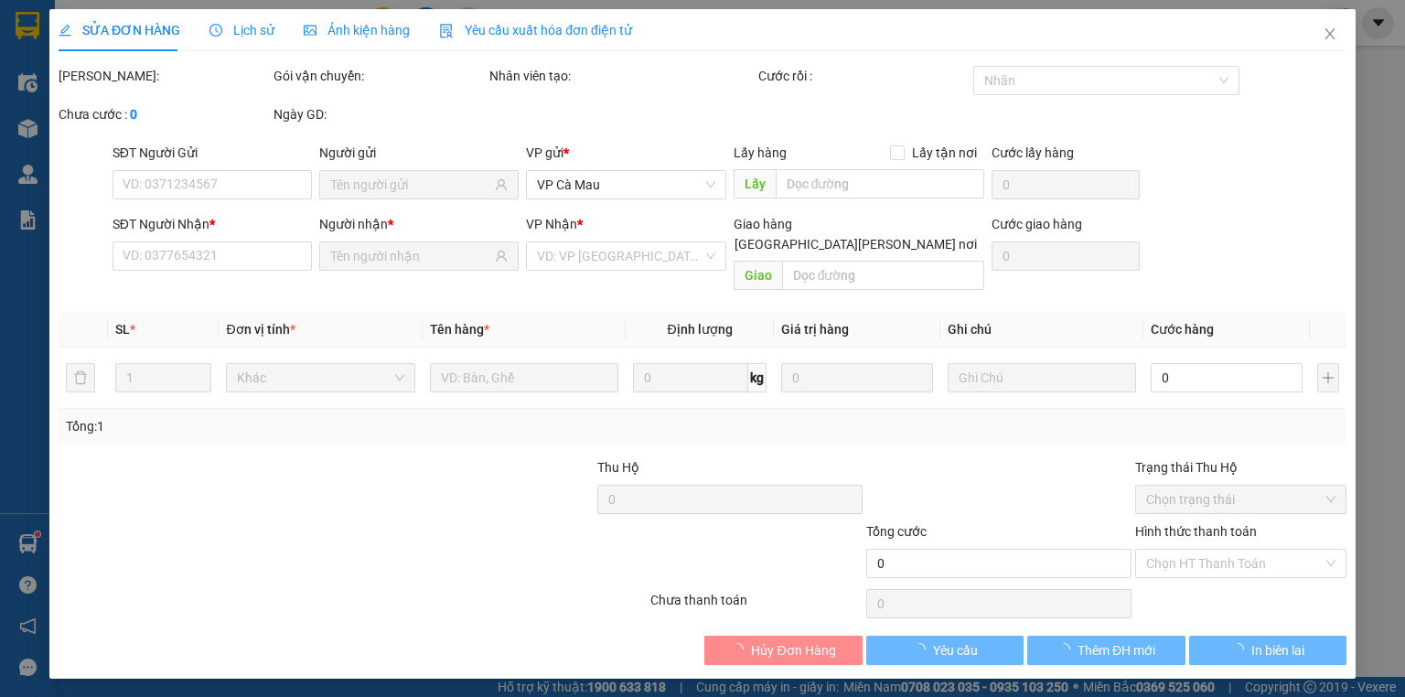
type input "0932679988"
type input "TÔ NI"
type input "0949442277"
type input "CHỊ MƠ"
type input "80.000"
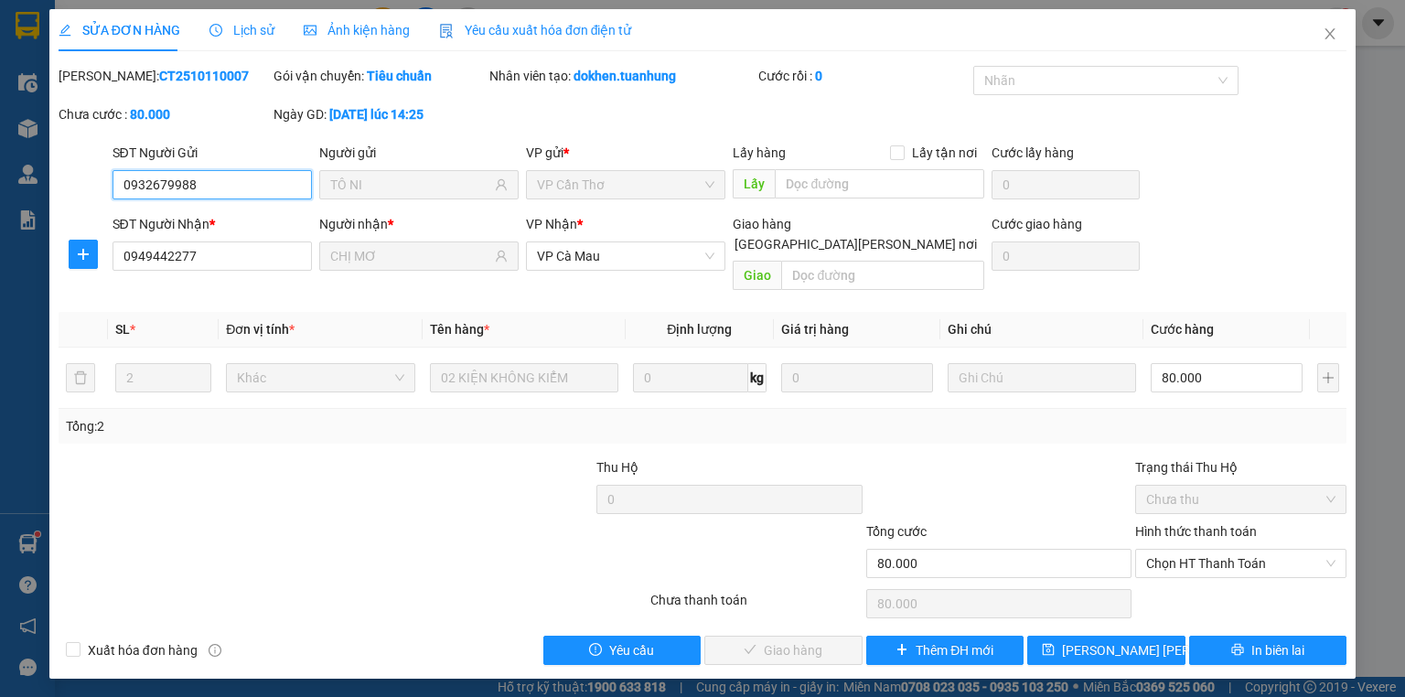
drag, startPoint x: 1245, startPoint y: 547, endPoint x: 1250, endPoint y: 561, distance: 15.6
click at [1247, 550] on span "Chọn HT Thanh Toán" at bounding box center [1240, 563] width 189 height 27
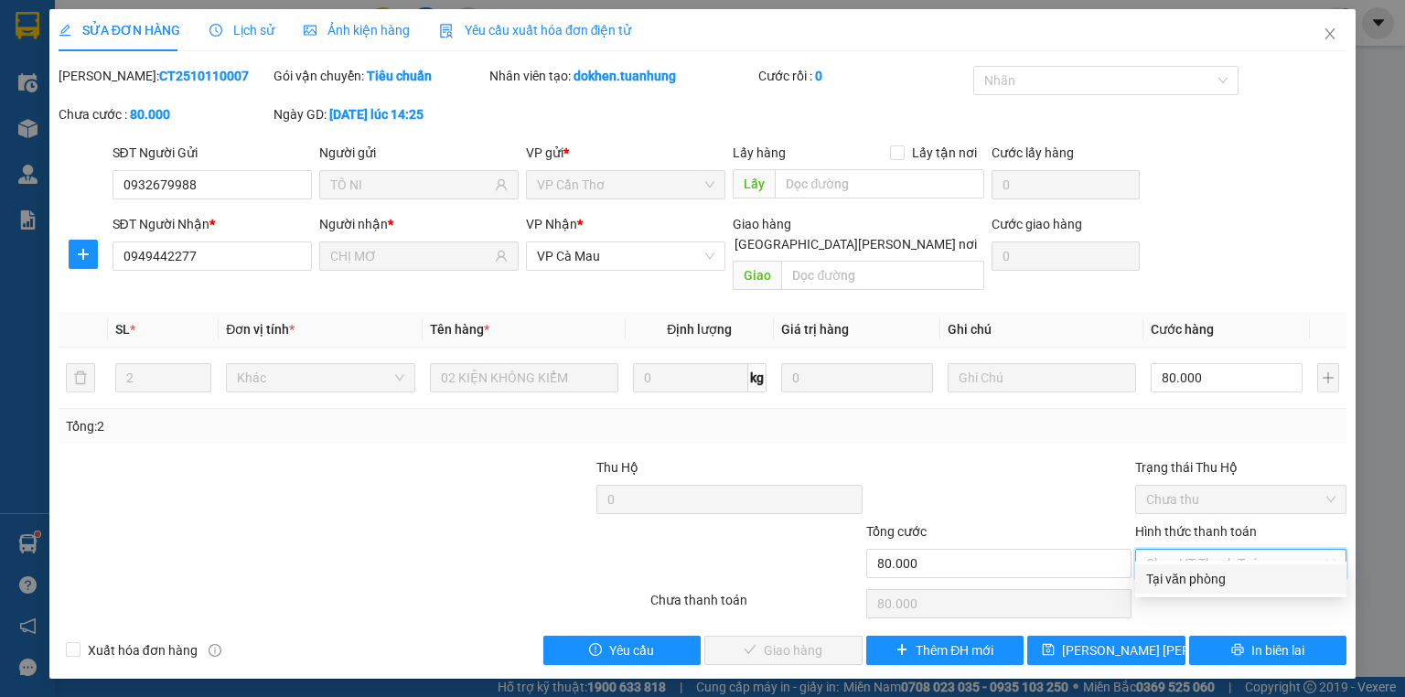
click at [1256, 576] on div "Tại văn phòng" at bounding box center [1240, 579] width 189 height 20
type input "0"
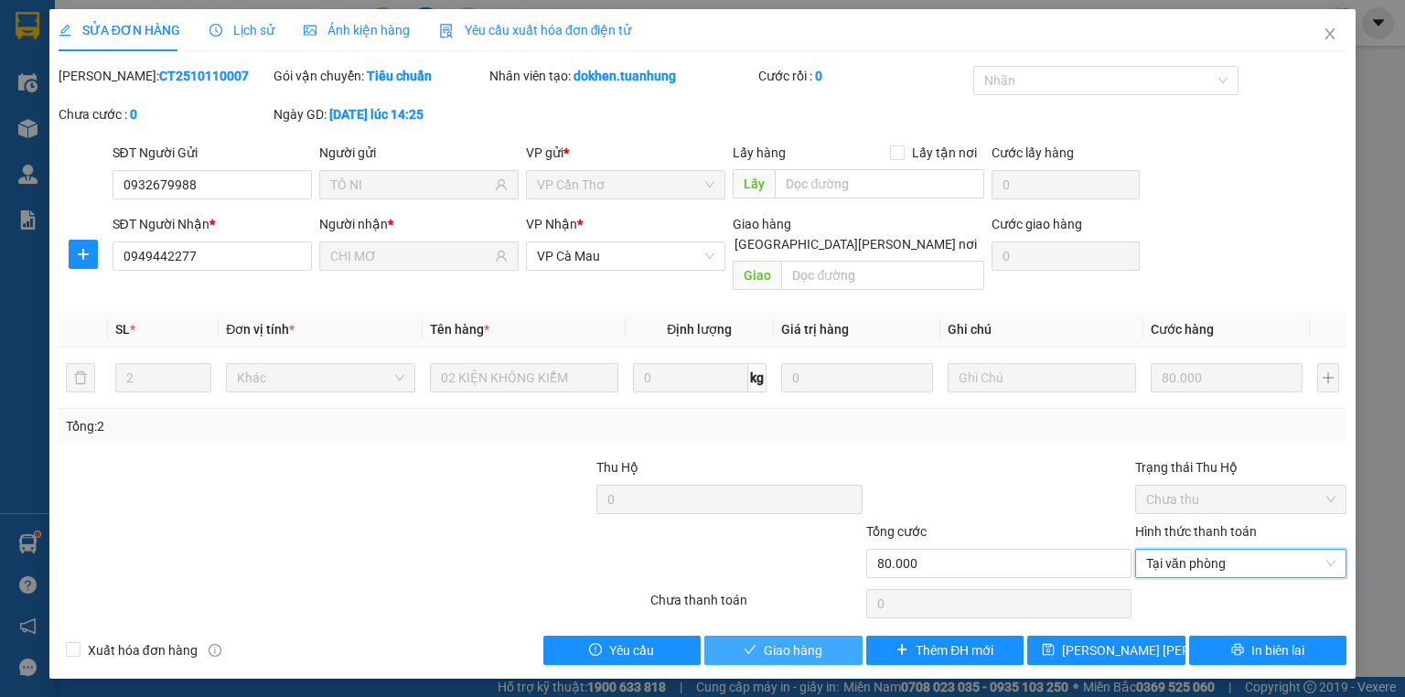
click at [770, 640] on span "Giao hàng" at bounding box center [793, 650] width 59 height 20
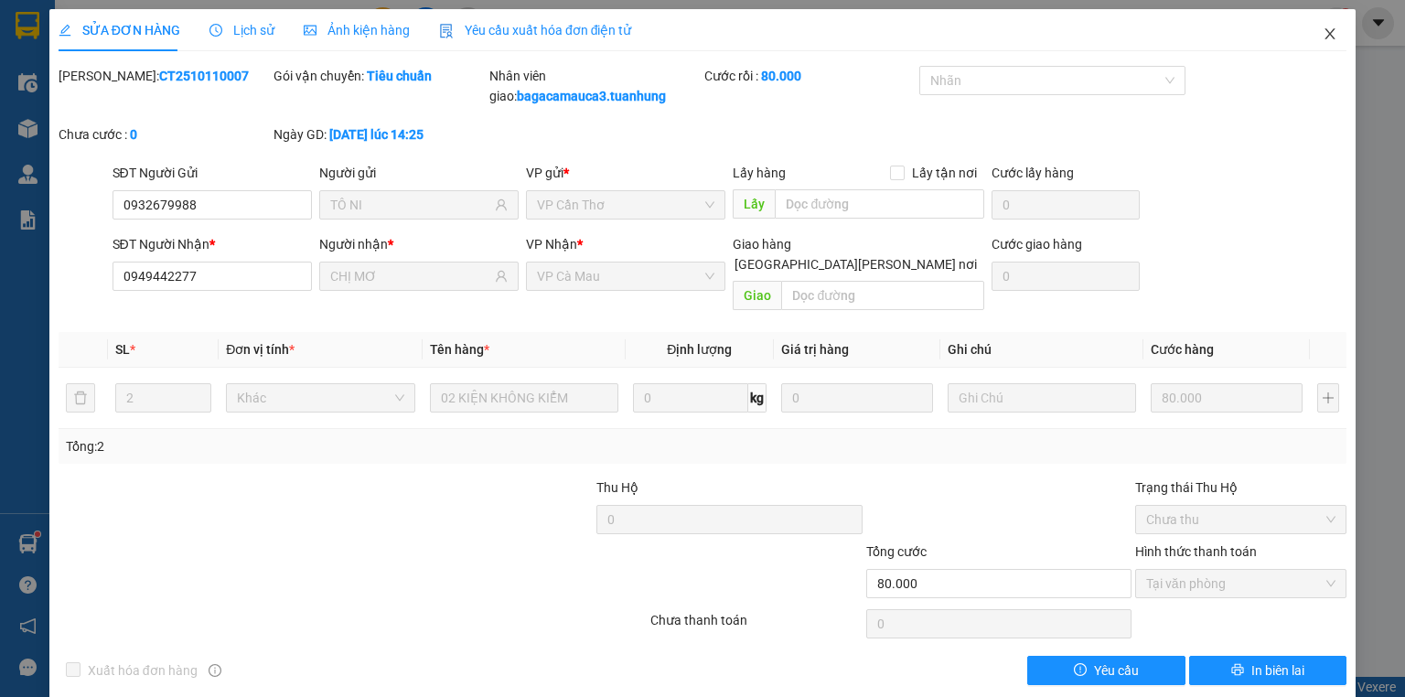
click at [1325, 33] on icon "close" at bounding box center [1330, 33] width 10 height 11
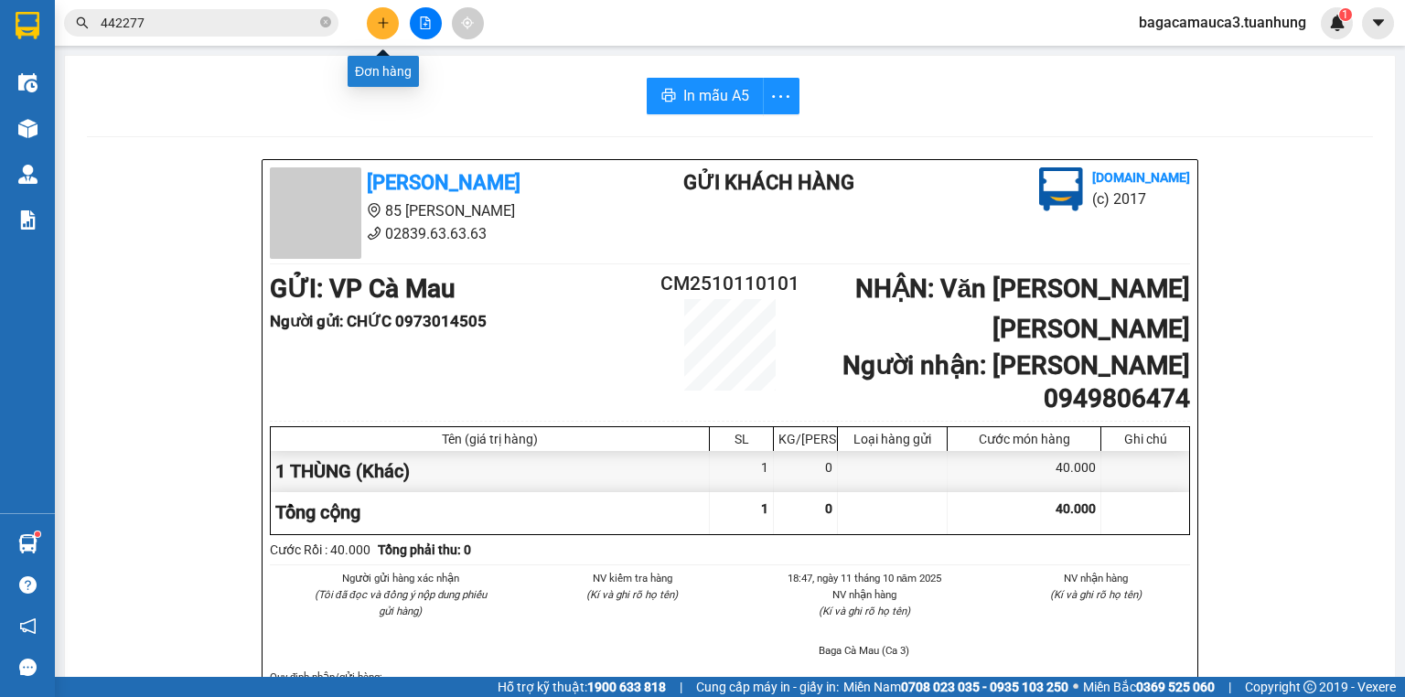
click at [385, 24] on icon "plus" at bounding box center [383, 22] width 13 height 13
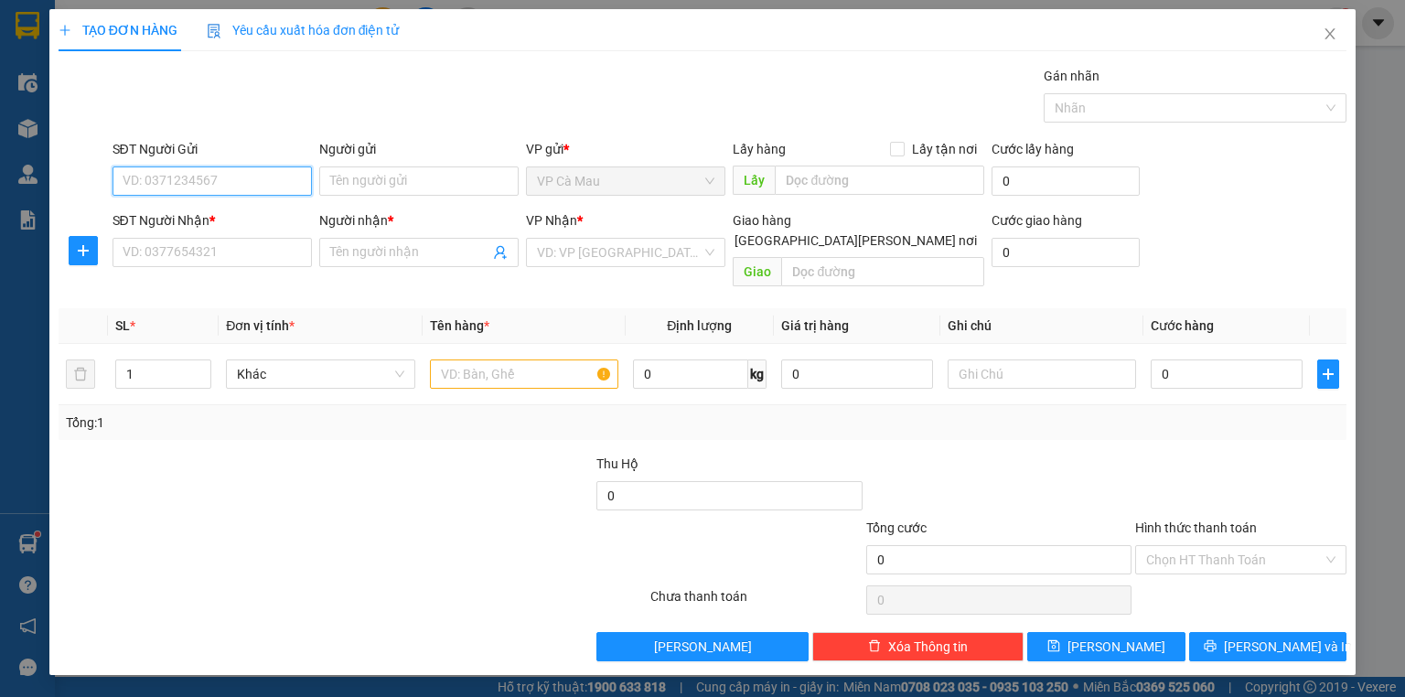
click at [233, 169] on input "SĐT Người Gửi" at bounding box center [211, 180] width 199 height 29
click at [194, 219] on div "0944483370 - CHÂU" at bounding box center [211, 217] width 177 height 20
type input "0944483370"
type input "CHÂU"
type input "0944483370"
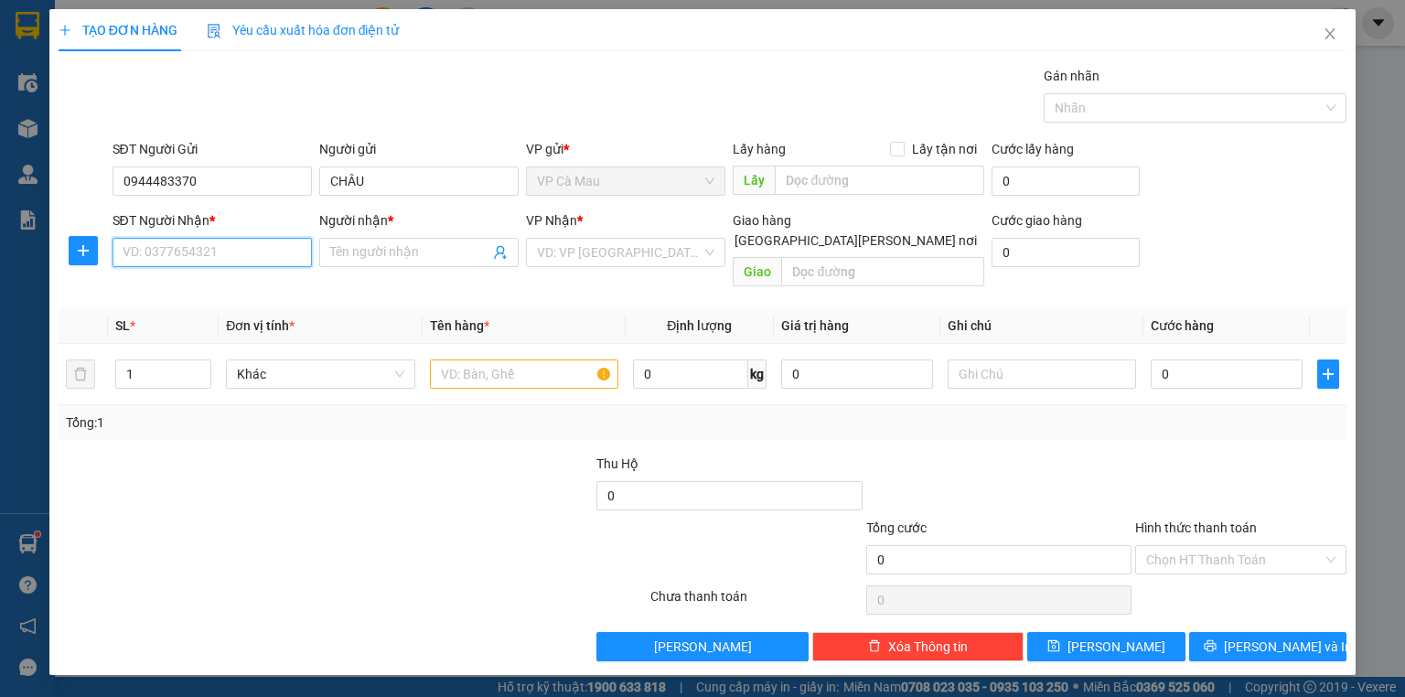
click at [218, 257] on input "SĐT Người Nhận *" at bounding box center [211, 252] width 199 height 29
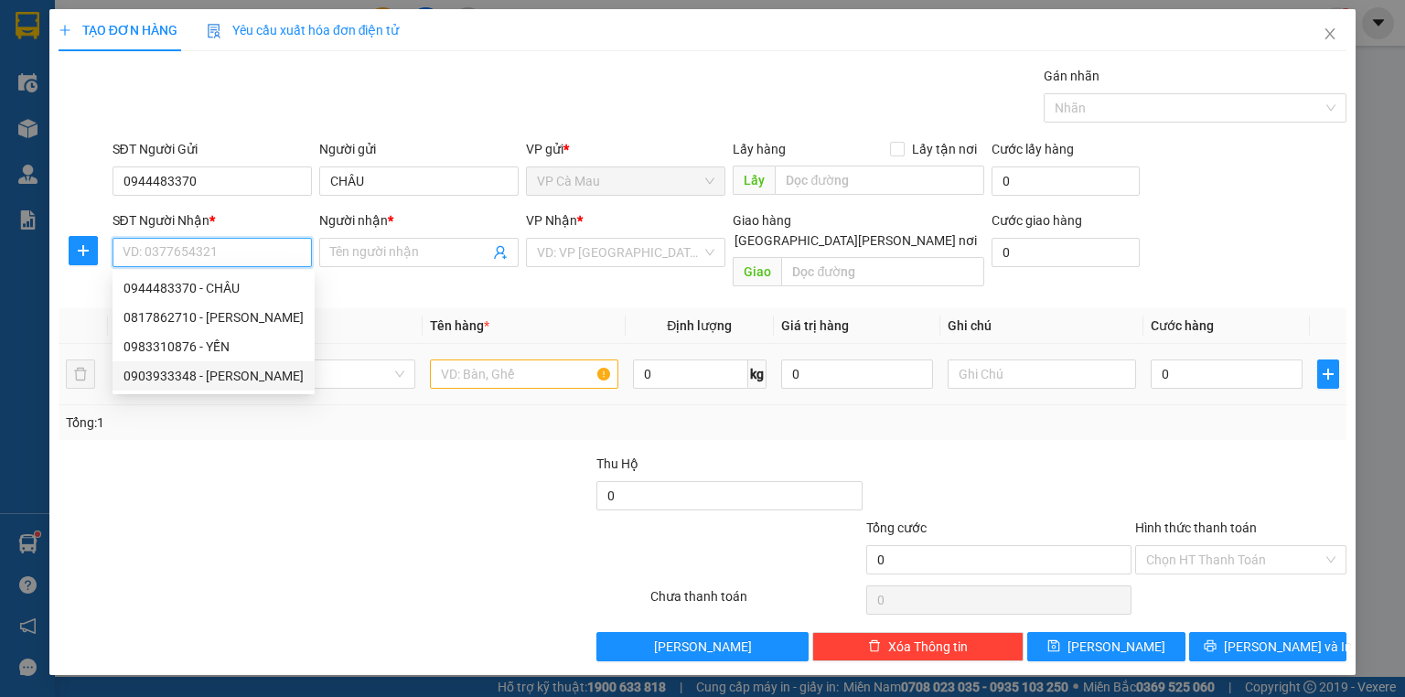
click at [194, 373] on div "0903933348 - [PERSON_NAME]" at bounding box center [213, 376] width 180 height 20
type input "0903933348"
type input "CƯỜNG"
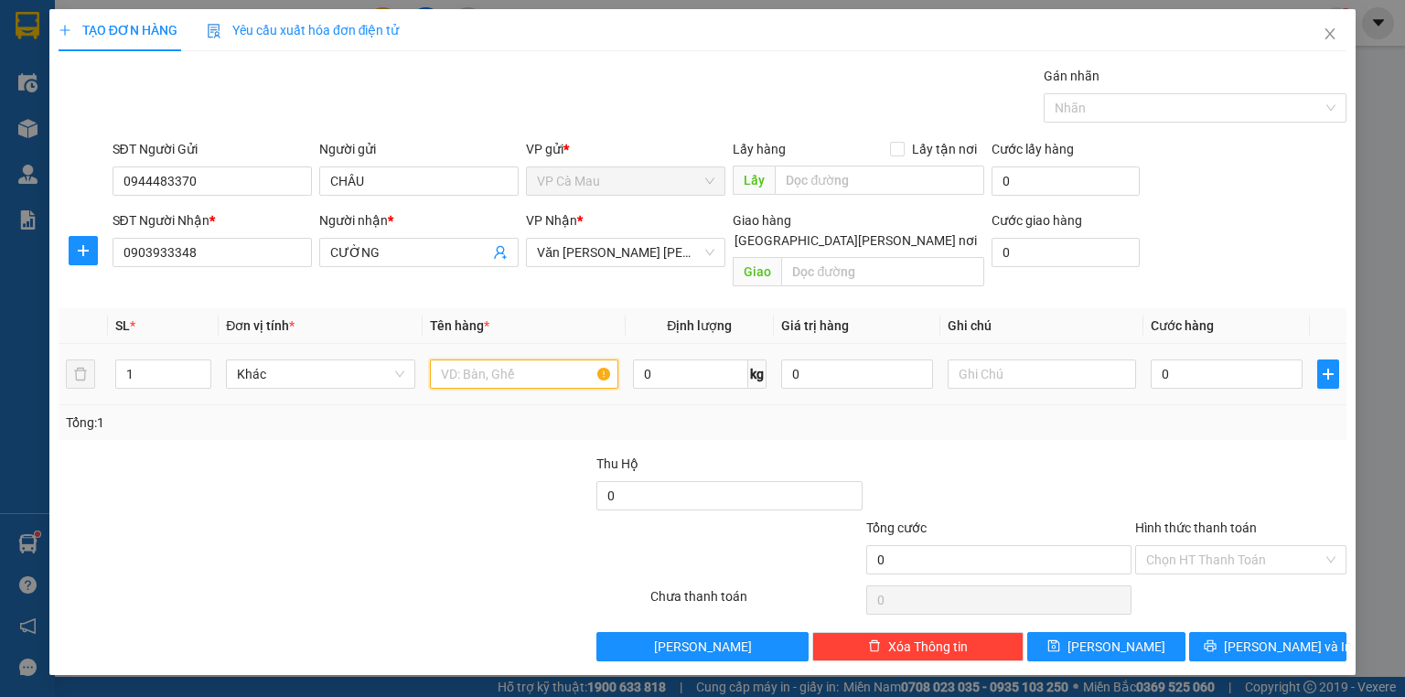
click at [468, 359] on input "text" at bounding box center [524, 373] width 188 height 29
type input "1 THÙNG"
click at [1247, 359] on input "0" at bounding box center [1226, 373] width 152 height 29
type input "3"
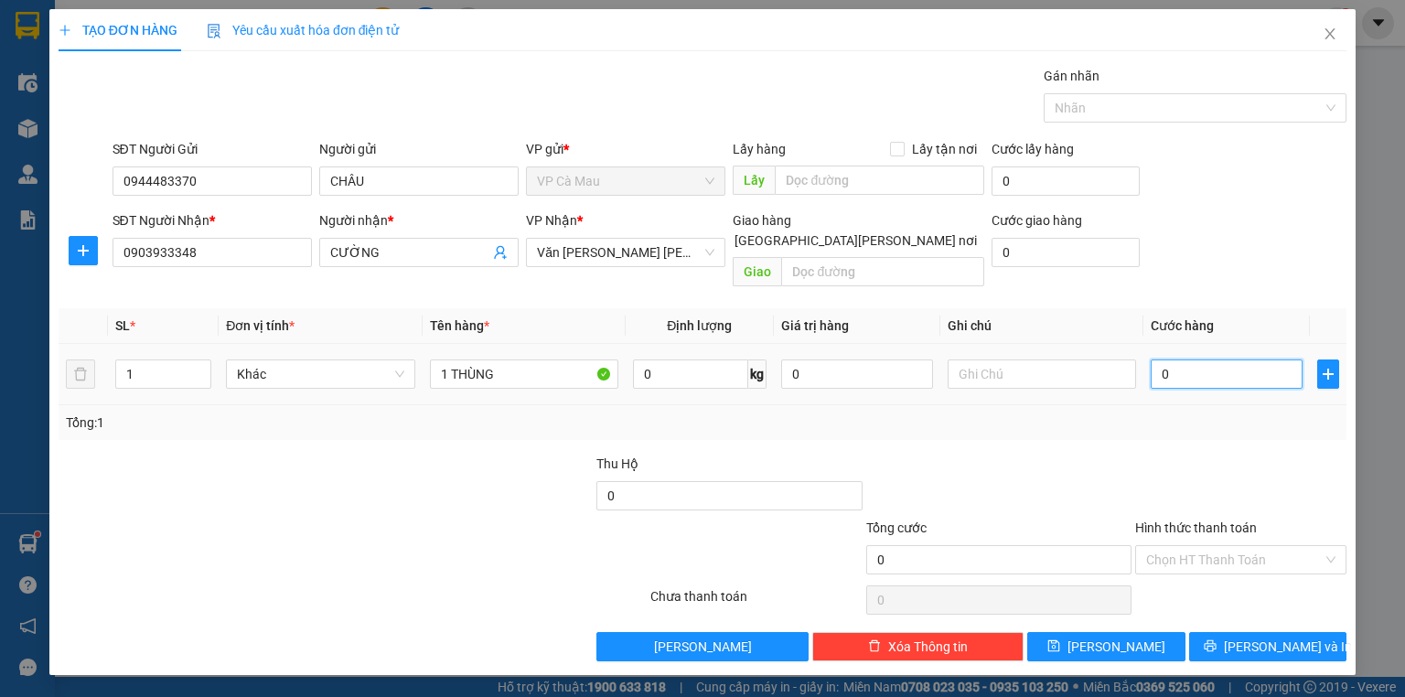
type input "3"
type input "30"
type input "30.000"
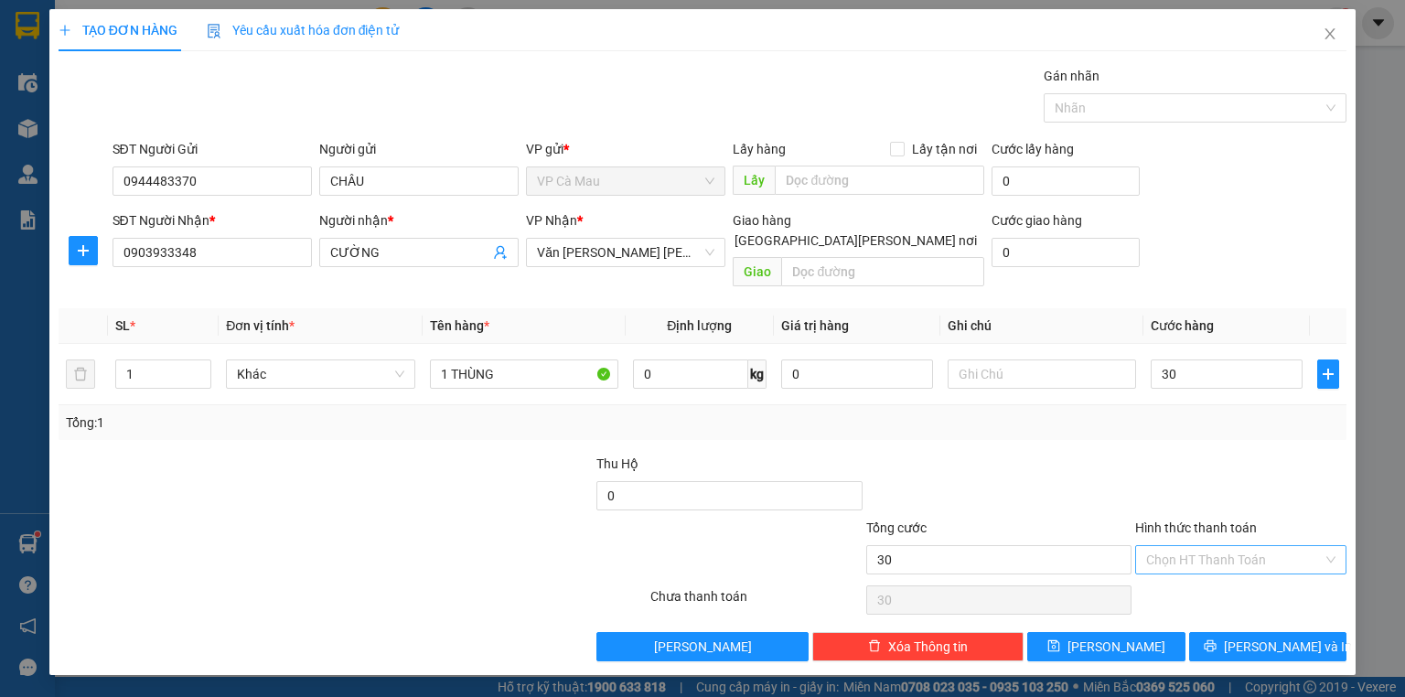
type input "30.000"
click at [1185, 546] on input "Hình thức thanh toán" at bounding box center [1234, 559] width 176 height 27
click at [1196, 562] on div "Tại văn phòng" at bounding box center [1240, 574] width 211 height 29
type input "0"
click at [1219, 609] on div "Transit Pickup Surcharge Ids Transit Deliver Surcharge Ids Transit Deliver Surc…" at bounding box center [703, 363] width 1288 height 595
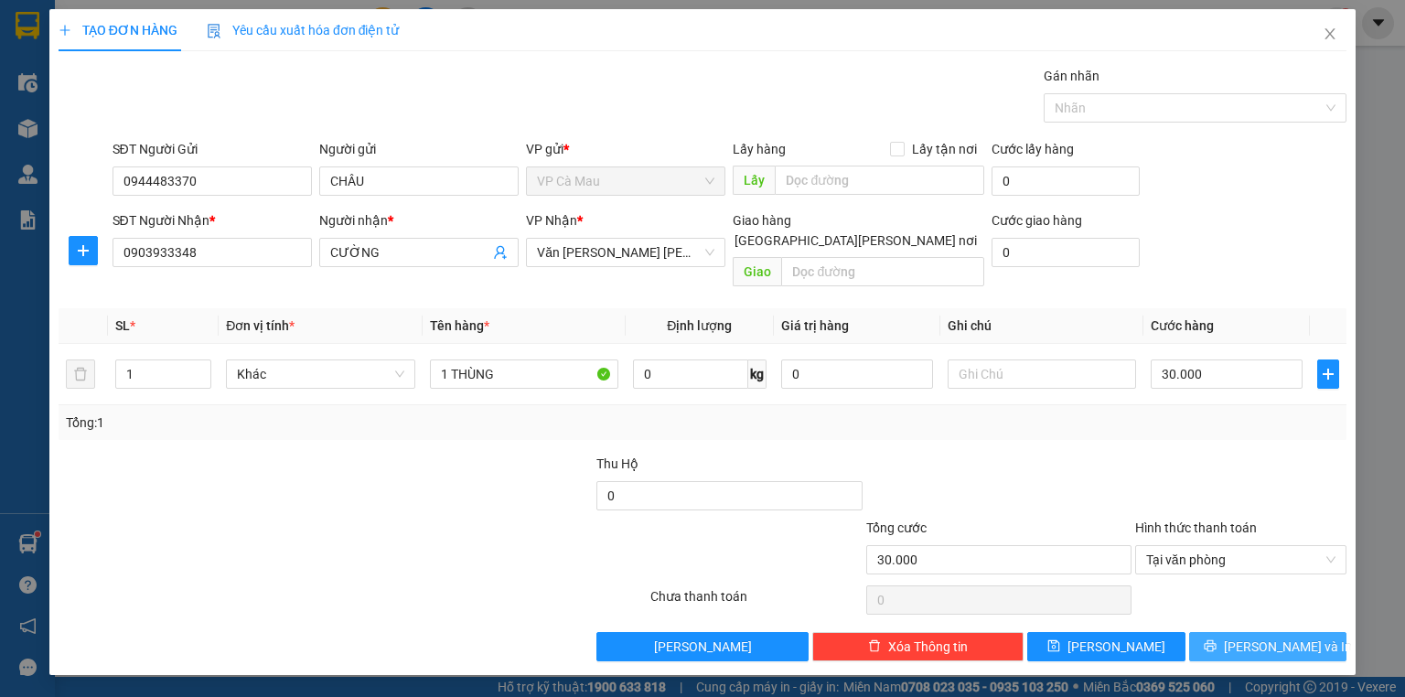
click at [1220, 632] on button "[PERSON_NAME] và In" at bounding box center [1268, 646] width 158 height 29
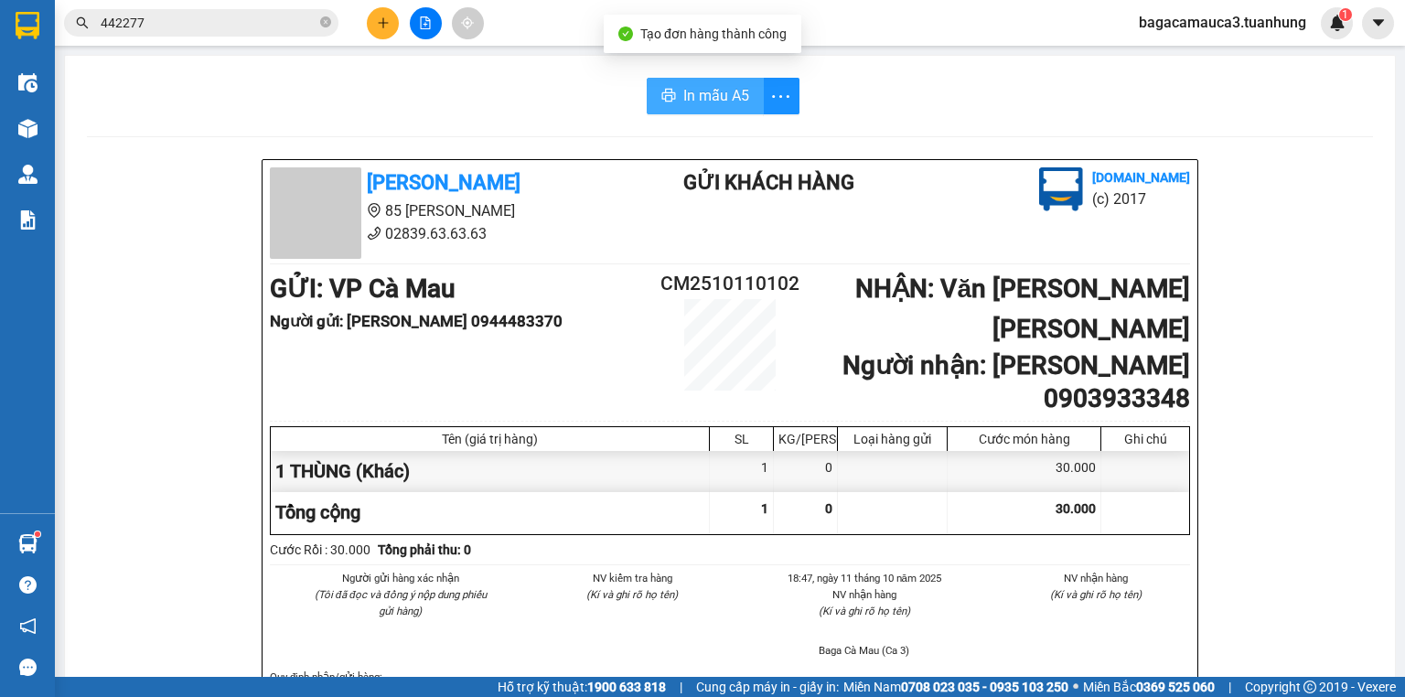
click at [732, 84] on span "In mẫu A5" at bounding box center [716, 95] width 66 height 23
click at [327, 23] on icon "close-circle" at bounding box center [325, 21] width 11 height 11
click at [137, 33] on span at bounding box center [201, 22] width 274 height 27
click at [176, 21] on input "text" at bounding box center [209, 23] width 216 height 20
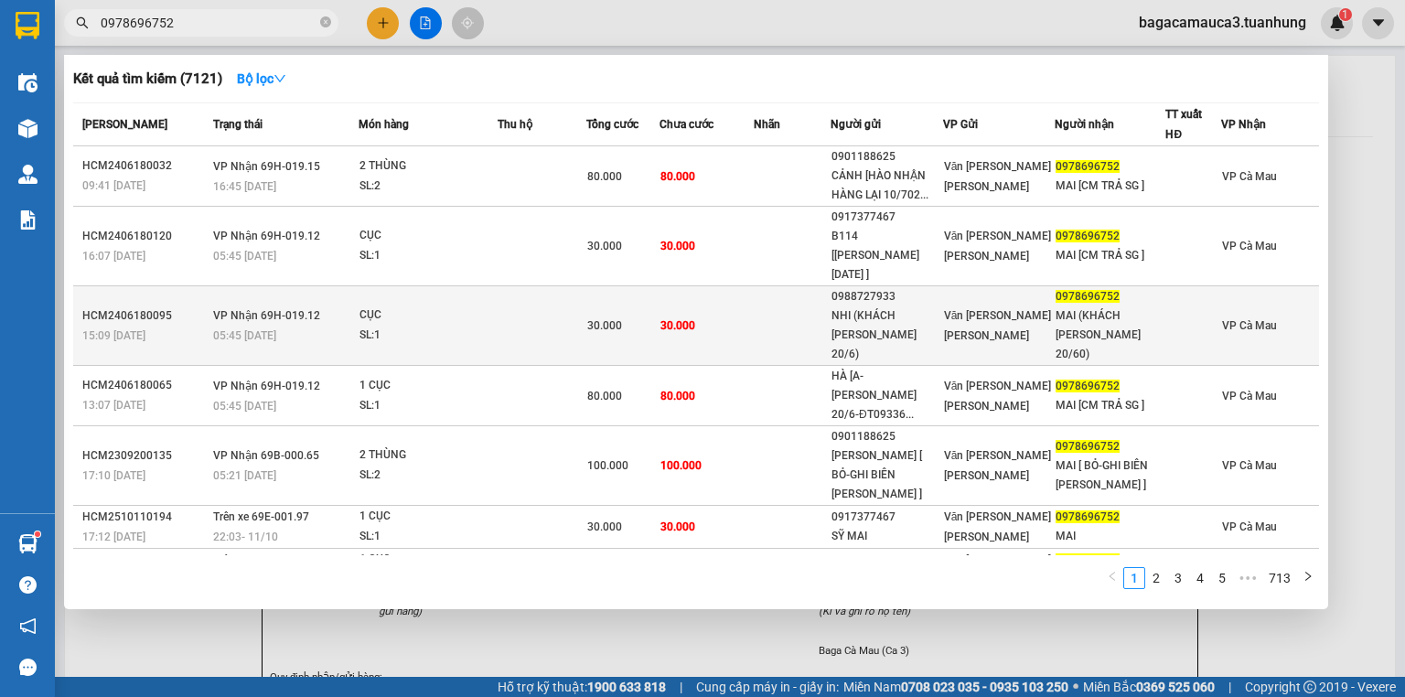
scroll to position [102, 0]
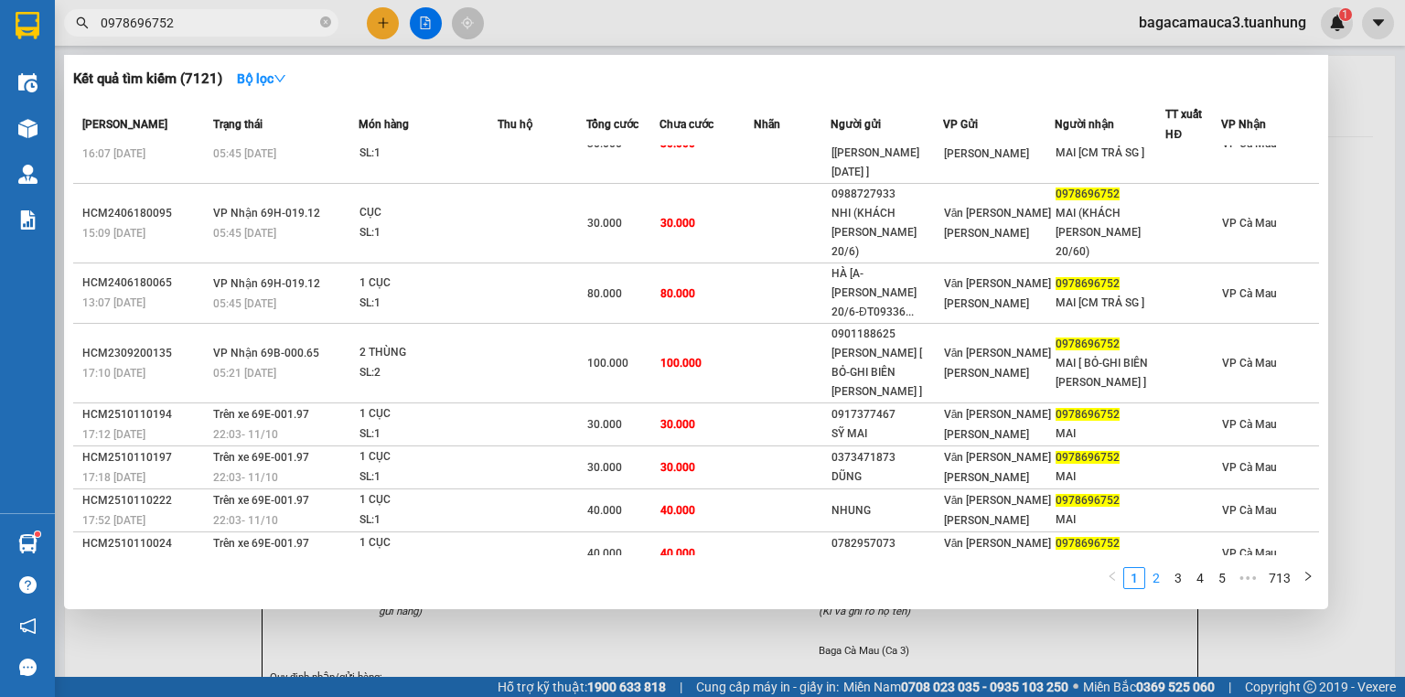
type input "0978696752"
click at [1158, 582] on link "2" at bounding box center [1156, 578] width 20 height 20
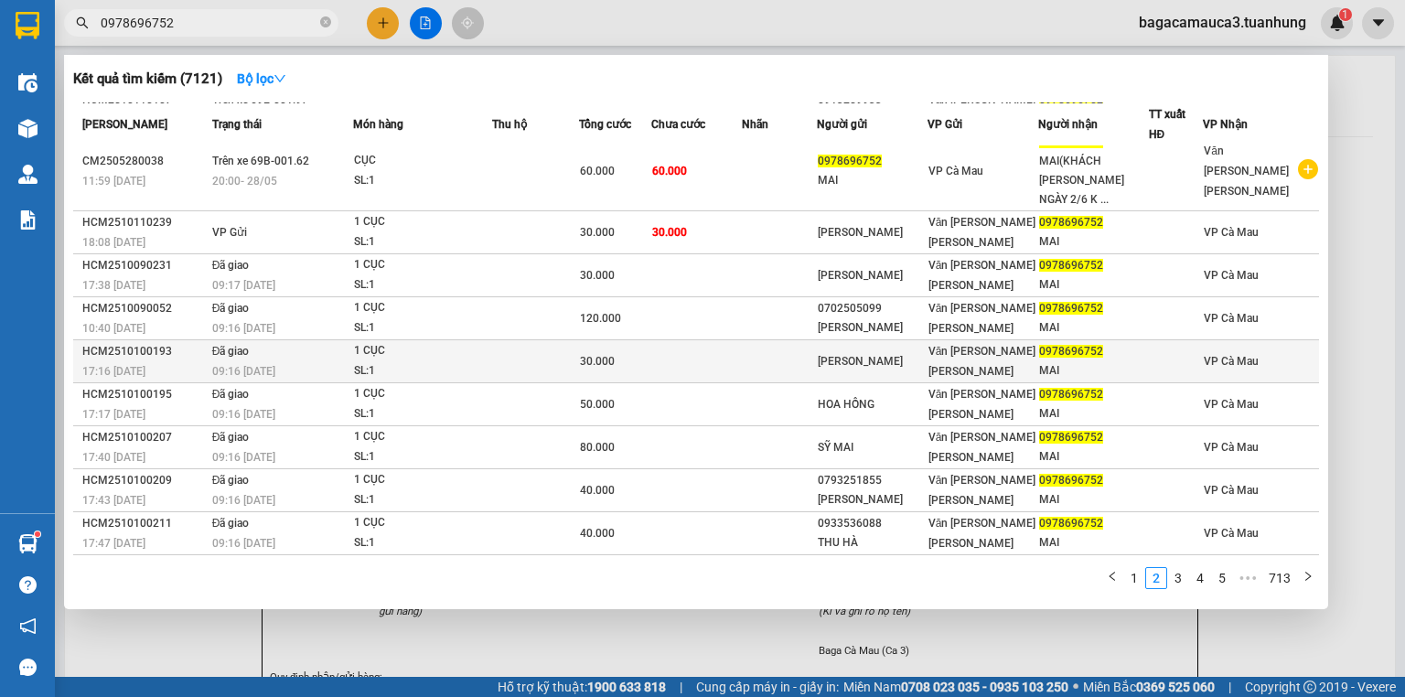
scroll to position [0, 0]
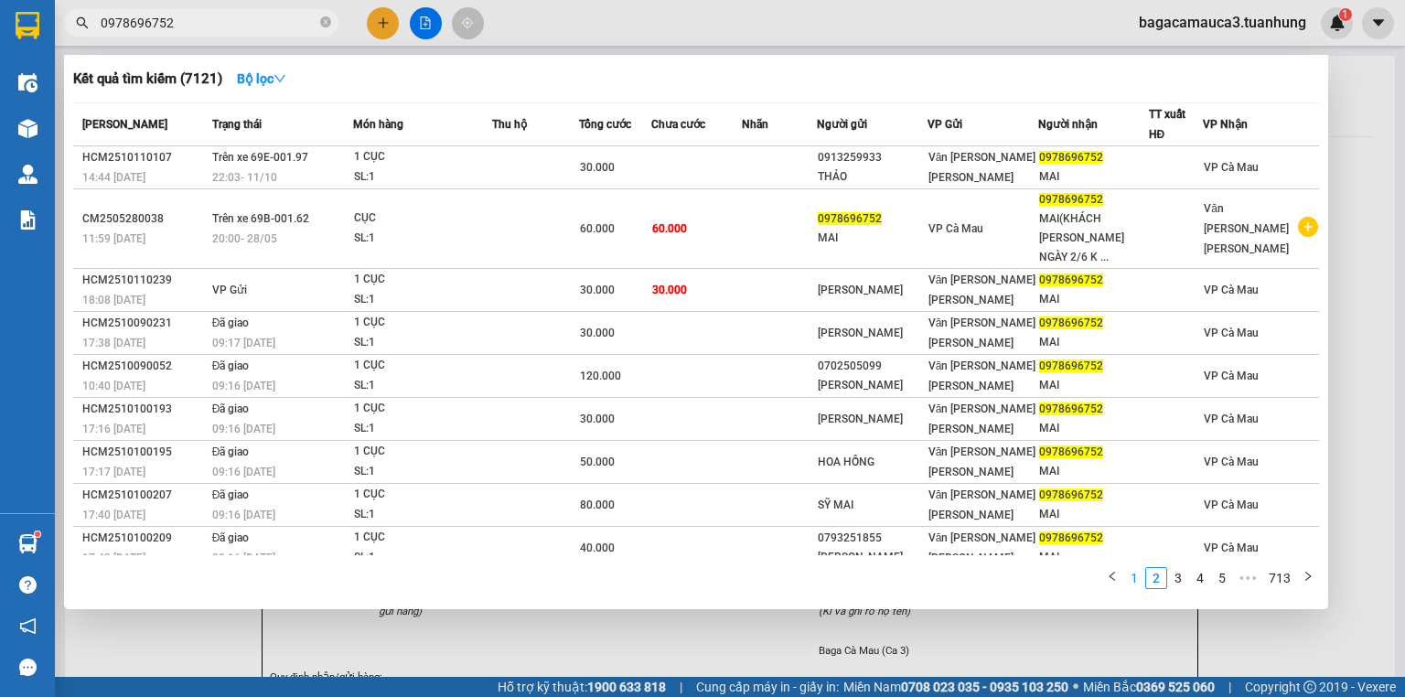
click at [1136, 580] on link "1" at bounding box center [1134, 578] width 20 height 20
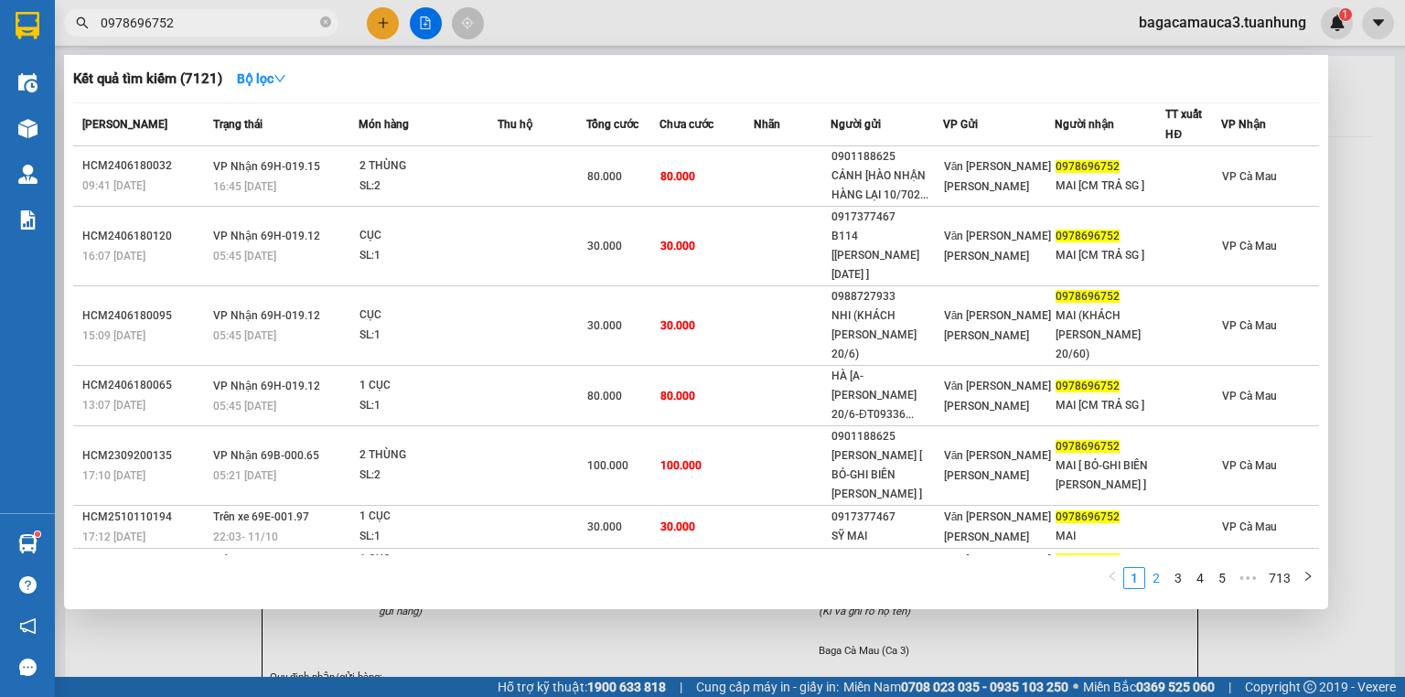
click at [1159, 578] on link "2" at bounding box center [1156, 578] width 20 height 20
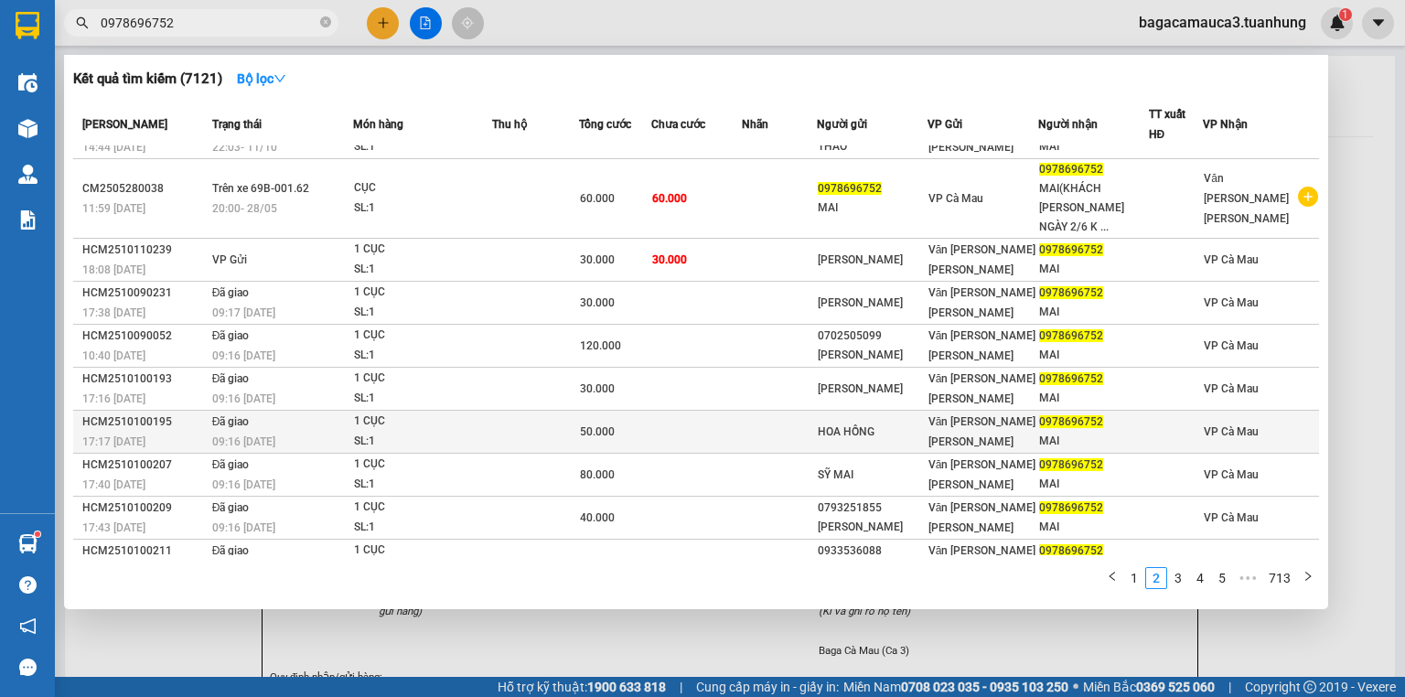
scroll to position [32, 0]
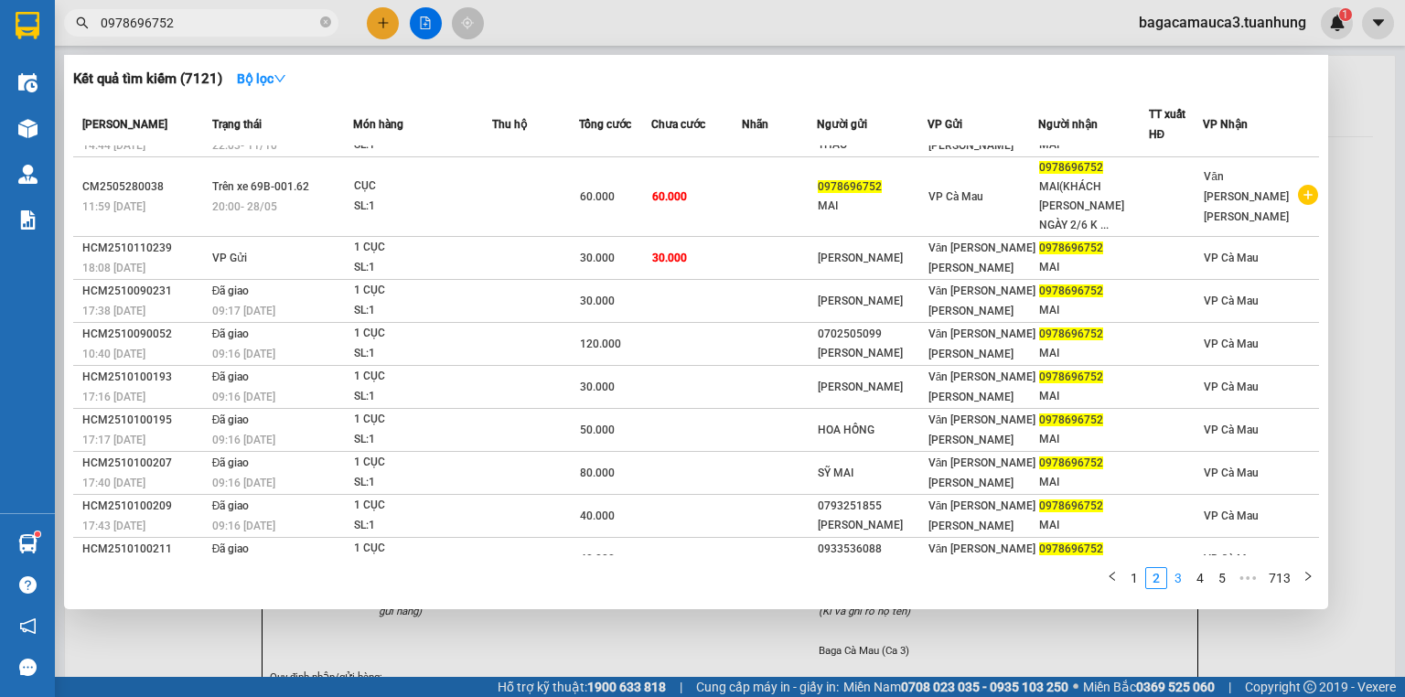
click at [1181, 576] on link "3" at bounding box center [1178, 578] width 20 height 20
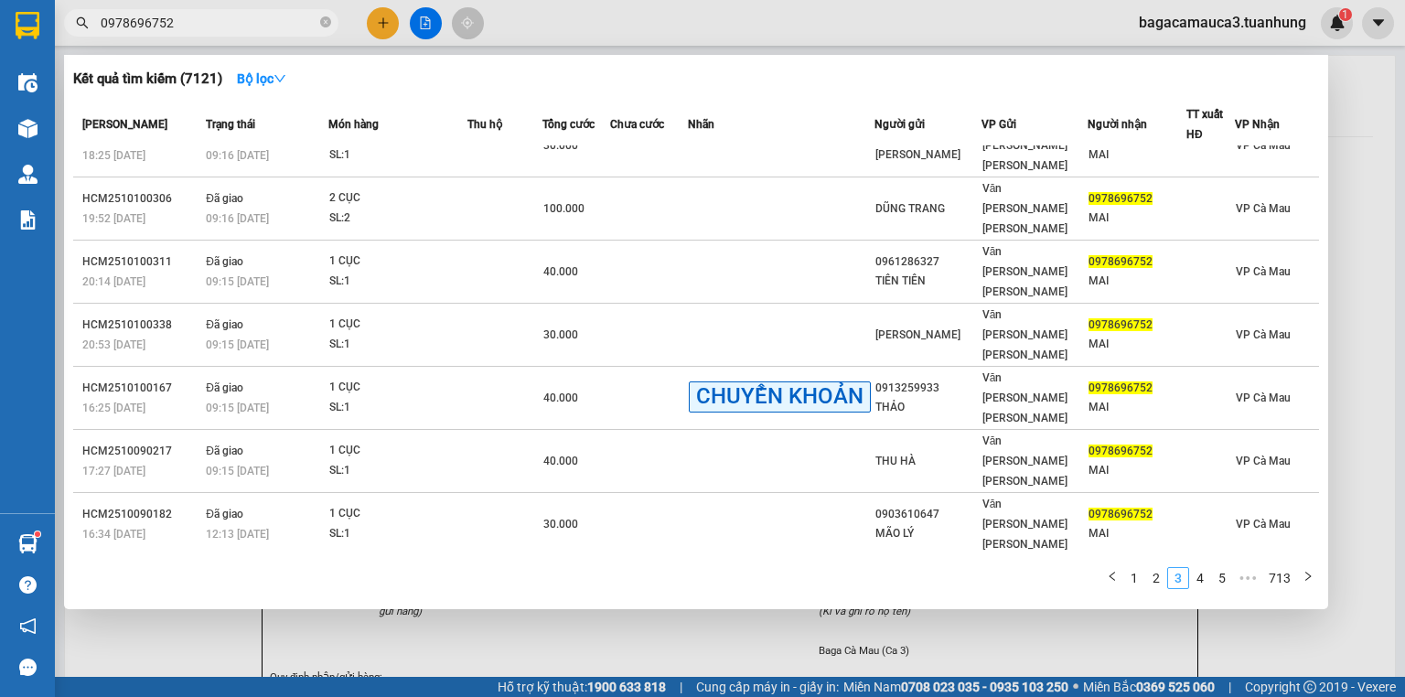
scroll to position [15, 0]
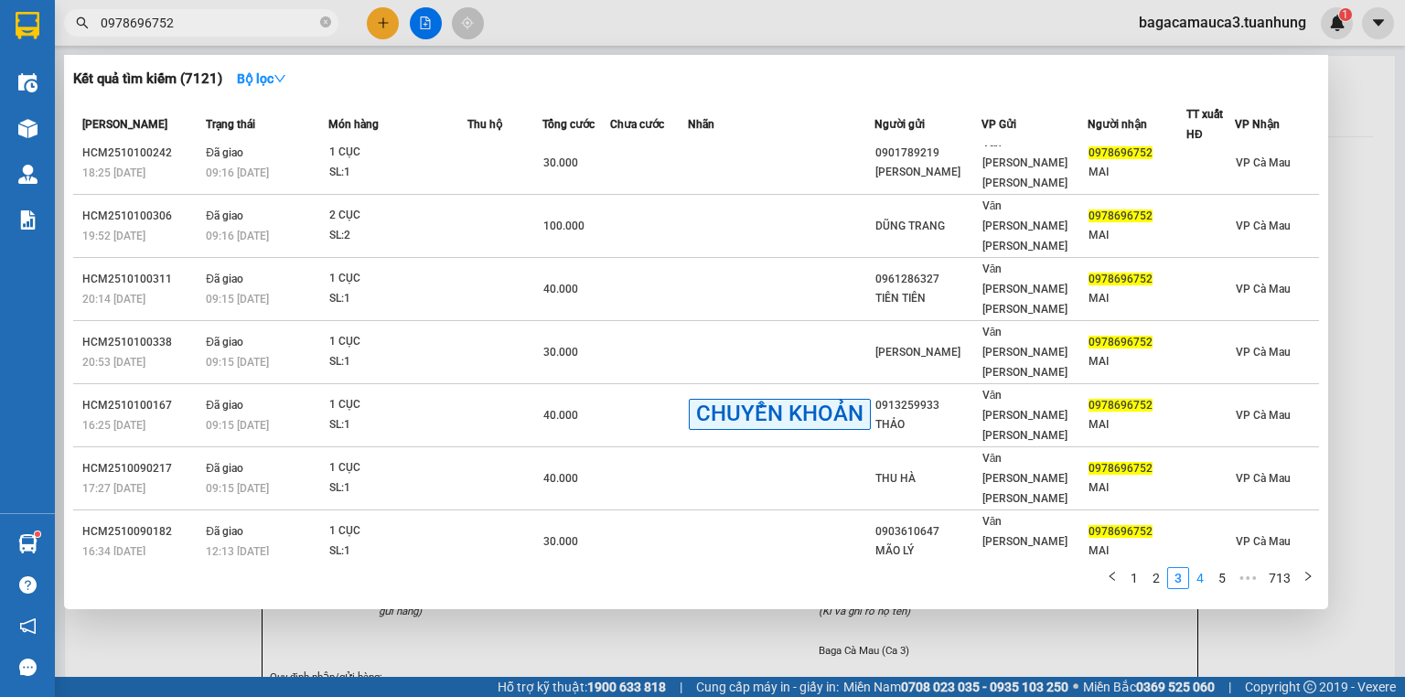
click at [1194, 583] on link "4" at bounding box center [1200, 578] width 20 height 20
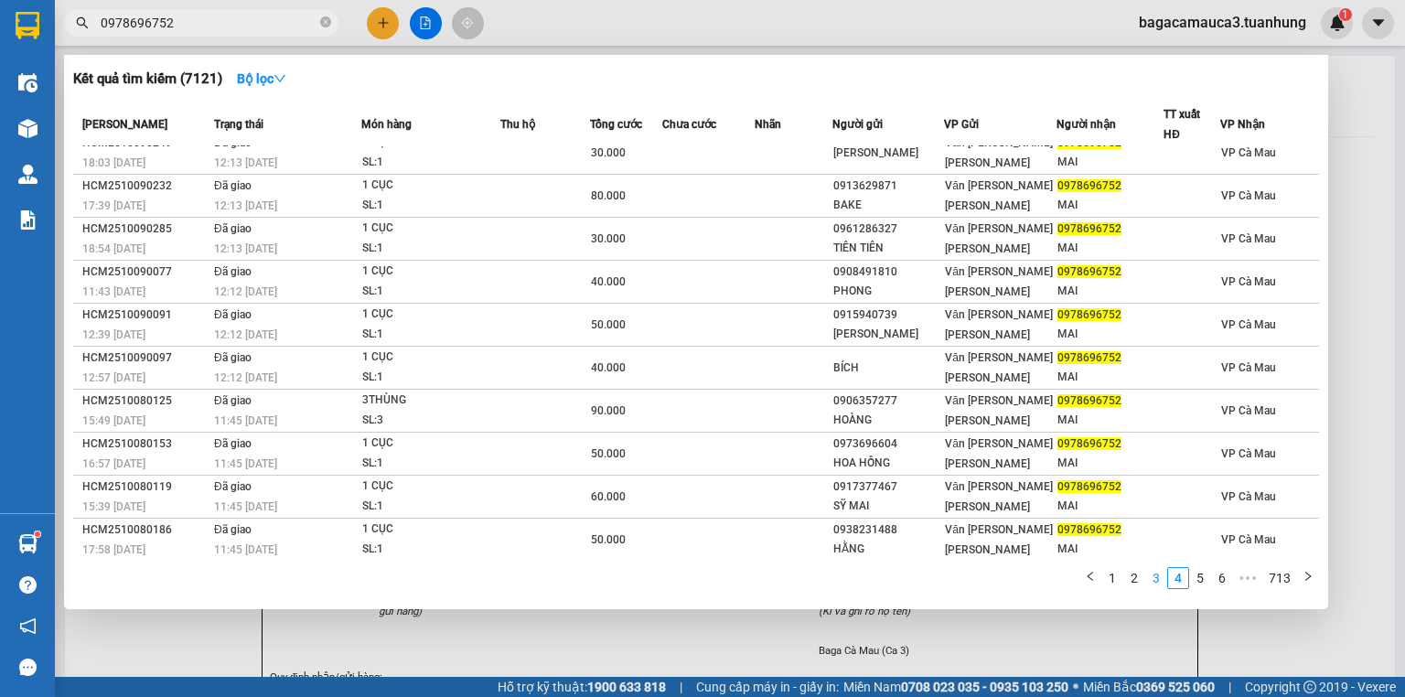
click at [1149, 574] on link "3" at bounding box center [1156, 578] width 20 height 20
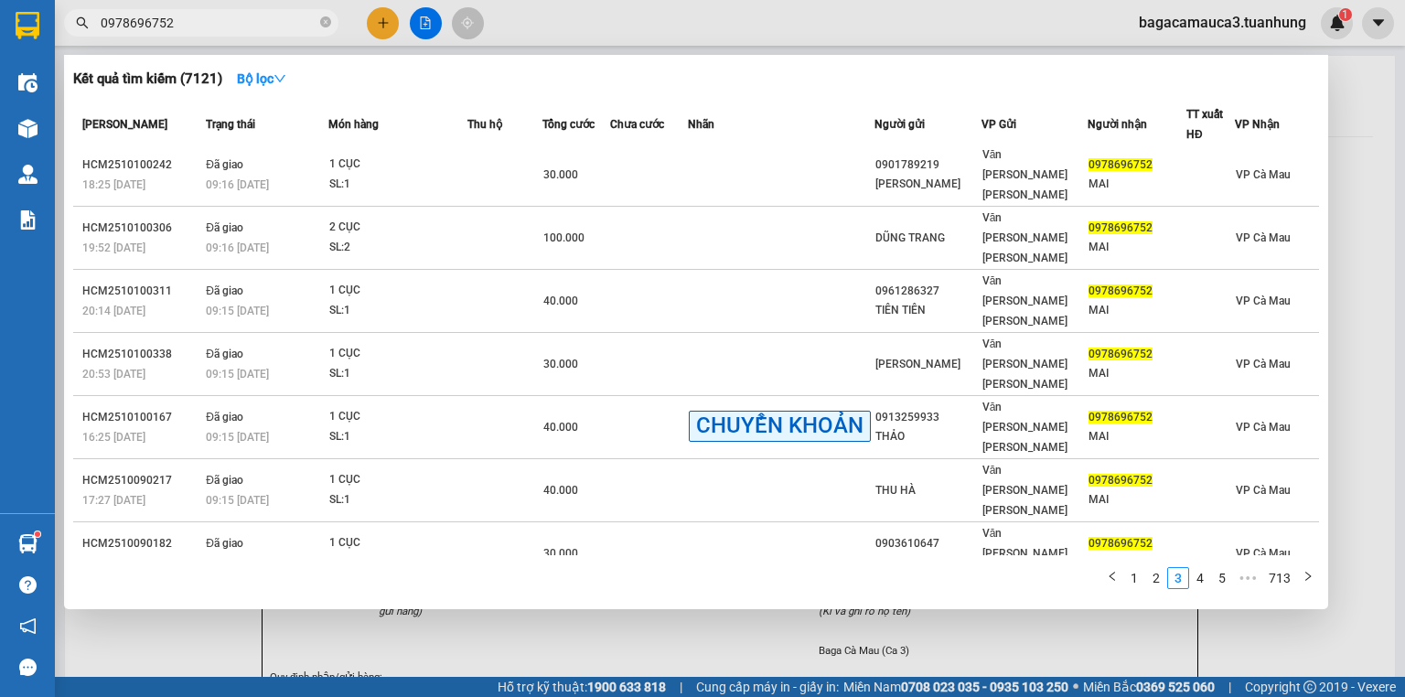
scroll to position [0, 0]
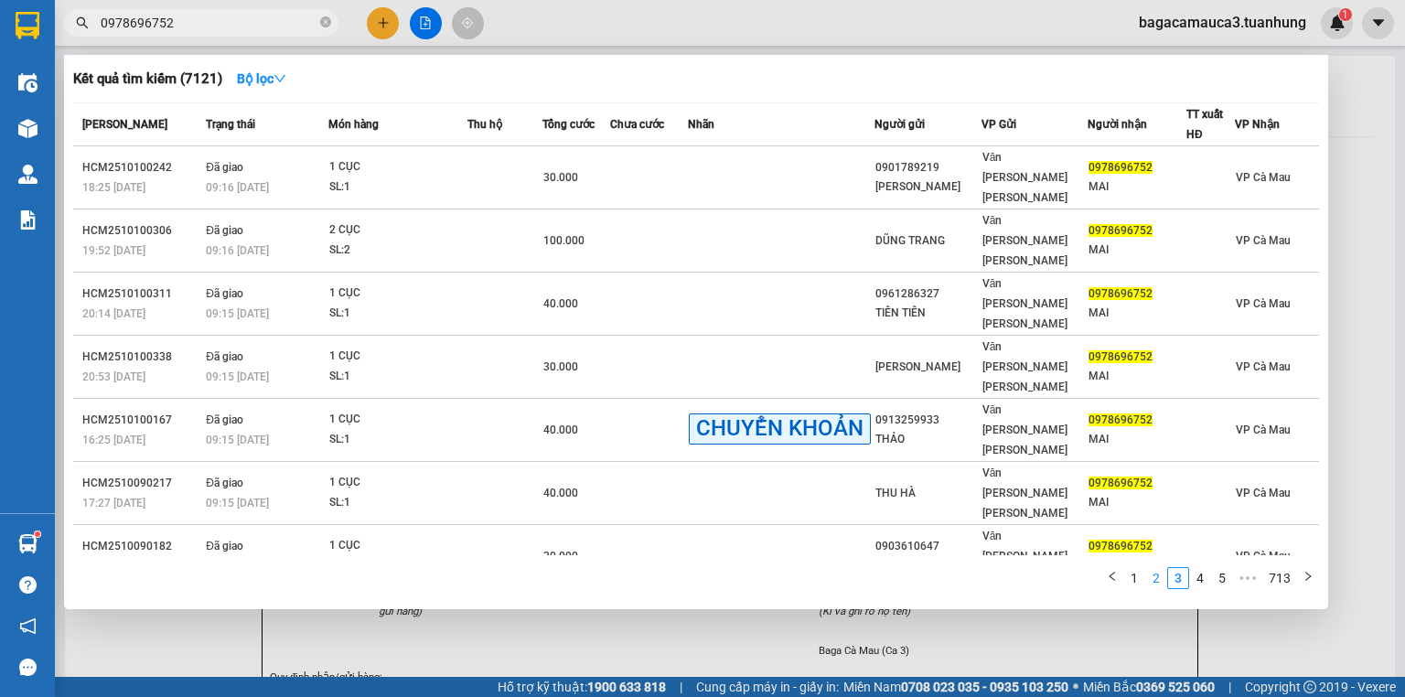
click at [1156, 581] on link "2" at bounding box center [1156, 578] width 20 height 20
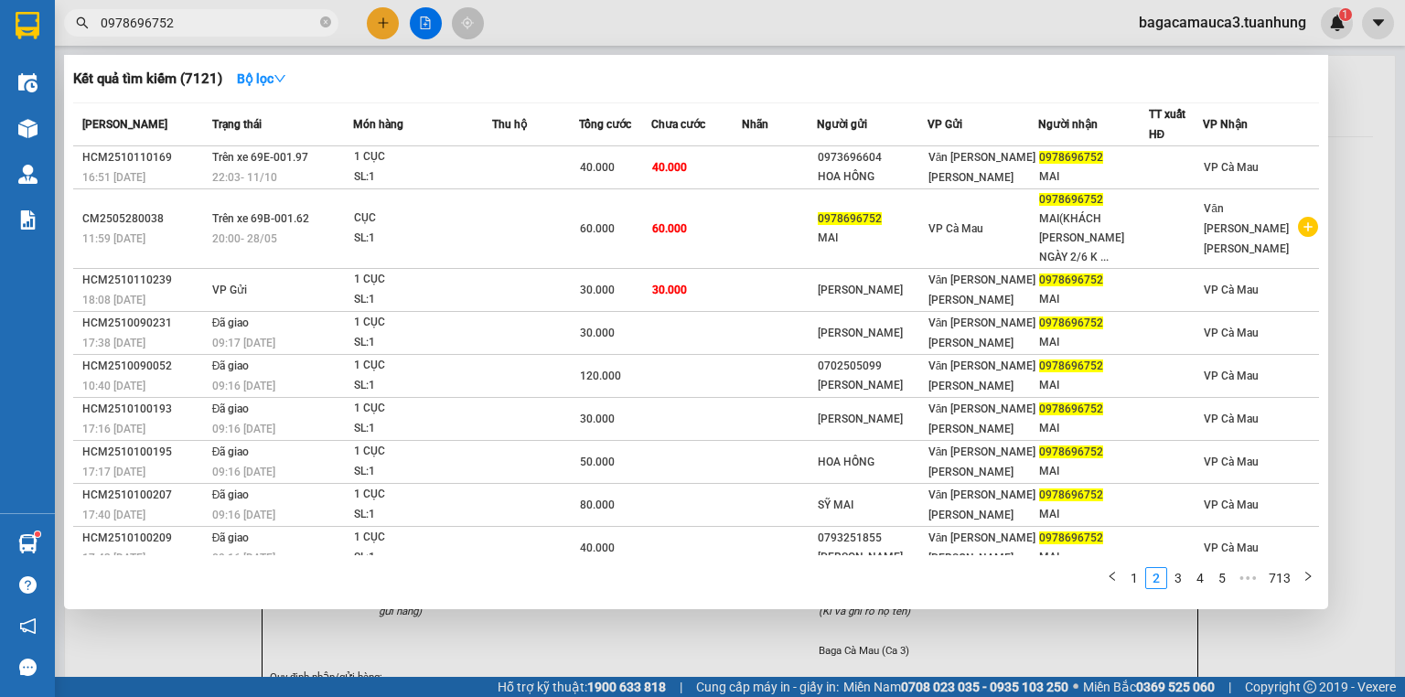
click at [379, 22] on div at bounding box center [702, 348] width 1405 height 697
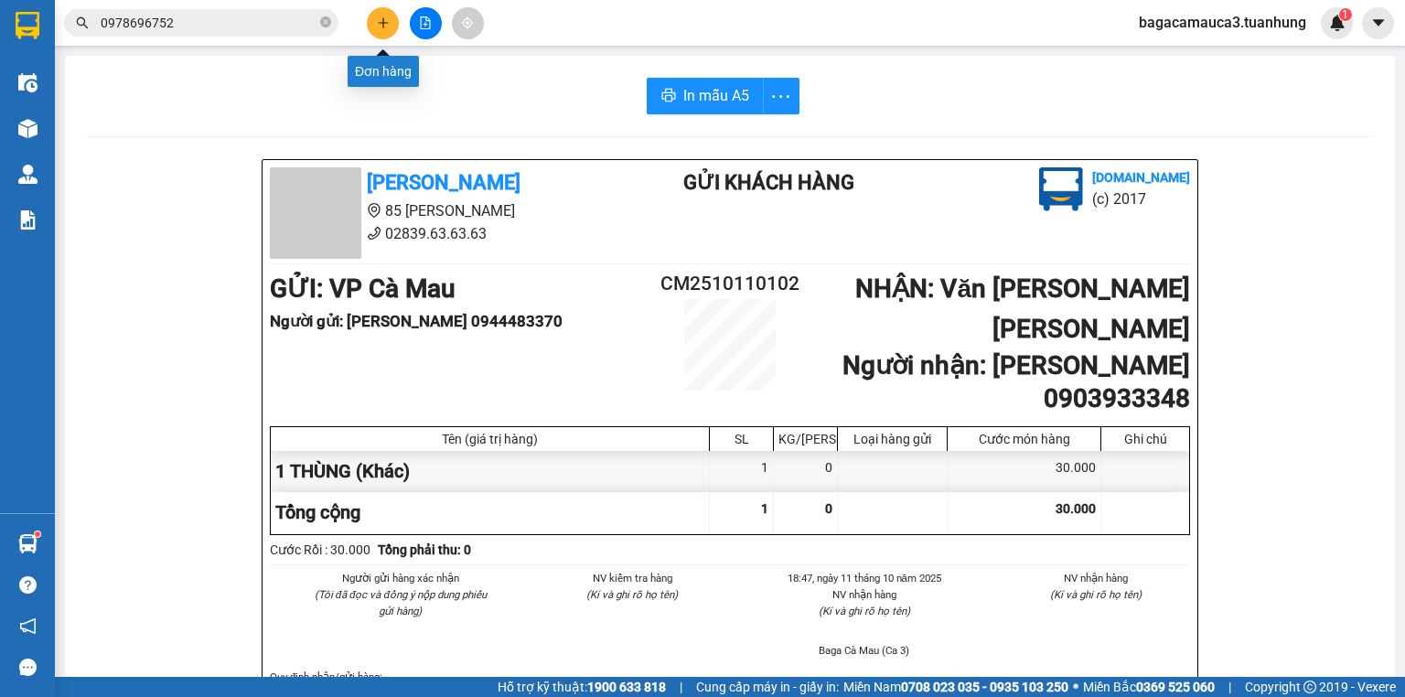
click at [380, 22] on icon "plus" at bounding box center [383, 22] width 13 height 13
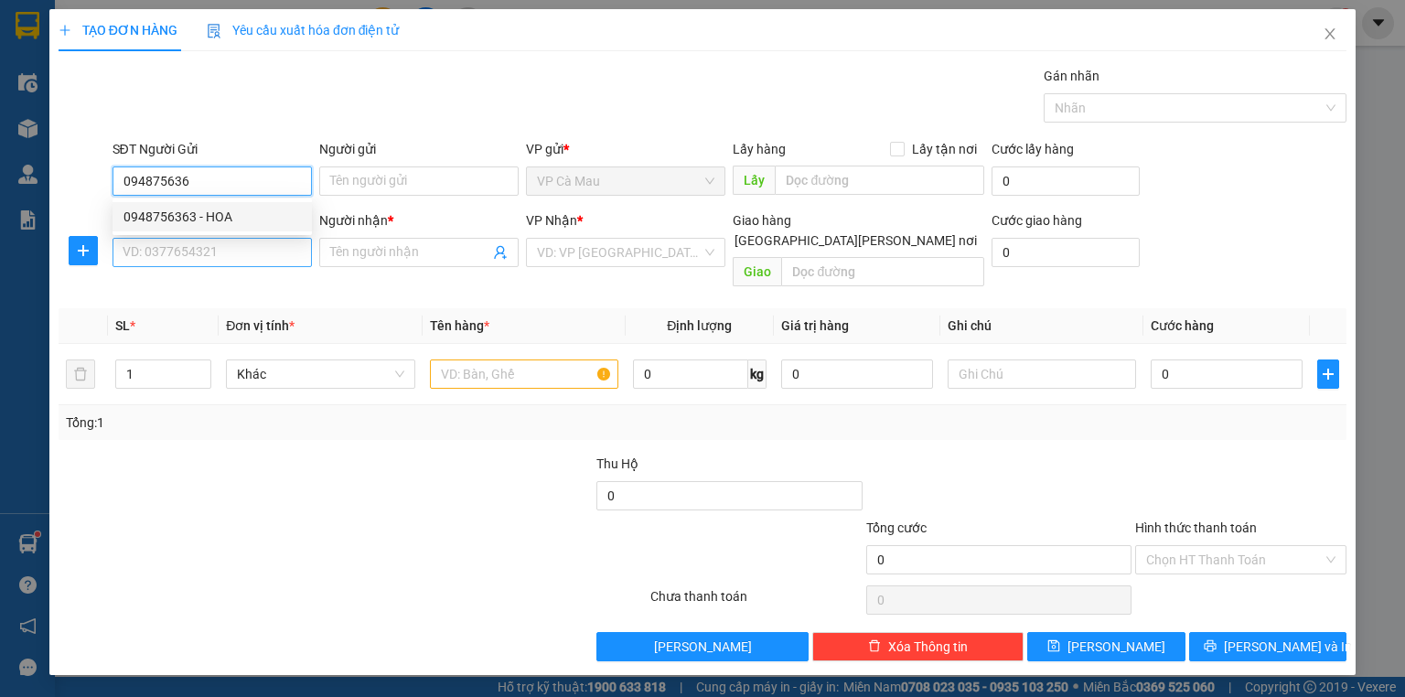
drag, startPoint x: 210, startPoint y: 209, endPoint x: 212, endPoint y: 241, distance: 32.1
click at [211, 216] on div "0948756363 - HOA" at bounding box center [211, 217] width 177 height 20
type input "0948756363"
type input "HOA"
type input "0948756363"
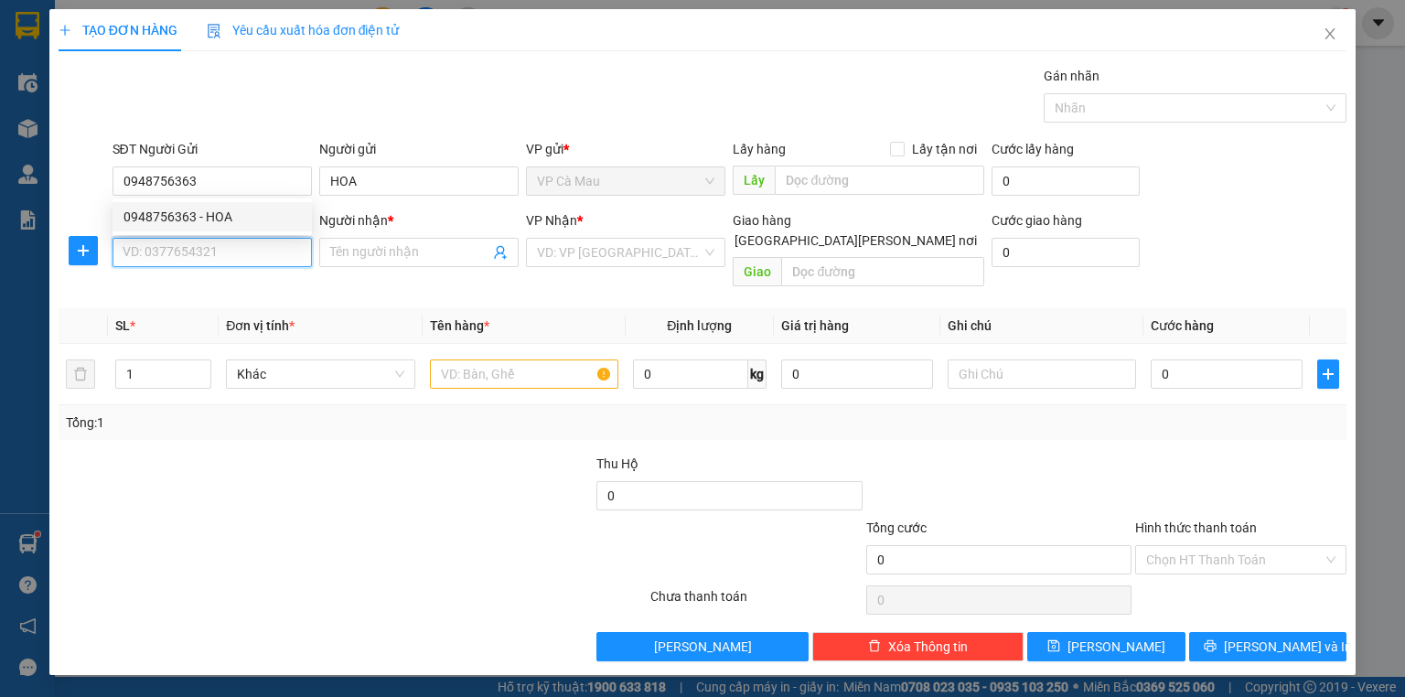
click at [212, 260] on input "SĐT Người Nhận *" at bounding box center [211, 252] width 199 height 29
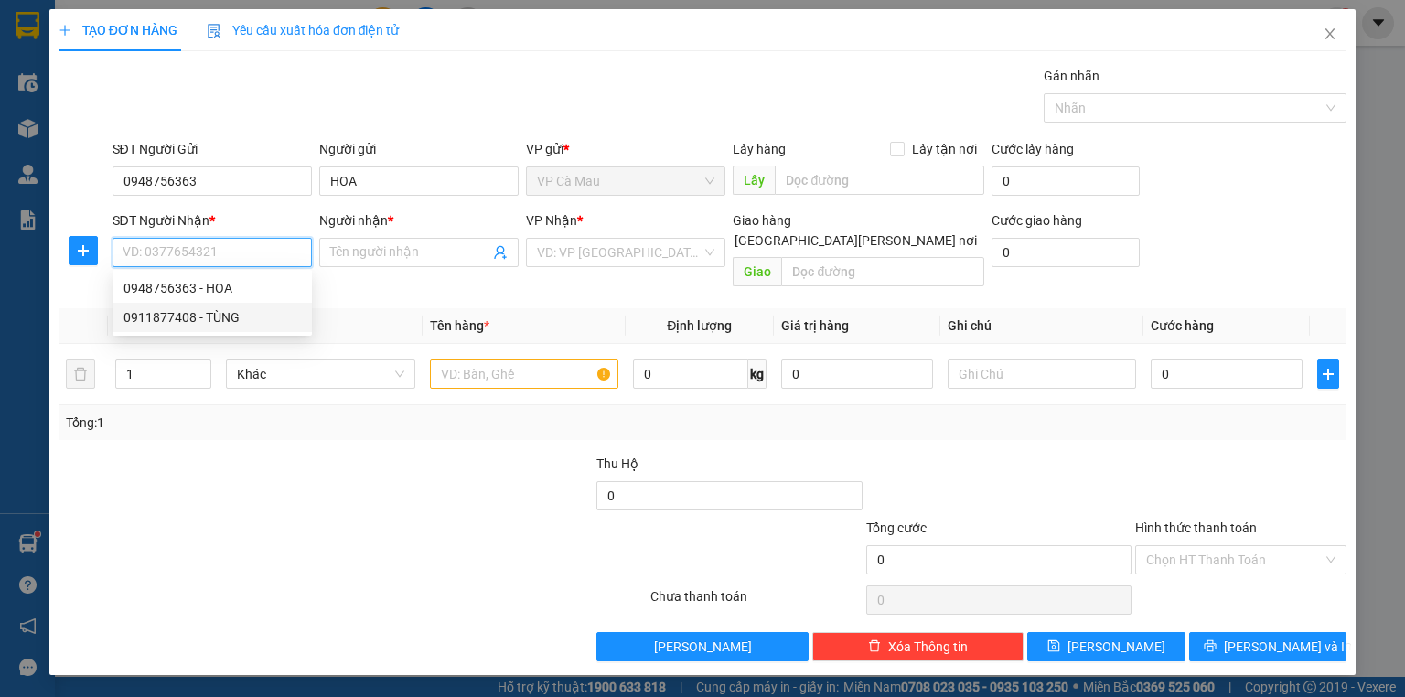
drag, startPoint x: 194, startPoint y: 319, endPoint x: 234, endPoint y: 315, distance: 40.5
click at [209, 315] on div "0911877408 - TÙNG" at bounding box center [211, 317] width 177 height 20
type input "0911877408"
type input "TÙNG"
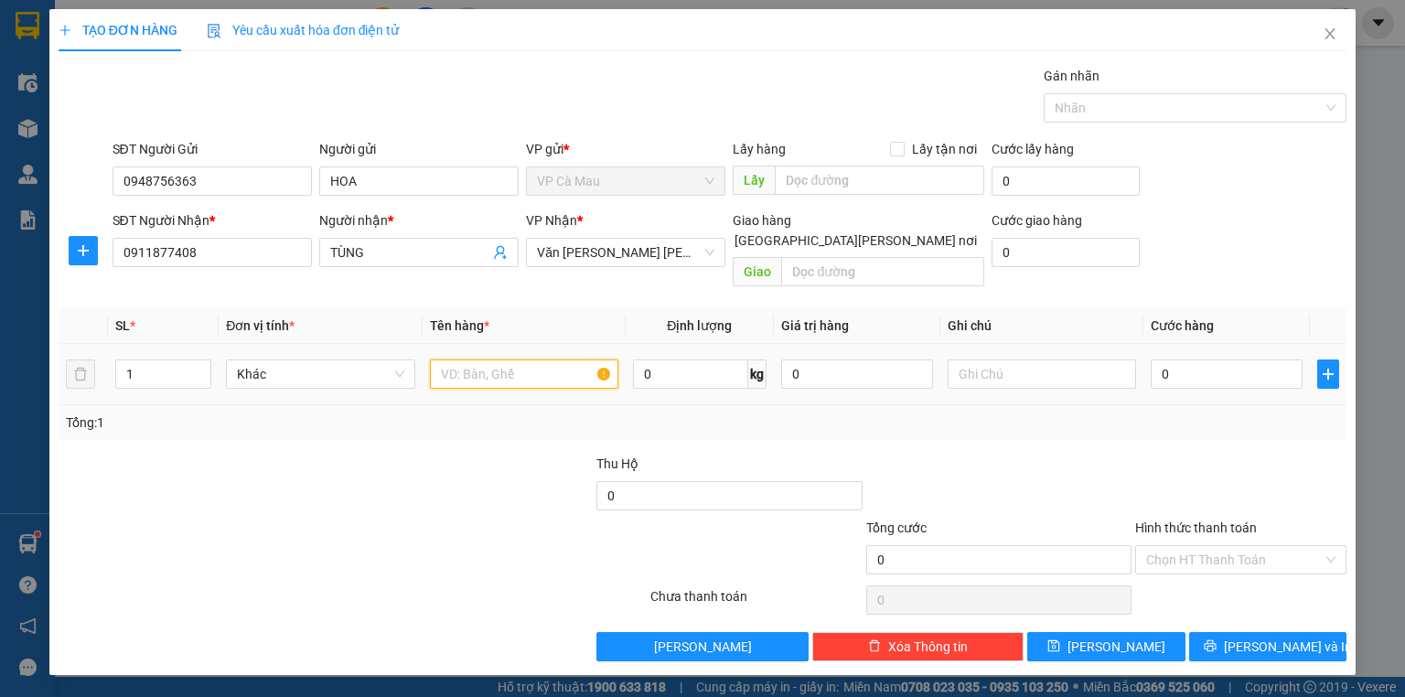
click at [486, 359] on input "text" at bounding box center [524, 373] width 188 height 29
type input "THÙNG"
type input "4"
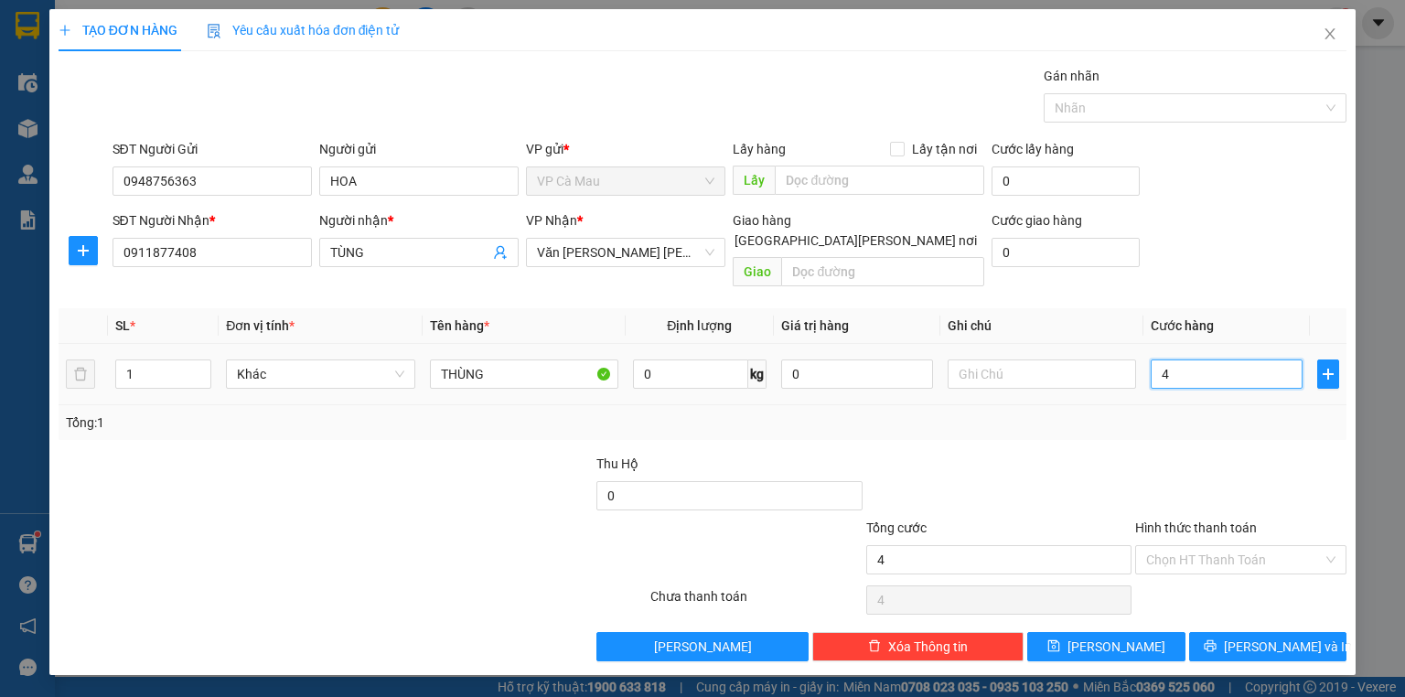
type input "40"
type input "40.000"
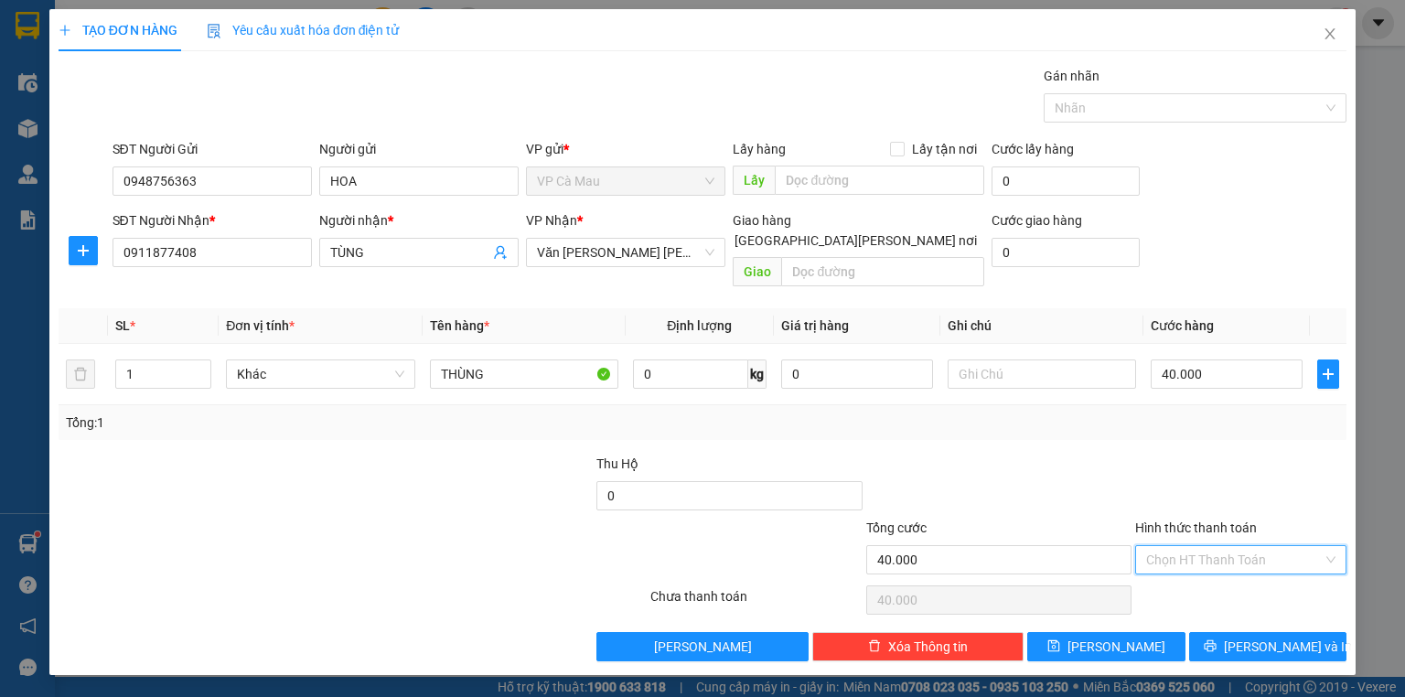
click at [1214, 546] on input "Hình thức thanh toán" at bounding box center [1234, 559] width 176 height 27
click at [1218, 575] on div "Tại văn phòng" at bounding box center [1240, 574] width 189 height 20
type input "0"
click at [1247, 632] on button "[PERSON_NAME] và In" at bounding box center [1268, 646] width 158 height 29
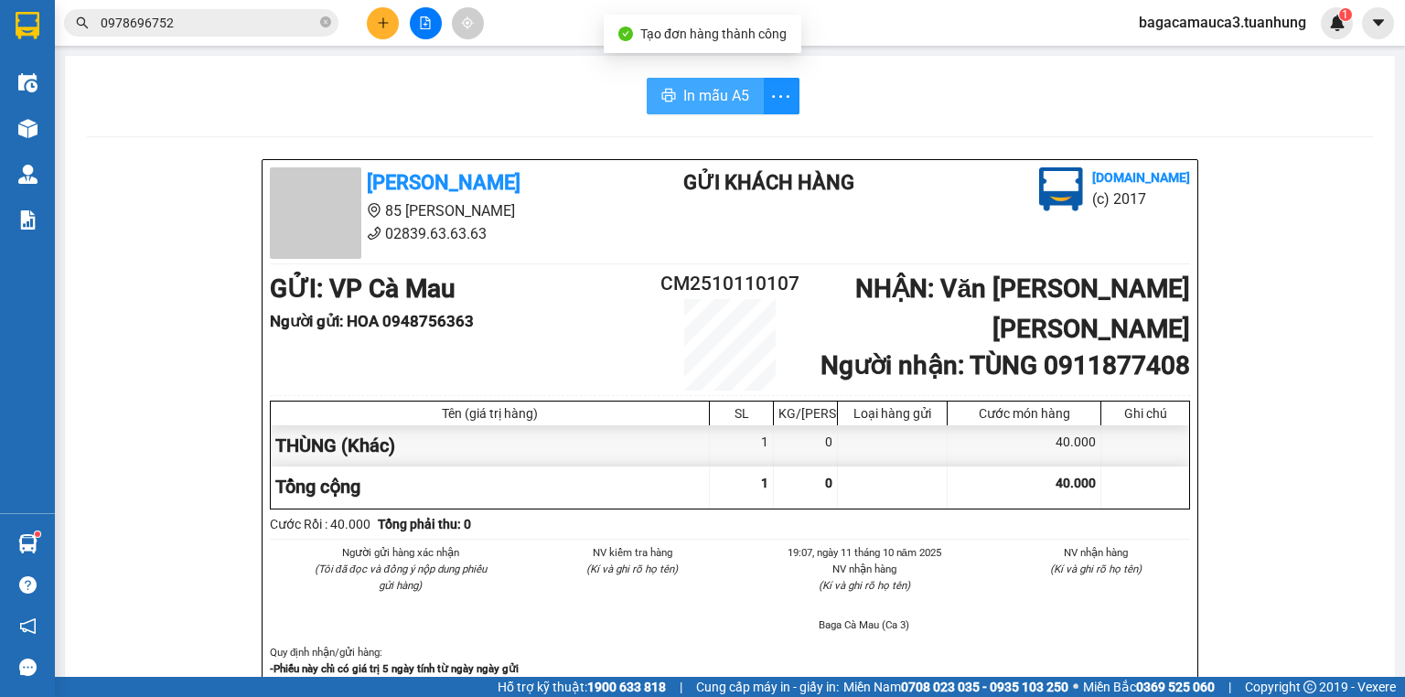
click at [714, 91] on span "In mẫu A5" at bounding box center [716, 95] width 66 height 23
click at [377, 18] on icon "plus" at bounding box center [383, 22] width 13 height 13
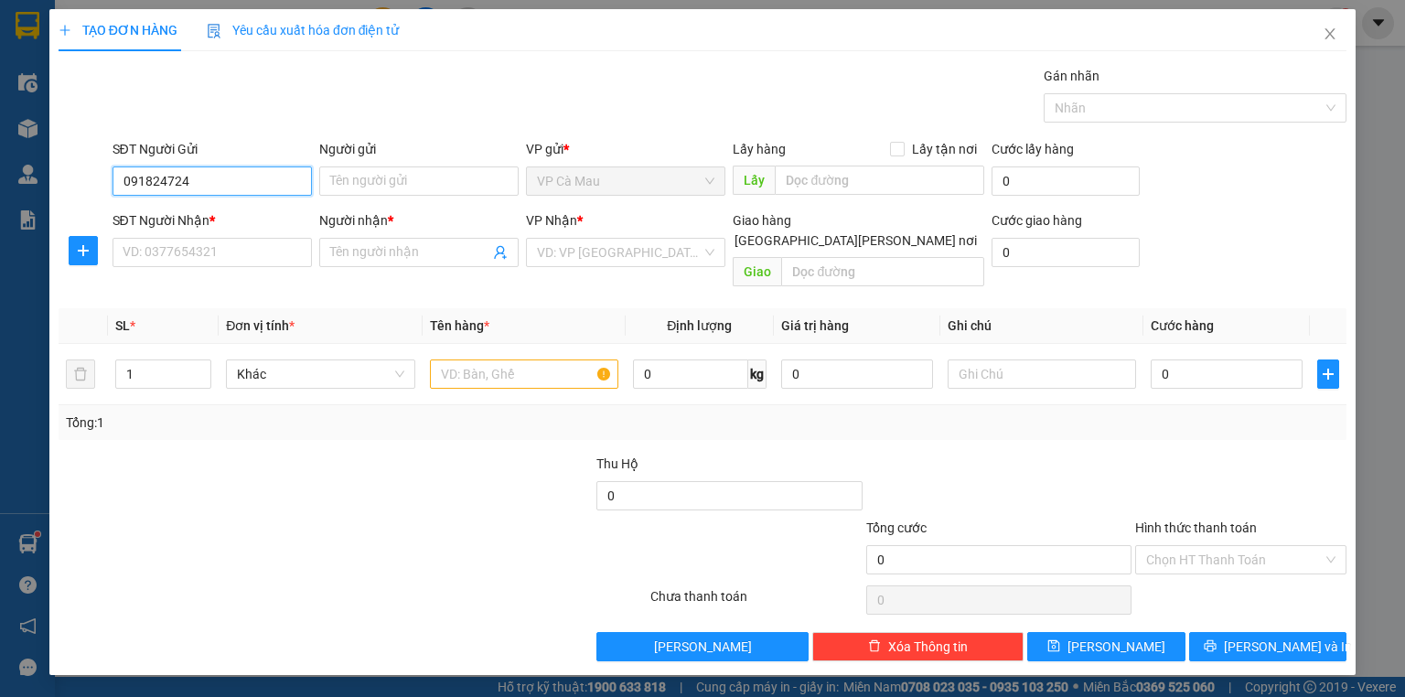
type input "0918247242"
click at [239, 226] on div "0918247242 - QUÂN" at bounding box center [211, 217] width 177 height 20
type input "QUÂN"
type input "0918247242"
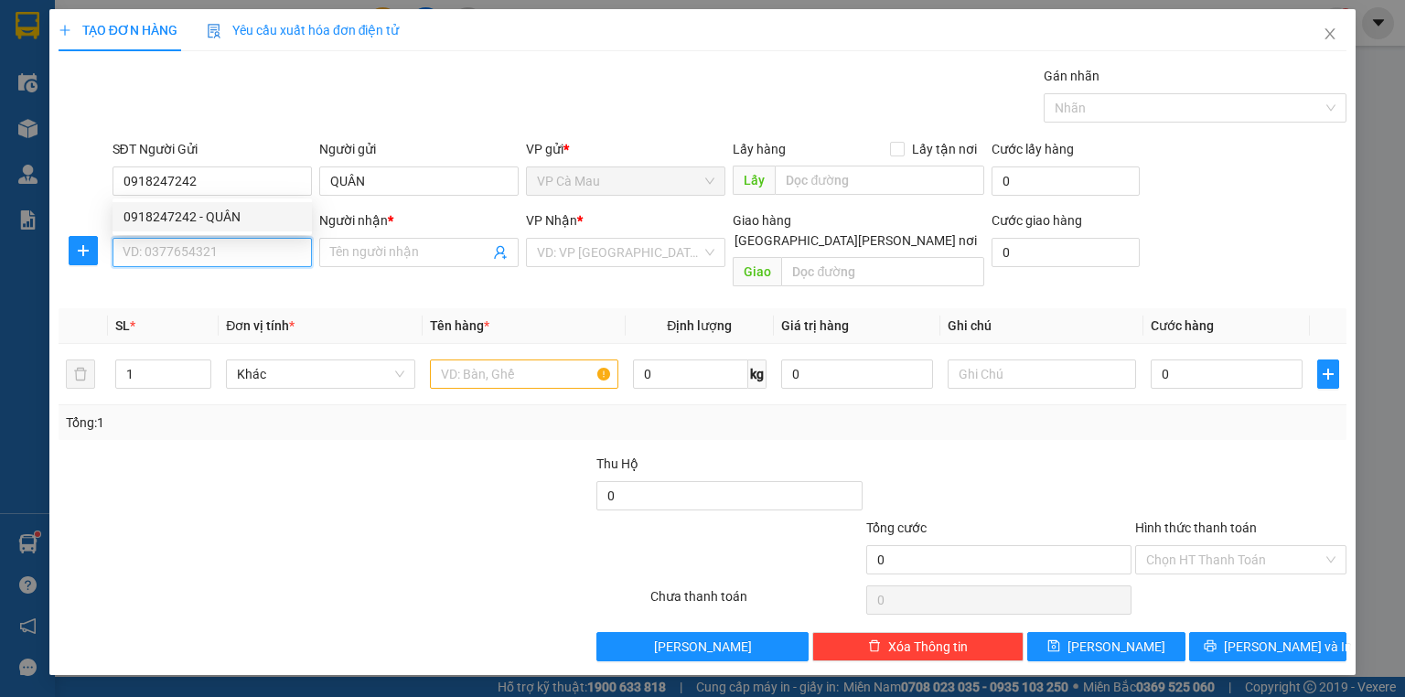
click at [274, 264] on input "SĐT Người Nhận *" at bounding box center [211, 252] width 199 height 29
click at [241, 255] on input "0946916460" at bounding box center [211, 252] width 199 height 29
type input "0946901460"
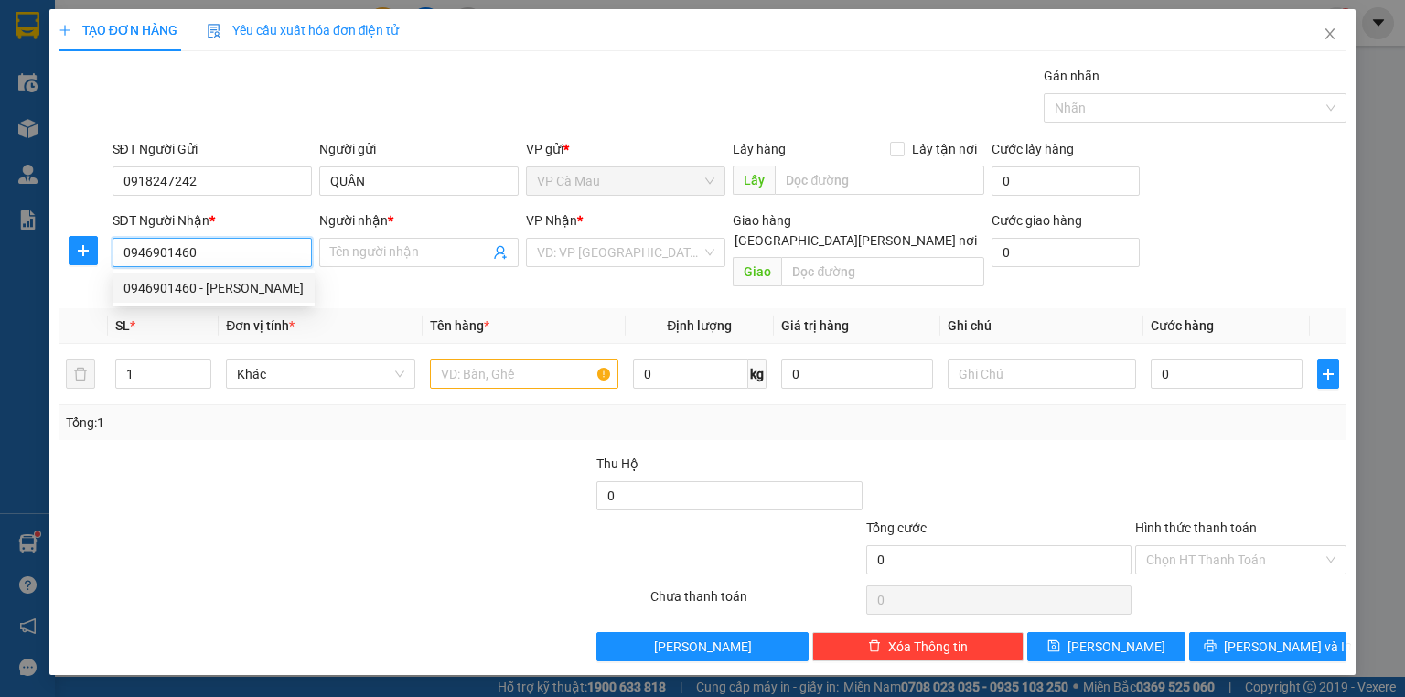
click at [250, 278] on div "0946901460 - [PERSON_NAME]" at bounding box center [213, 288] width 180 height 20
type input "[PERSON_NAME]"
type input "0946901460"
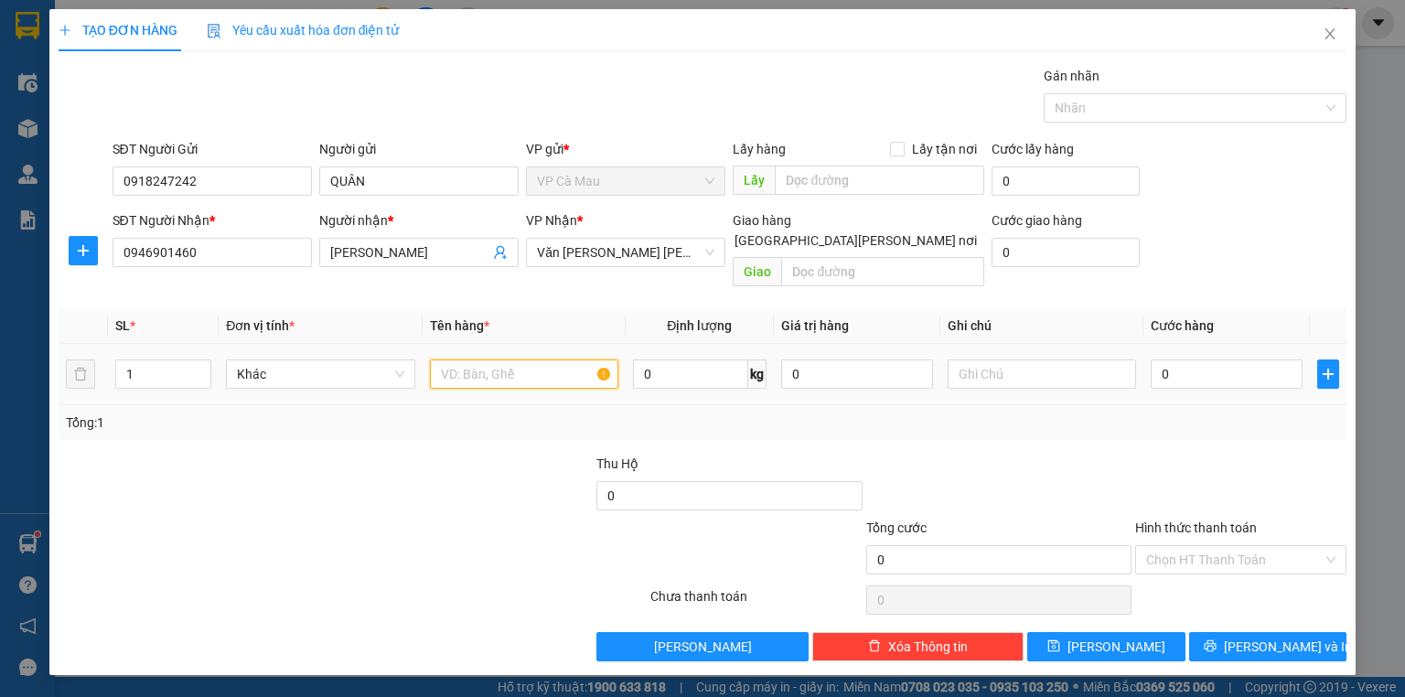
click at [569, 359] on input "text" at bounding box center [524, 373] width 188 height 29
type input "THÙNG"
click at [1247, 364] on input "0" at bounding box center [1226, 373] width 152 height 29
type input "3"
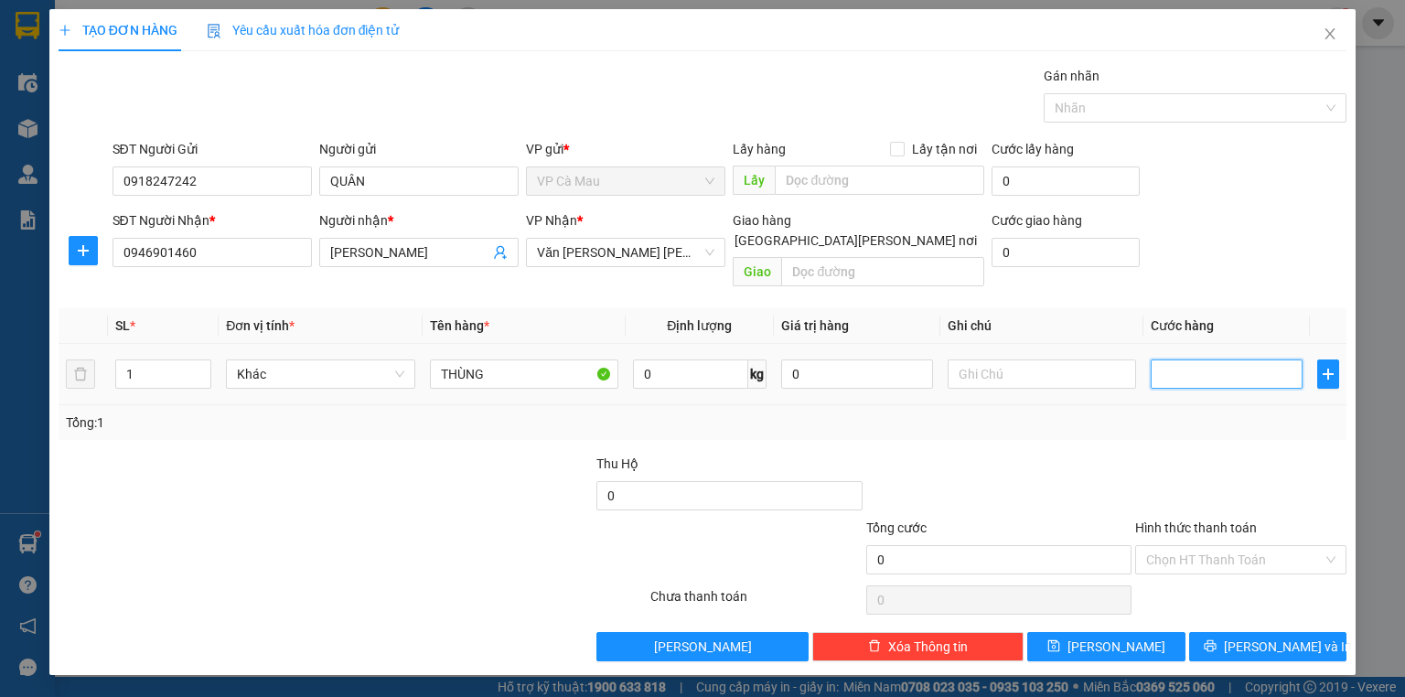
type input "3"
type input "30"
type input "30.000"
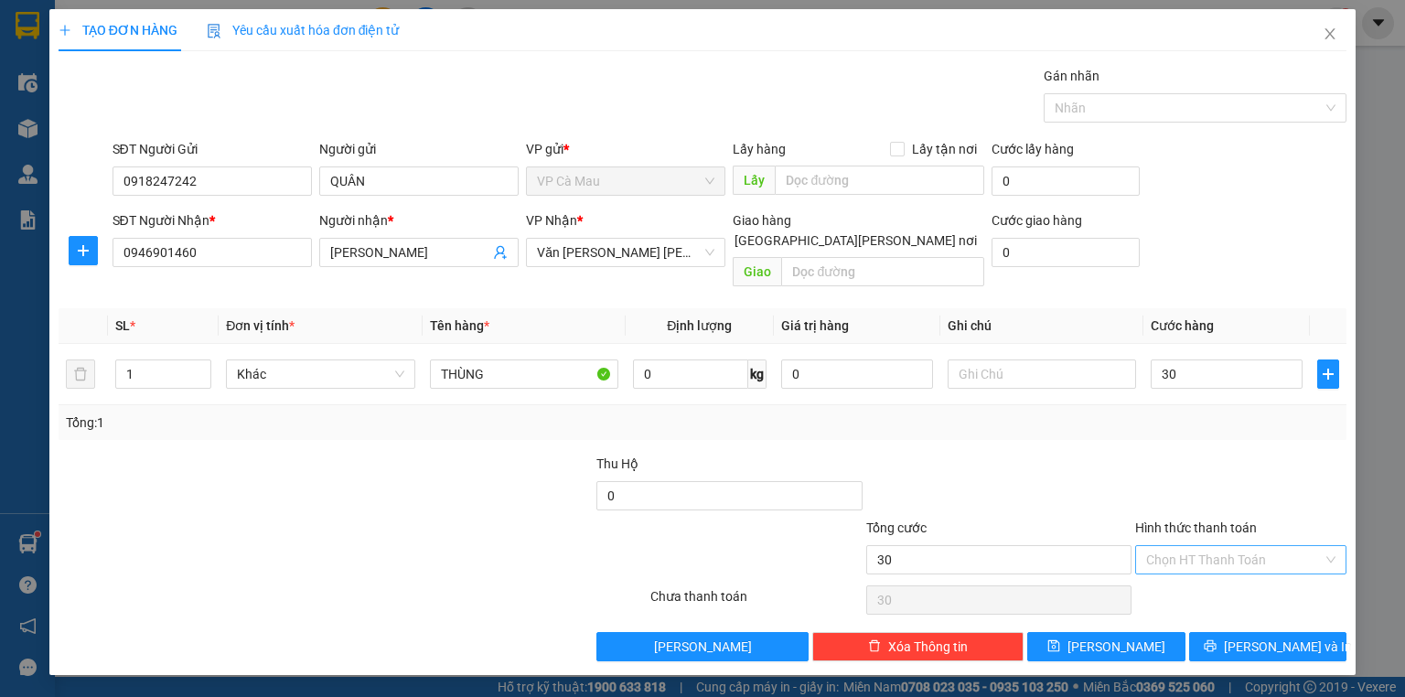
type input "30.000"
click at [1261, 546] on input "Hình thức thanh toán" at bounding box center [1234, 559] width 176 height 27
click at [1247, 573] on div "Tại văn phòng" at bounding box center [1240, 574] width 189 height 20
type input "0"
click at [1271, 632] on button "[PERSON_NAME] và In" at bounding box center [1268, 646] width 158 height 29
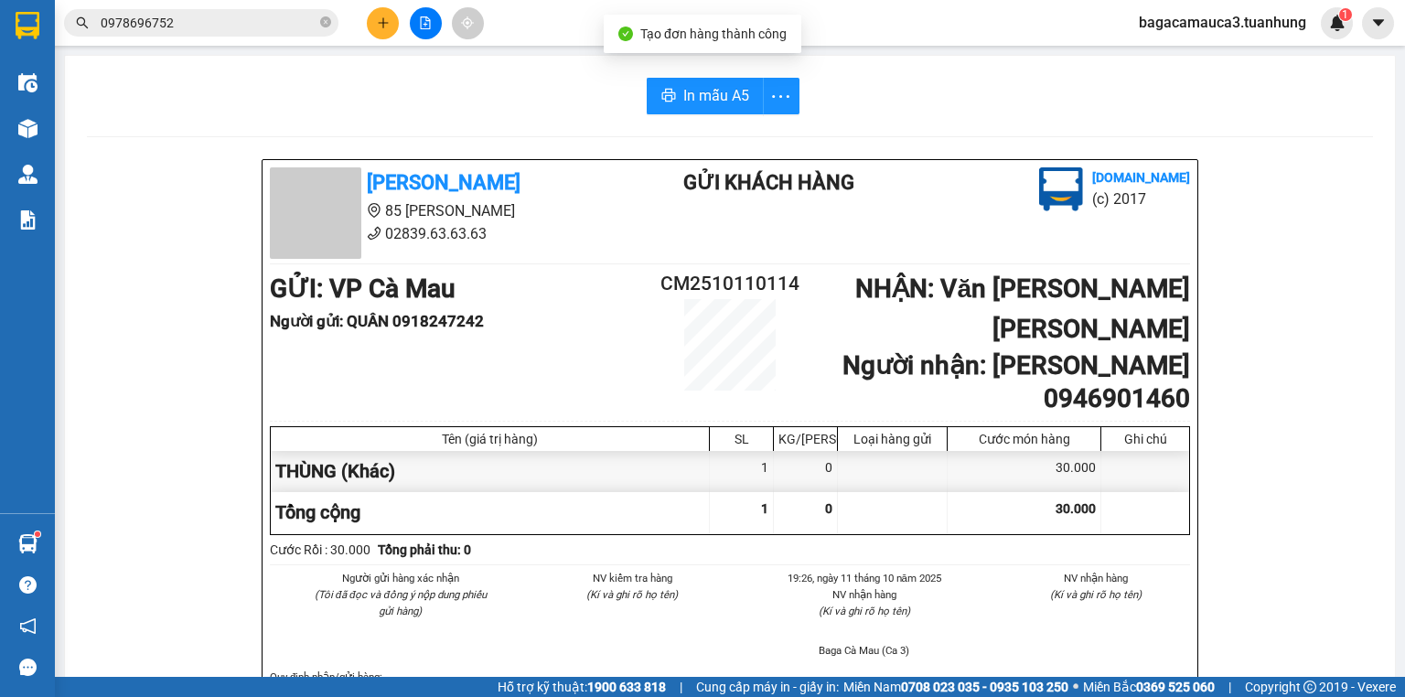
drag, startPoint x: 645, startPoint y: 77, endPoint x: 656, endPoint y: 86, distance: 14.3
click at [668, 93] on icon "printer" at bounding box center [668, 95] width 14 height 13
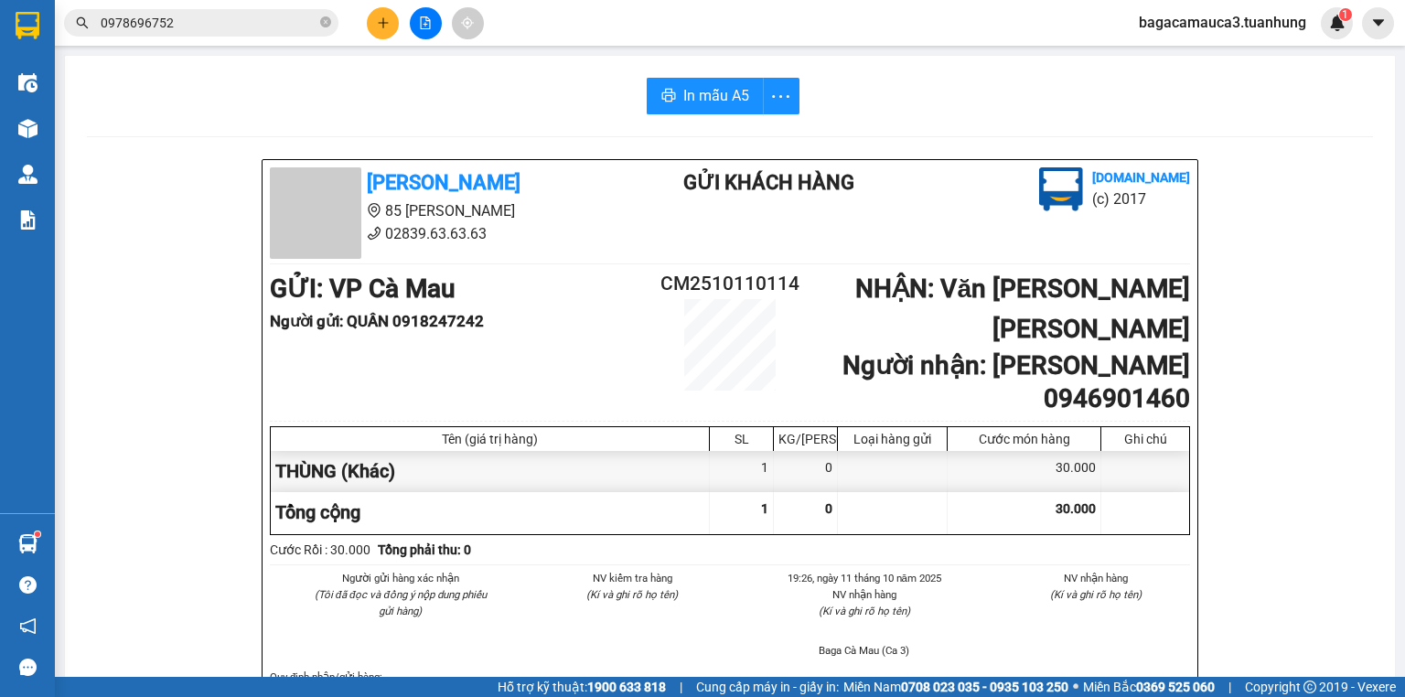
click at [200, 33] on span "0978696752" at bounding box center [201, 22] width 274 height 27
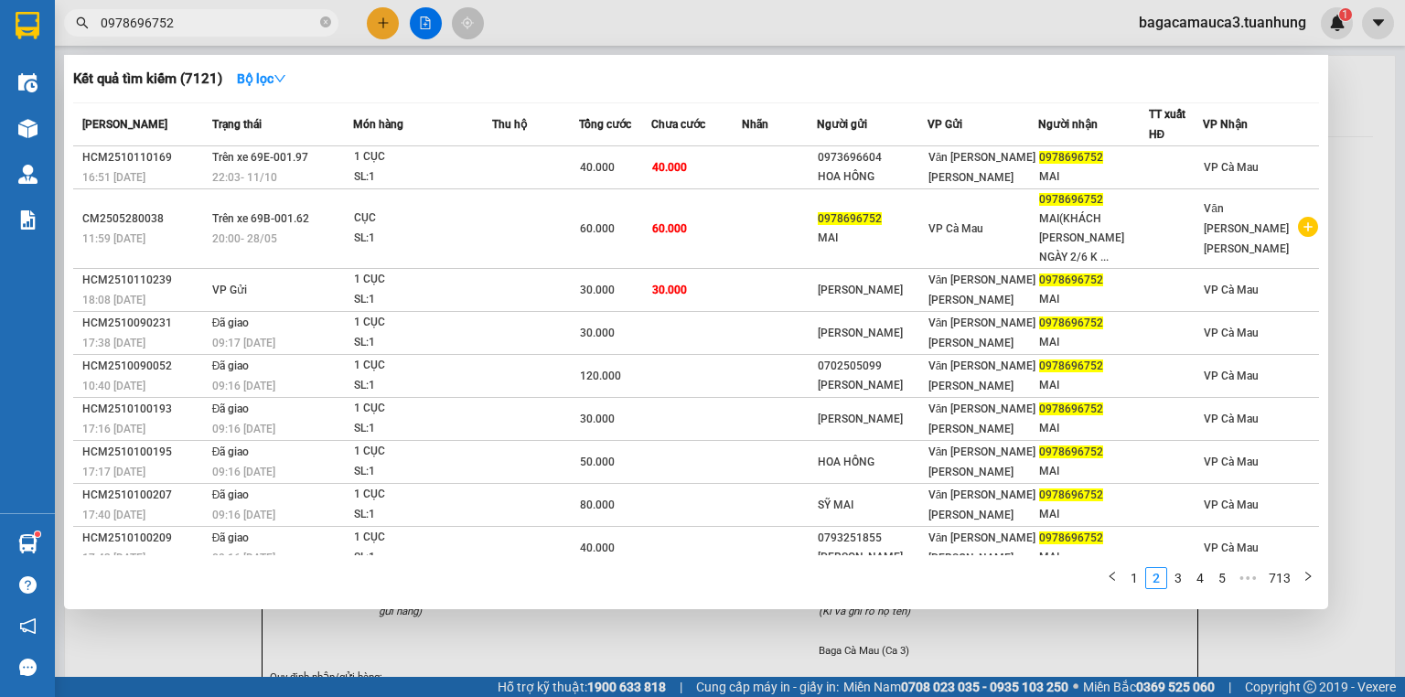
click at [200, 33] on span "0978696752" at bounding box center [201, 22] width 274 height 27
click at [198, 31] on input "0978696752" at bounding box center [209, 23] width 216 height 20
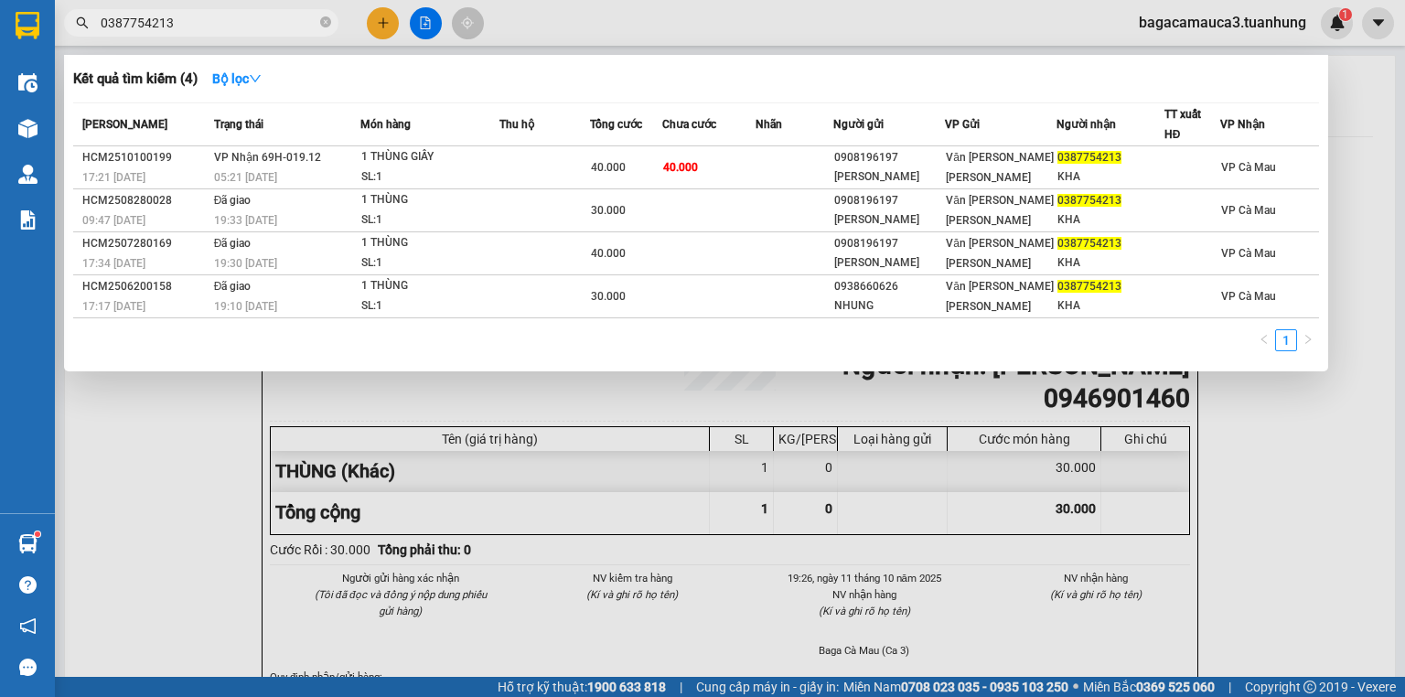
type input "0387754213"
click at [376, 22] on div at bounding box center [702, 348] width 1405 height 697
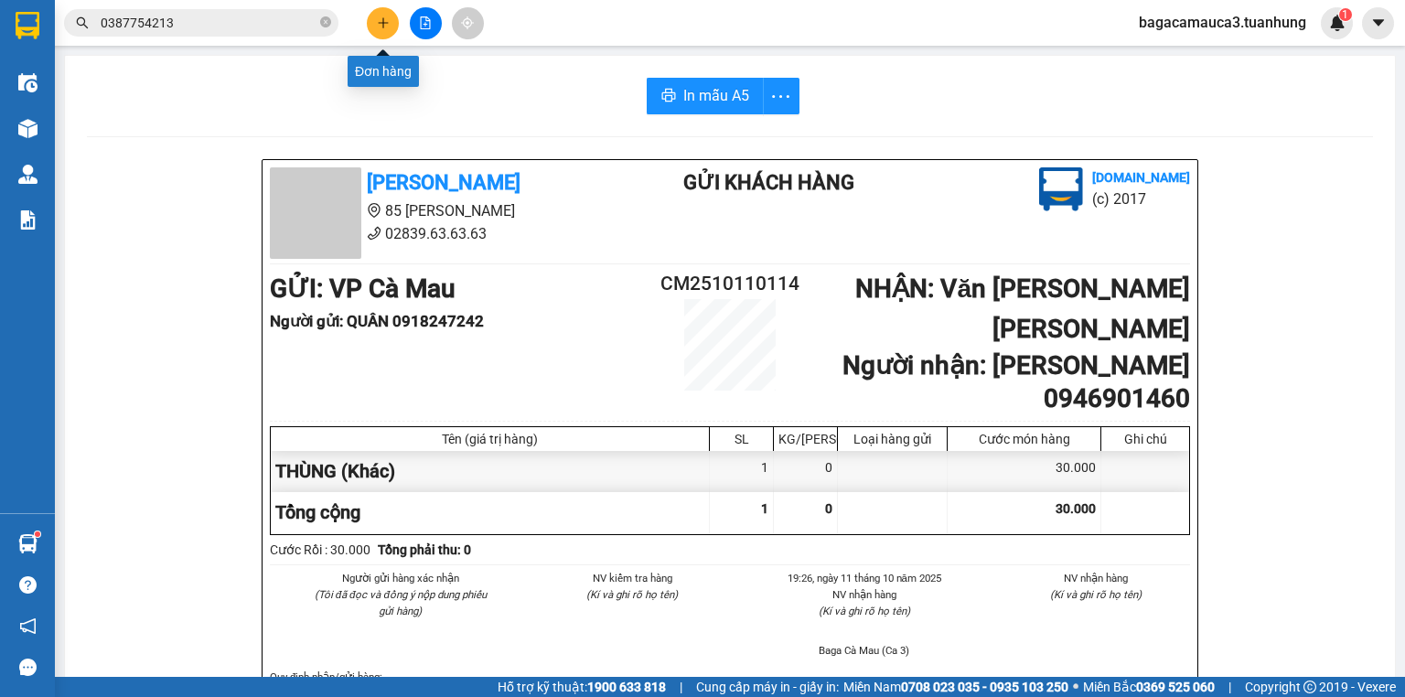
click at [377, 22] on icon "plus" at bounding box center [383, 22] width 13 height 13
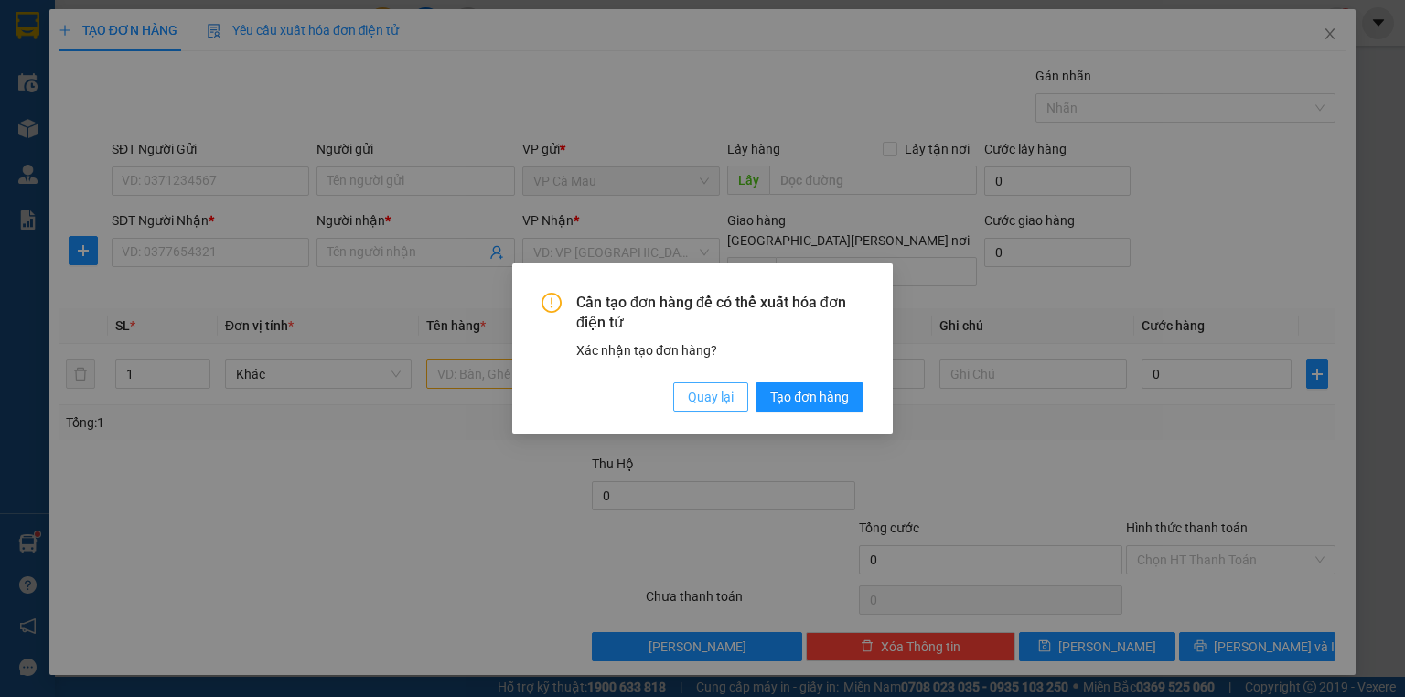
click at [692, 388] on span "Quay lại" at bounding box center [711, 397] width 46 height 20
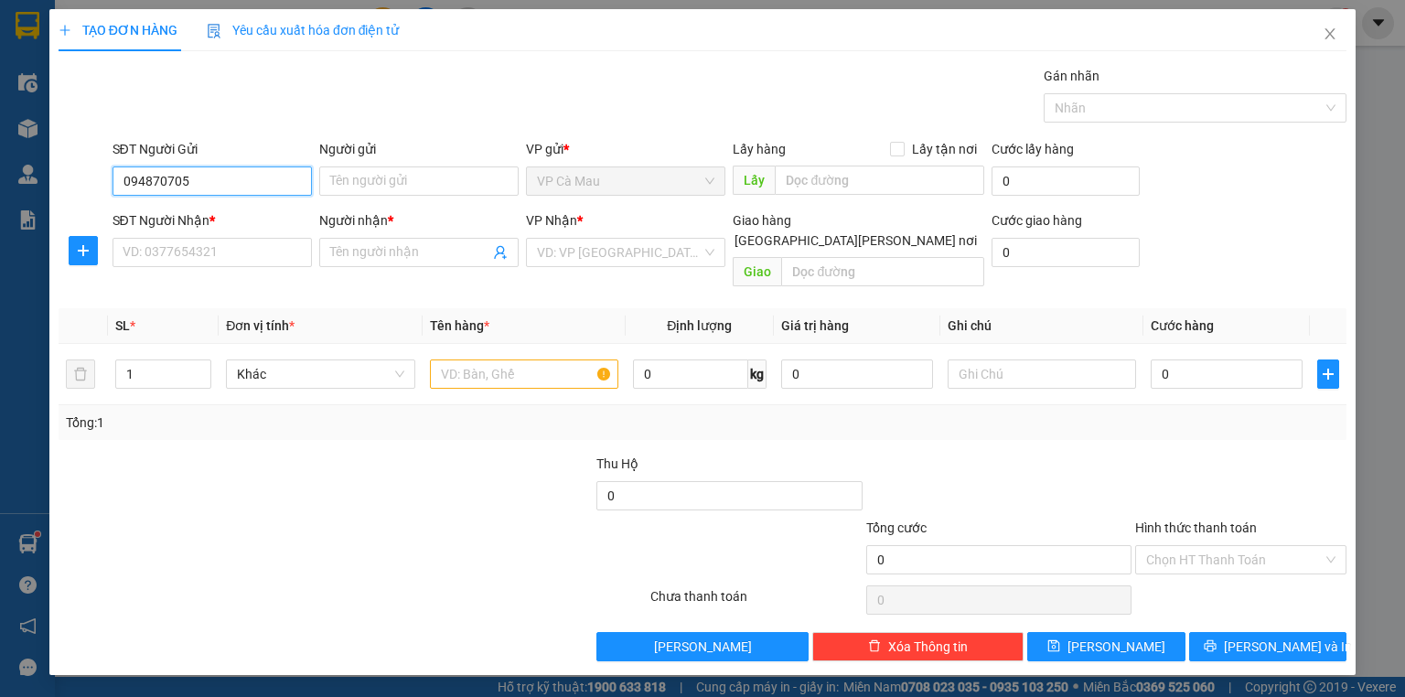
type input "0948707050"
drag, startPoint x: 205, startPoint y: 219, endPoint x: 203, endPoint y: 241, distance: 22.9
click at [206, 218] on div "0948707050 - [PERSON_NAME]" at bounding box center [213, 217] width 180 height 20
type input "THUỴ"
type input "0948707050"
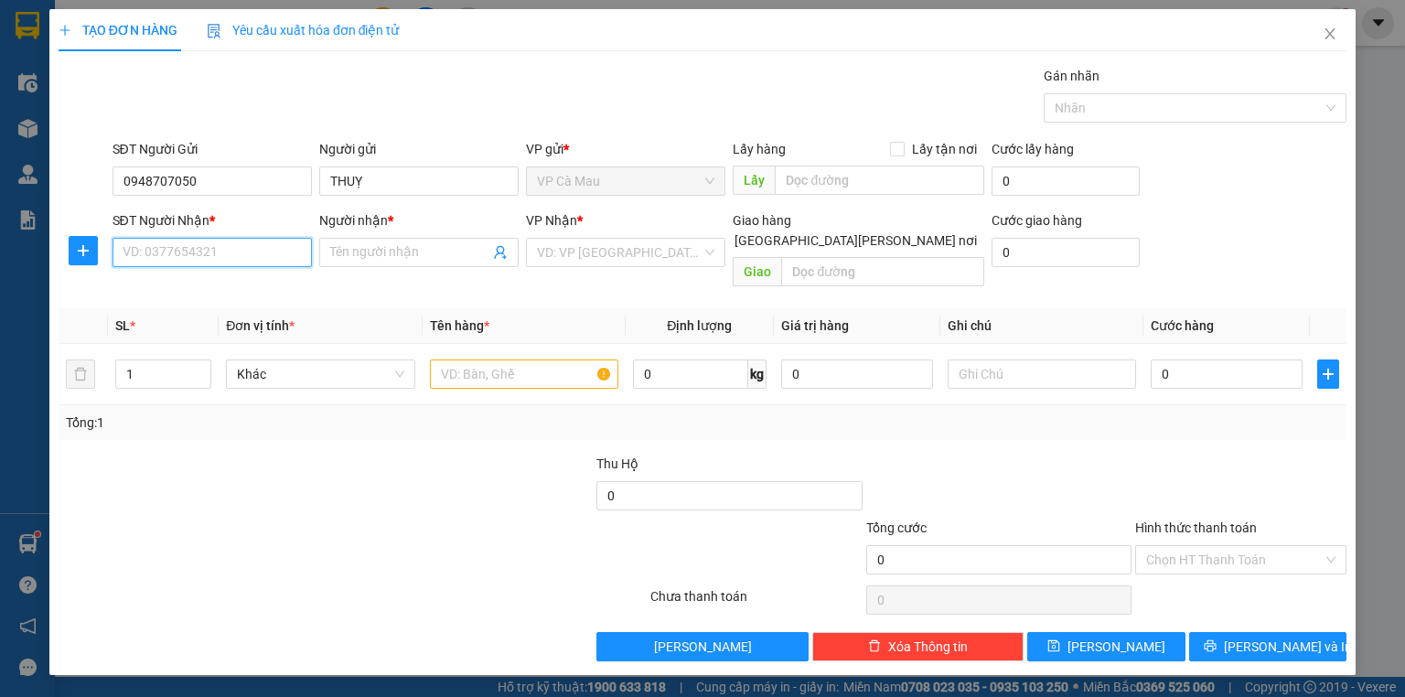
click at [212, 252] on input "SĐT Người Nhận *" at bounding box center [211, 252] width 199 height 29
type input "0387593890"
click at [374, 250] on input "Người nhận *" at bounding box center [409, 252] width 159 height 20
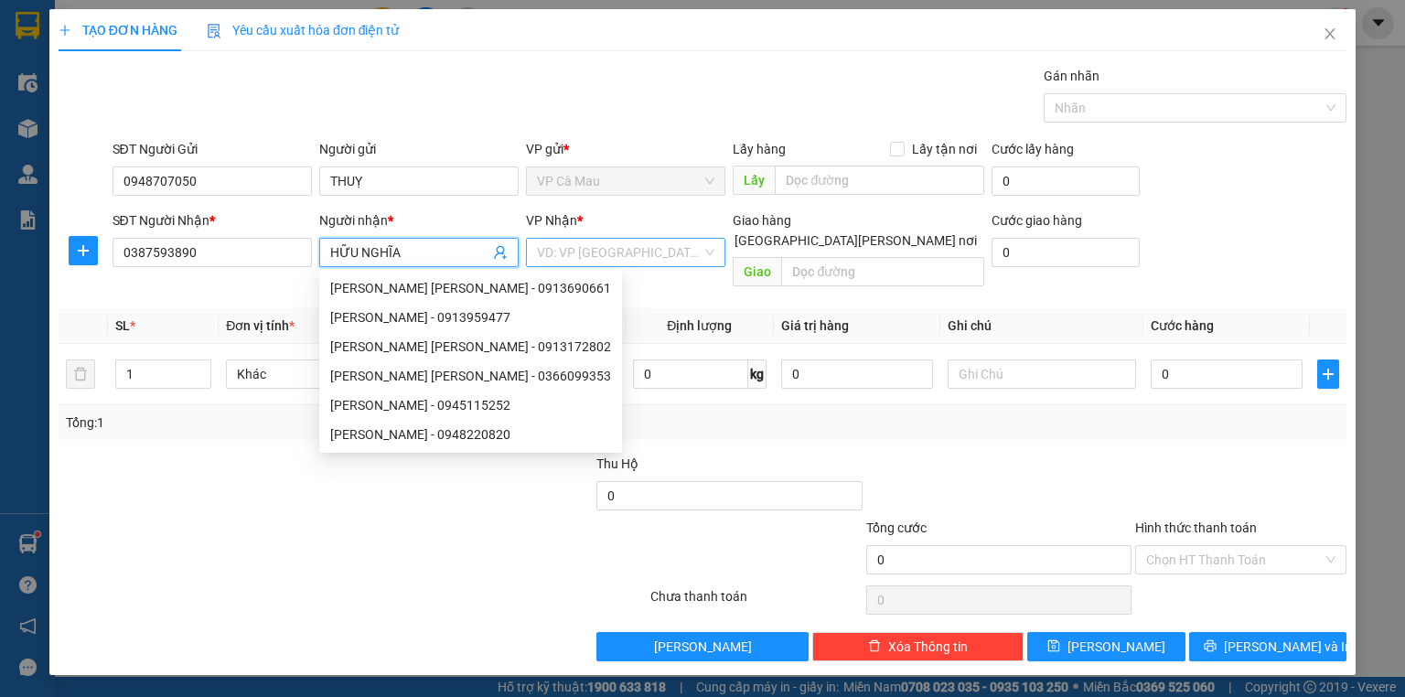
type input "HỮU NGHĨA"
click at [611, 256] on input "search" at bounding box center [619, 252] width 165 height 27
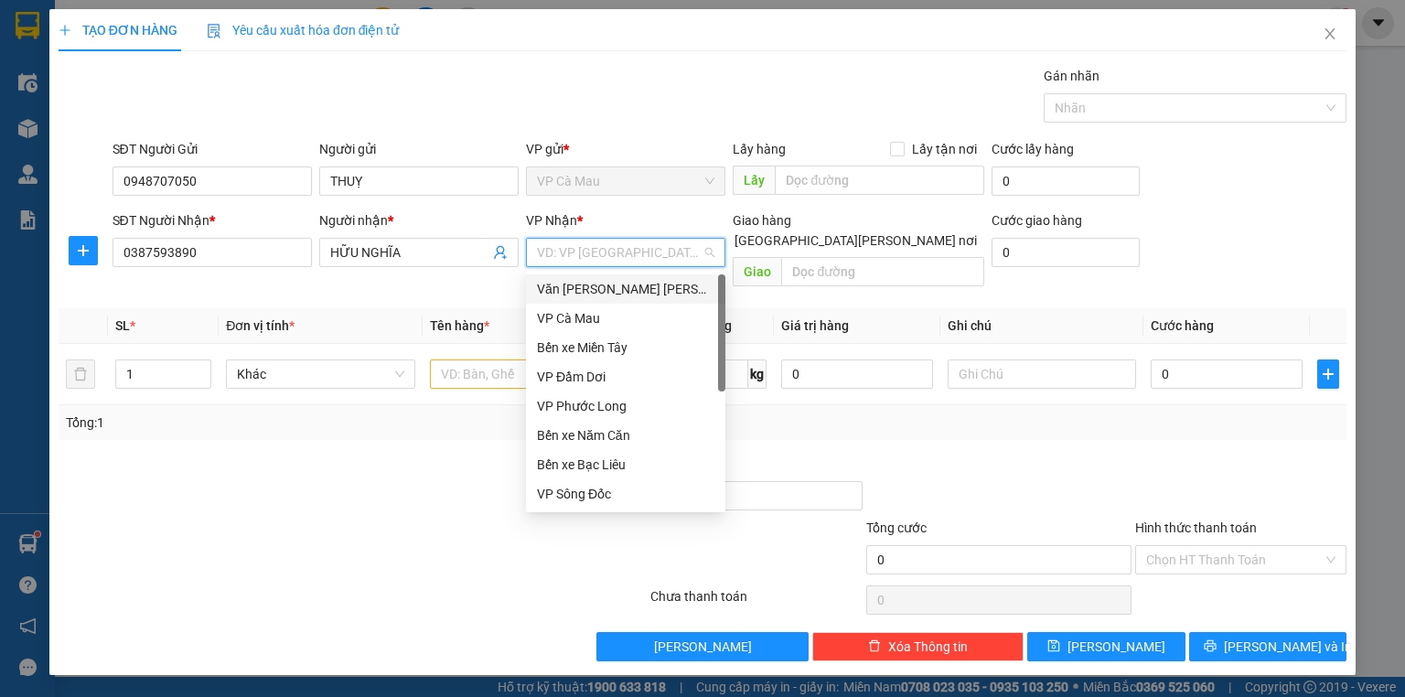
click at [618, 290] on div "Văn [PERSON_NAME] [PERSON_NAME]" at bounding box center [625, 289] width 177 height 20
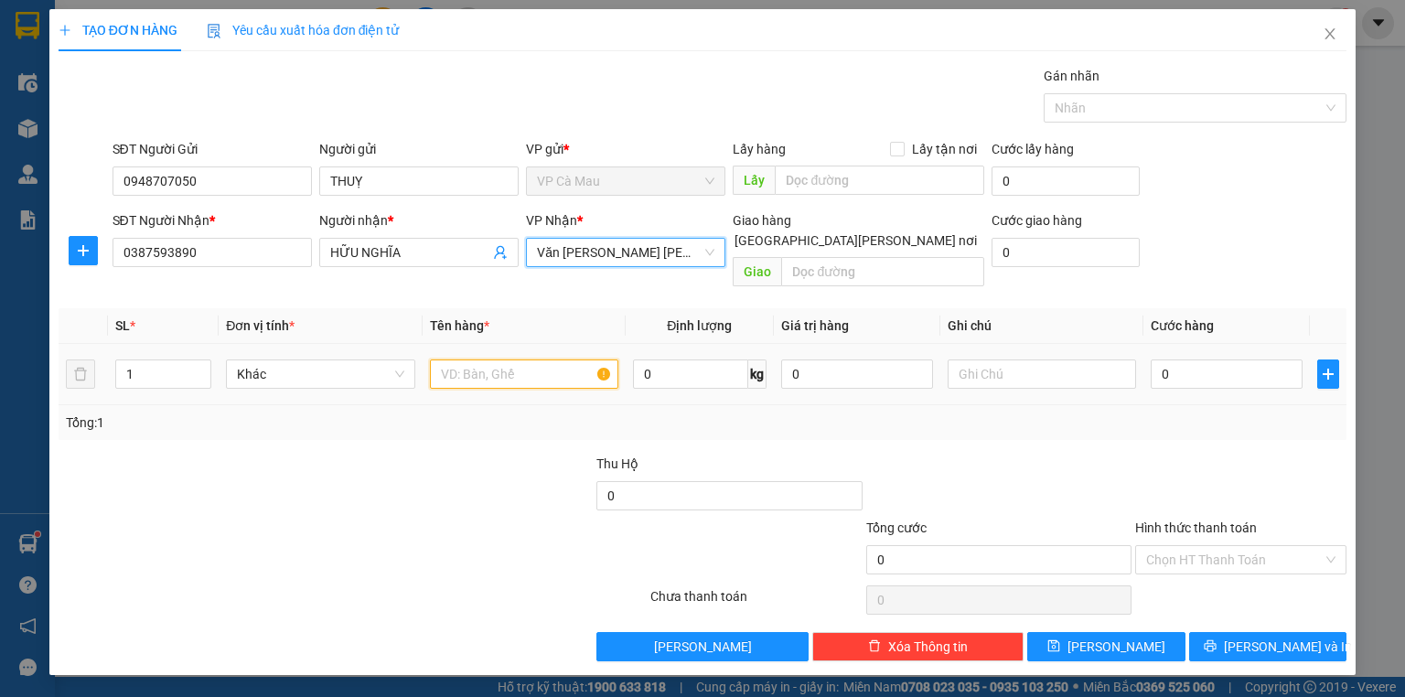
click at [486, 359] on input "text" at bounding box center [524, 373] width 188 height 29
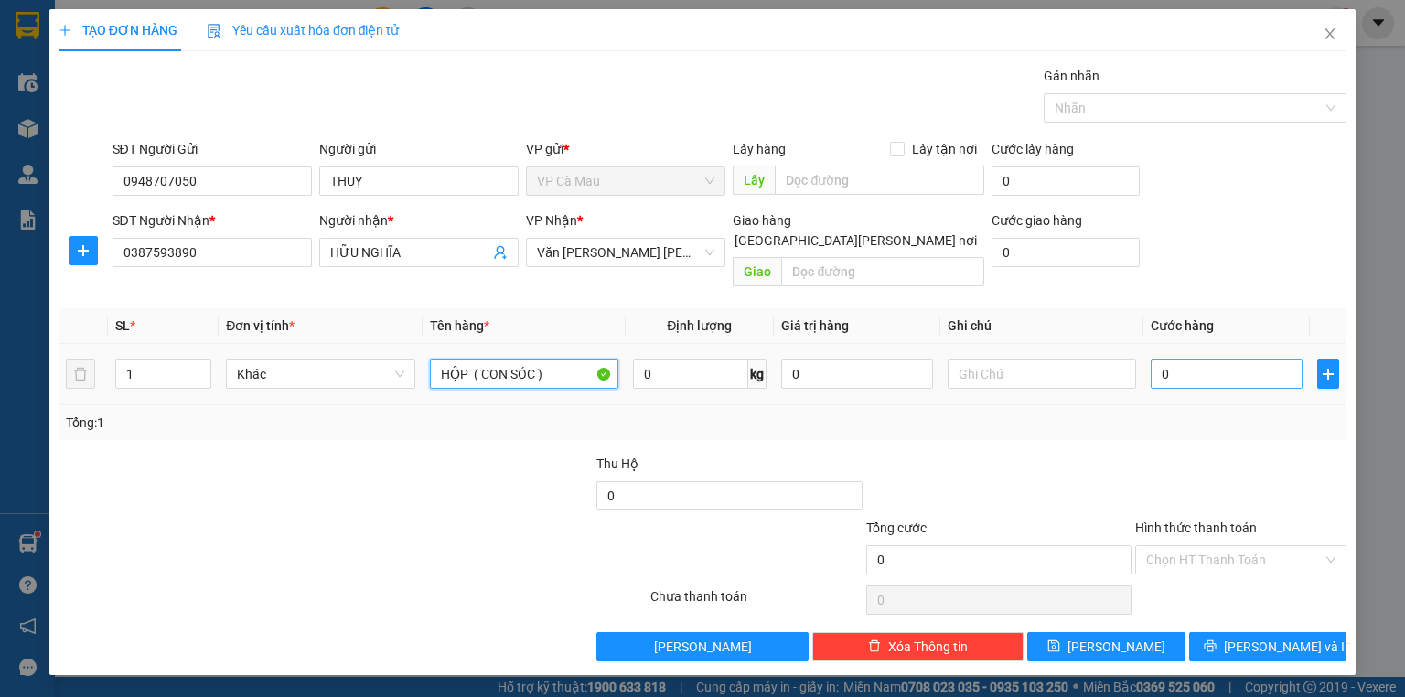
type input "HỘP ( CON SÓC )"
click at [1202, 359] on input "0" at bounding box center [1226, 373] width 152 height 29
type input "5"
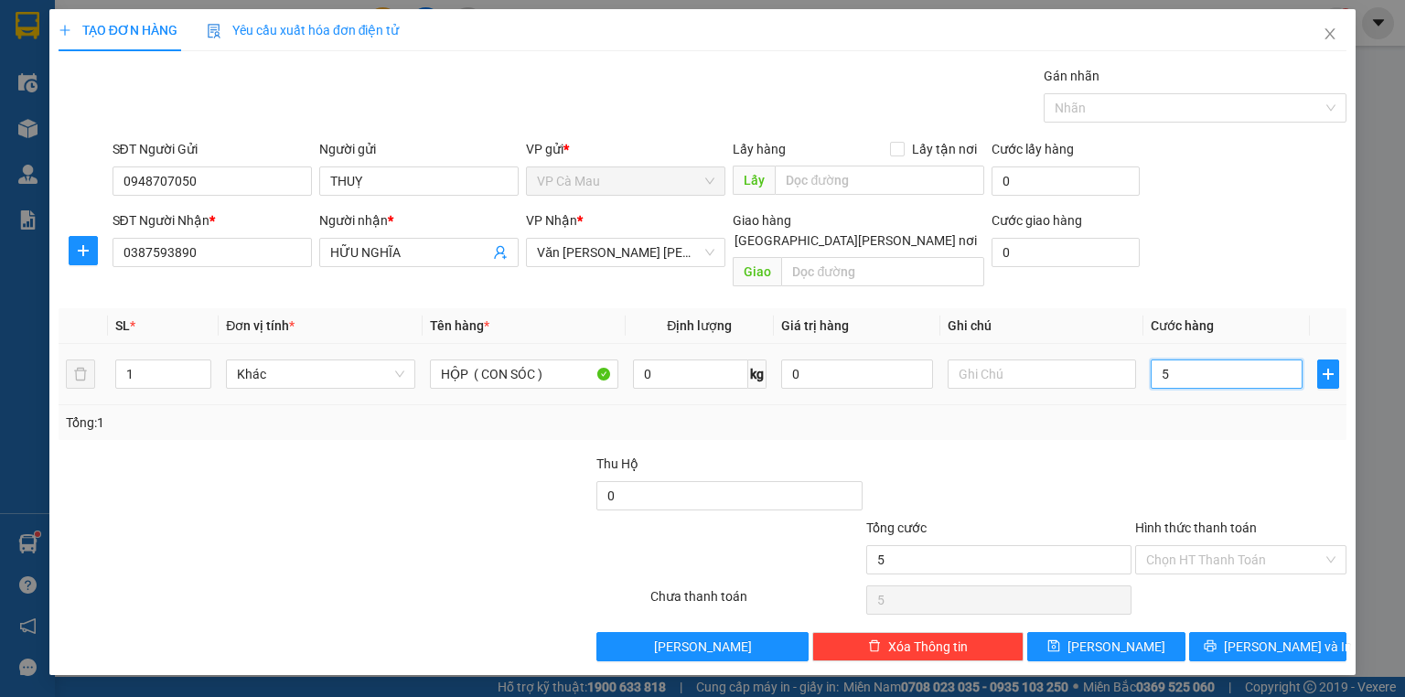
type input "50"
type input "50.000"
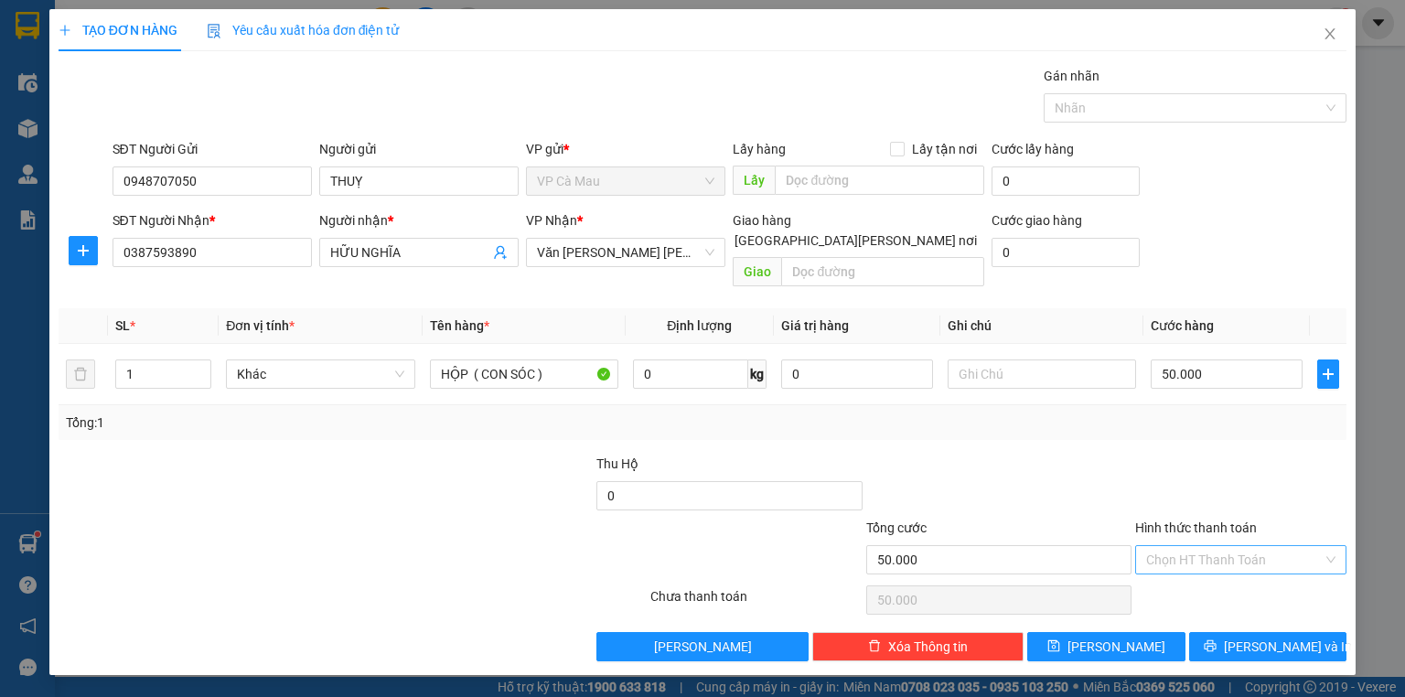
click at [1185, 546] on input "Hình thức thanh toán" at bounding box center [1234, 559] width 176 height 27
click at [1184, 571] on div "Tại văn phòng" at bounding box center [1240, 574] width 189 height 20
type input "0"
click at [1229, 632] on button "[PERSON_NAME] và In" at bounding box center [1268, 646] width 158 height 29
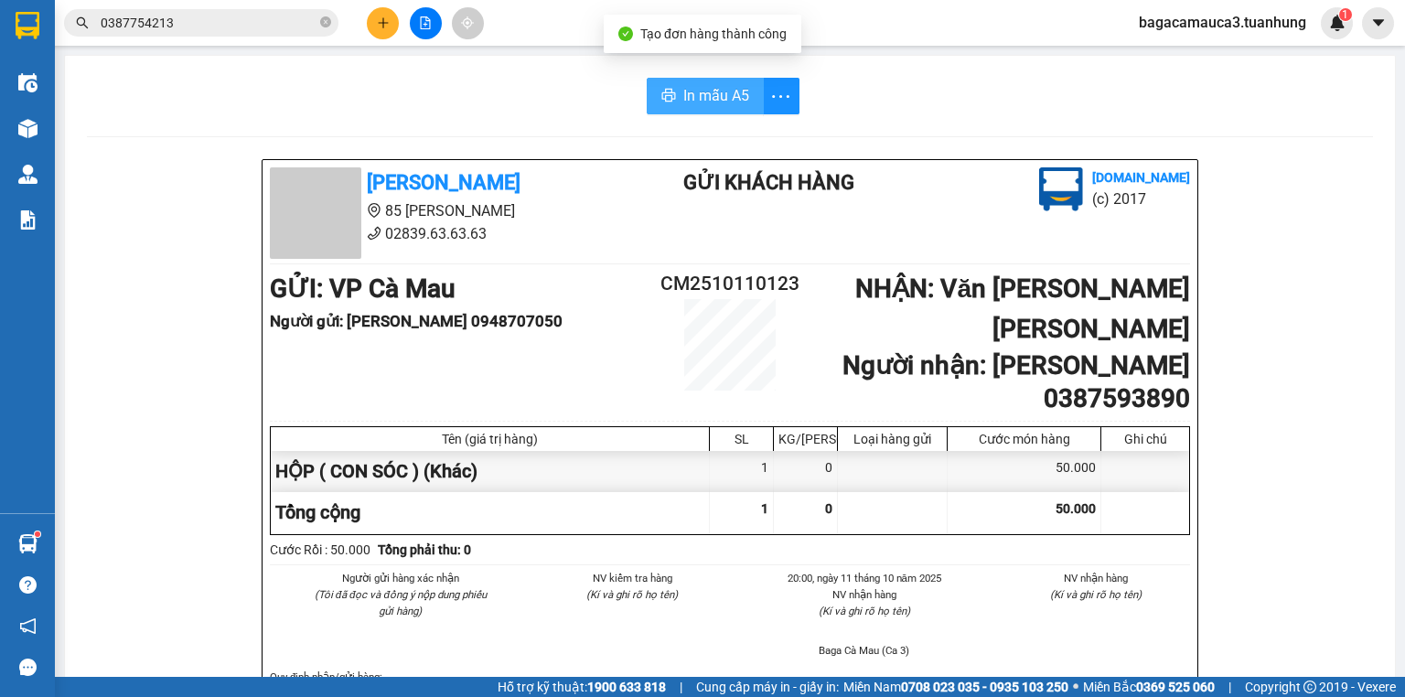
click at [732, 99] on span "In mẫu A5" at bounding box center [716, 95] width 66 height 23
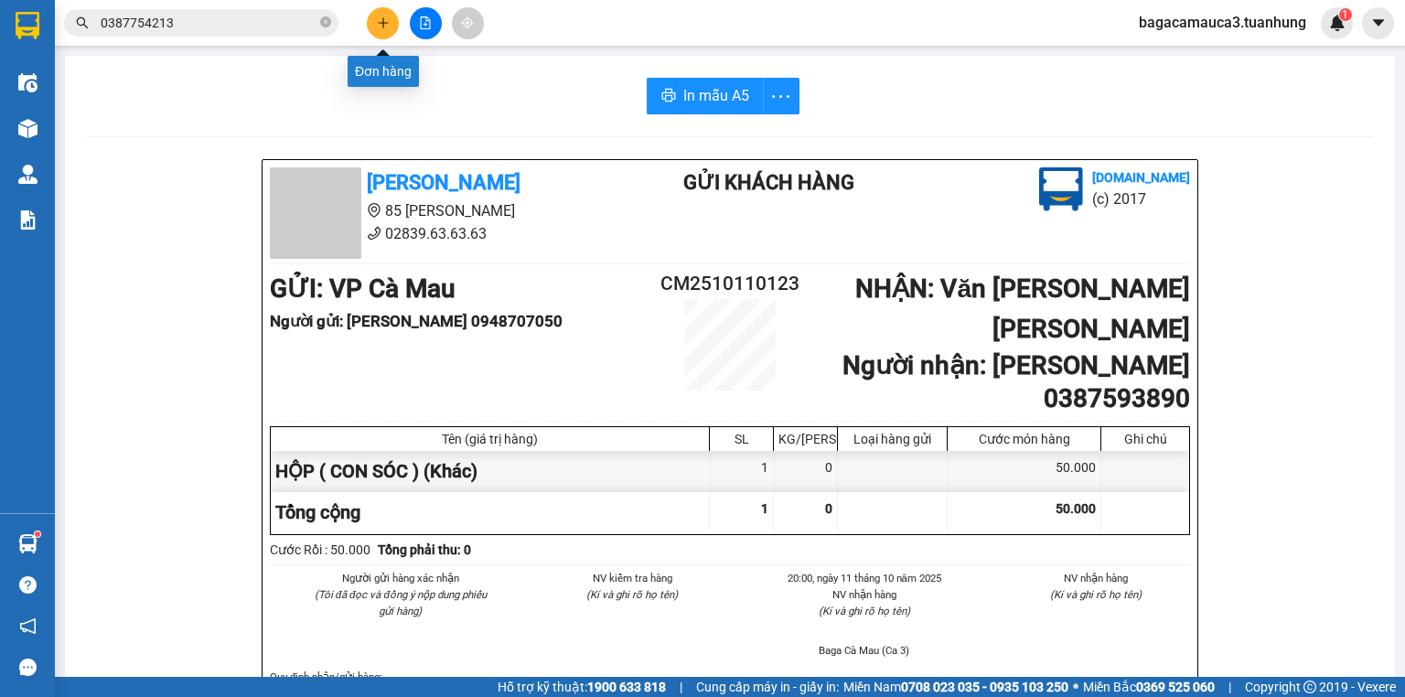
click at [390, 21] on button at bounding box center [383, 23] width 32 height 32
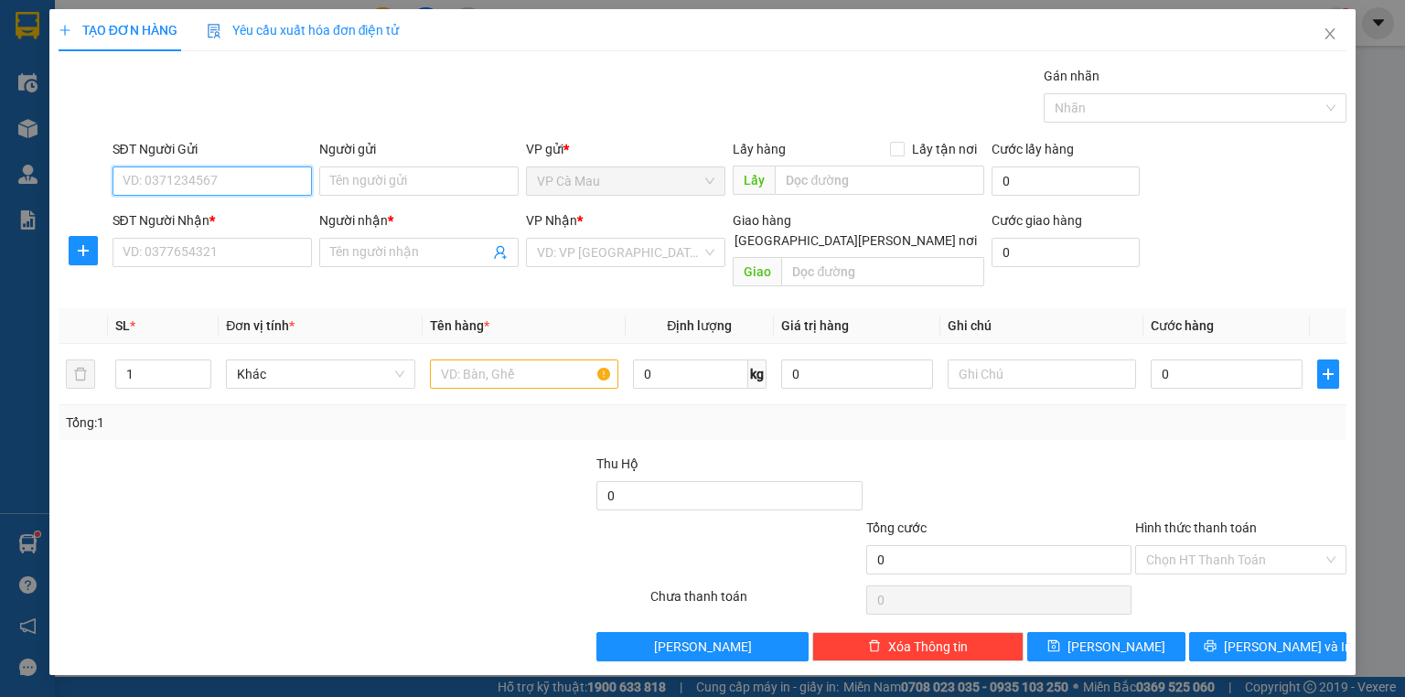
click at [267, 183] on input "SĐT Người Gửi" at bounding box center [211, 180] width 199 height 29
click at [497, 359] on input "text" at bounding box center [524, 373] width 188 height 29
type input "THÙNG X"
click at [194, 182] on input "SĐT Người Gửi" at bounding box center [211, 180] width 199 height 29
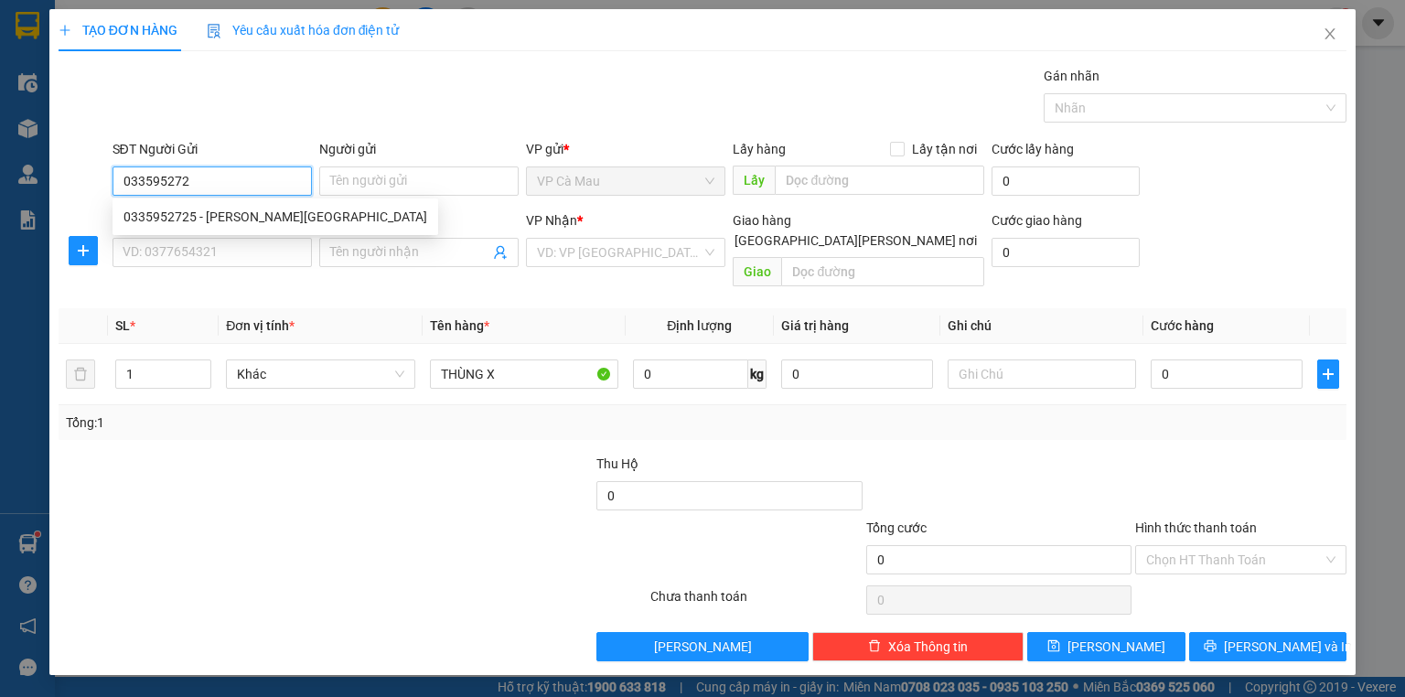
type input "0335952725"
click at [208, 220] on div "0335952725 - [PERSON_NAME][GEOGRAPHIC_DATA]" at bounding box center [275, 217] width 304 height 20
type input "LAN ANH"
type input "0335952725"
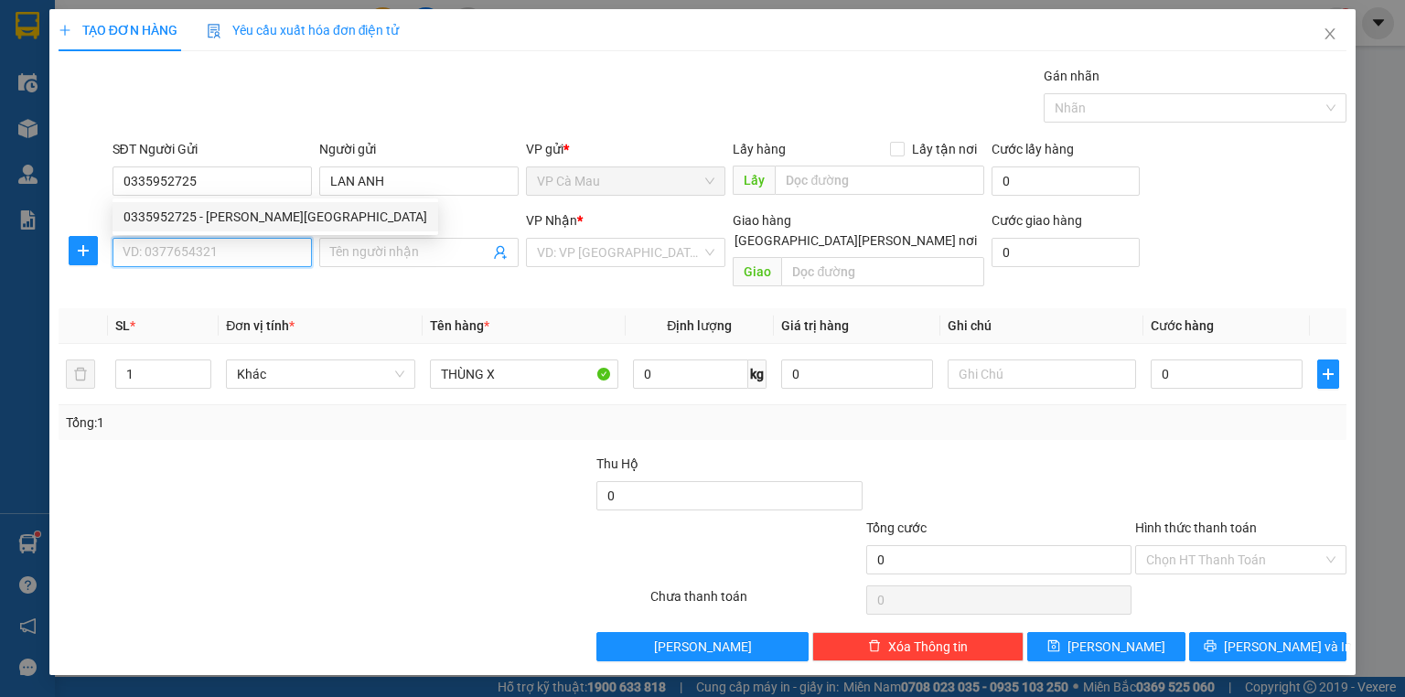
click at [213, 254] on input "SĐT Người Nhận *" at bounding box center [211, 252] width 199 height 29
type input "0962419558"
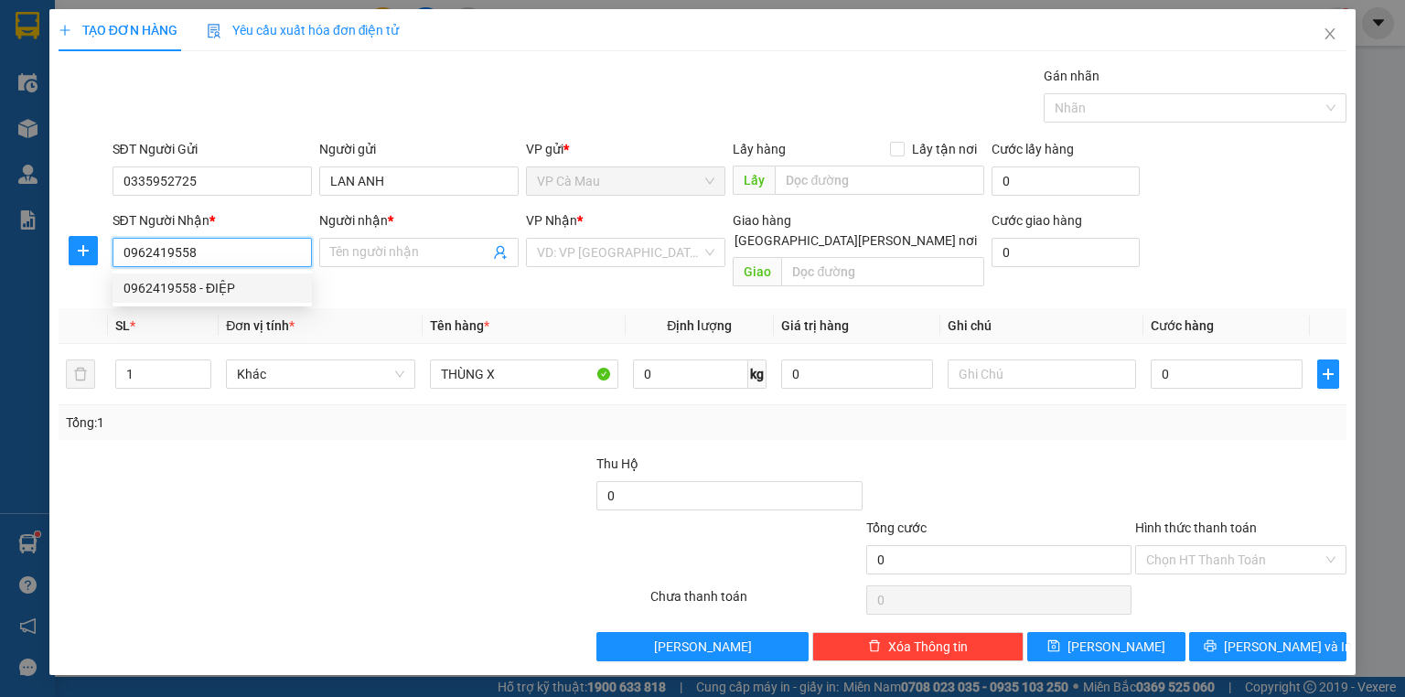
click at [227, 279] on div "0962419558 - ĐIỆP" at bounding box center [211, 288] width 177 height 20
type input "ĐIỆP"
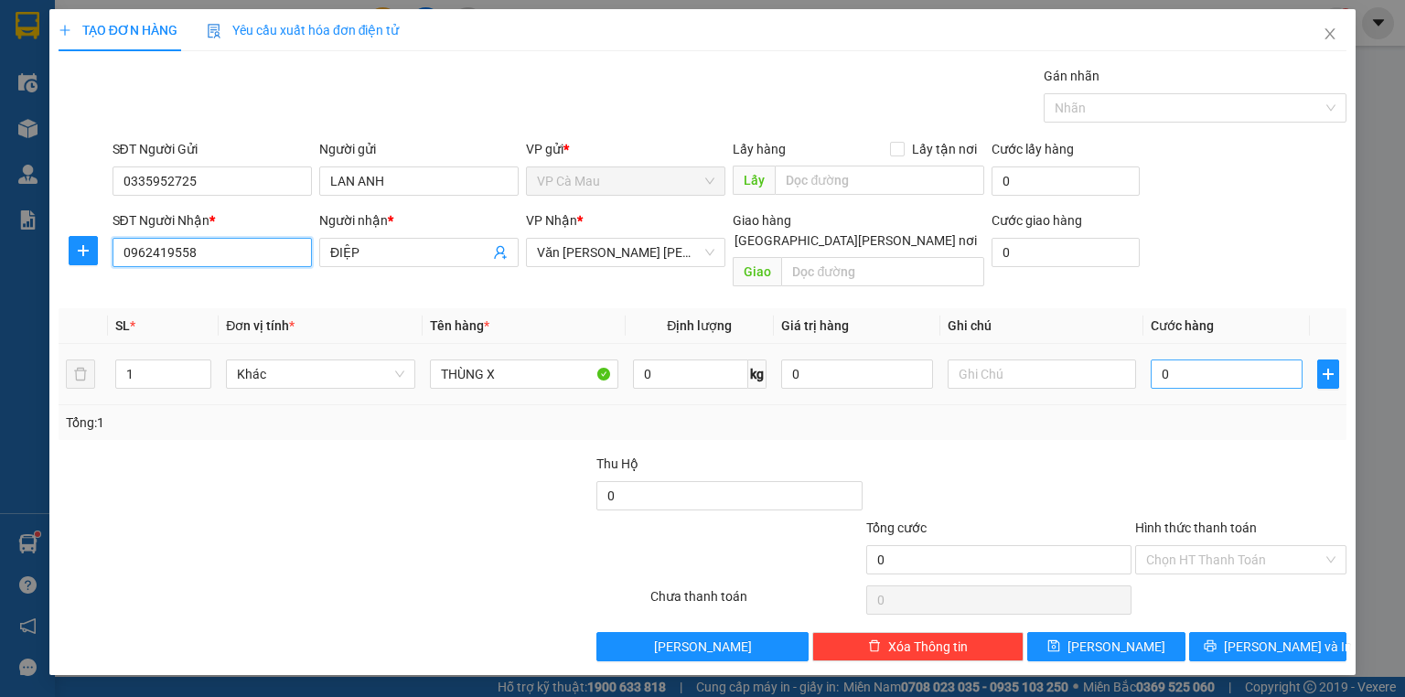
type input "0962419558"
click at [1217, 362] on input "0" at bounding box center [1226, 373] width 152 height 29
type input "3"
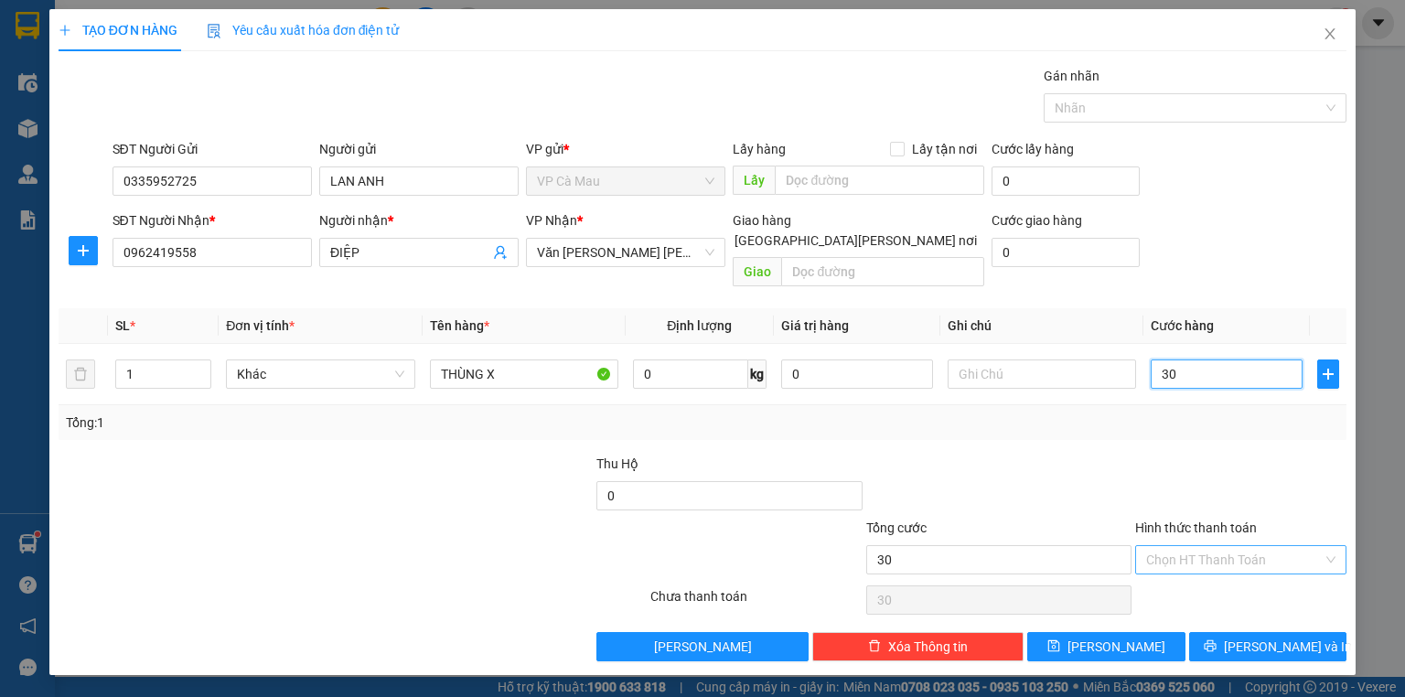
click at [1195, 545] on div "Chọn HT Thanh Toán" at bounding box center [1240, 559] width 211 height 29
click at [1189, 546] on input "Hình thức thanh toán" at bounding box center [1234, 559] width 176 height 27
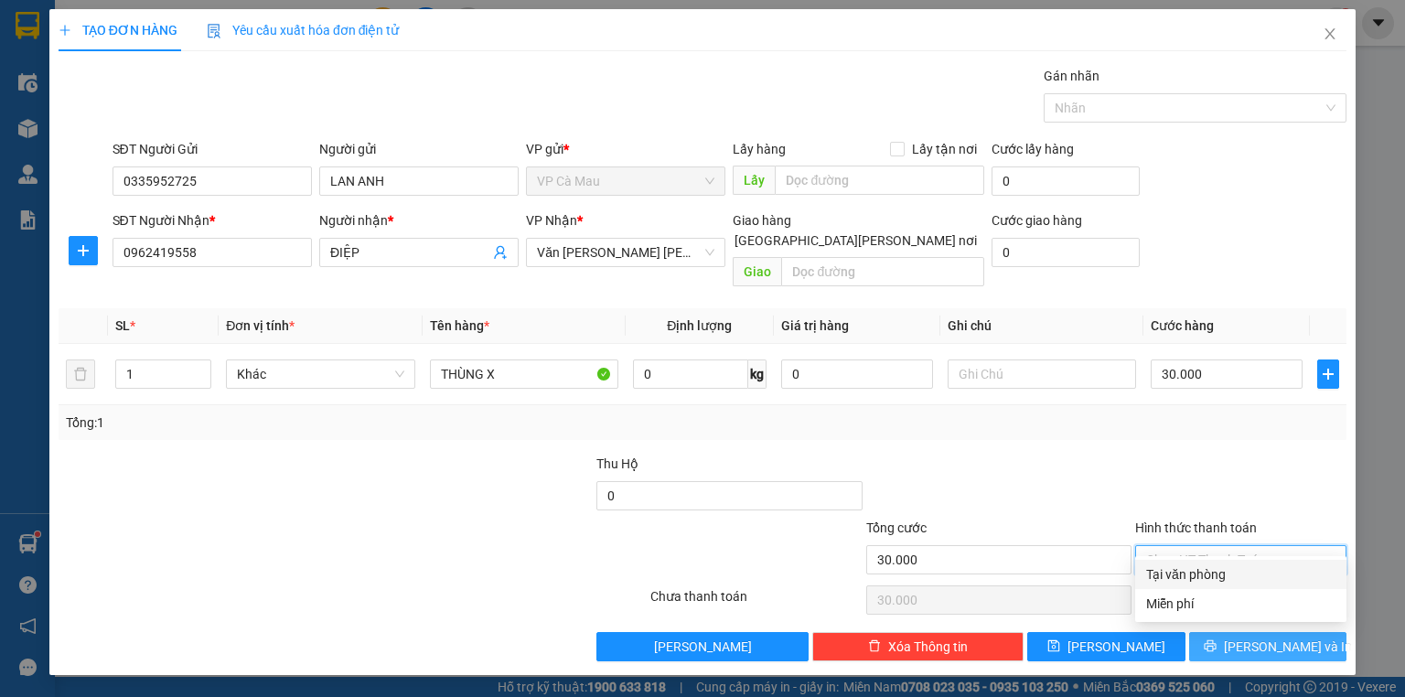
drag, startPoint x: 1192, startPoint y: 571, endPoint x: 1225, endPoint y: 618, distance: 57.8
click at [1194, 571] on div "Tại văn phòng" at bounding box center [1240, 574] width 189 height 20
click at [1225, 632] on button "[PERSON_NAME] và In" at bounding box center [1268, 646] width 158 height 29
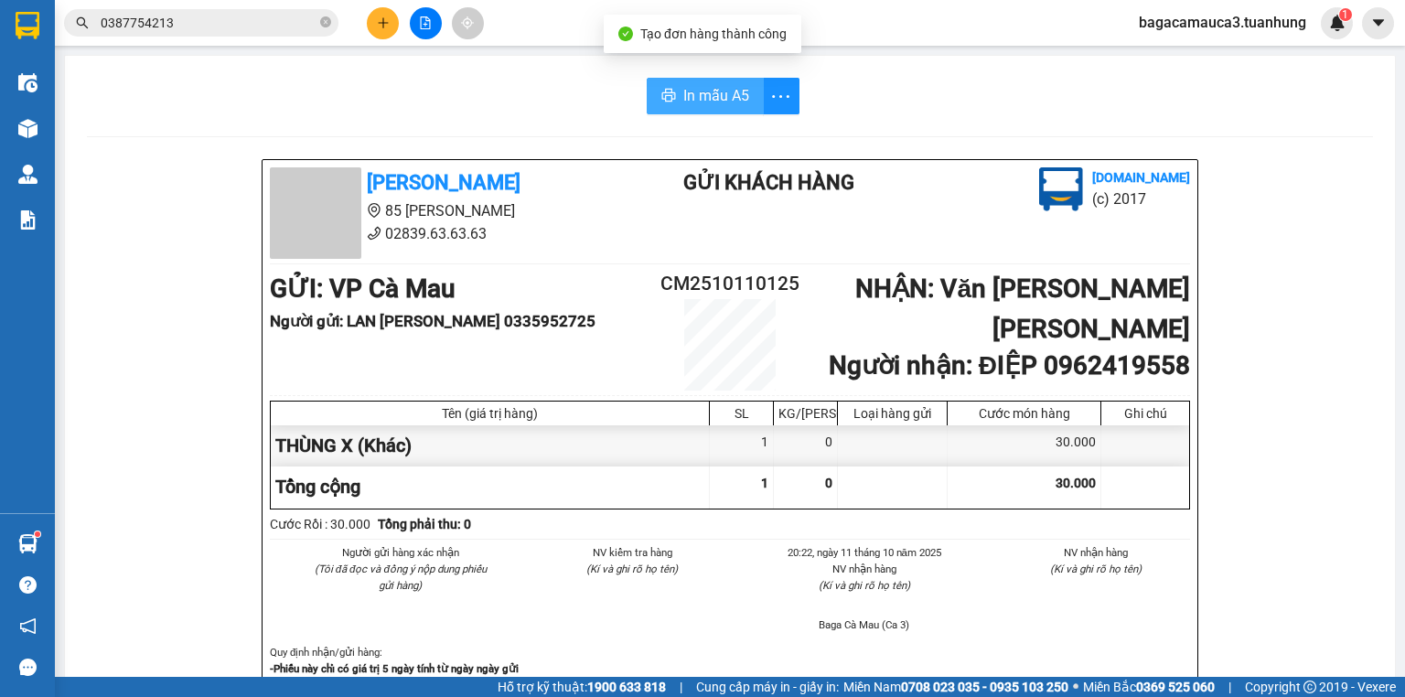
click at [703, 102] on span "In mẫu A5" at bounding box center [716, 95] width 66 height 23
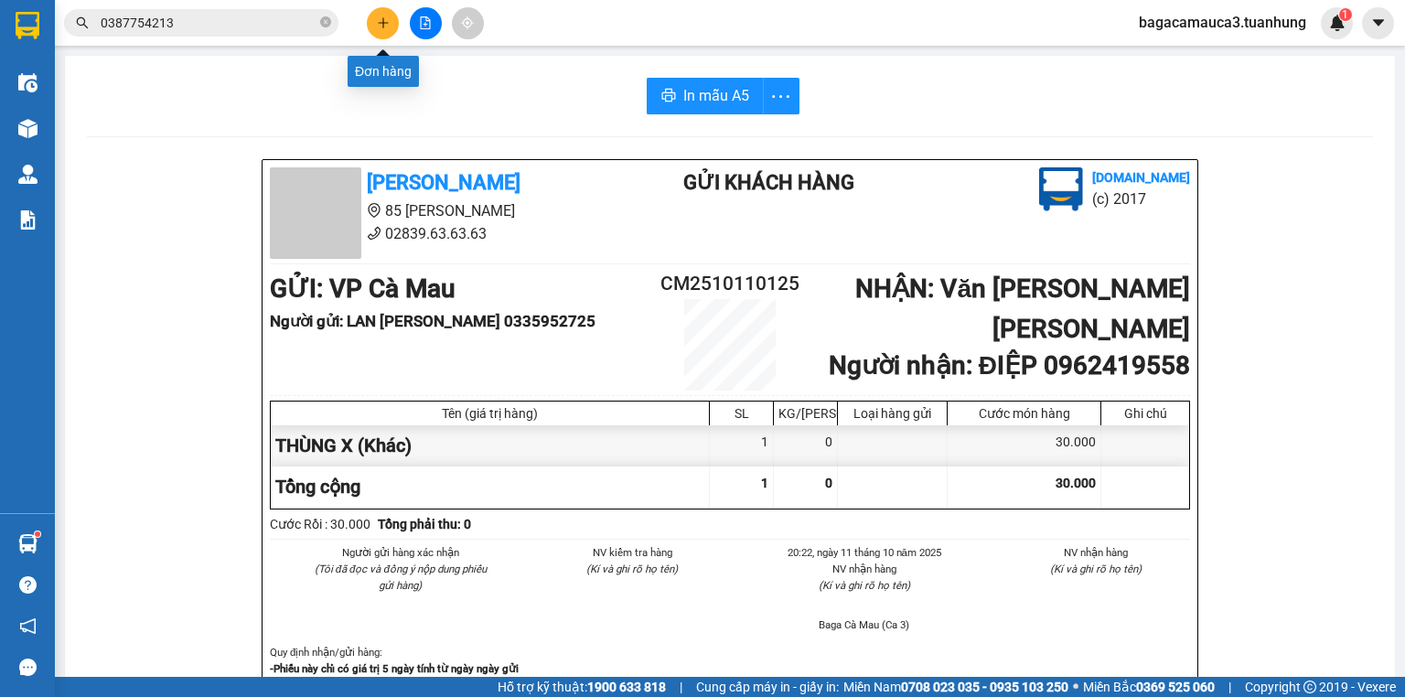
click at [388, 22] on icon "plus" at bounding box center [383, 22] width 13 height 13
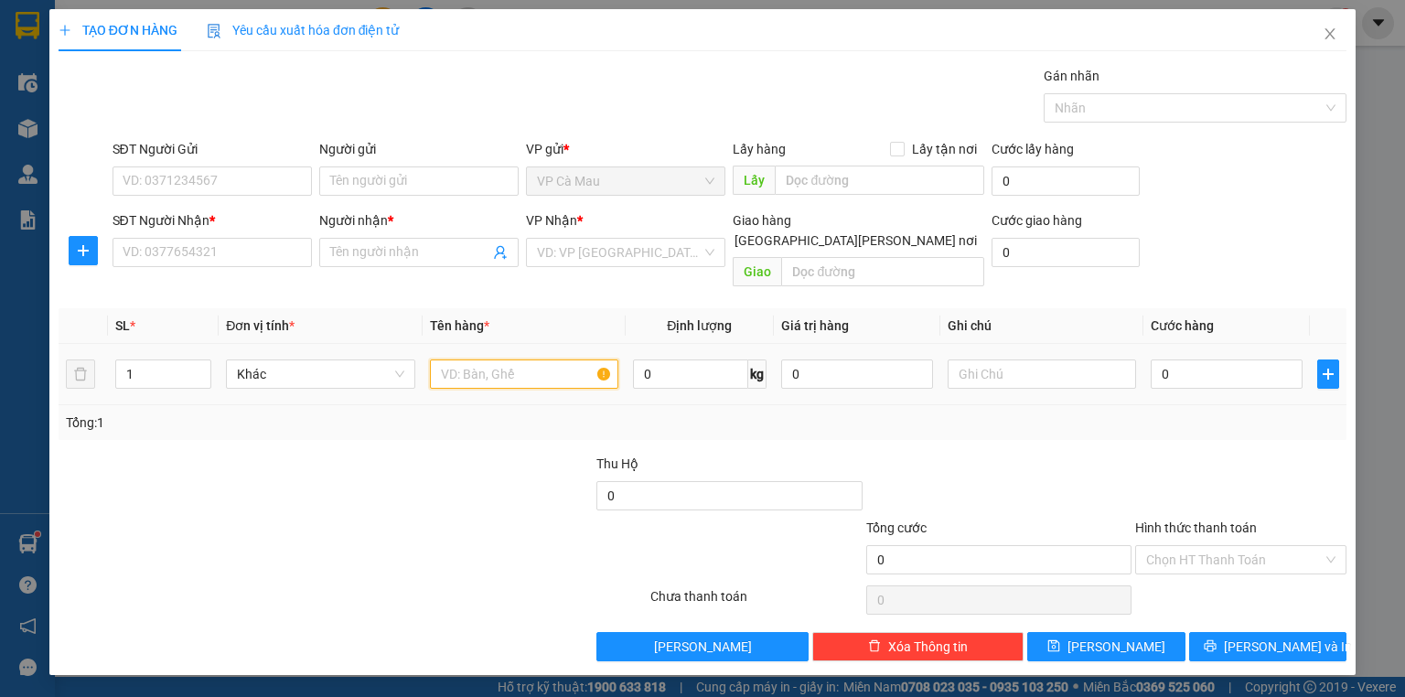
click at [511, 359] on input "text" at bounding box center [524, 373] width 188 height 29
click at [555, 257] on input "search" at bounding box center [619, 252] width 165 height 27
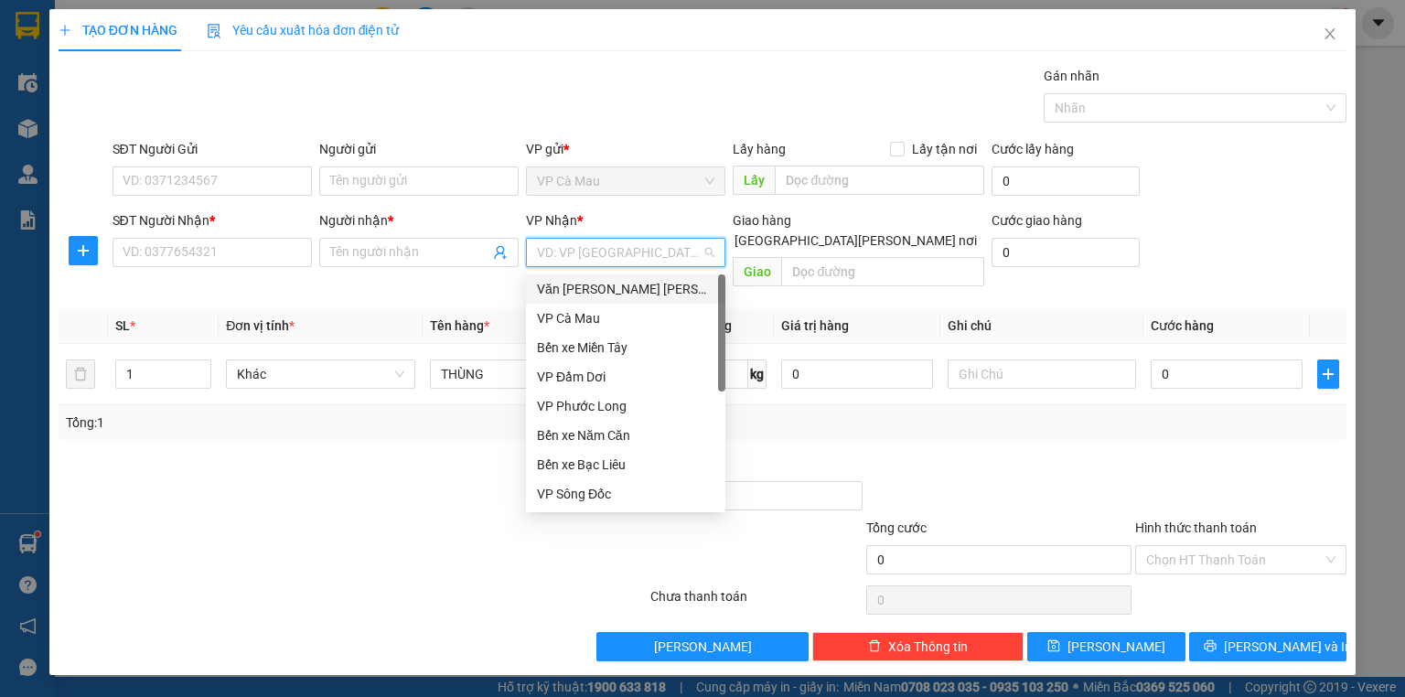
drag, startPoint x: 625, startPoint y: 293, endPoint x: 636, endPoint y: 292, distance: 11.0
click at [627, 292] on div "Văn [PERSON_NAME] [PERSON_NAME]" at bounding box center [625, 289] width 177 height 20
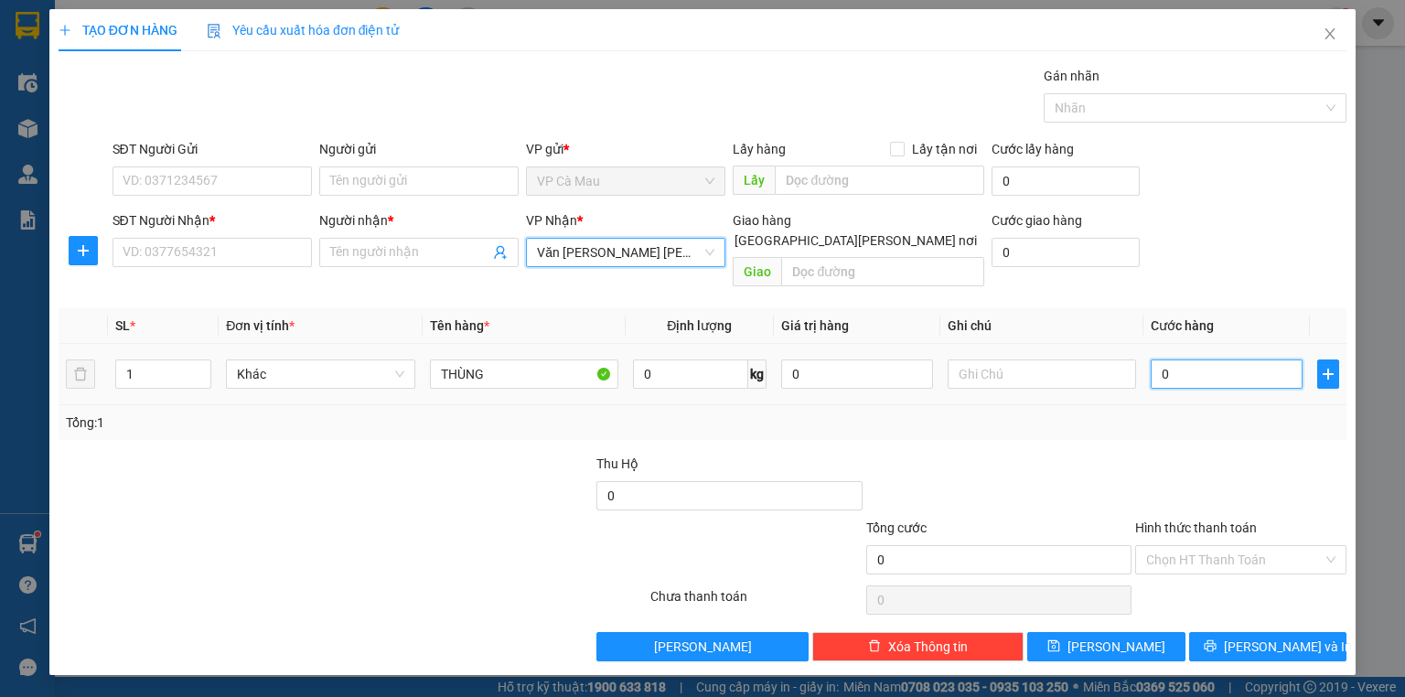
click at [1188, 359] on input "0" at bounding box center [1226, 373] width 152 height 29
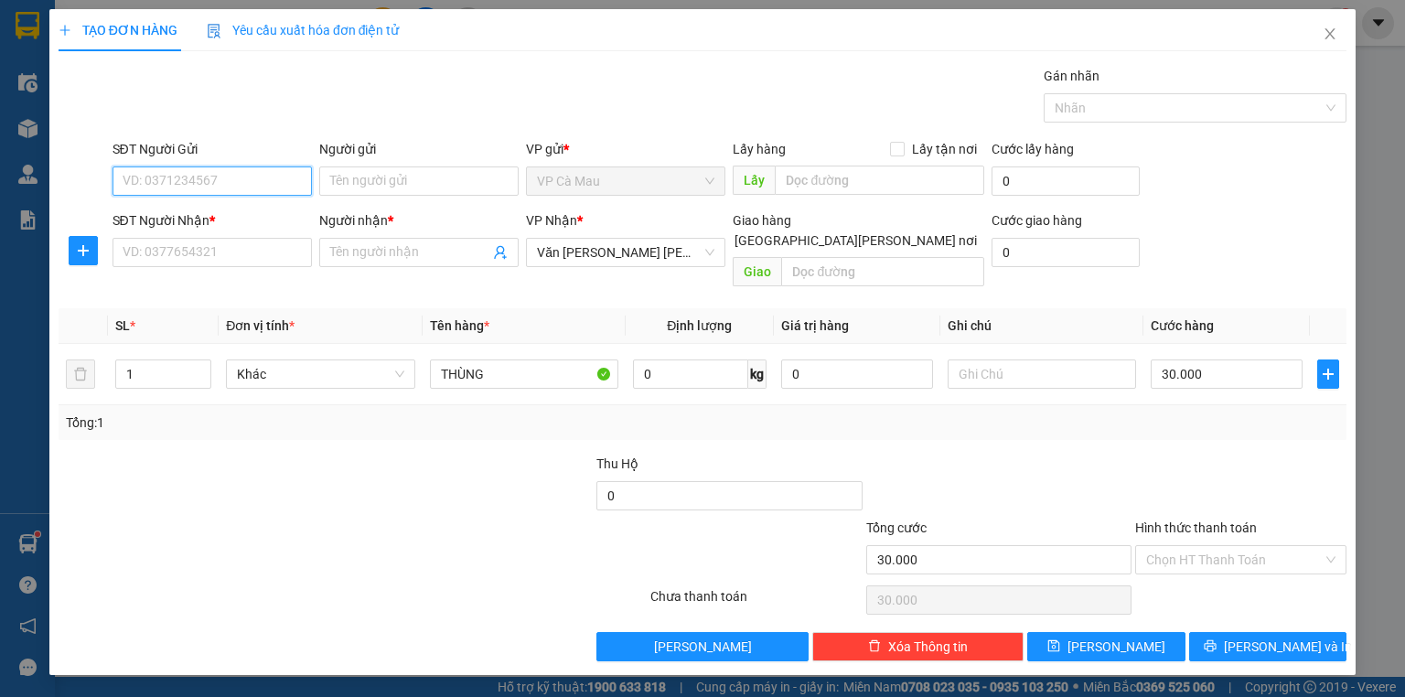
click at [254, 168] on input "SĐT Người Gửi" at bounding box center [211, 180] width 199 height 29
click at [201, 216] on div "0943998968 - [PERSON_NAME]" at bounding box center [213, 217] width 180 height 20
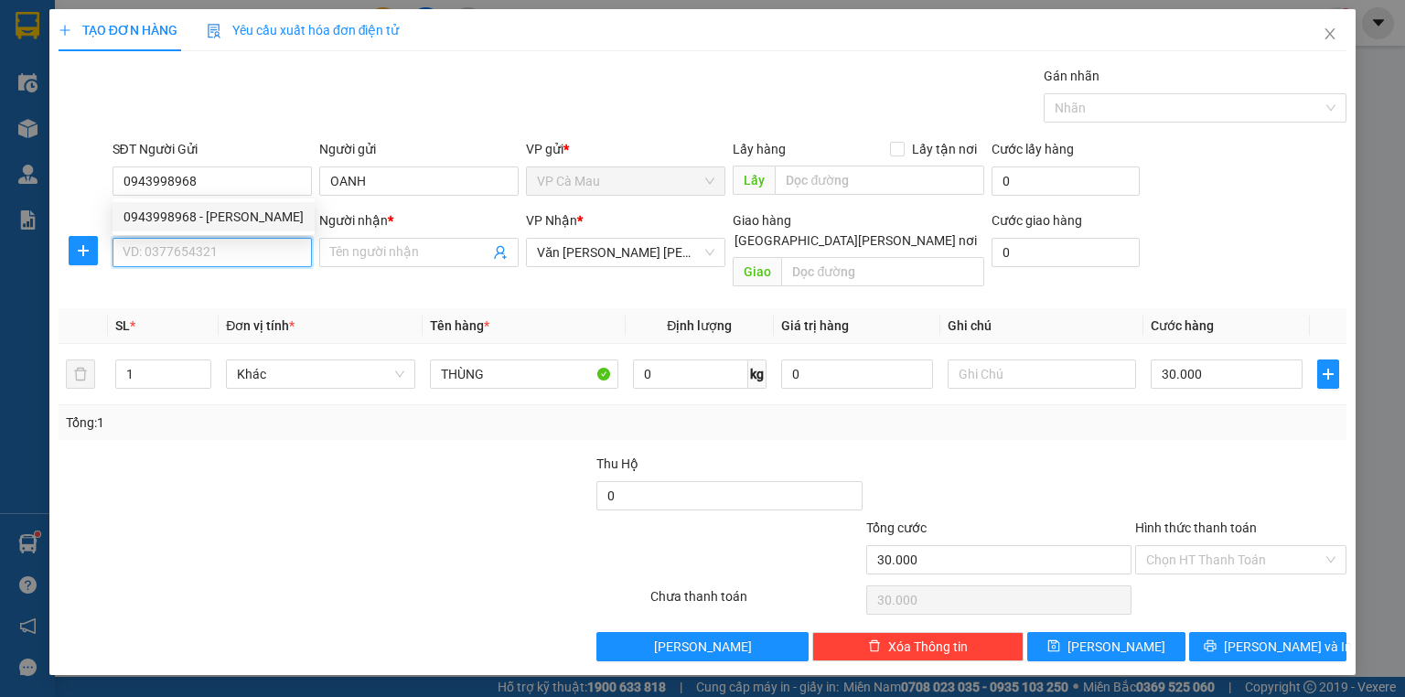
click at [216, 260] on input "SĐT Người Nhận *" at bounding box center [211, 252] width 199 height 29
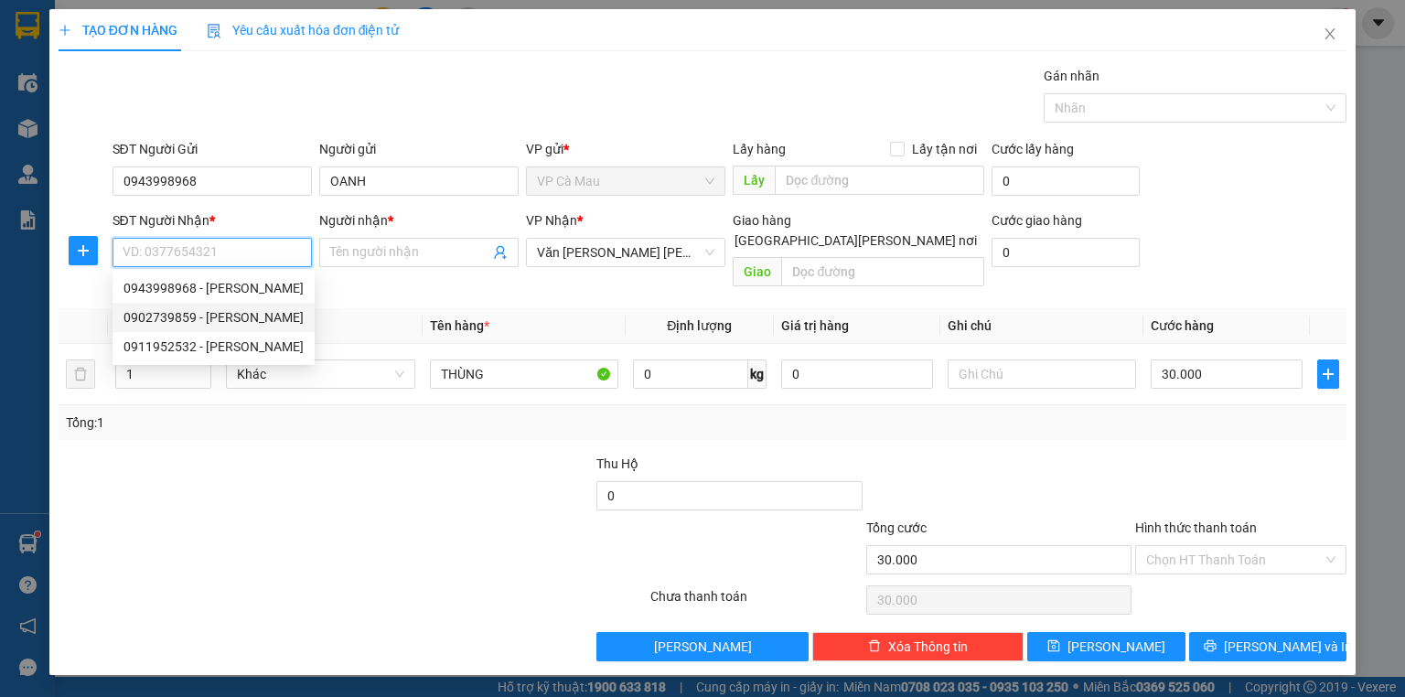
click at [223, 316] on div "0902739859 - [PERSON_NAME]" at bounding box center [213, 317] width 180 height 20
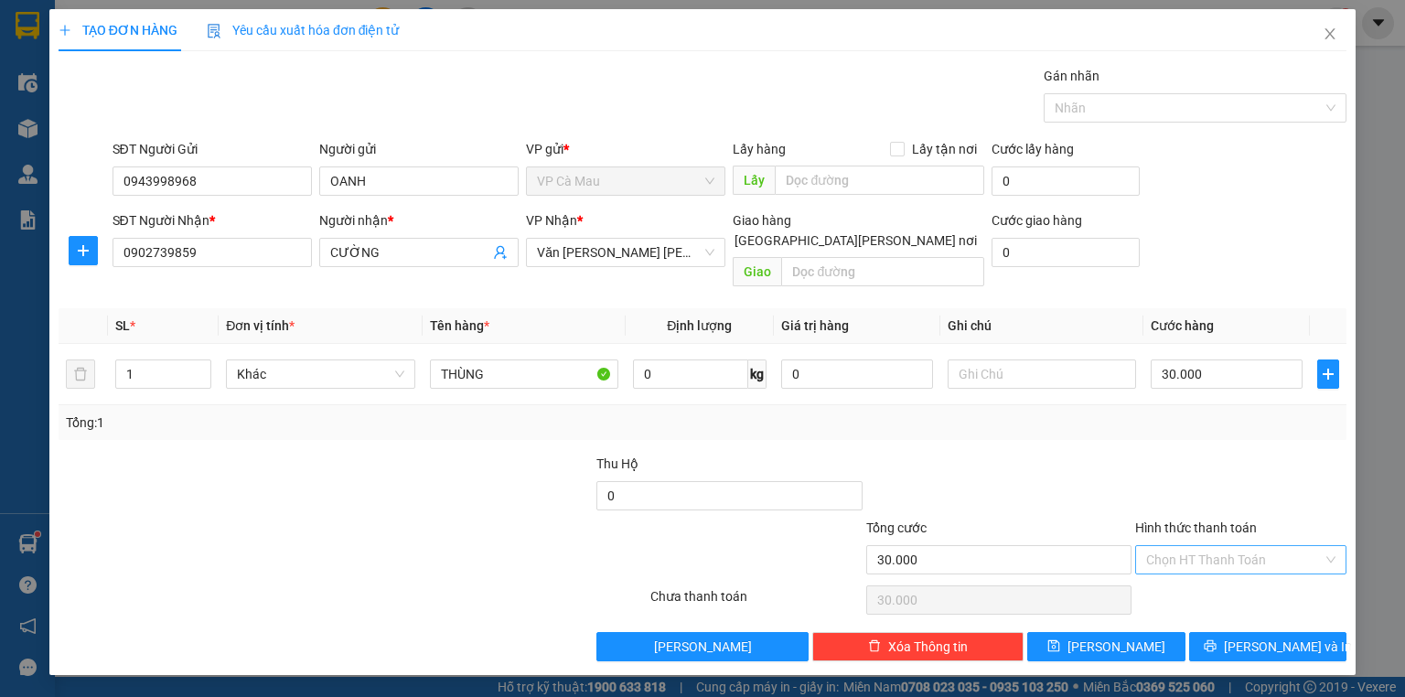
click at [1192, 546] on input "Hình thức thanh toán" at bounding box center [1234, 559] width 176 height 27
click at [1194, 574] on div "Tại văn phòng" at bounding box center [1240, 574] width 189 height 20
click at [1227, 632] on button "[PERSON_NAME] và In" at bounding box center [1268, 646] width 158 height 29
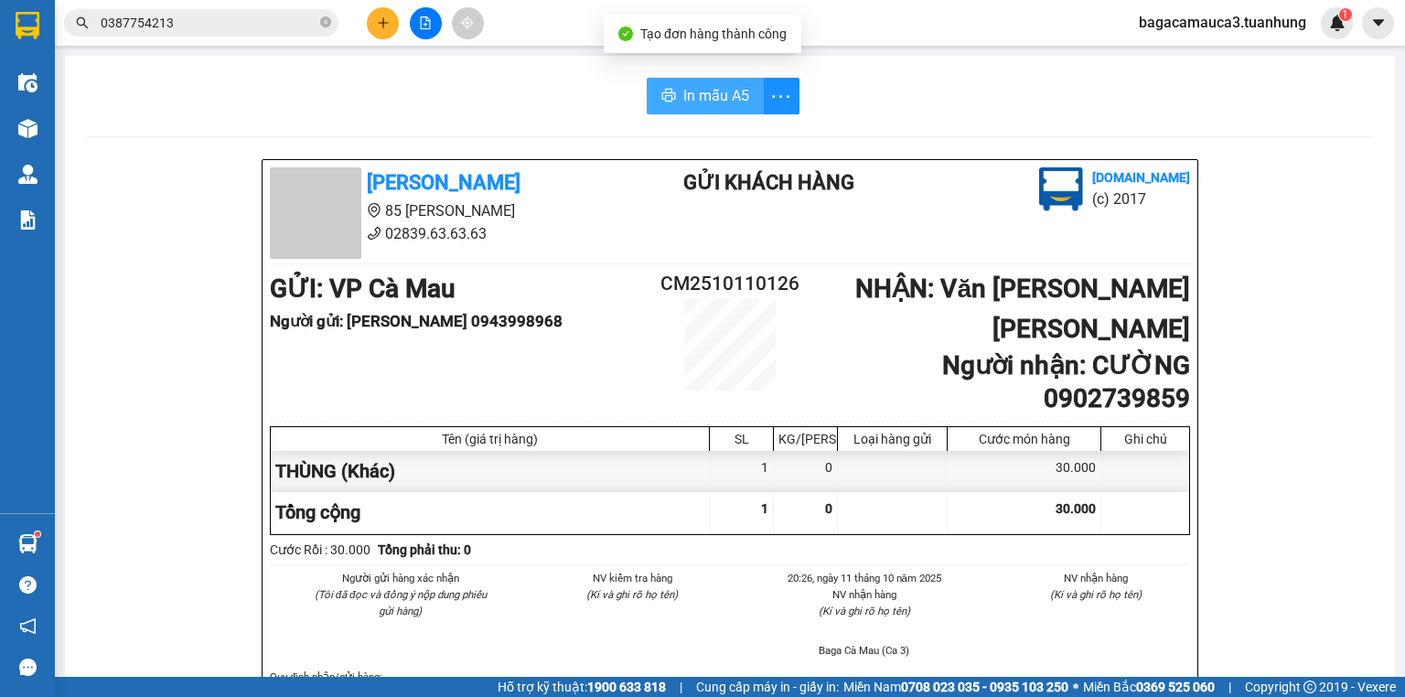
click at [673, 91] on button "In mẫu A5" at bounding box center [705, 96] width 117 height 37
click at [383, 23] on icon "plus" at bounding box center [383, 22] width 13 height 13
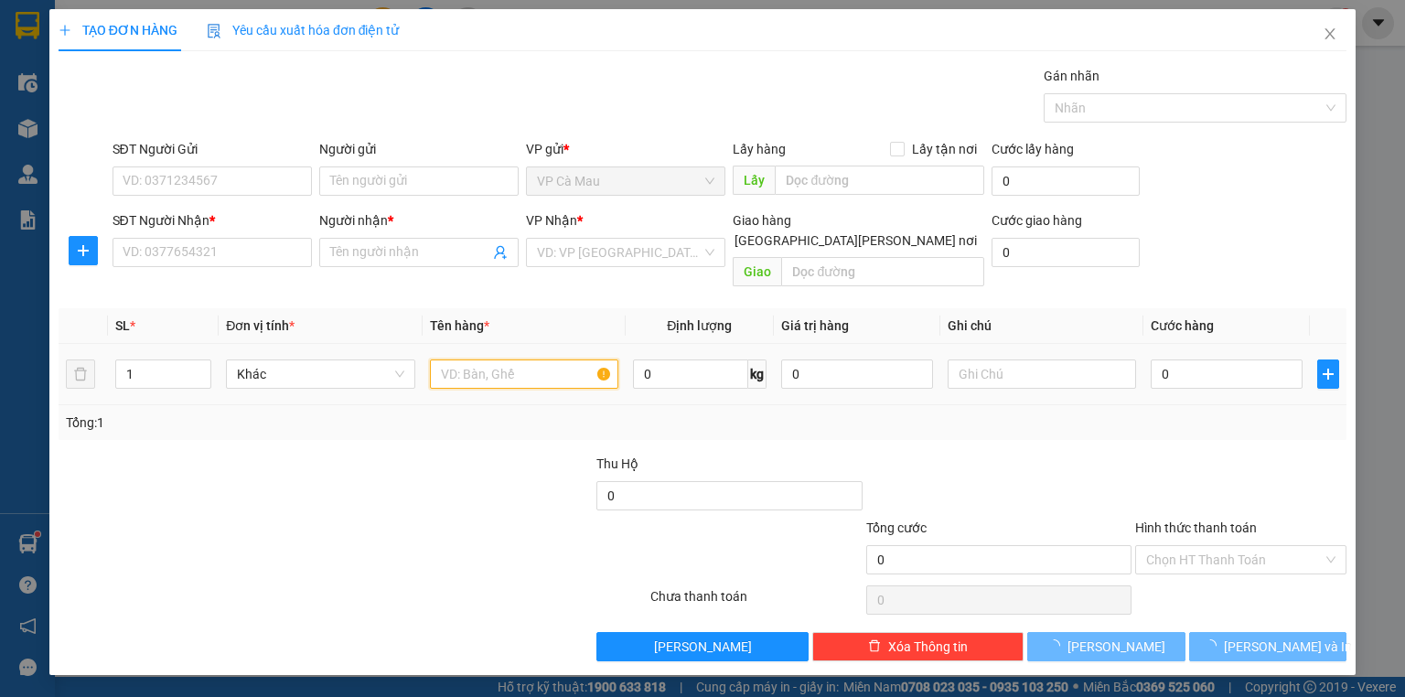
click at [498, 362] on input "text" at bounding box center [524, 373] width 188 height 29
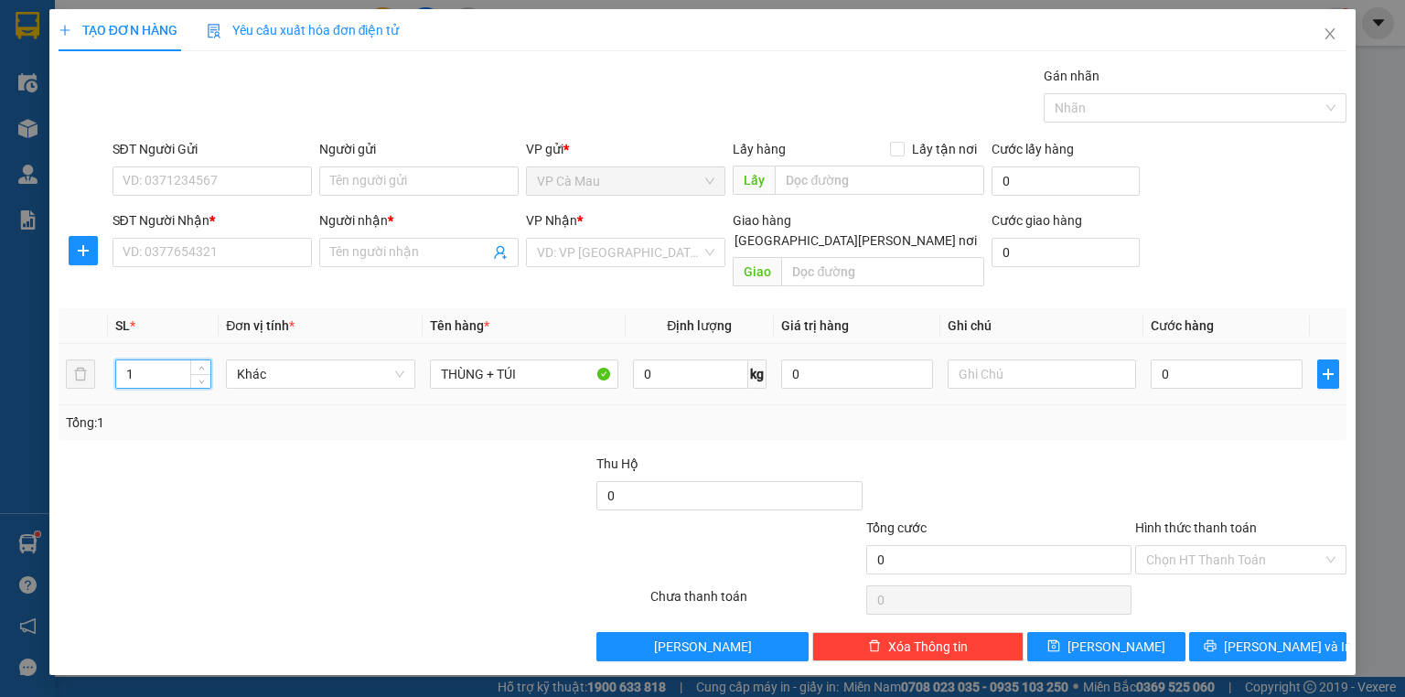
drag, startPoint x: 124, startPoint y: 348, endPoint x: 98, endPoint y: 401, distance: 59.3
click at [91, 395] on div "SL * Đơn vị tính * Tên hàng * Định [PERSON_NAME] trị hàng Ghi [PERSON_NAME] hàn…" at bounding box center [703, 374] width 1288 height 132
drag, startPoint x: 134, startPoint y: 356, endPoint x: 121, endPoint y: 369, distance: 18.8
click at [121, 369] on div "1" at bounding box center [163, 374] width 96 height 37
click at [607, 260] on input "search" at bounding box center [619, 252] width 165 height 27
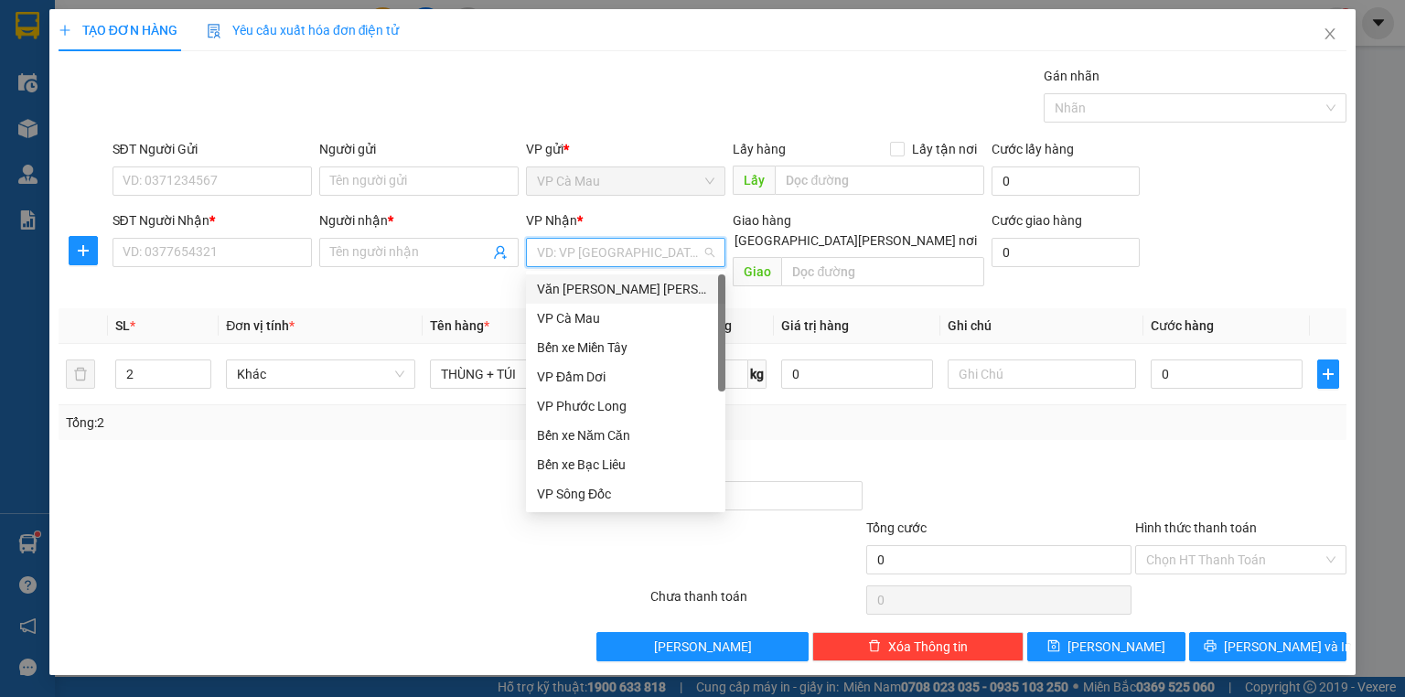
click at [647, 290] on div "Văn [PERSON_NAME] [PERSON_NAME]" at bounding box center [625, 289] width 177 height 20
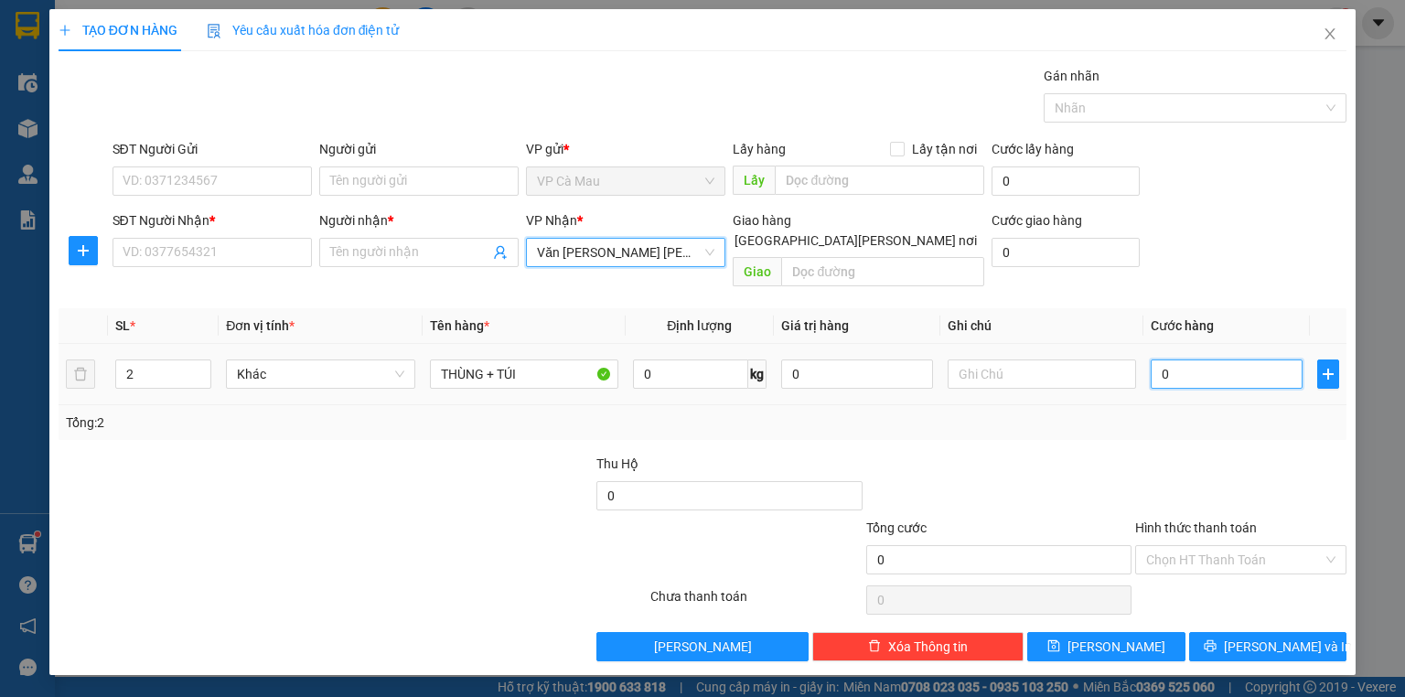
click at [1214, 359] on input "0" at bounding box center [1226, 373] width 152 height 29
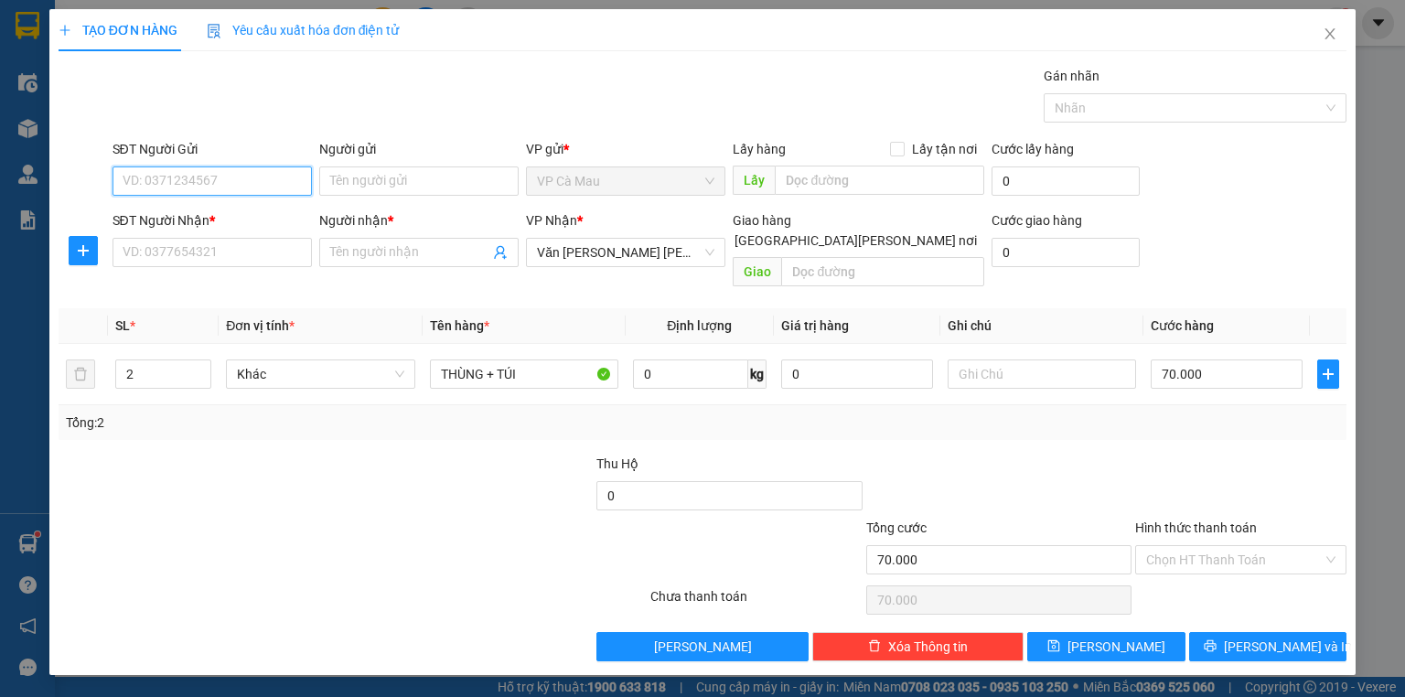
click at [261, 182] on input "SĐT Người Gửi" at bounding box center [211, 180] width 199 height 29
click at [384, 185] on input "Người gửi" at bounding box center [418, 180] width 199 height 29
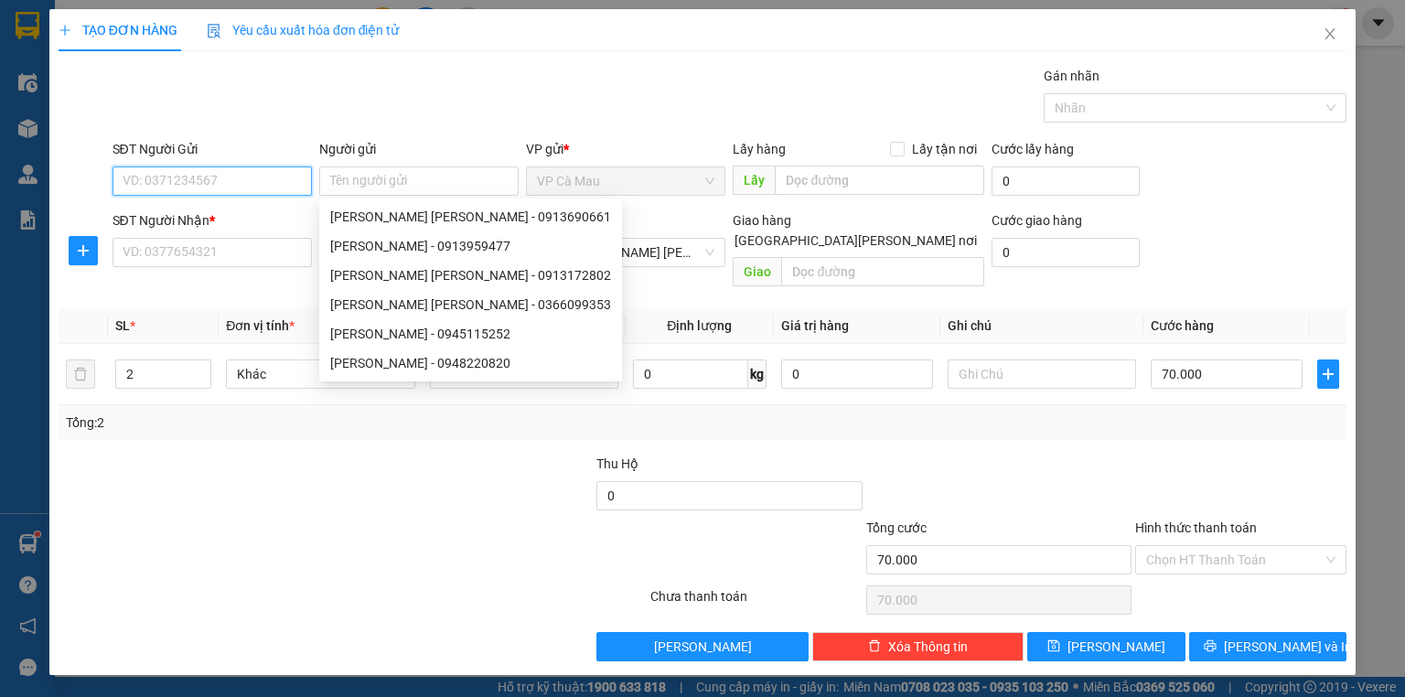
drag, startPoint x: 174, startPoint y: 170, endPoint x: 315, endPoint y: 184, distance: 141.5
click at [184, 170] on input "SĐT Người Gửi" at bounding box center [211, 180] width 199 height 29
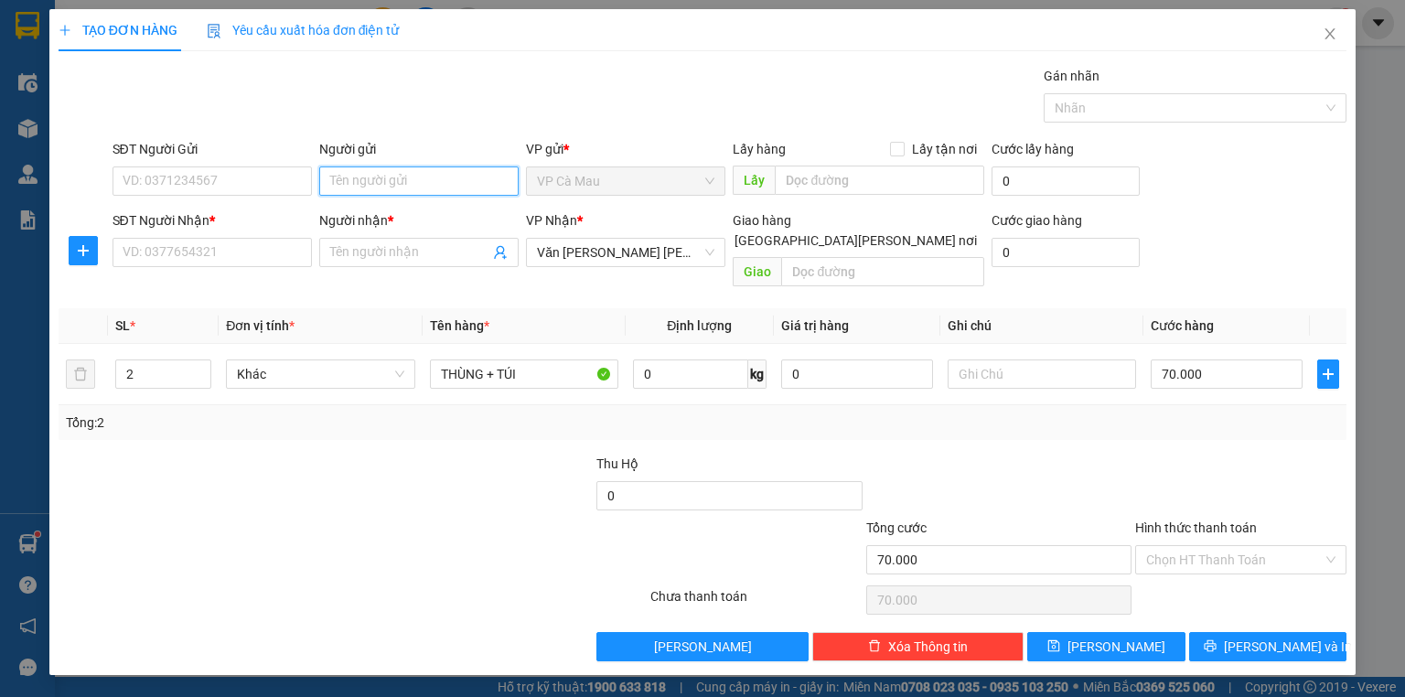
click at [359, 176] on input "Người gửi" at bounding box center [418, 180] width 199 height 29
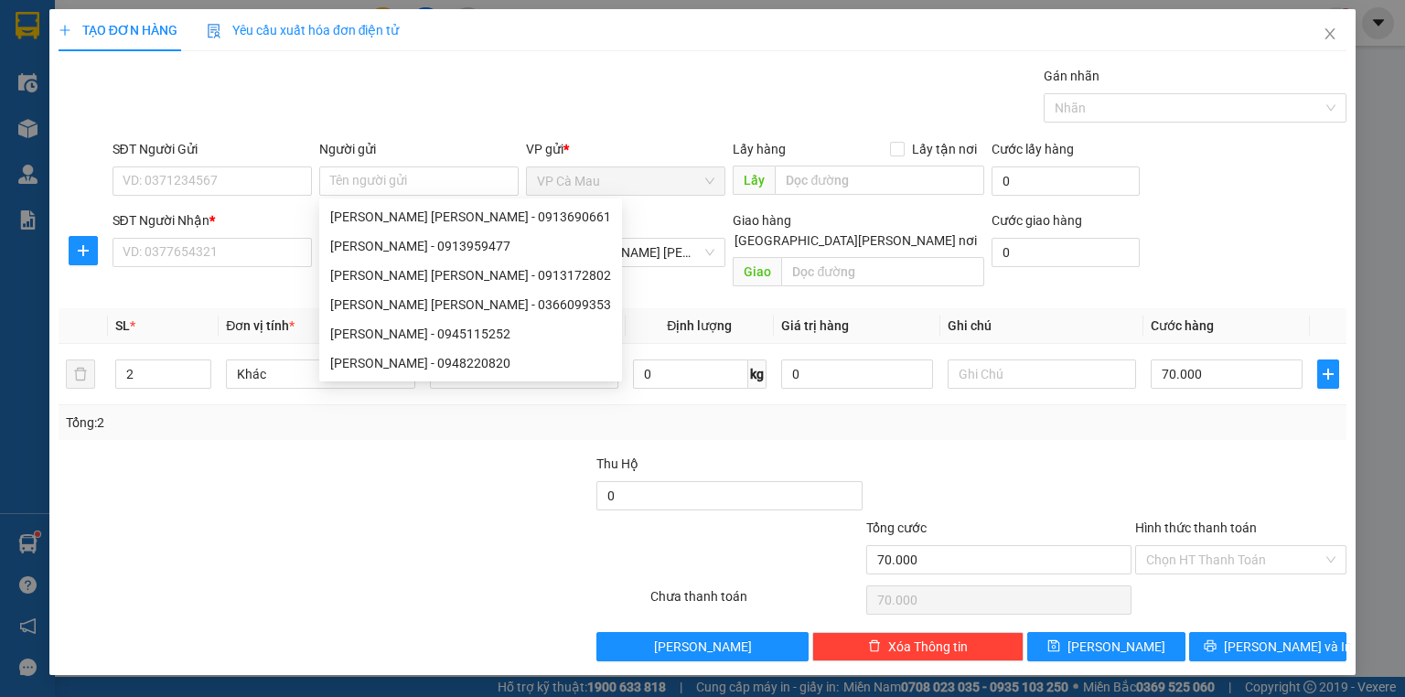
click at [725, 233] on input "[GEOGRAPHIC_DATA][PERSON_NAME] nơi" at bounding box center [718, 239] width 13 height 13
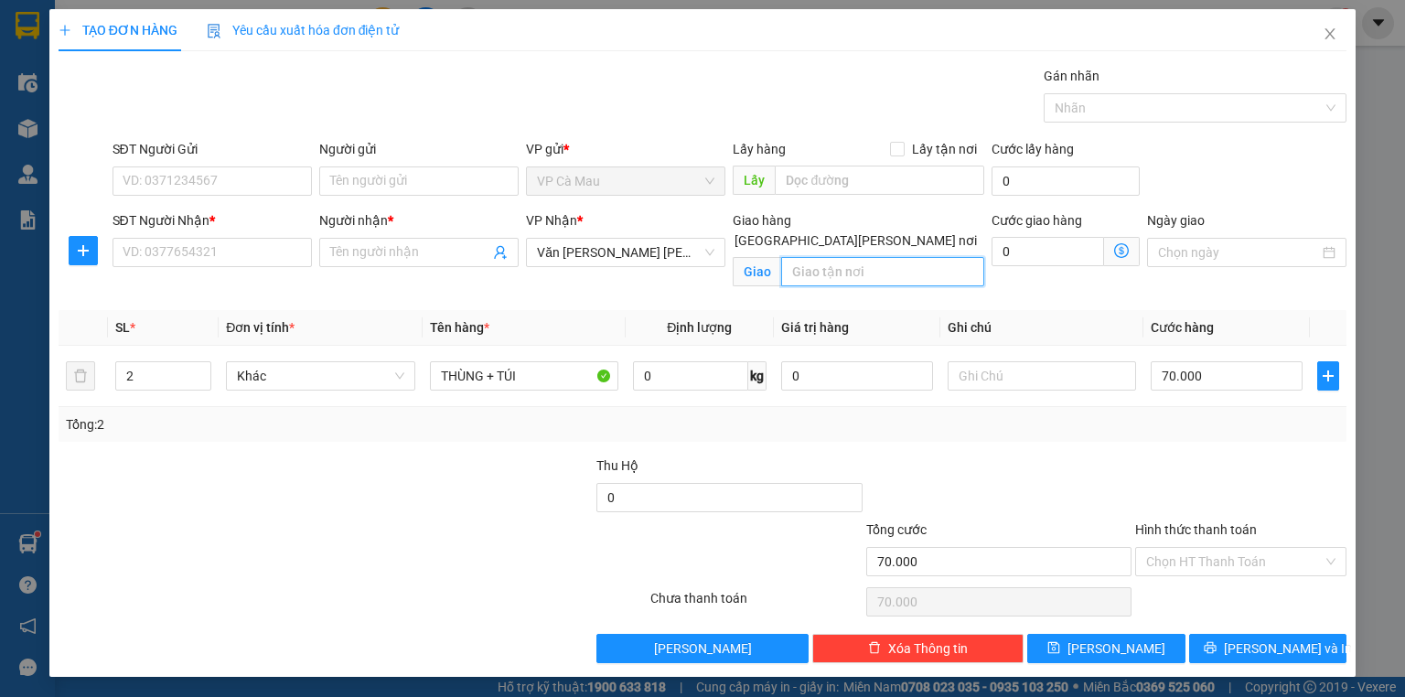
click at [892, 257] on input "text" at bounding box center [882, 271] width 203 height 29
click at [248, 245] on input "SĐT Người Nhận *" at bounding box center [211, 252] width 199 height 29
click at [347, 252] on input "Người nhận *" at bounding box center [409, 252] width 159 height 20
drag, startPoint x: 381, startPoint y: 256, endPoint x: 208, endPoint y: 291, distance: 176.3
click at [211, 290] on div "SĐT Người [PERSON_NAME] * VD: 0377654321 Người [PERSON_NAME] * THANYH TRÚC THAN…" at bounding box center [730, 253] width 1242 height 86
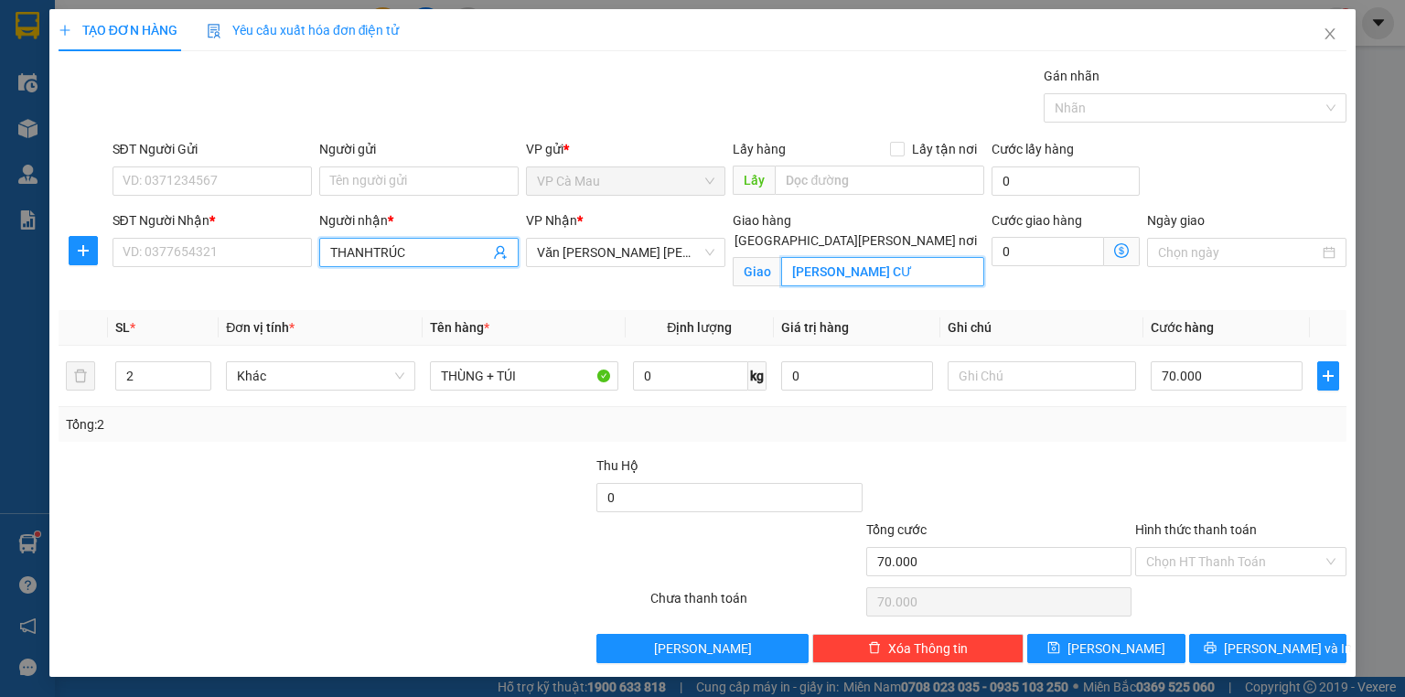
click at [885, 257] on input "[PERSON_NAME] CƯ" at bounding box center [882, 271] width 203 height 29
click at [864, 257] on input "[PERSON_NAME] CƯ AKẢI [PERSON_NAME][GEOGRAPHIC_DATA]" at bounding box center [882, 271] width 203 height 29
click at [1119, 256] on icon "dollar-circle" at bounding box center [1121, 250] width 15 height 15
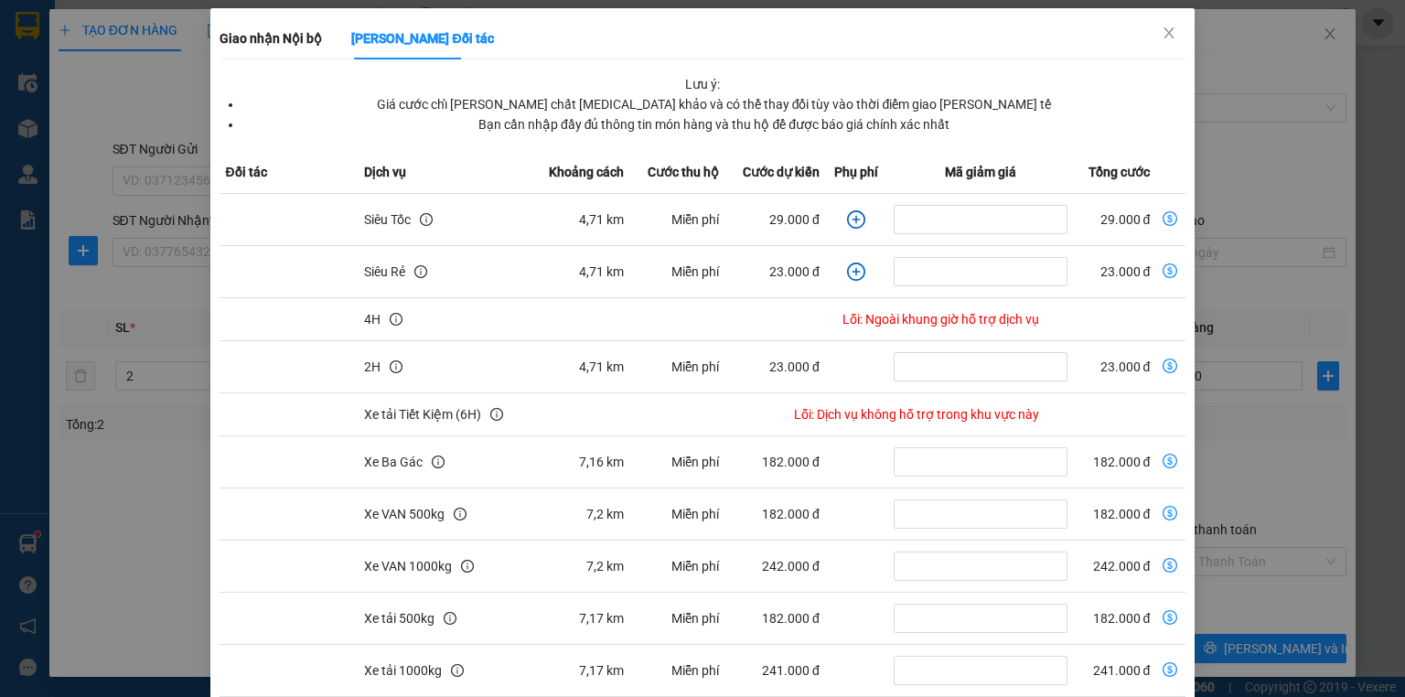
scroll to position [0, 0]
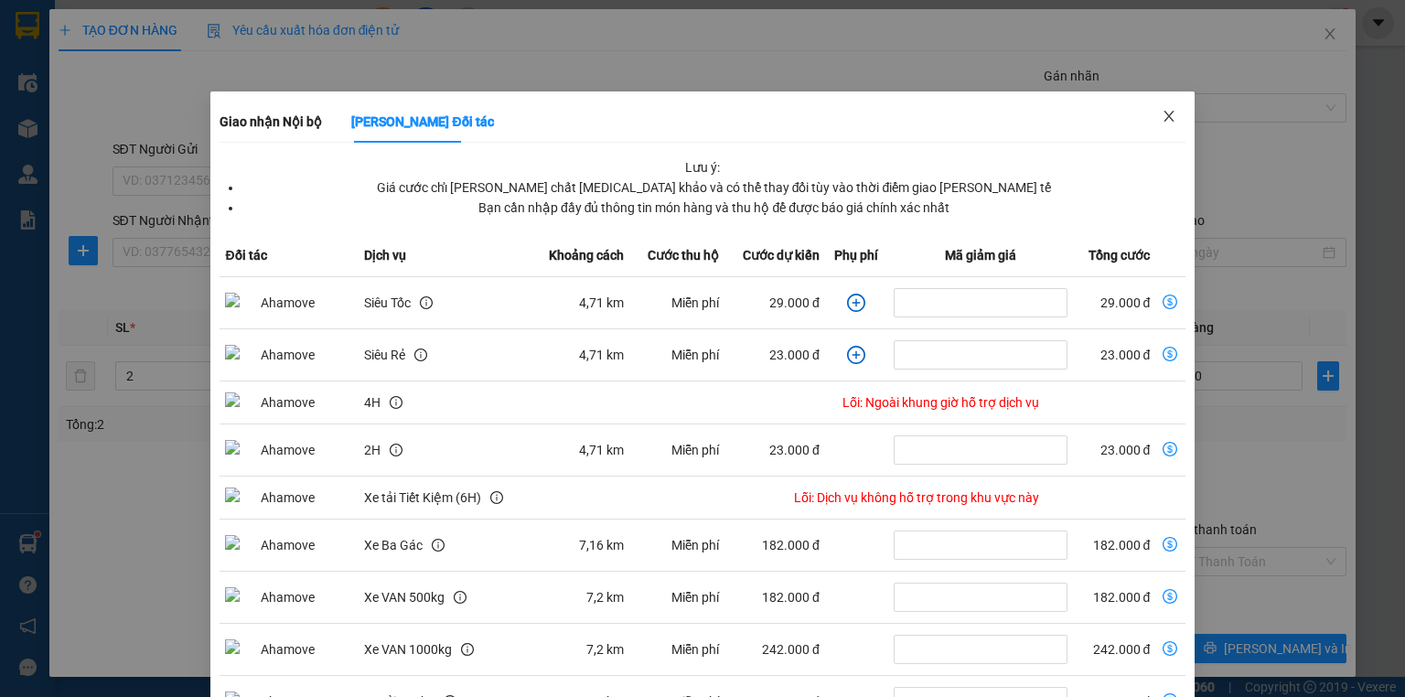
click at [1163, 116] on icon "close" at bounding box center [1168, 116] width 10 height 11
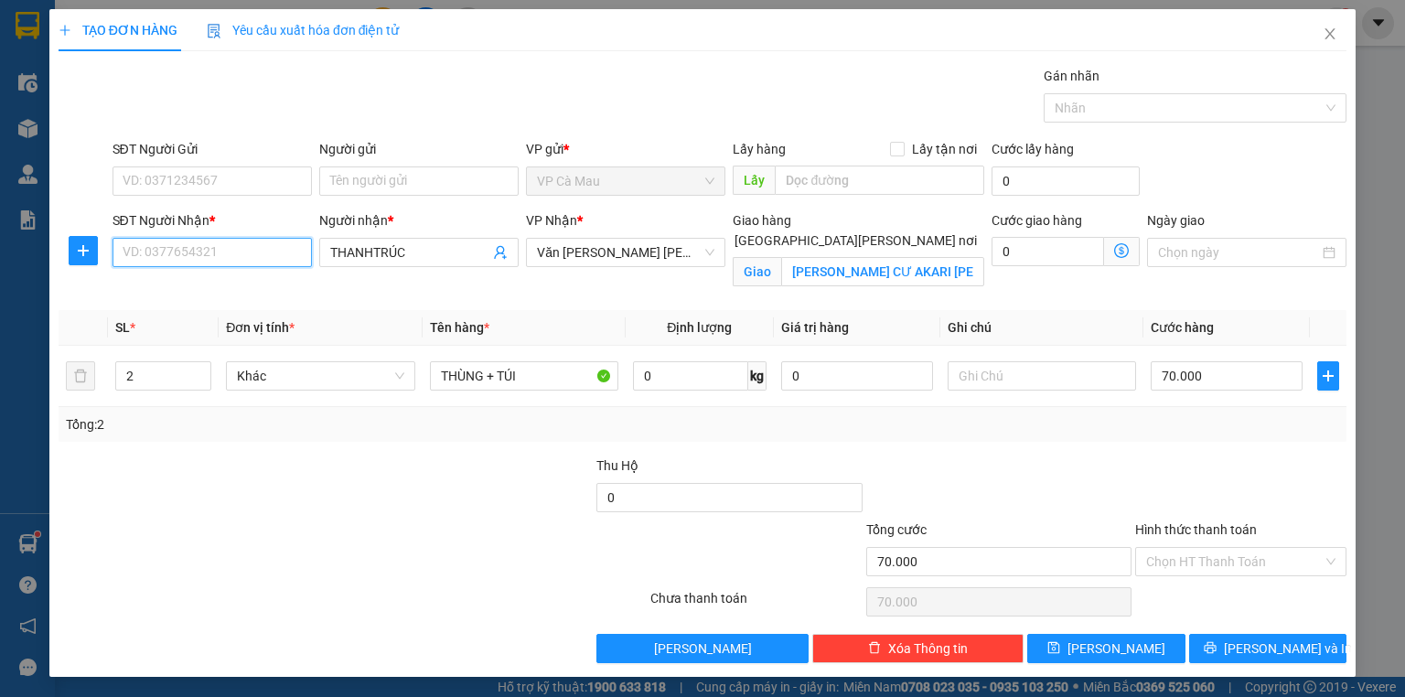
click at [234, 249] on input "SĐT Người Nhận *" at bounding box center [211, 252] width 199 height 29
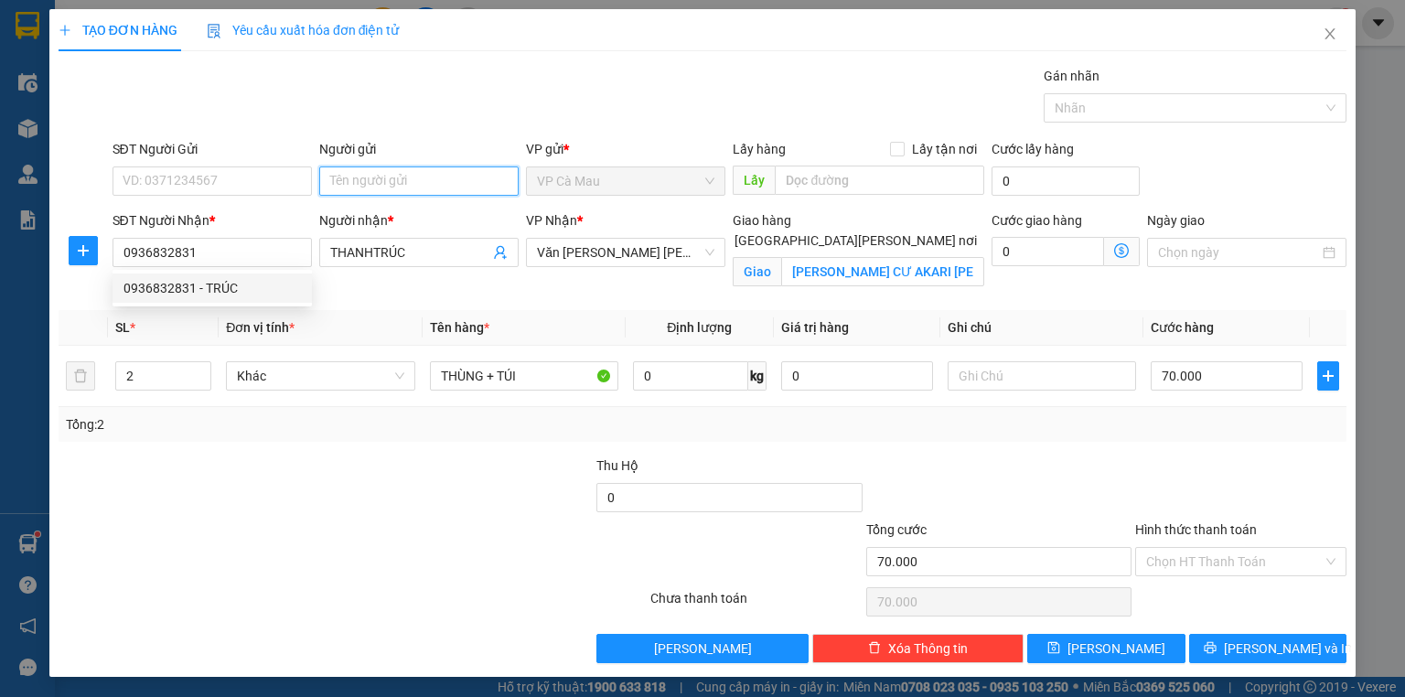
click at [401, 179] on input "Người gửi" at bounding box center [418, 180] width 199 height 29
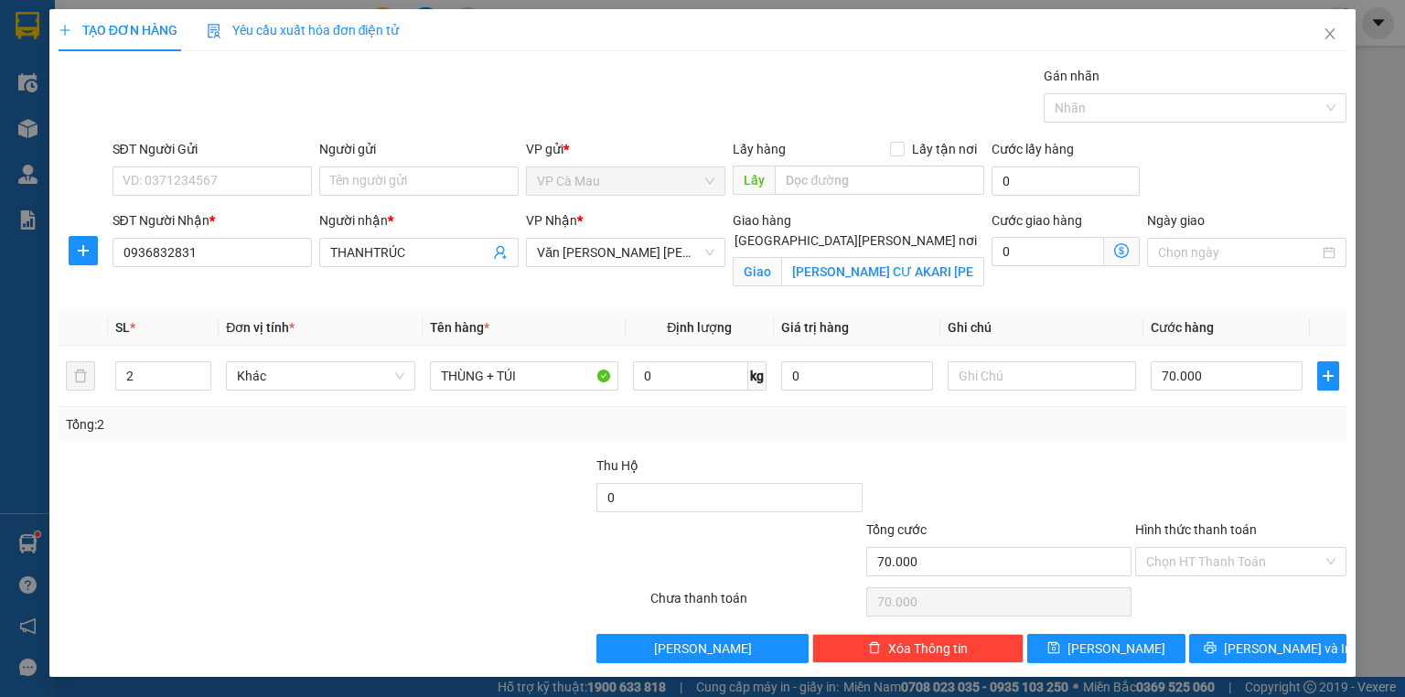
click at [725, 233] on input "[GEOGRAPHIC_DATA][PERSON_NAME] nơi" at bounding box center [718, 239] width 13 height 13
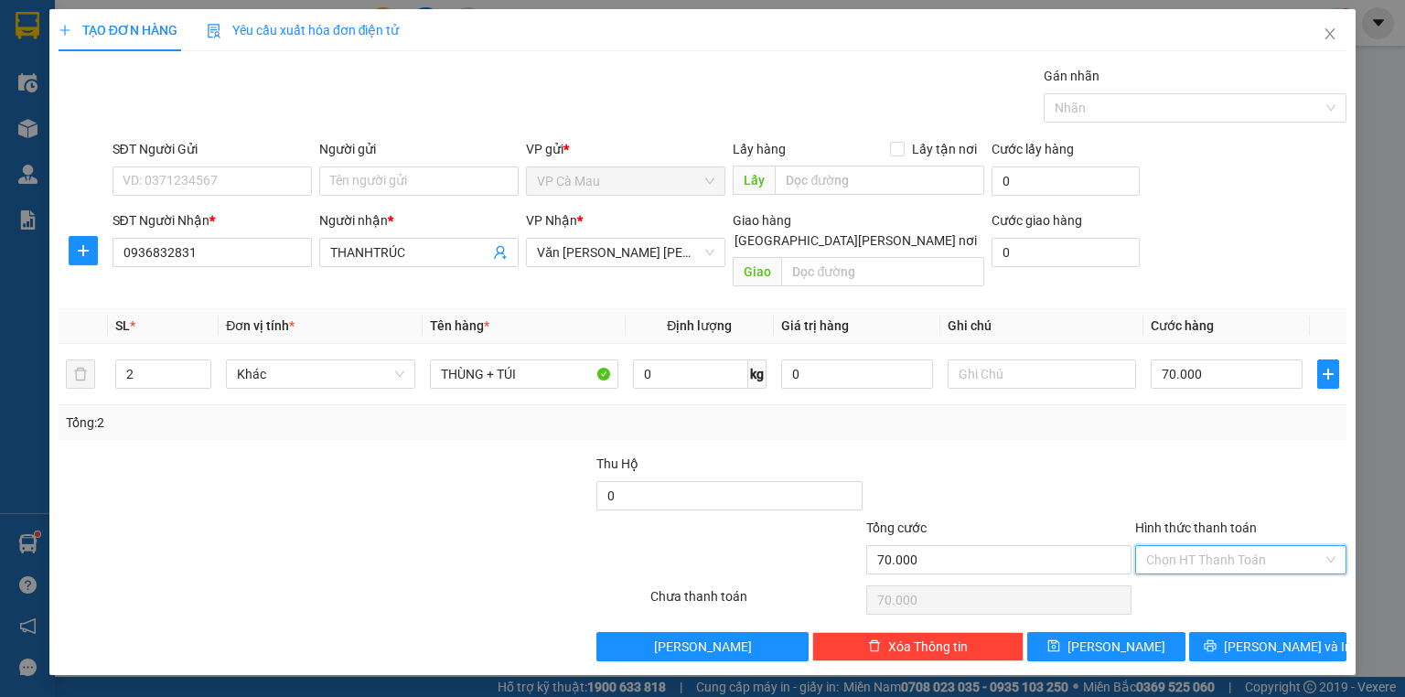
click at [1225, 546] on input "Hình thức thanh toán" at bounding box center [1234, 559] width 176 height 27
click at [1218, 571] on div "Tại văn phòng" at bounding box center [1240, 574] width 189 height 20
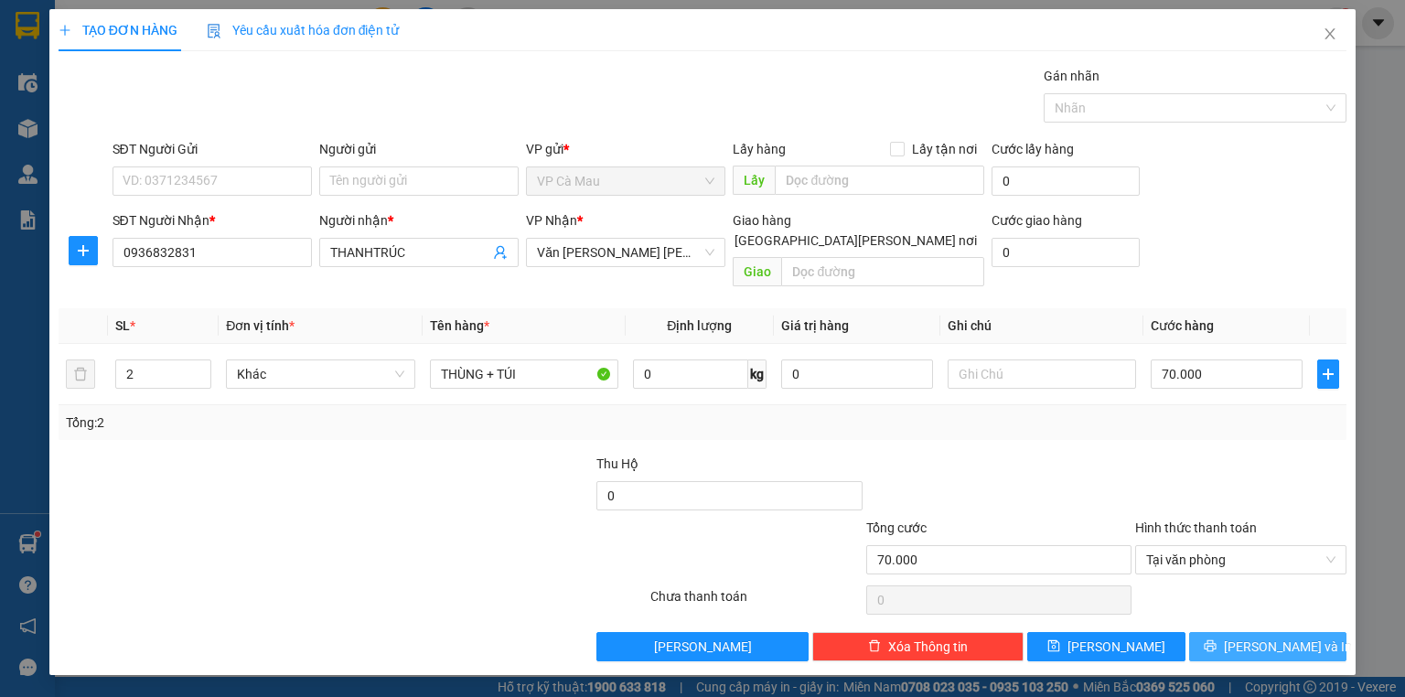
click at [1232, 632] on button "[PERSON_NAME] và In" at bounding box center [1268, 646] width 158 height 29
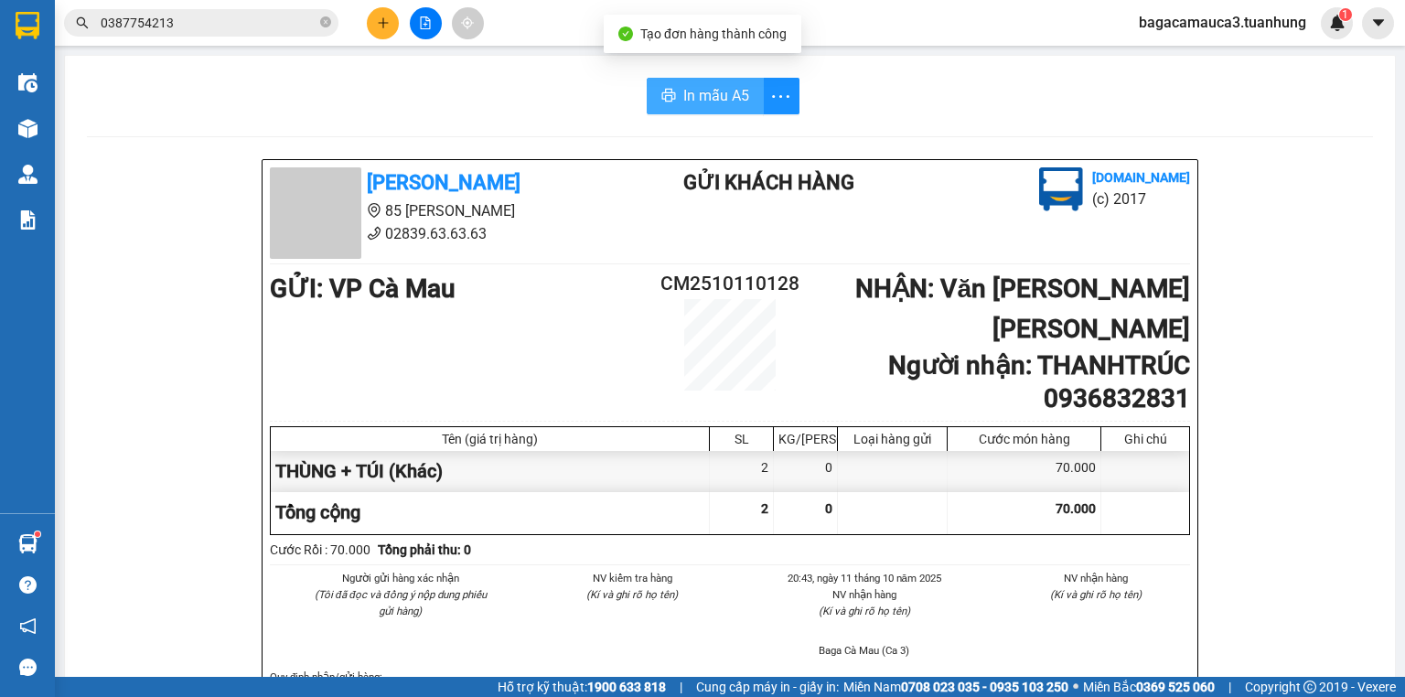
click at [702, 95] on span "In mẫu A5" at bounding box center [716, 95] width 66 height 23
click at [687, 93] on span "In mẫu A5" at bounding box center [720, 95] width 66 height 23
drag, startPoint x: 402, startPoint y: 15, endPoint x: 391, endPoint y: 19, distance: 11.9
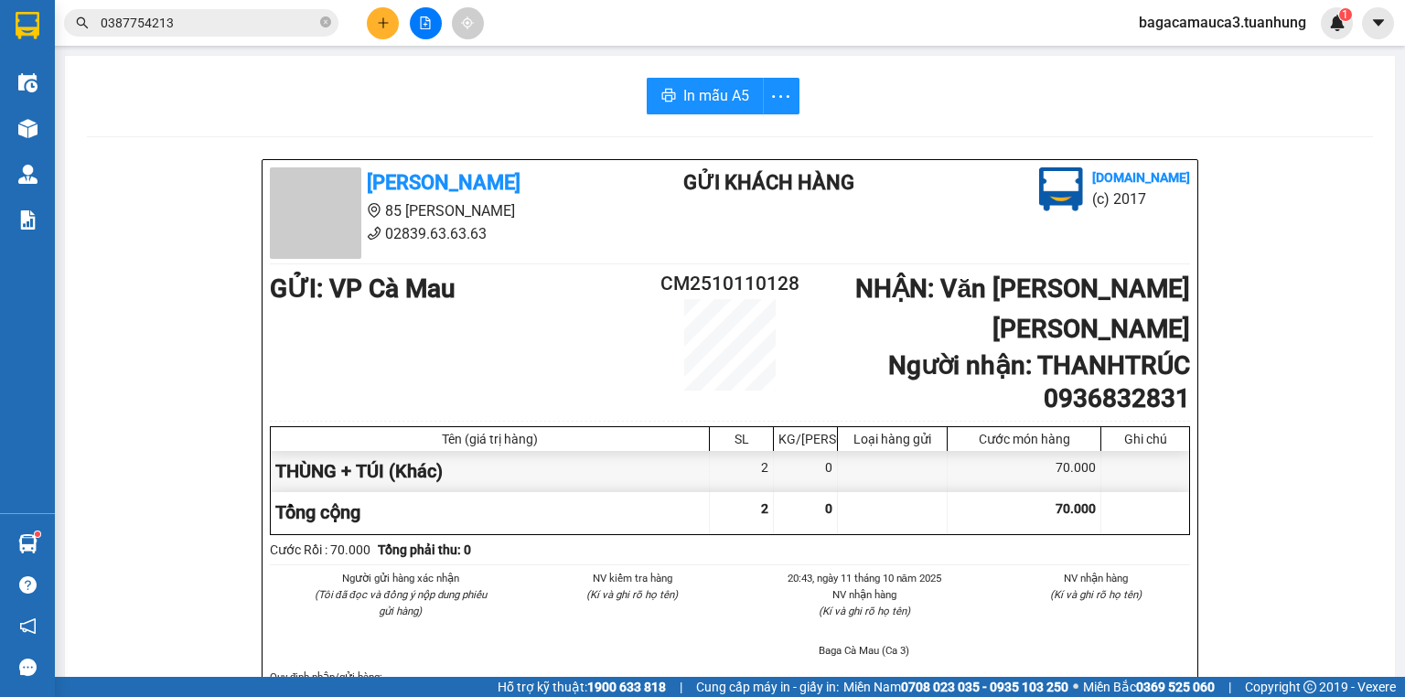
click at [391, 19] on div at bounding box center [425, 23] width 137 height 32
click at [391, 19] on button at bounding box center [383, 23] width 32 height 32
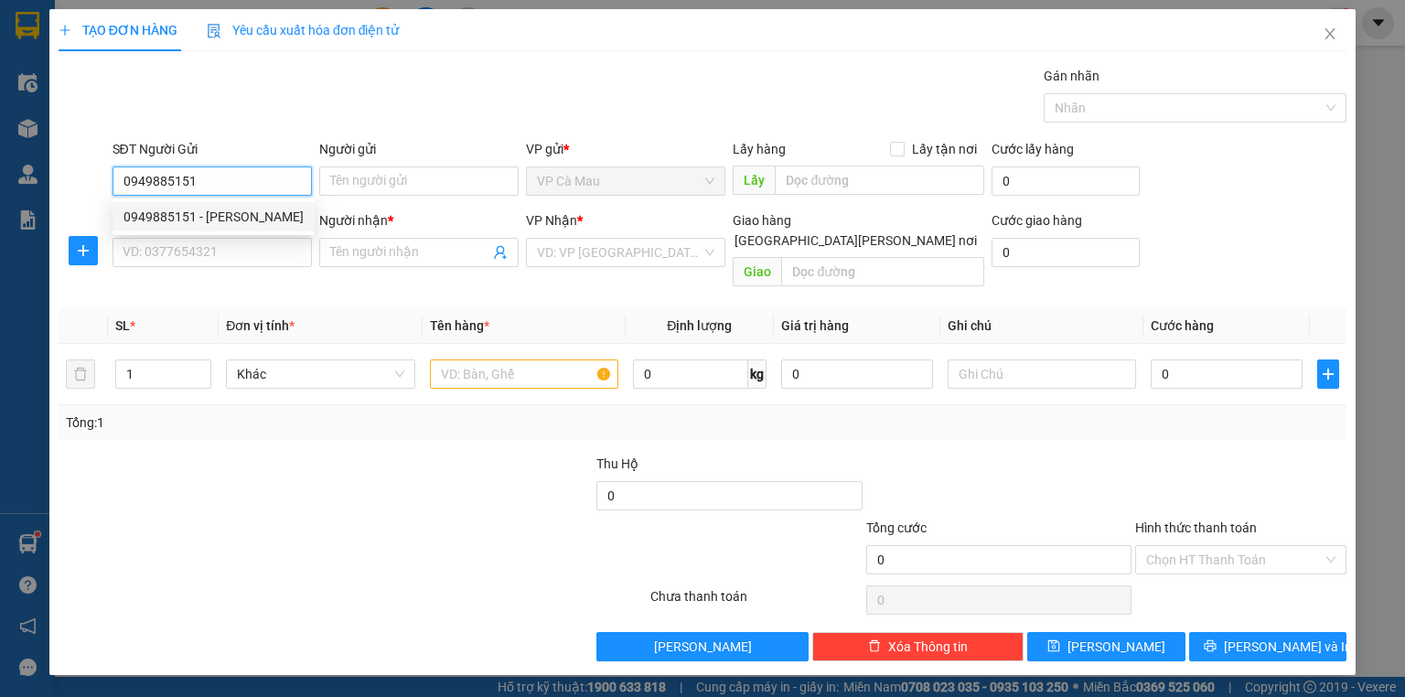
click at [242, 218] on div "0949885151 - [PERSON_NAME]" at bounding box center [213, 217] width 180 height 20
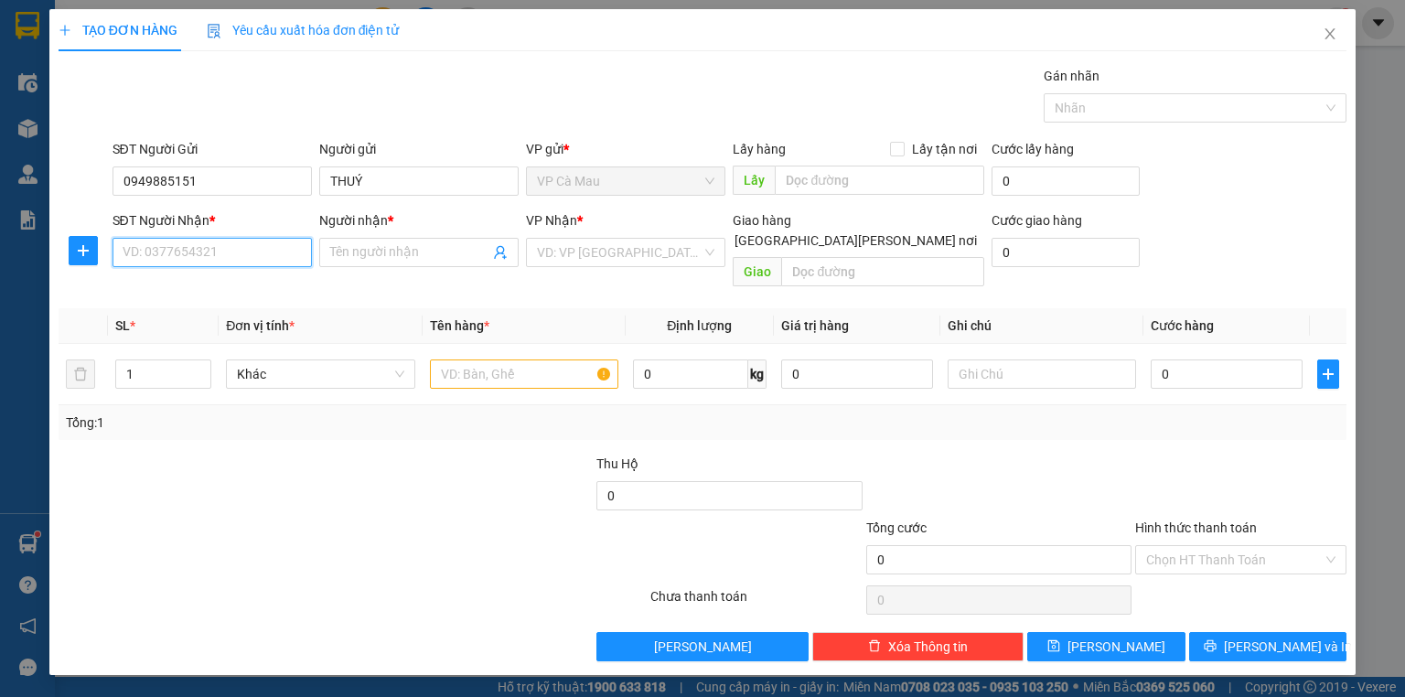
click at [263, 252] on input "SĐT Người Nhận *" at bounding box center [211, 252] width 199 height 29
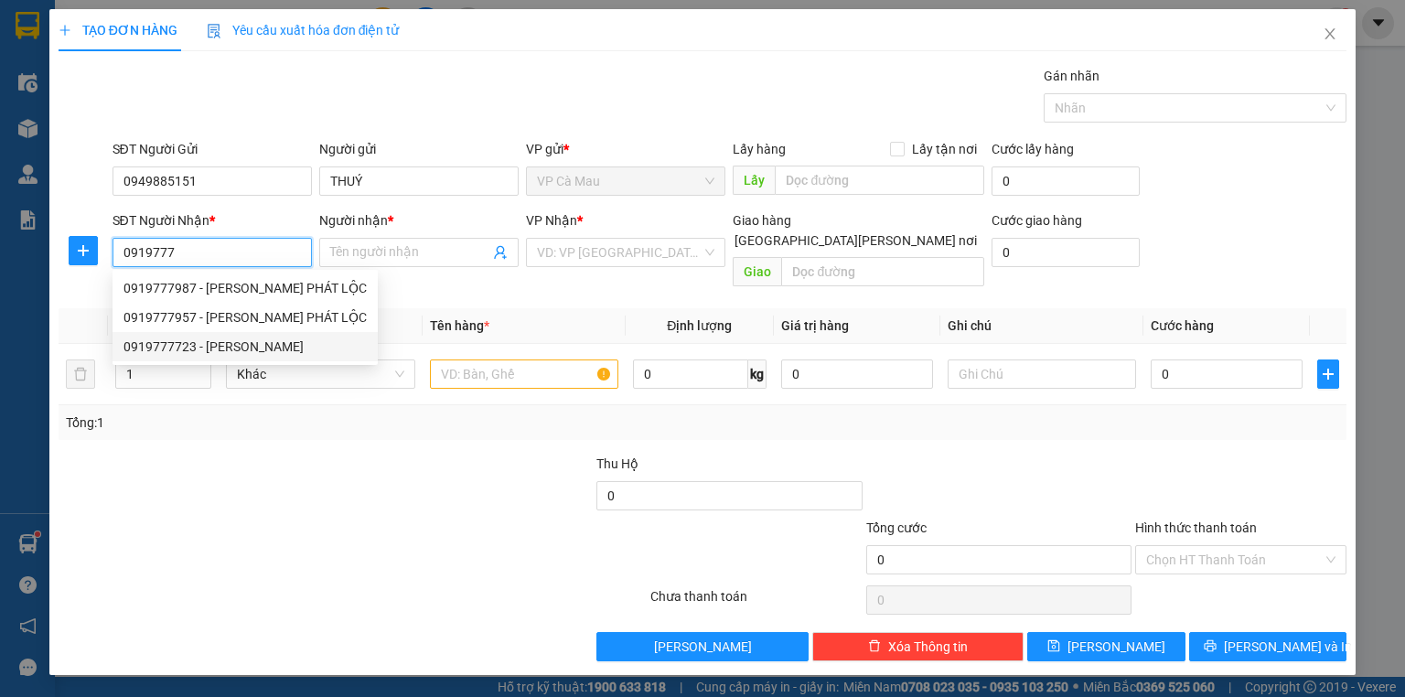
click at [299, 346] on div "0919777723 - [PERSON_NAME]" at bounding box center [244, 347] width 243 height 20
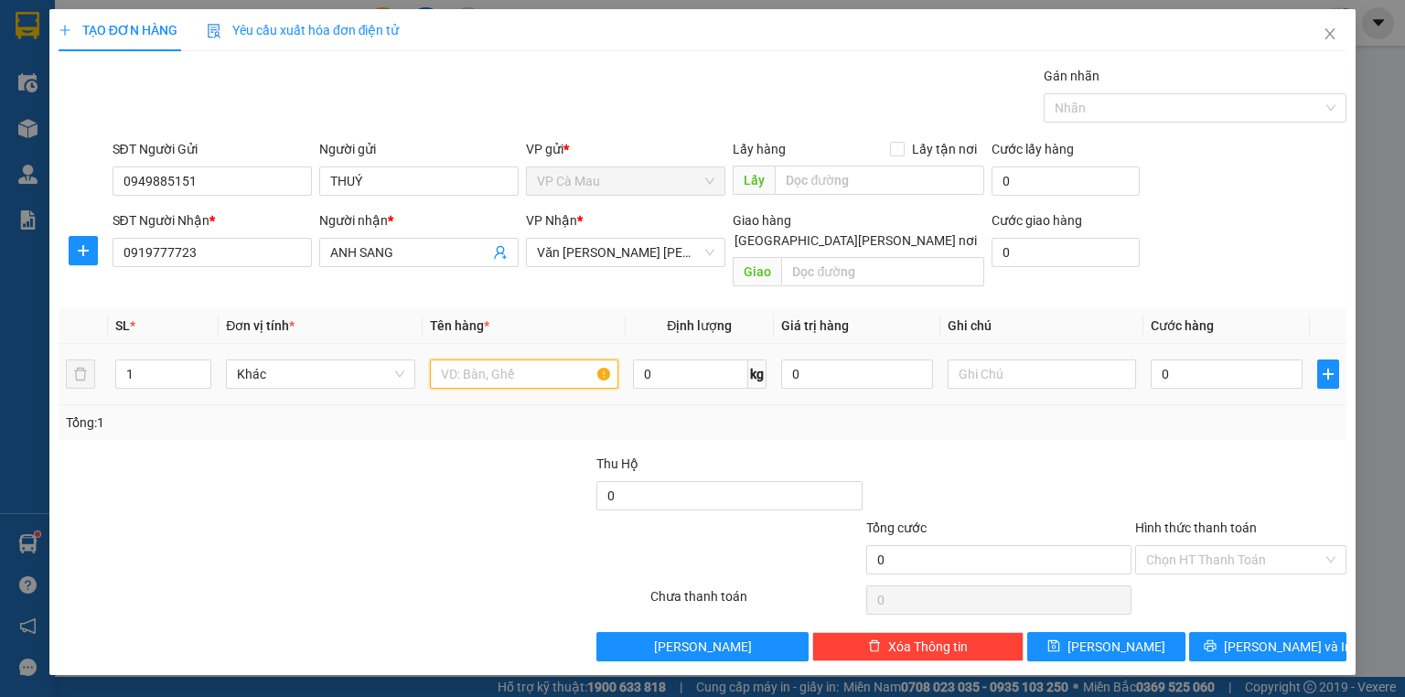
click at [497, 359] on input "text" at bounding box center [524, 373] width 188 height 29
click at [1202, 359] on input "0" at bounding box center [1226, 373] width 152 height 29
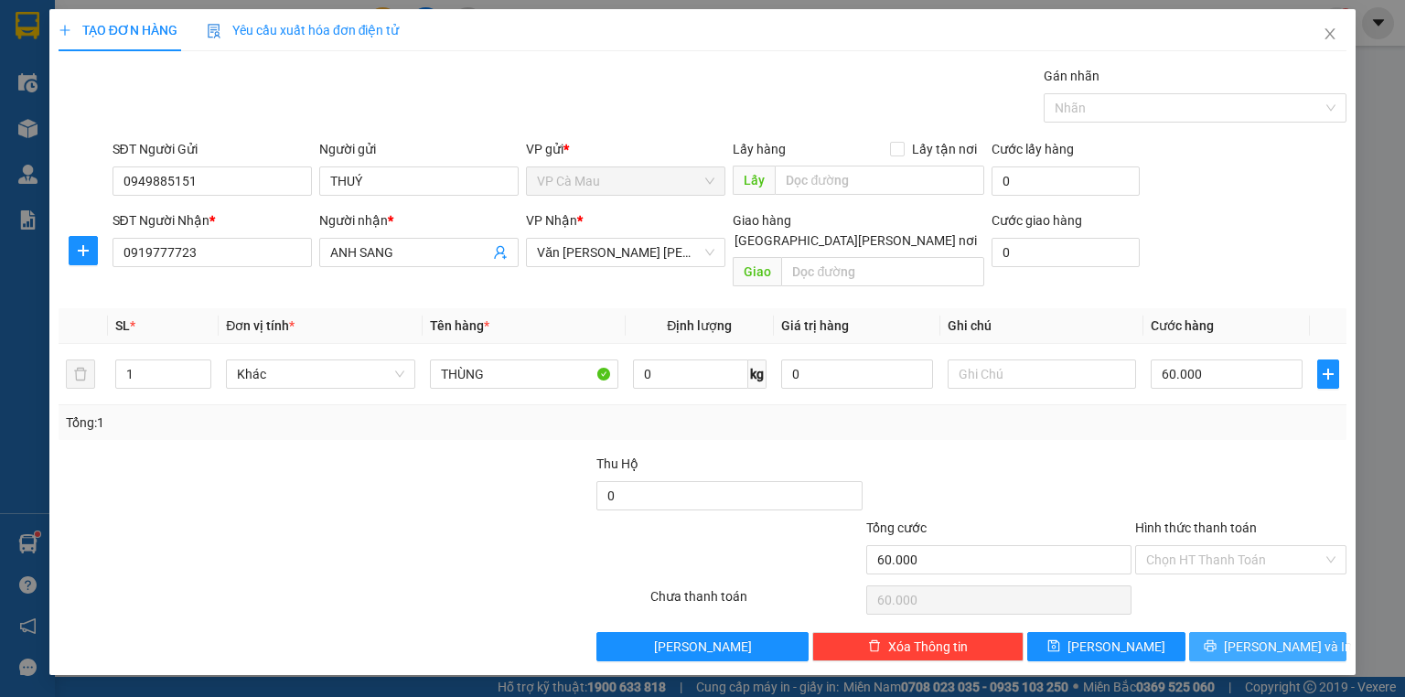
click at [1288, 636] on span "[PERSON_NAME] và In" at bounding box center [1288, 646] width 128 height 20
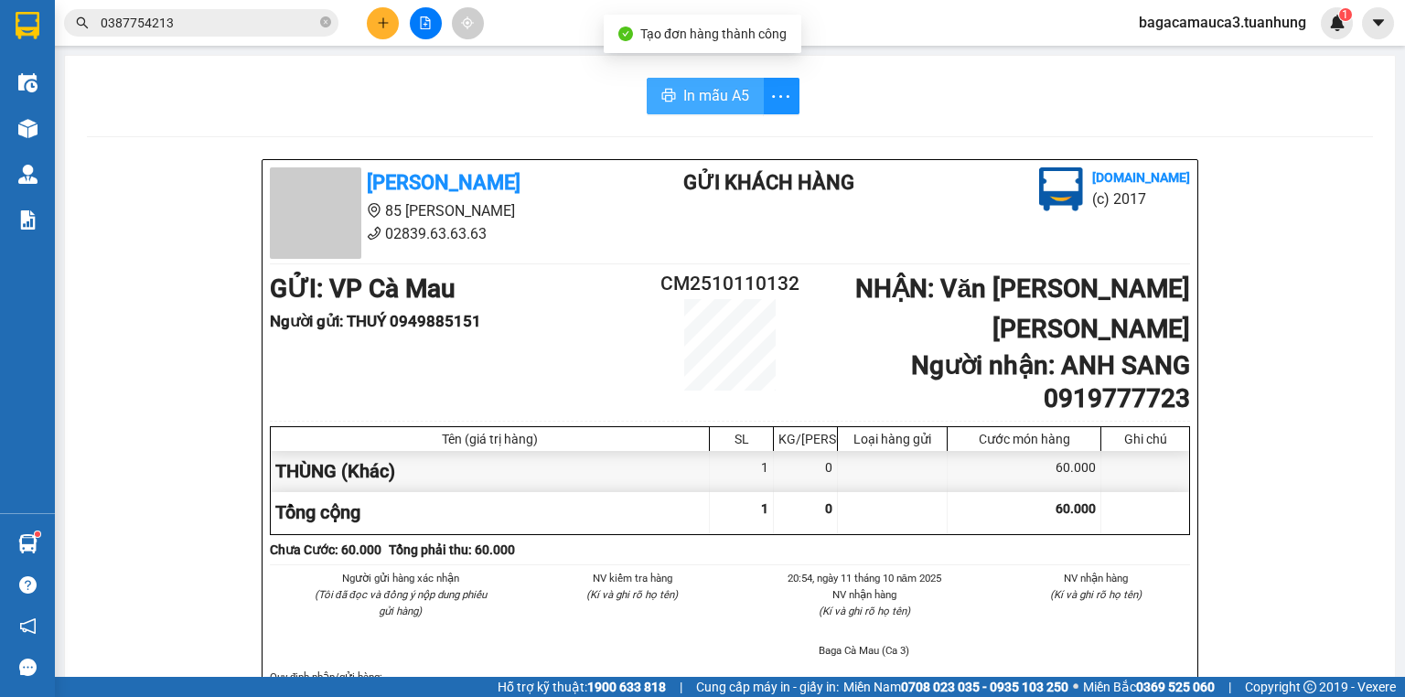
click at [708, 106] on span "In mẫu A5" at bounding box center [716, 95] width 66 height 23
click at [194, 26] on input "0387754213" at bounding box center [209, 23] width 216 height 20
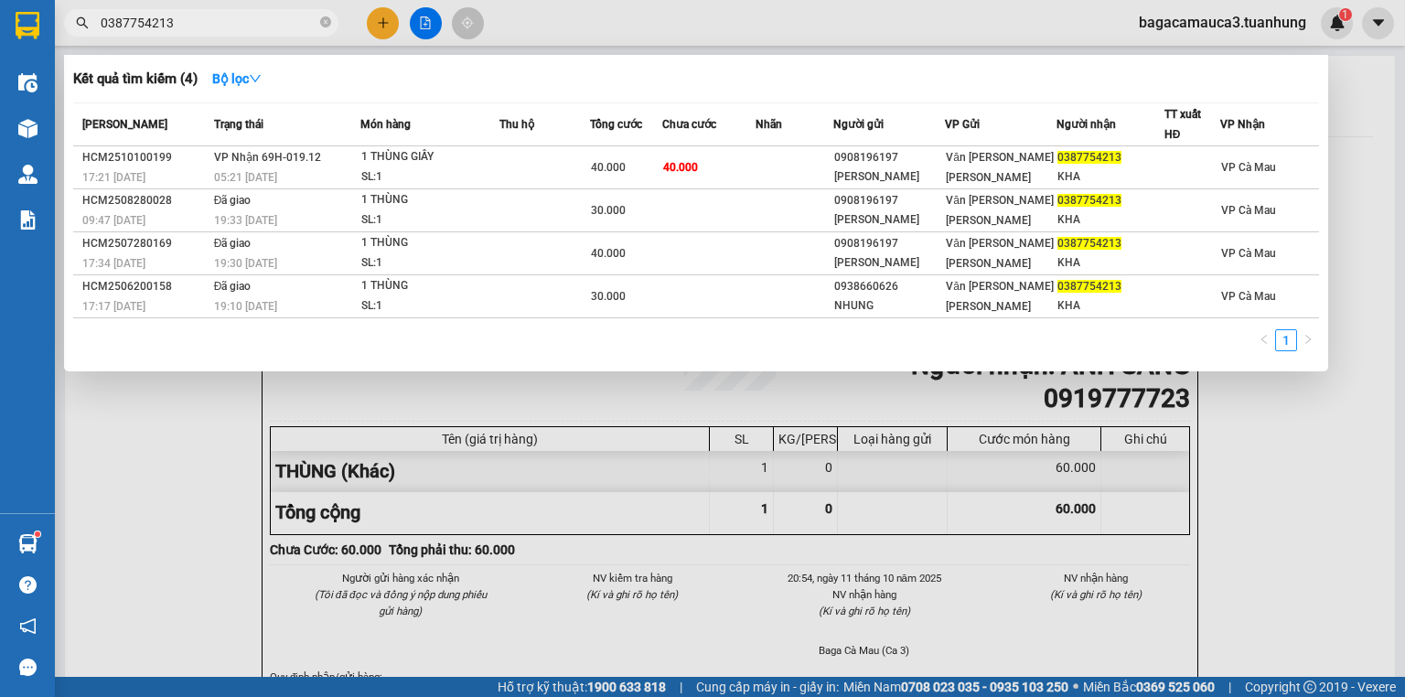
click at [194, 26] on input "0387754213" at bounding box center [209, 23] width 216 height 20
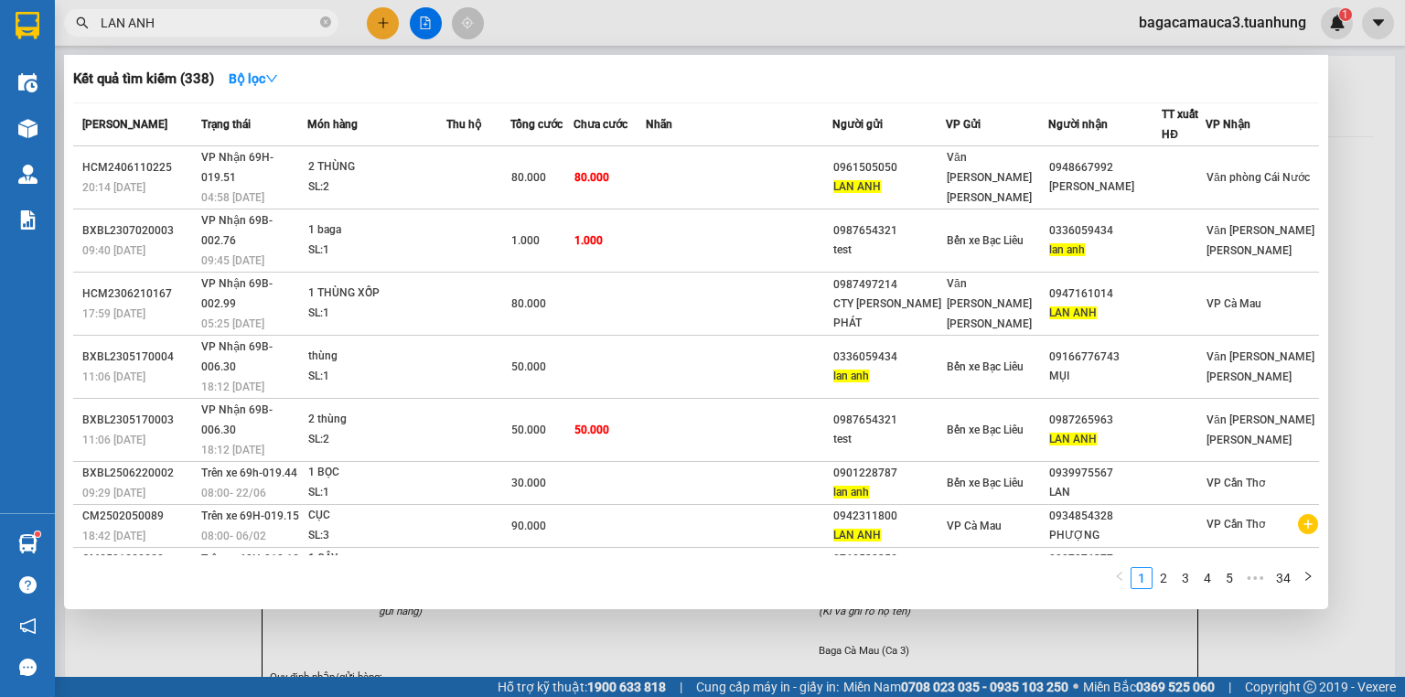
click at [285, 32] on input "LAN ANH" at bounding box center [209, 23] width 216 height 20
click at [283, 26] on input "LAN ANH" at bounding box center [209, 23] width 216 height 20
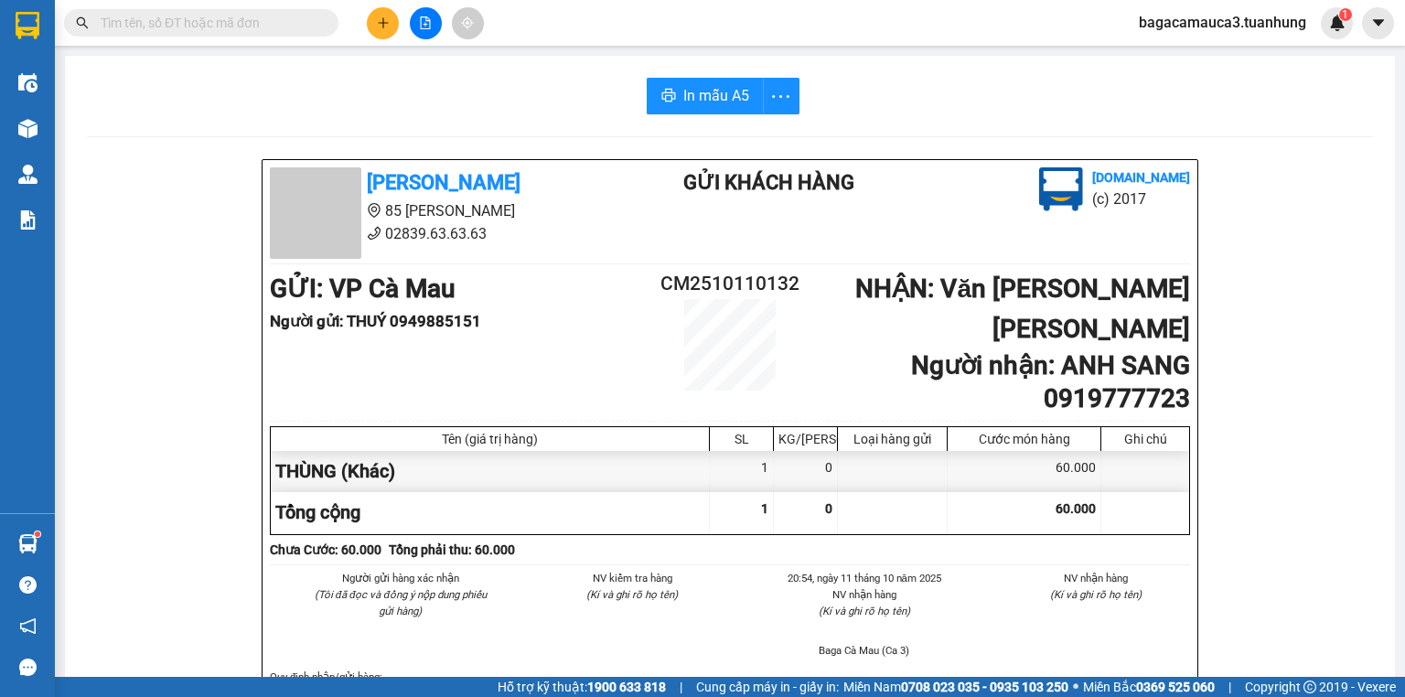
click at [166, 32] on input "text" at bounding box center [209, 23] width 216 height 20
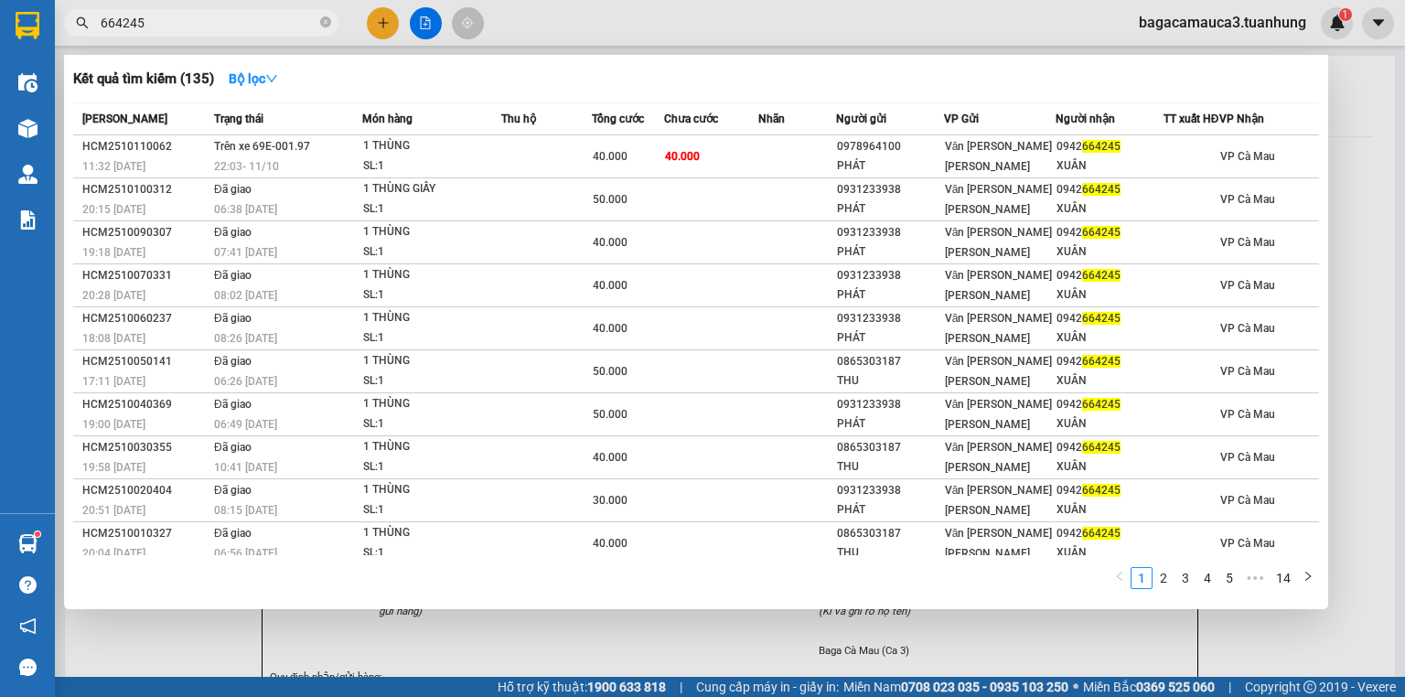
click at [238, 16] on input "664245" at bounding box center [209, 23] width 216 height 20
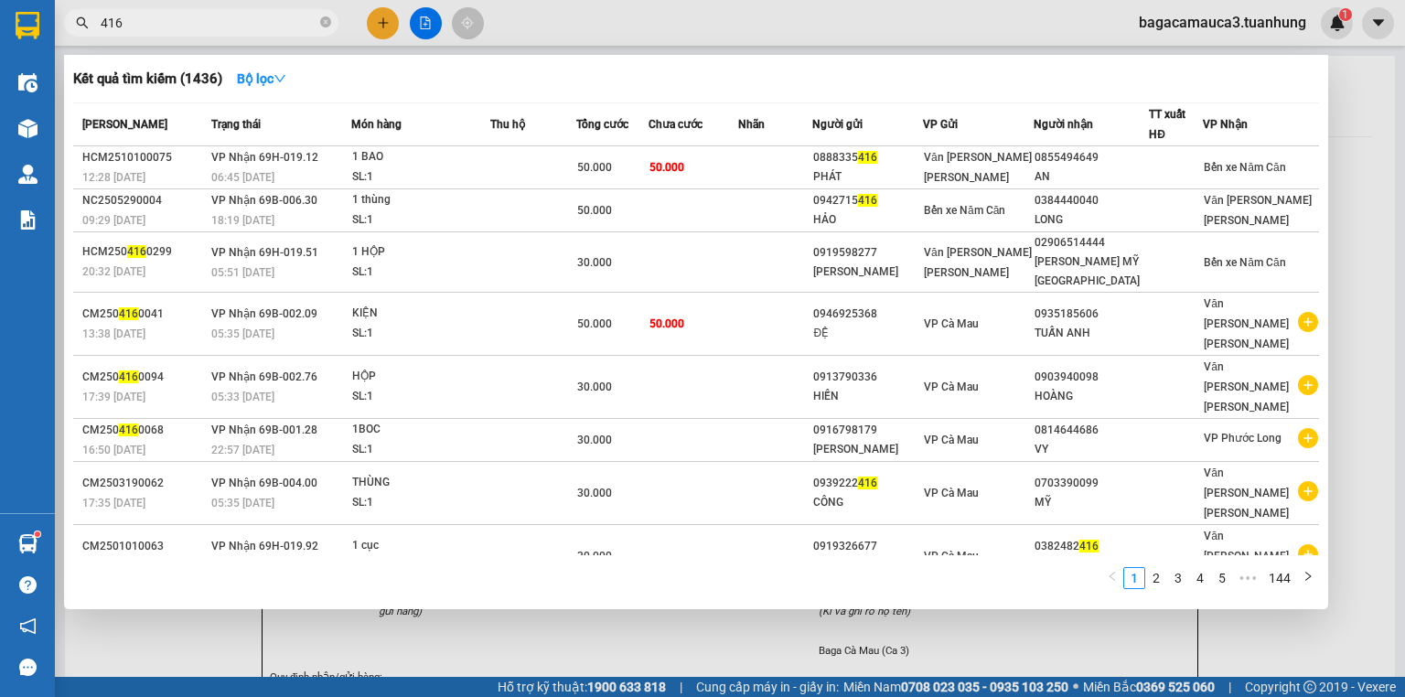
click at [231, 18] on input "416" at bounding box center [209, 23] width 216 height 20
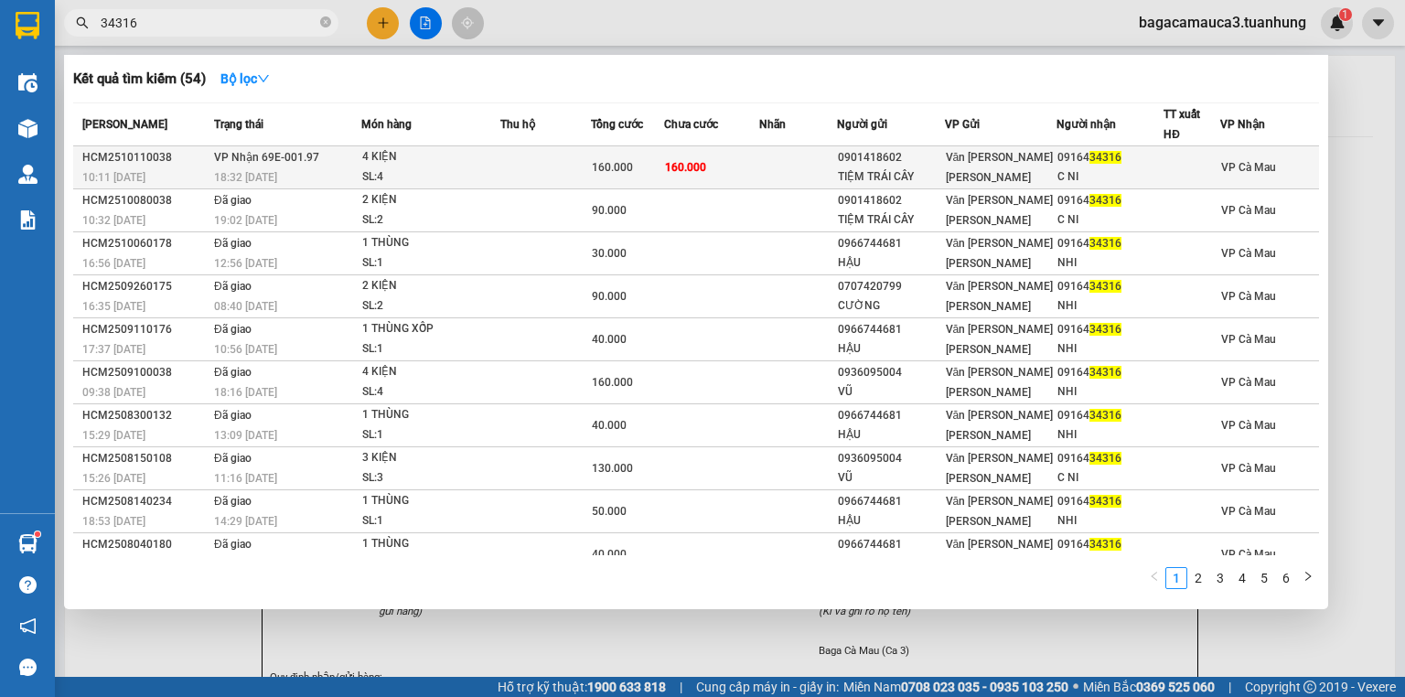
click at [493, 170] on div "SL: 4" at bounding box center [430, 177] width 137 height 20
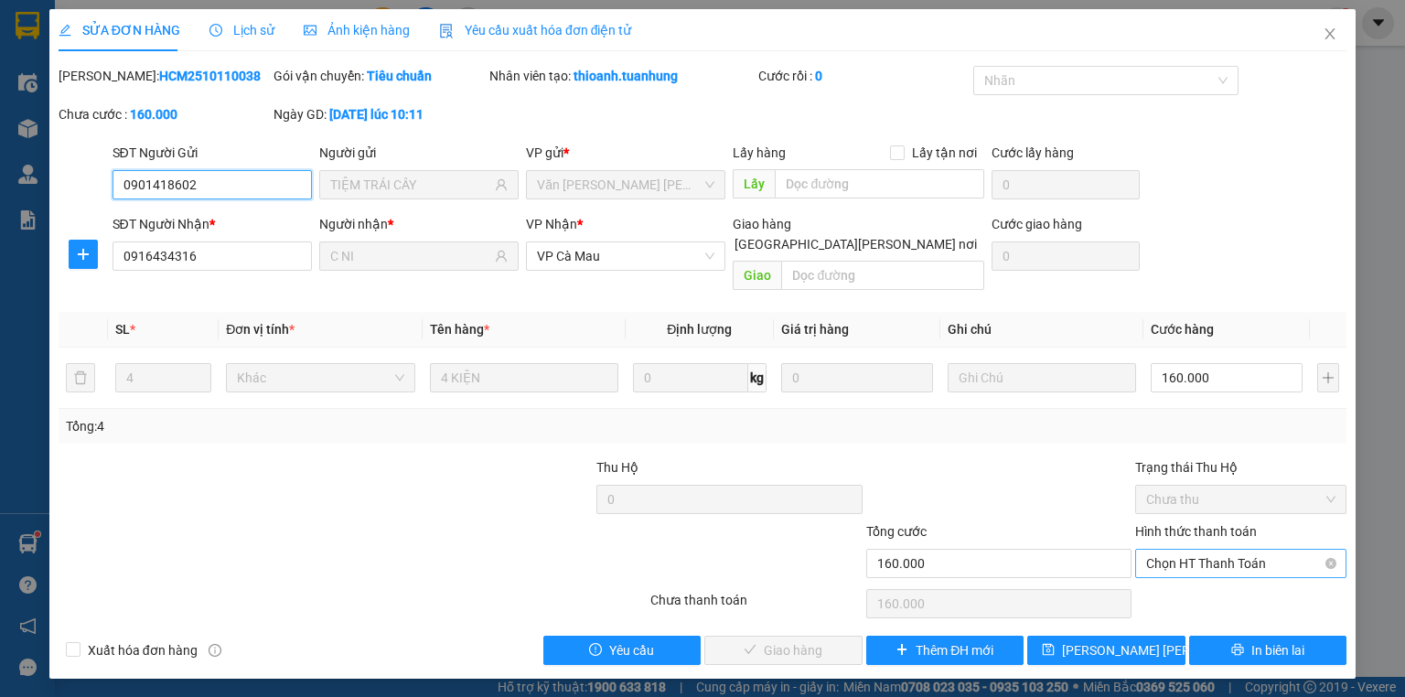
click at [1179, 550] on span "Chọn HT Thanh Toán" at bounding box center [1240, 563] width 189 height 27
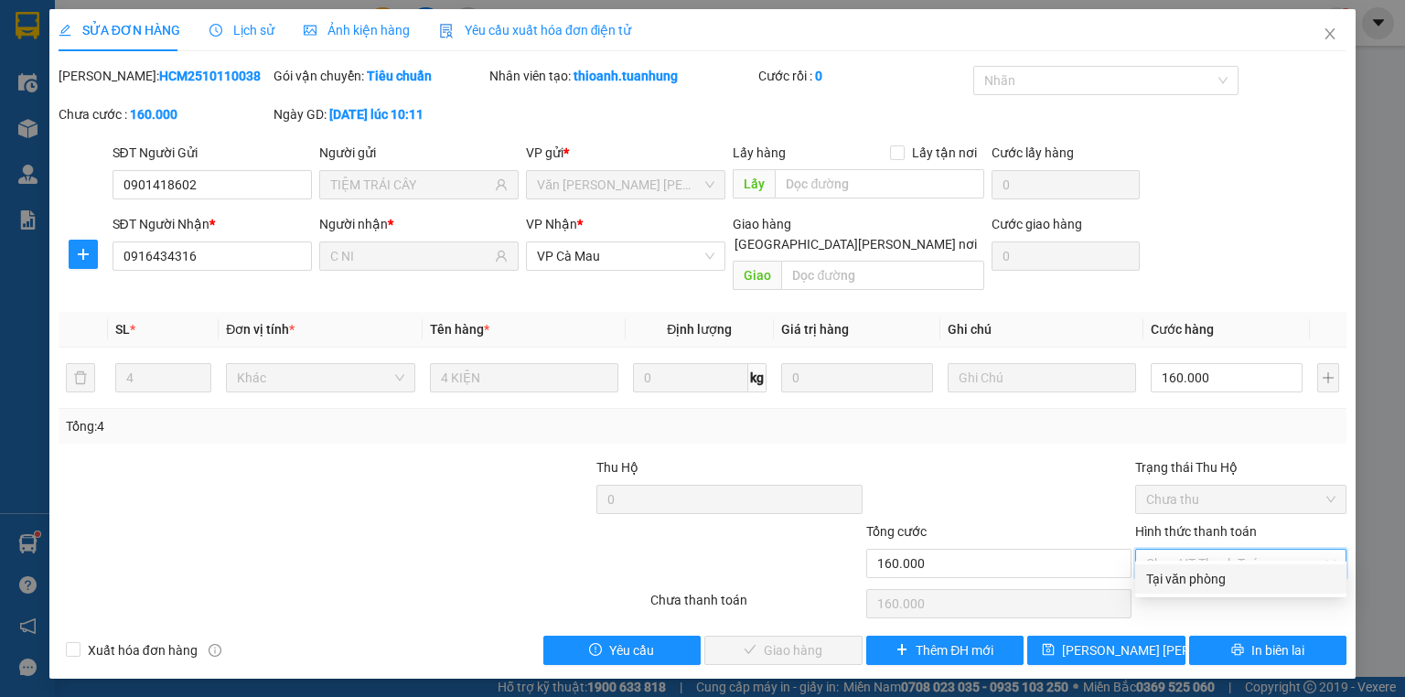
click at [1210, 578] on div "Tại văn phòng" at bounding box center [1240, 579] width 189 height 20
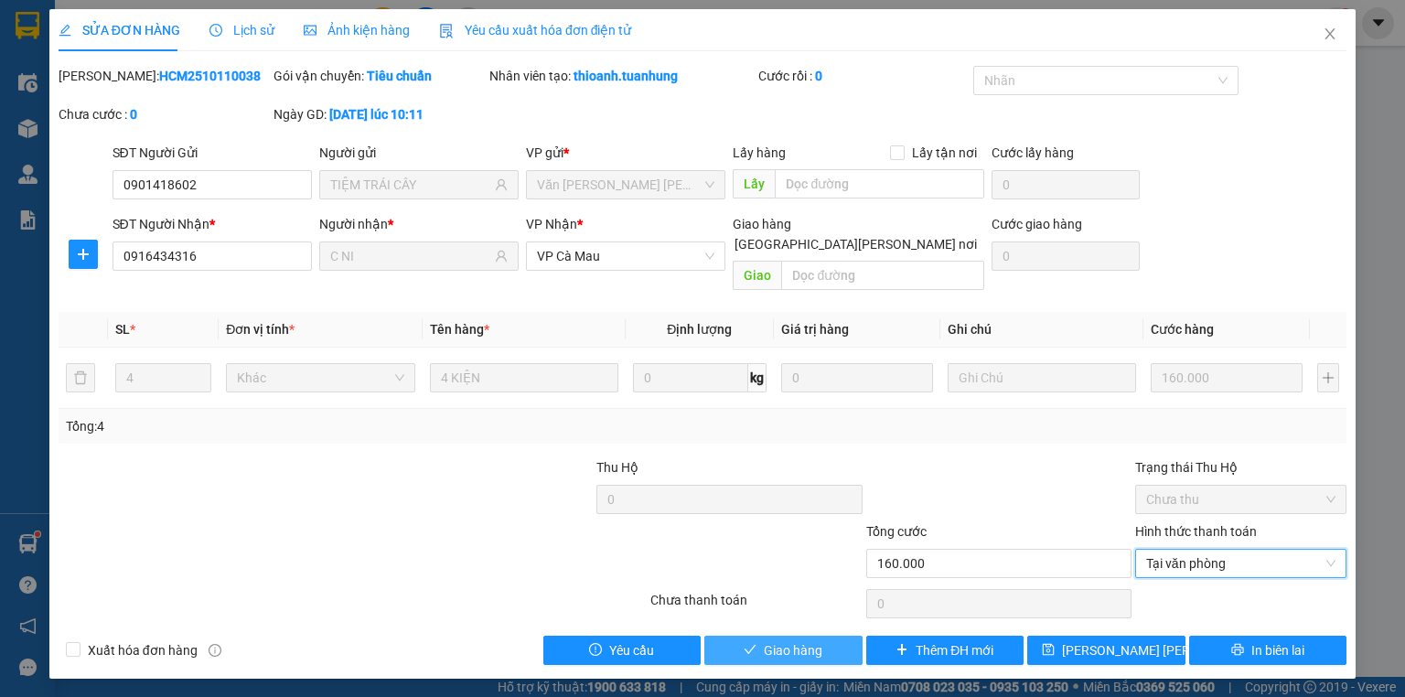
click at [768, 640] on span "Giao hàng" at bounding box center [793, 650] width 59 height 20
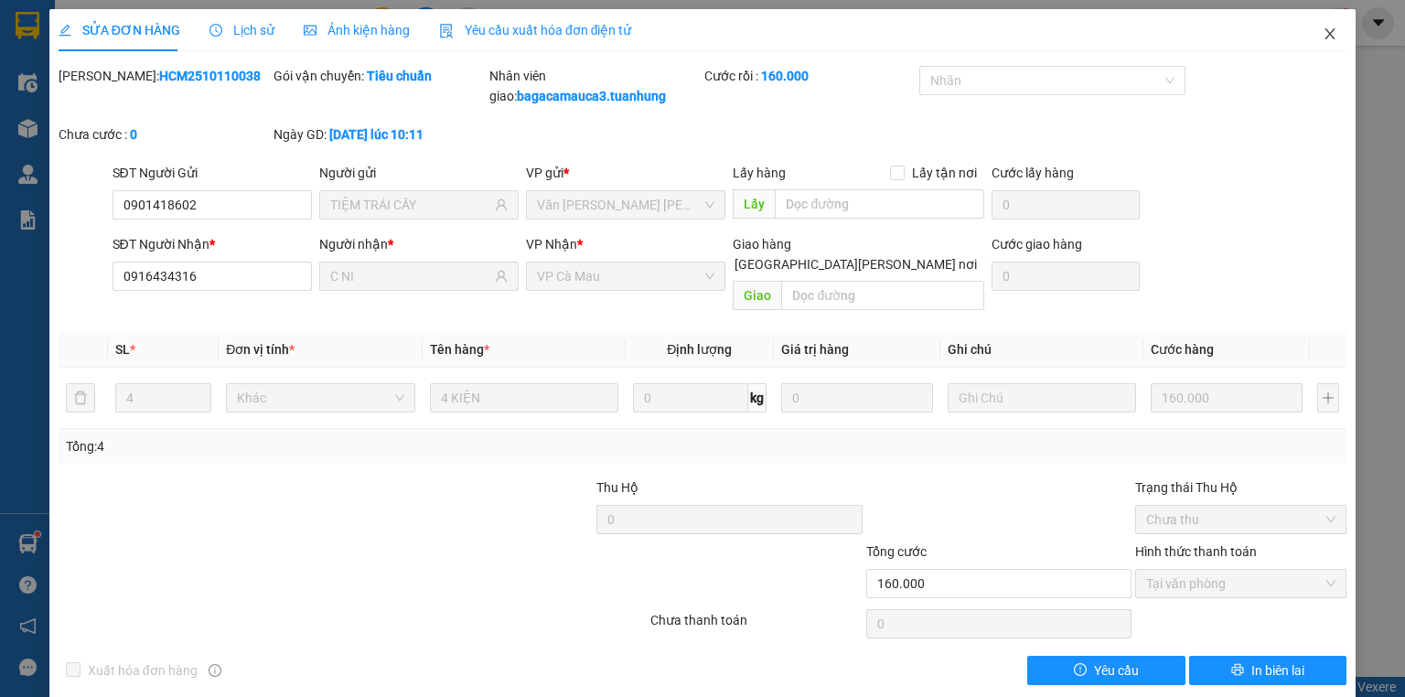
click at [1324, 35] on icon "close" at bounding box center [1329, 34] width 15 height 15
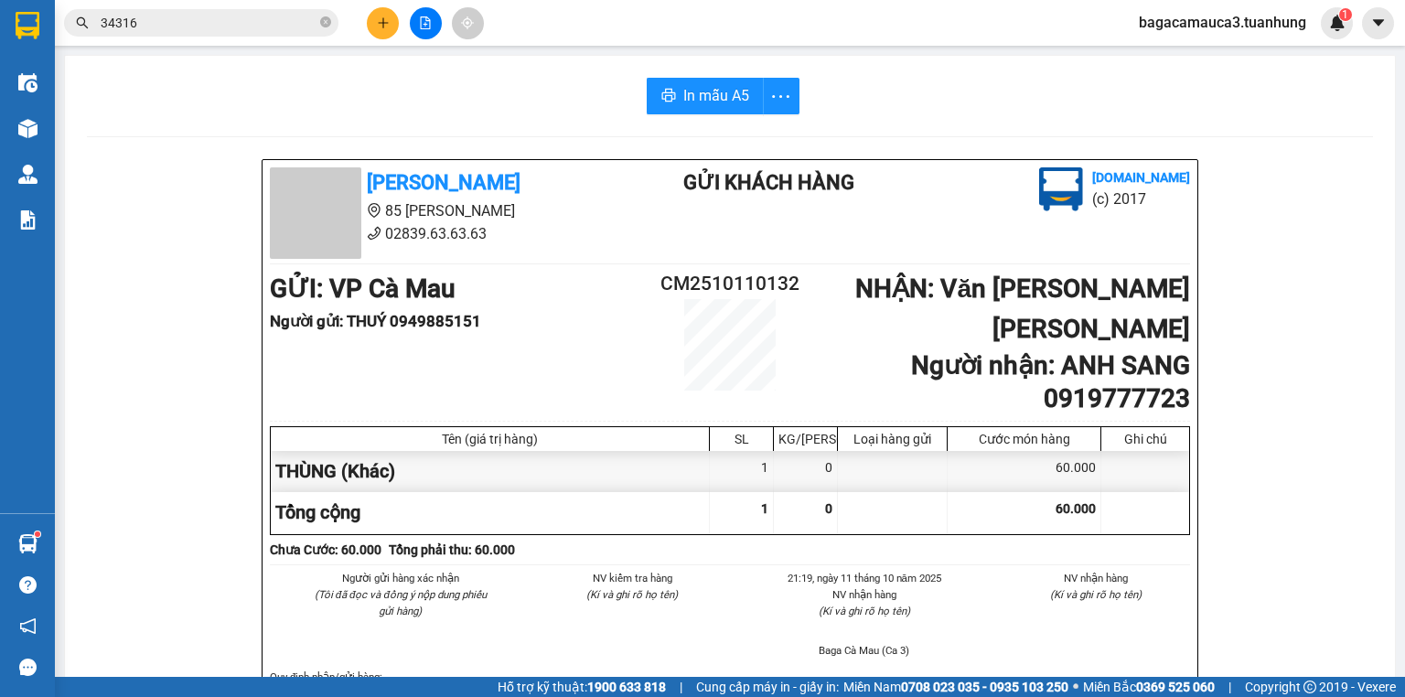
click at [213, 16] on input "34316" at bounding box center [209, 23] width 216 height 20
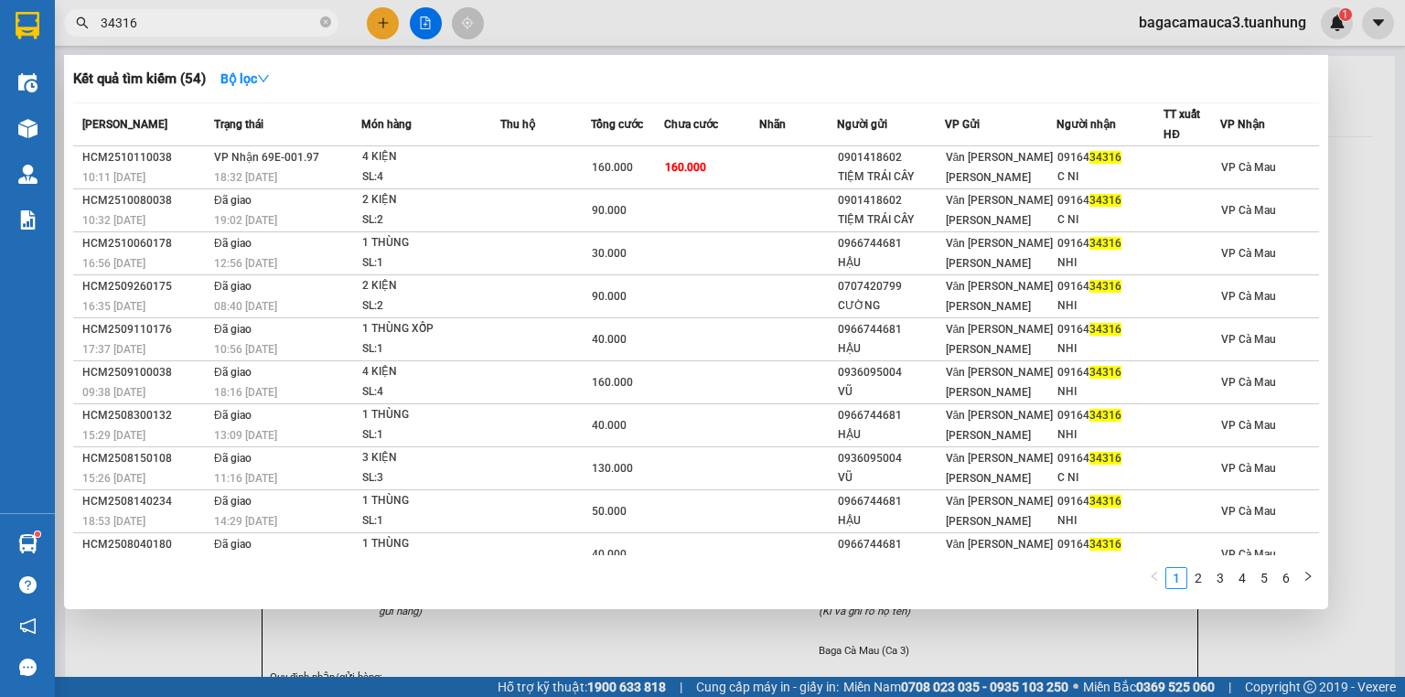
click at [213, 16] on input "34316" at bounding box center [209, 23] width 216 height 20
